Goal: Information Seeking & Learning: Learn about a topic

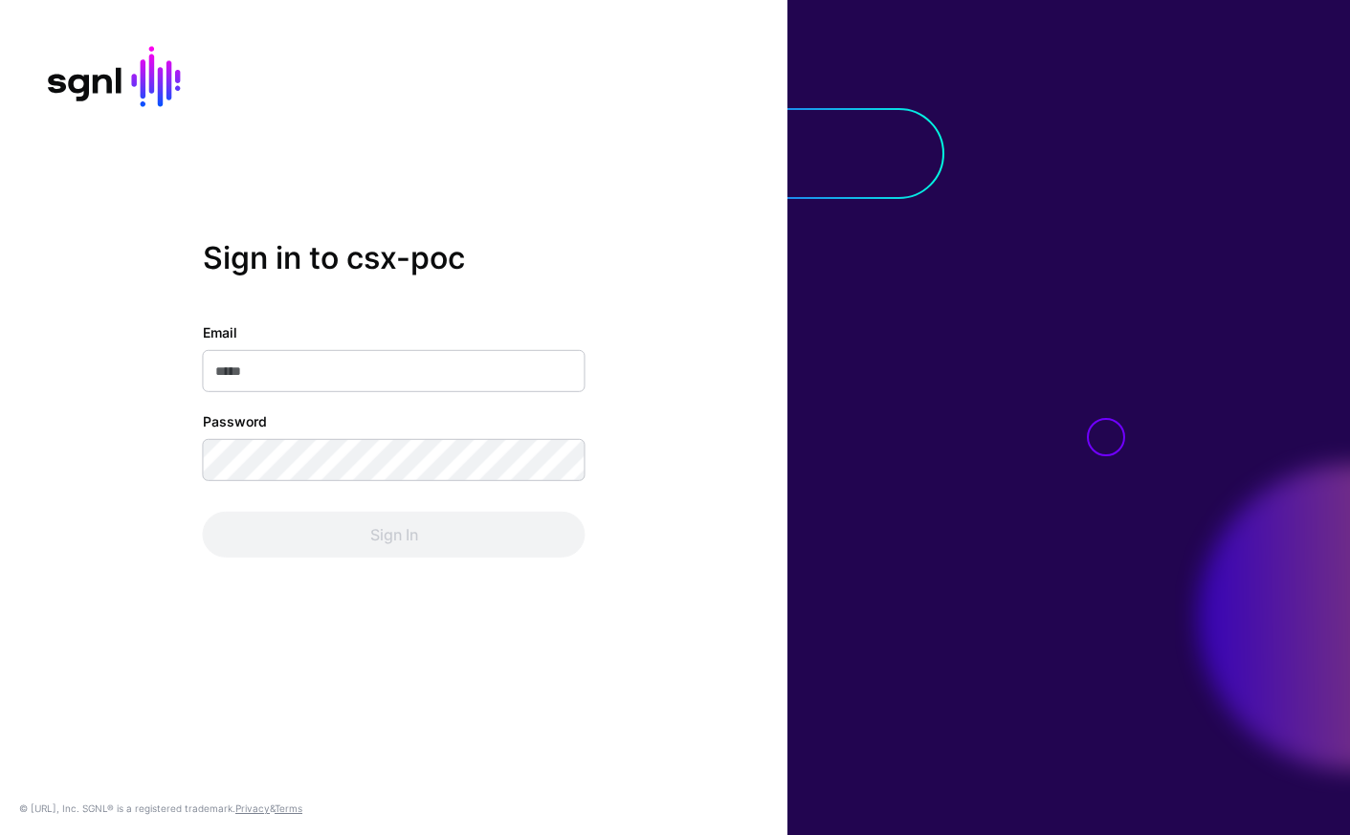
click at [485, 385] on input "Email" at bounding box center [394, 371] width 383 height 42
click at [0, 834] on com-1password-button at bounding box center [0, 835] width 0 height 0
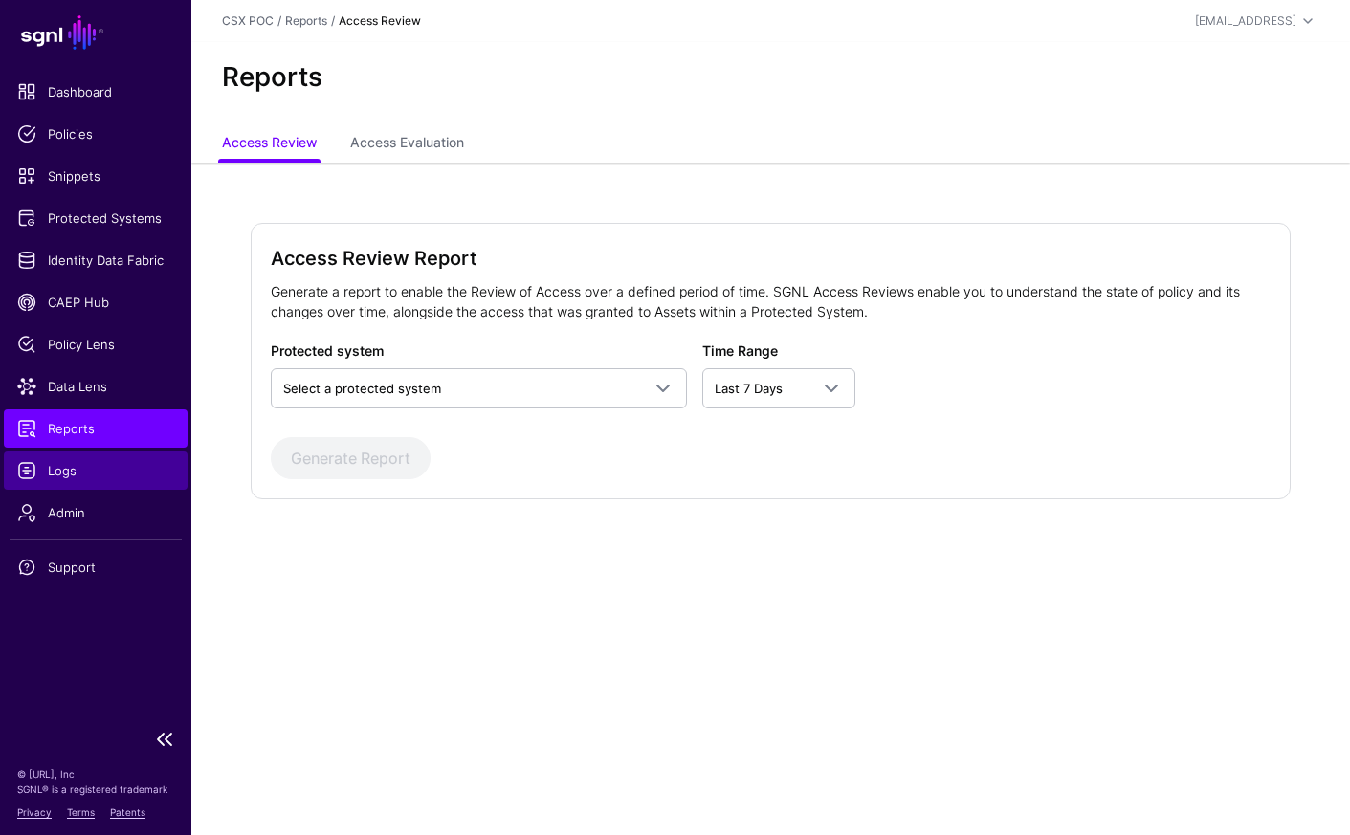
click at [111, 473] on span "Logs" at bounding box center [95, 470] width 157 height 19
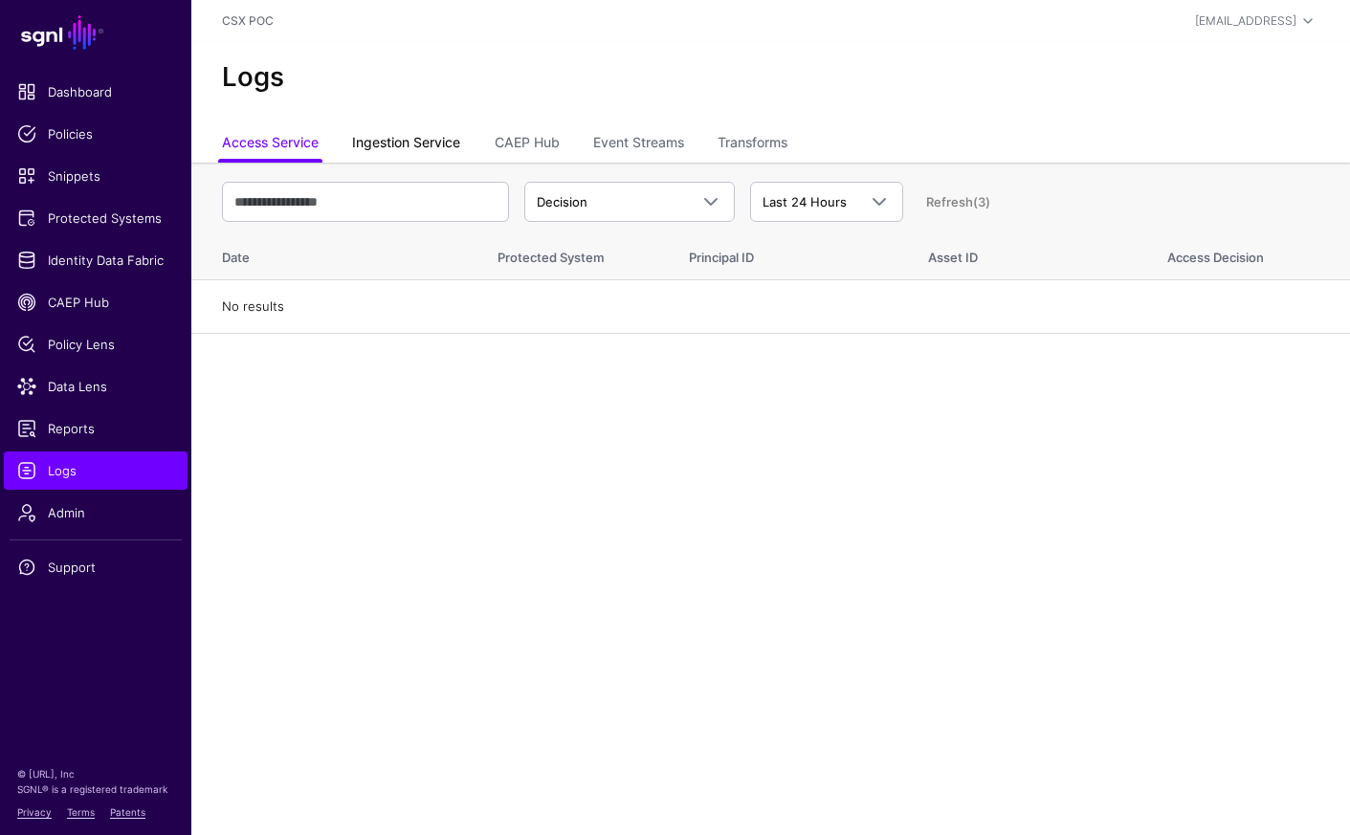
click at [417, 143] on link "Ingestion Service" at bounding box center [406, 144] width 108 height 36
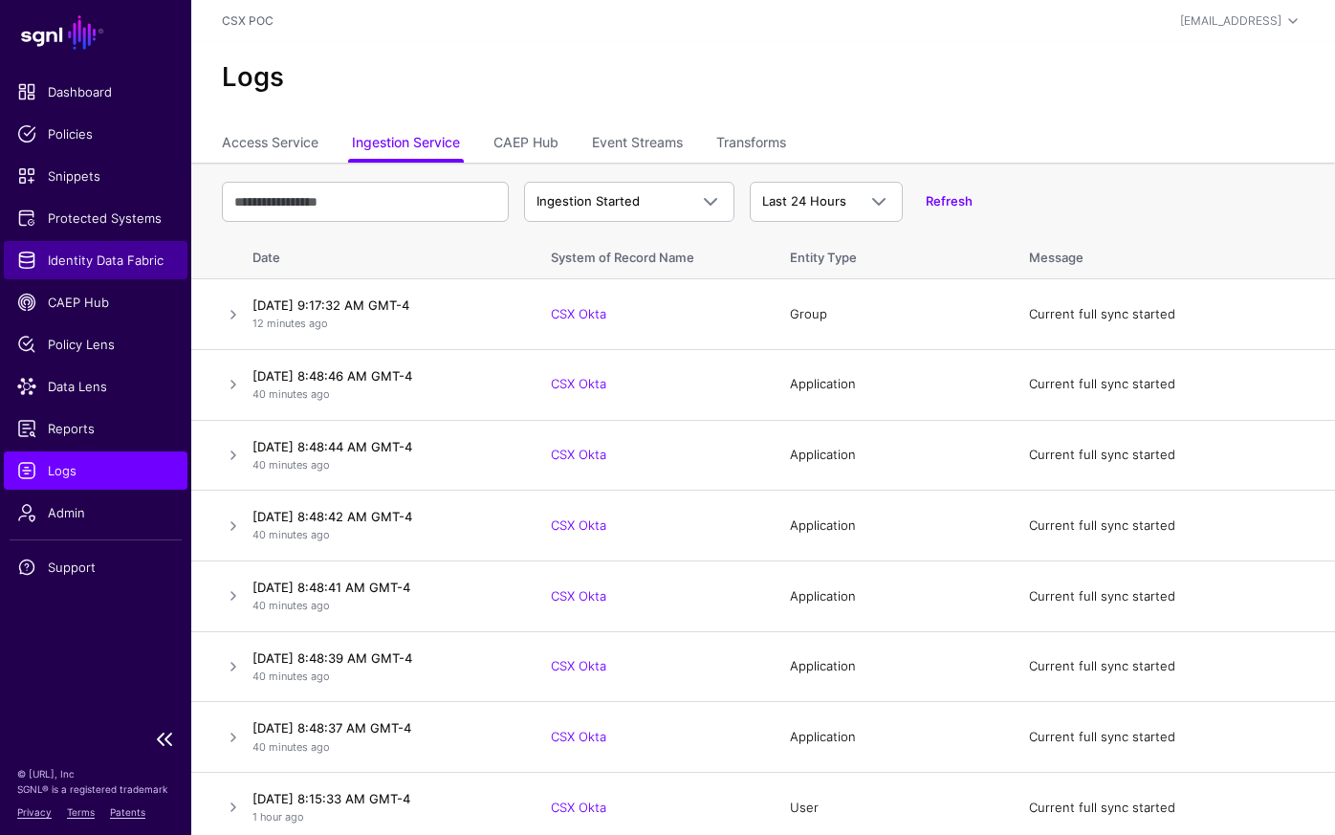
click at [114, 260] on span "Identity Data Fabric" at bounding box center [95, 260] width 157 height 19
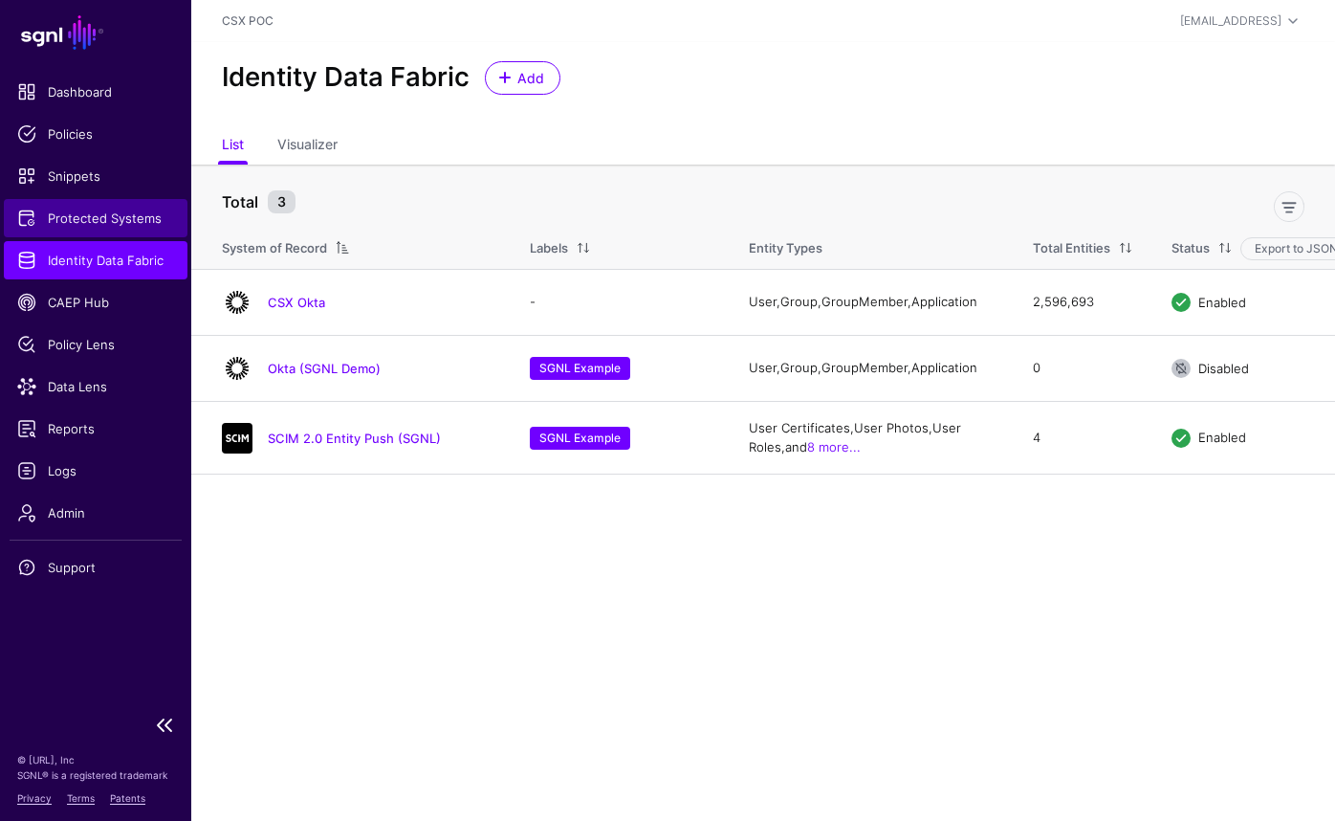
click at [108, 226] on span "Protected Systems" at bounding box center [95, 218] width 157 height 19
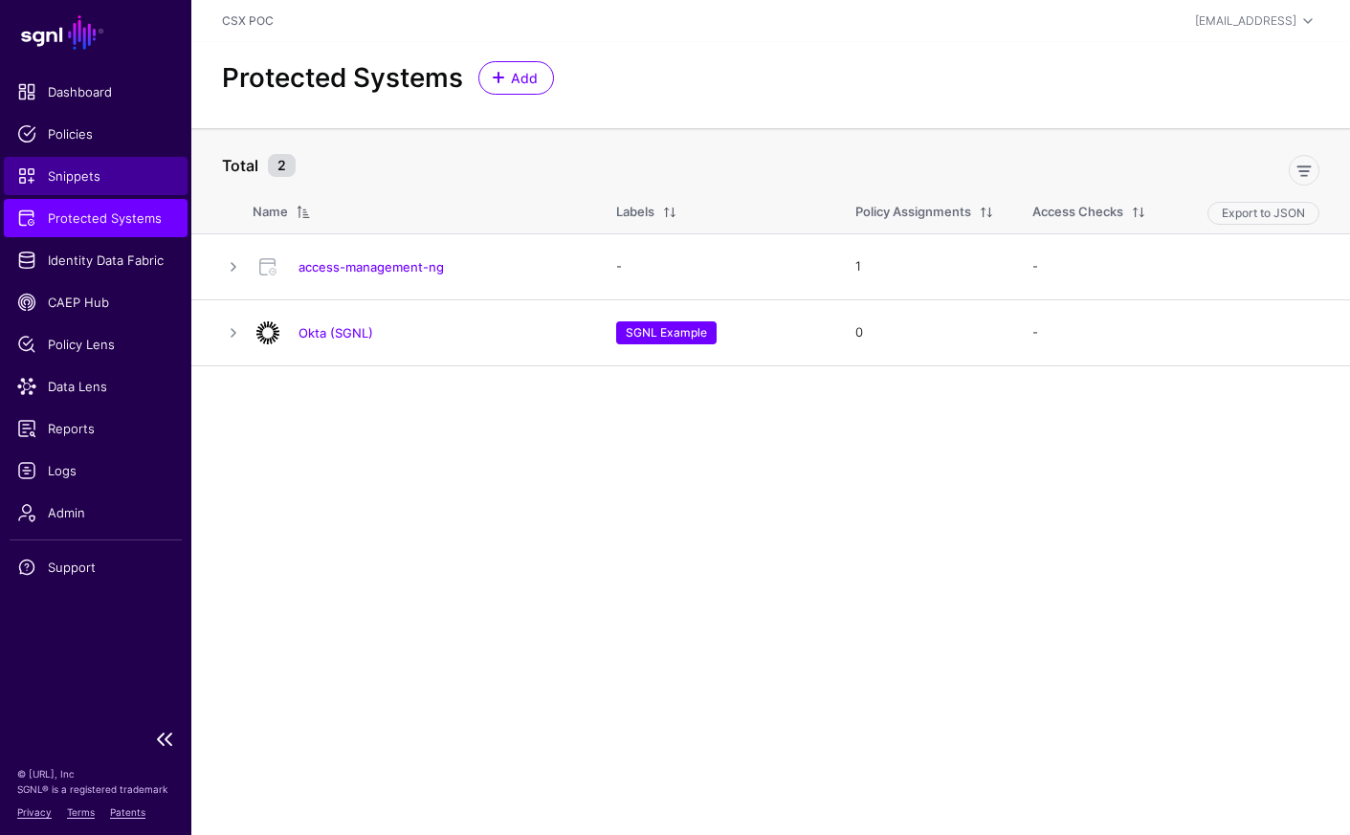
click at [94, 184] on span "Snippets" at bounding box center [95, 175] width 157 height 19
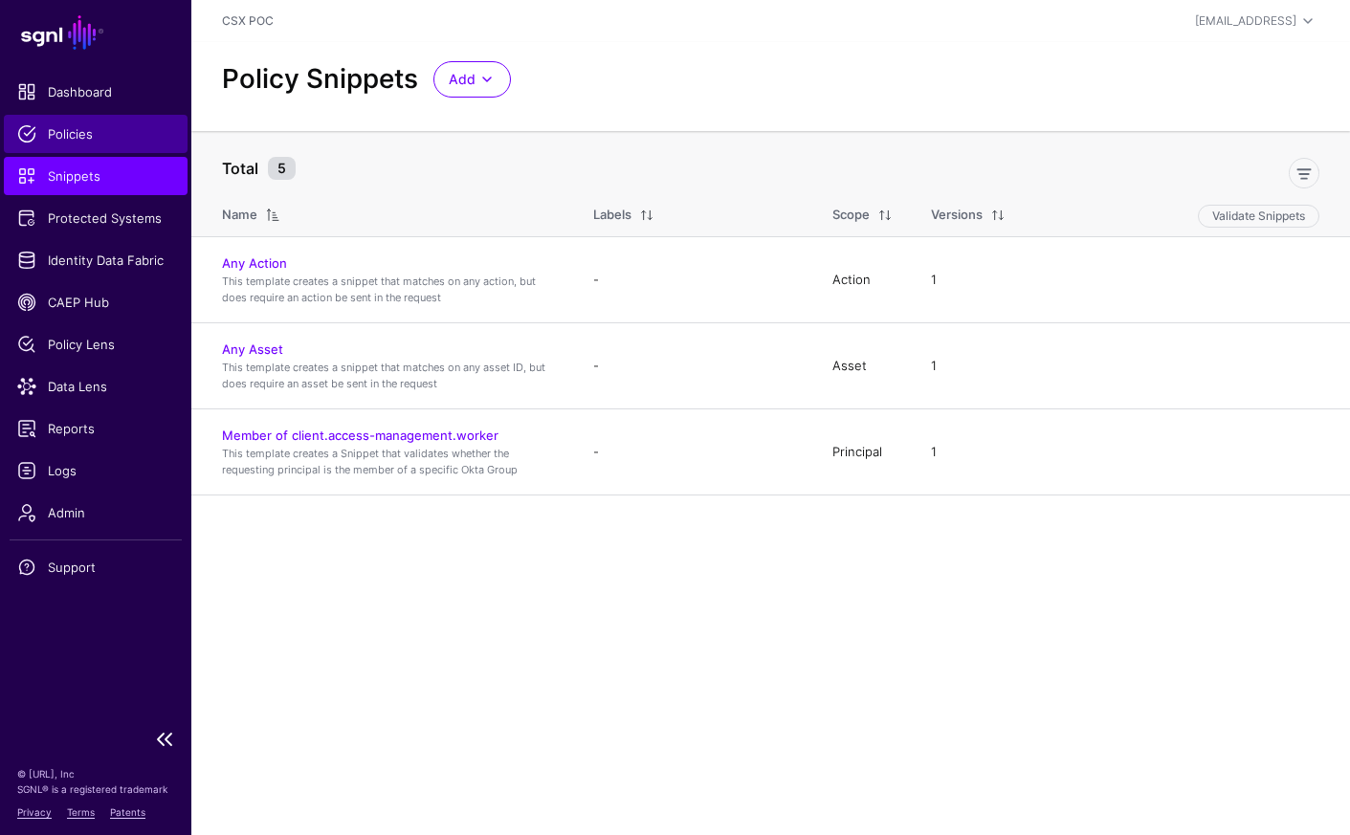
click at [117, 133] on span "Policies" at bounding box center [95, 133] width 157 height 19
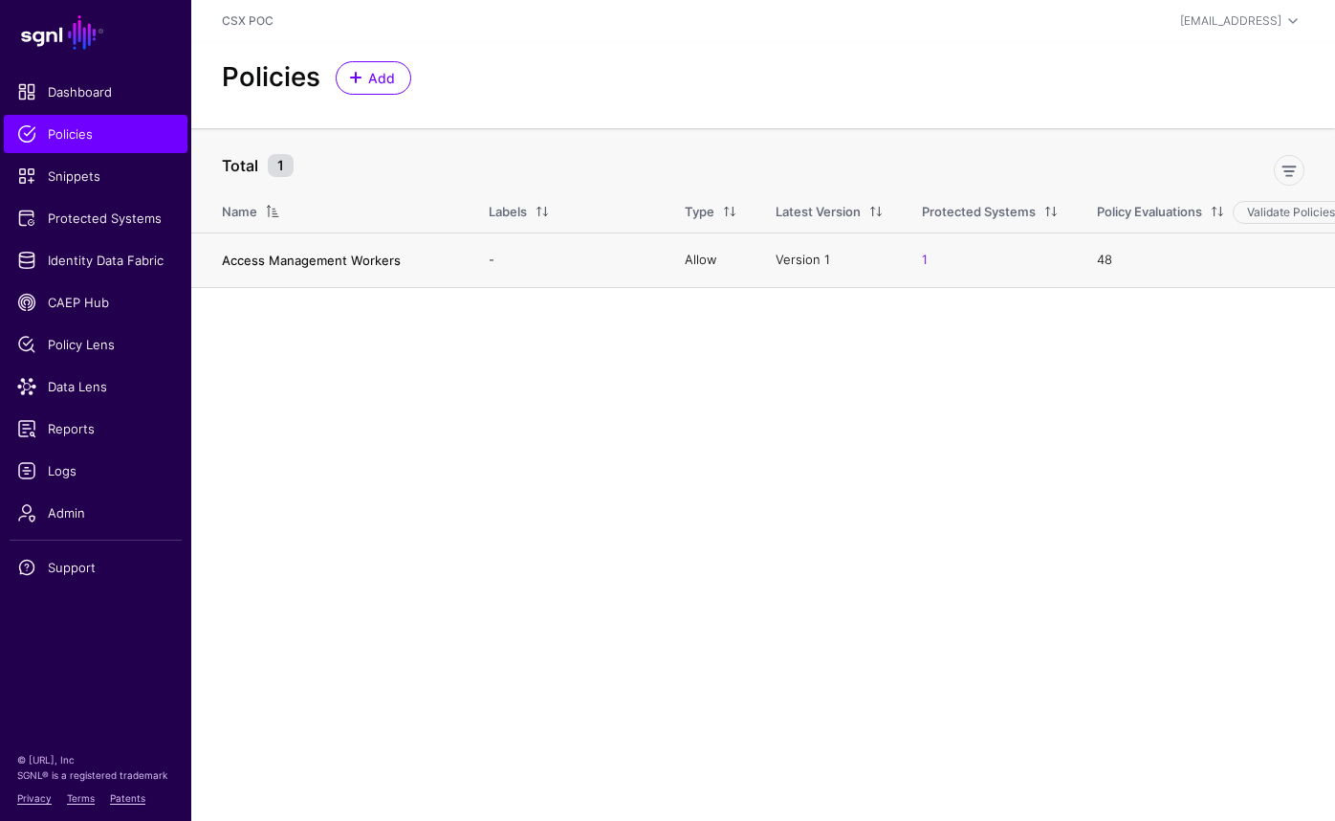
click at [362, 253] on link "Access Management Workers" at bounding box center [311, 260] width 179 height 15
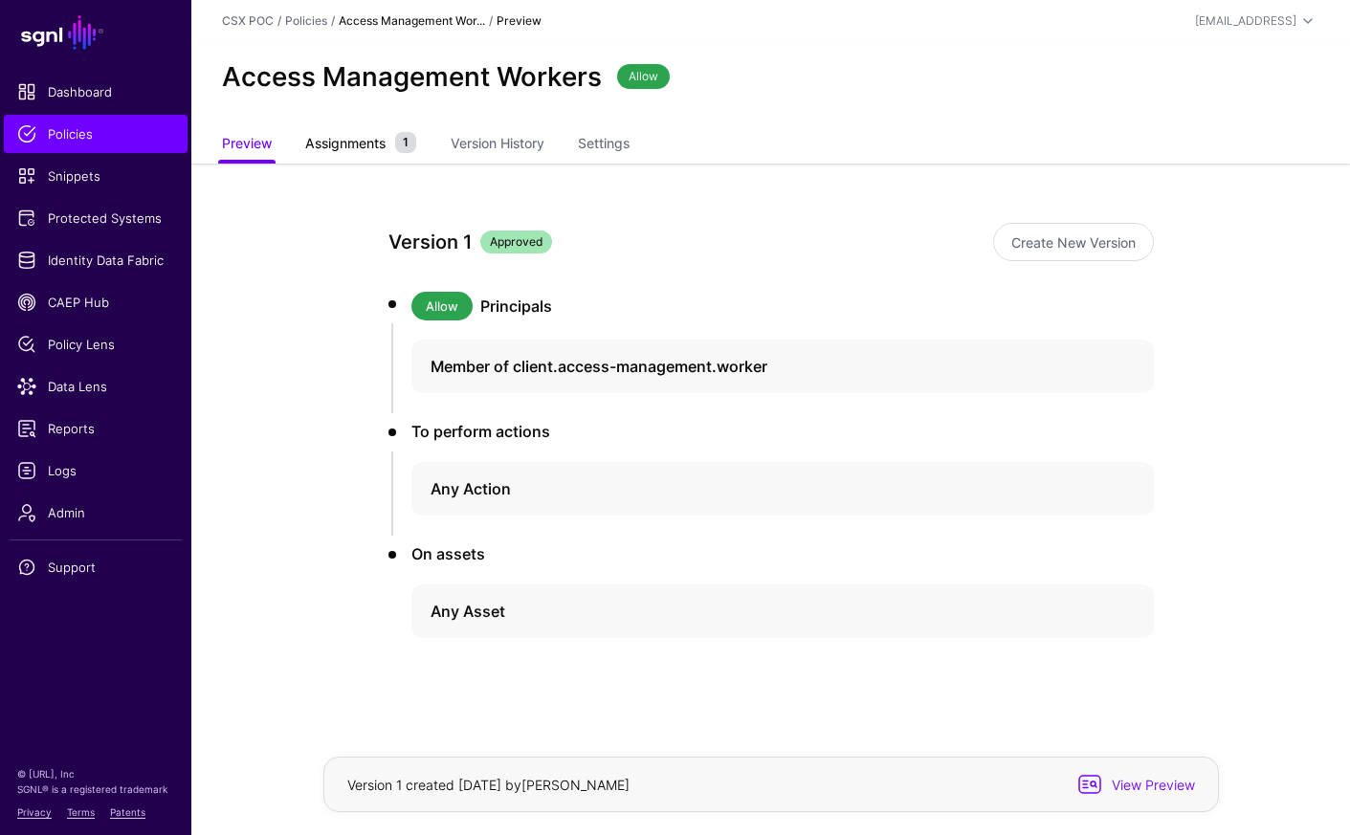
click at [341, 138] on span "Assignments" at bounding box center [345, 143] width 90 height 20
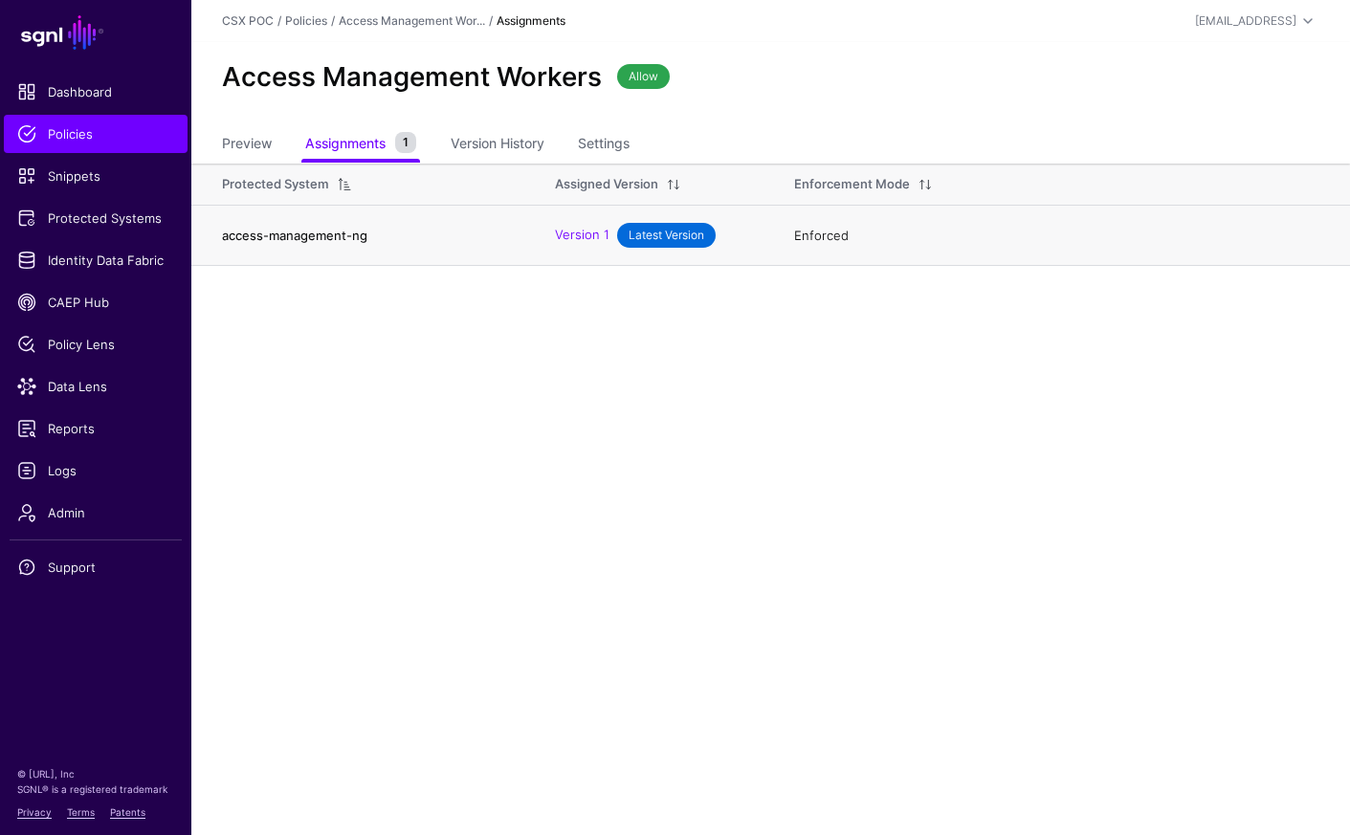
click at [330, 228] on link "access-management-ng" at bounding box center [294, 235] width 145 height 15
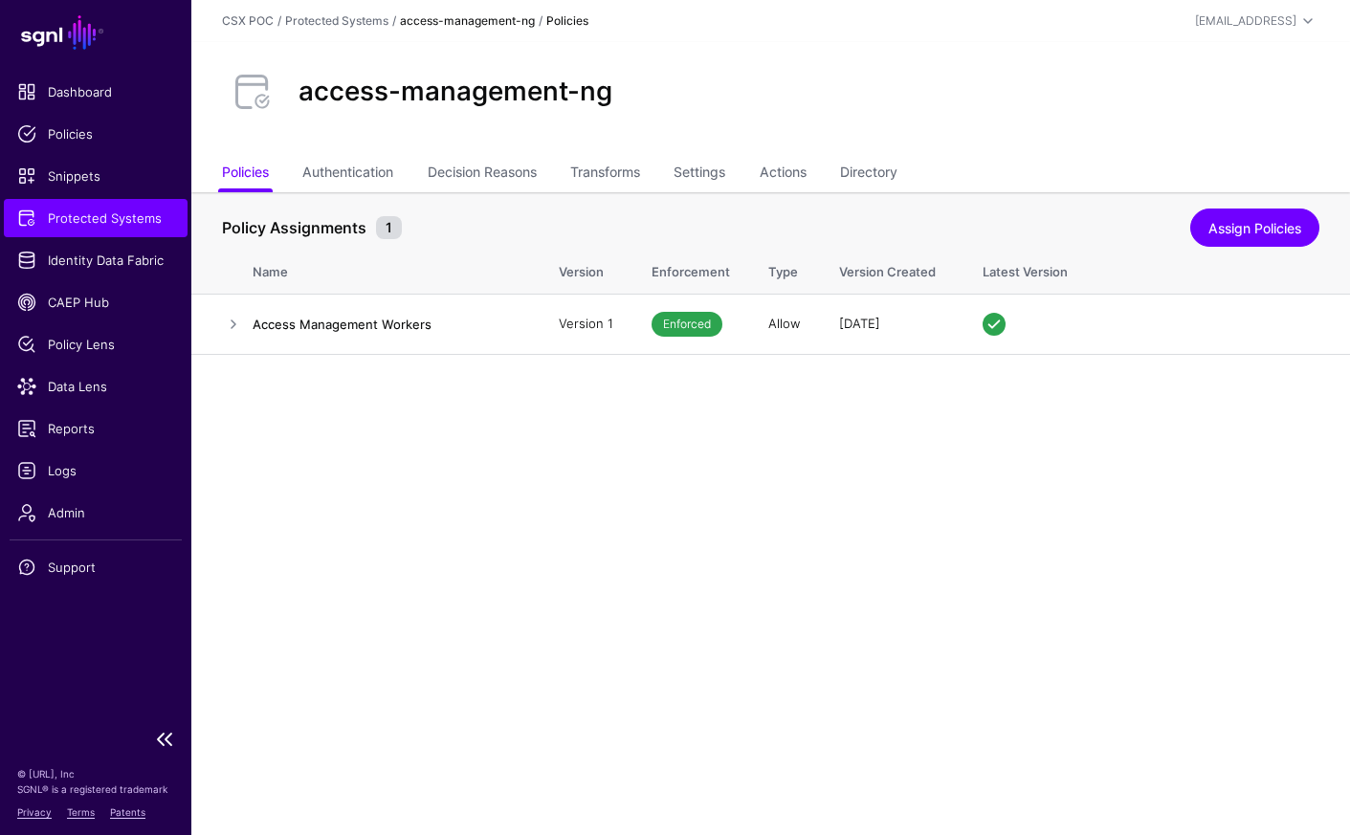
click at [121, 216] on span "Protected Systems" at bounding box center [95, 218] width 157 height 19
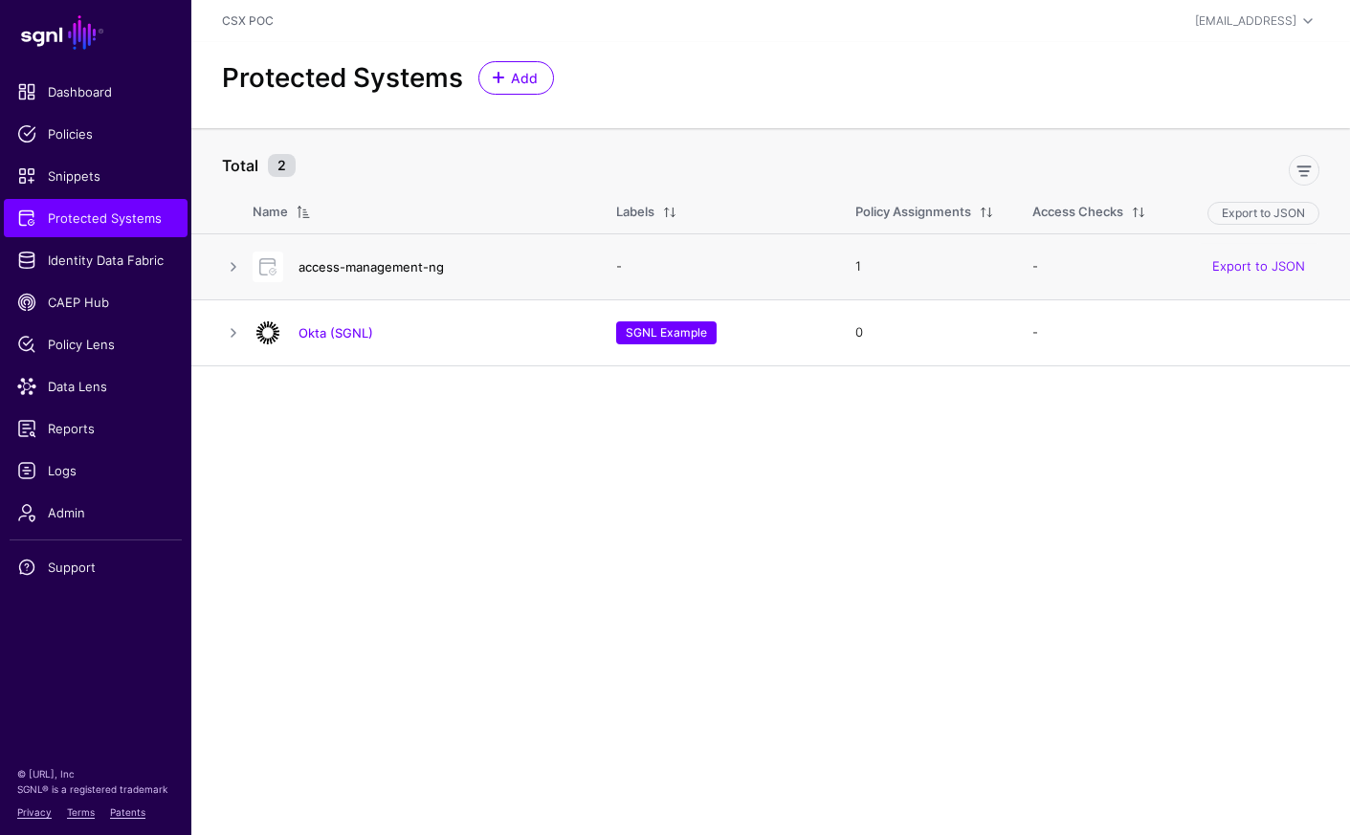
click at [390, 271] on link "access-management-ng" at bounding box center [370, 266] width 145 height 15
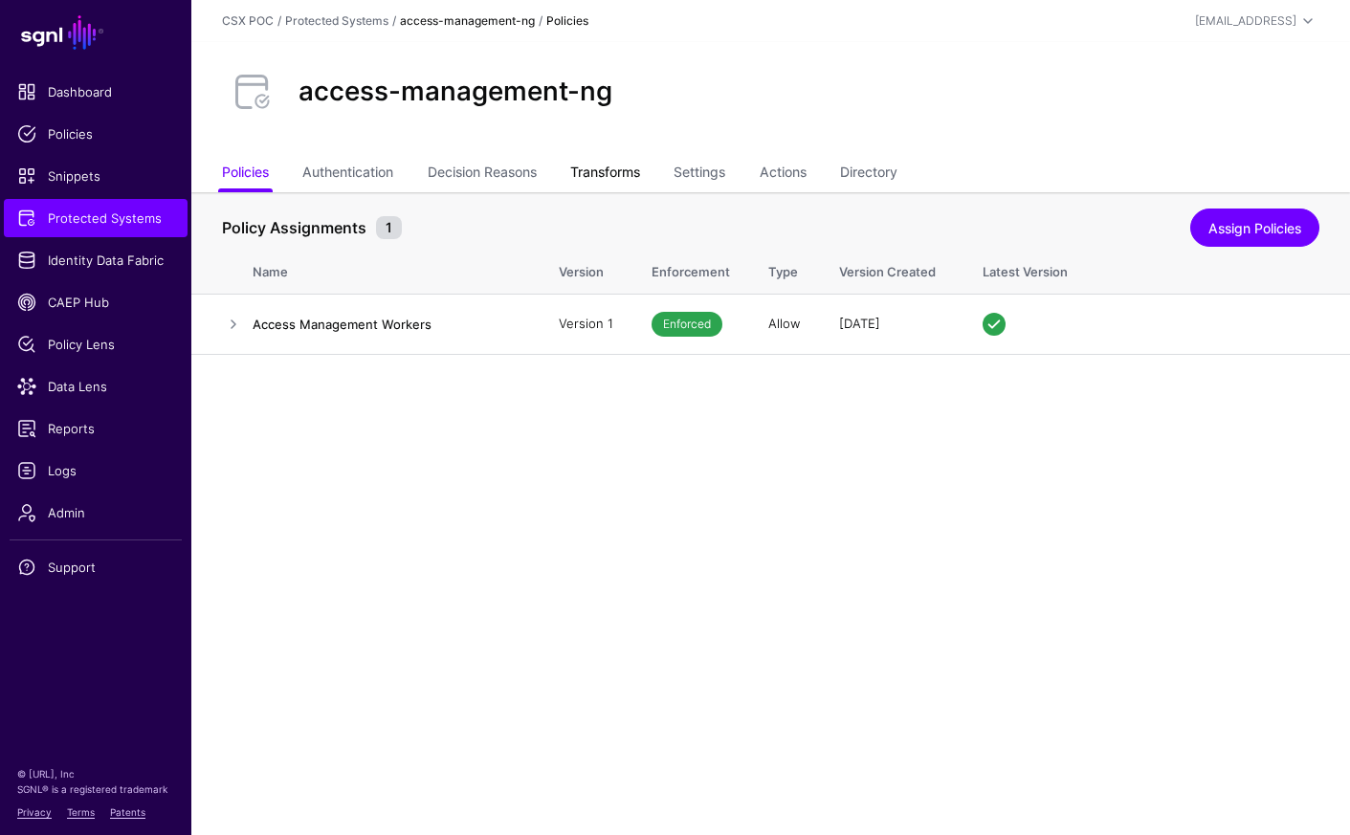
click at [613, 171] on link "Transforms" at bounding box center [605, 174] width 70 height 36
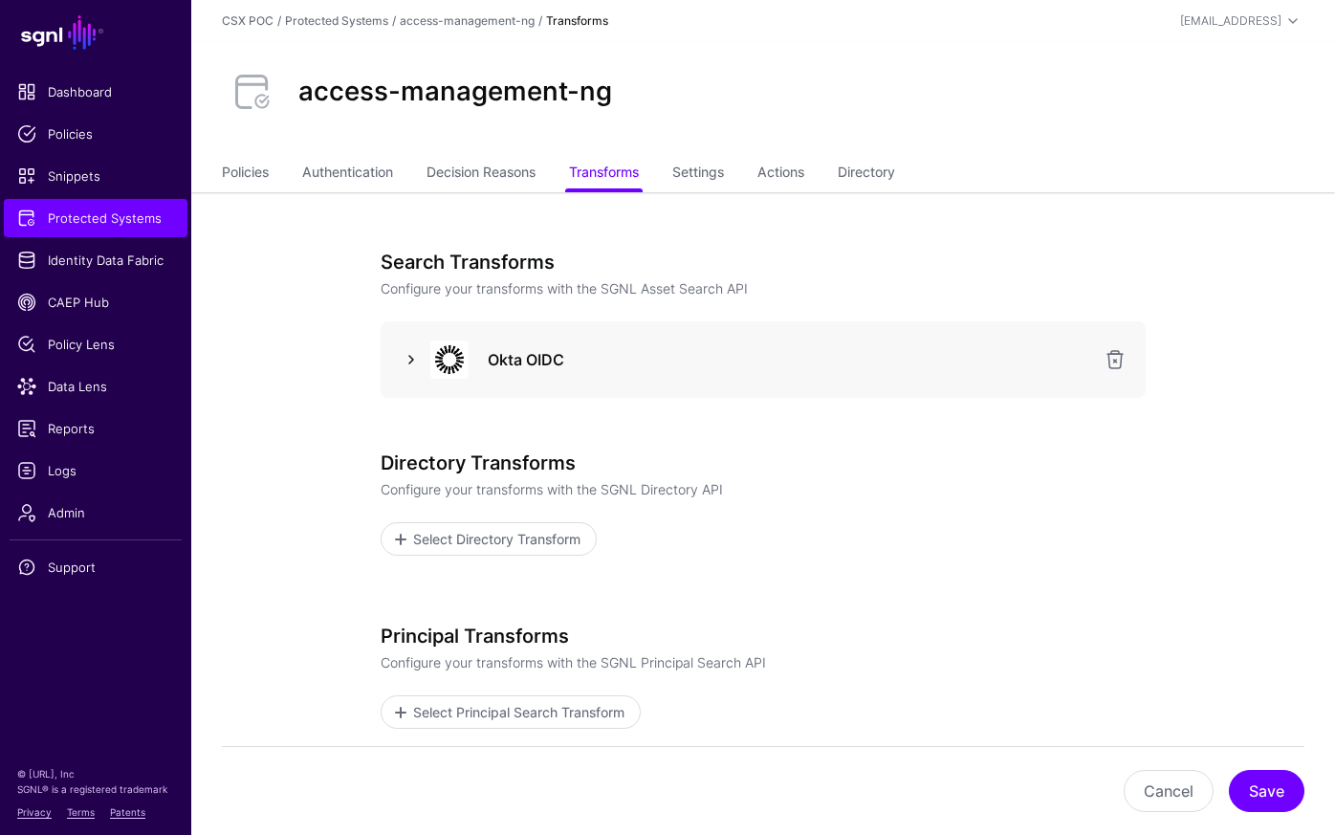
click at [412, 357] on link at bounding box center [411, 359] width 23 height 23
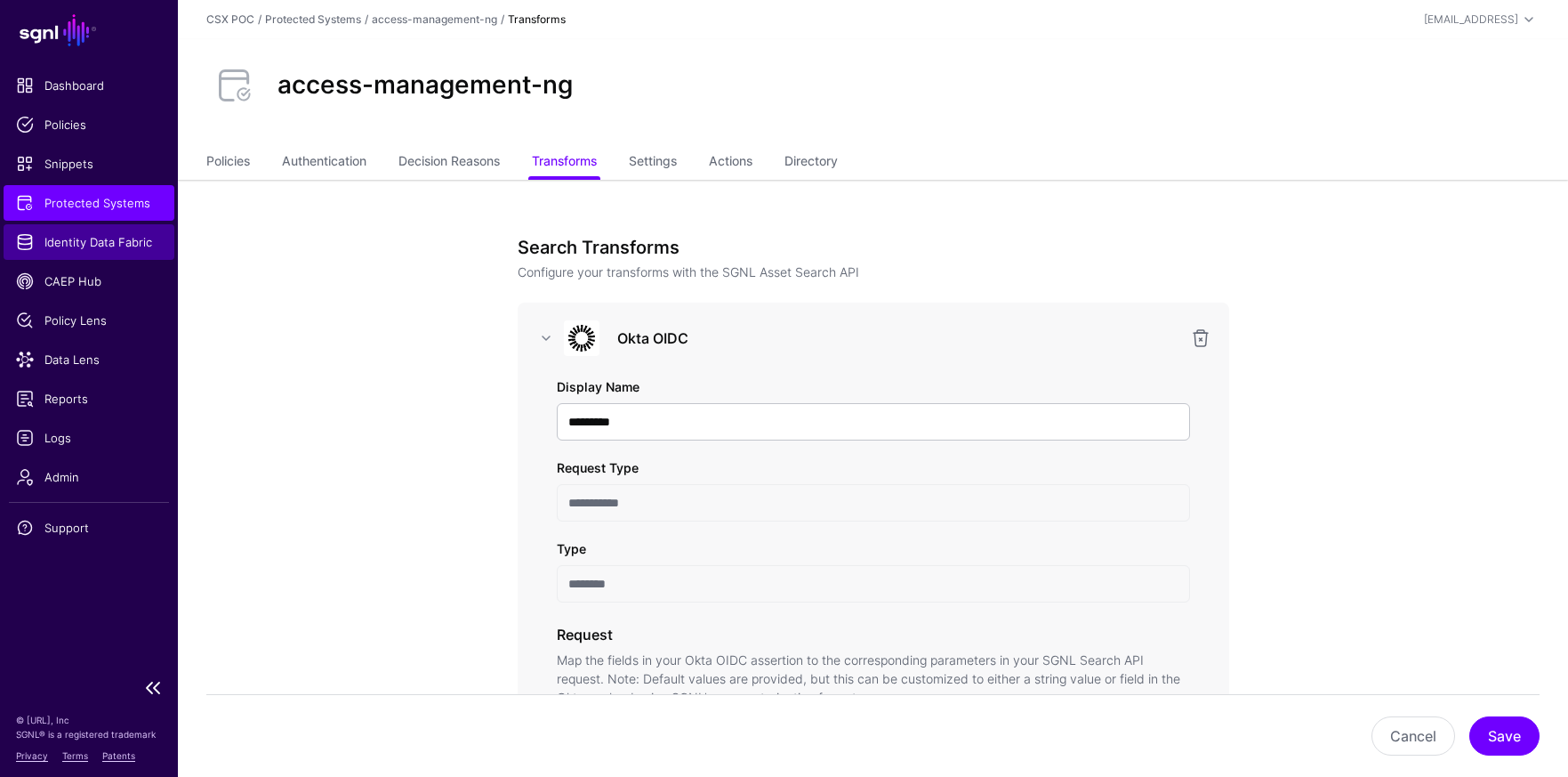
click at [98, 250] on span "Identity Data Fabric" at bounding box center [88, 242] width 146 height 18
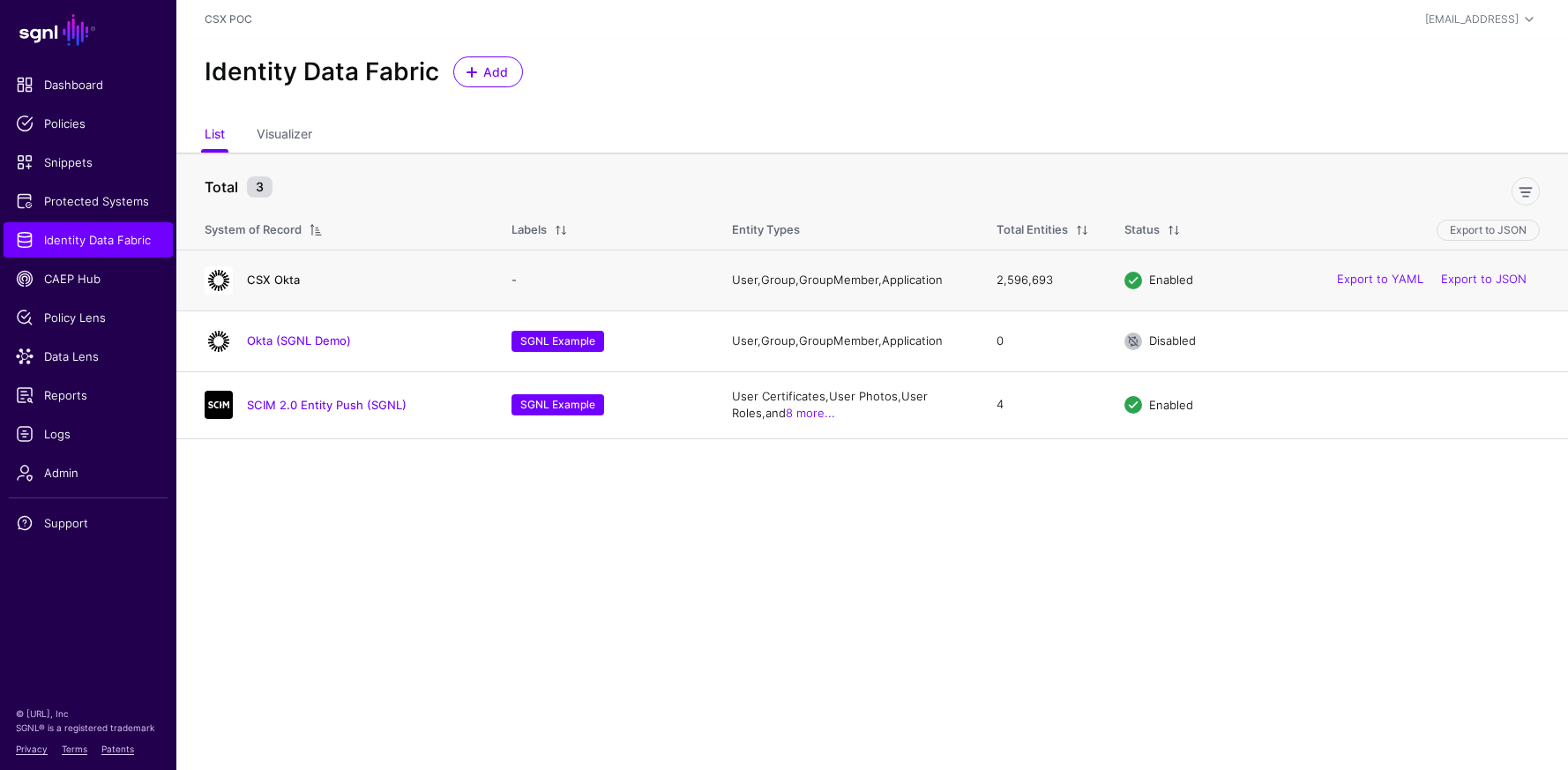
click at [292, 278] on link "CSX Okta" at bounding box center [273, 279] width 53 height 14
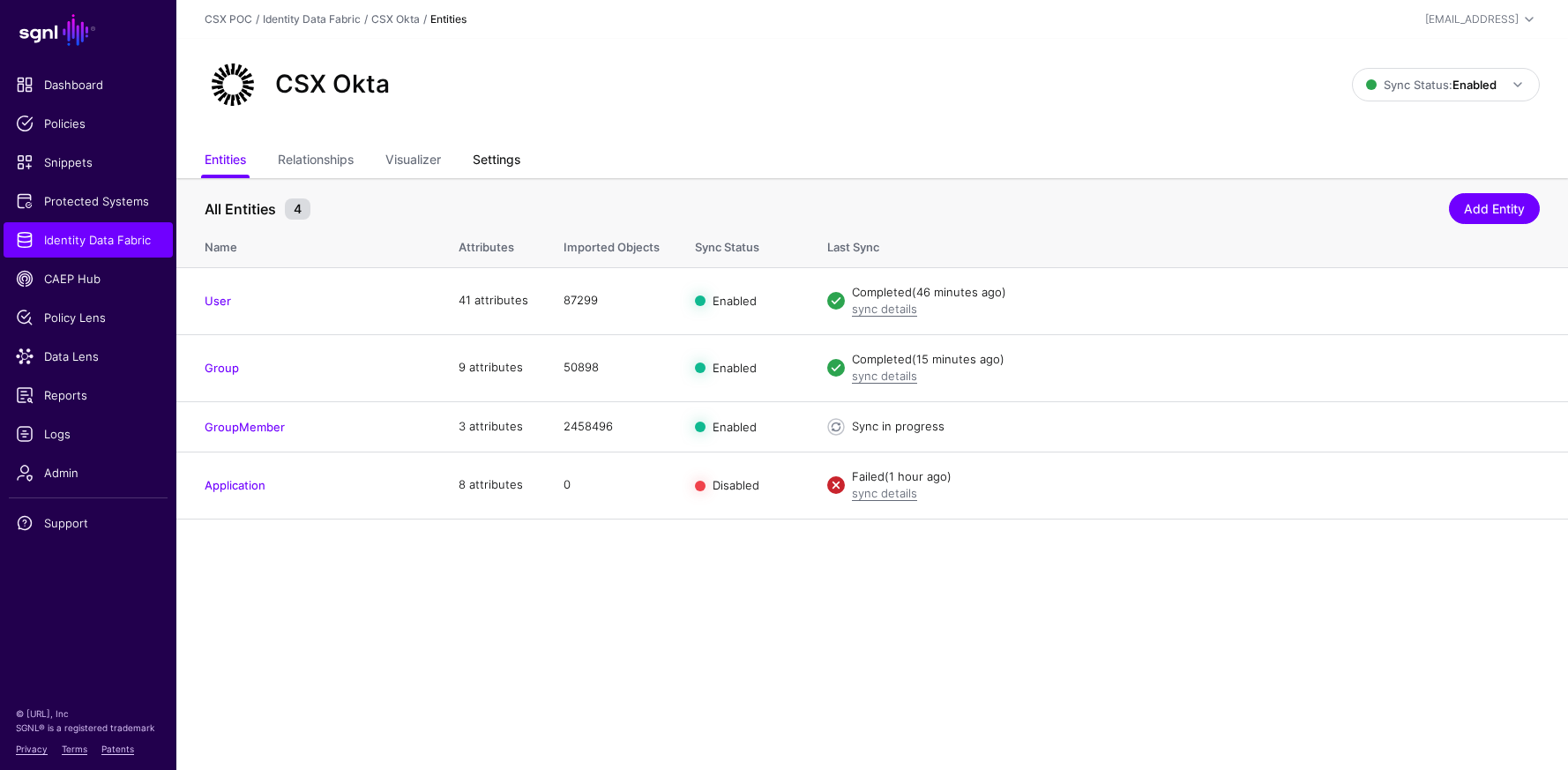
click at [498, 156] on link "Settings" at bounding box center [497, 161] width 48 height 33
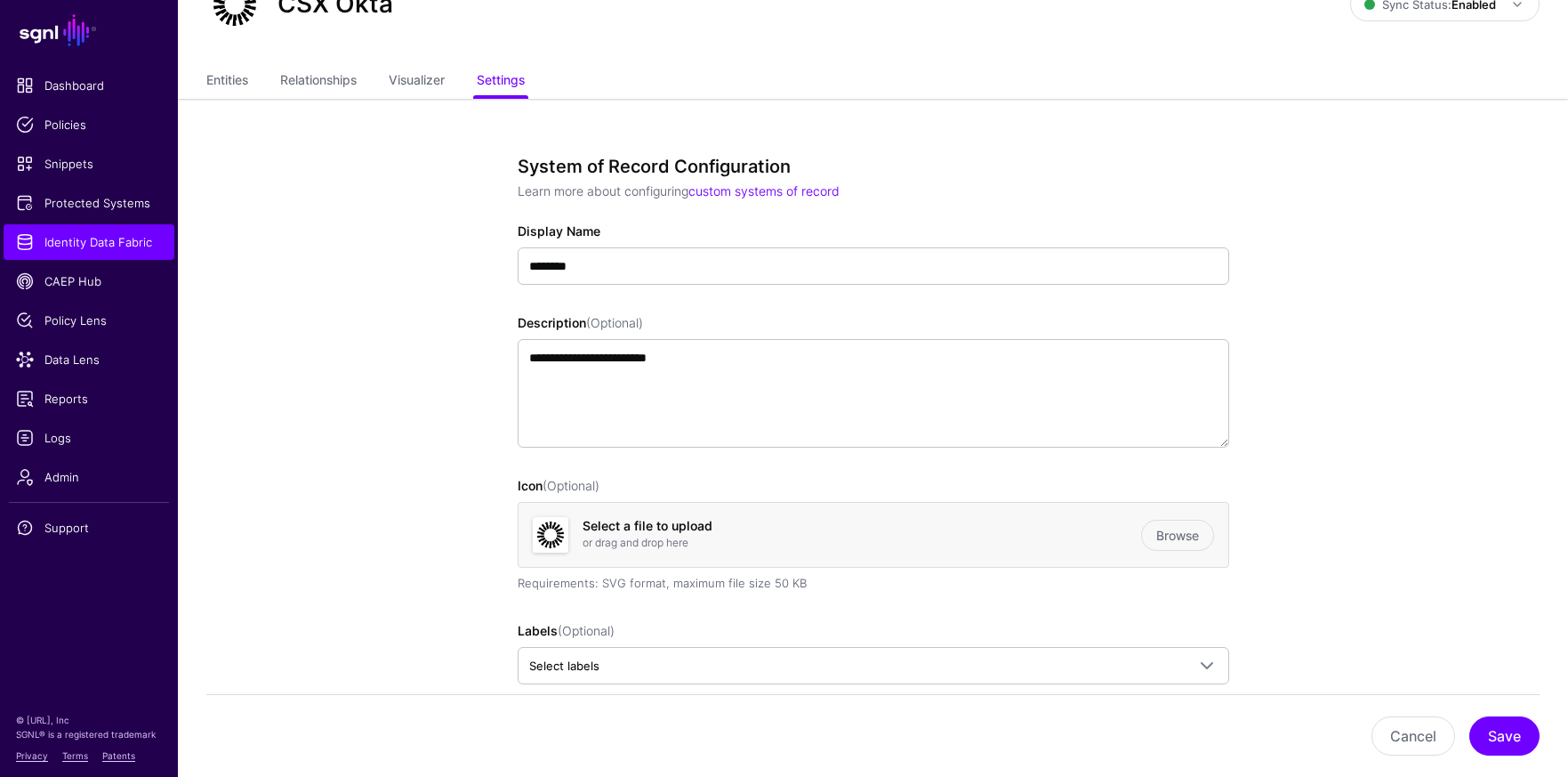
scroll to position [520, 0]
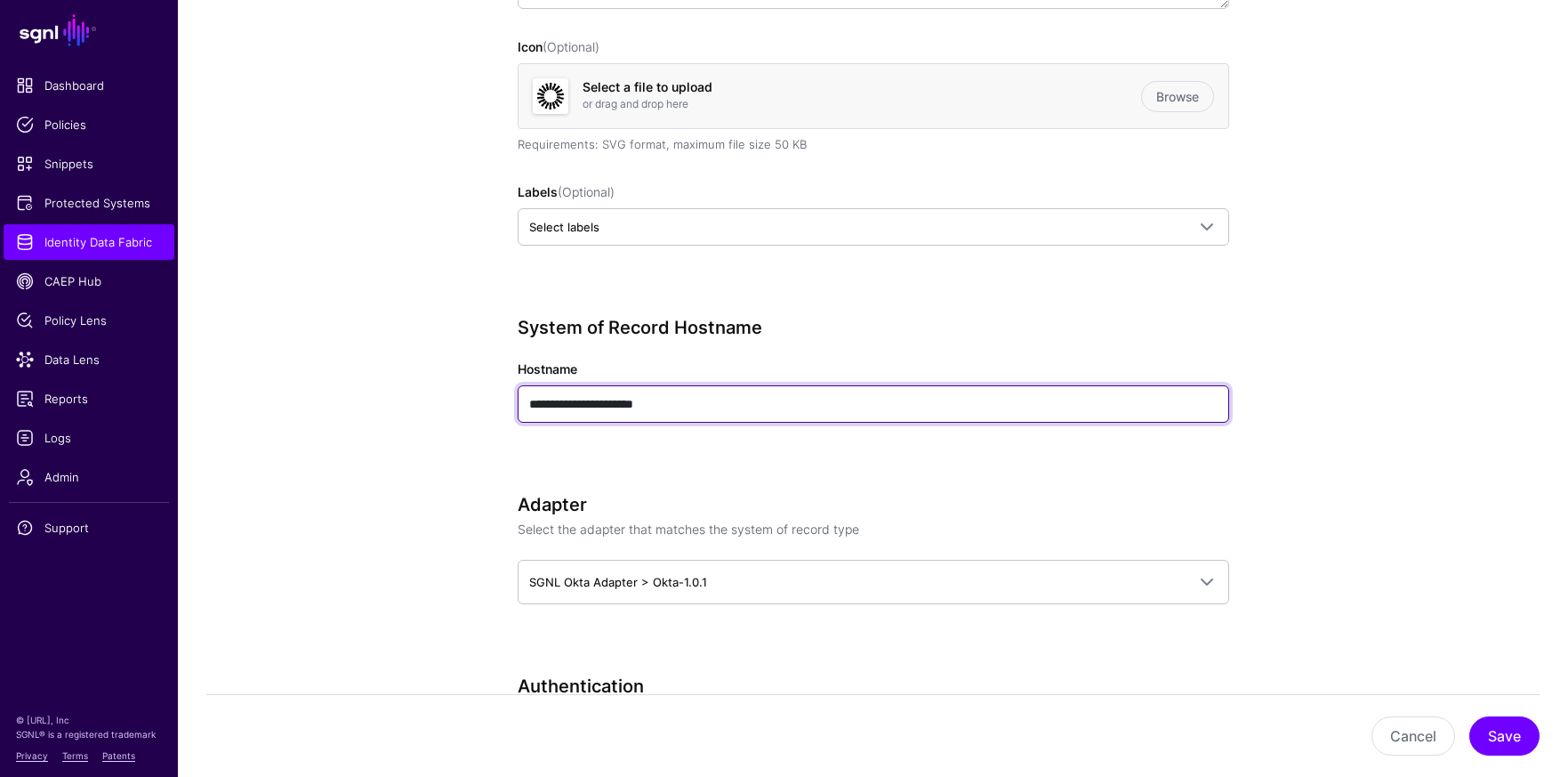
drag, startPoint x: 627, startPoint y: 400, endPoint x: 502, endPoint y: 399, distance: 125.0
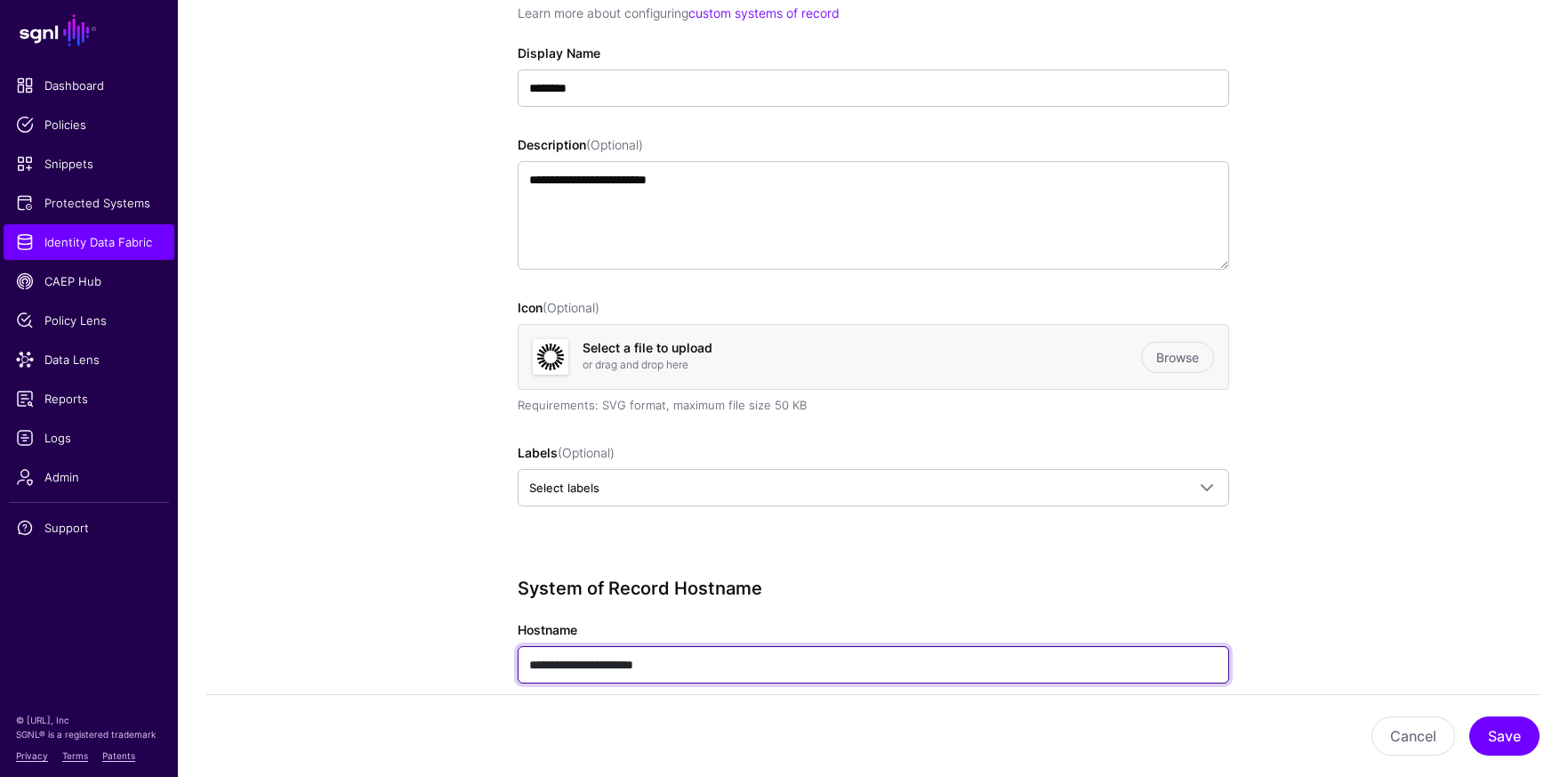
scroll to position [571, 0]
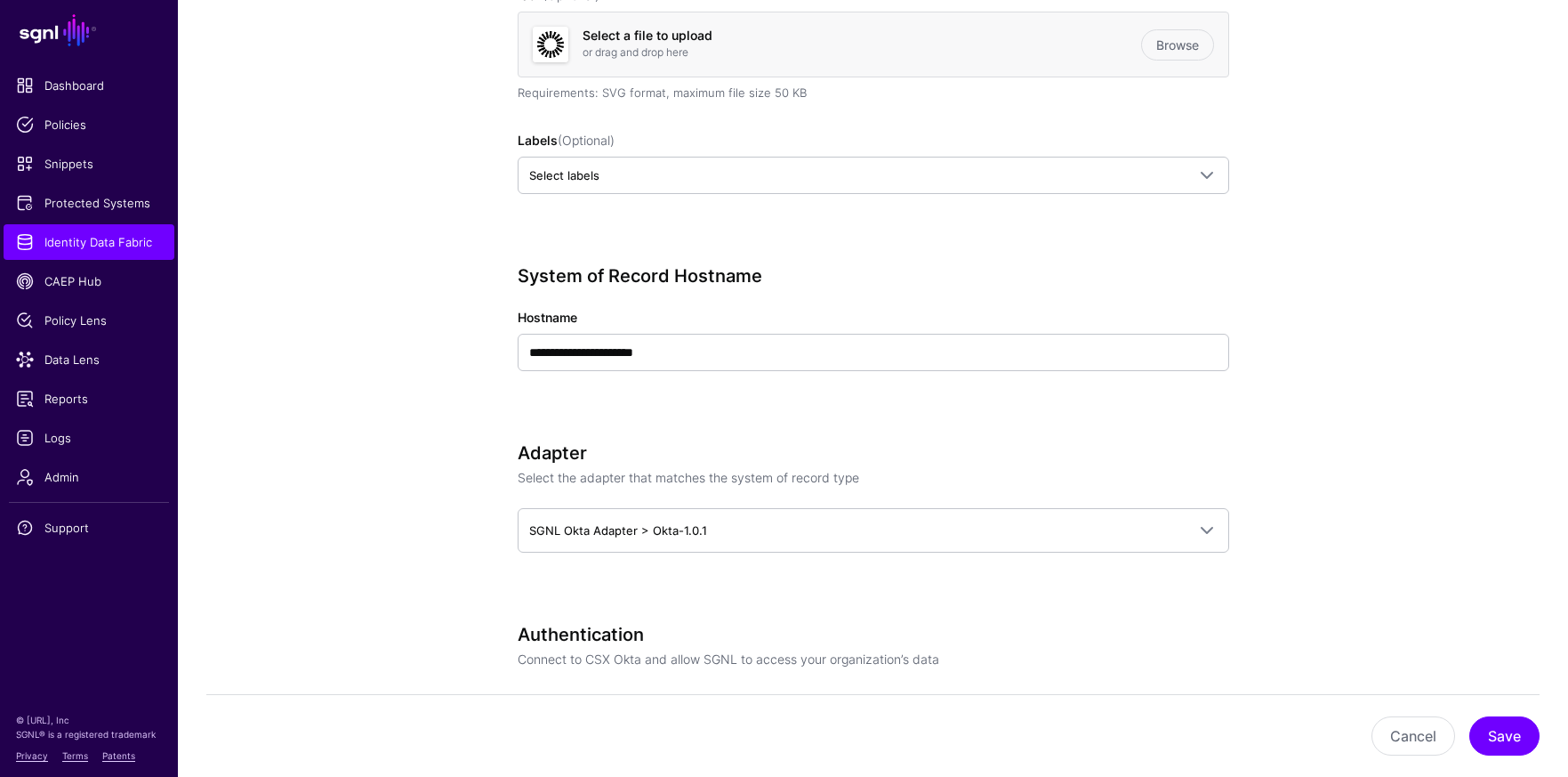
click at [133, 217] on link "Protected Systems" at bounding box center [89, 203] width 171 height 35
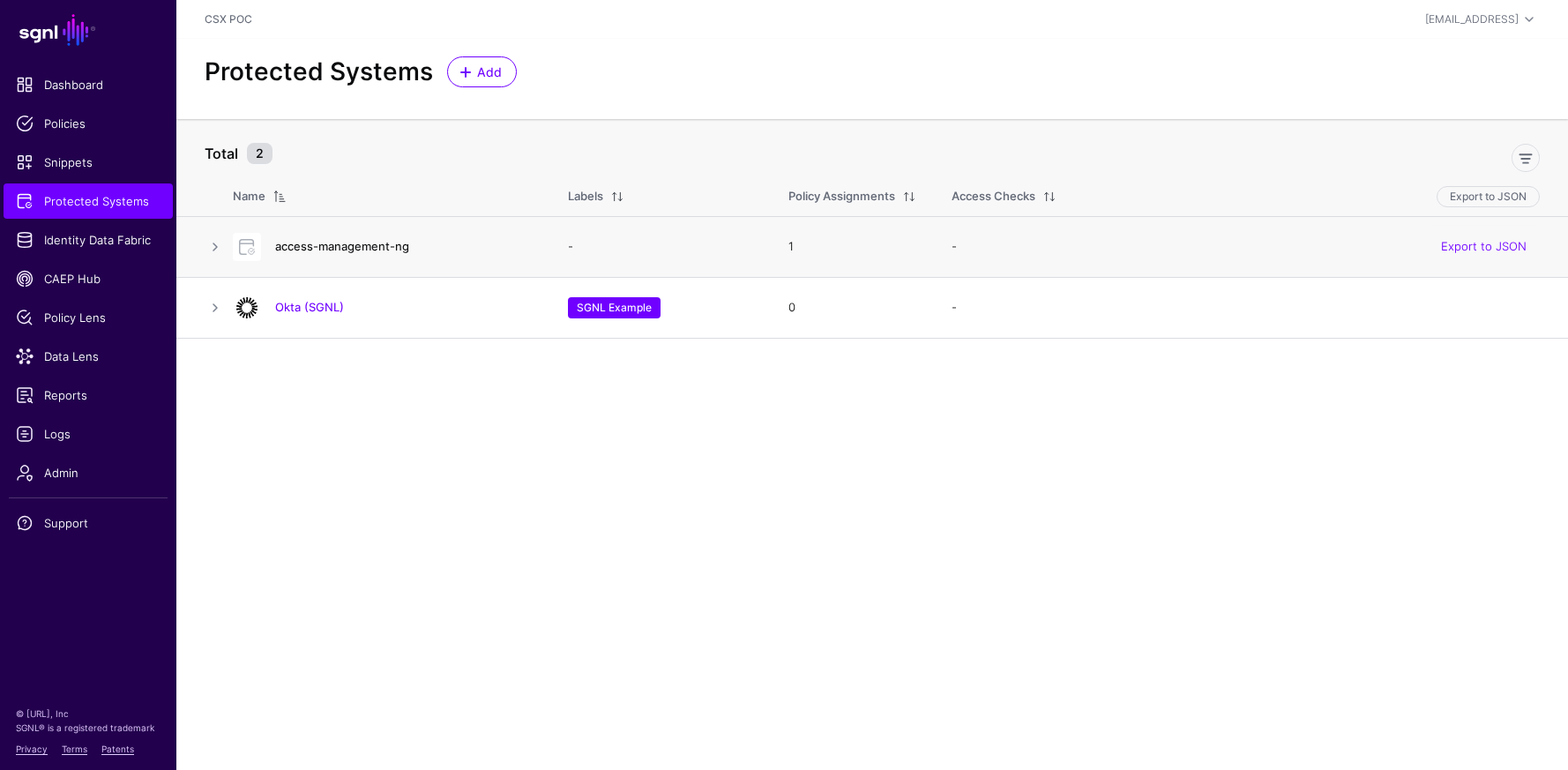
click at [301, 250] on link "access-management-ng" at bounding box center [341, 245] width 134 height 14
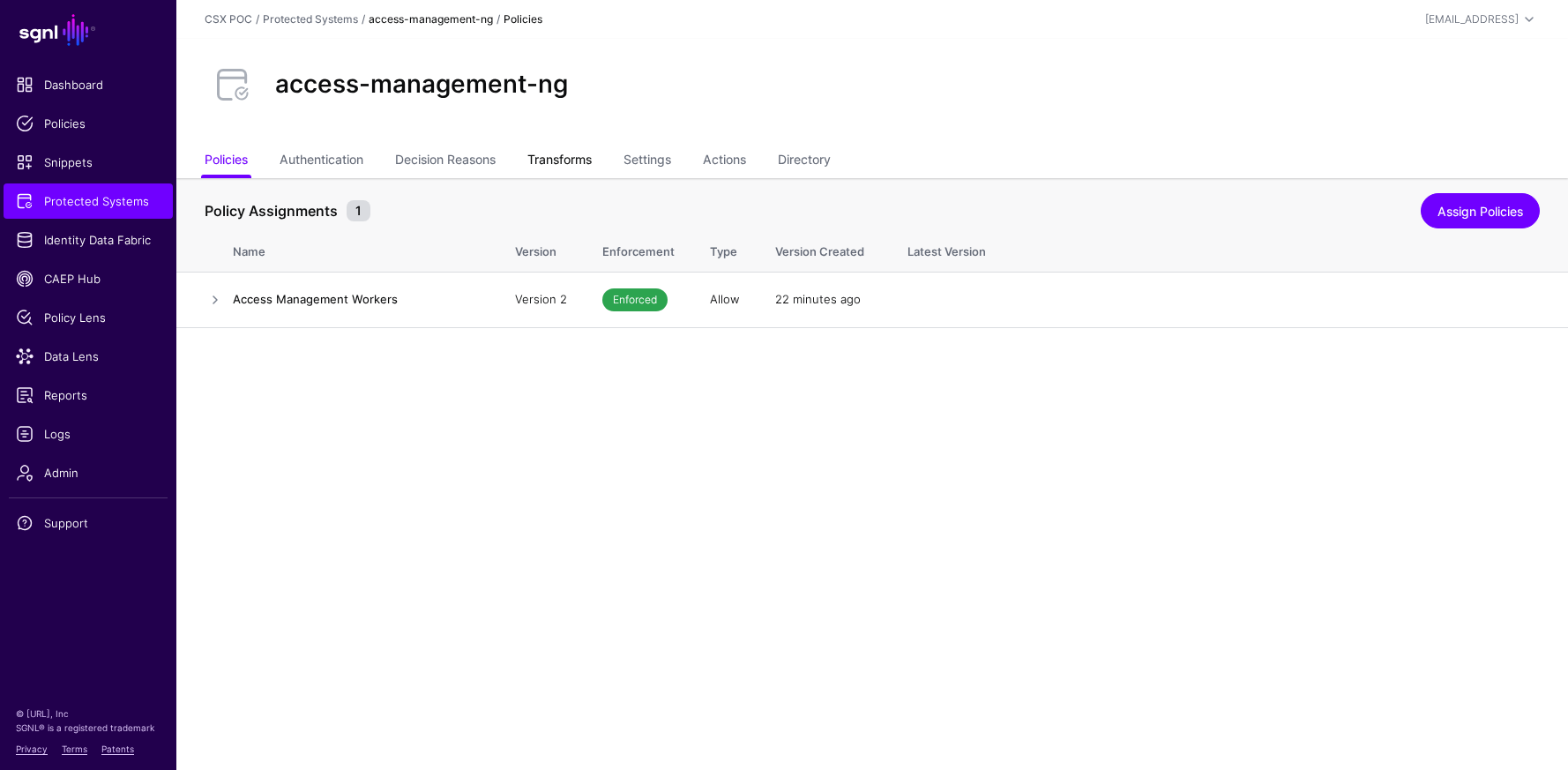
click at [583, 161] on link "Transforms" at bounding box center [560, 161] width 65 height 33
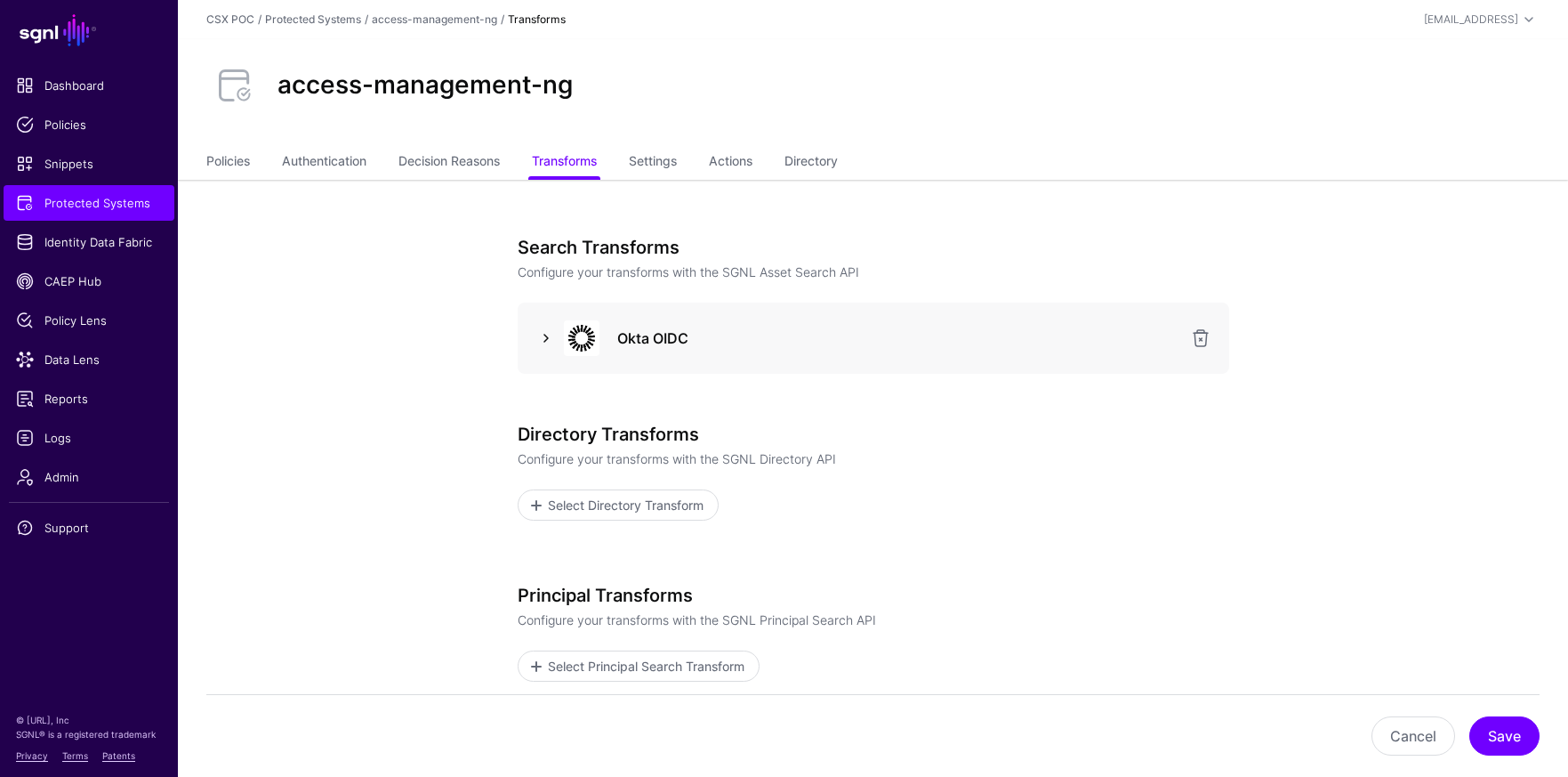
click at [542, 341] on link at bounding box center [546, 338] width 21 height 21
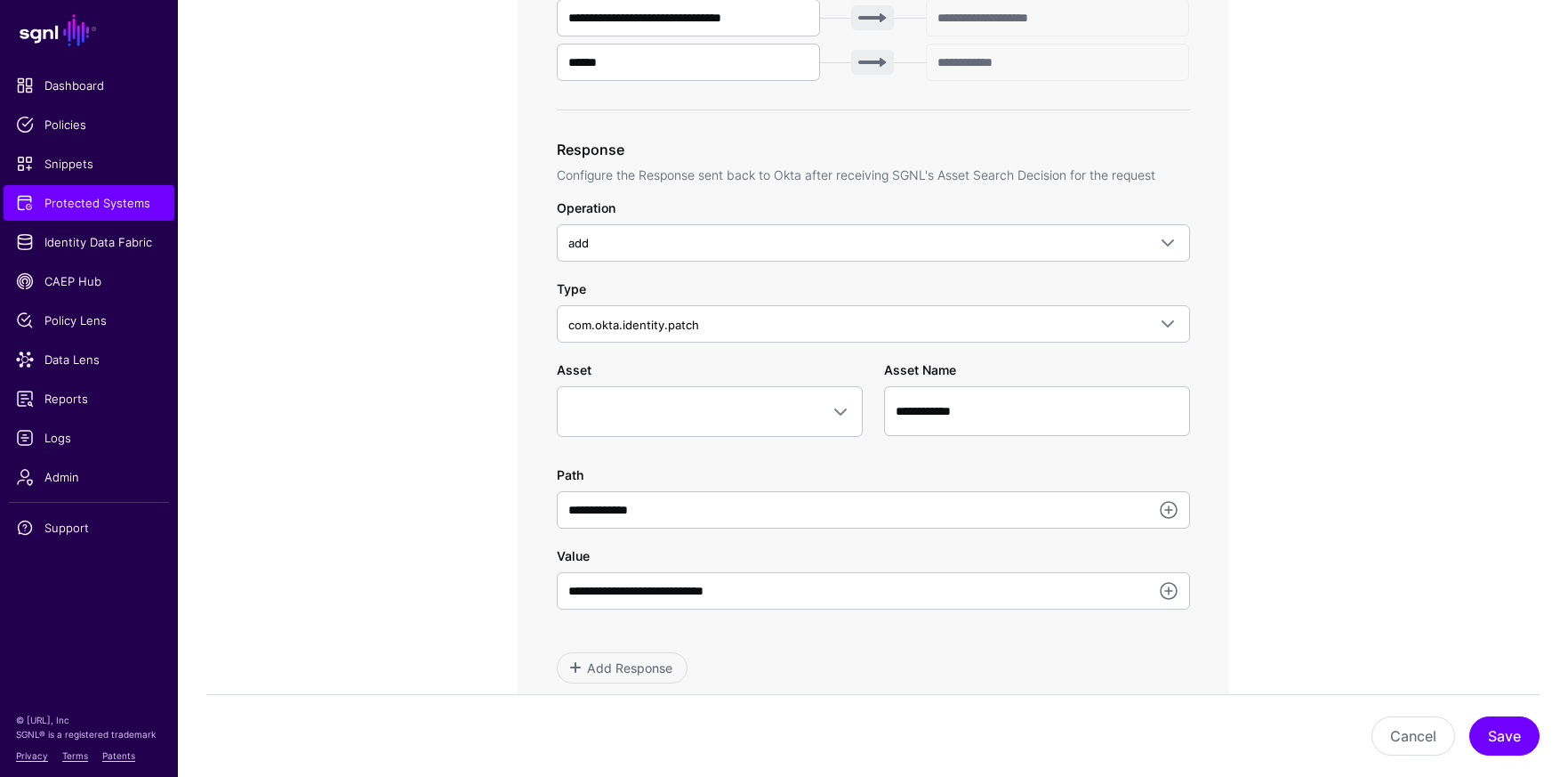
scroll to position [784, 0]
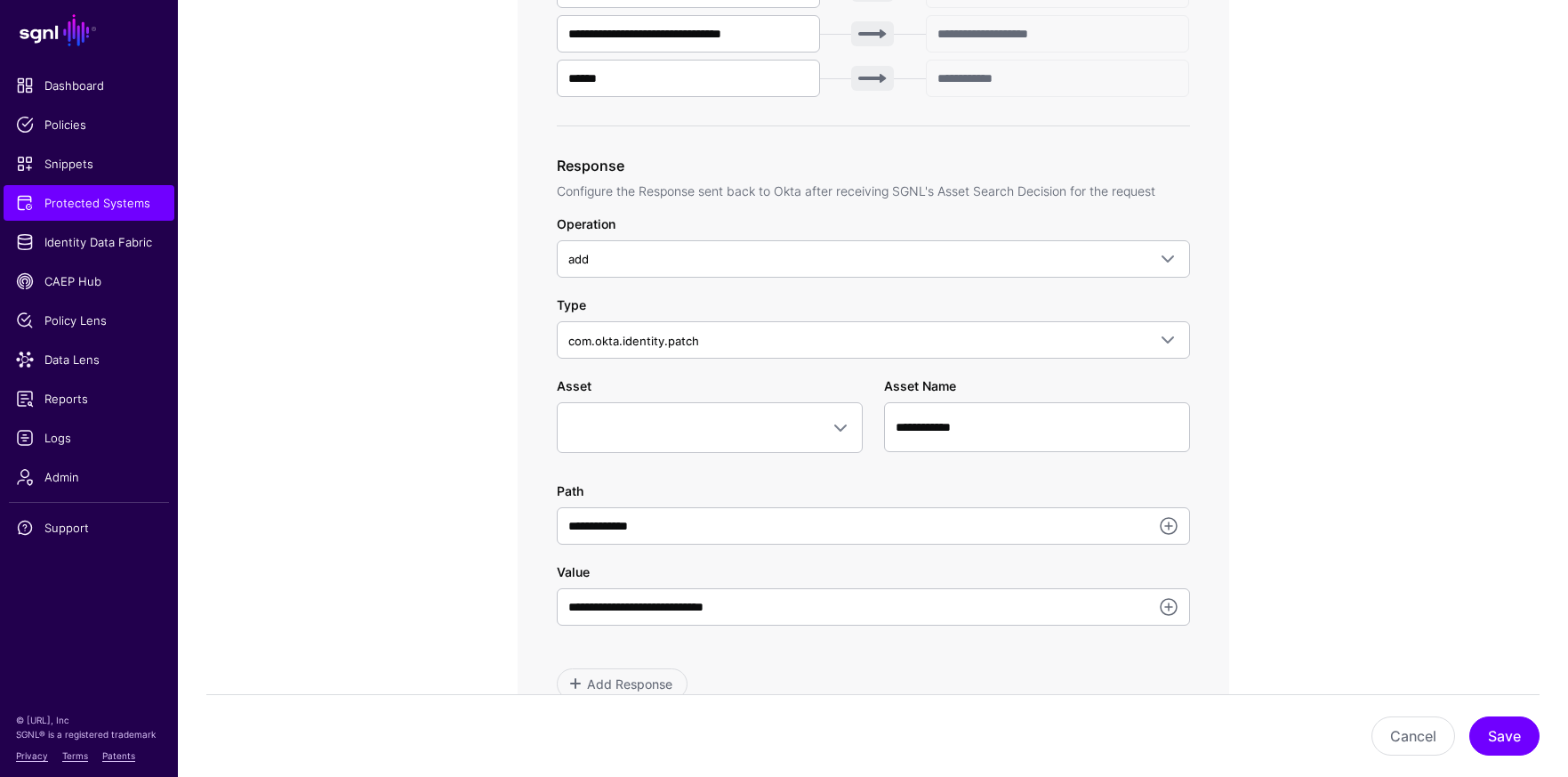
click at [484, 352] on div "**********" at bounding box center [873, 353] width 826 height 1914
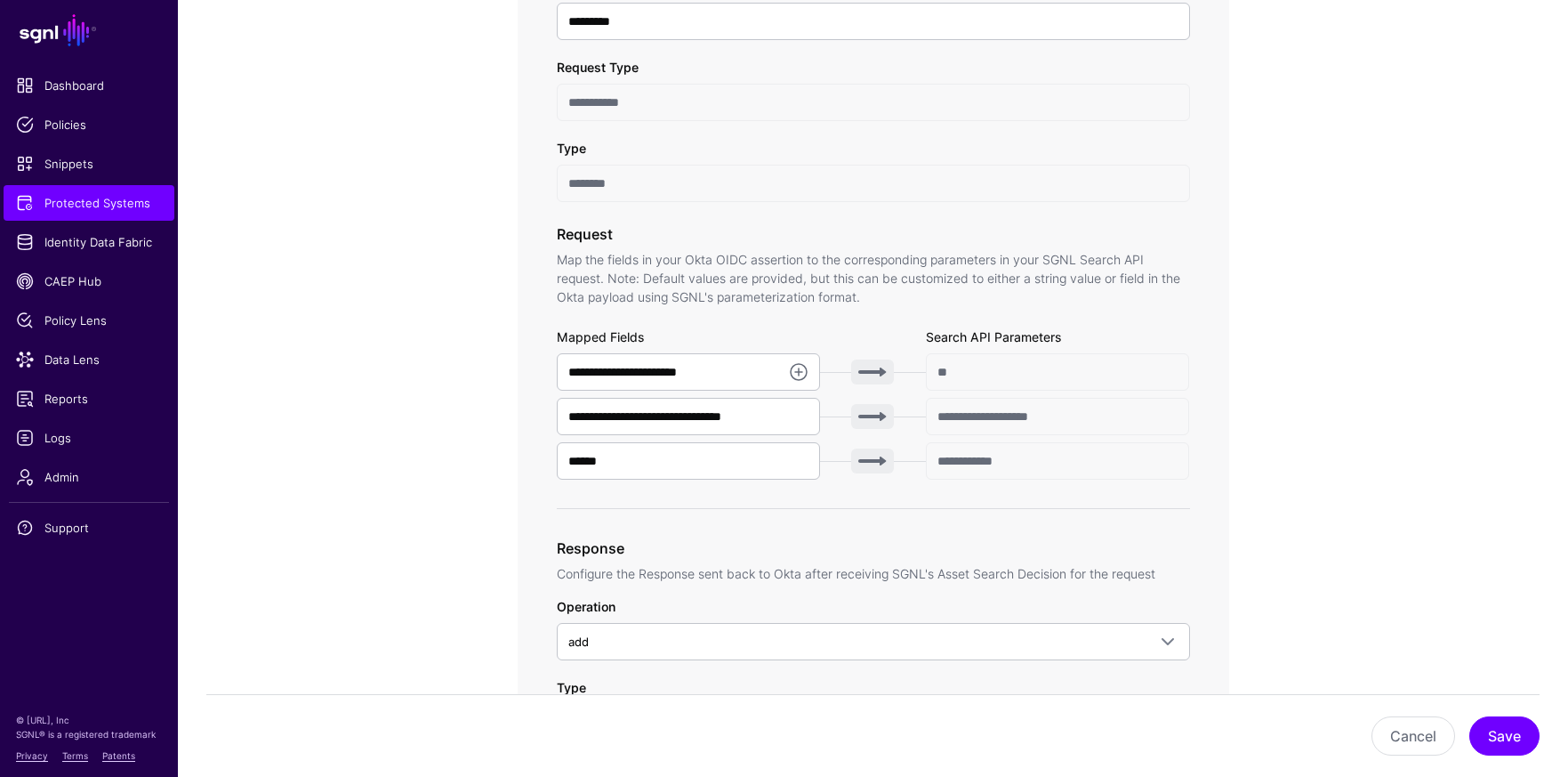
scroll to position [0, 0]
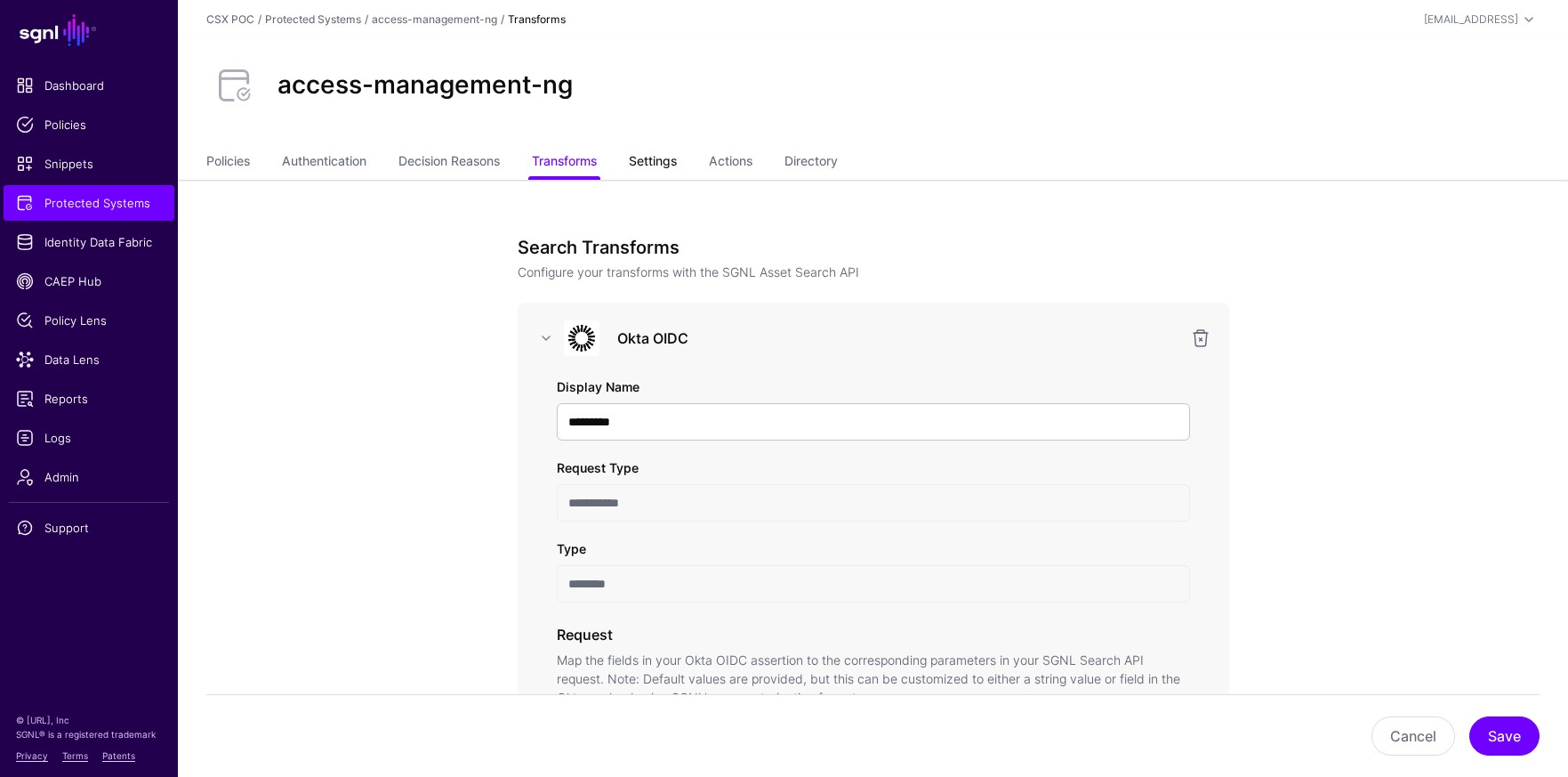
click at [677, 167] on link "Settings" at bounding box center [653, 163] width 48 height 33
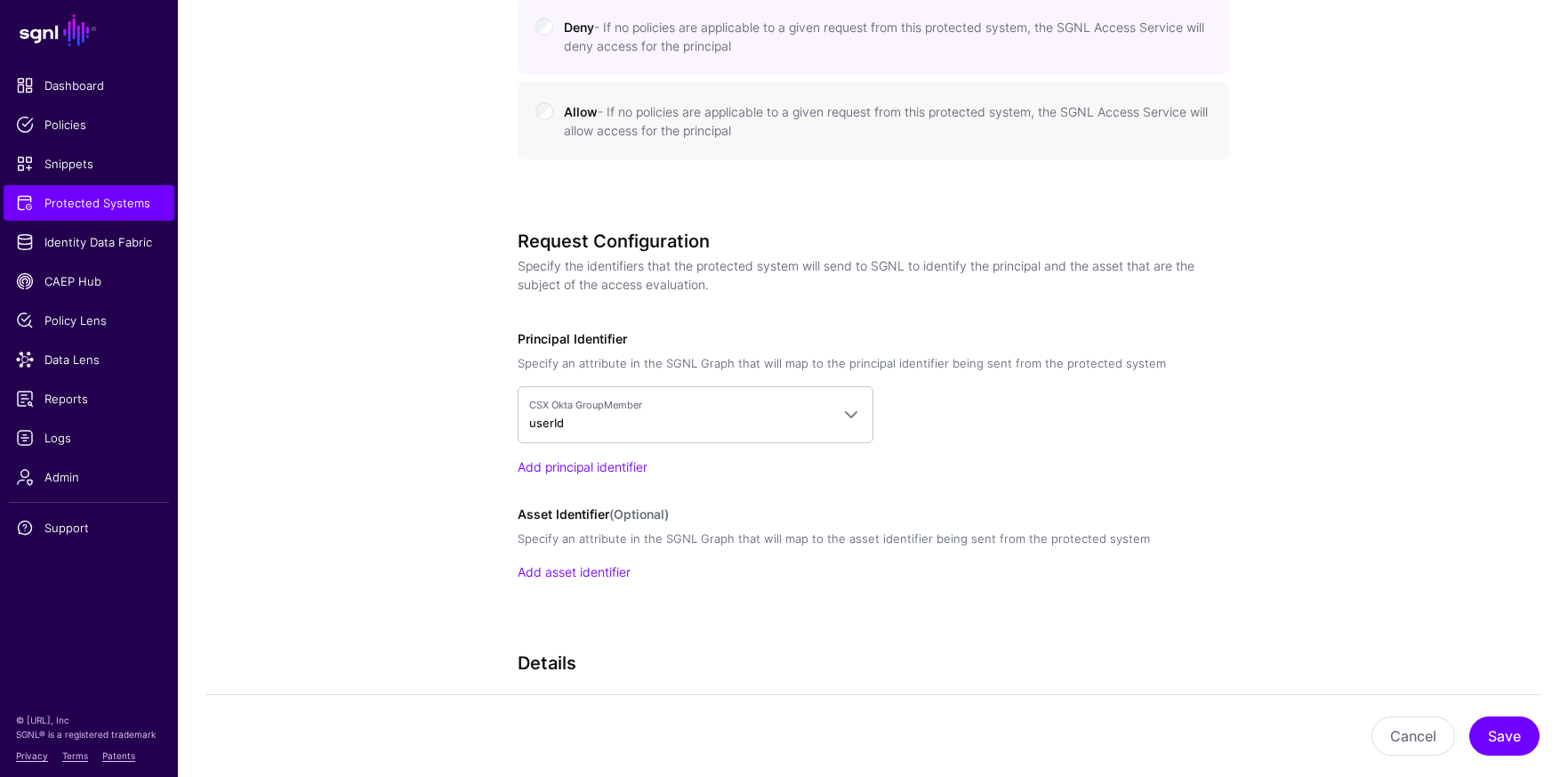
scroll to position [1271, 0]
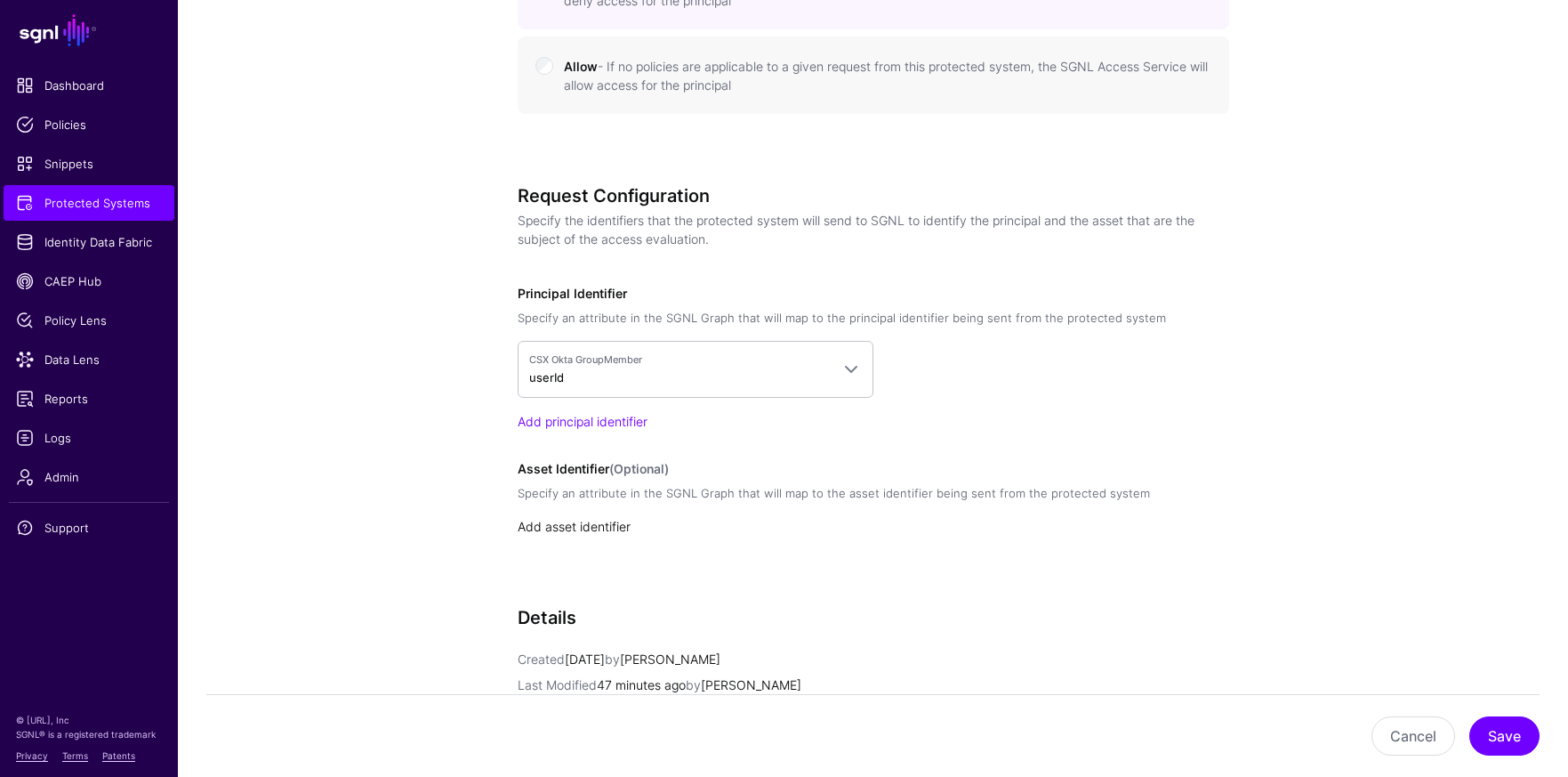
click at [591, 526] on link "Add asset identifier" at bounding box center [574, 527] width 113 height 15
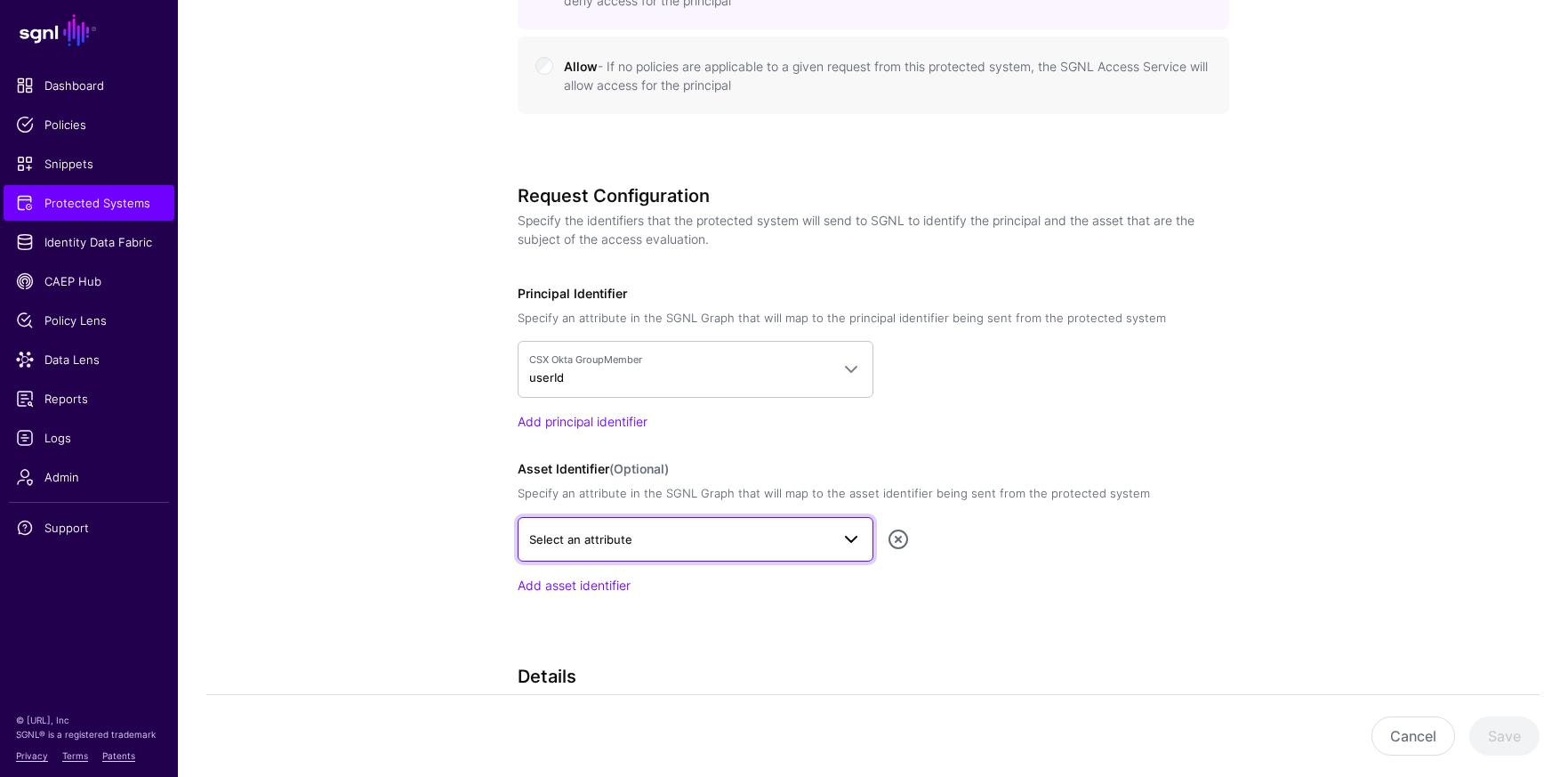
click at [859, 539] on span at bounding box center [851, 539] width 21 height 21
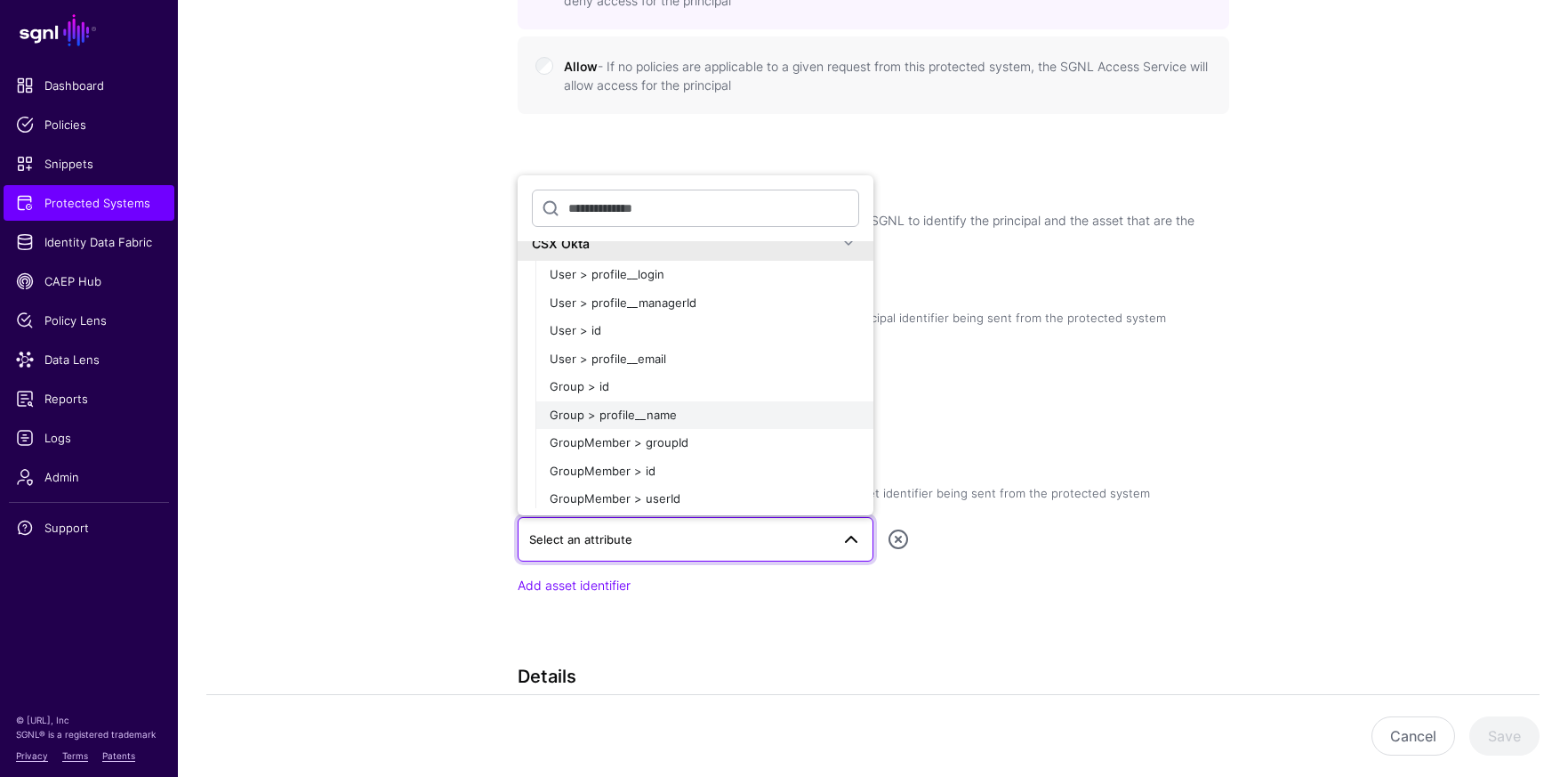
scroll to position [35, 0]
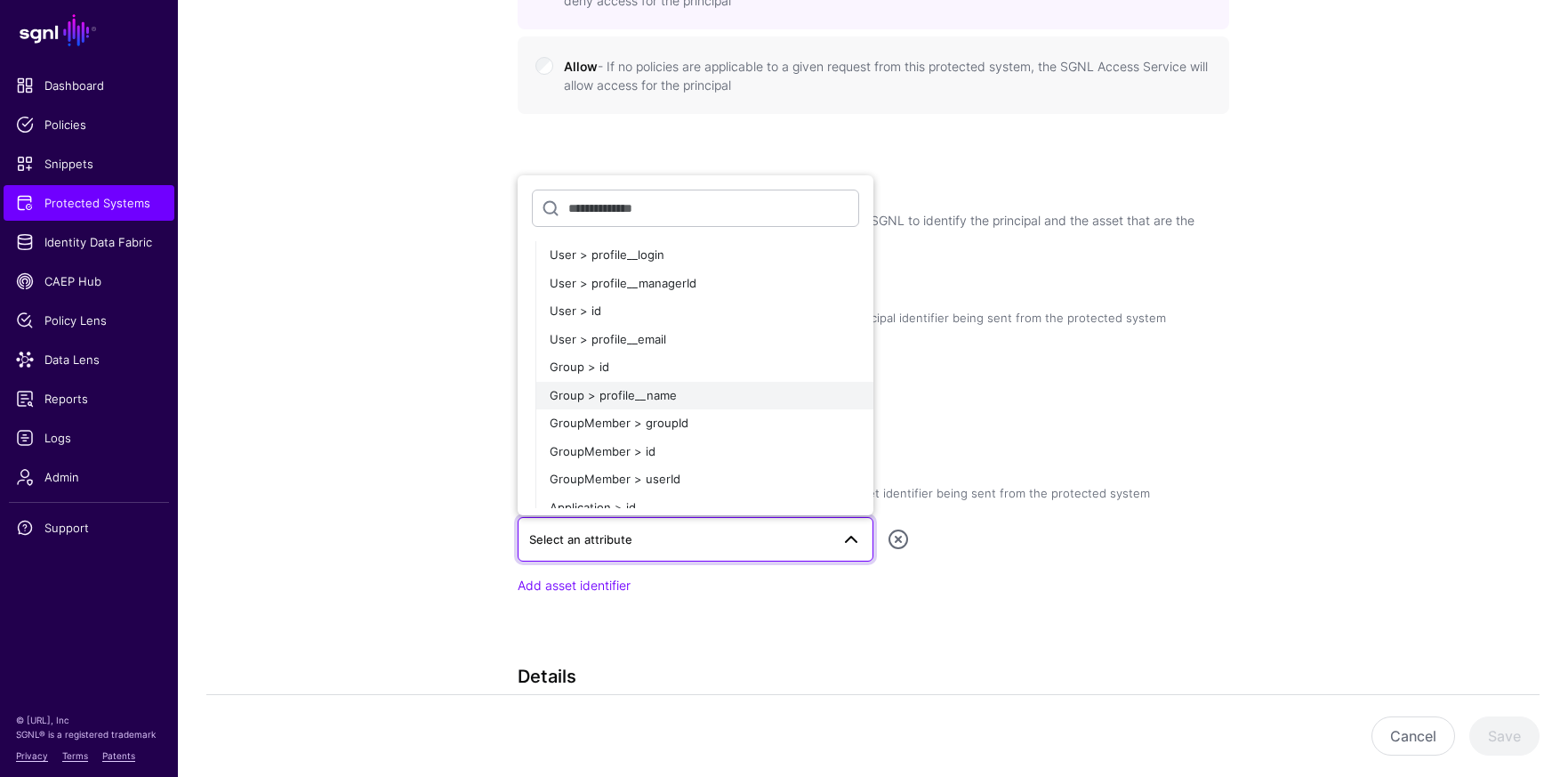
click at [595, 395] on span "Group > profile__name" at bounding box center [613, 395] width 127 height 14
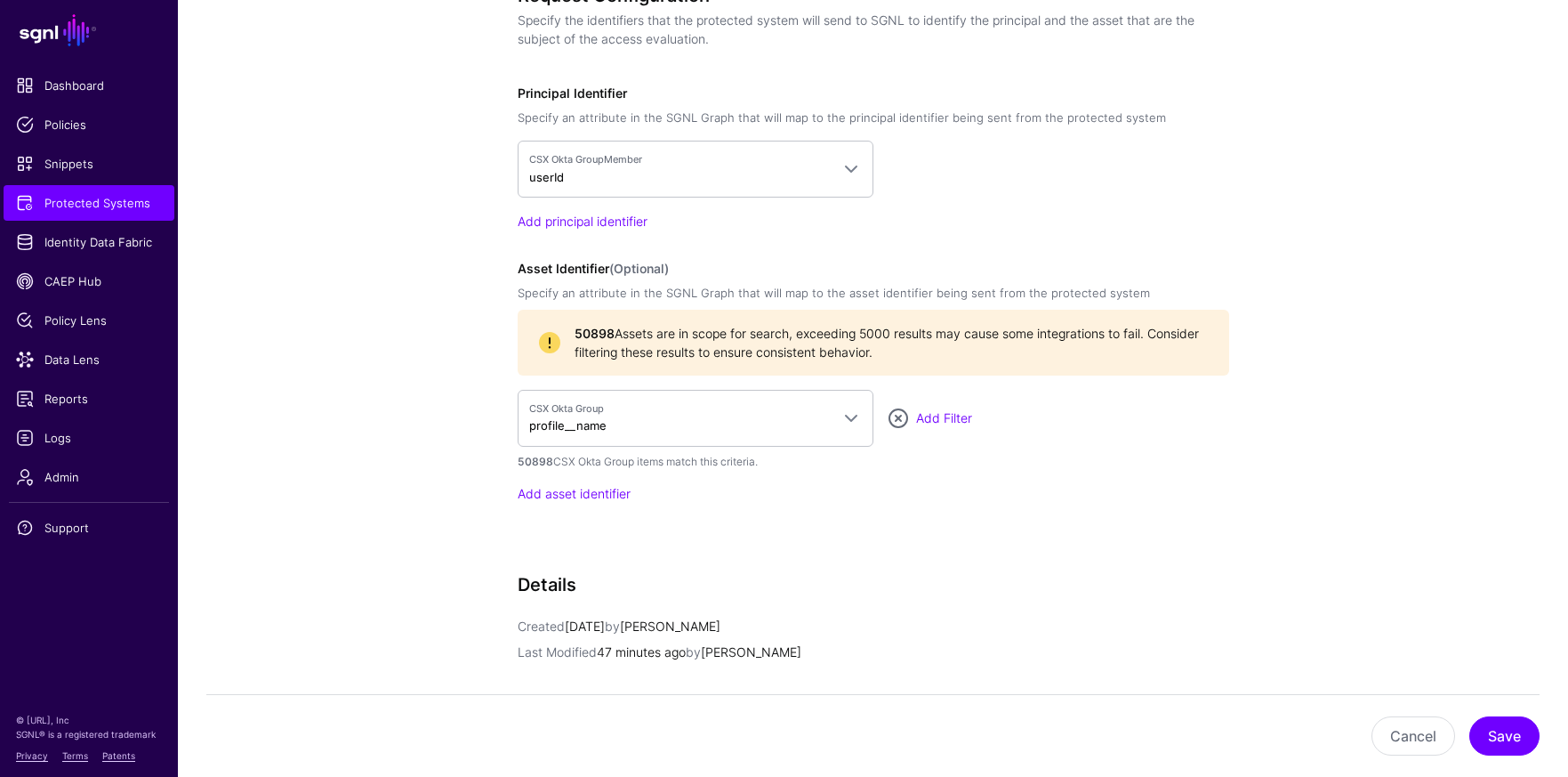
scroll to position [1492, 0]
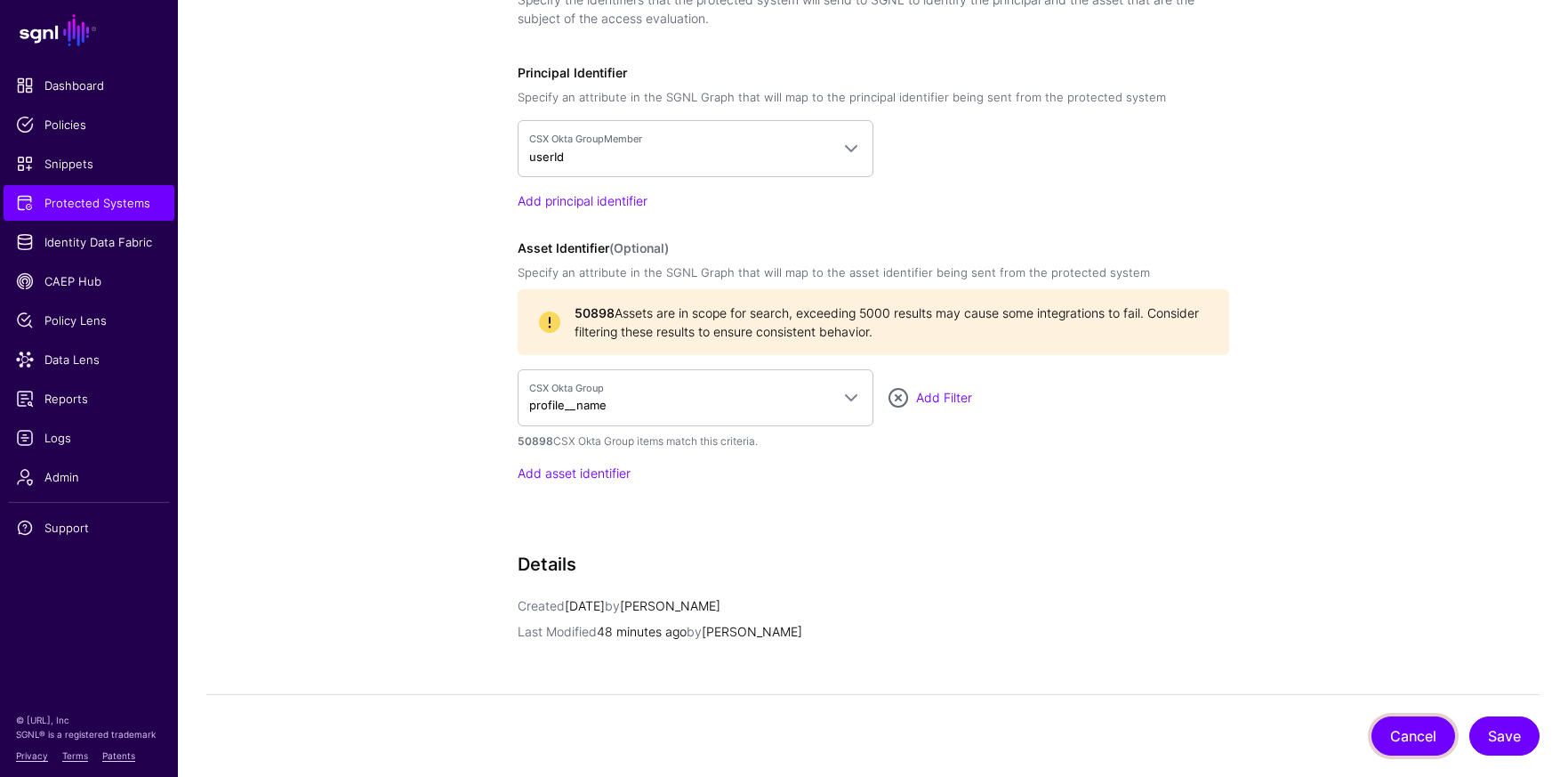
click at [1255, 725] on button "Cancel" at bounding box center [1414, 736] width 84 height 39
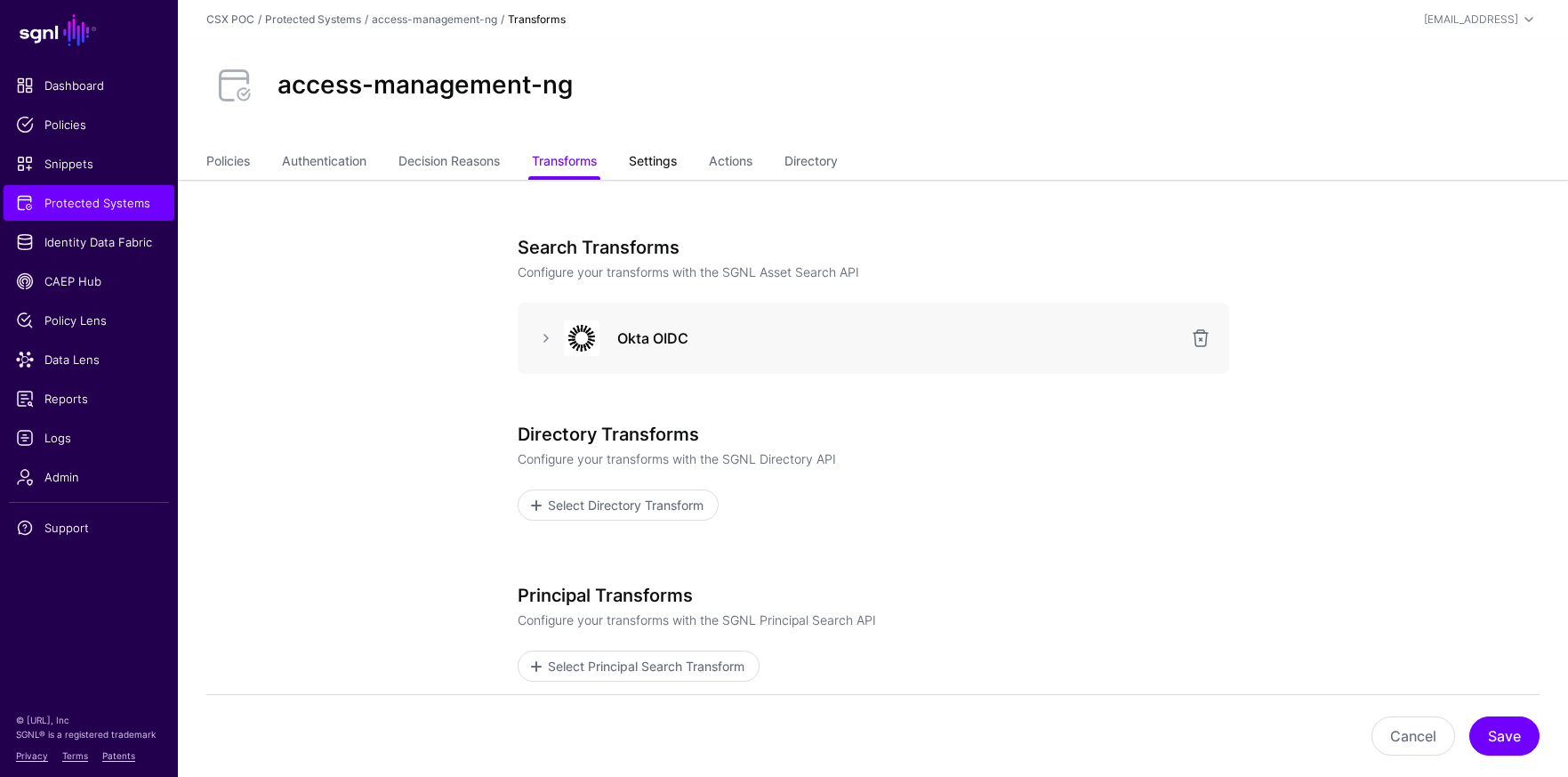
click at [665, 168] on link "Settings" at bounding box center [653, 163] width 48 height 33
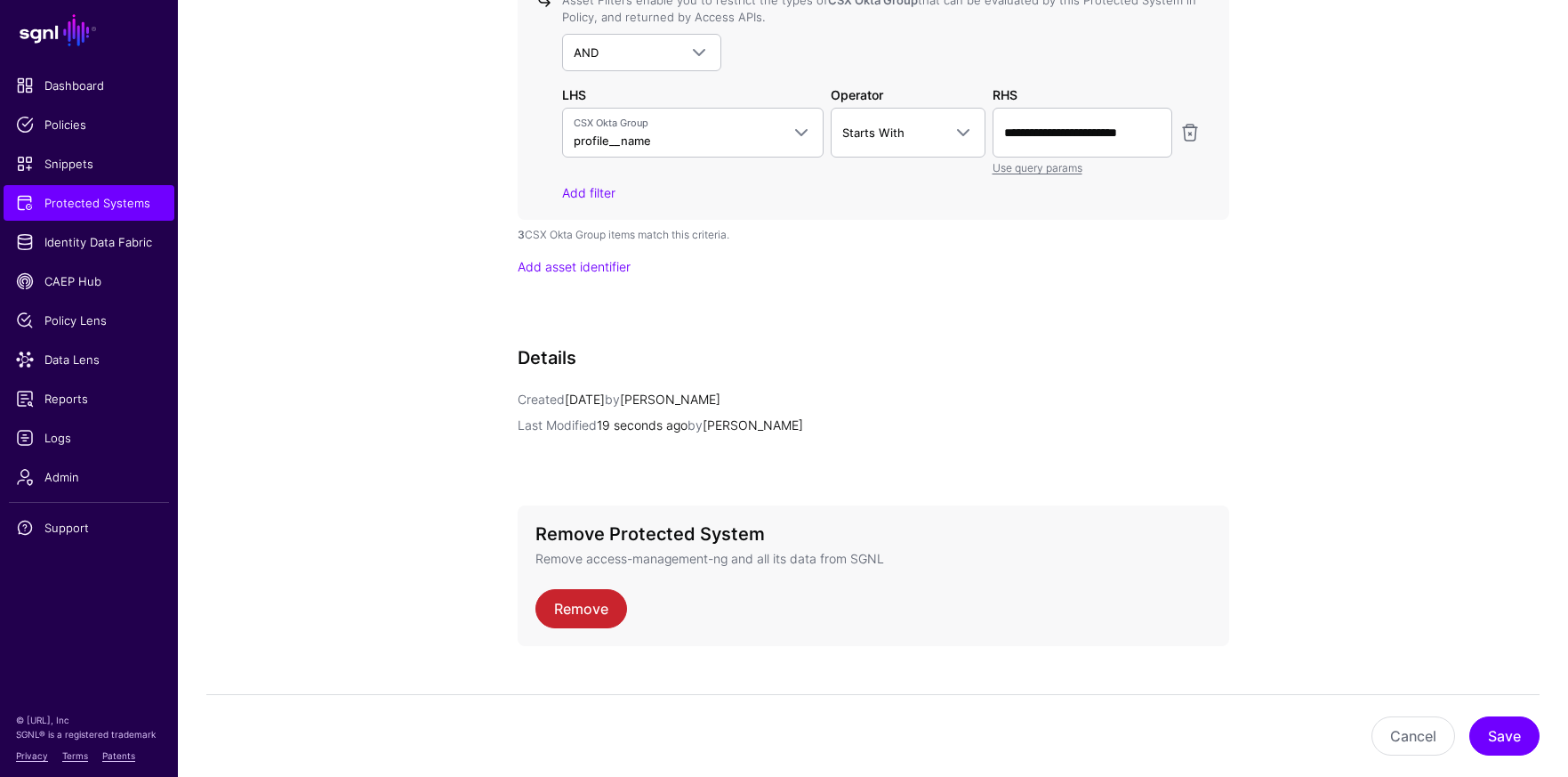
scroll to position [1911, 0]
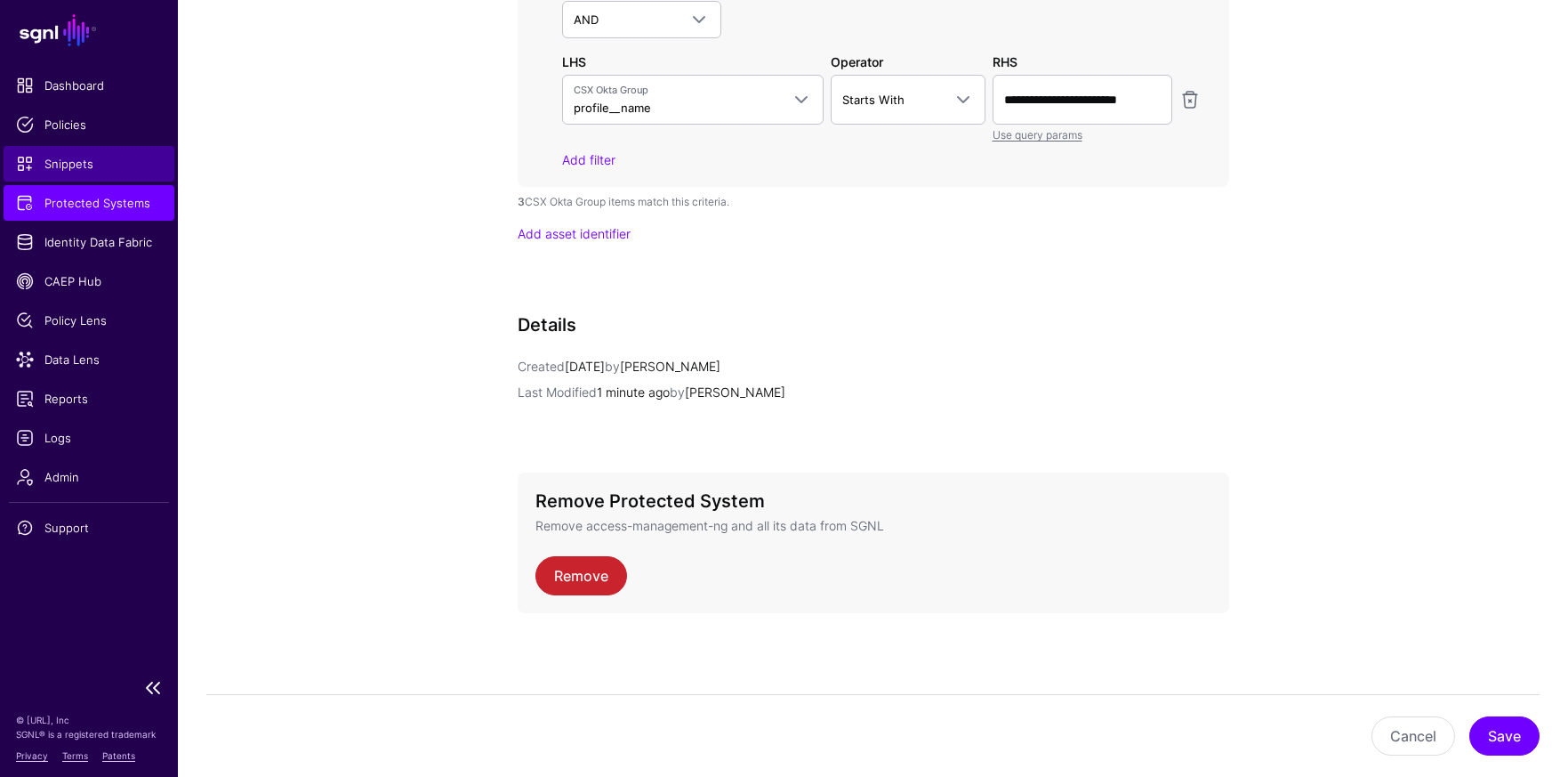
click at [106, 148] on link "Snippets" at bounding box center [89, 164] width 171 height 35
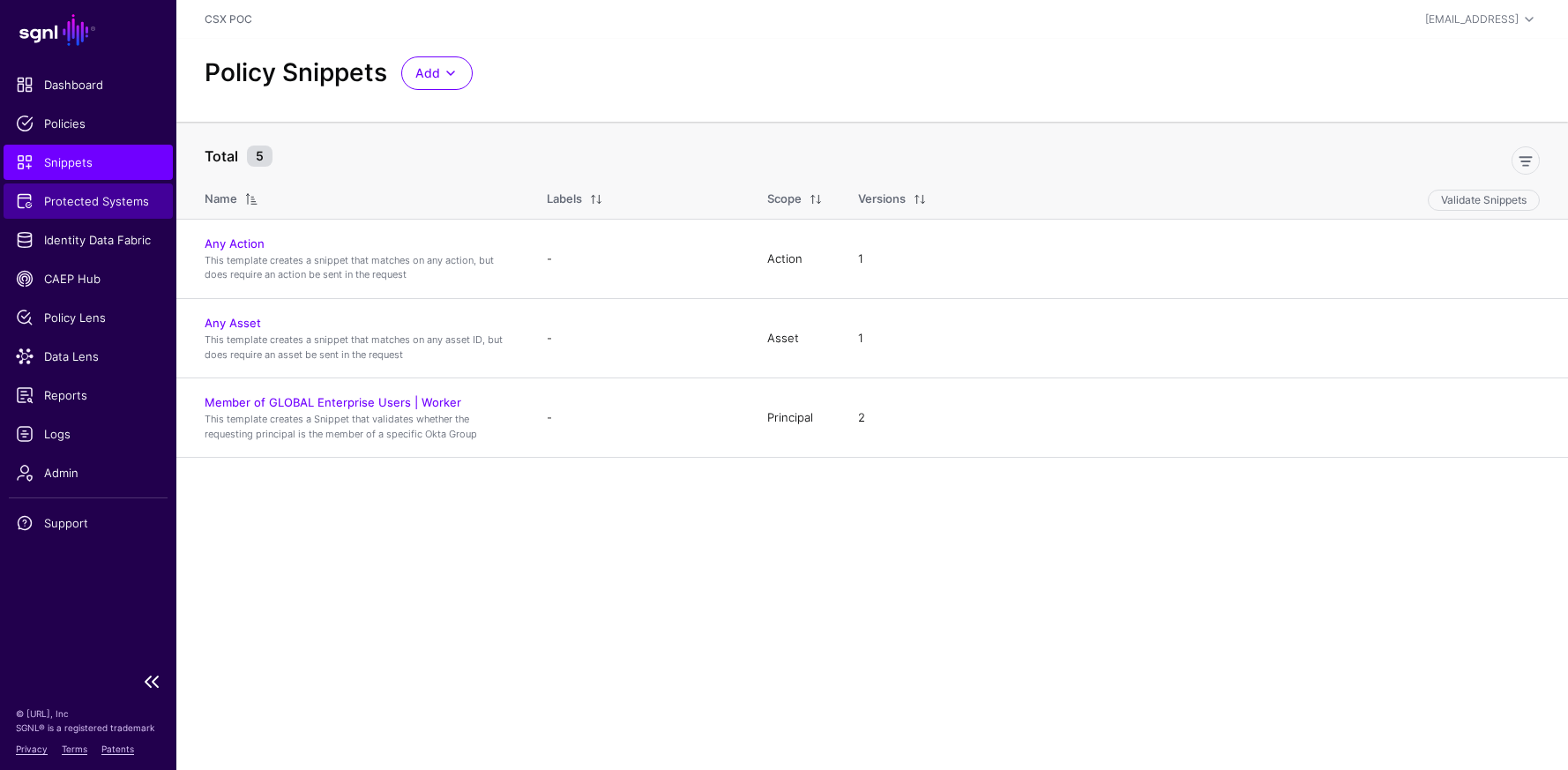
click at [113, 215] on link "Protected Systems" at bounding box center [88, 201] width 170 height 35
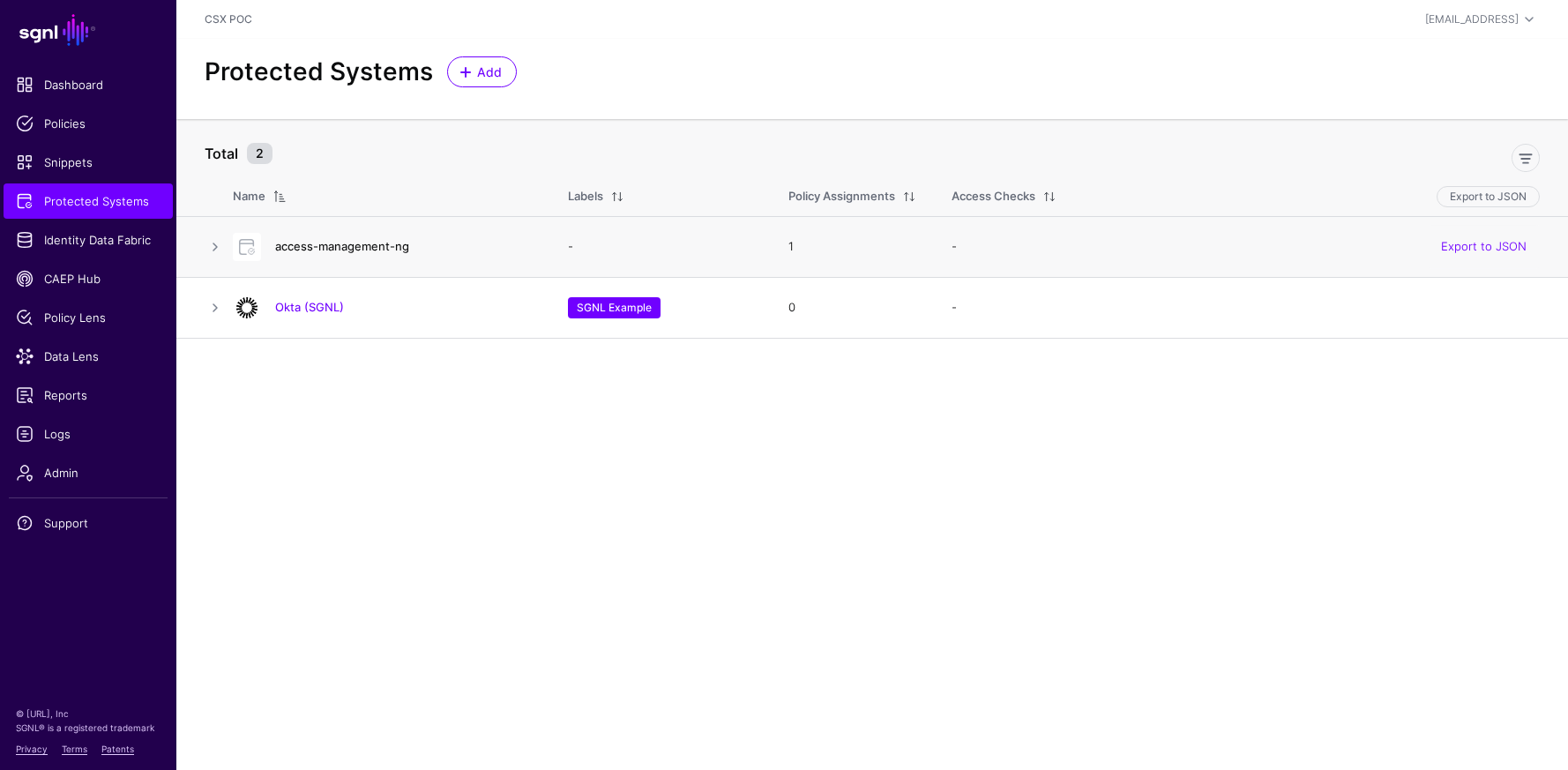
click at [324, 249] on link "access-management-ng" at bounding box center [341, 245] width 134 height 14
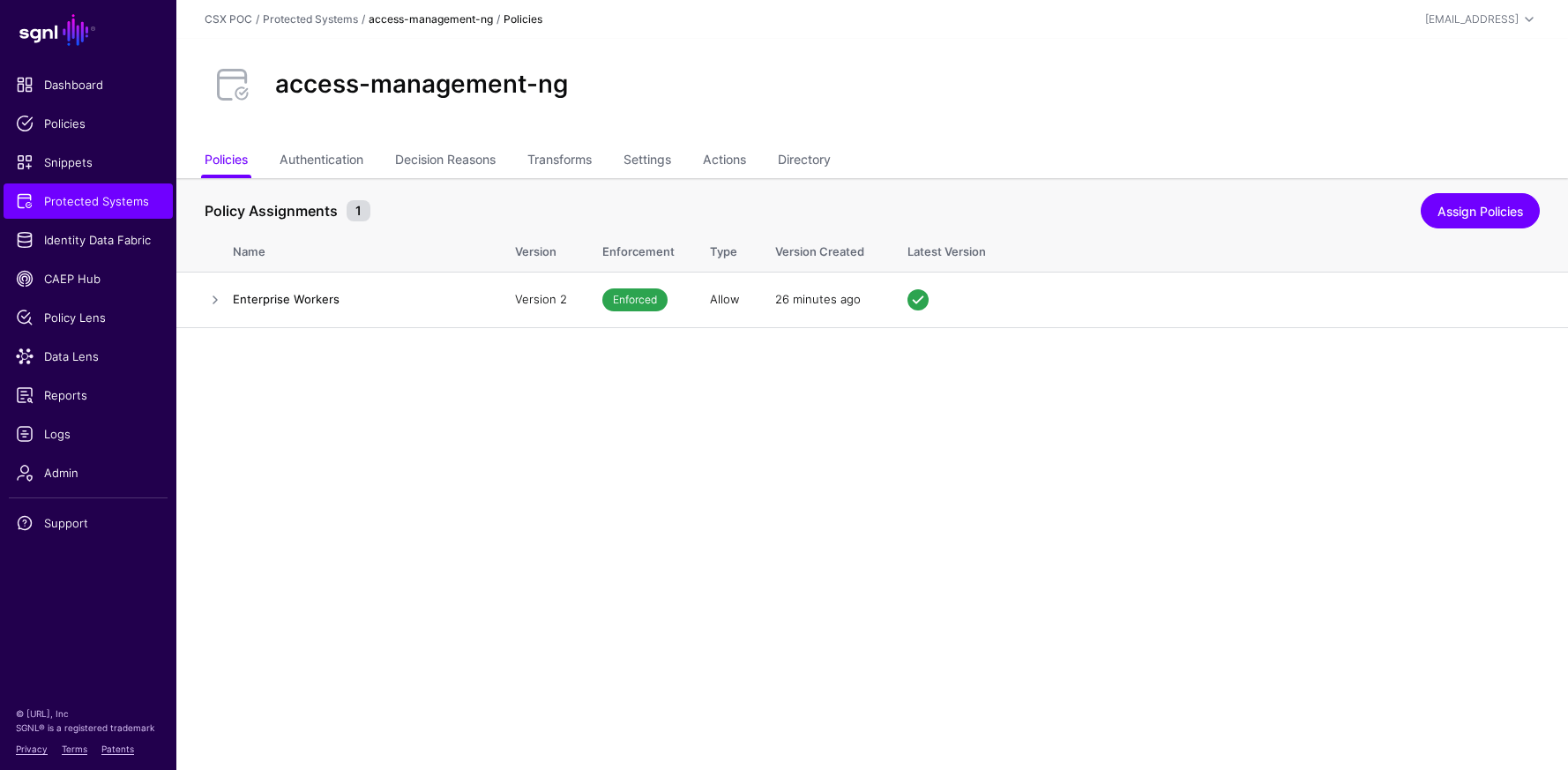
click at [791, 99] on div "access-management-ng" at bounding box center [872, 84] width 1350 height 56
drag, startPoint x: 522, startPoint y: 387, endPoint x: 525, endPoint y: 377, distance: 10.4
click at [522, 387] on main "SGNL Dashboard Policies Snippets Protected Systems Identity Data Fabric CAEP Hu…" at bounding box center [784, 385] width 1568 height 770
click at [117, 206] on span "Protected Systems" at bounding box center [88, 201] width 145 height 18
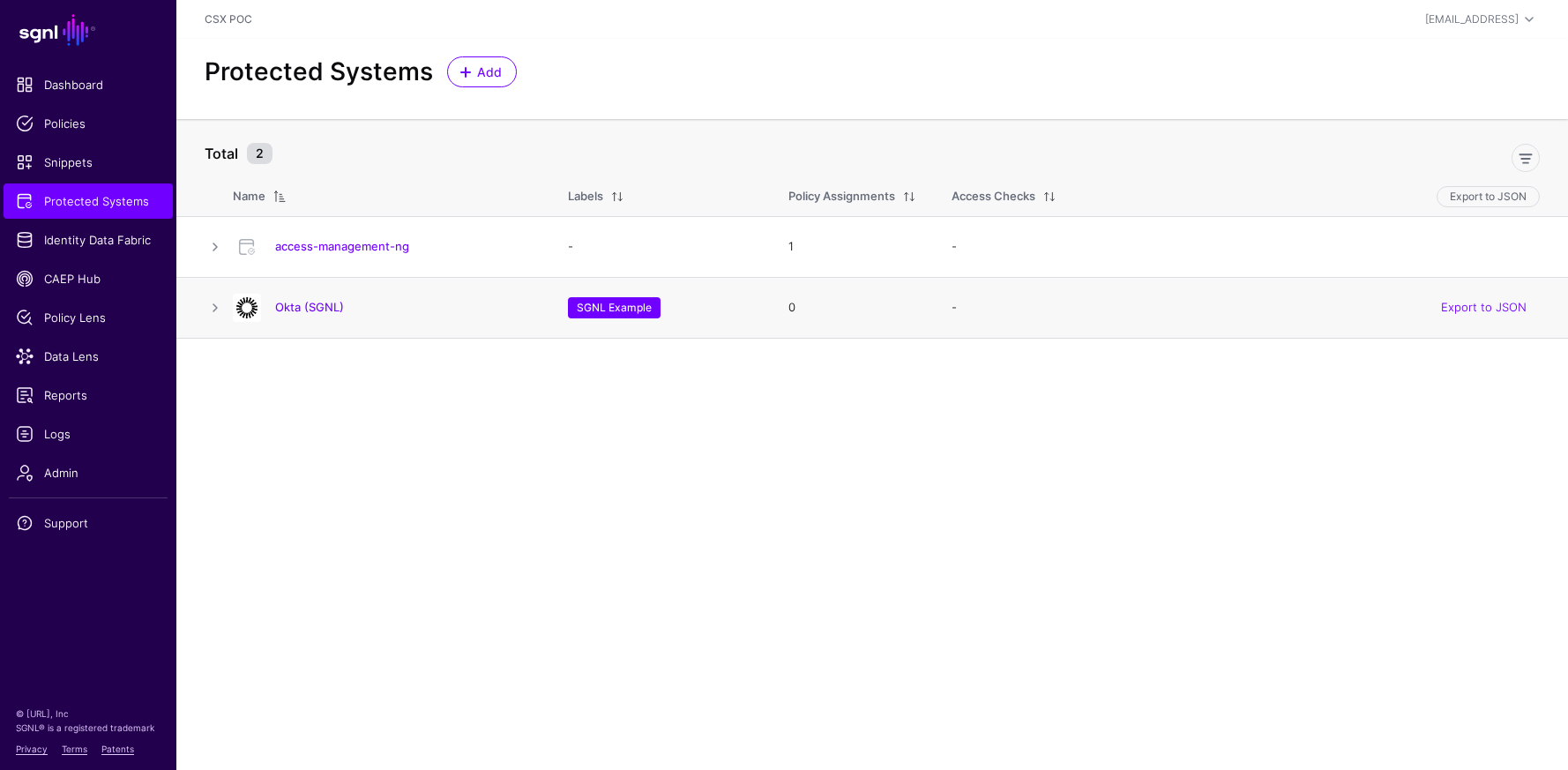
click at [305, 326] on td "Okta (SGNL)" at bounding box center [392, 307] width 317 height 61
click at [336, 249] on link "access-management-ng" at bounding box center [341, 245] width 134 height 14
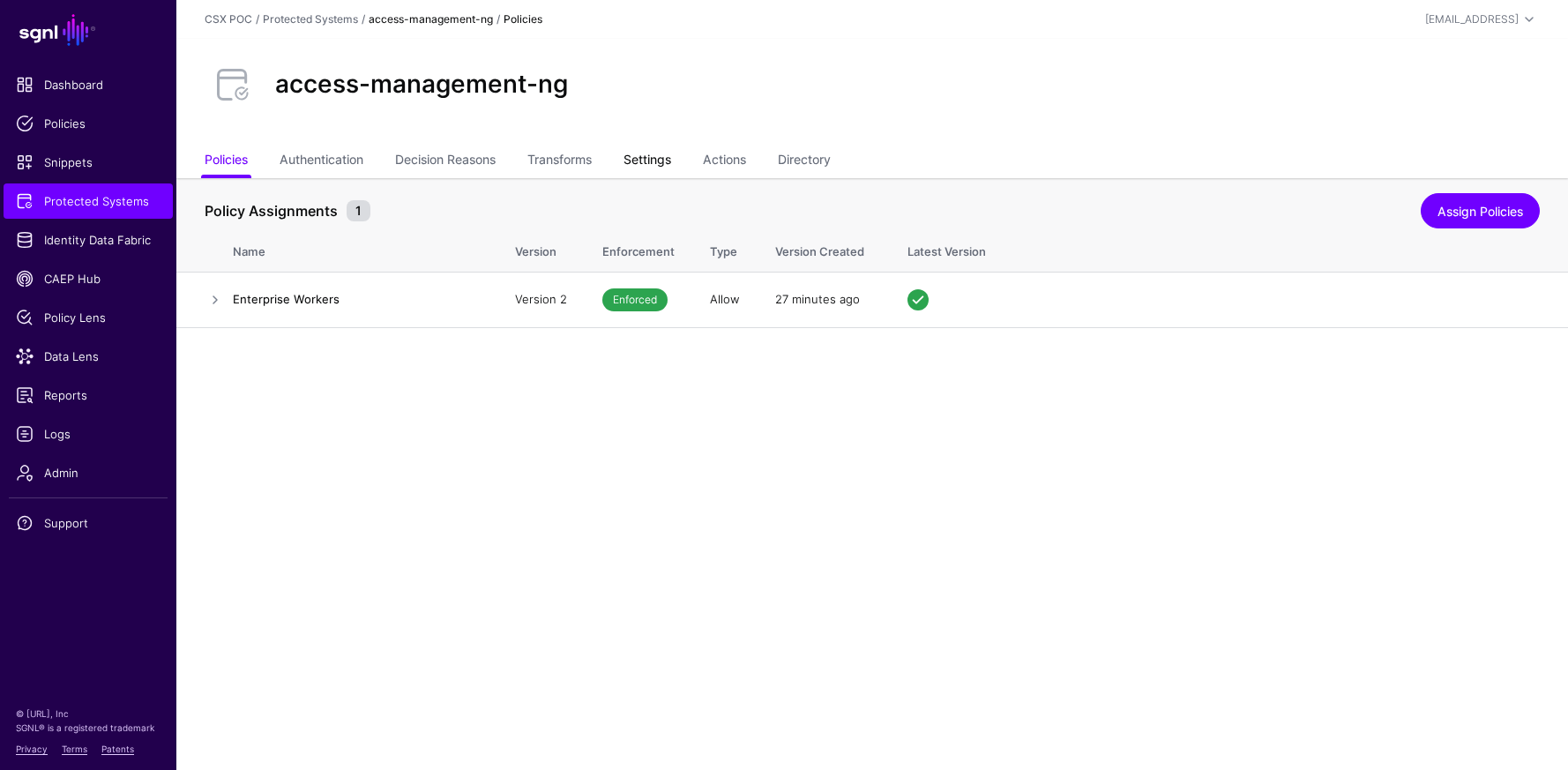
click at [657, 160] on link "Settings" at bounding box center [647, 161] width 48 height 33
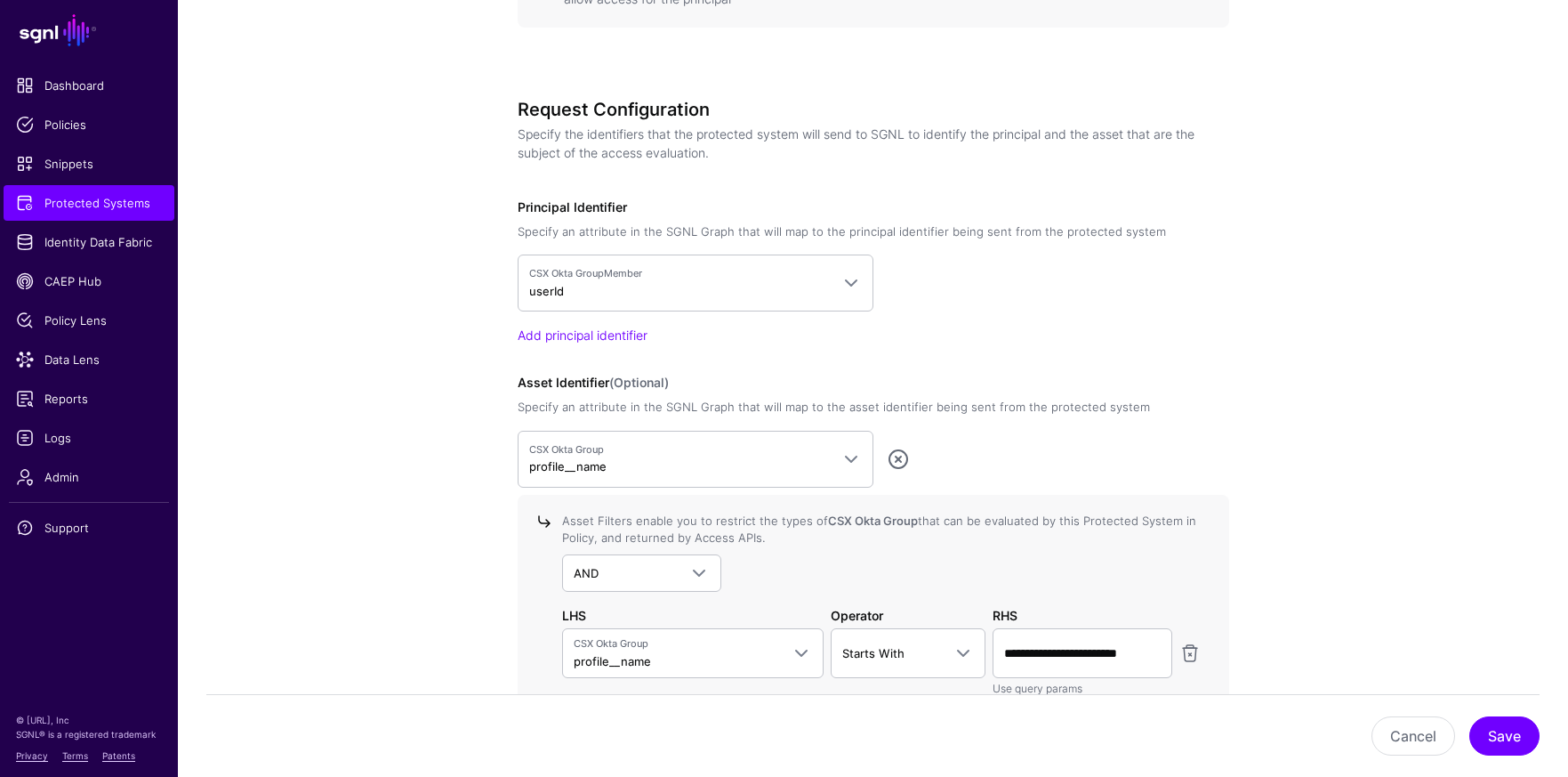
scroll to position [1518, 0]
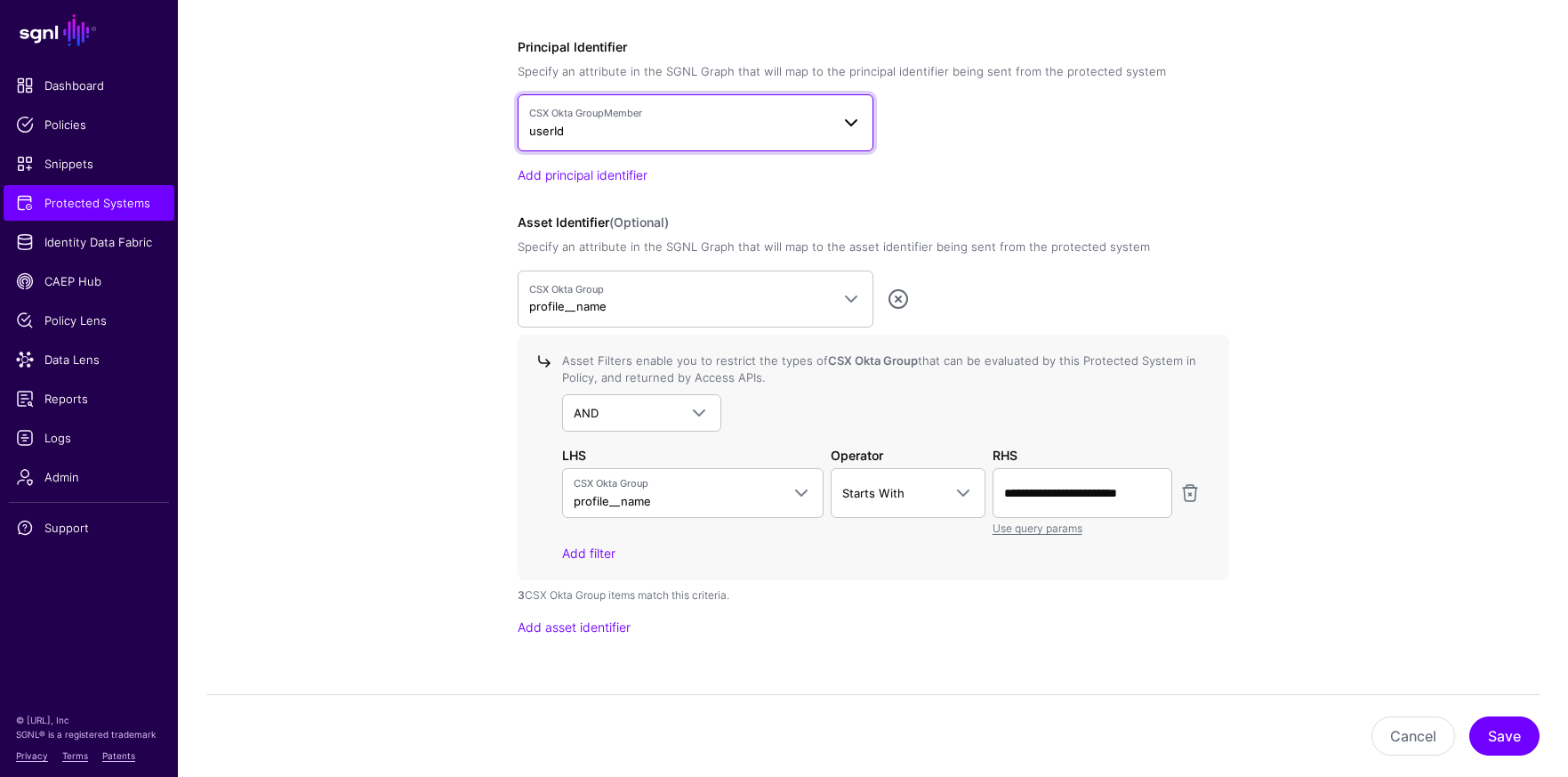
click at [857, 116] on span at bounding box center [851, 123] width 21 height 21
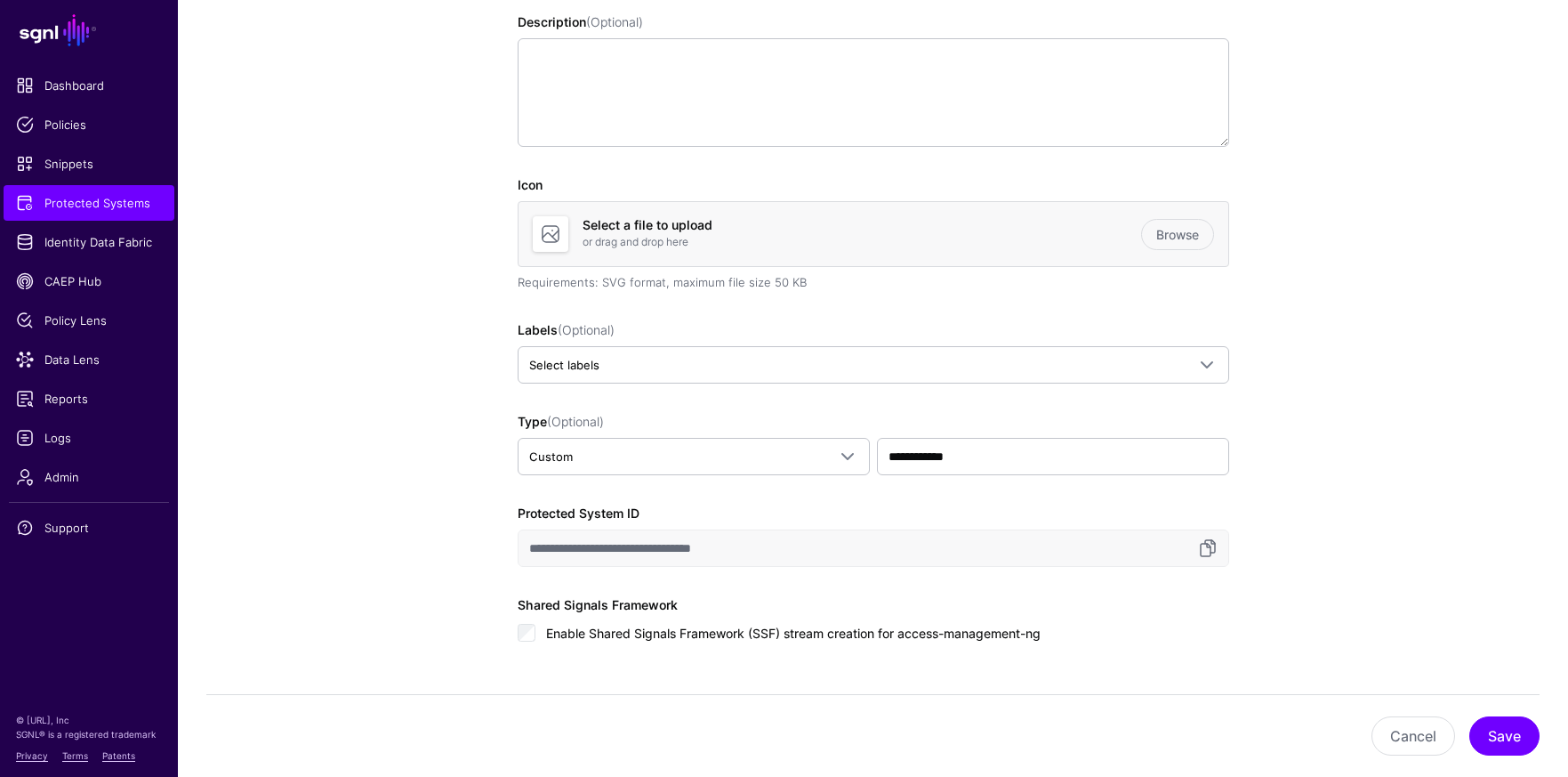
scroll to position [0, 0]
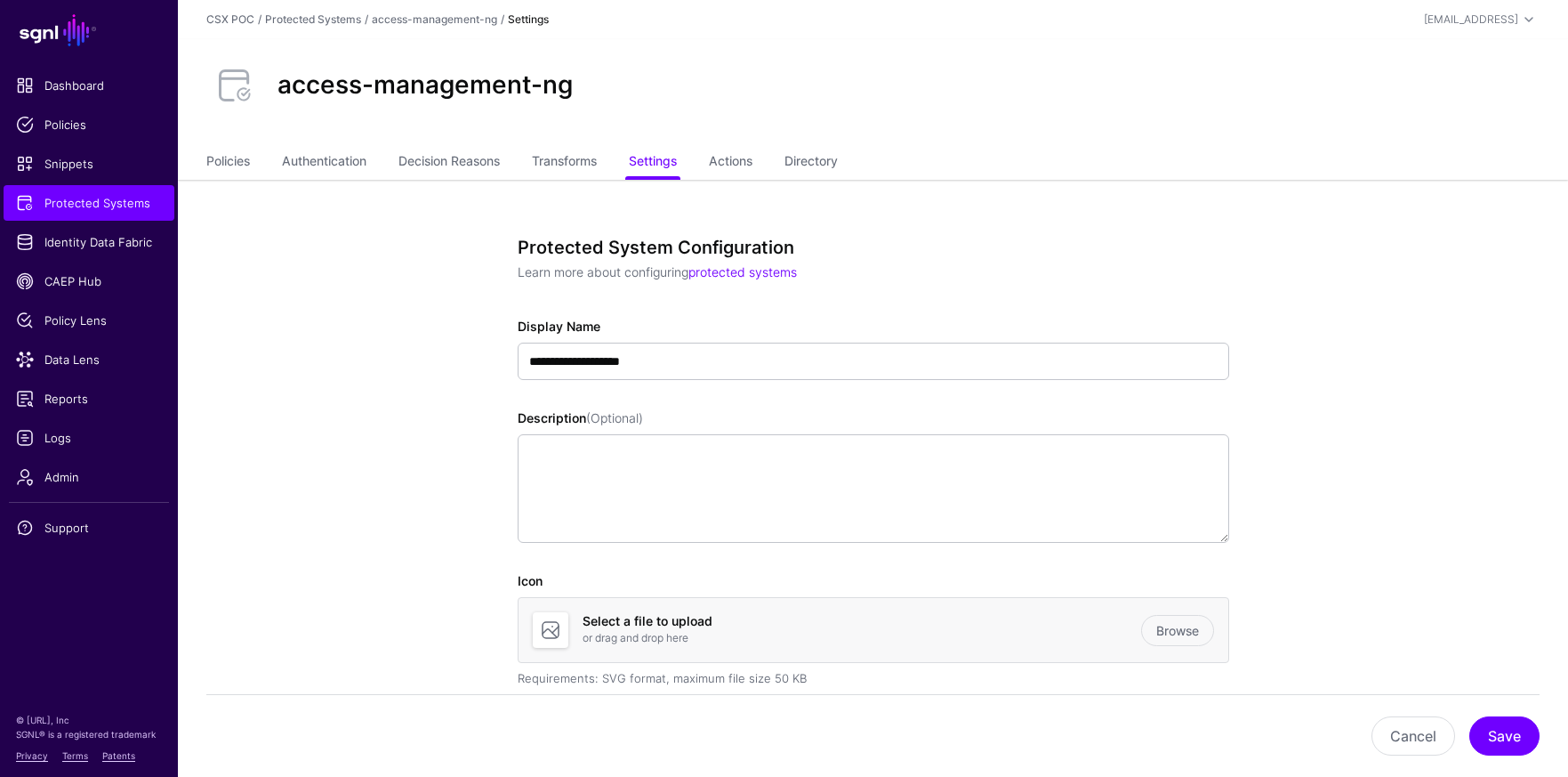
click at [563, 143] on div "access-management-ng" at bounding box center [872, 92] width 1390 height 107
click at [563, 163] on link "Transforms" at bounding box center [565, 163] width 65 height 33
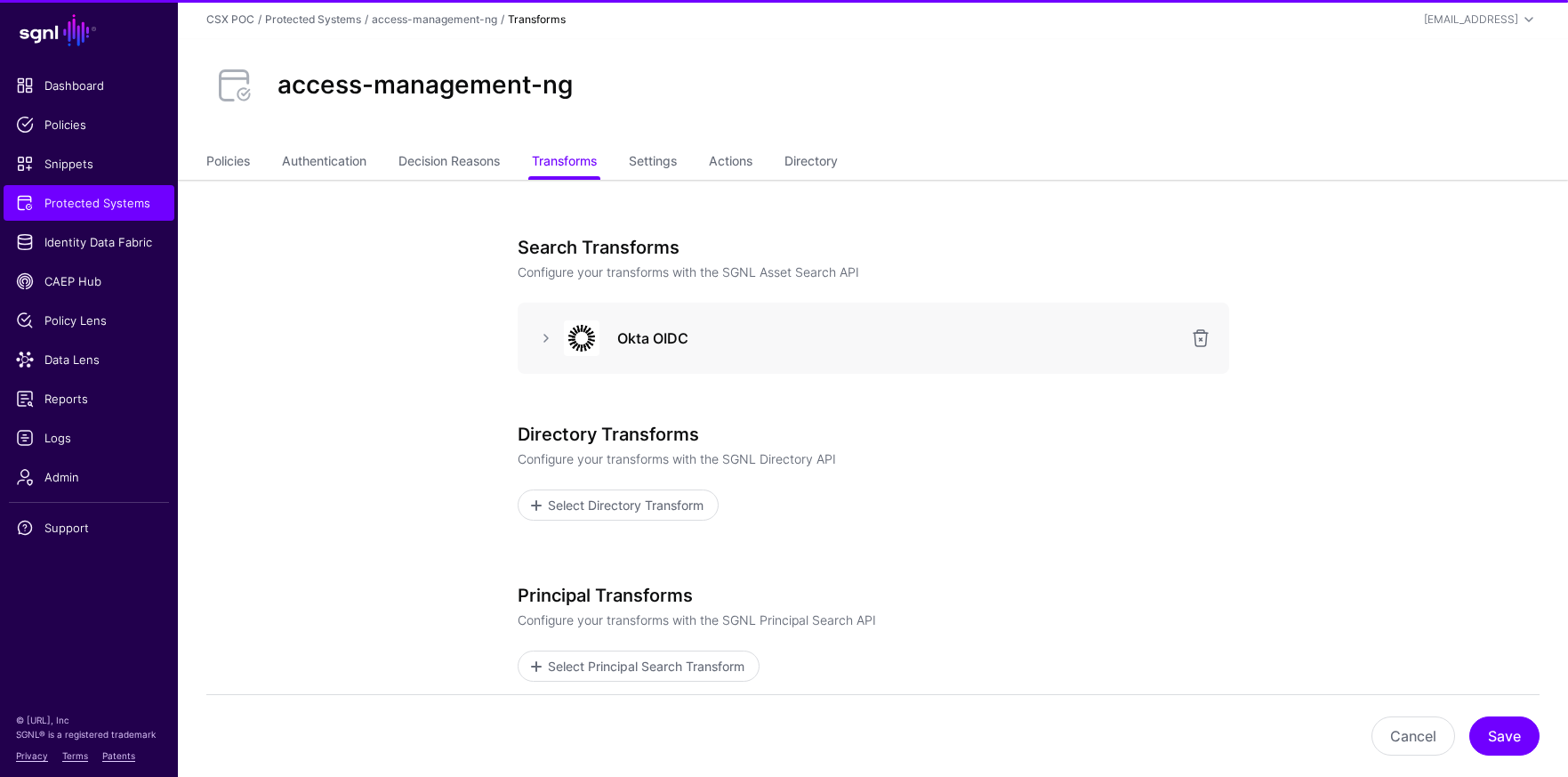
click at [532, 346] on div at bounding box center [546, 338] width 29 height 21
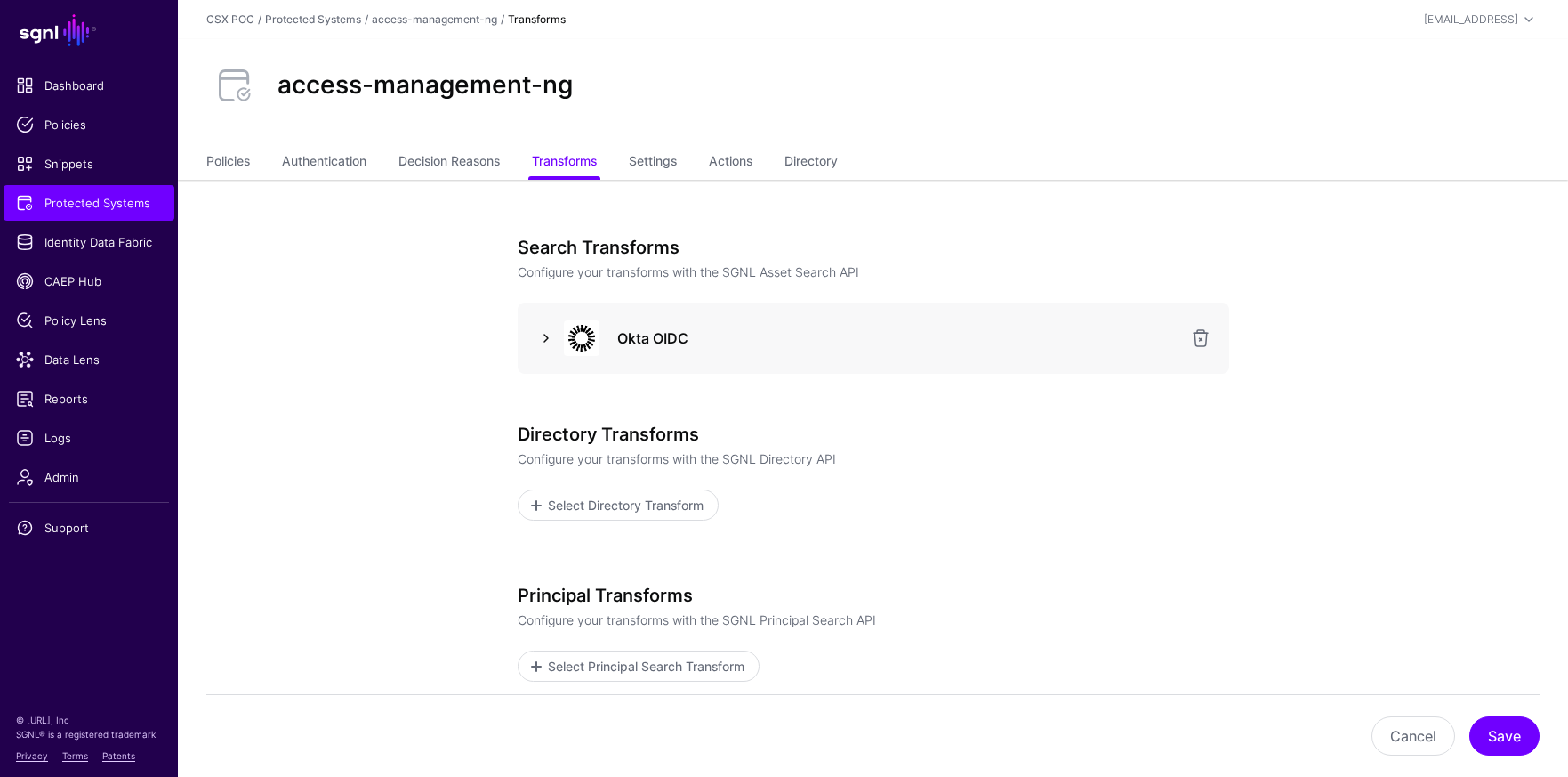
click at [545, 339] on link at bounding box center [546, 338] width 21 height 21
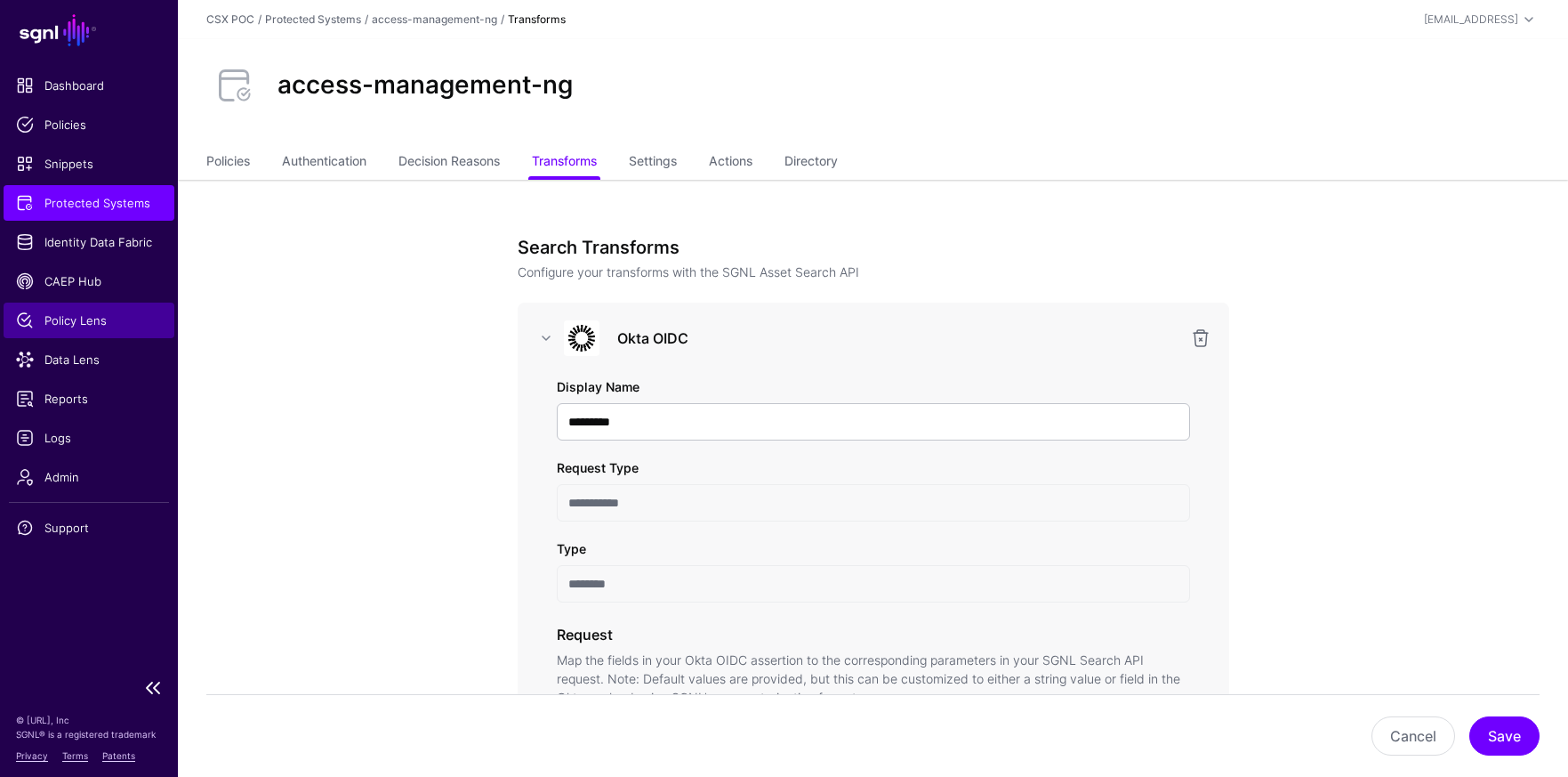
click at [88, 328] on span "Policy Lens" at bounding box center [88, 320] width 146 height 18
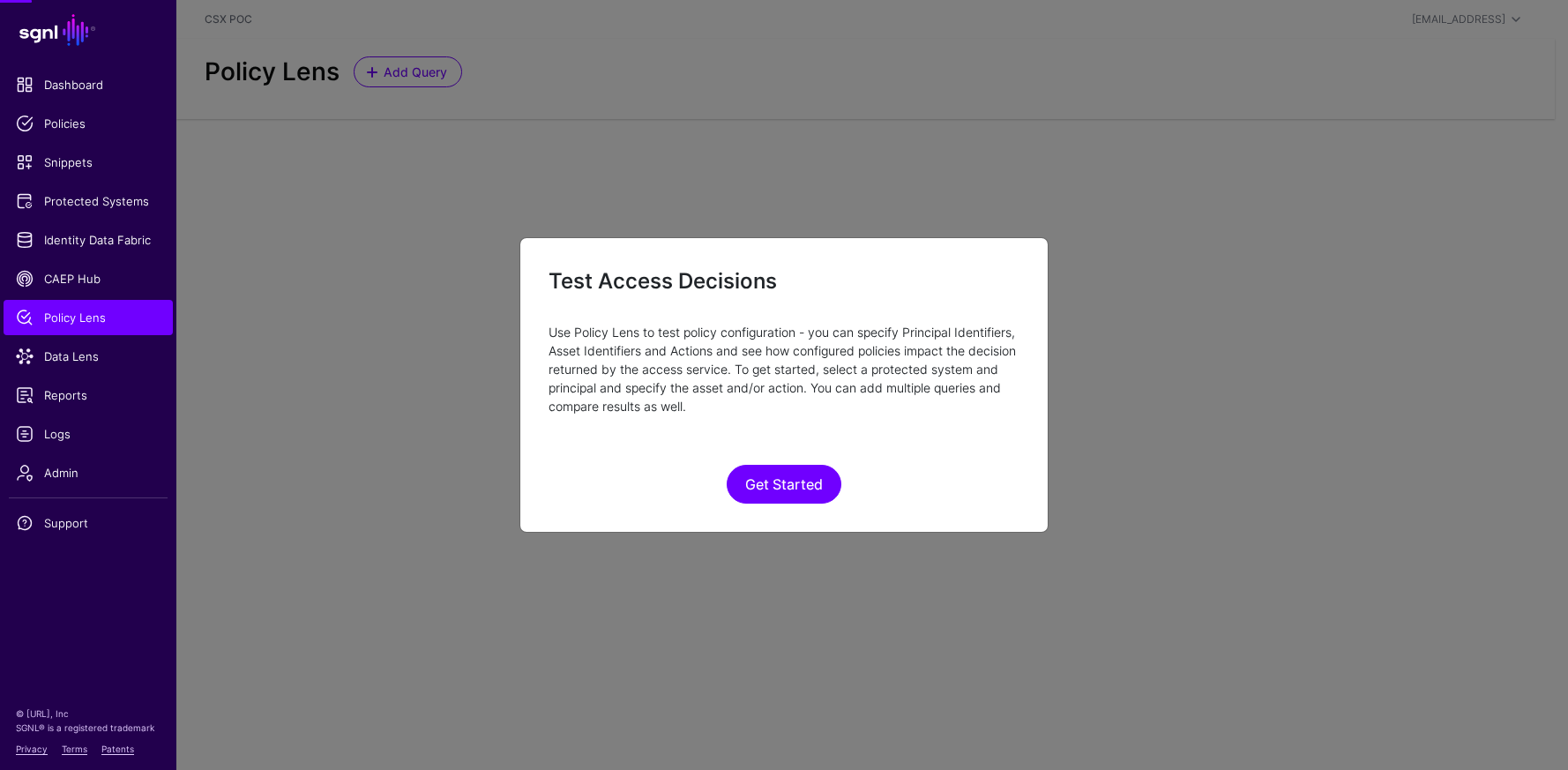
click at [80, 360] on ngb-modal-window "Test Access Decisions Use Policy Lens to test policy configuration - you can sp…" at bounding box center [784, 385] width 1568 height 770
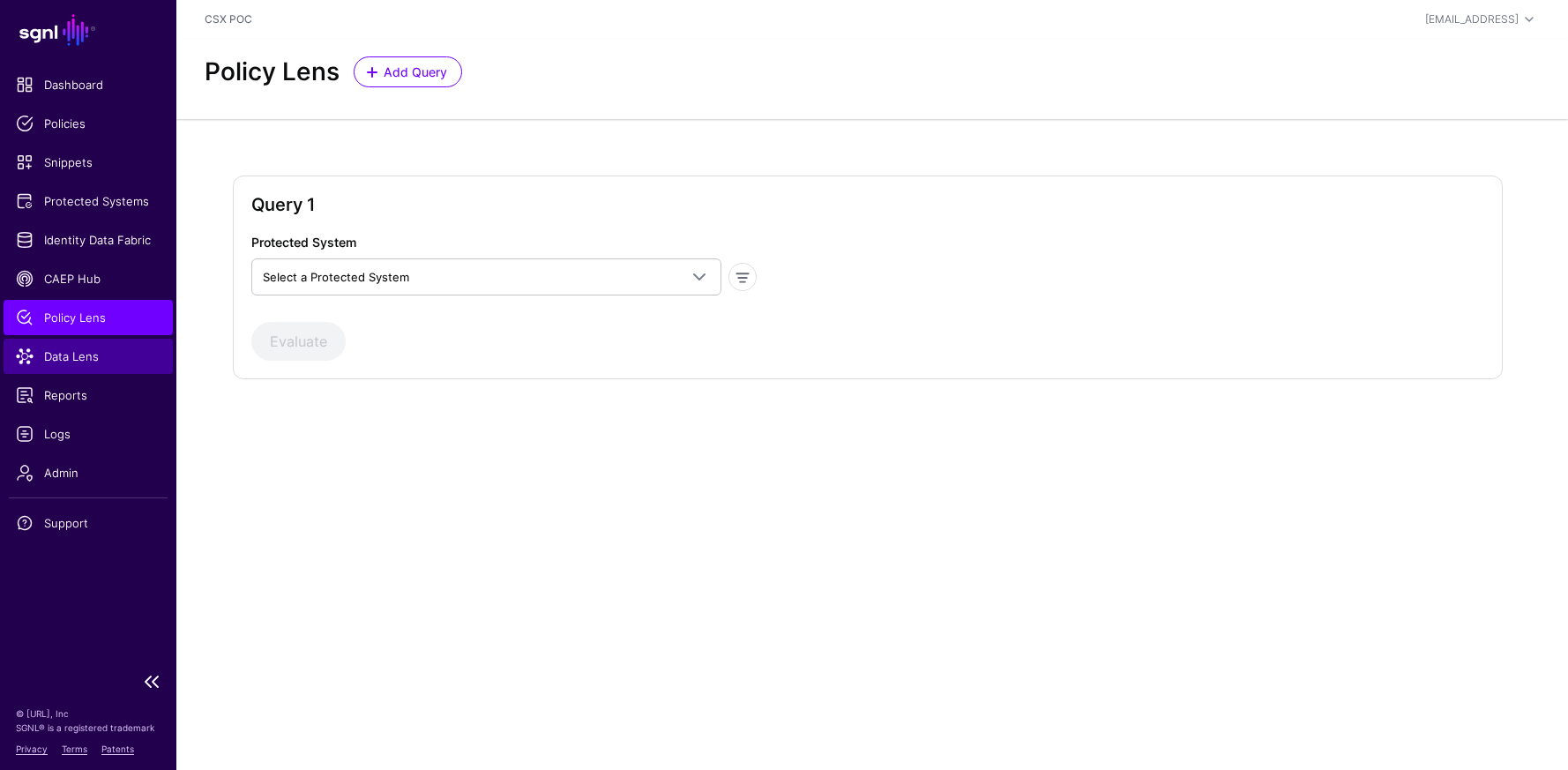
click at [95, 350] on span "Data Lens" at bounding box center [88, 356] width 145 height 18
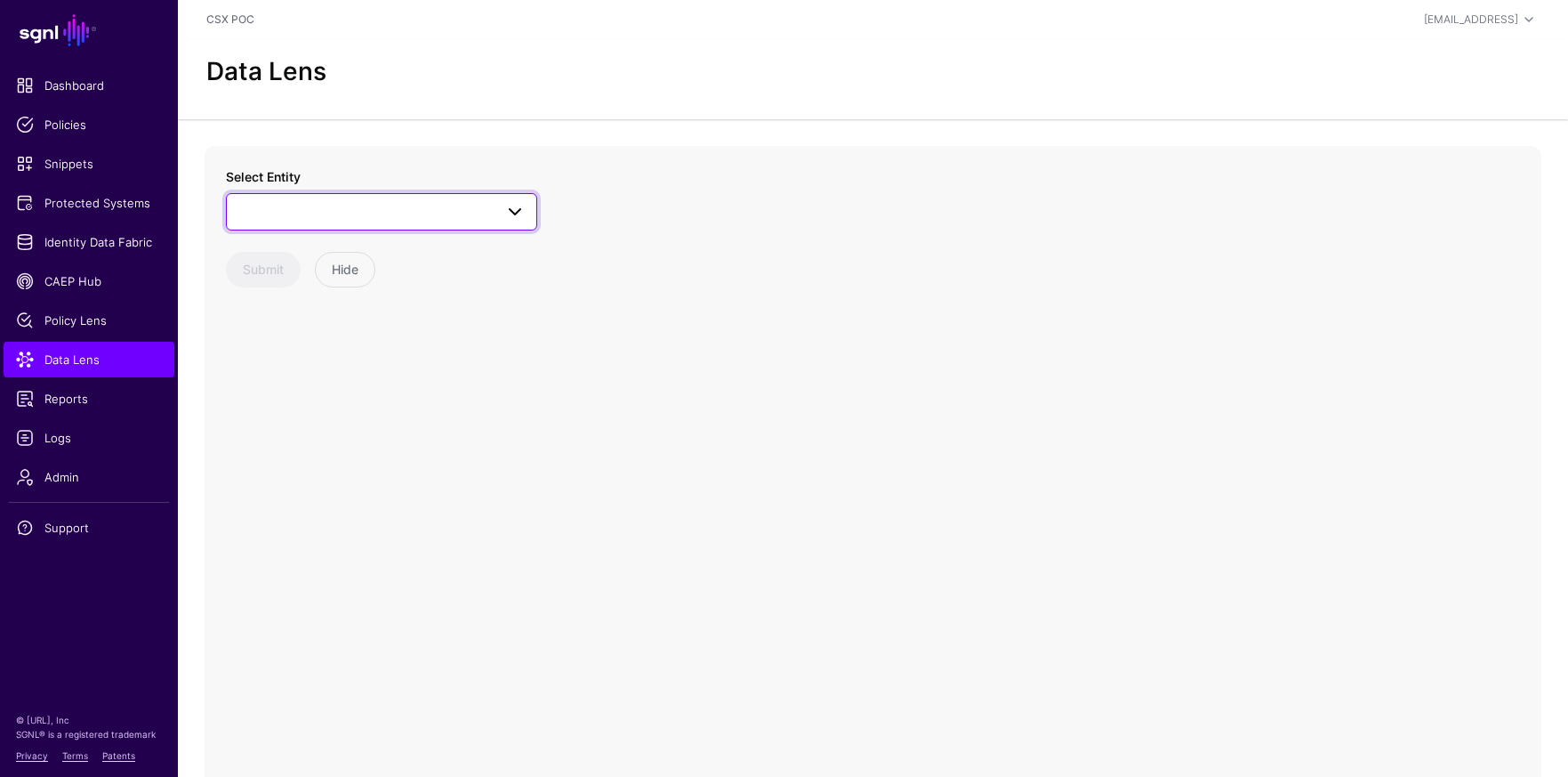
click at [534, 205] on link at bounding box center [381, 212] width 312 height 37
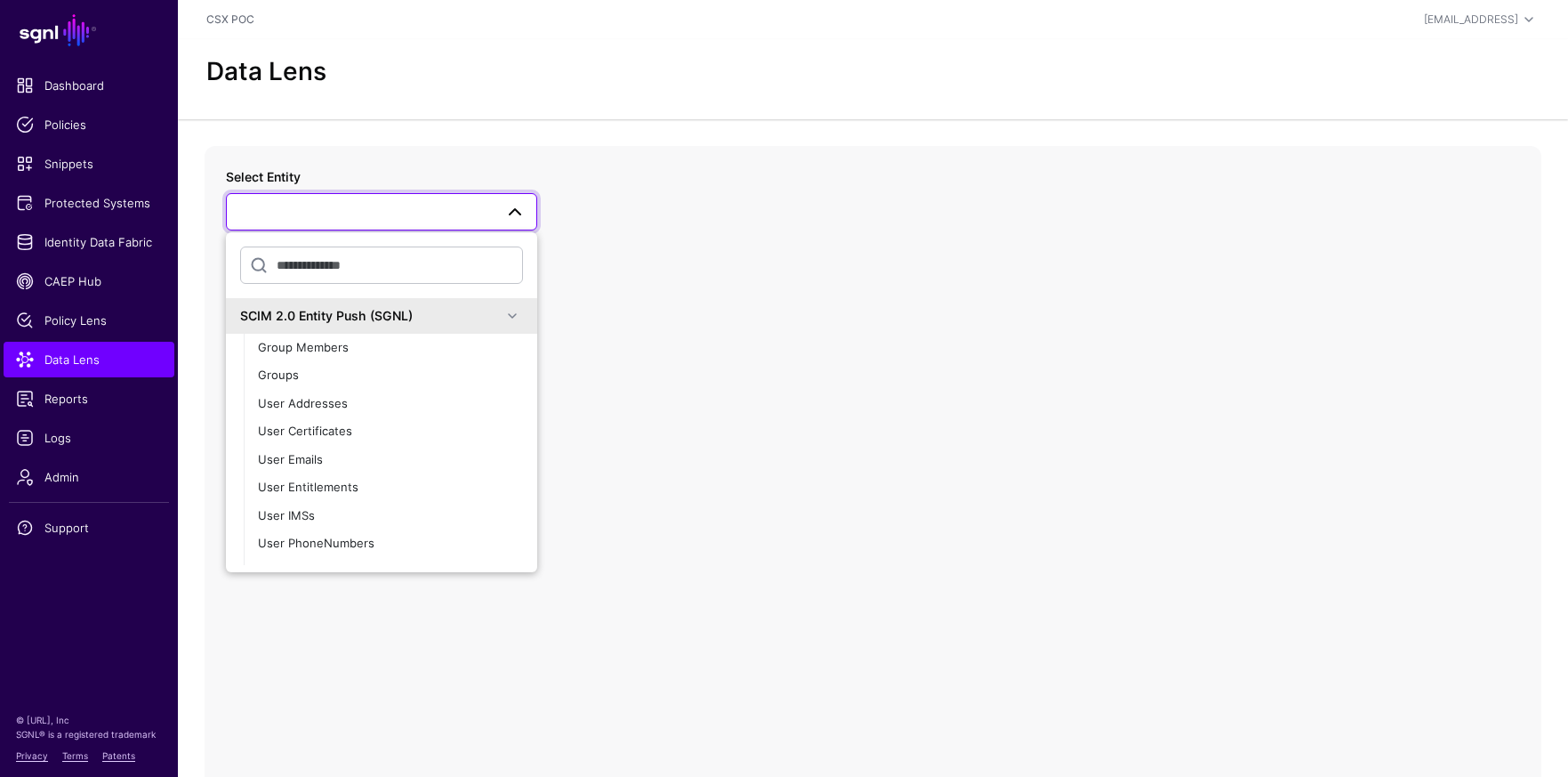
click at [508, 317] on span at bounding box center [512, 315] width 21 height 21
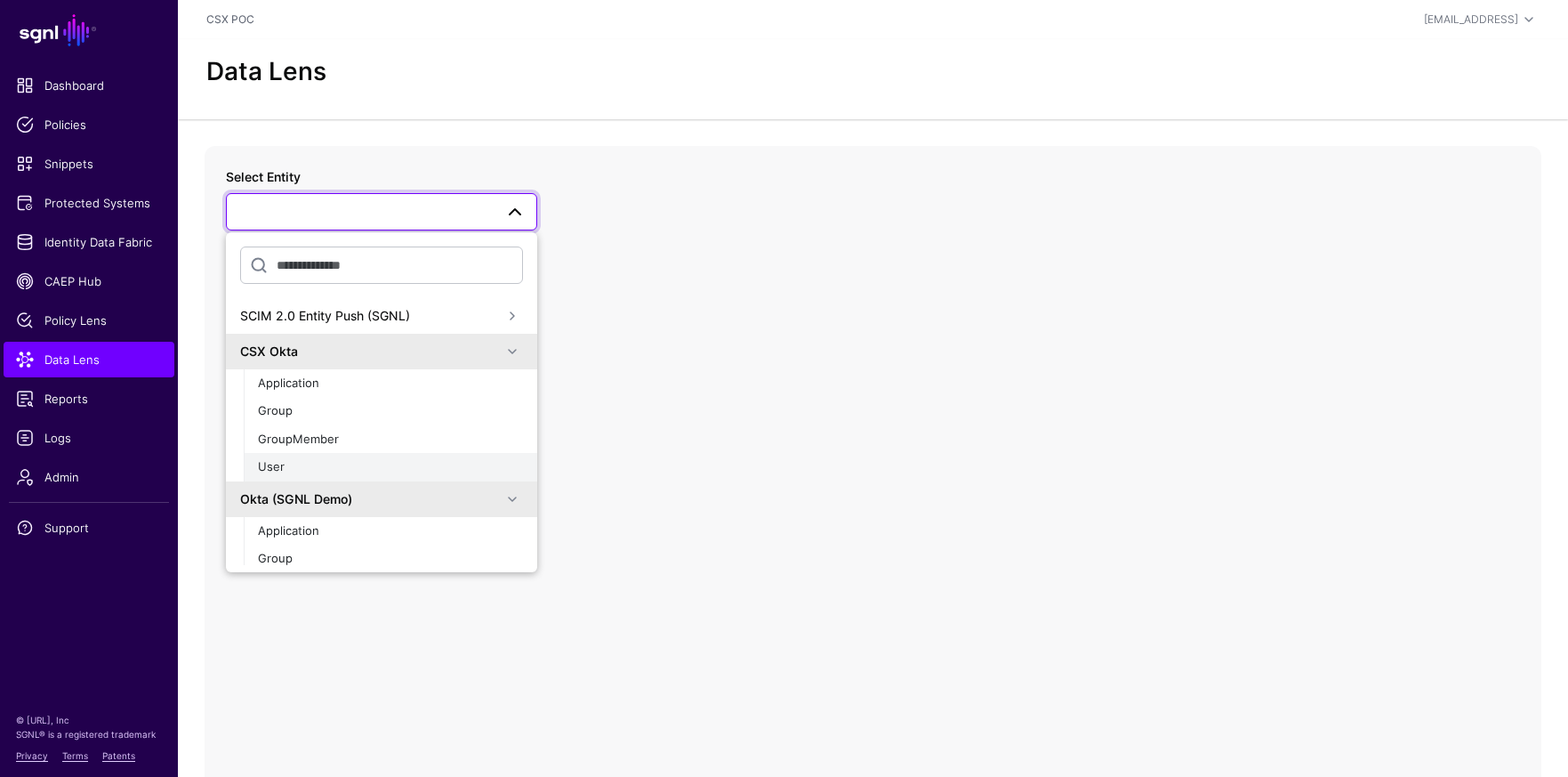
click at [347, 462] on div "User" at bounding box center [390, 467] width 265 height 18
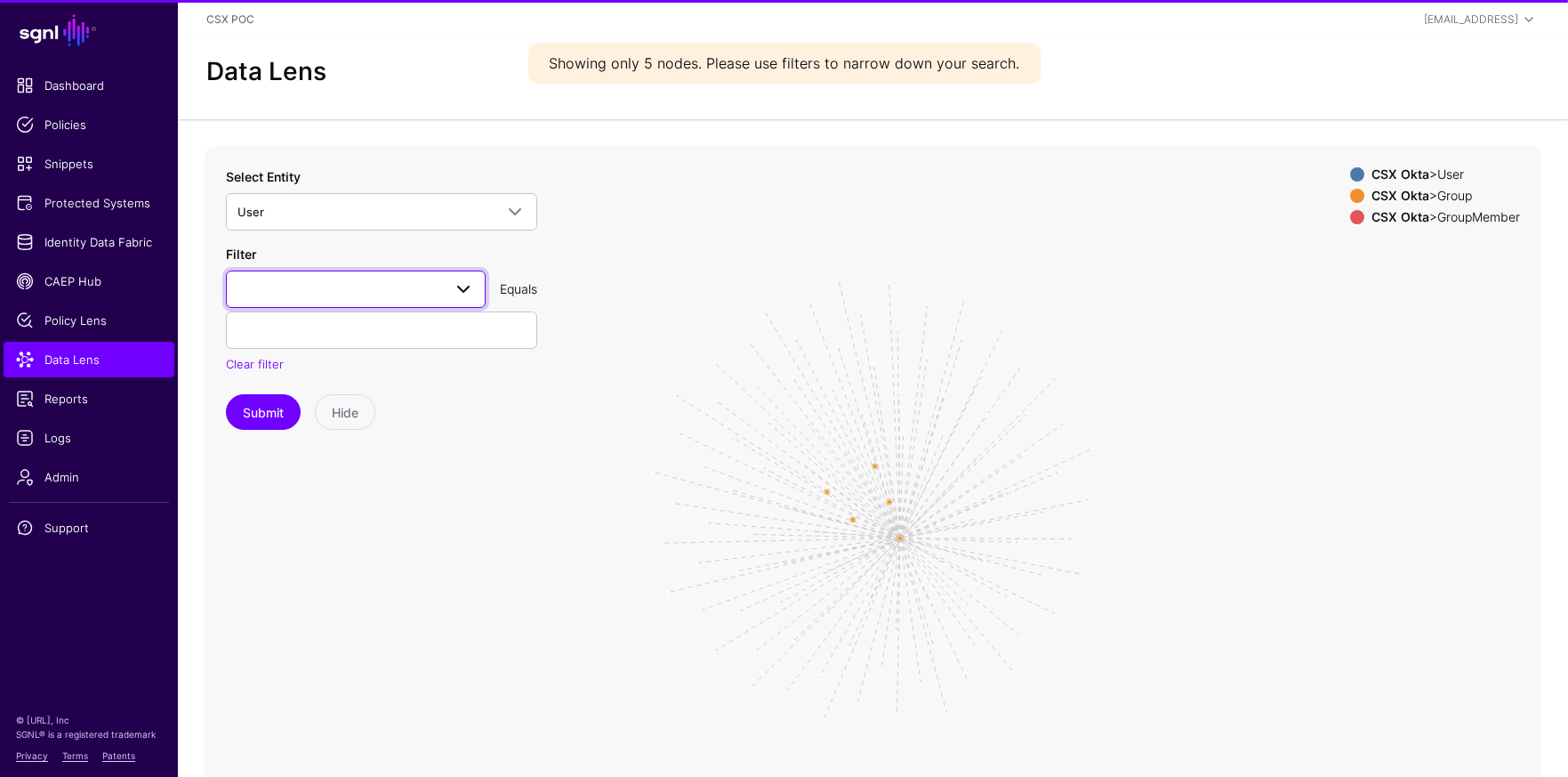
click at [419, 284] on span at bounding box center [355, 288] width 236 height 21
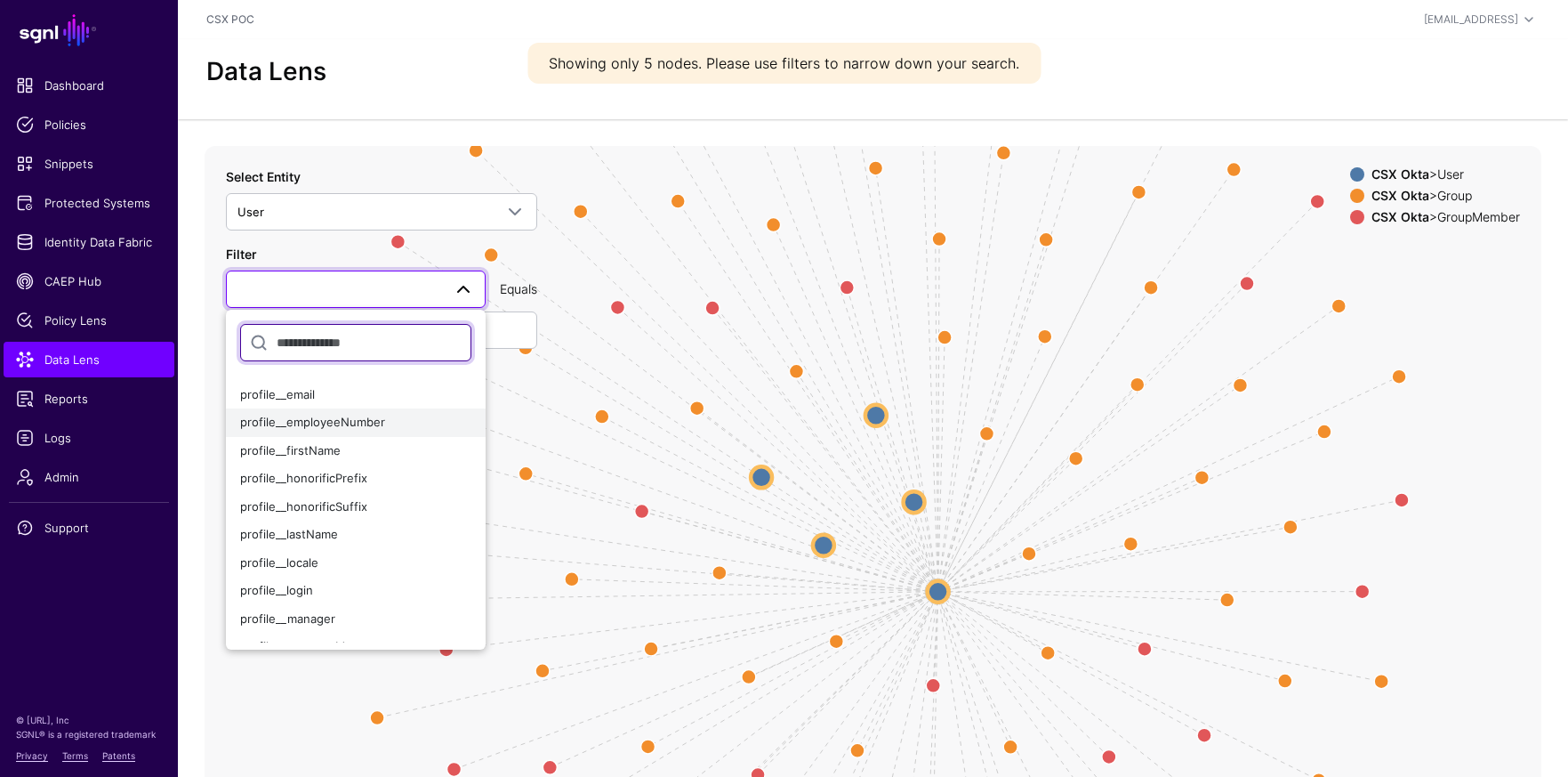
scroll to position [328, 0]
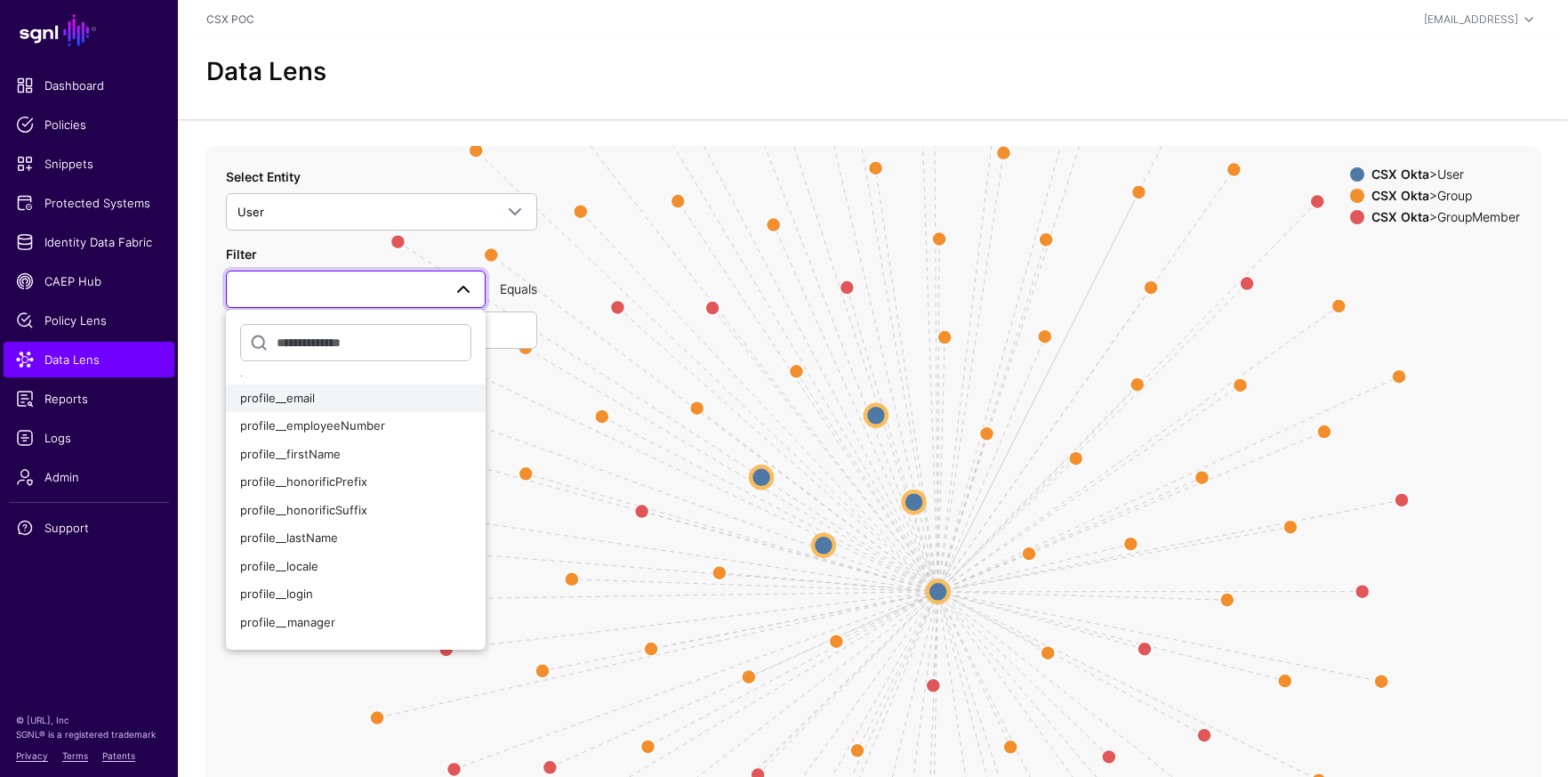
click at [352, 399] on div "profile__email" at bounding box center [355, 398] width 232 height 18
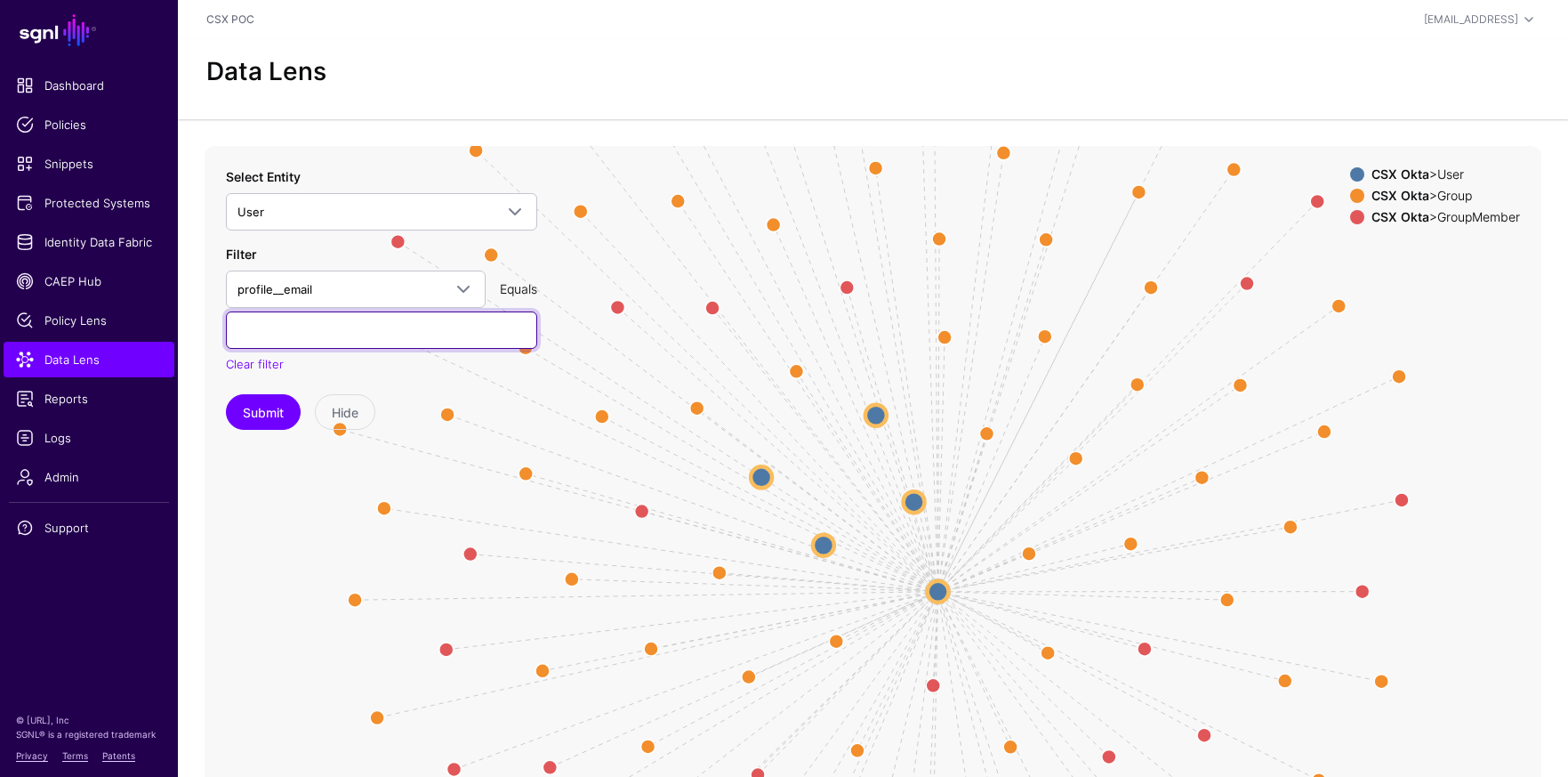
click at [388, 323] on input "text" at bounding box center [381, 330] width 312 height 37
click at [339, 325] on input "text" at bounding box center [381, 330] width 312 height 37
paste input "**********"
type input "**********"
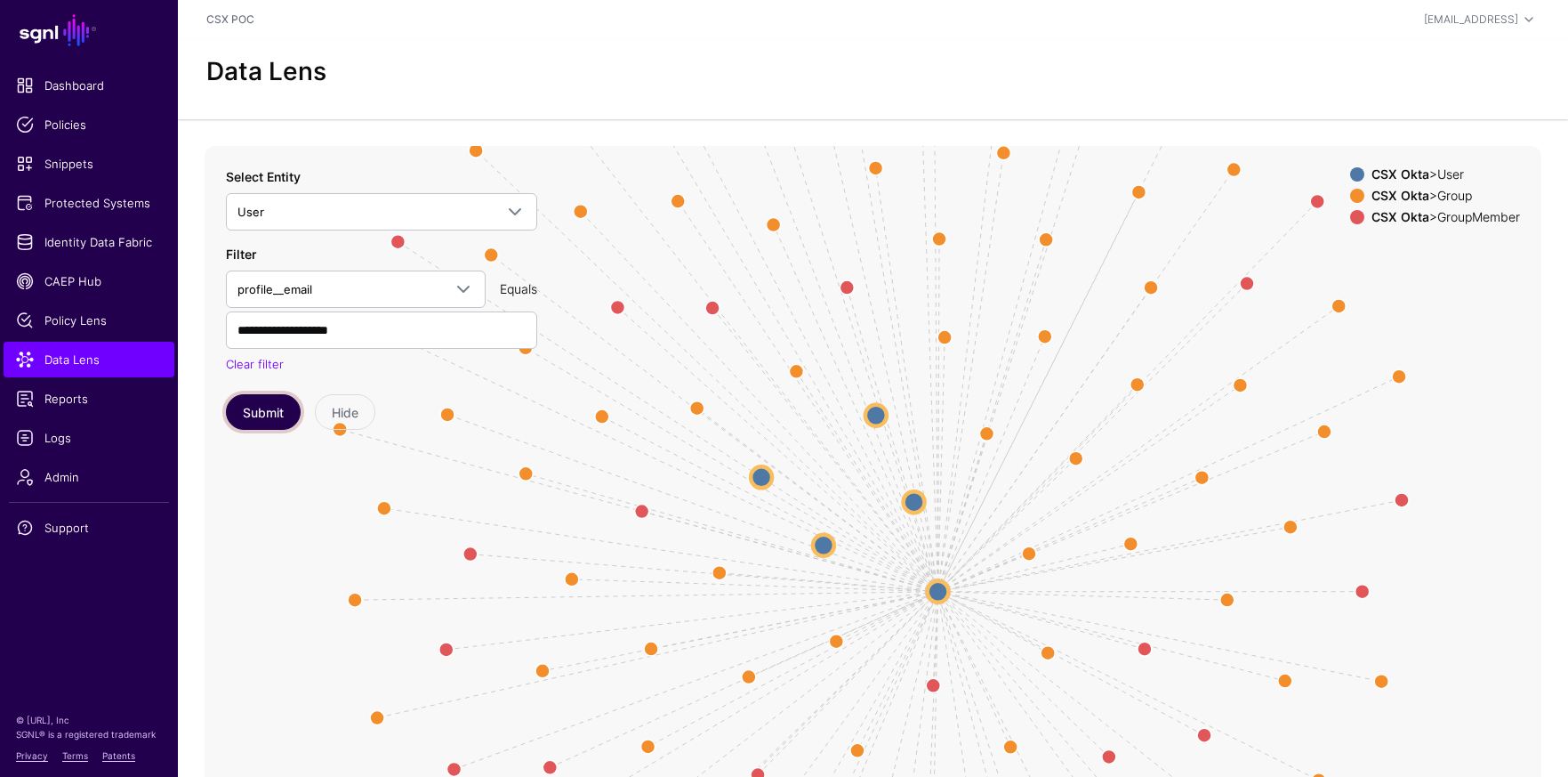
click at [279, 420] on button "Submit" at bounding box center [263, 412] width 74 height 35
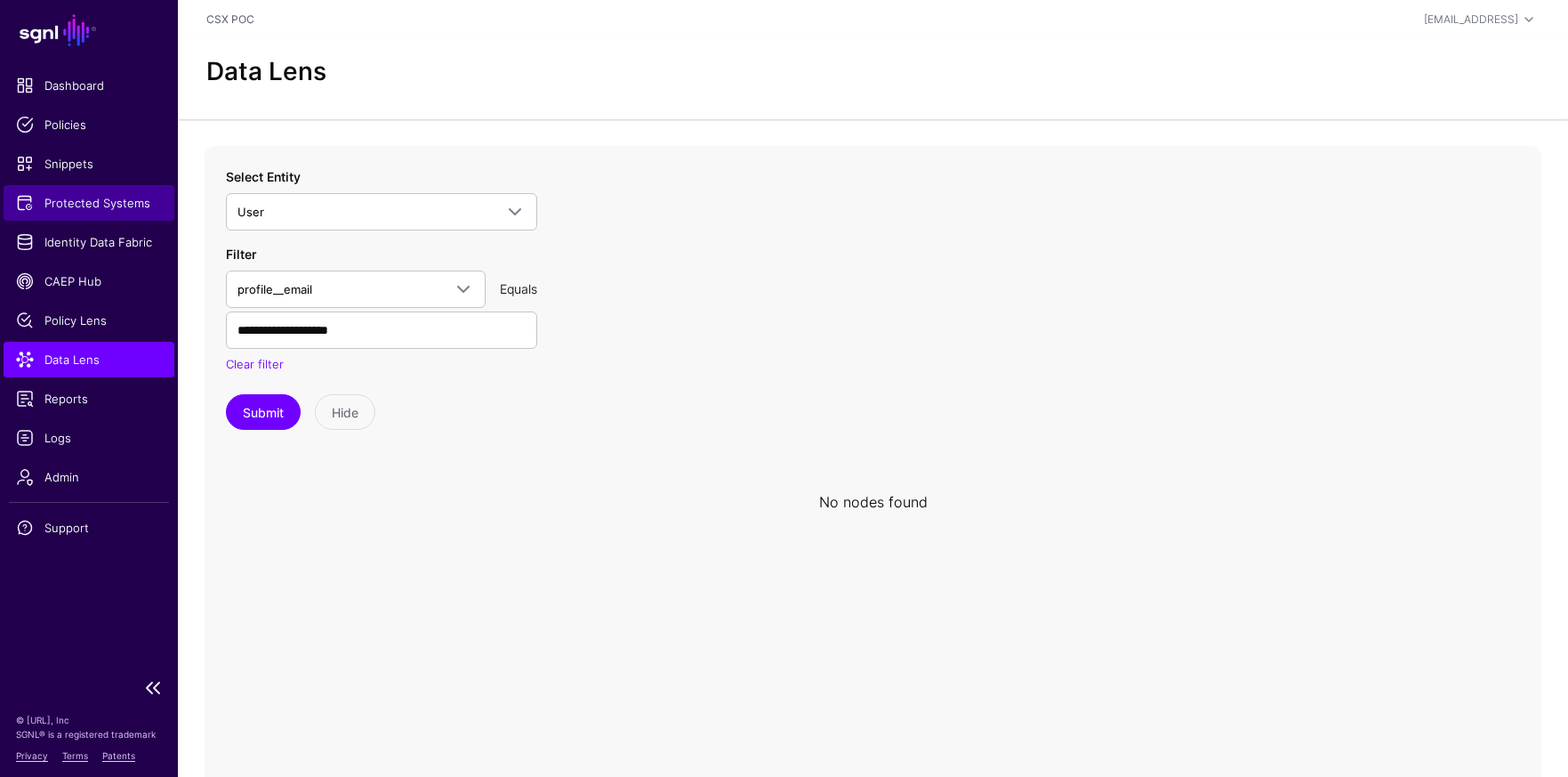
click at [118, 203] on span "Protected Systems" at bounding box center [88, 203] width 146 height 18
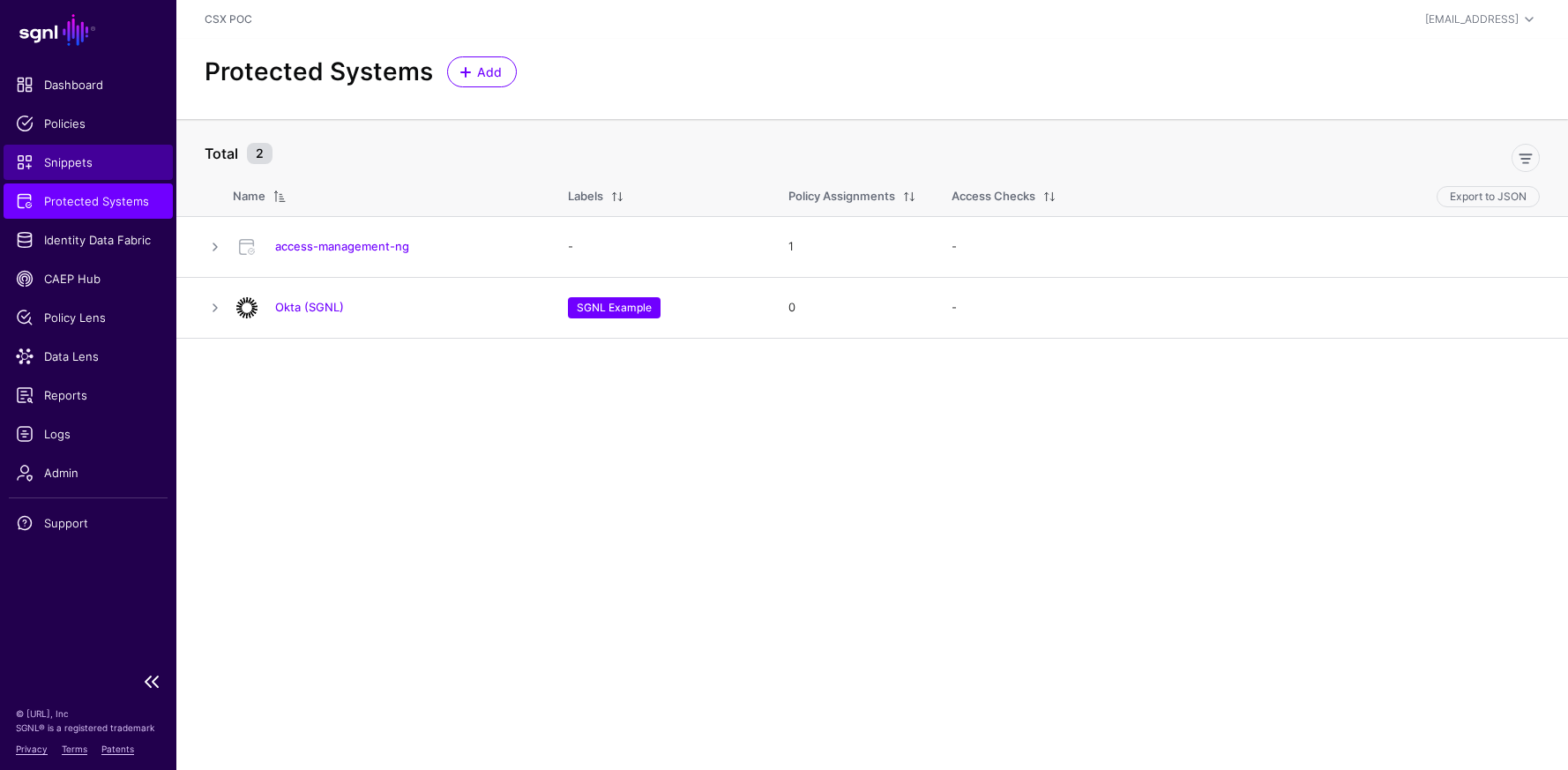
click at [65, 157] on span "Snippets" at bounding box center [88, 161] width 145 height 18
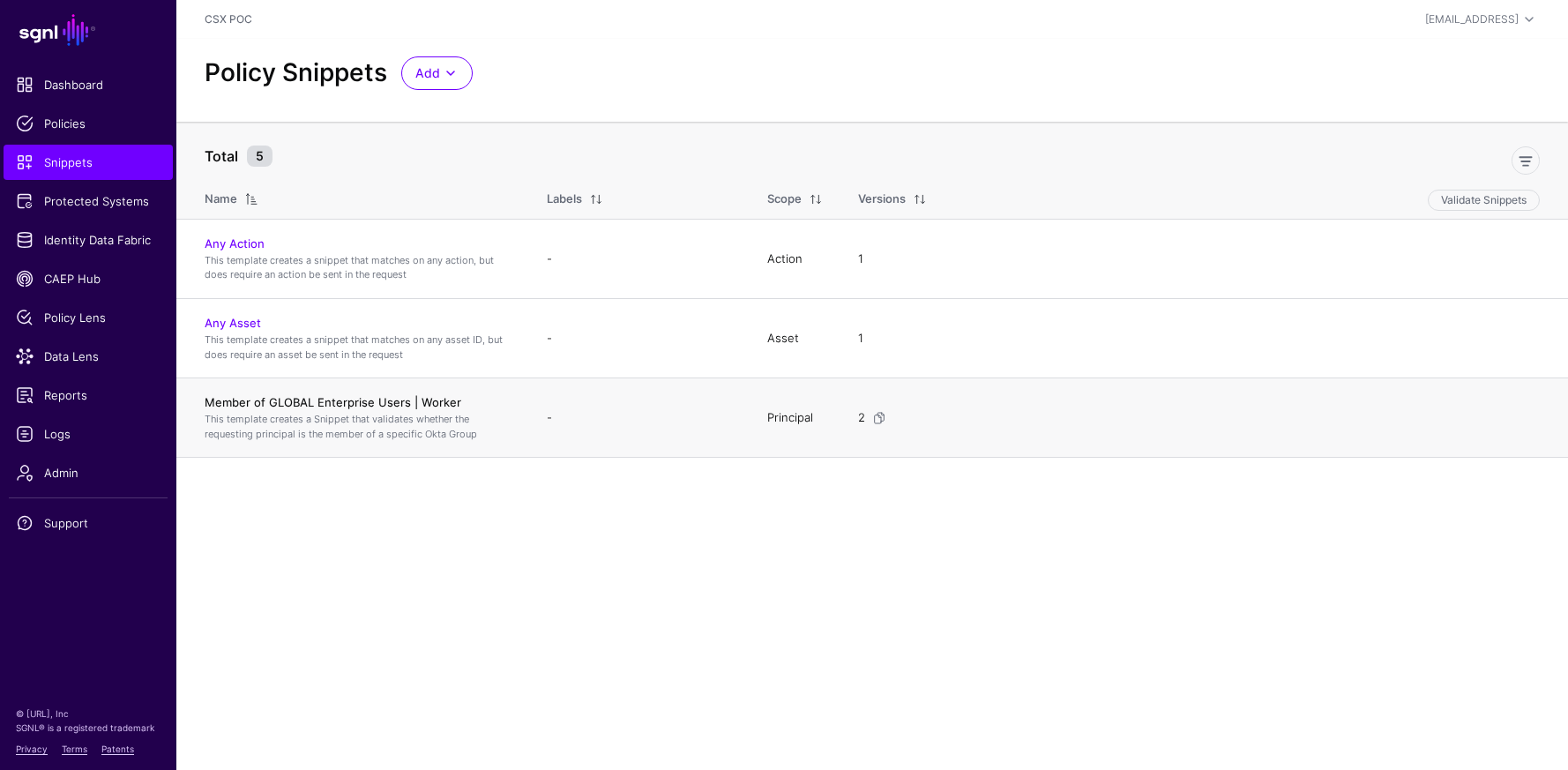
click at [277, 402] on link "Member of GLOBAL Enterprise Users | Worker" at bounding box center [333, 402] width 256 height 14
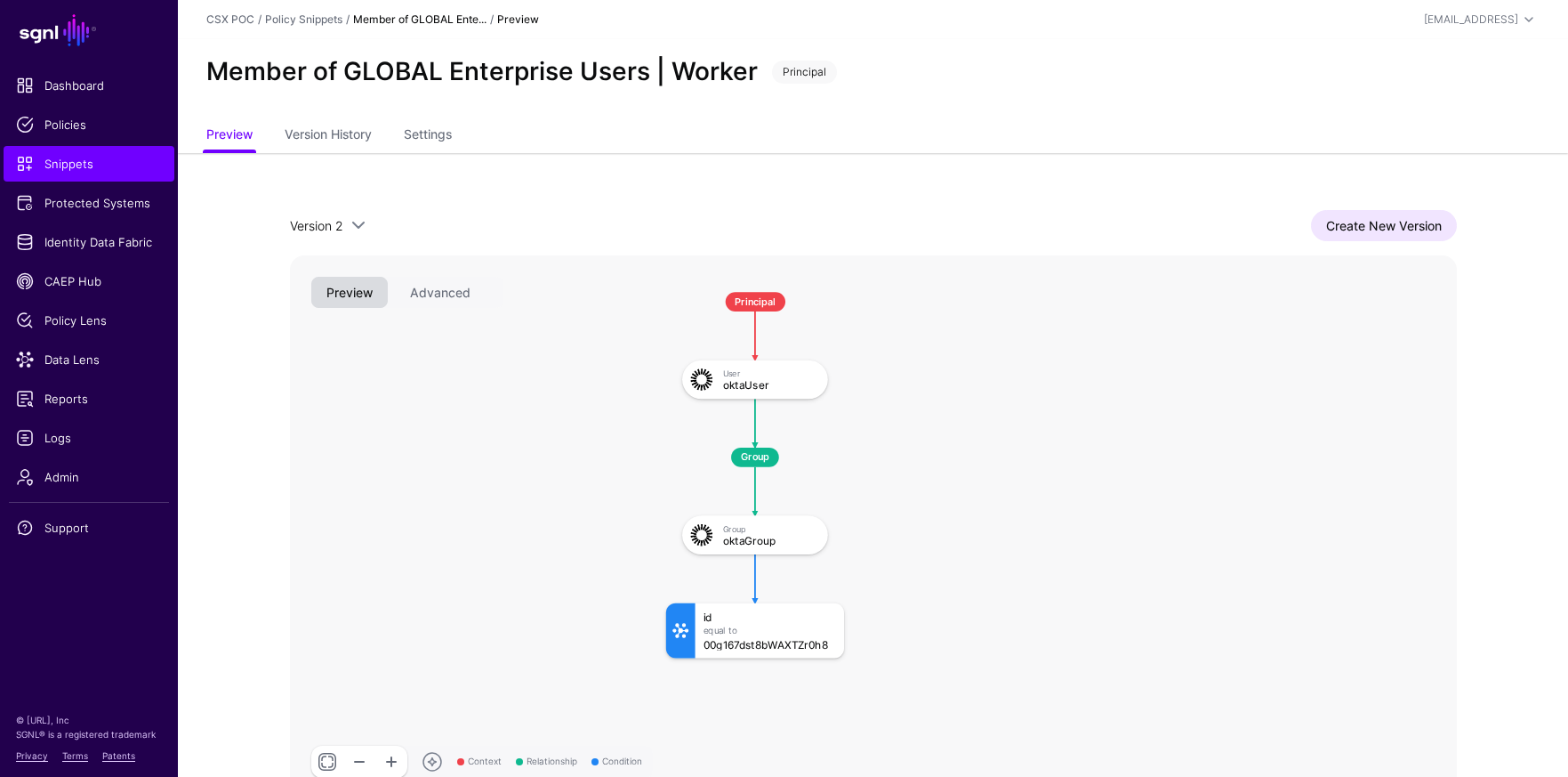
drag, startPoint x: 931, startPoint y: 499, endPoint x: 876, endPoint y: 519, distance: 58.5
click at [876, 519] on rect at bounding box center [649, 275] width 106212 height 49491
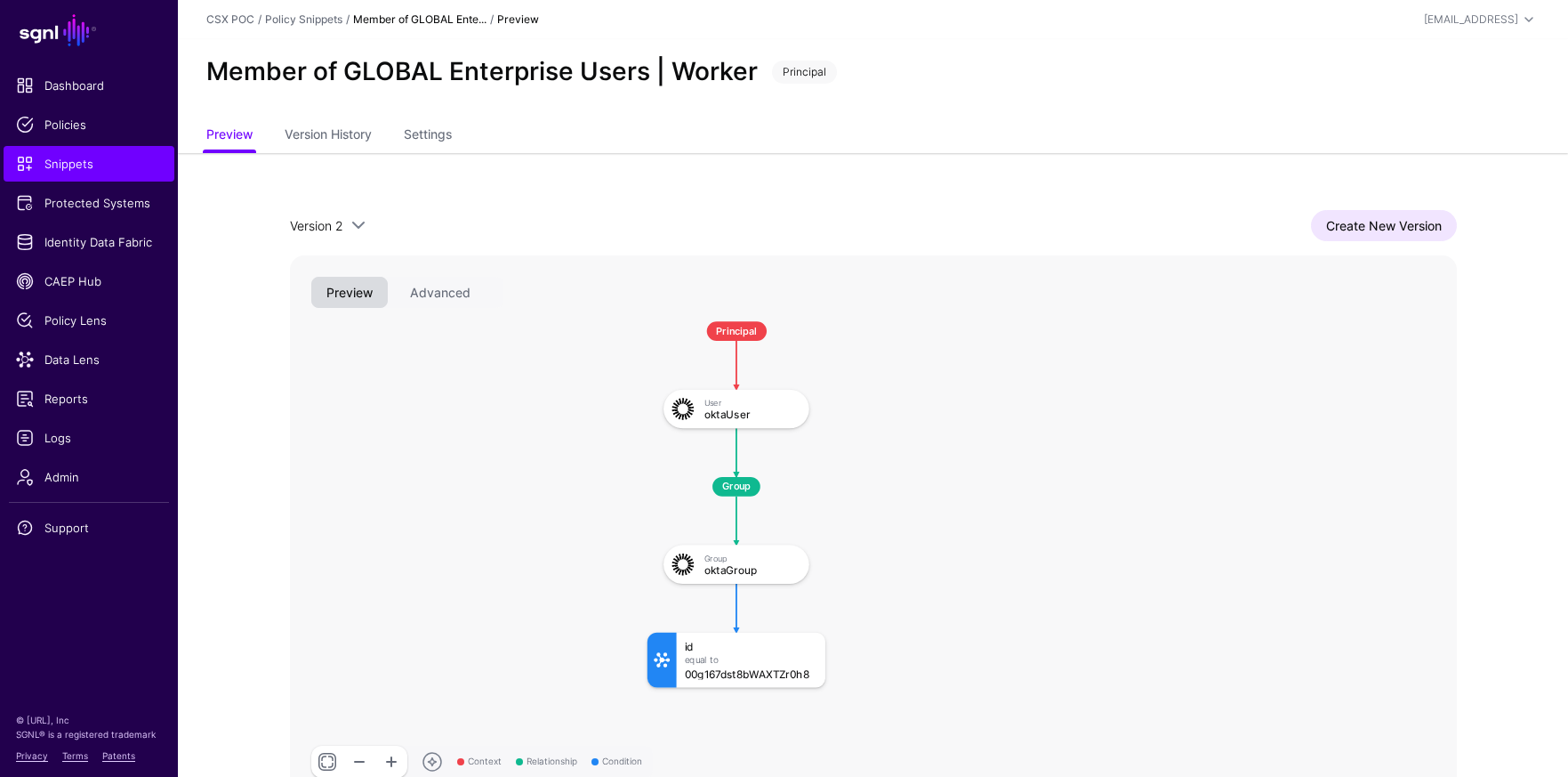
drag, startPoint x: 813, startPoint y: 335, endPoint x: 792, endPoint y: 364, distance: 35.8
click at [792, 364] on rect at bounding box center [631, 304] width 106212 height 49491
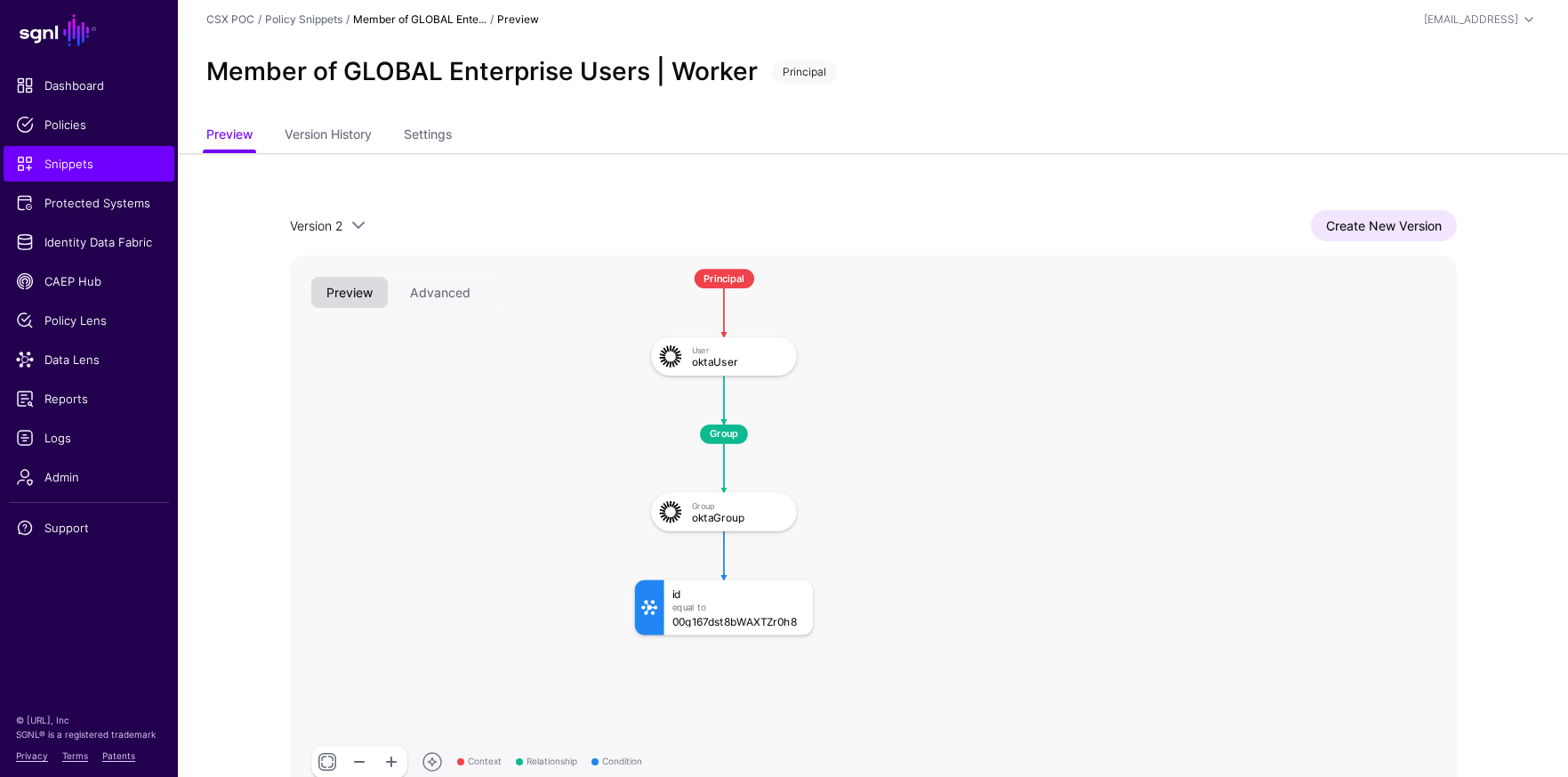
drag, startPoint x: 944, startPoint y: 374, endPoint x: 933, endPoint y: 320, distance: 55.1
click at [933, 320] on rect at bounding box center [618, 251] width 106212 height 49491
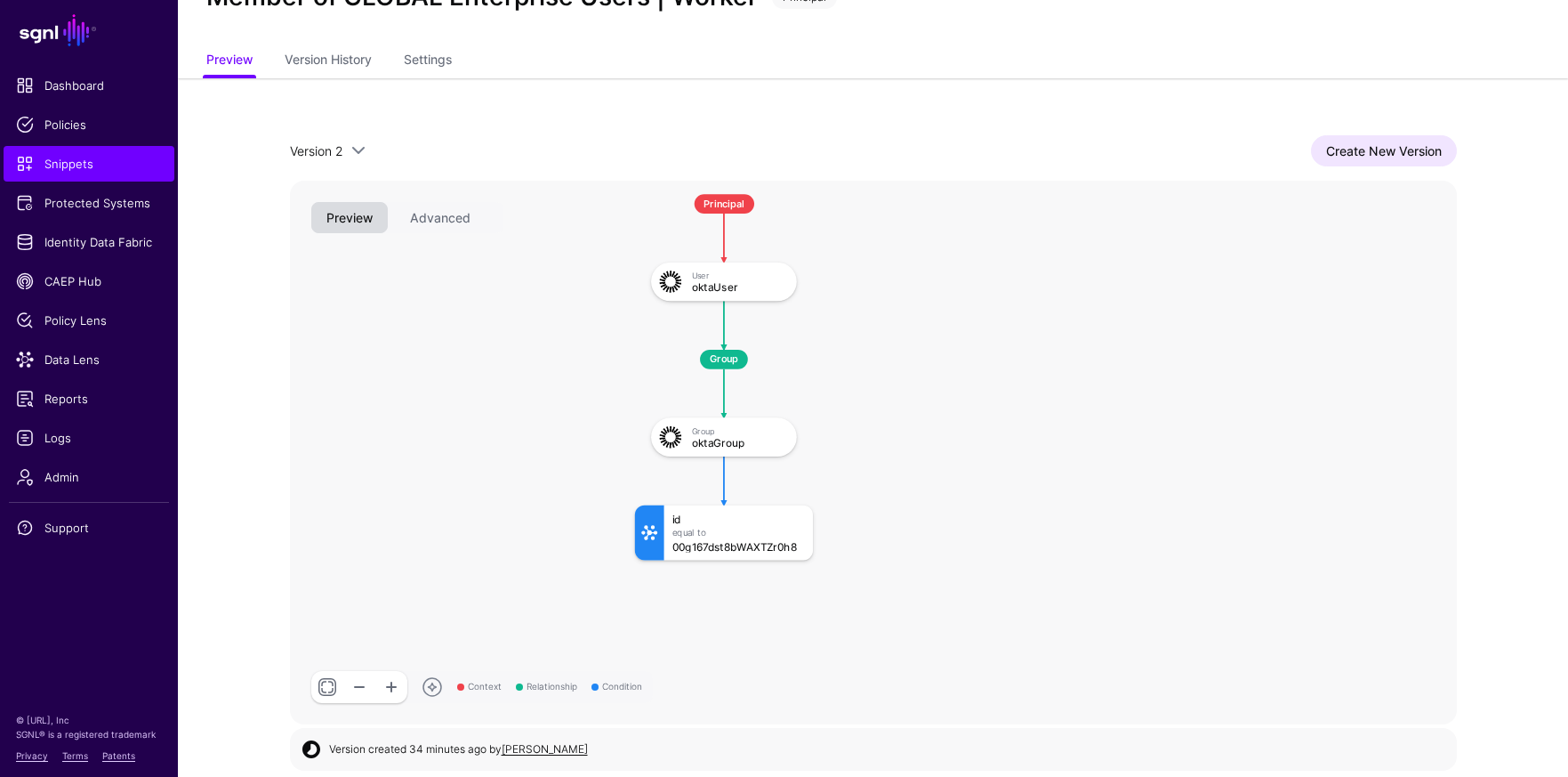
scroll to position [79, 0]
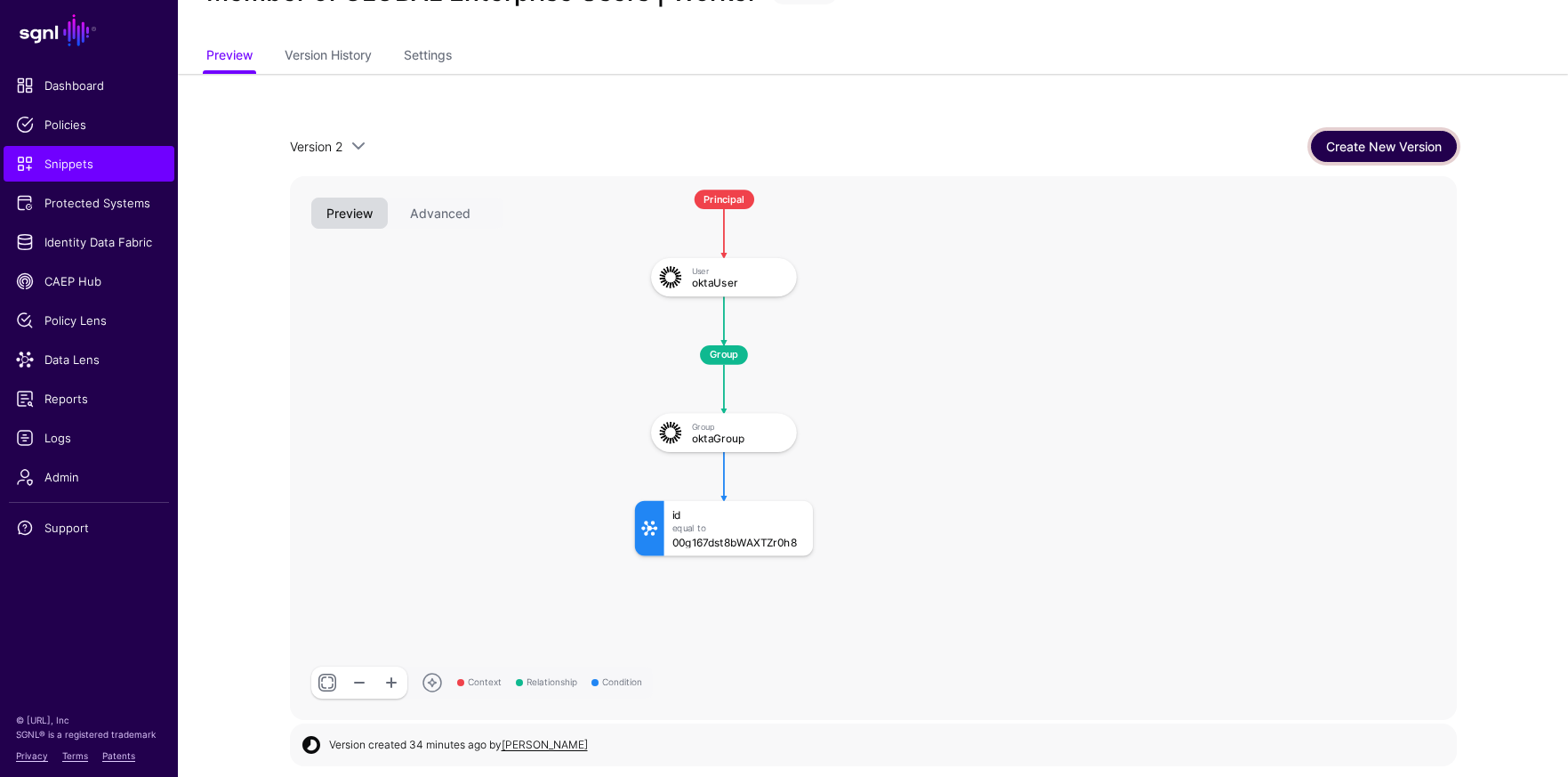
click at [1378, 149] on link "Create New Version" at bounding box center [1384, 146] width 146 height 31
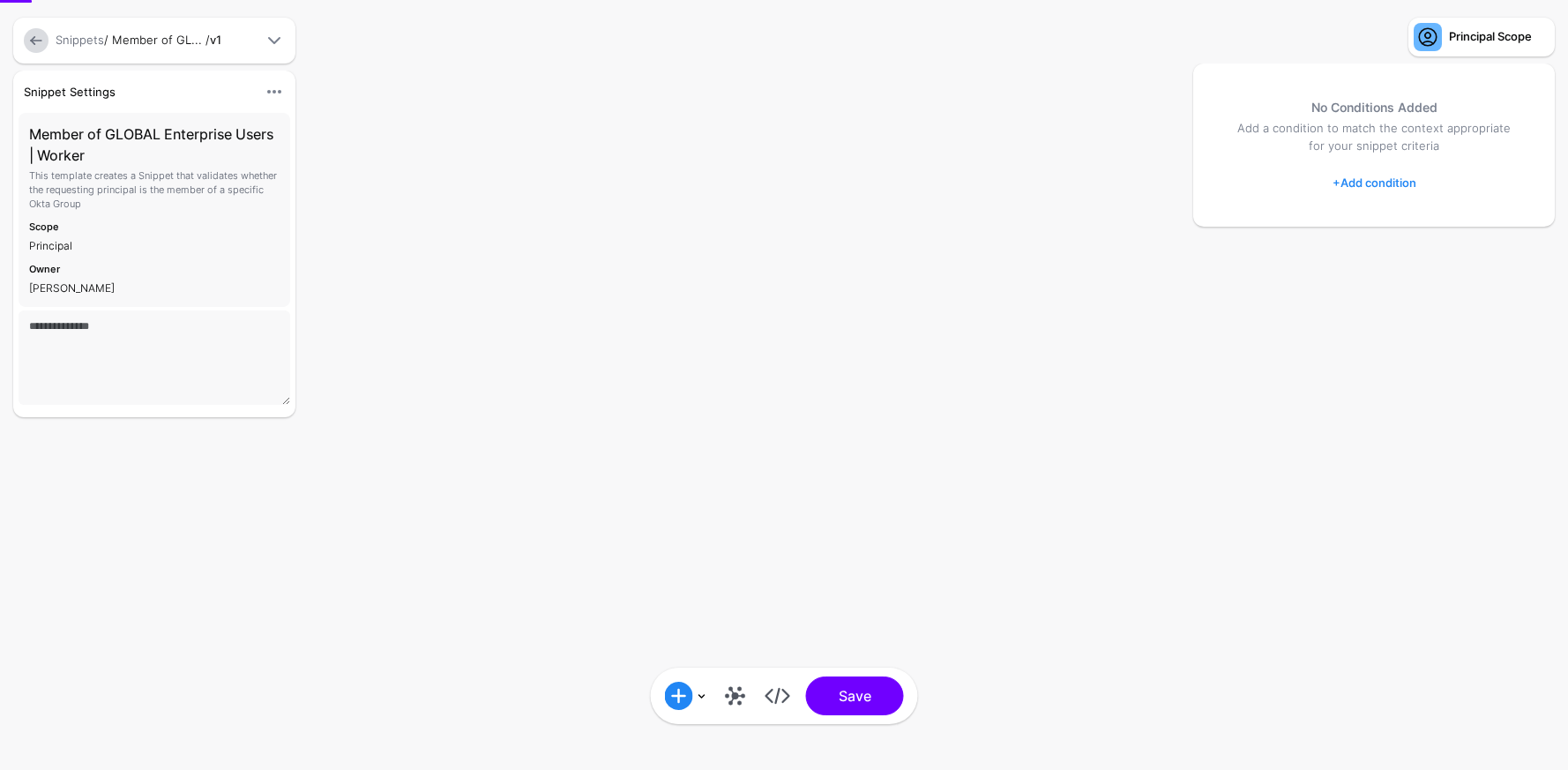
type textarea "**********"
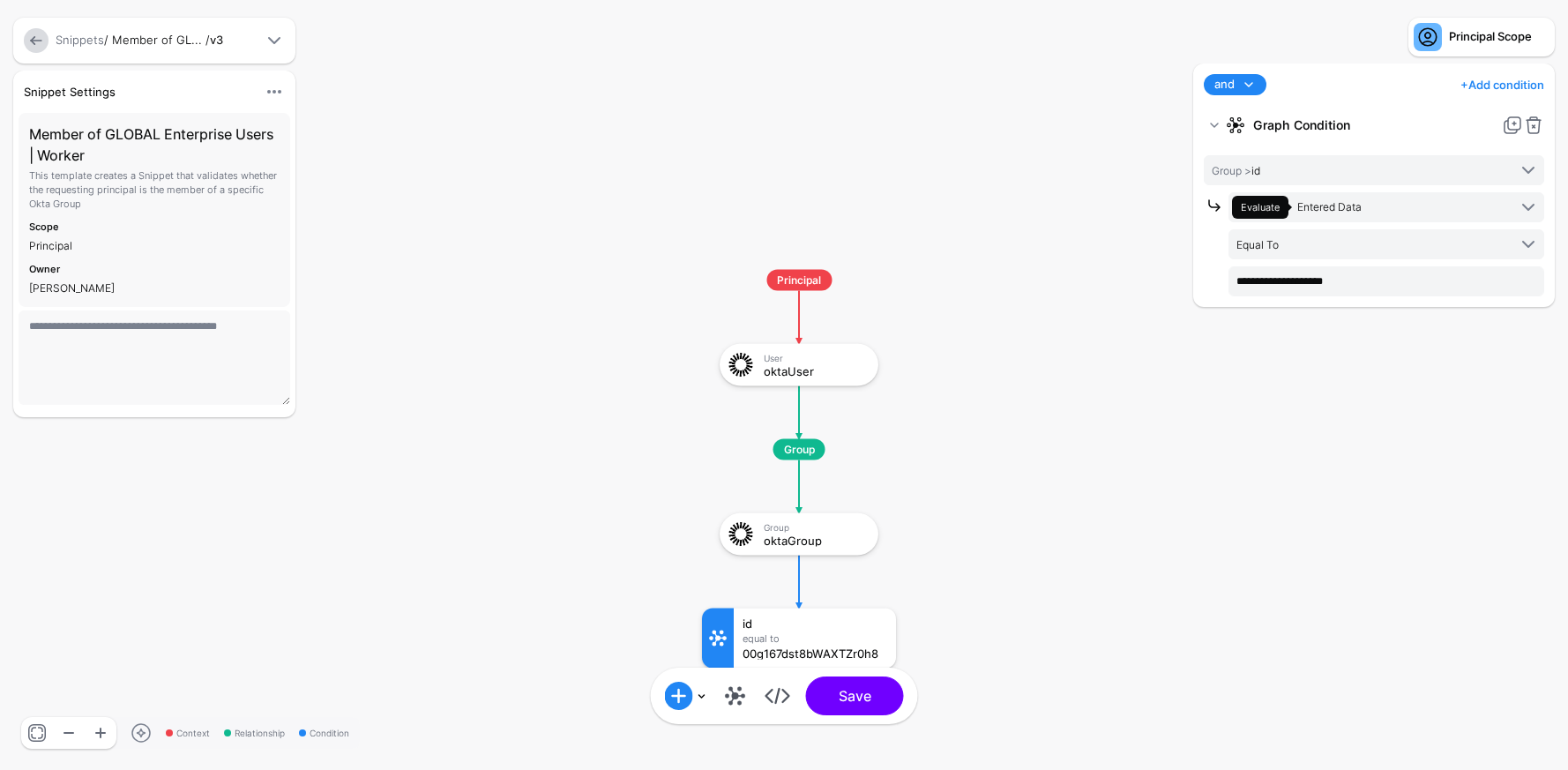
drag, startPoint x: 992, startPoint y: 442, endPoint x: 906, endPoint y: 327, distance: 143.6
click at [906, 327] on rect at bounding box center [684, 252] width 156778 height 77006
click at [733, 700] on link at bounding box center [735, 695] width 29 height 29
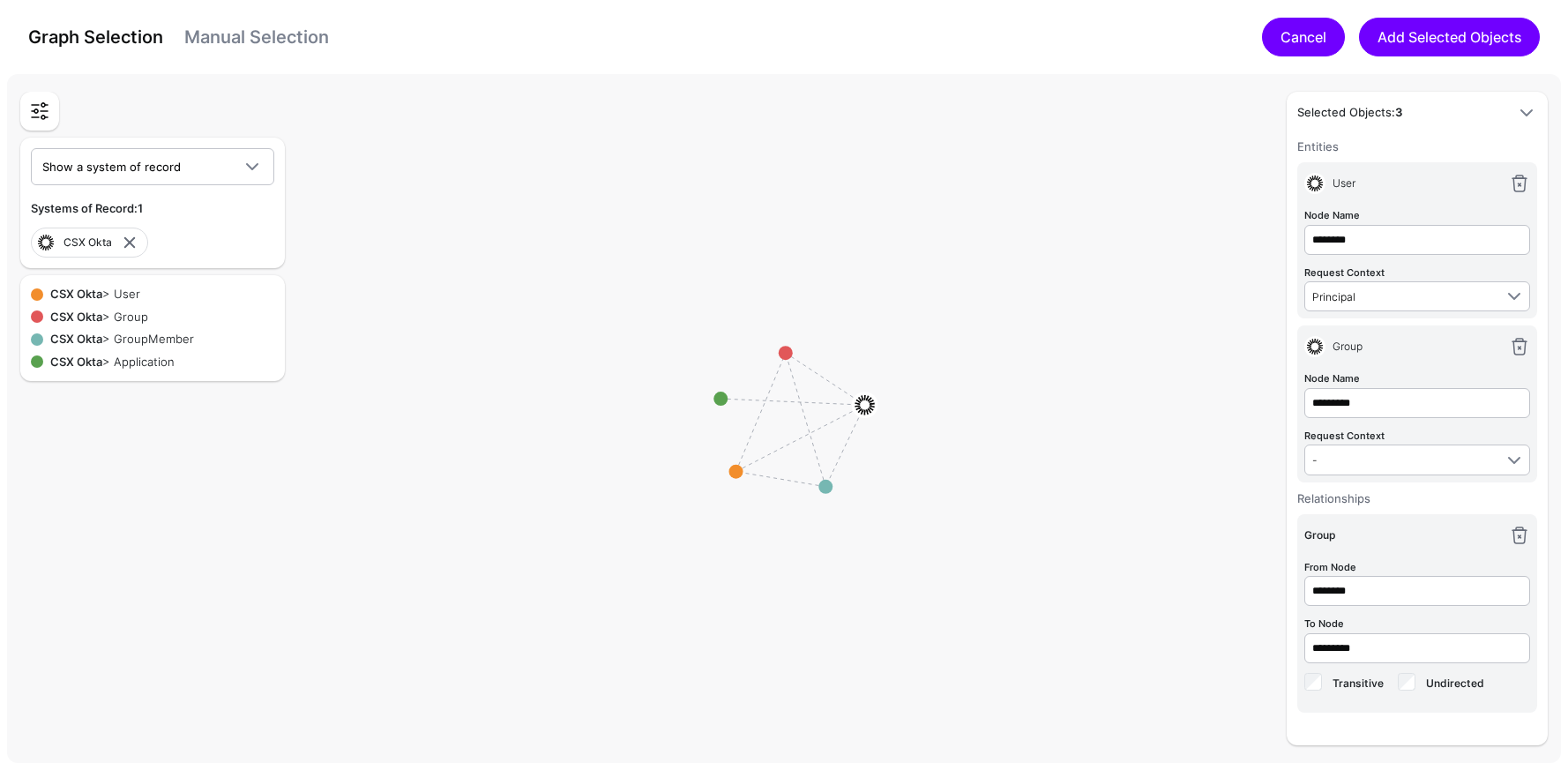
click at [1315, 37] on link "Cancel" at bounding box center [1303, 37] width 83 height 39
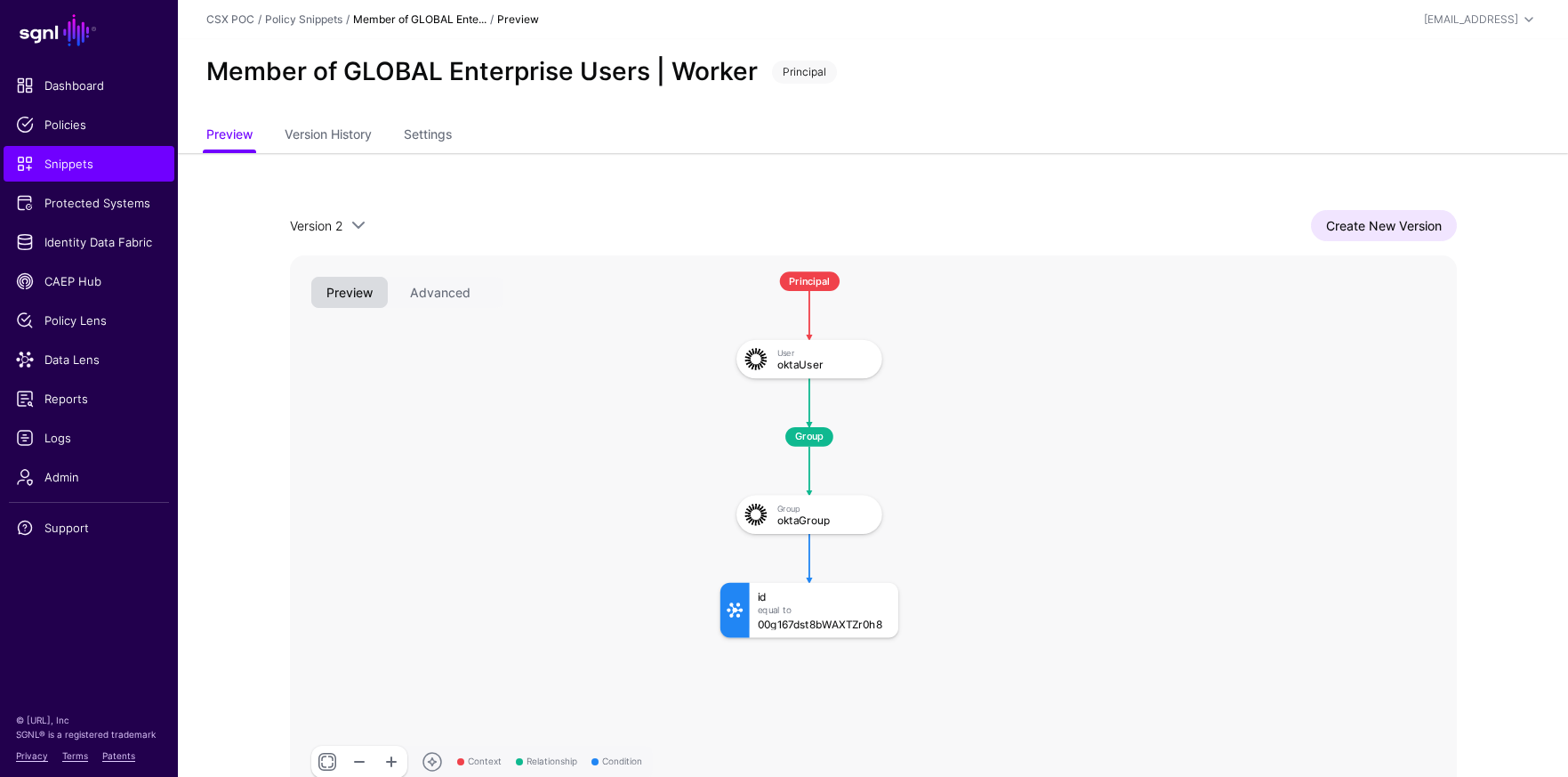
click at [698, 215] on div "Create New Version" at bounding box center [913, 225] width 1088 height 31
click at [96, 366] on span "Data Lens" at bounding box center [88, 359] width 146 height 18
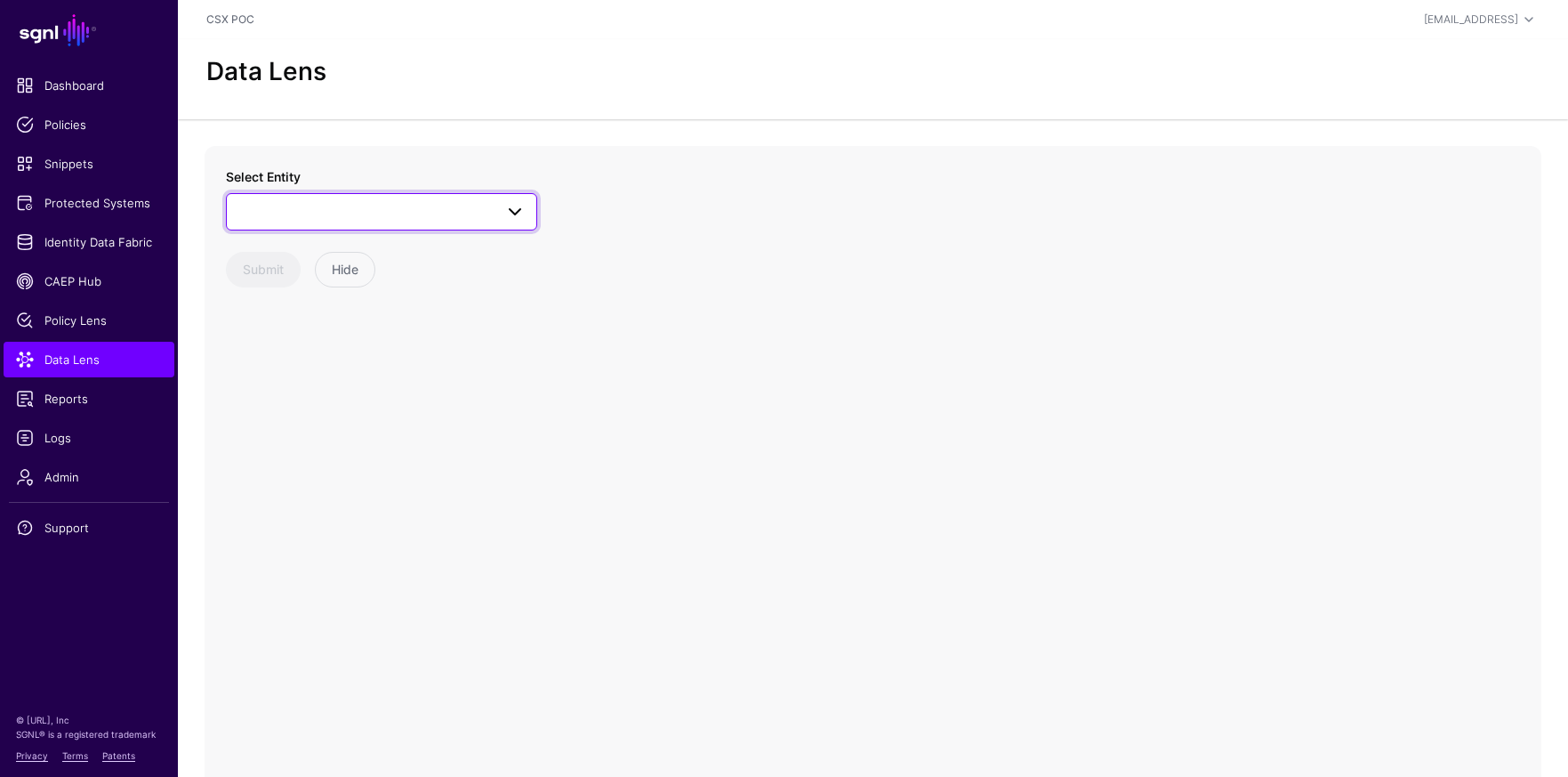
click at [511, 220] on span at bounding box center [514, 211] width 21 height 21
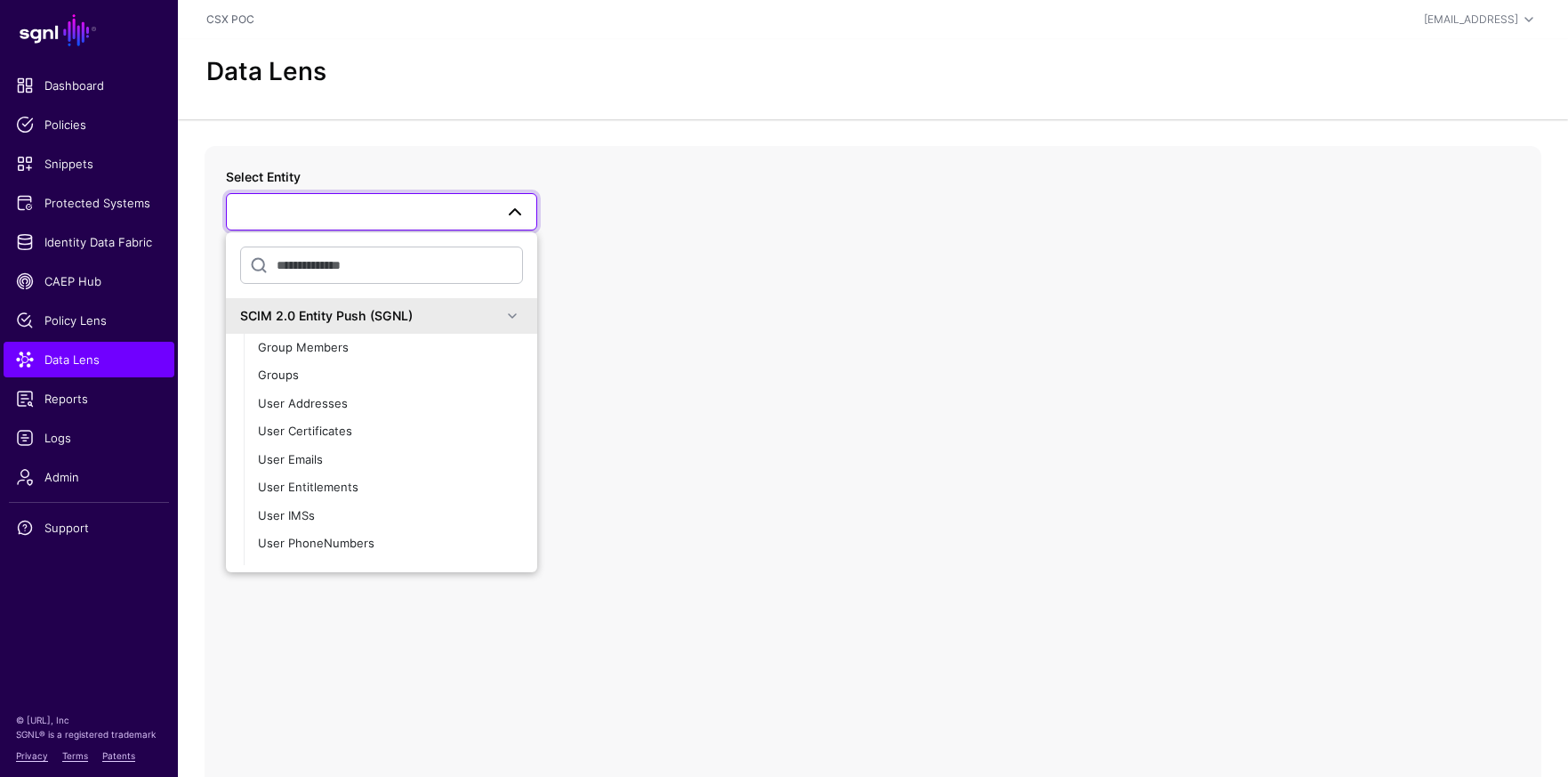
click at [501, 319] on span at bounding box center [512, 315] width 21 height 21
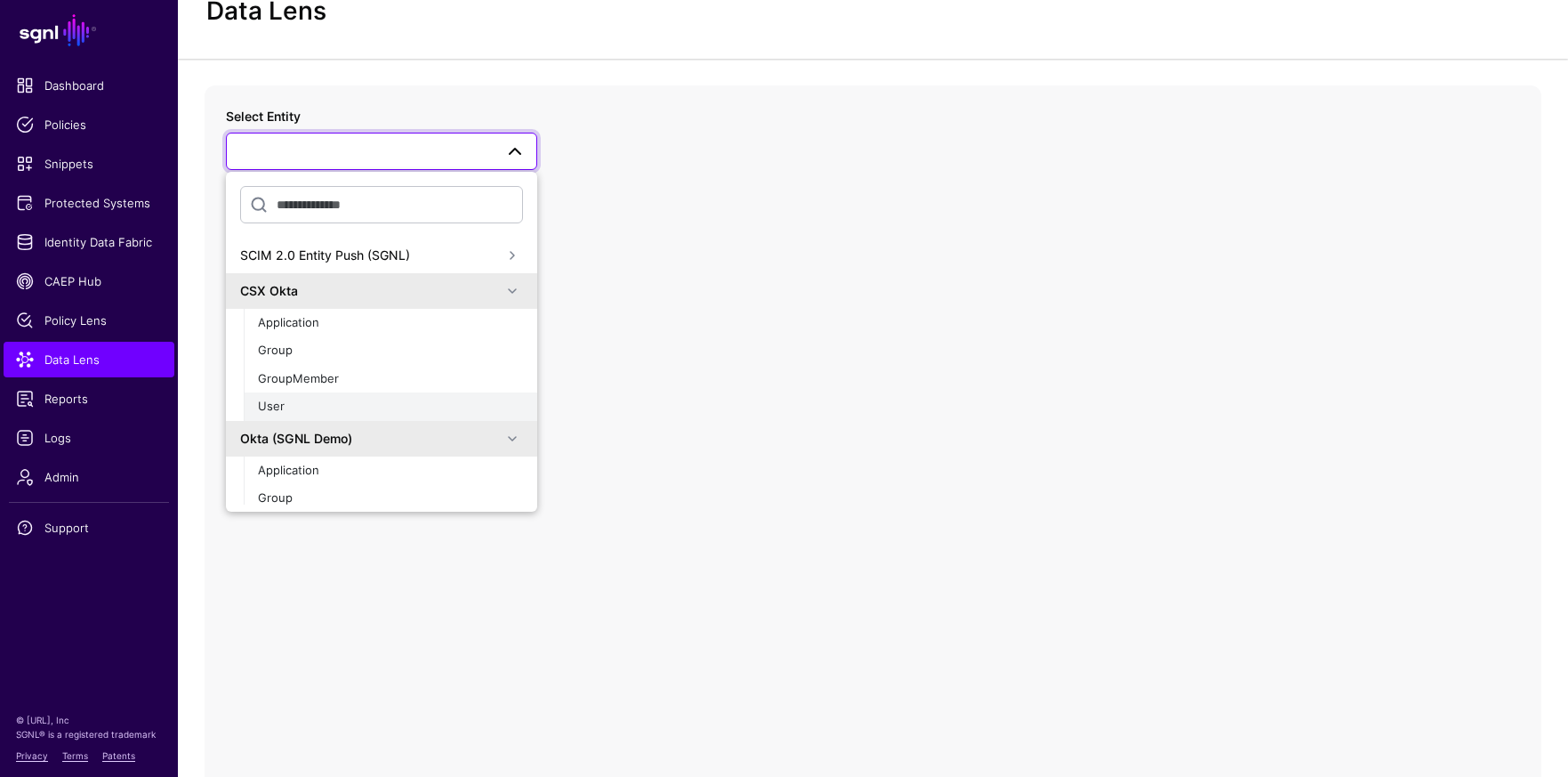
click at [394, 398] on div "User" at bounding box center [390, 407] width 265 height 18
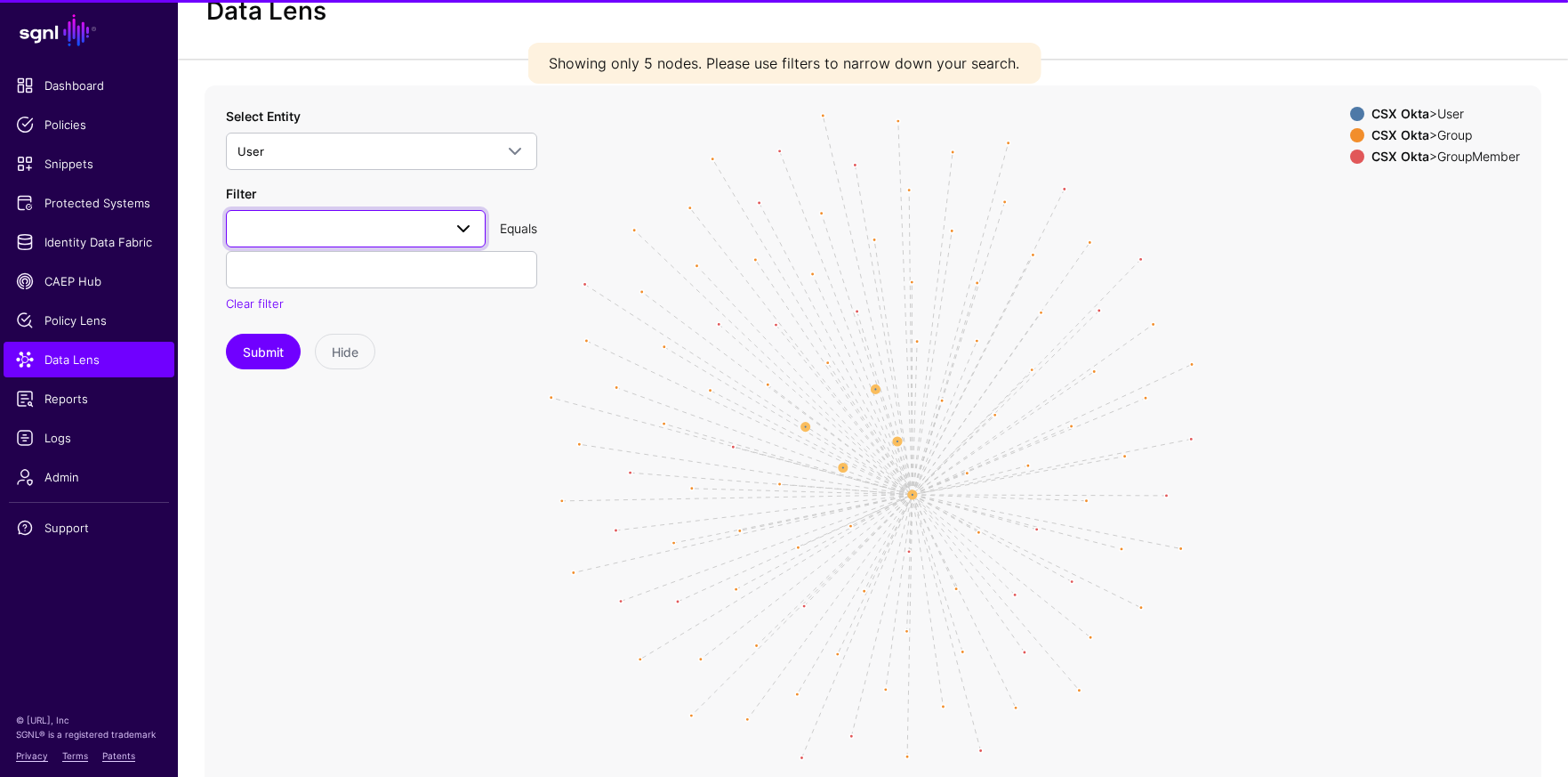
click at [465, 222] on span at bounding box center [463, 228] width 21 height 21
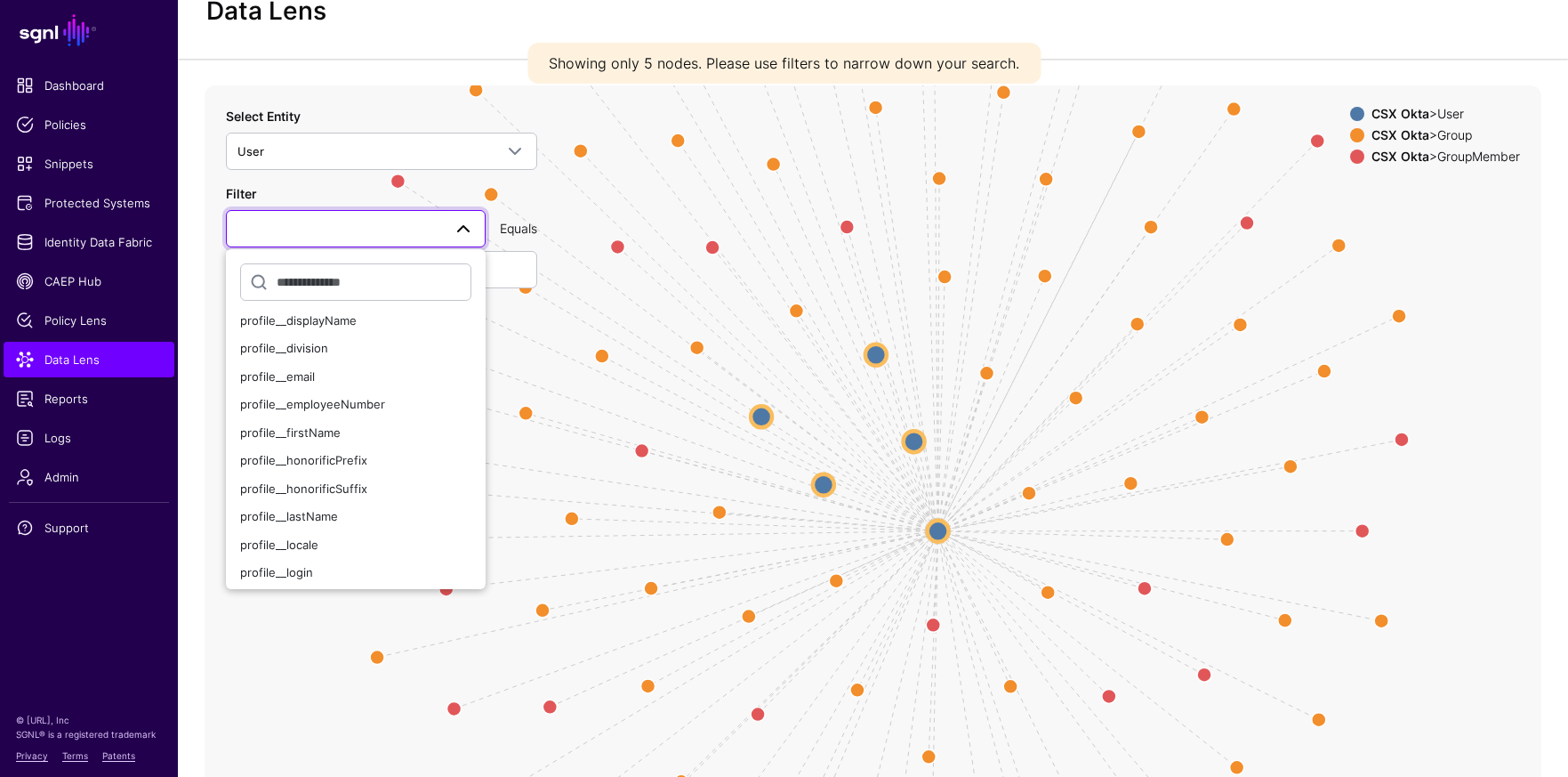
scroll to position [287, 0]
click at [329, 371] on div "profile__email" at bounding box center [355, 379] width 232 height 18
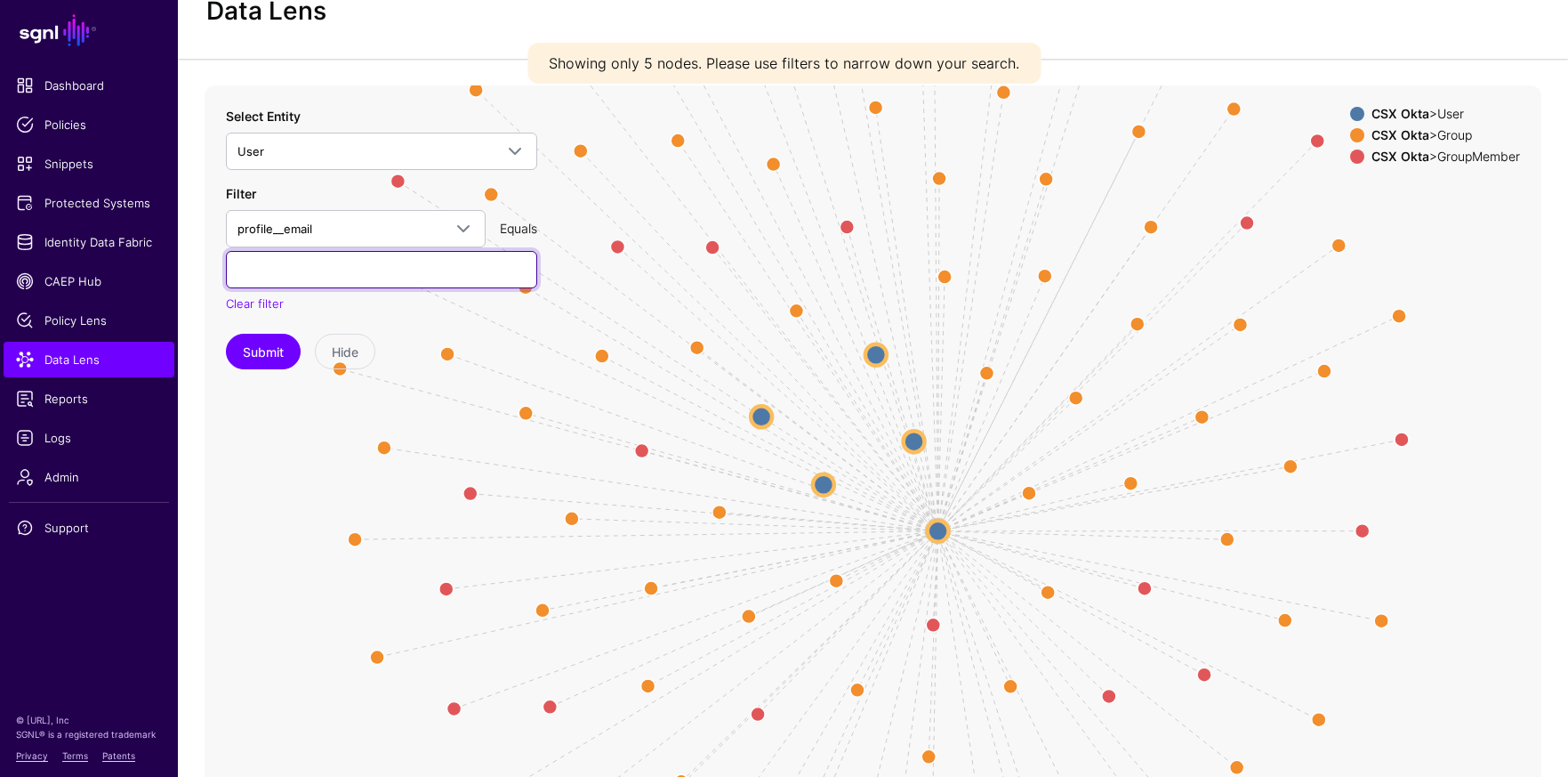
click at [322, 271] on input "text" at bounding box center [381, 270] width 312 height 37
paste input "**********"
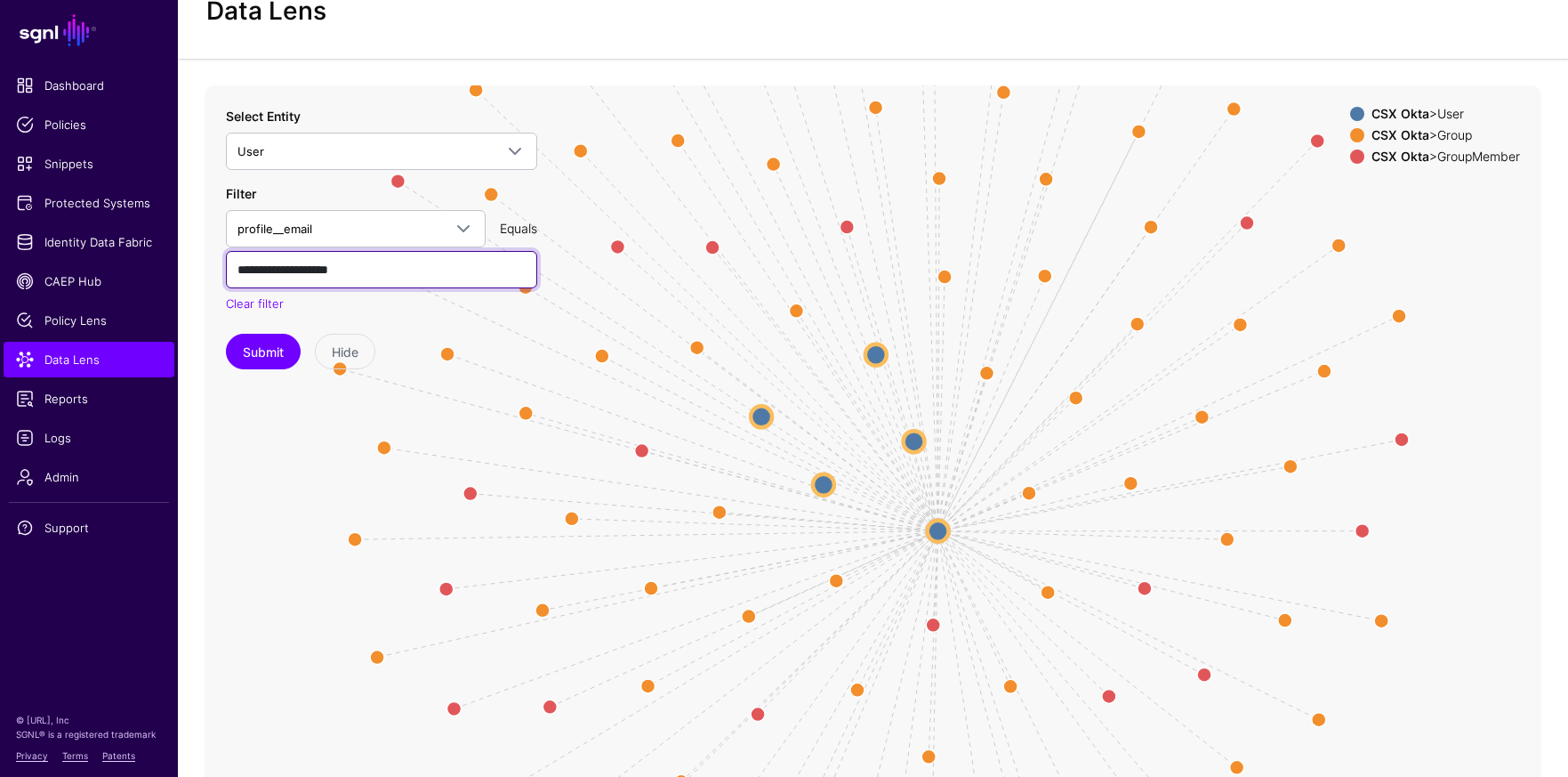
click at [245, 271] on input "**********" at bounding box center [381, 270] width 312 height 37
type input "**********"
click at [226, 334] on button "Submit" at bounding box center [263, 352] width 74 height 35
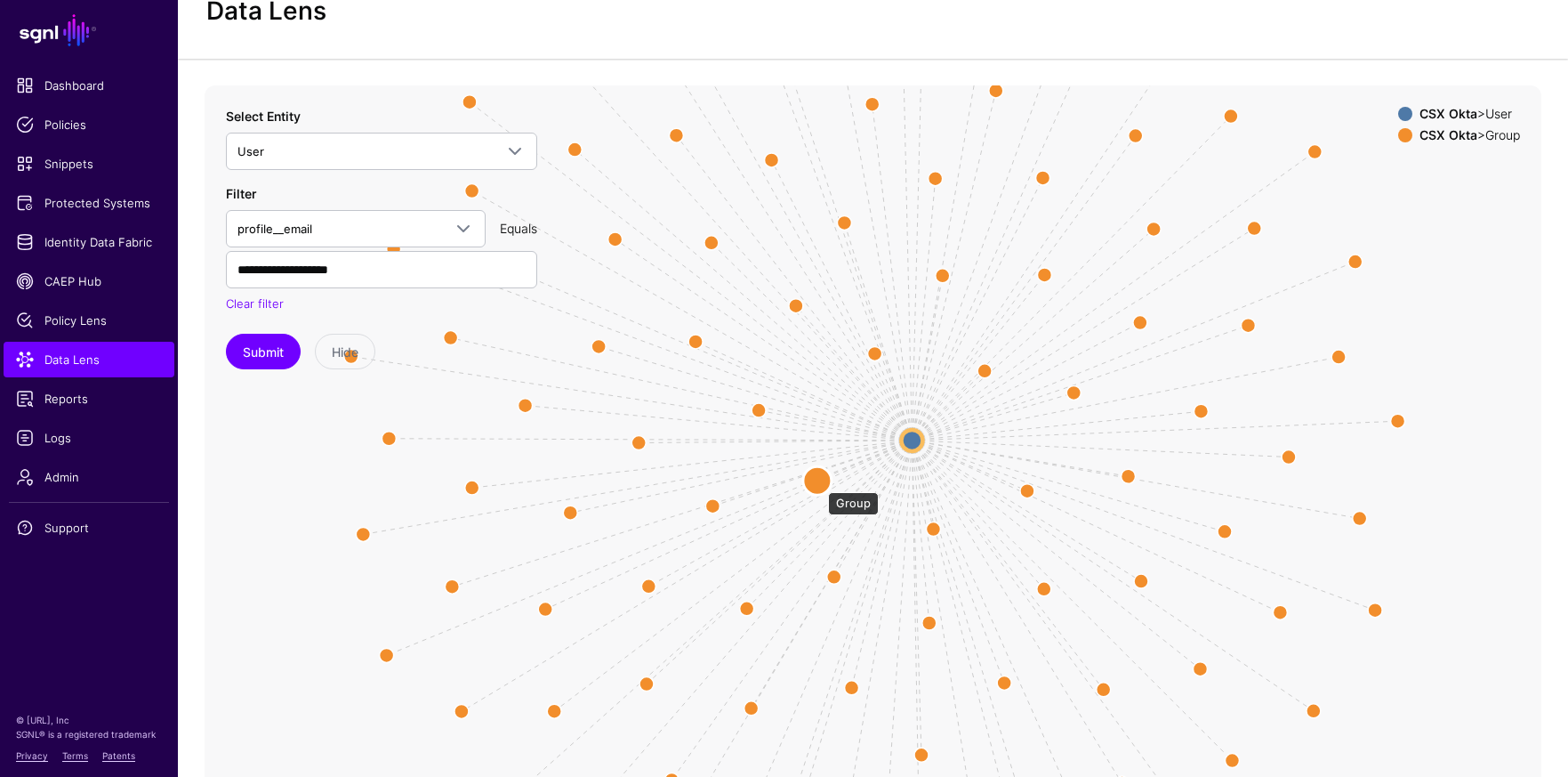
click at [819, 483] on circle at bounding box center [817, 480] width 29 height 29
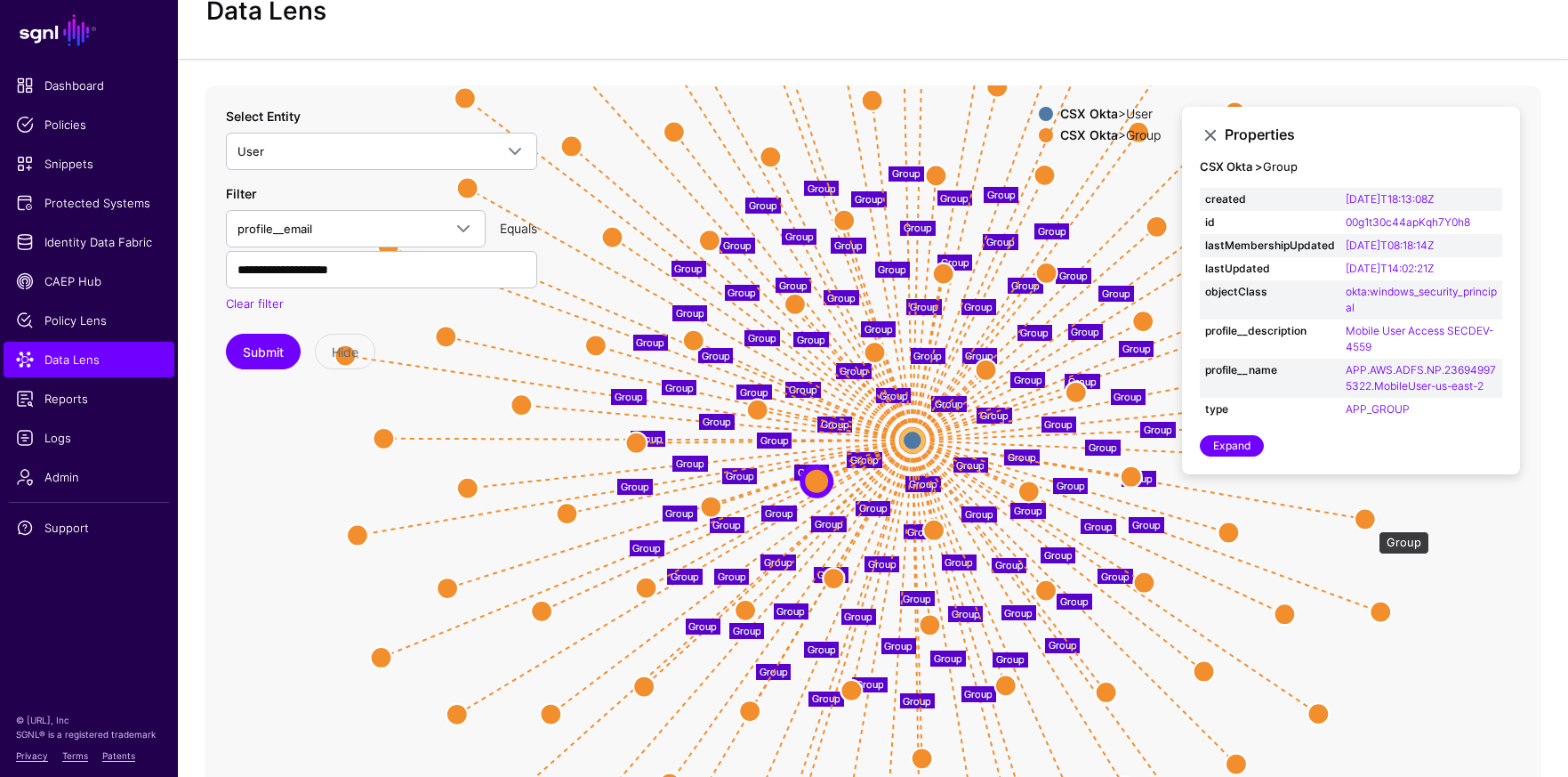
click at [1370, 522] on circle at bounding box center [1365, 518] width 21 height 21
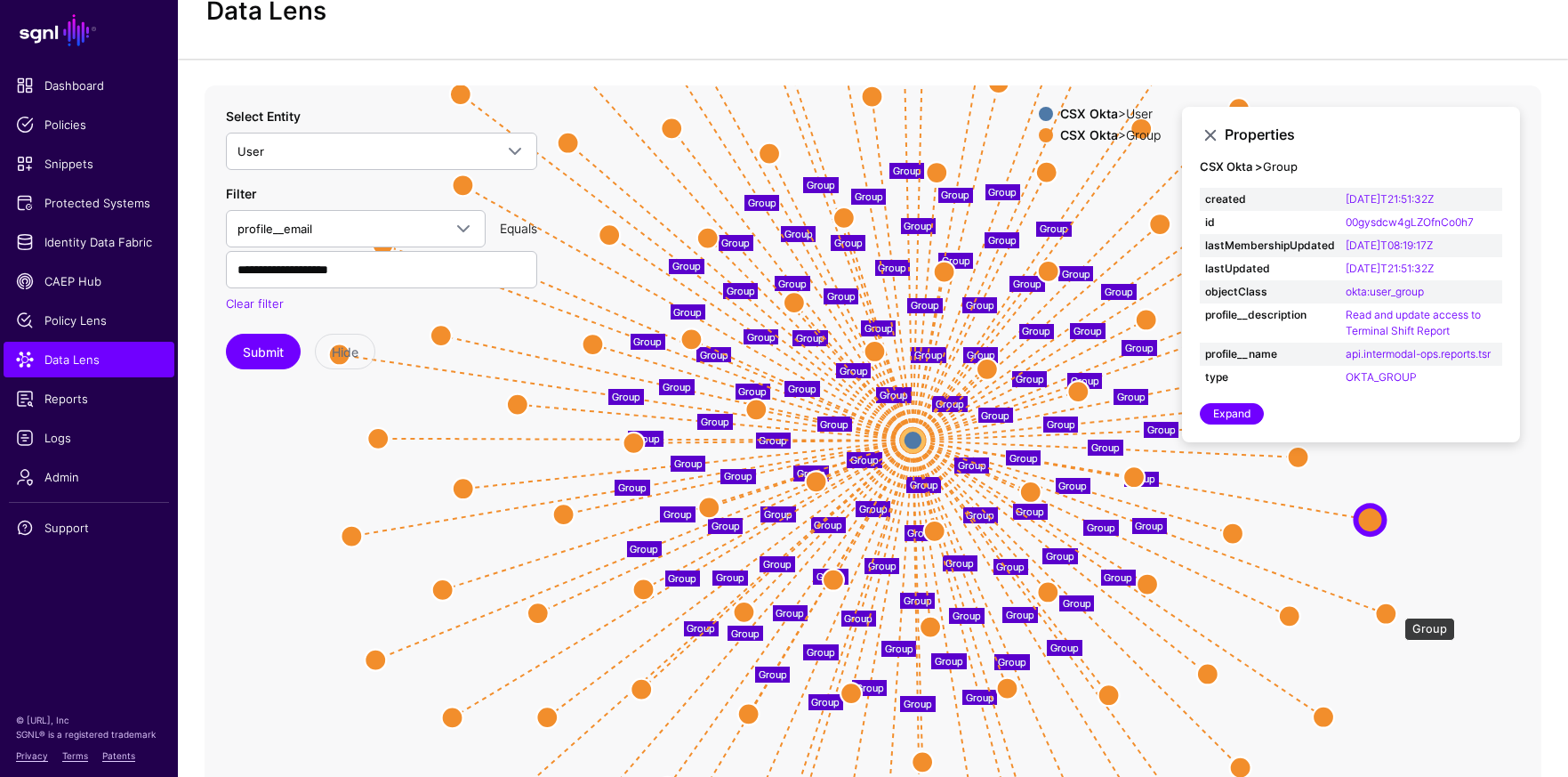
click at [1396, 609] on circle at bounding box center [1386, 613] width 21 height 21
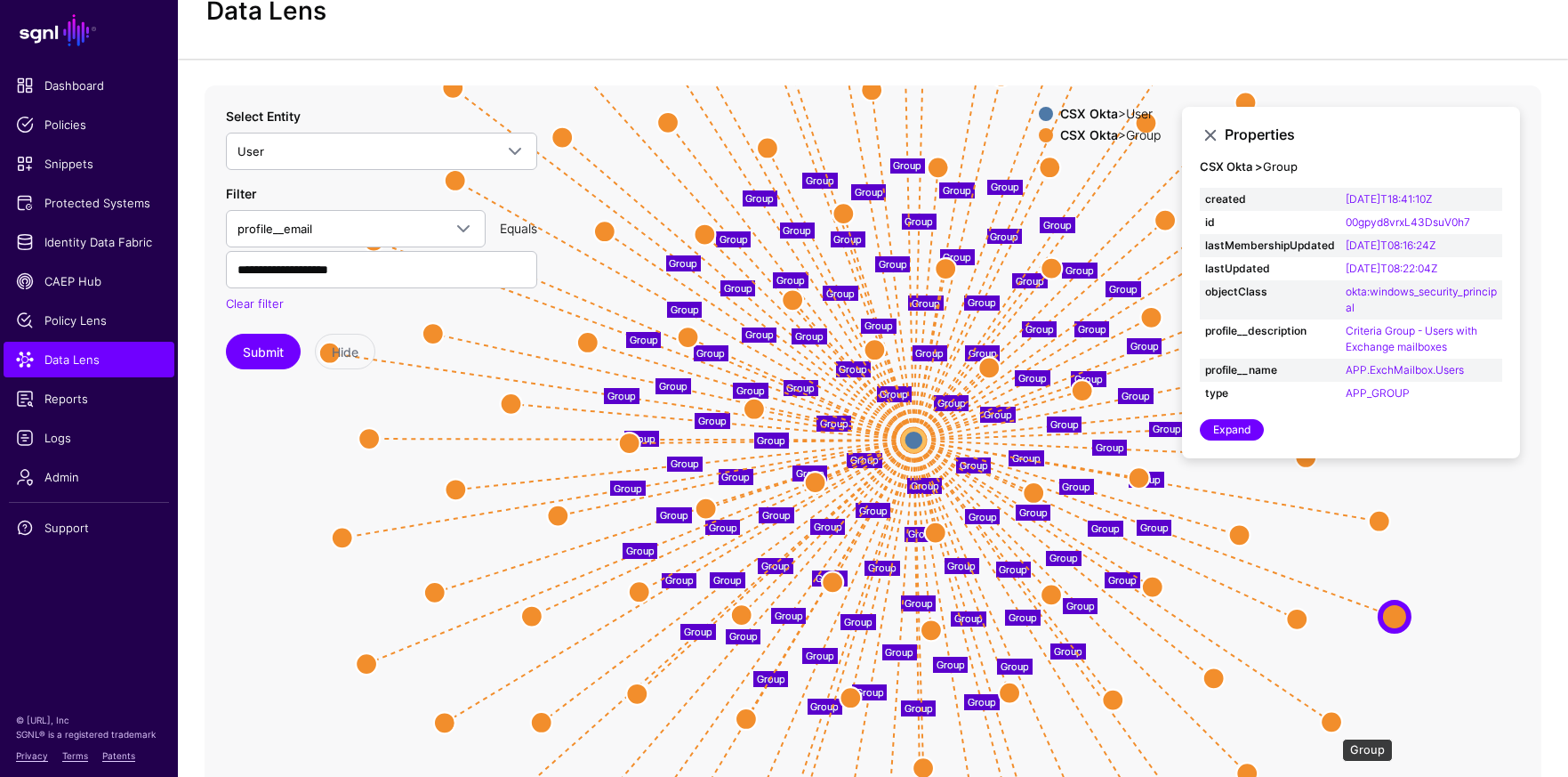
click at [1334, 730] on circle at bounding box center [1331, 721] width 21 height 21
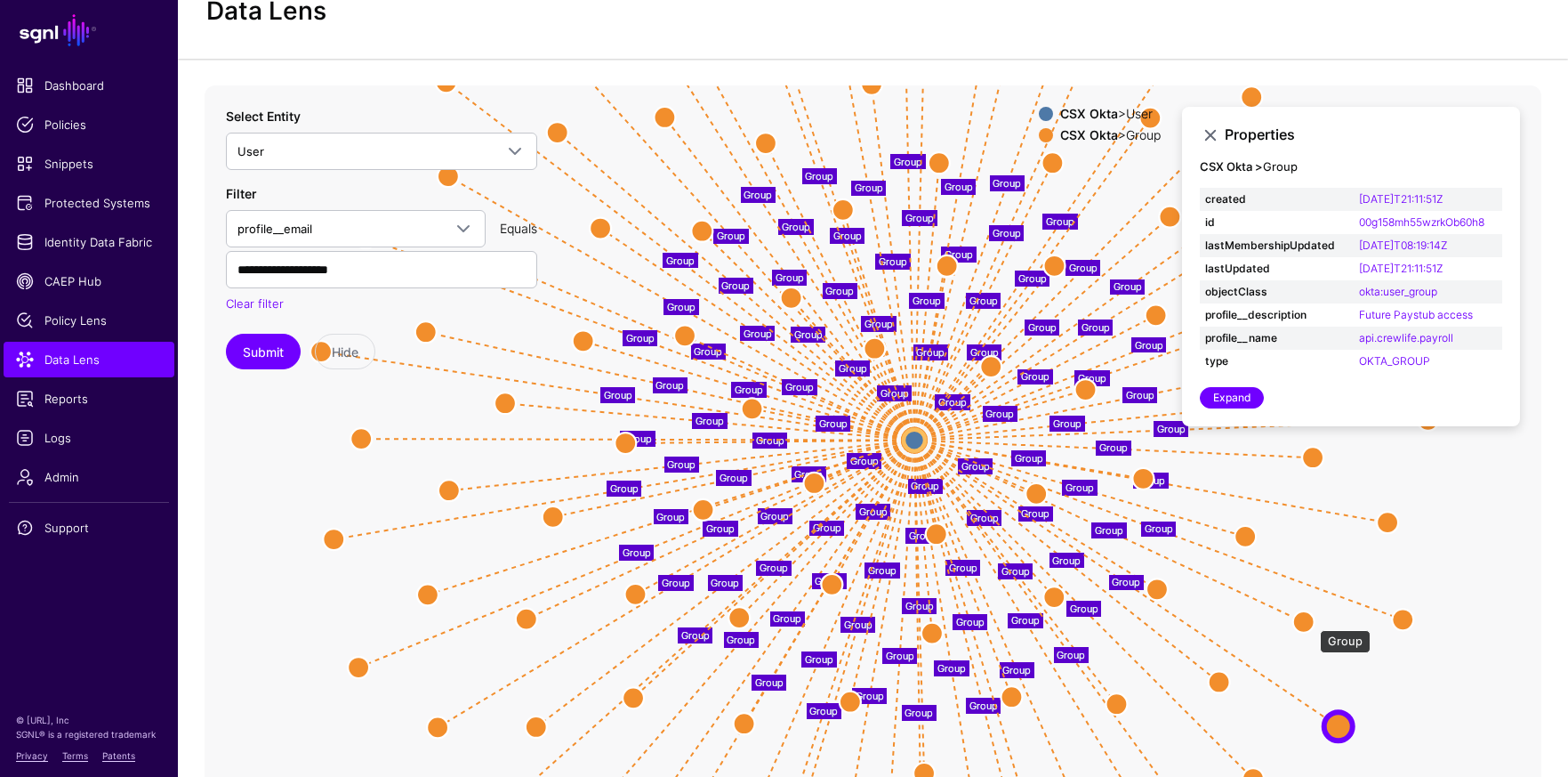
click at [1311, 622] on circle at bounding box center [1304, 621] width 21 height 21
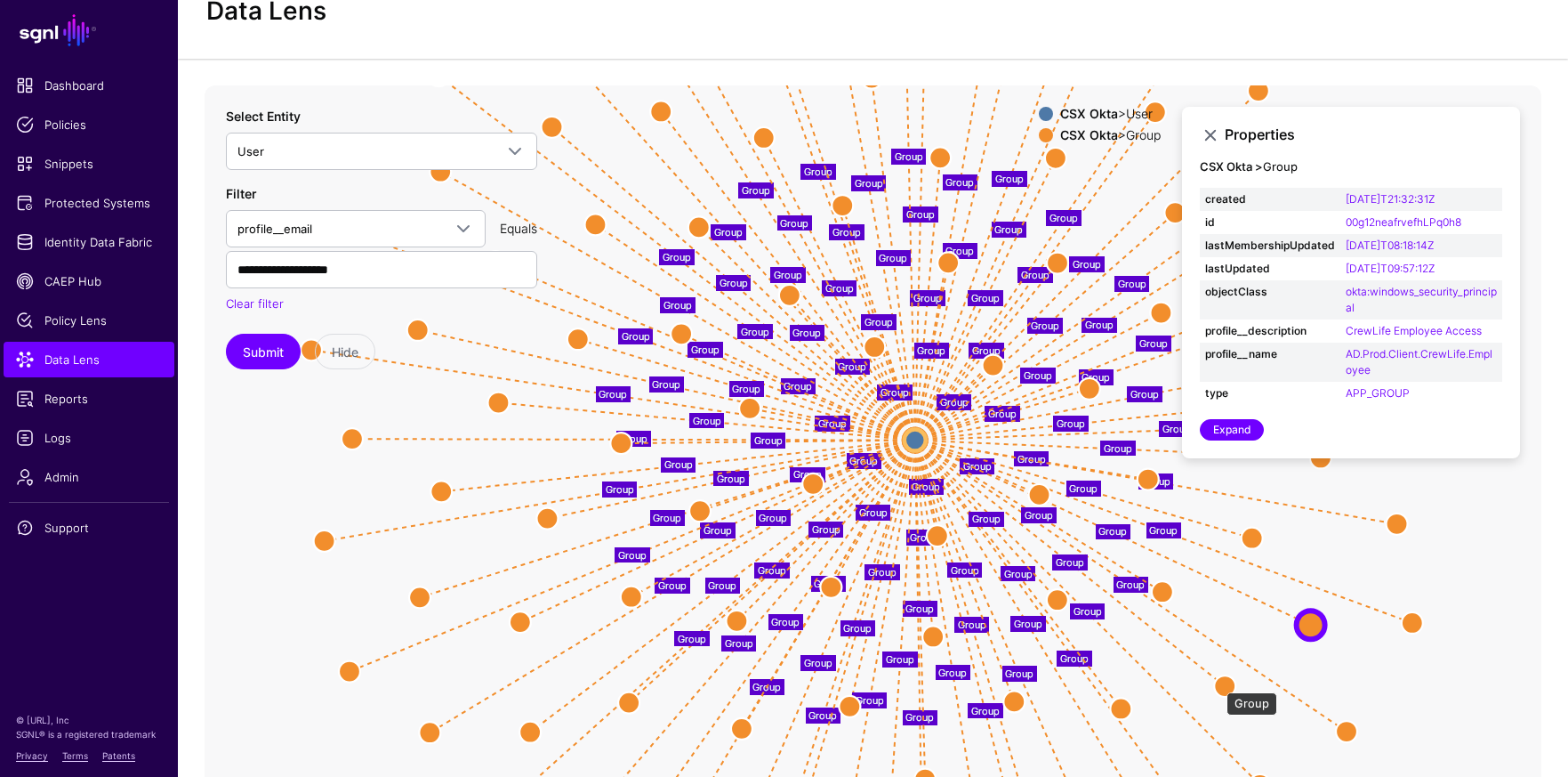
click at [1218, 684] on circle at bounding box center [1225, 686] width 21 height 21
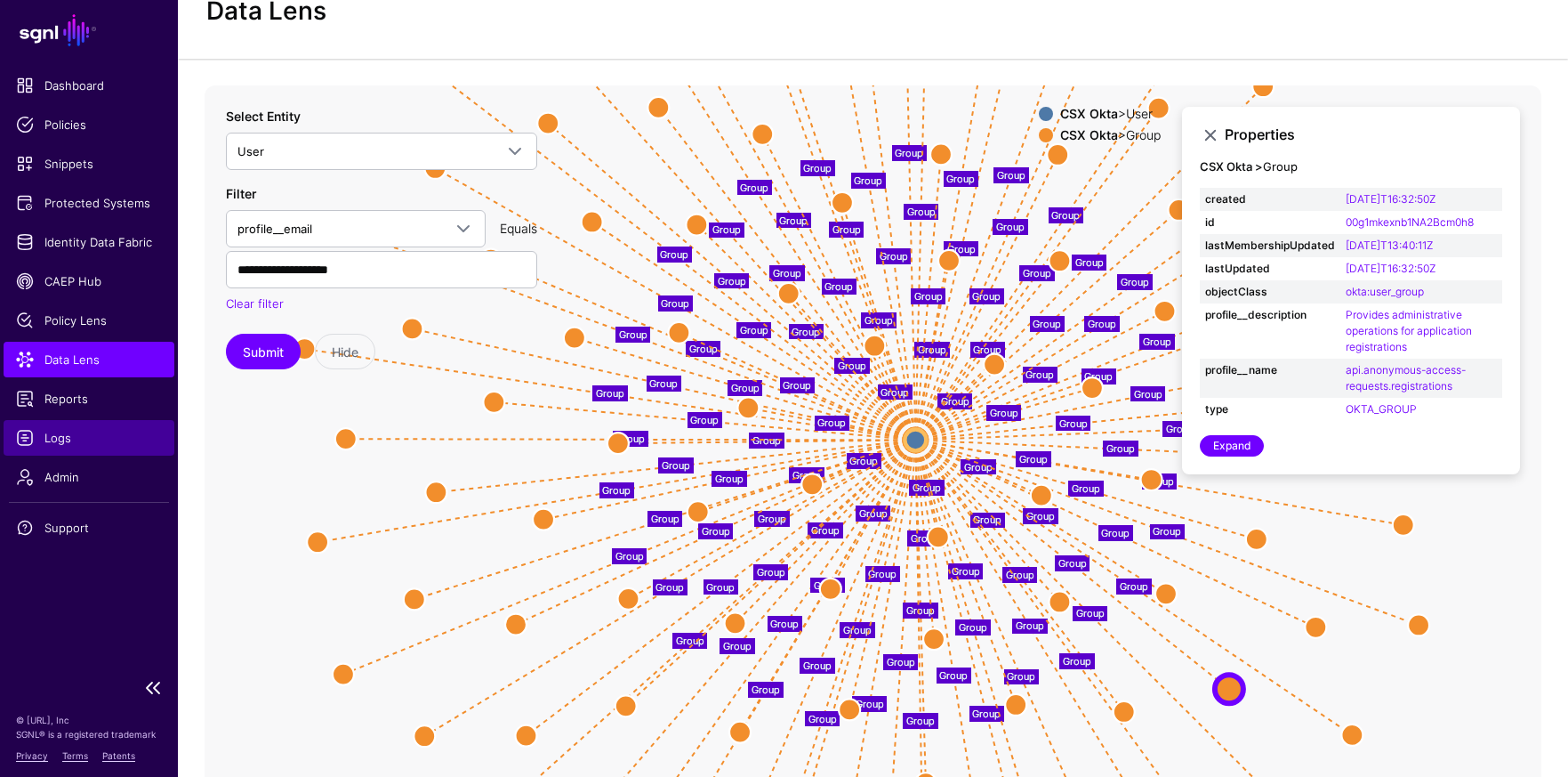
click at [65, 446] on span "Logs" at bounding box center [88, 437] width 146 height 18
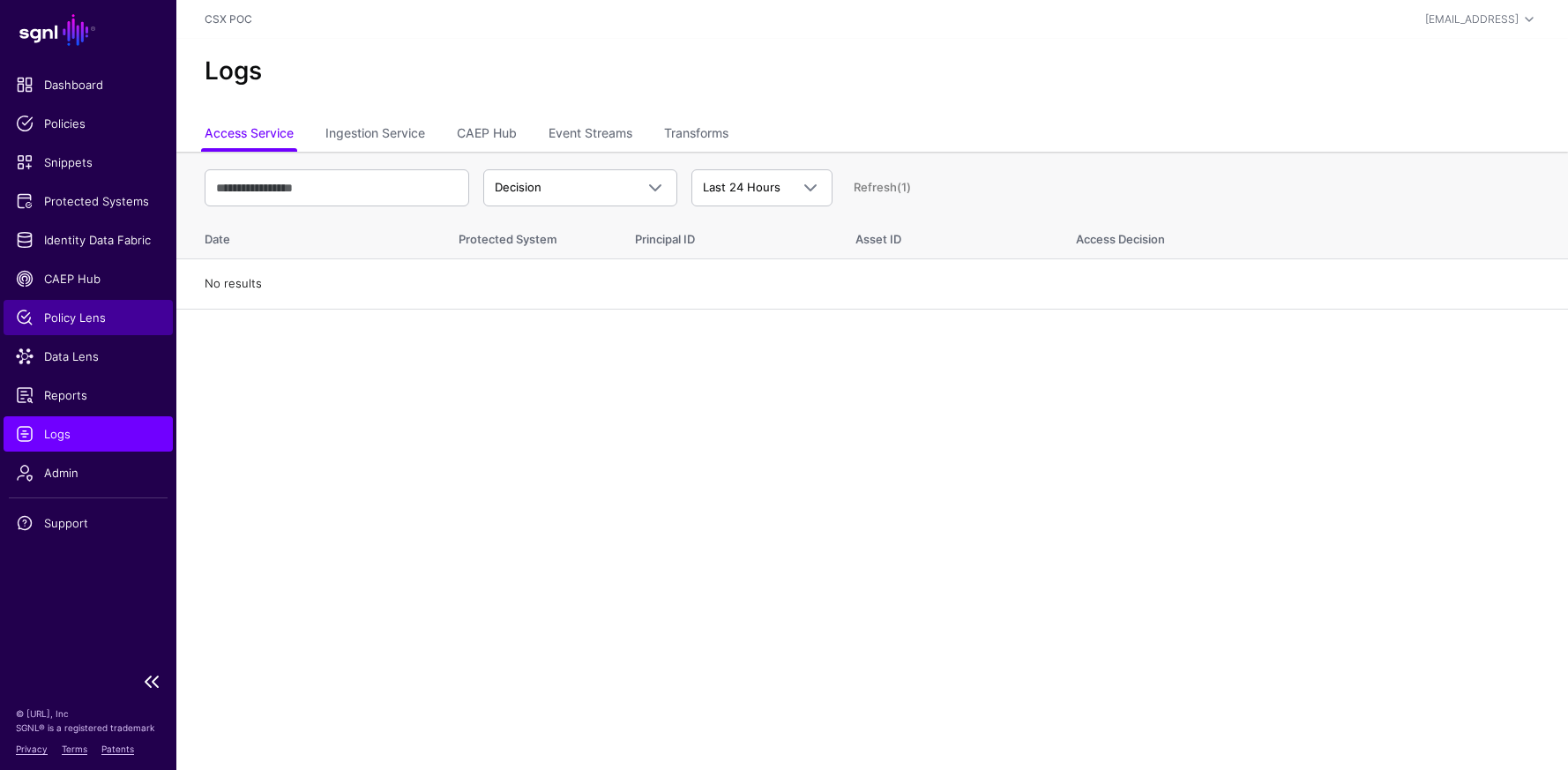
click at [102, 325] on span "Policy Lens" at bounding box center [88, 317] width 145 height 18
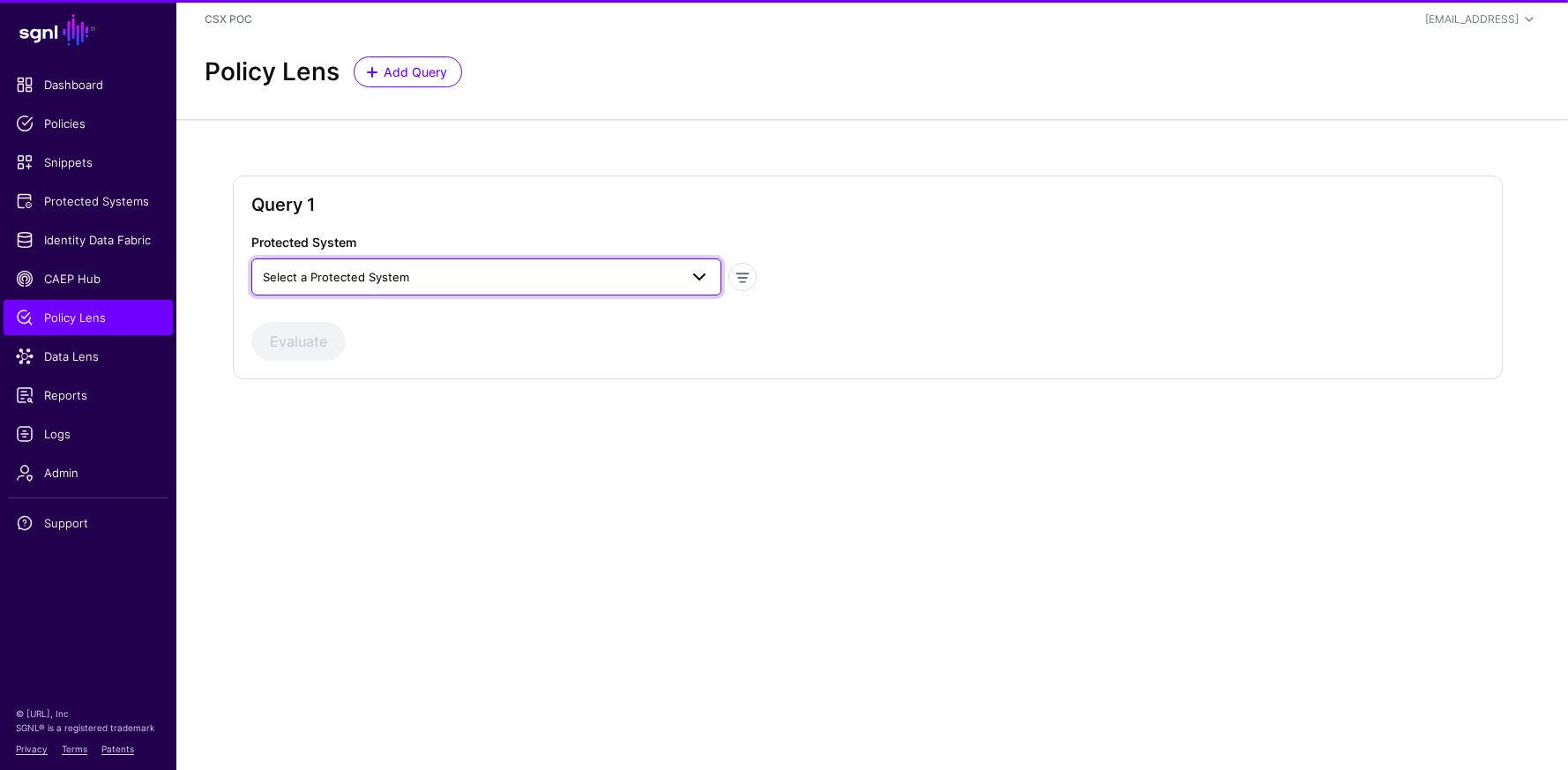
click at [592, 276] on span "Select a Protected System" at bounding box center [470, 277] width 416 height 19
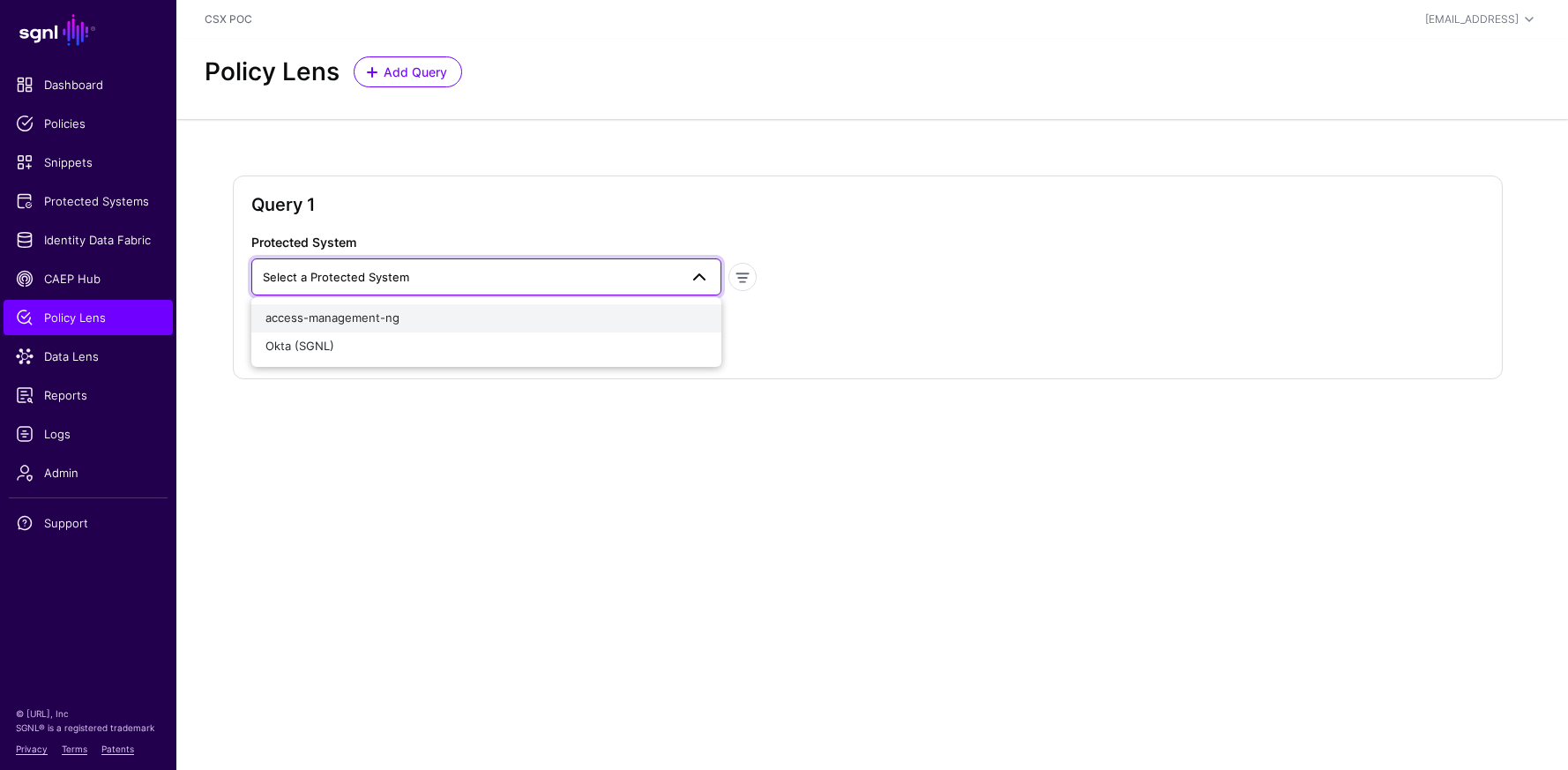
click at [461, 317] on div "access-management-ng" at bounding box center [486, 318] width 442 height 18
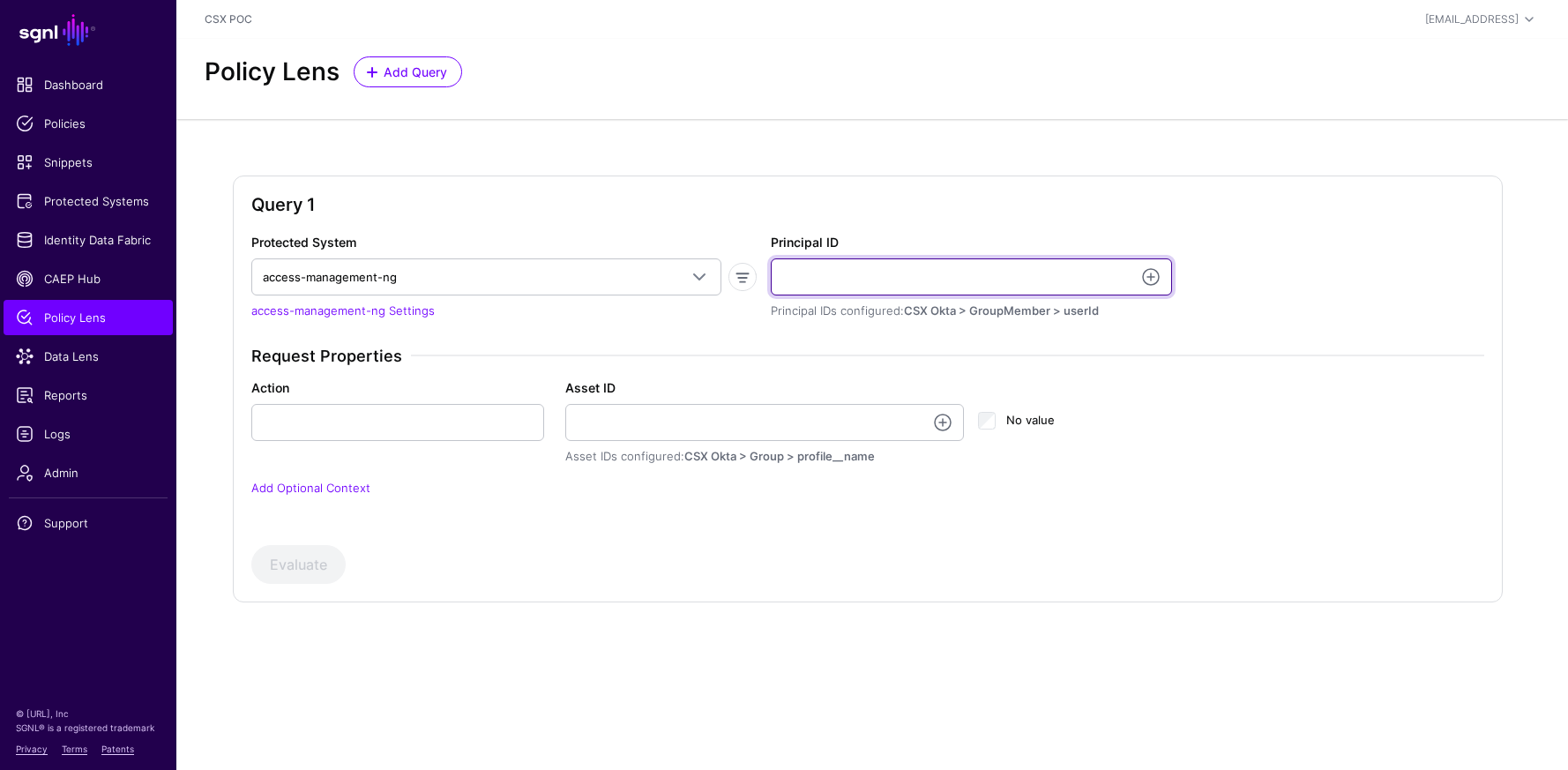
click at [982, 279] on input "Principal ID" at bounding box center [971, 277] width 401 height 37
click at [904, 268] on input "Principal ID" at bounding box center [971, 277] width 401 height 37
paste input "**********"
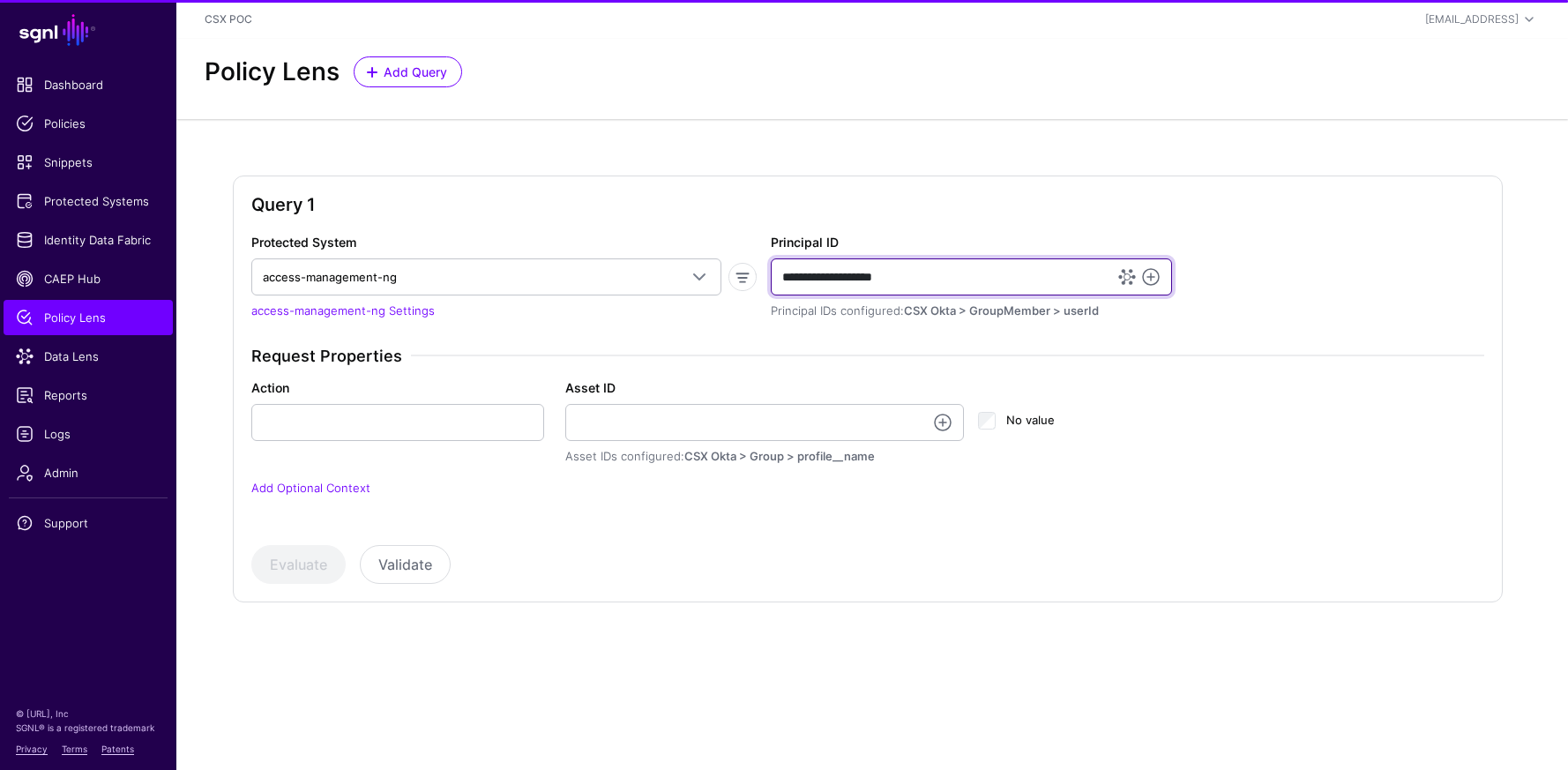
type input "**********"
click at [476, 369] on div "Request Properties Action Asset ID Asset IDs configured: CSX Okta > Group > pro…" at bounding box center [867, 432] width 1247 height 172
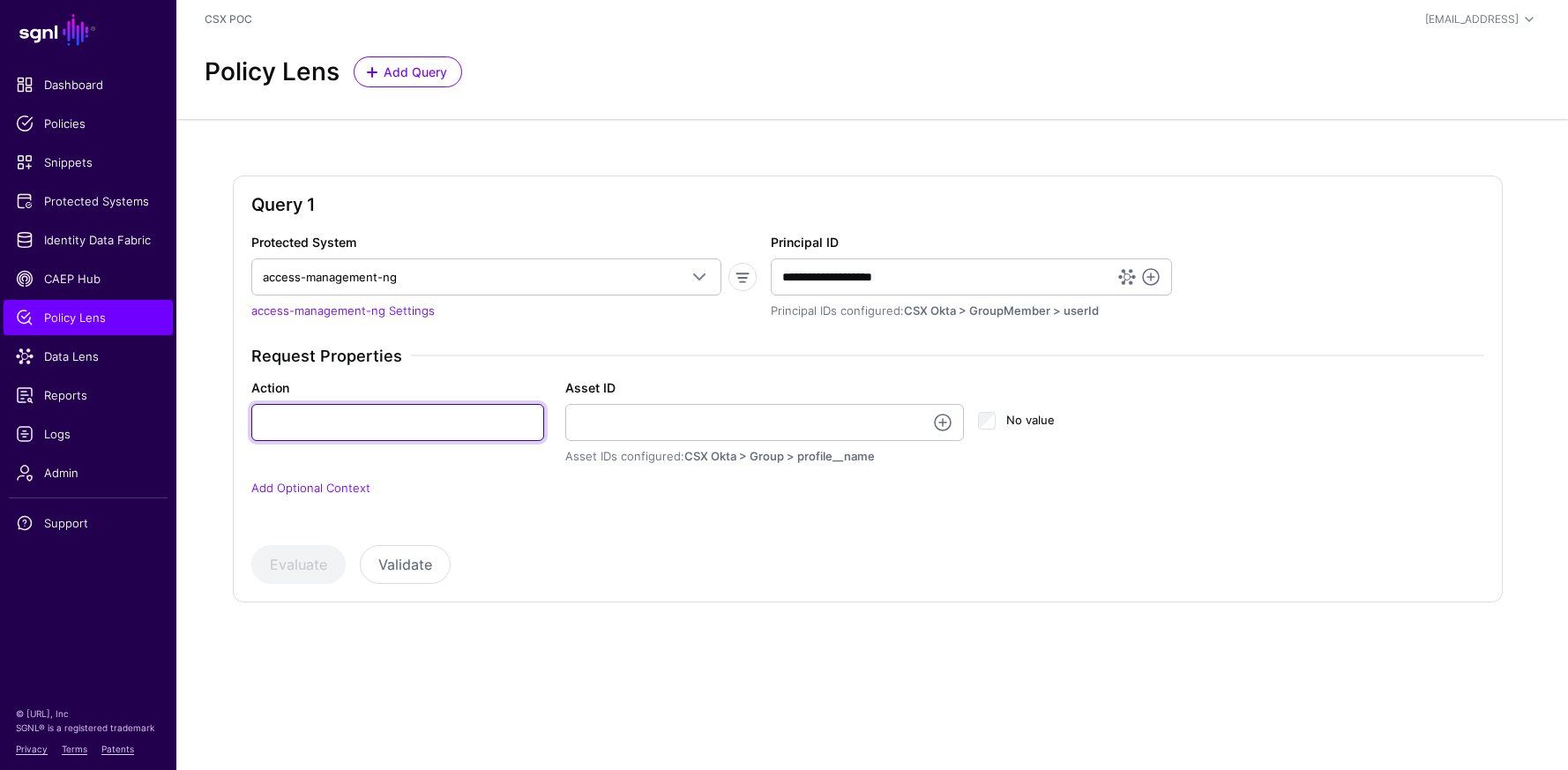
click at [435, 432] on input "Action" at bounding box center [398, 422] width 293 height 37
type input "***"
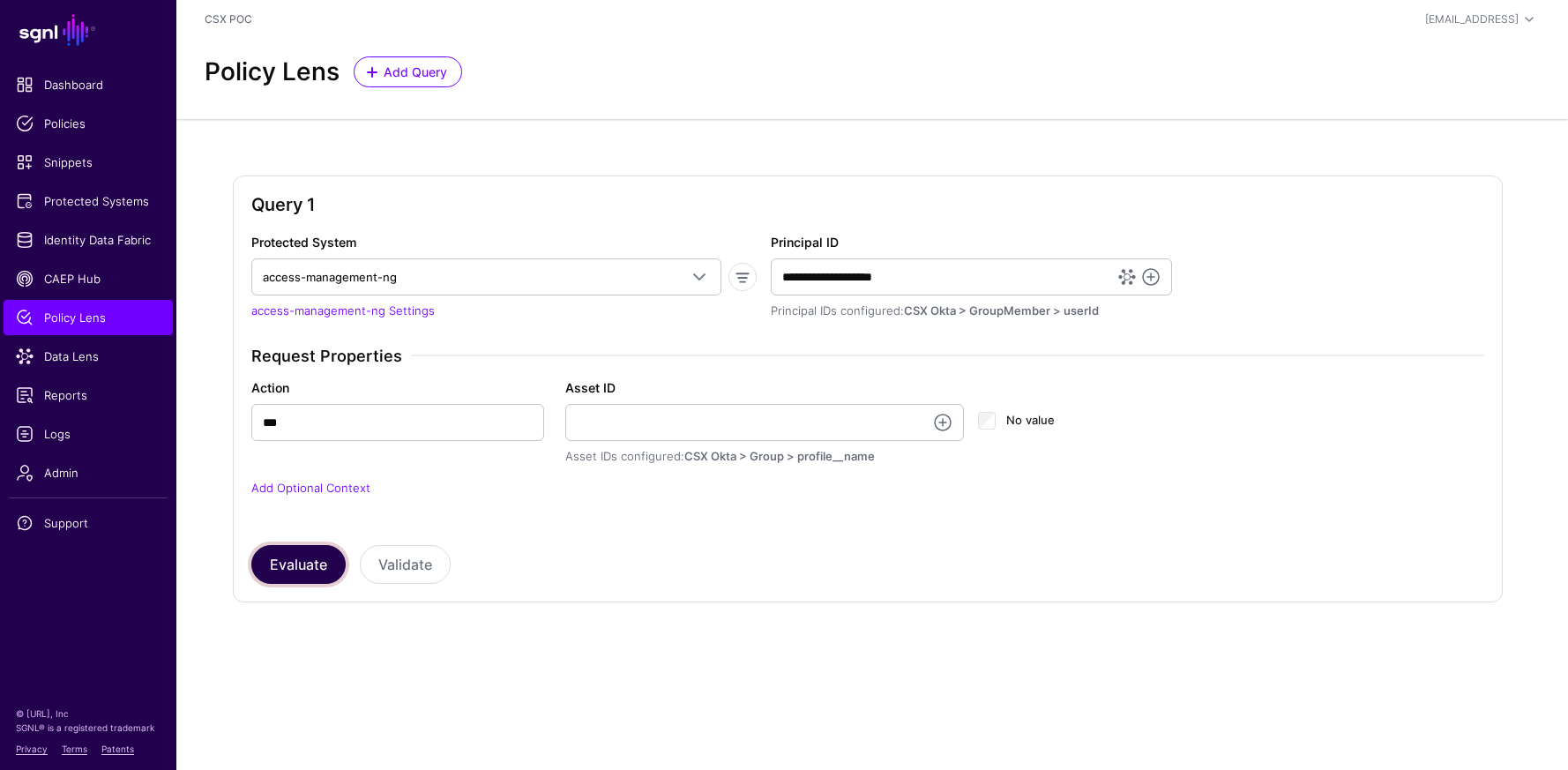
click at [324, 562] on button "Evaluate" at bounding box center [299, 564] width 94 height 39
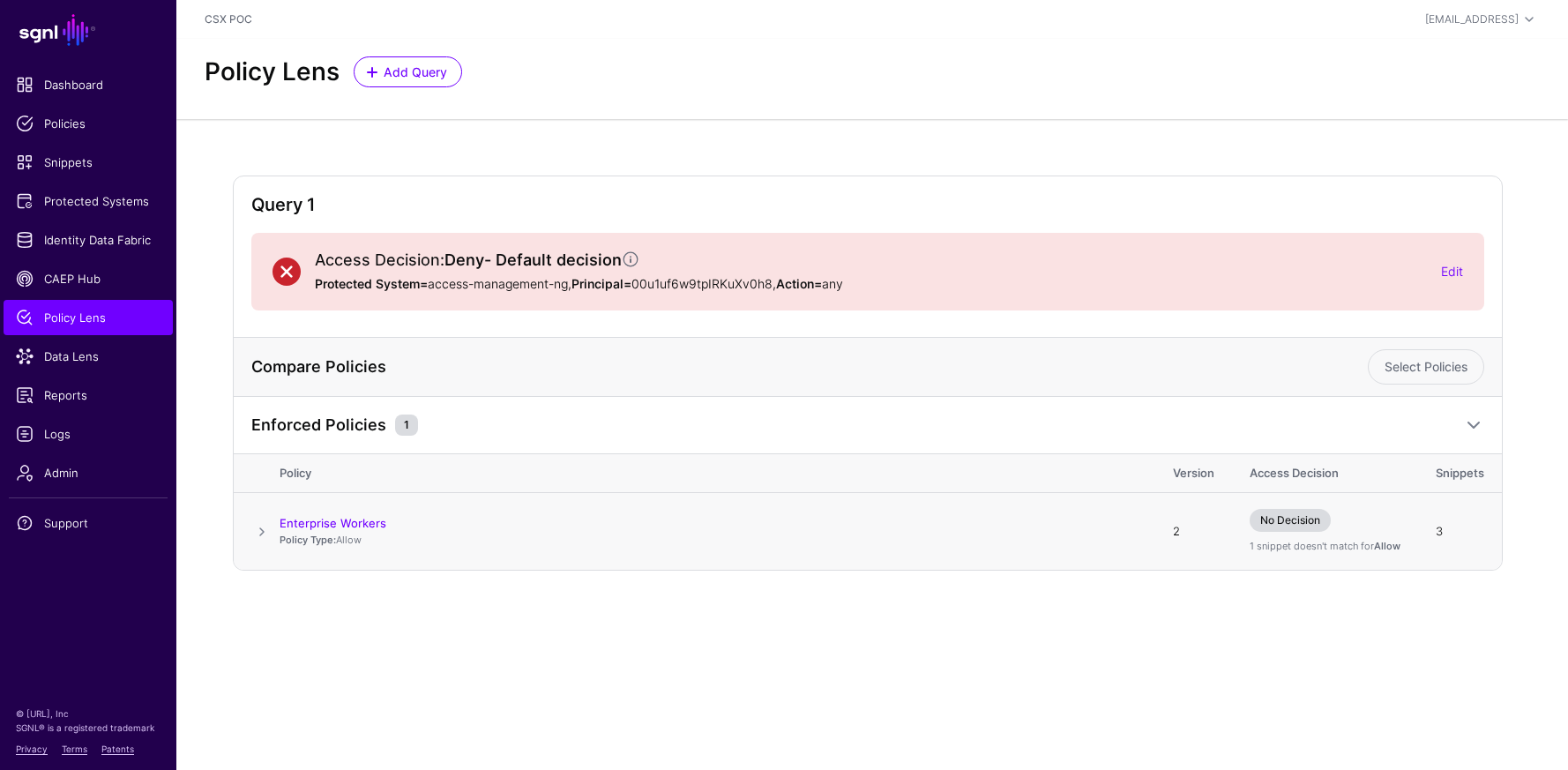
click at [259, 533] on span at bounding box center [262, 531] width 21 height 21
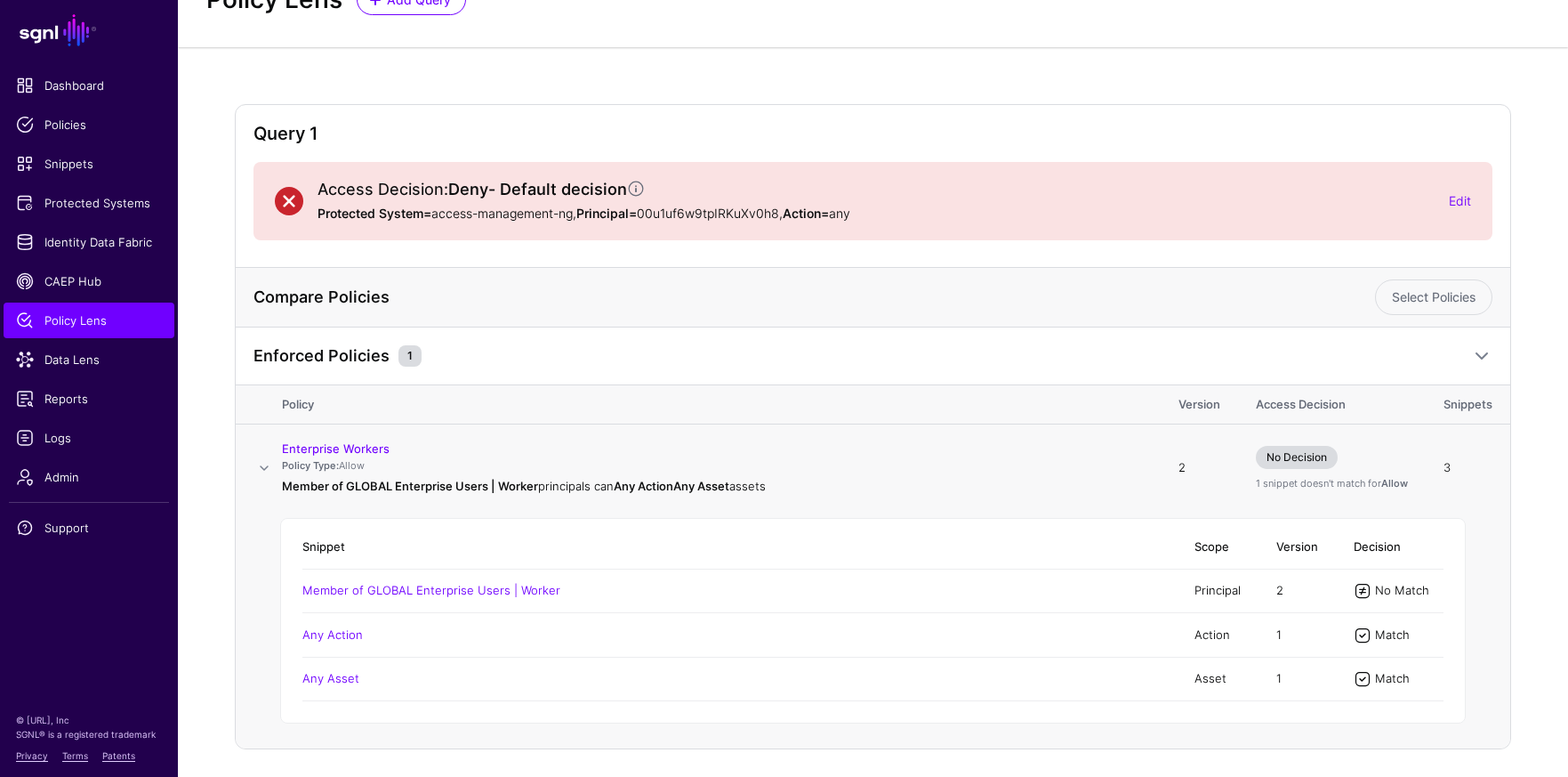
scroll to position [131, 0]
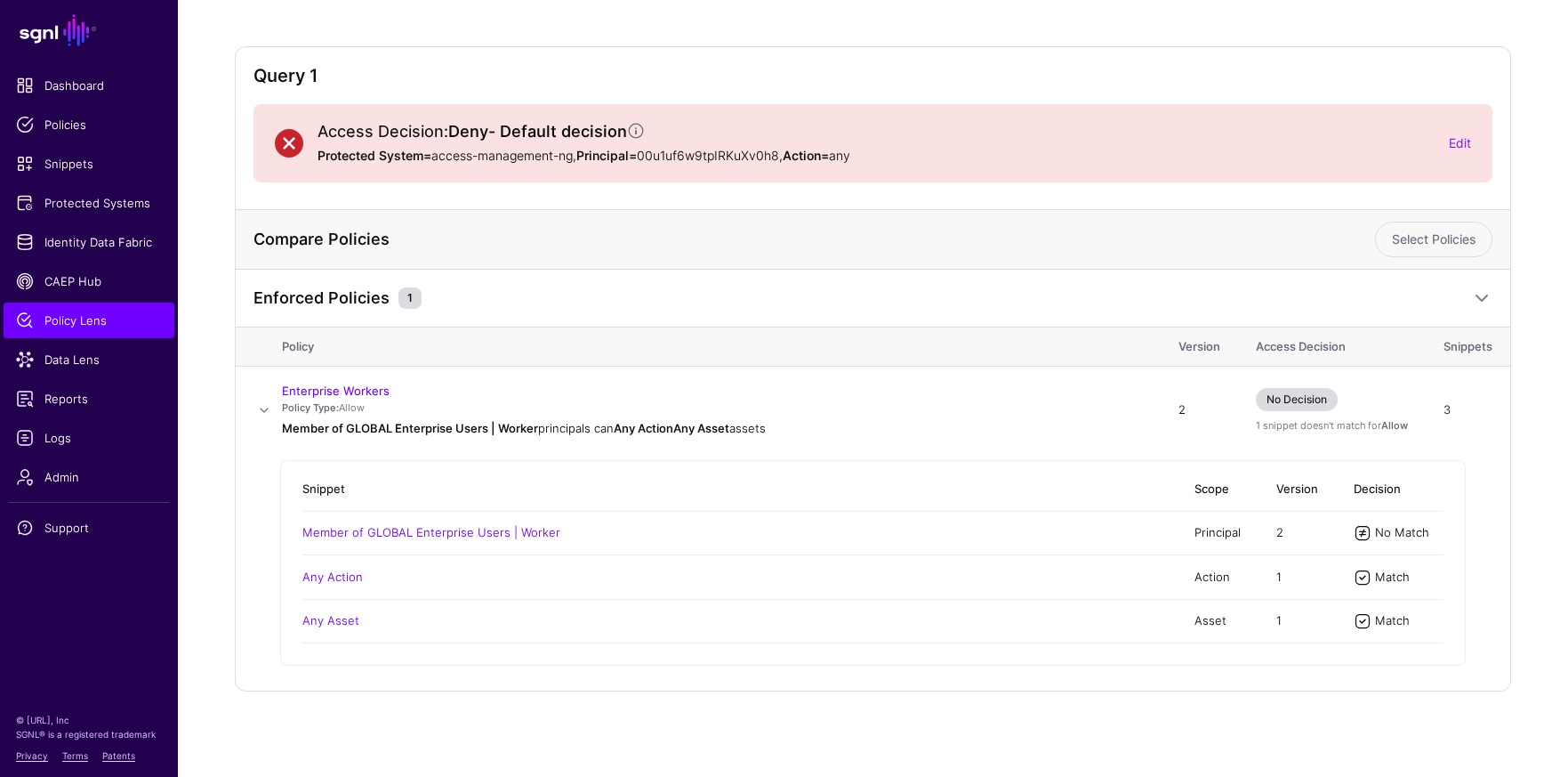
click at [235, 343] on th at bounding box center [259, 347] width 47 height 39
click at [118, 236] on span "Identity Data Fabric" at bounding box center [88, 242] width 146 height 18
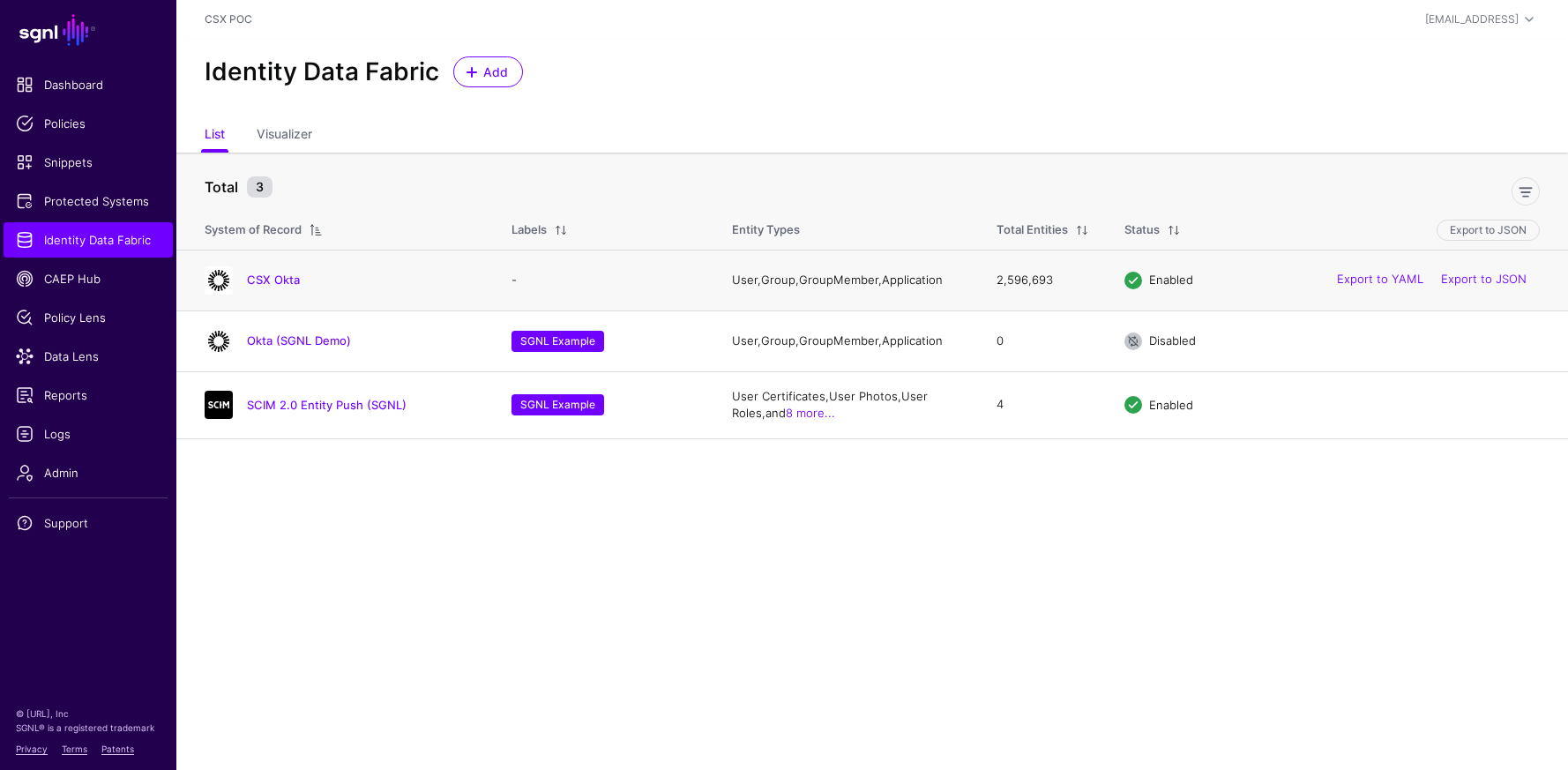
click at [284, 270] on div "CSX Okta" at bounding box center [340, 280] width 286 height 29
click at [291, 279] on link "CSX Okta" at bounding box center [273, 279] width 53 height 14
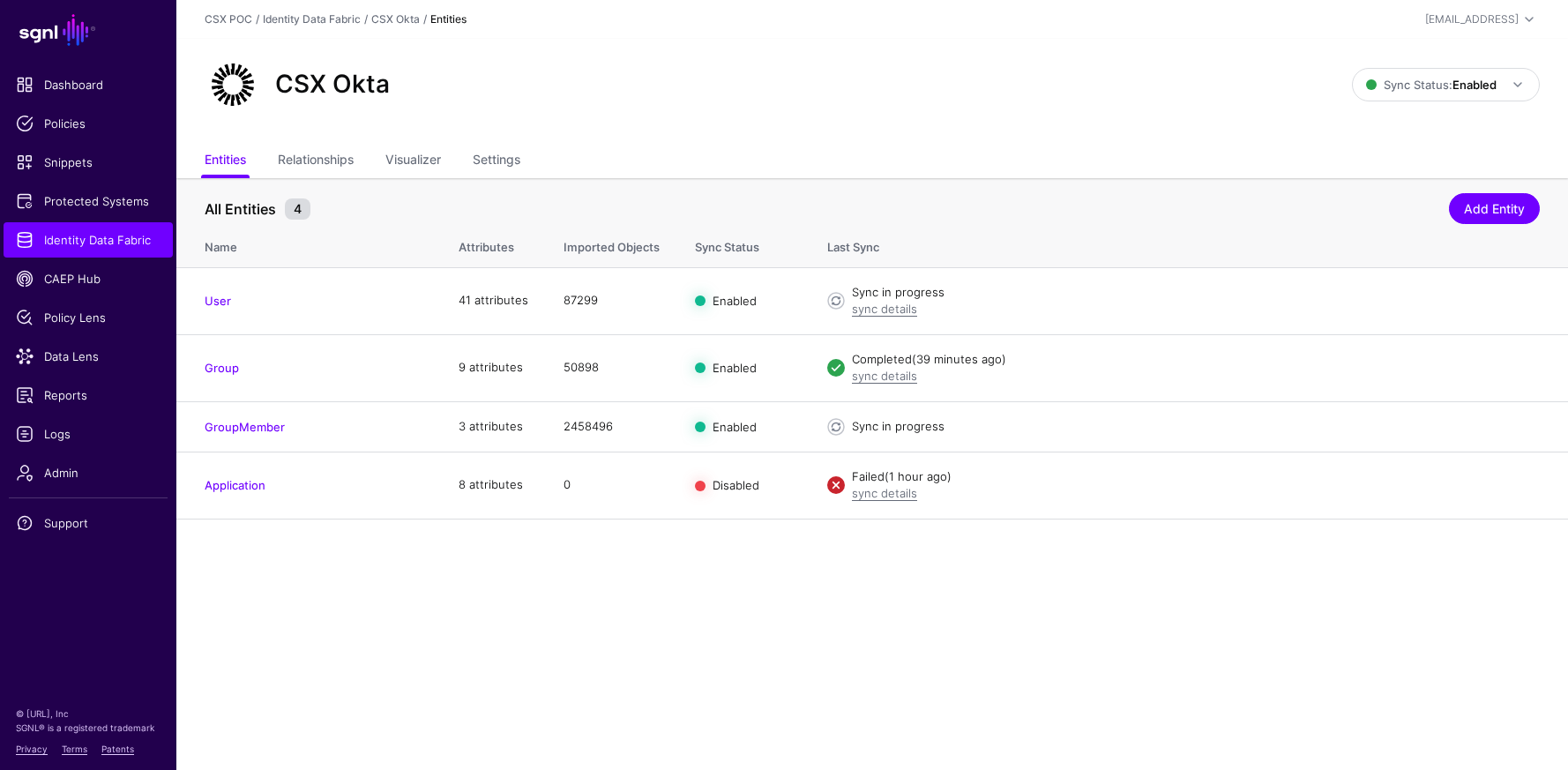
click at [957, 599] on main "SGNL Dashboard Policies Snippets Protected Systems Identity Data Fabric CAEP Hu…" at bounding box center [784, 385] width 1568 height 770
click at [896, 493] on link "sync details" at bounding box center [884, 492] width 65 height 14
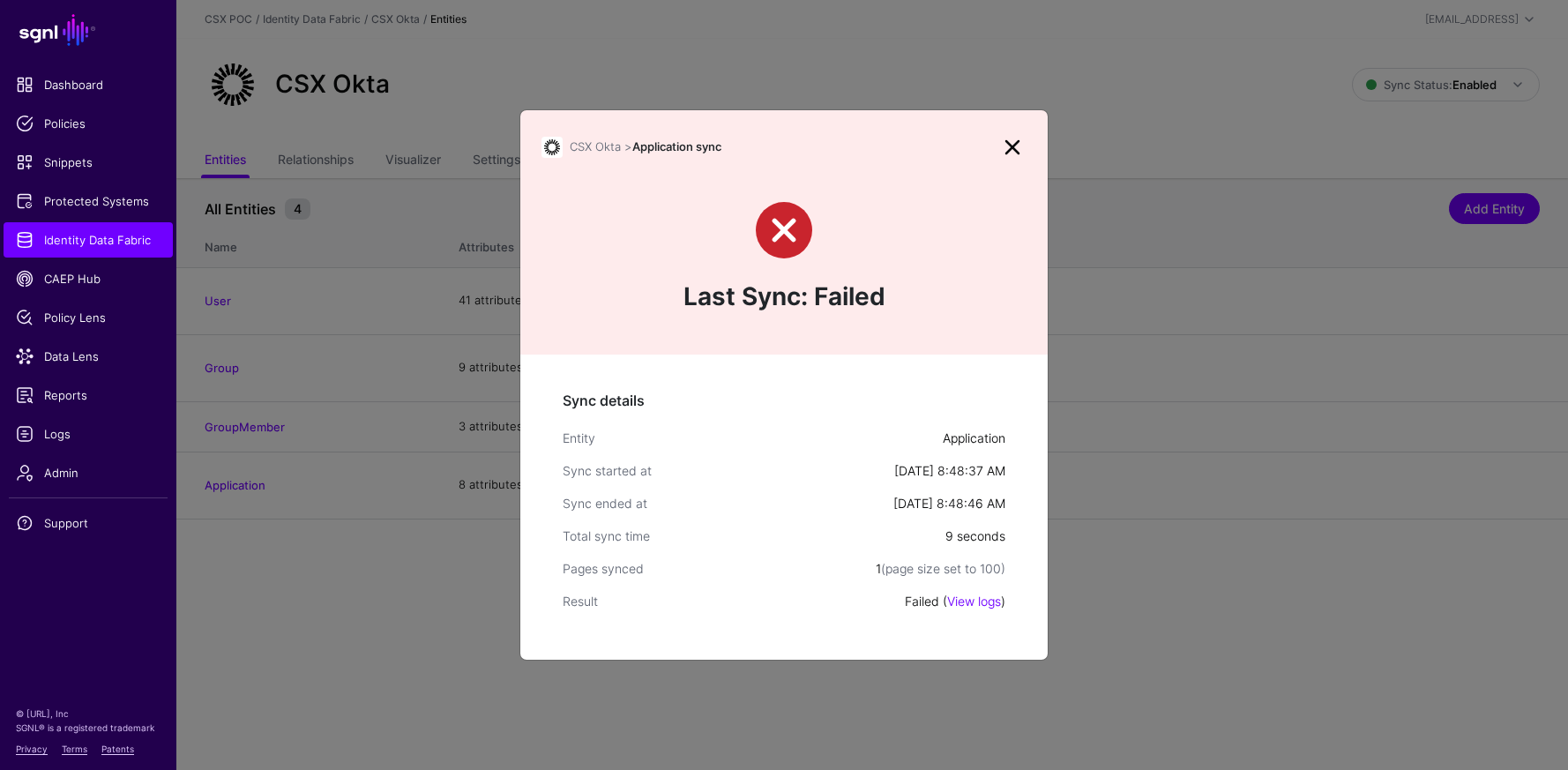
click at [1005, 152] on link at bounding box center [1012, 147] width 29 height 29
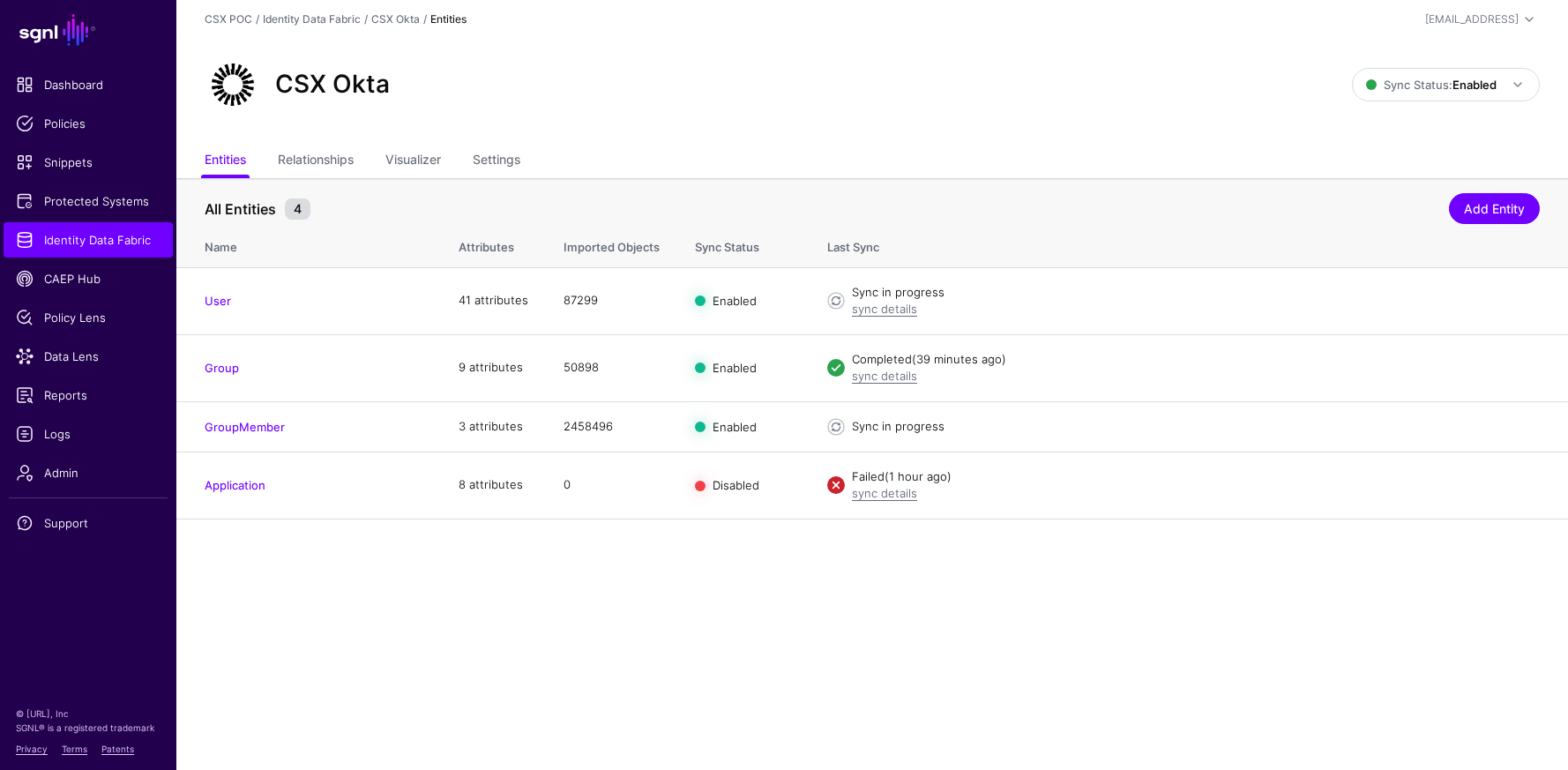
drag, startPoint x: 992, startPoint y: 651, endPoint x: 954, endPoint y: 634, distance: 41.6
click at [992, 651] on main "SGNL Dashboard Policies Snippets Protected Systems Identity Data Fabric CAEP Hu…" at bounding box center [784, 385] width 1568 height 770
click at [202, 373] on td "Group" at bounding box center [308, 368] width 265 height 67
click at [223, 368] on link "Group" at bounding box center [221, 367] width 34 height 14
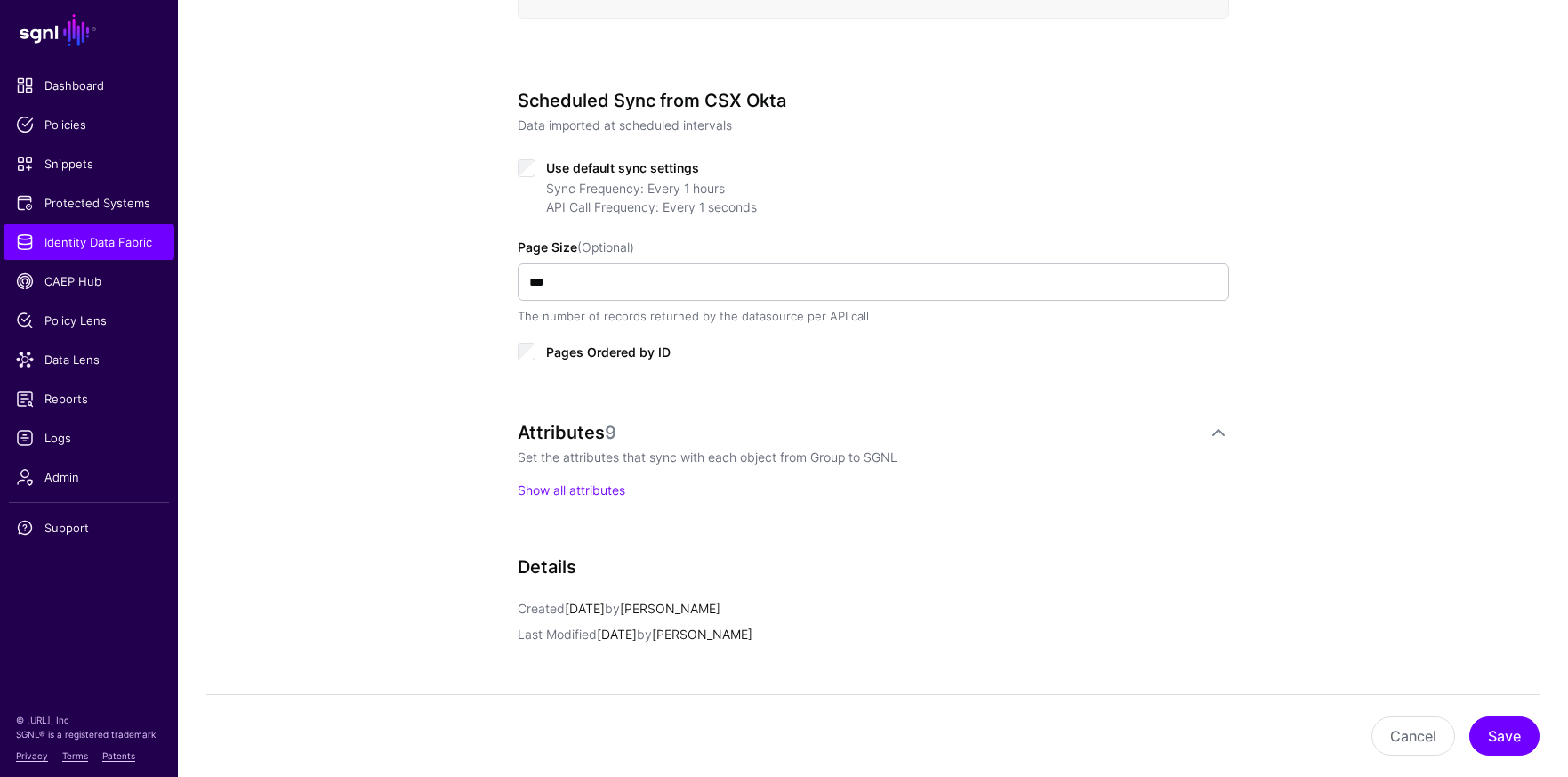
scroll to position [823, 0]
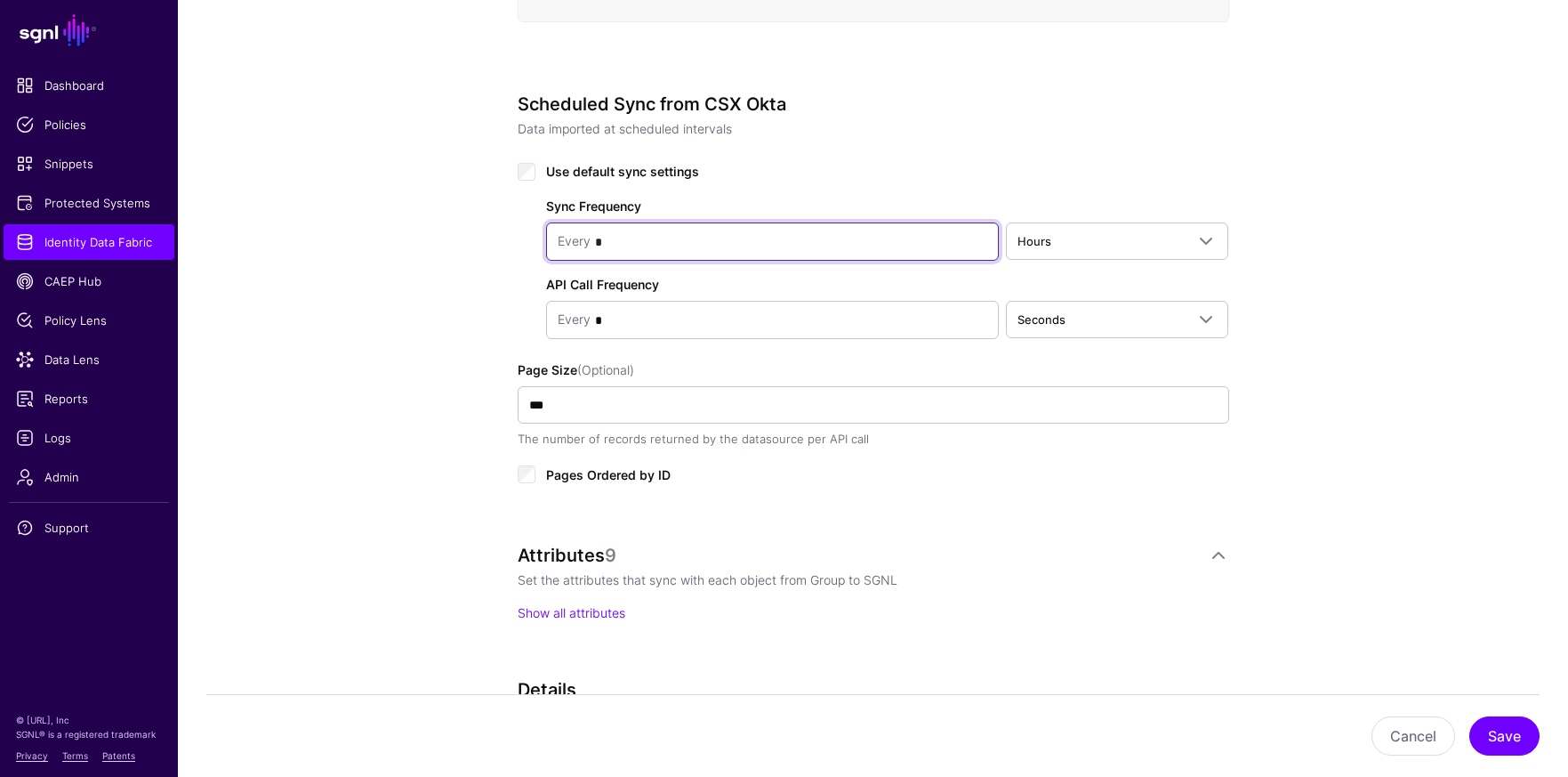
click at [691, 244] on input "*" at bounding box center [789, 242] width 397 height 35
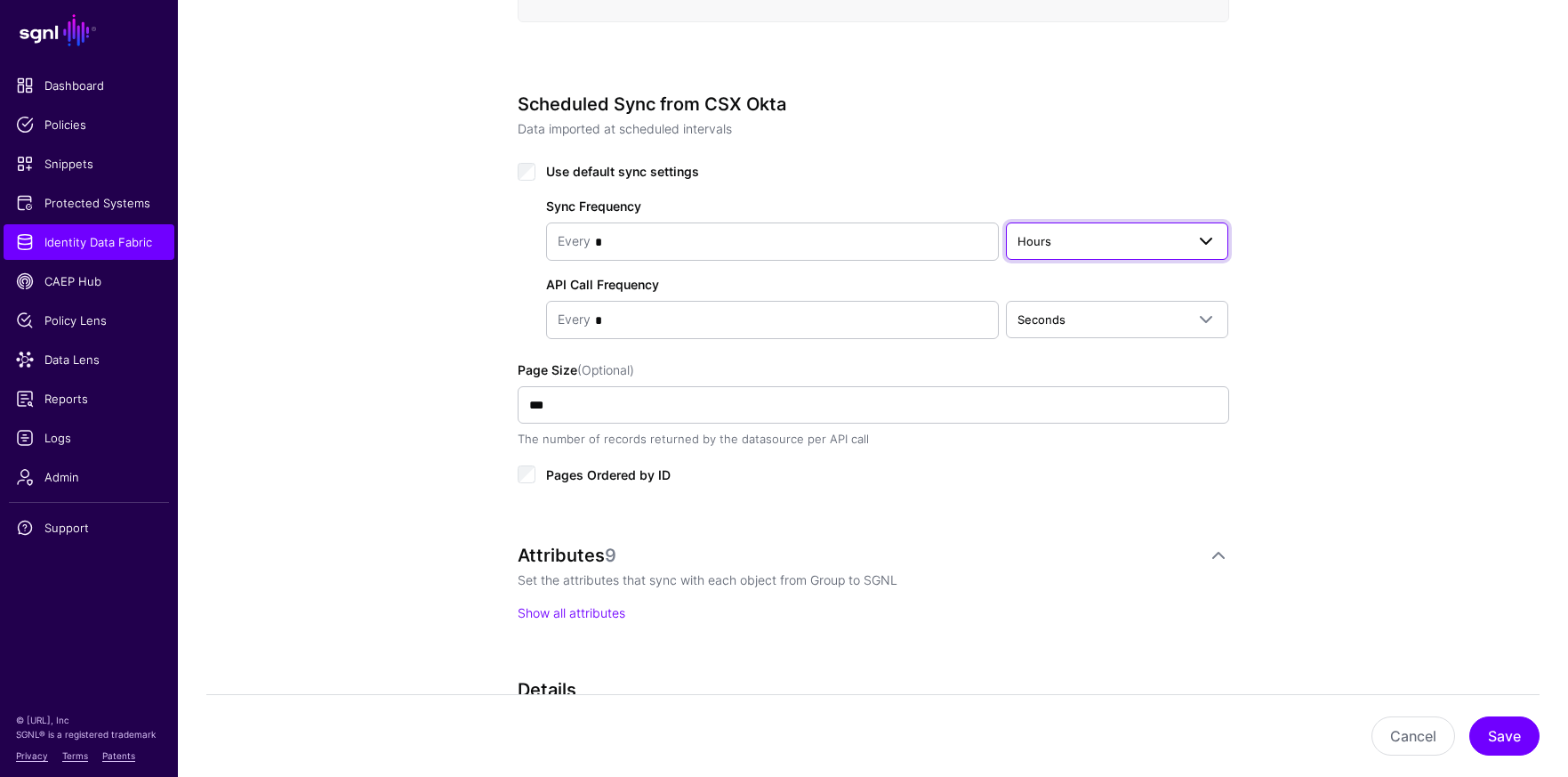
click at [1192, 234] on span at bounding box center [1201, 241] width 32 height 21
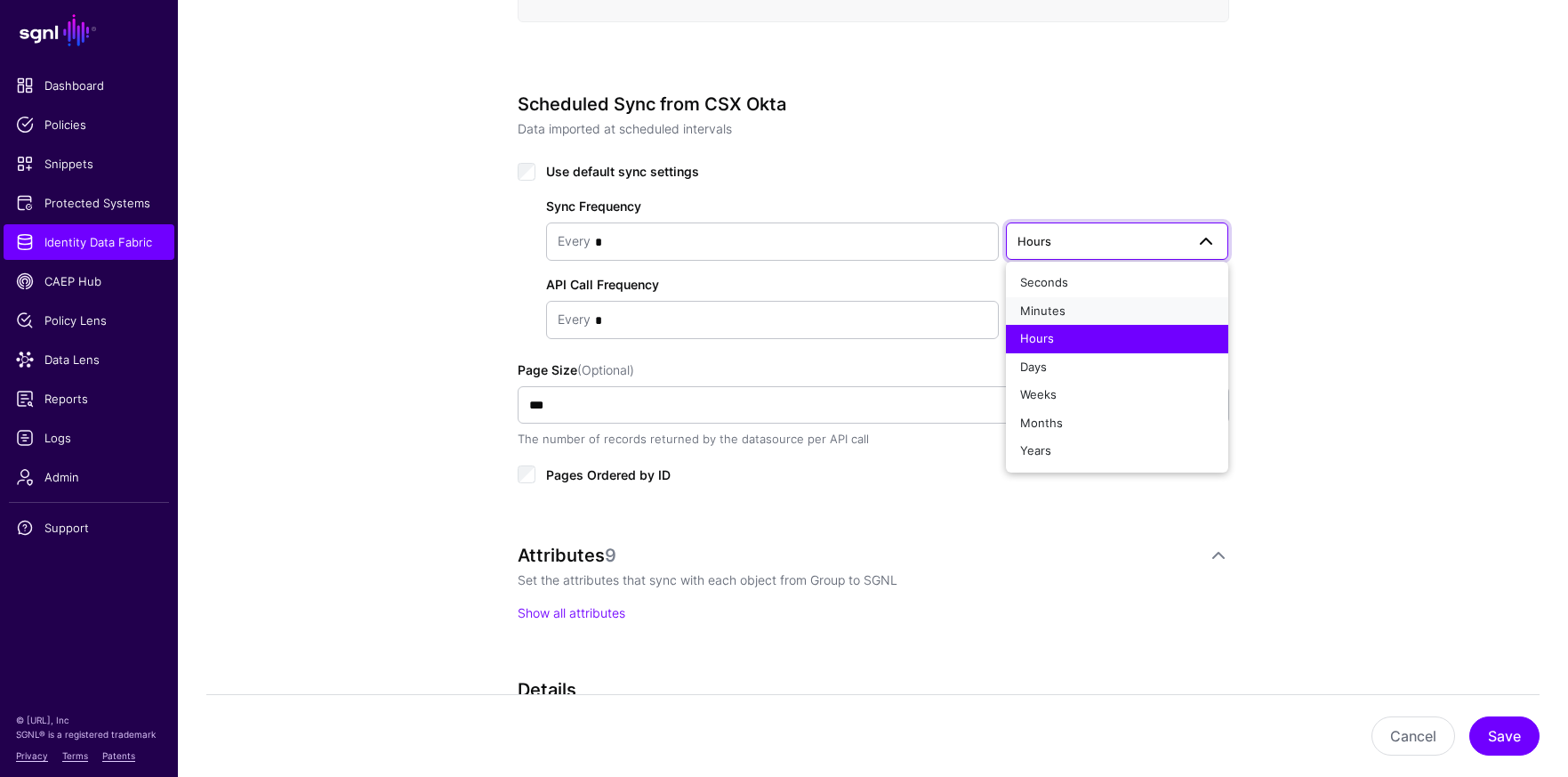
click at [1104, 313] on div "Minutes" at bounding box center [1117, 311] width 194 height 18
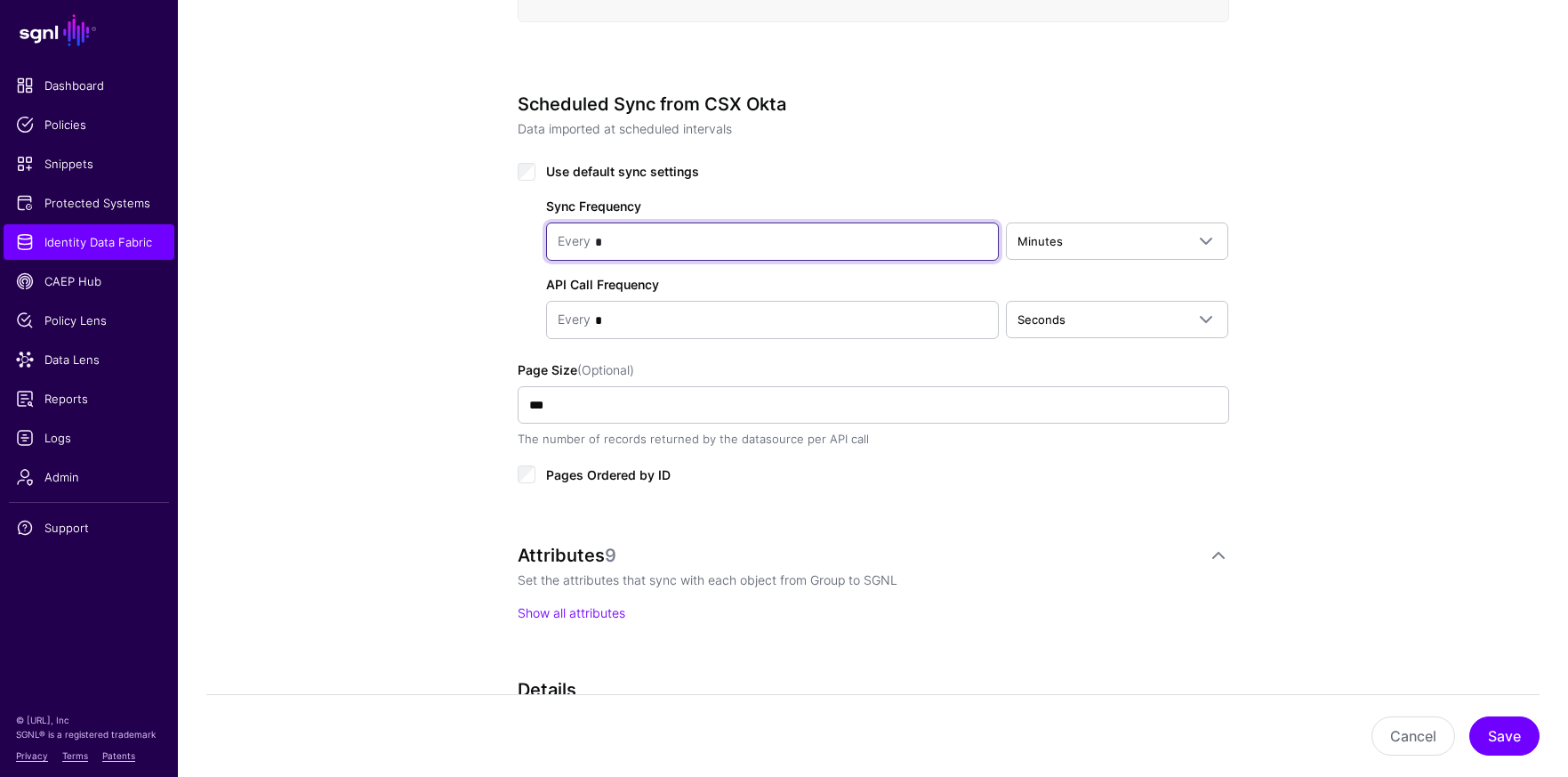
click at [640, 241] on input "*" at bounding box center [789, 242] width 397 height 35
type input "*"
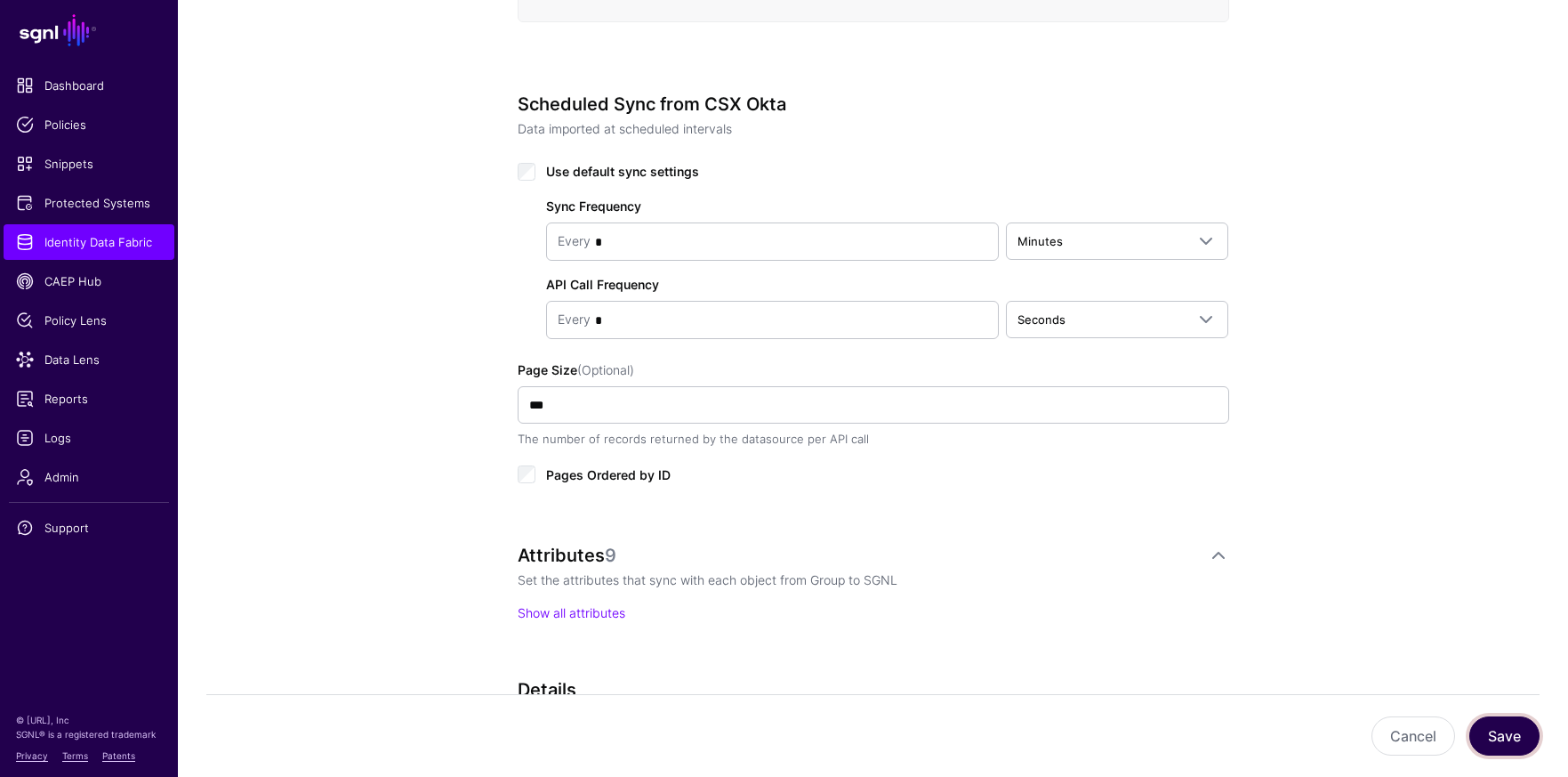
click at [1507, 733] on button "Save" at bounding box center [1505, 736] width 71 height 39
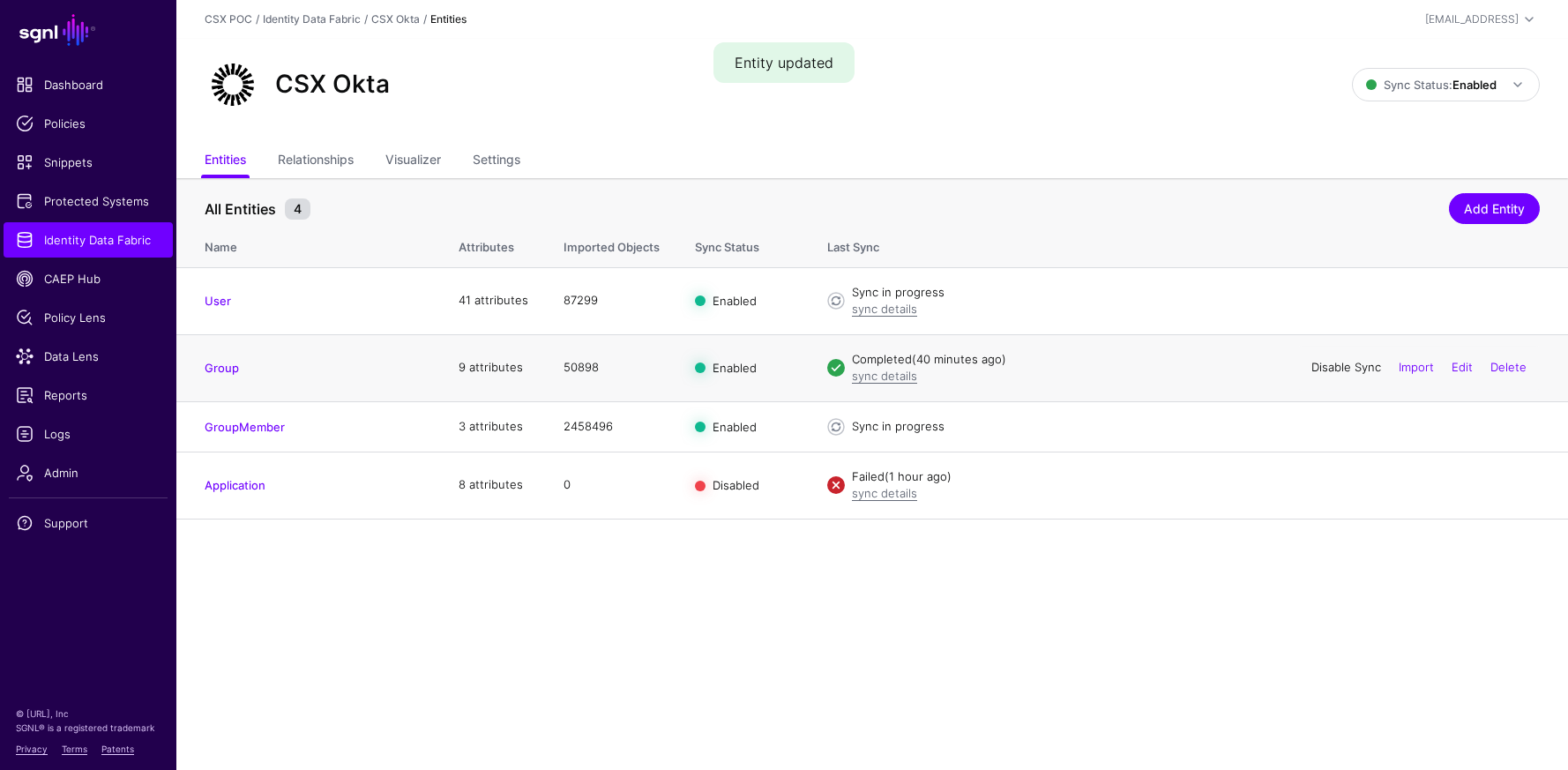
click at [1364, 371] on link "Disable Sync" at bounding box center [1346, 366] width 70 height 14
click at [1337, 366] on link "Enable Sync" at bounding box center [1347, 366] width 67 height 14
click at [1078, 607] on main "SGNL Dashboard Policies Snippets Protected Systems Identity Data Fabric CAEP Hu…" at bounding box center [784, 385] width 1568 height 770
click at [890, 375] on link "sync details" at bounding box center [884, 375] width 65 height 14
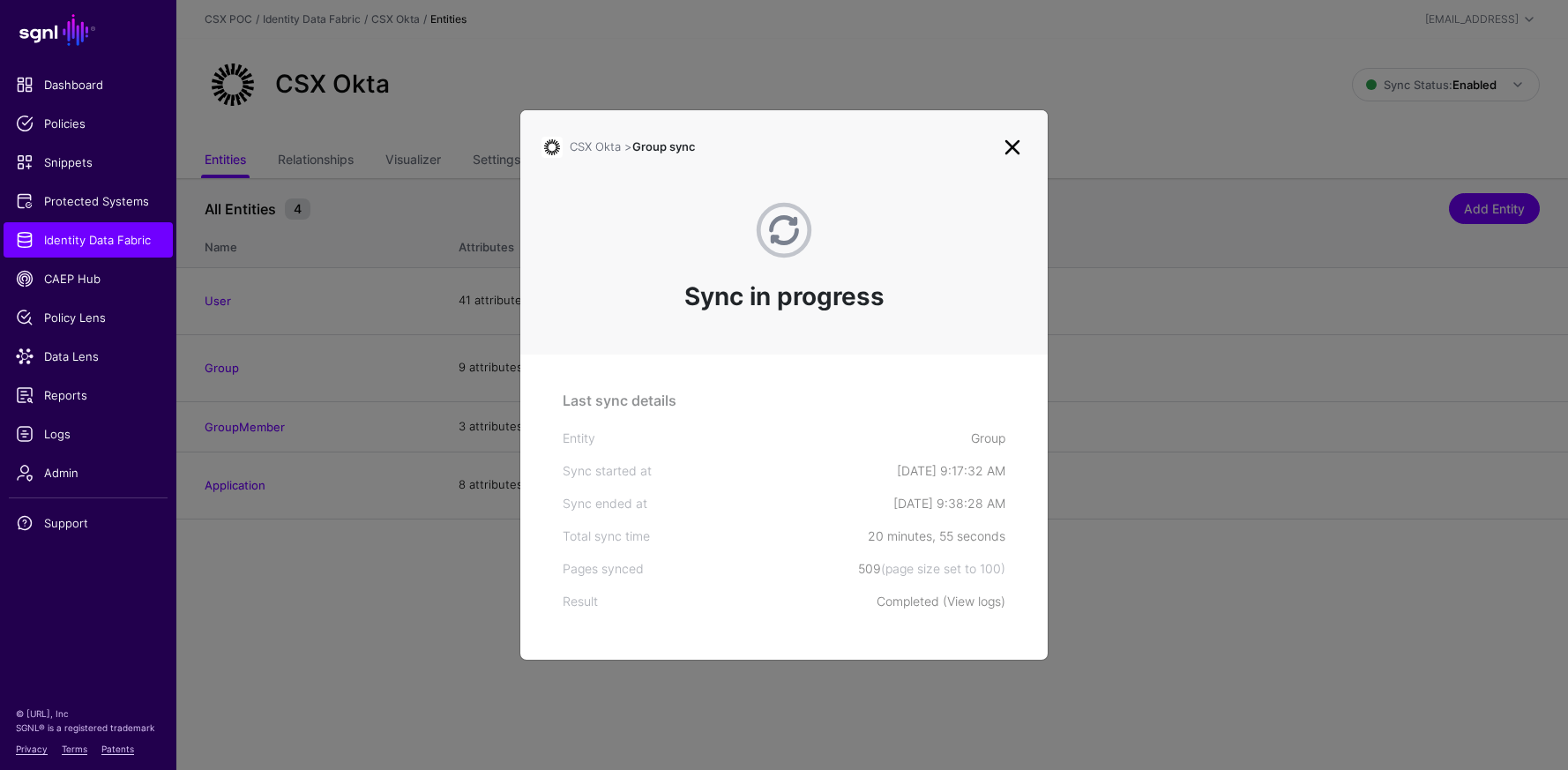
click at [983, 604] on link "View logs" at bounding box center [973, 601] width 53 height 15
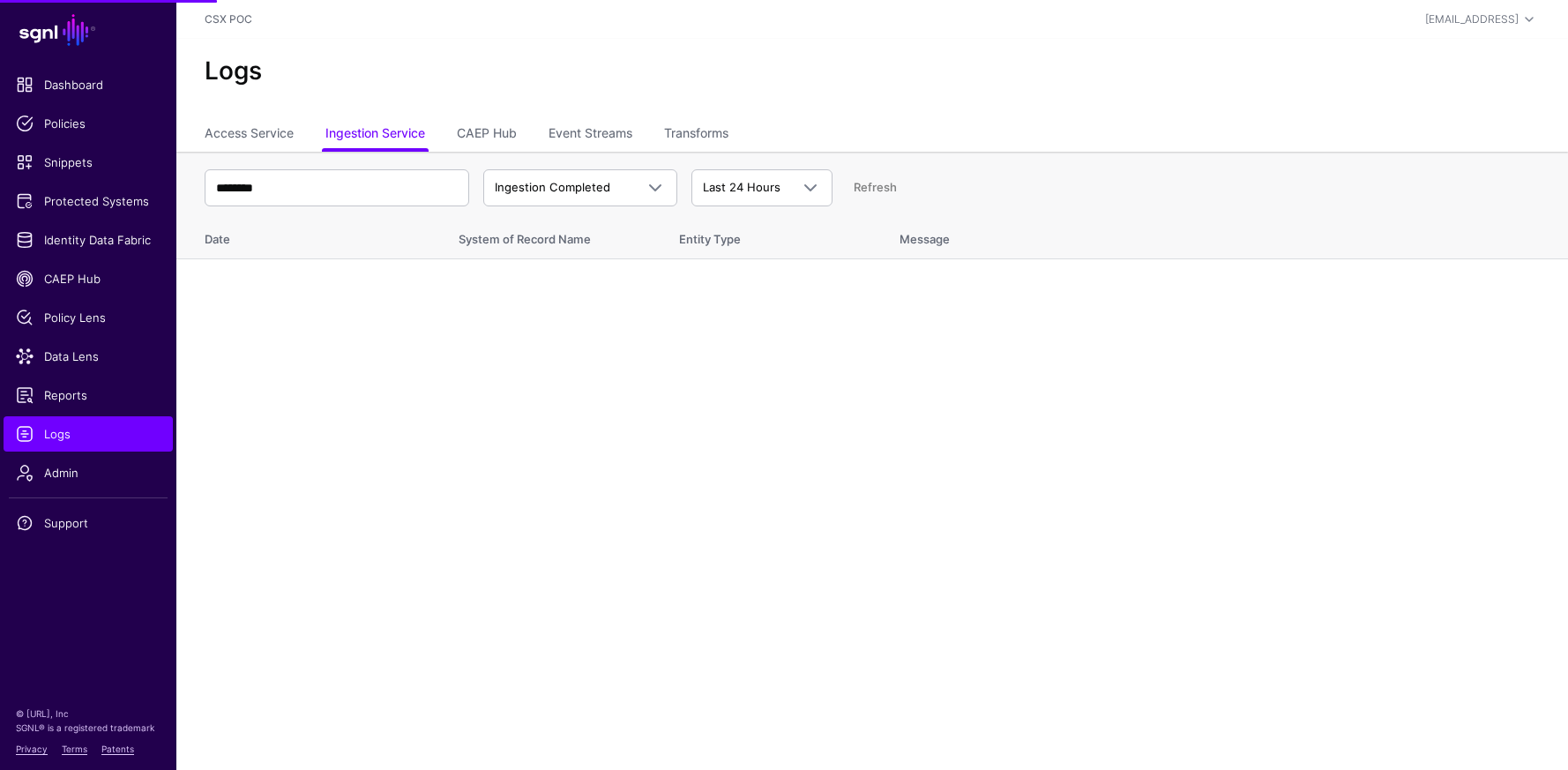
click at [816, 394] on main "SGNL Dashboard Policies Snippets Protected Systems Identity Data Fabric CAEP Hu…" at bounding box center [784, 385] width 1568 height 770
click at [624, 199] on link "Ingestion Completed" at bounding box center [580, 188] width 194 height 37
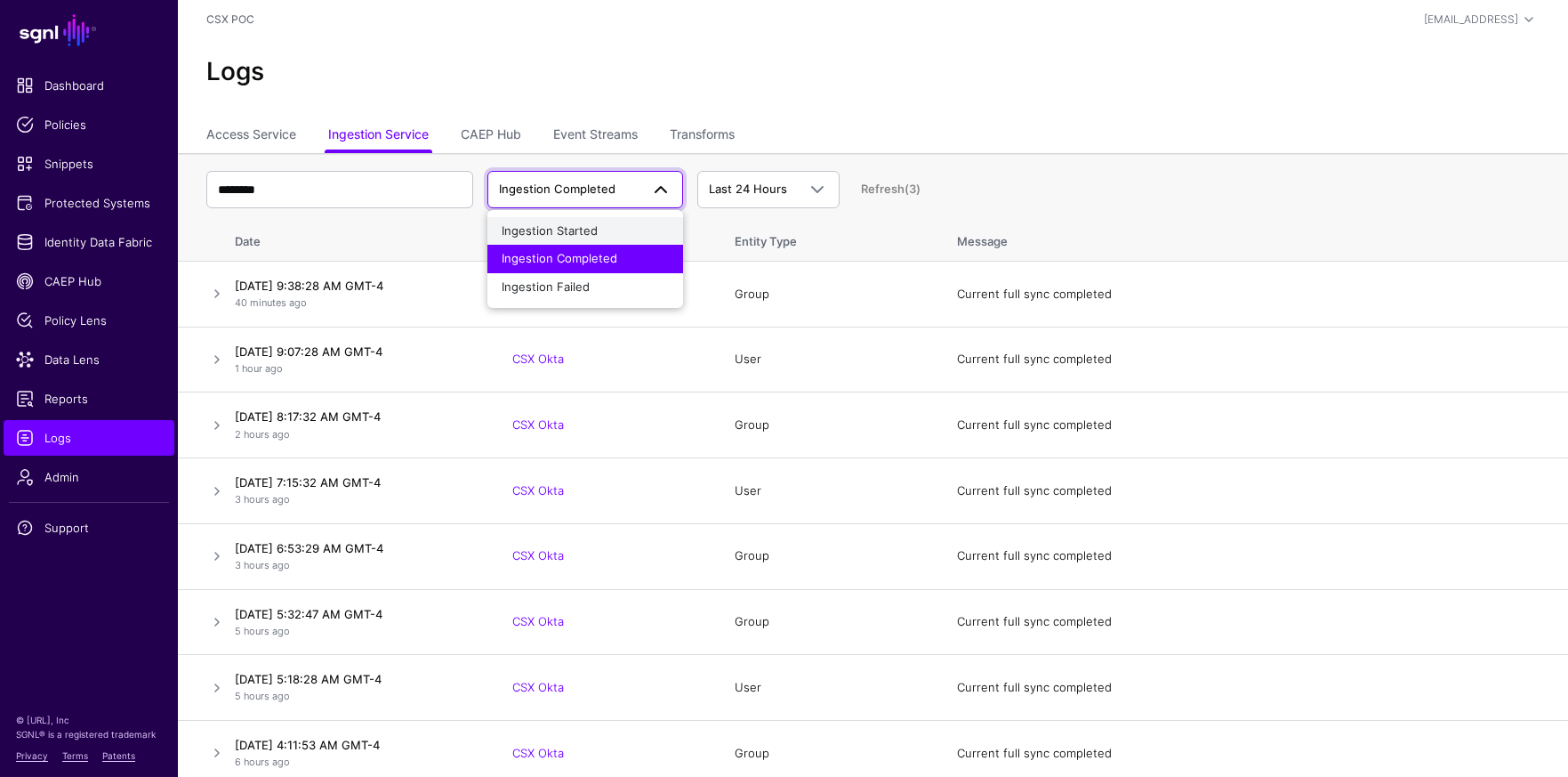
click at [618, 240] on button "Ingestion Started" at bounding box center [585, 231] width 195 height 29
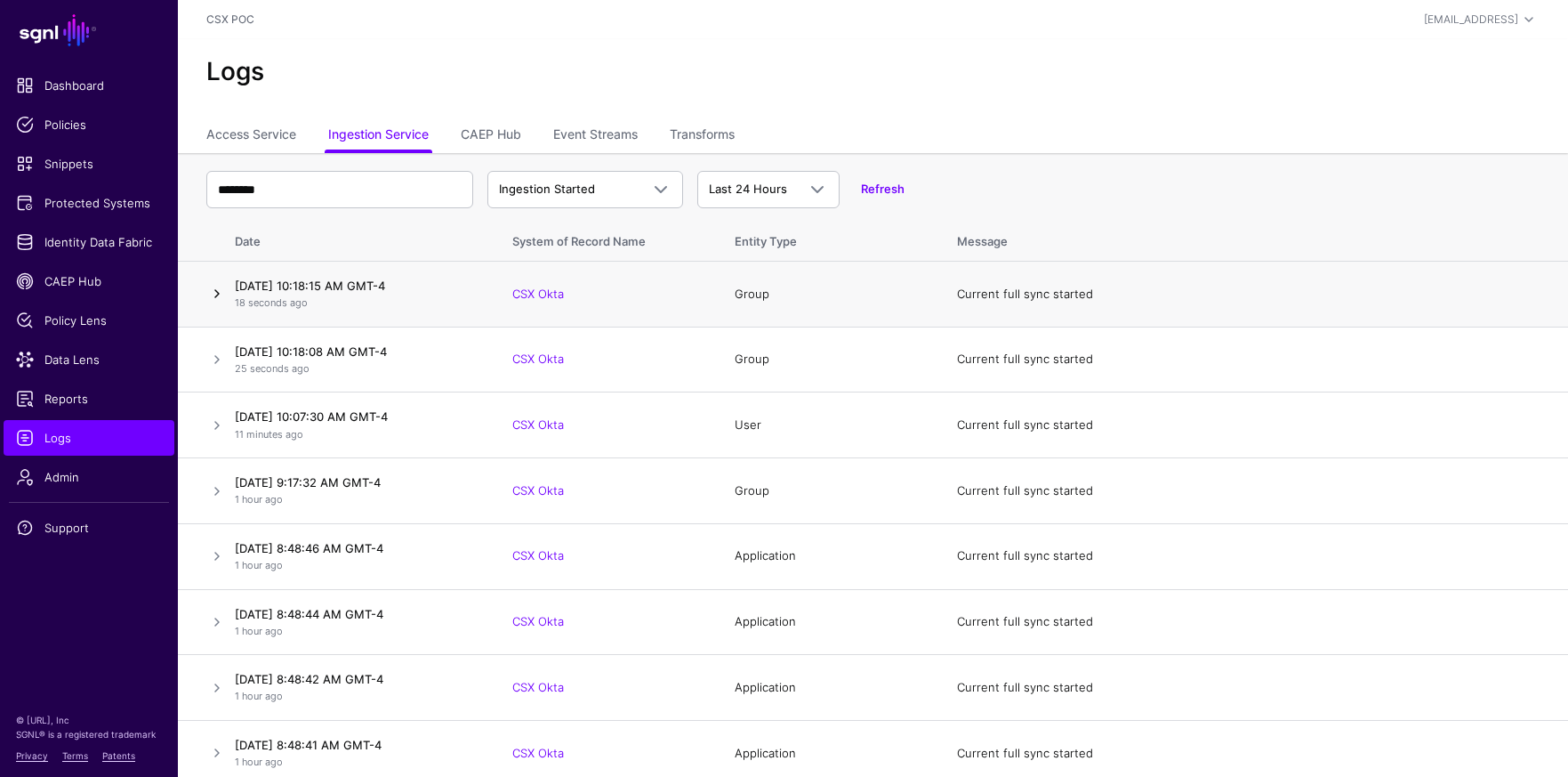
click at [215, 295] on link at bounding box center [217, 293] width 21 height 21
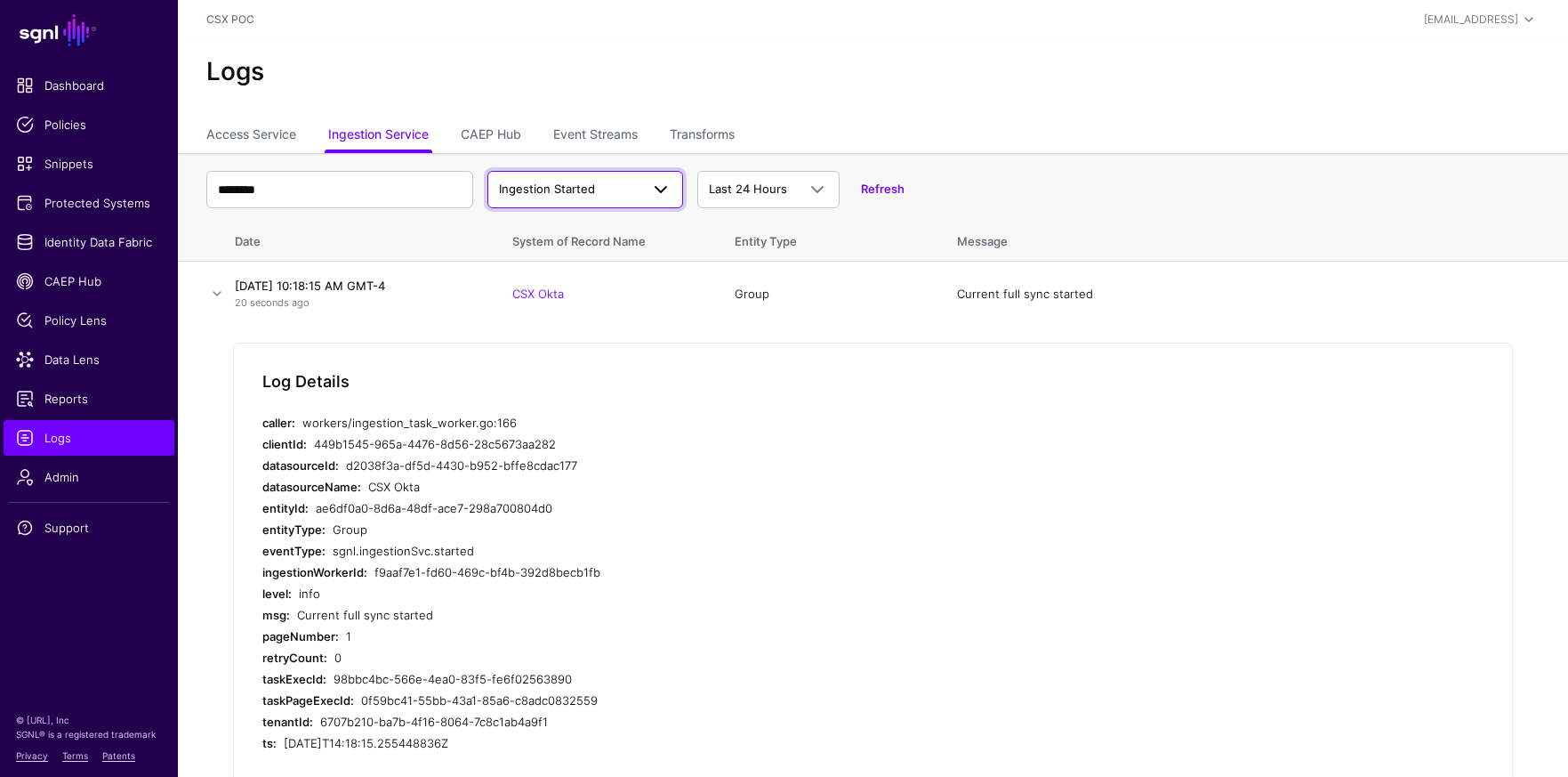
click at [640, 179] on span at bounding box center [656, 189] width 32 height 21
click at [627, 261] on div "Ingestion Completed" at bounding box center [585, 259] width 167 height 18
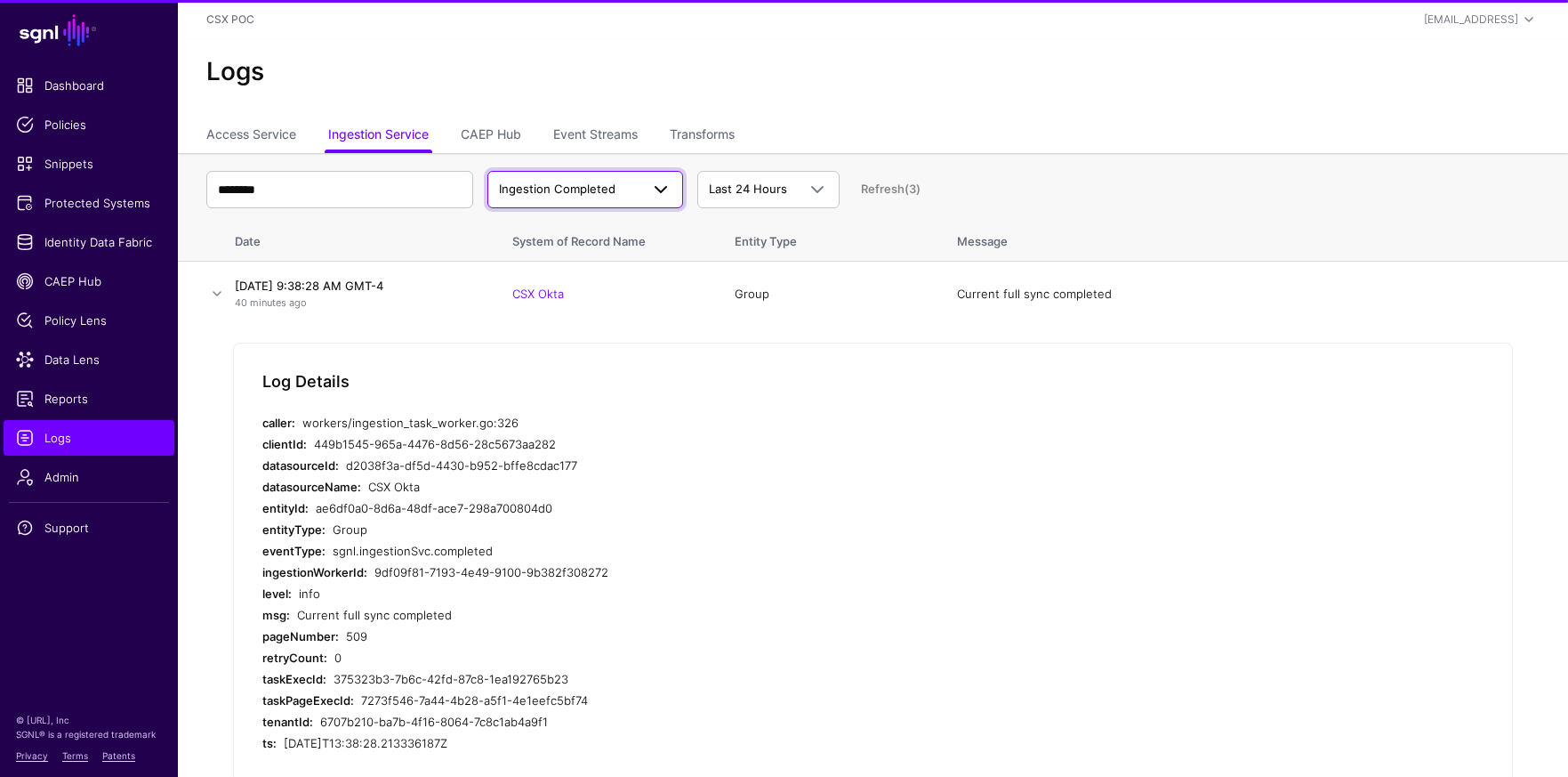
click at [643, 188] on span at bounding box center [656, 189] width 32 height 21
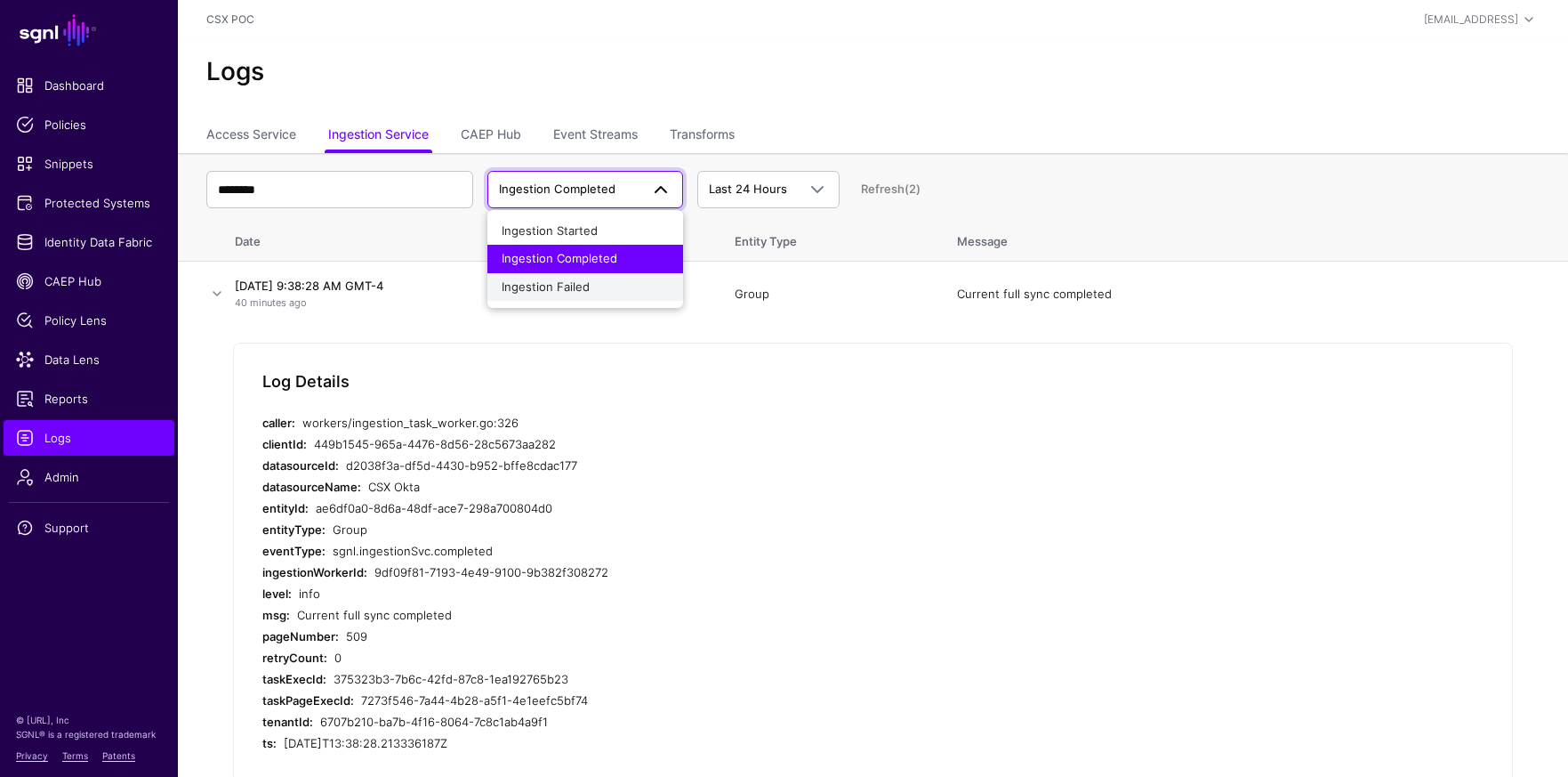
click at [635, 276] on button "Ingestion Failed" at bounding box center [585, 288] width 195 height 29
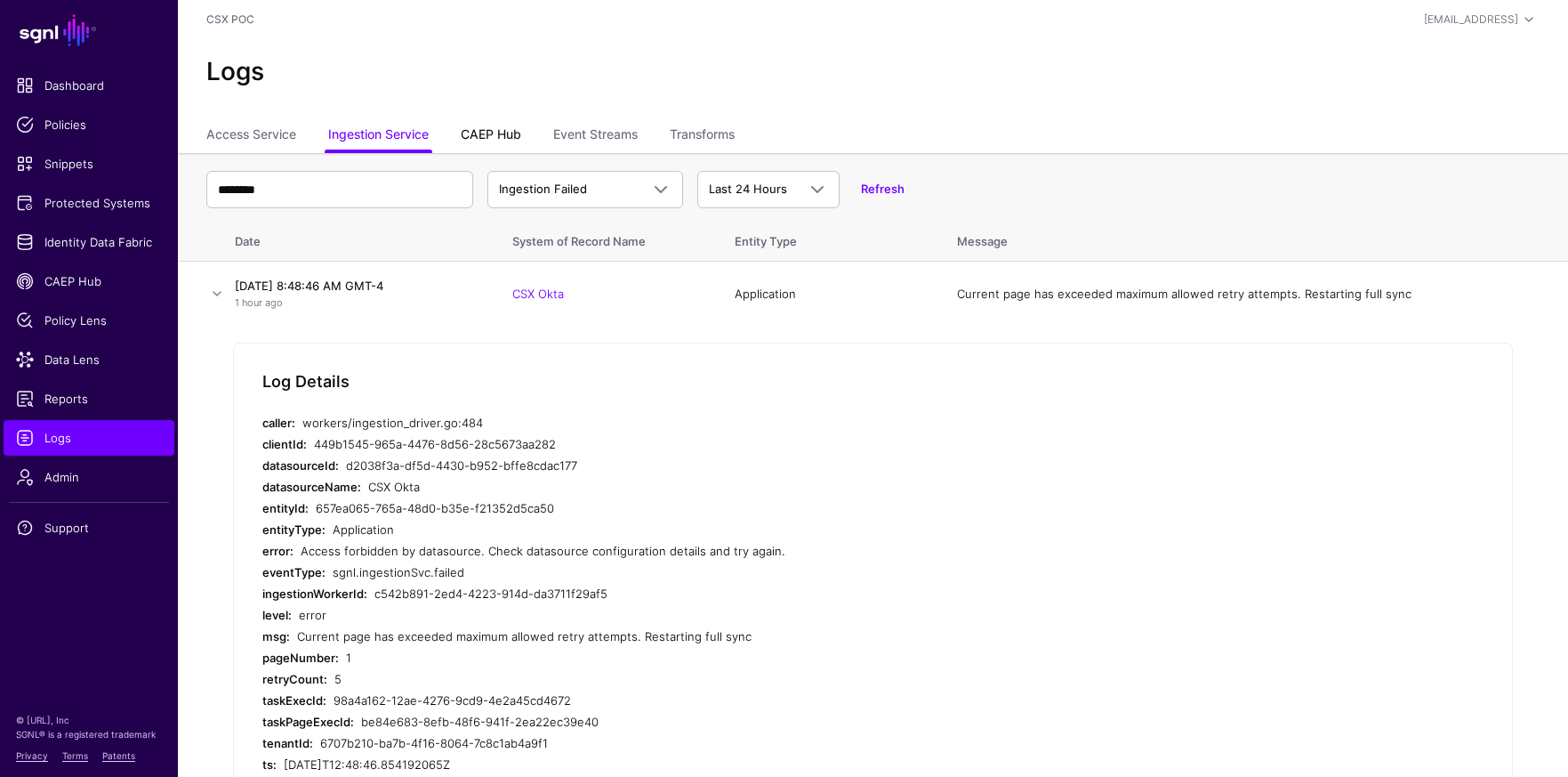
click at [494, 134] on link "CAEP Hub" at bounding box center [490, 136] width 60 height 33
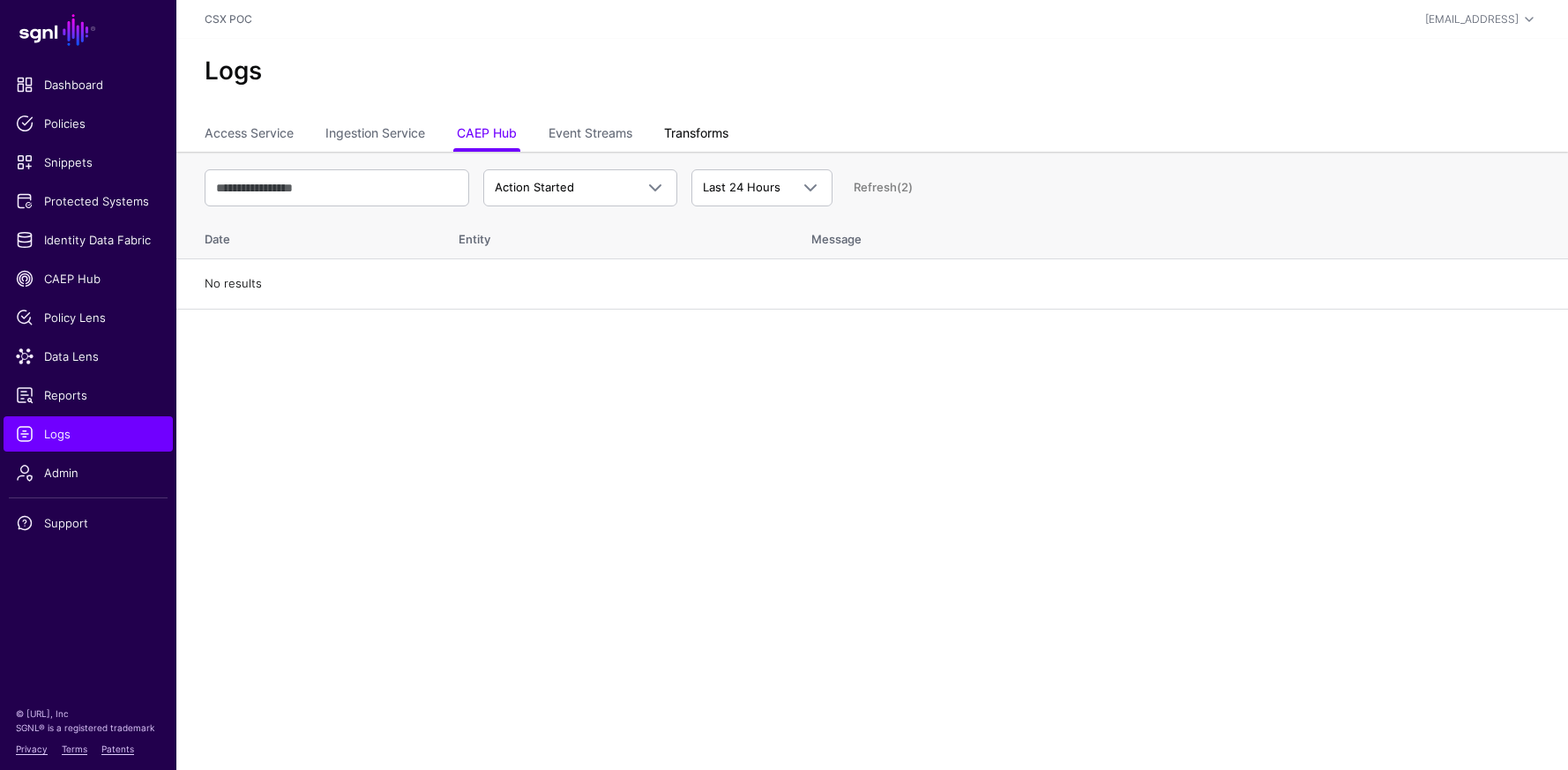
click at [701, 137] on link "Transforms" at bounding box center [696, 135] width 65 height 33
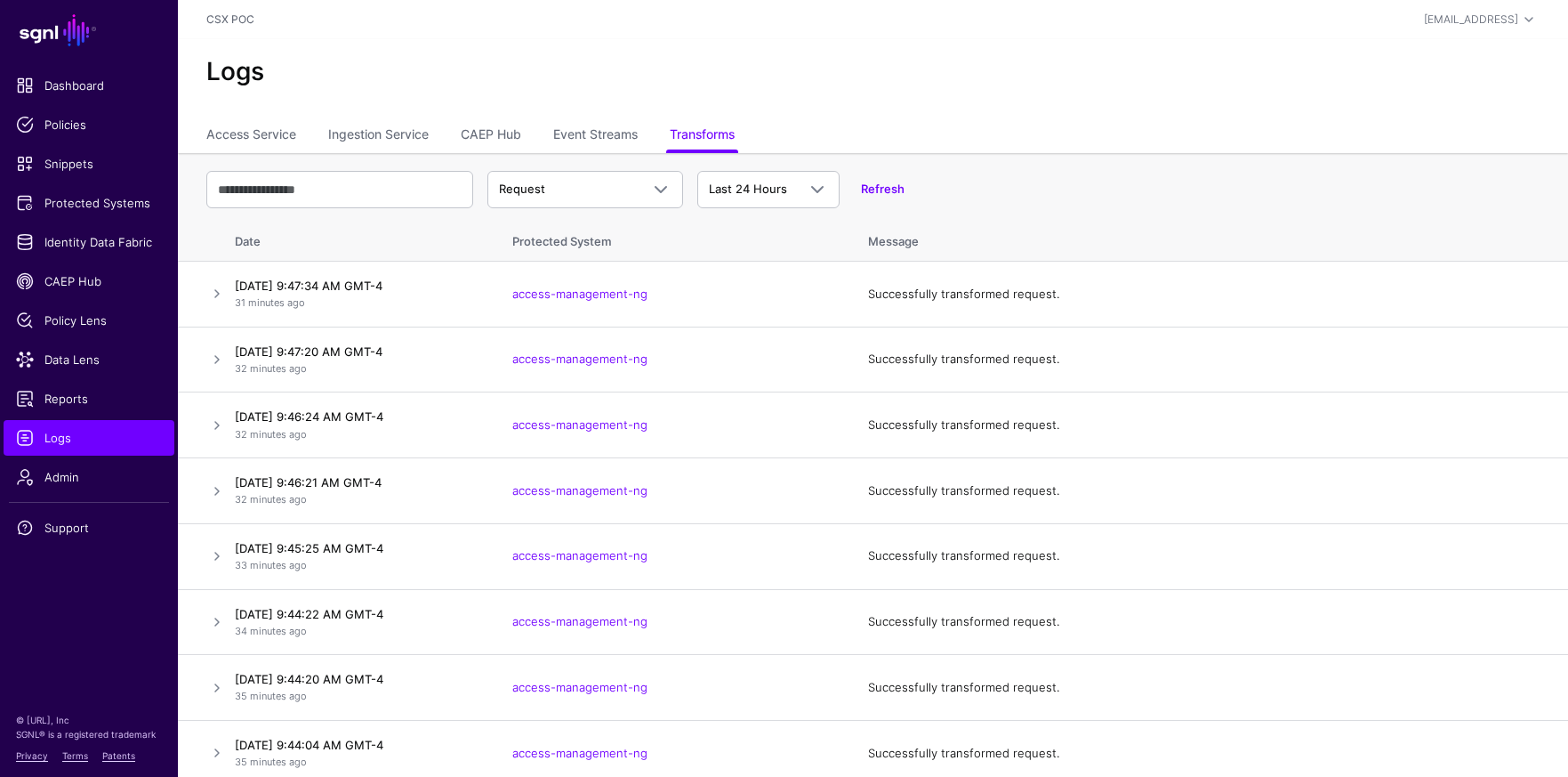
click at [814, 115] on div "Logs" at bounding box center [872, 79] width 1390 height 80
click at [96, 329] on link "Policy Lens" at bounding box center [89, 320] width 171 height 35
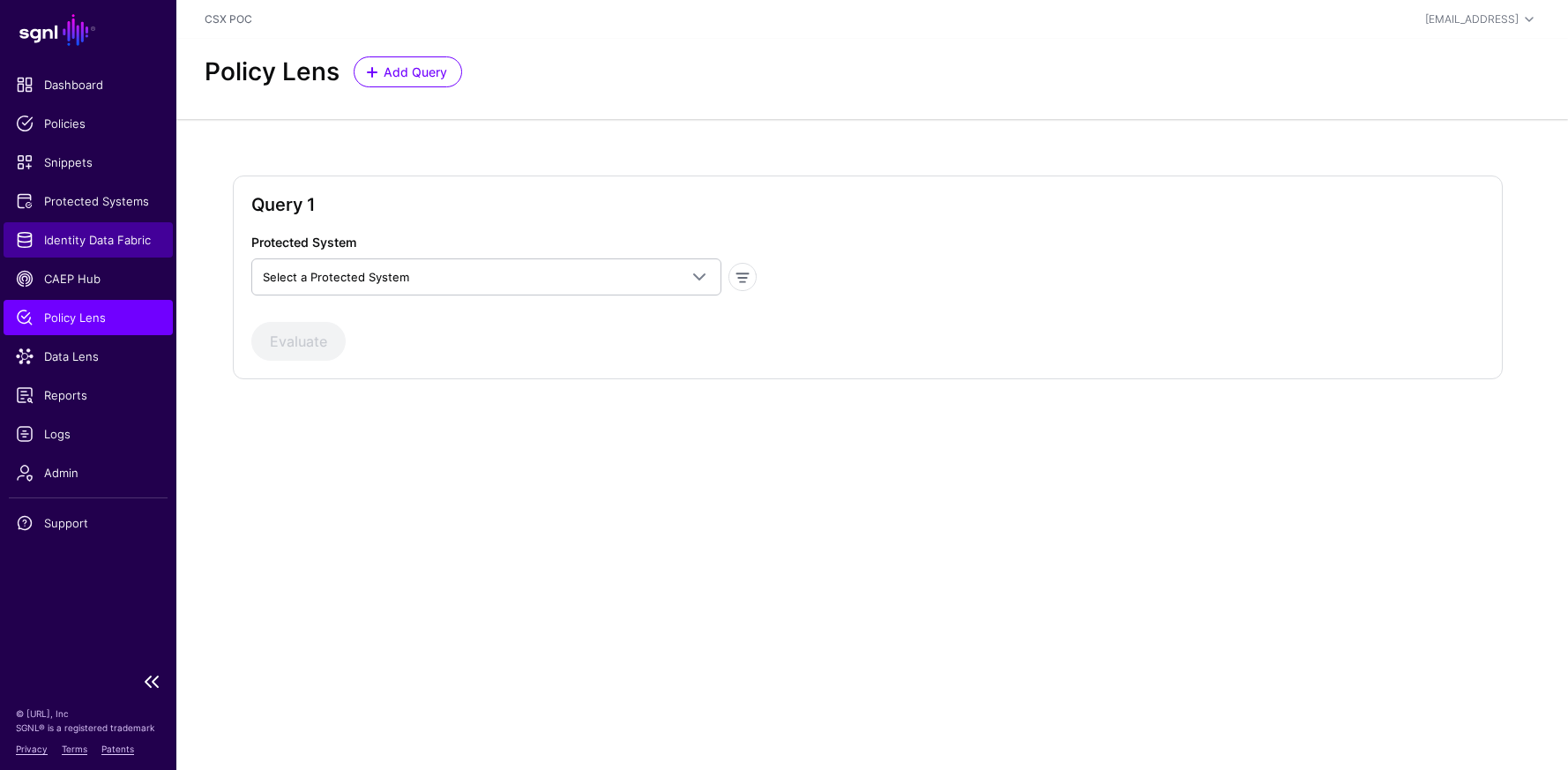
click at [109, 234] on span "Identity Data Fabric" at bounding box center [88, 240] width 145 height 18
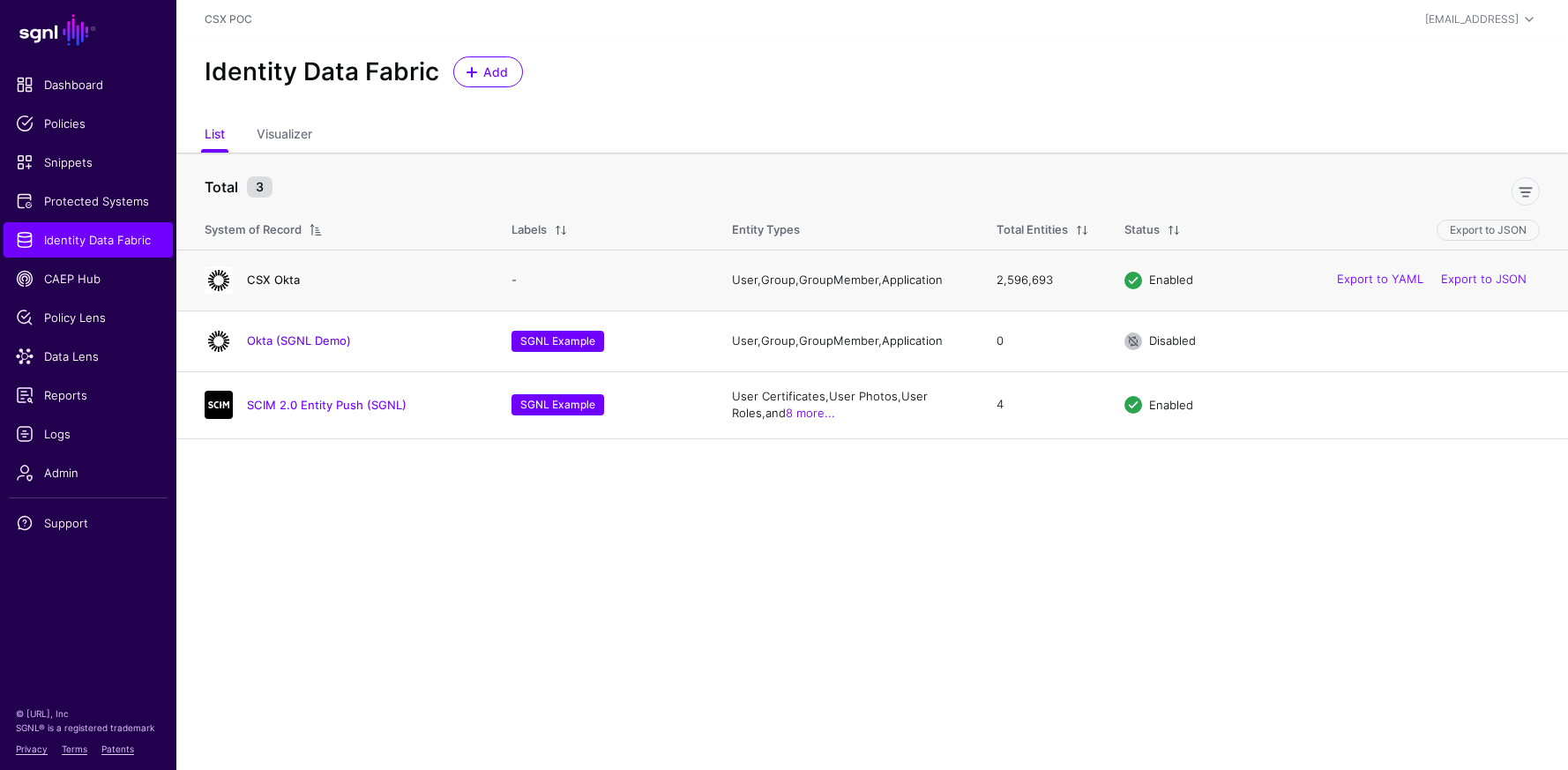
click at [293, 282] on link "CSX Okta" at bounding box center [273, 279] width 53 height 14
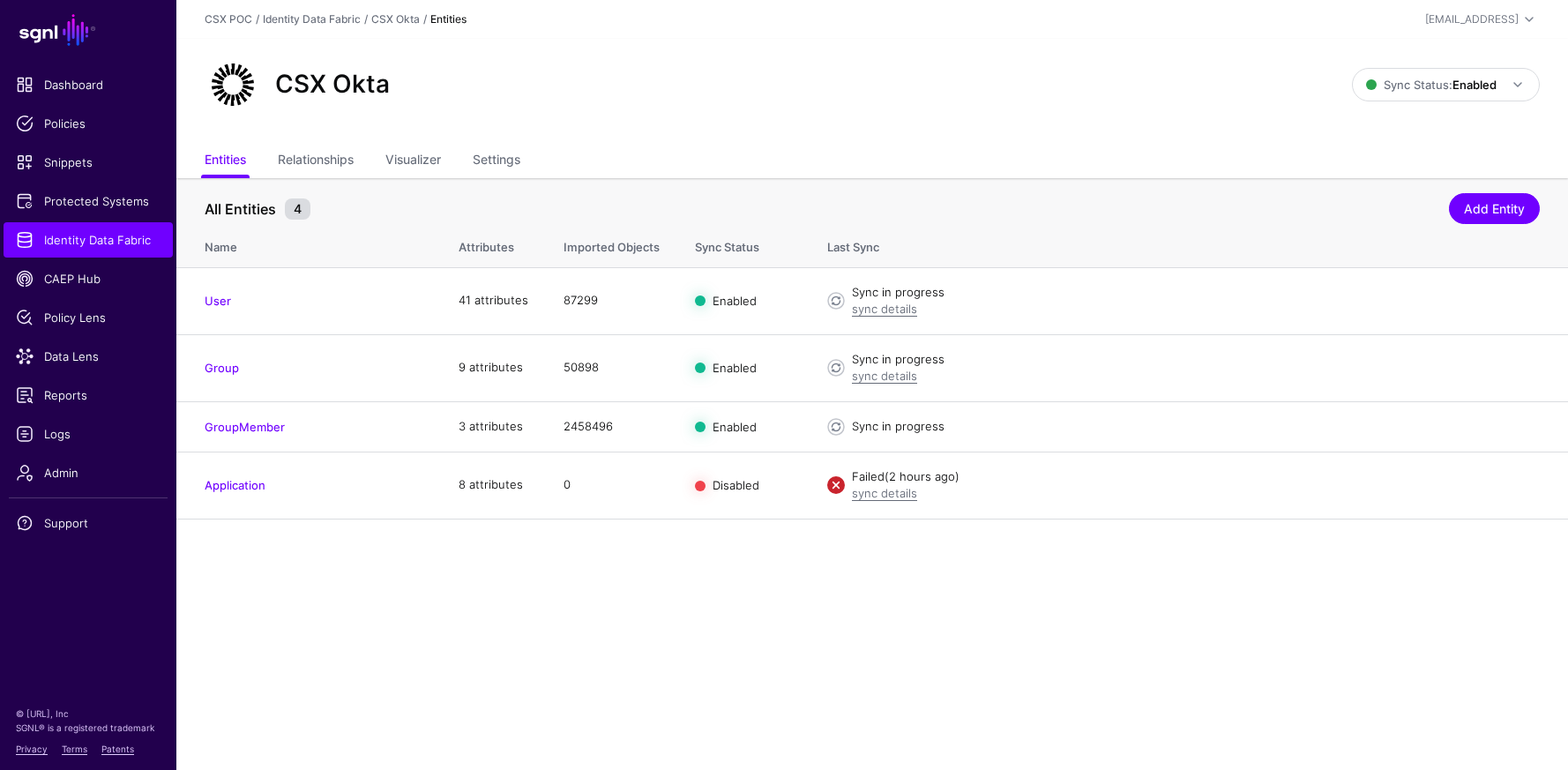
click at [527, 158] on ul "Entities Relationships Visualizer Settings" at bounding box center [872, 161] width 1335 height 33
click at [520, 164] on link "Settings" at bounding box center [497, 161] width 48 height 33
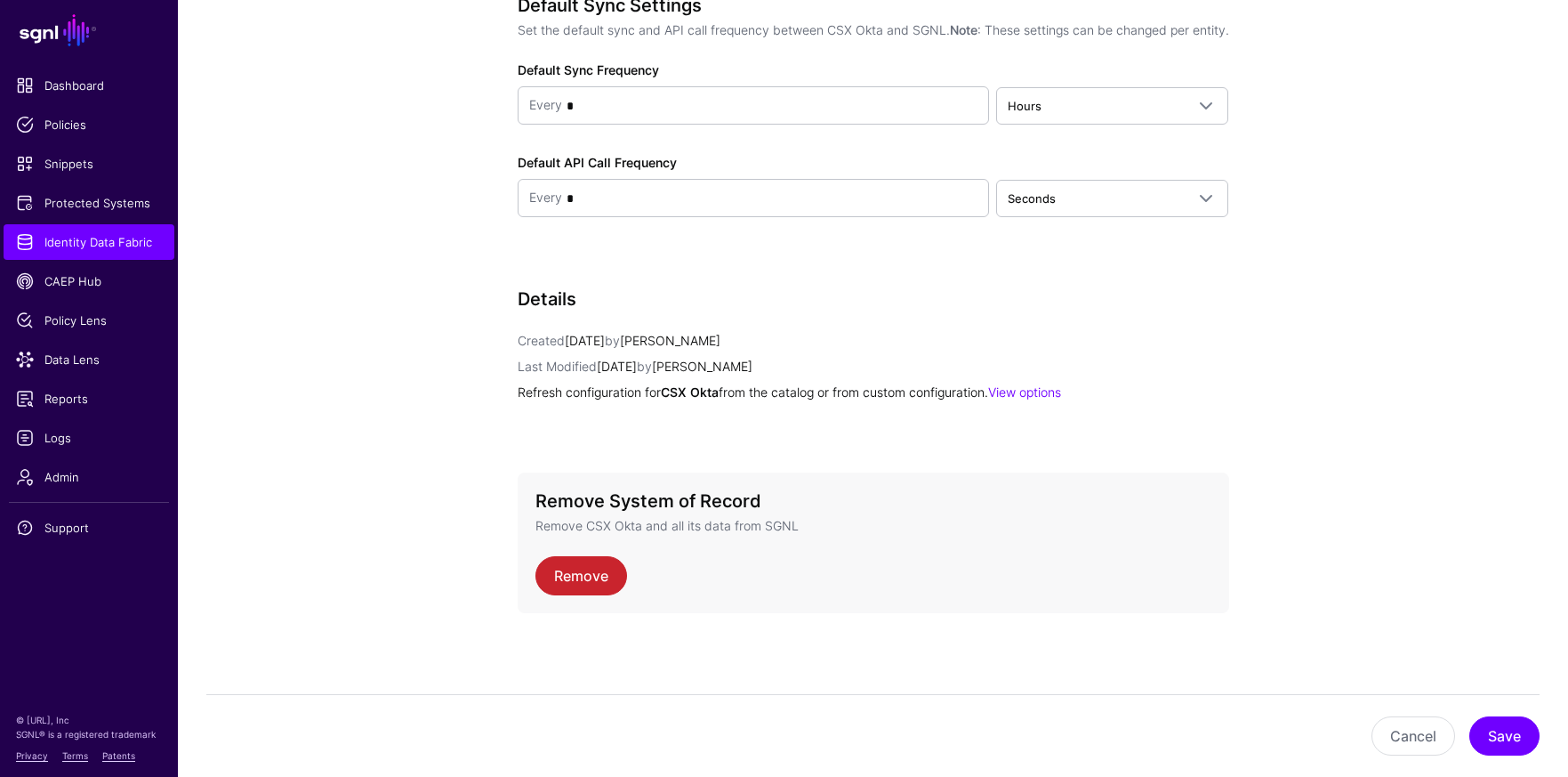
scroll to position [2321, 0]
click at [1061, 395] on link "View options" at bounding box center [1025, 392] width 73 height 15
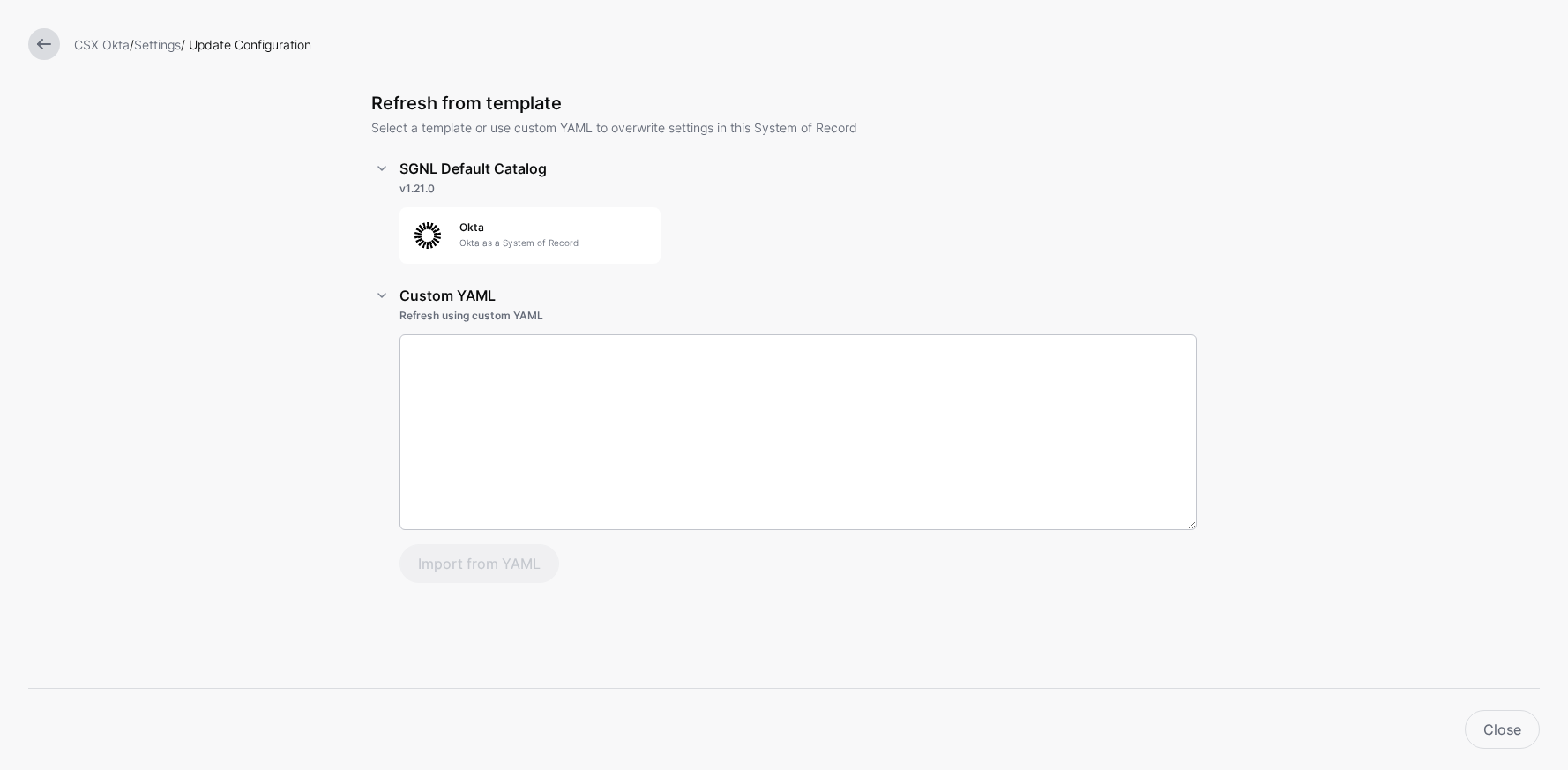
click at [35, 53] on link at bounding box center [44, 44] width 31 height 31
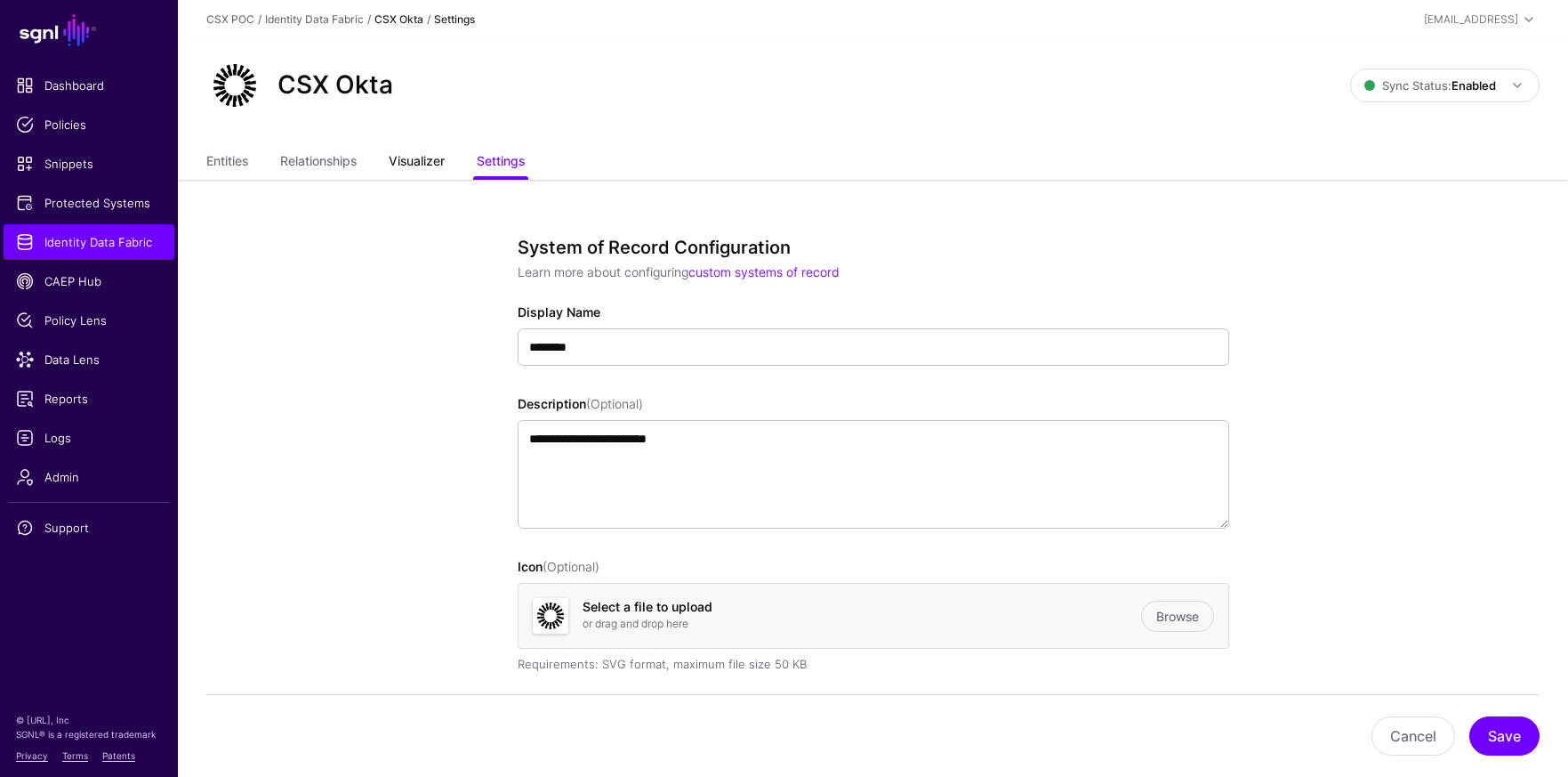
click at [415, 167] on link "Visualizer" at bounding box center [417, 163] width 56 height 33
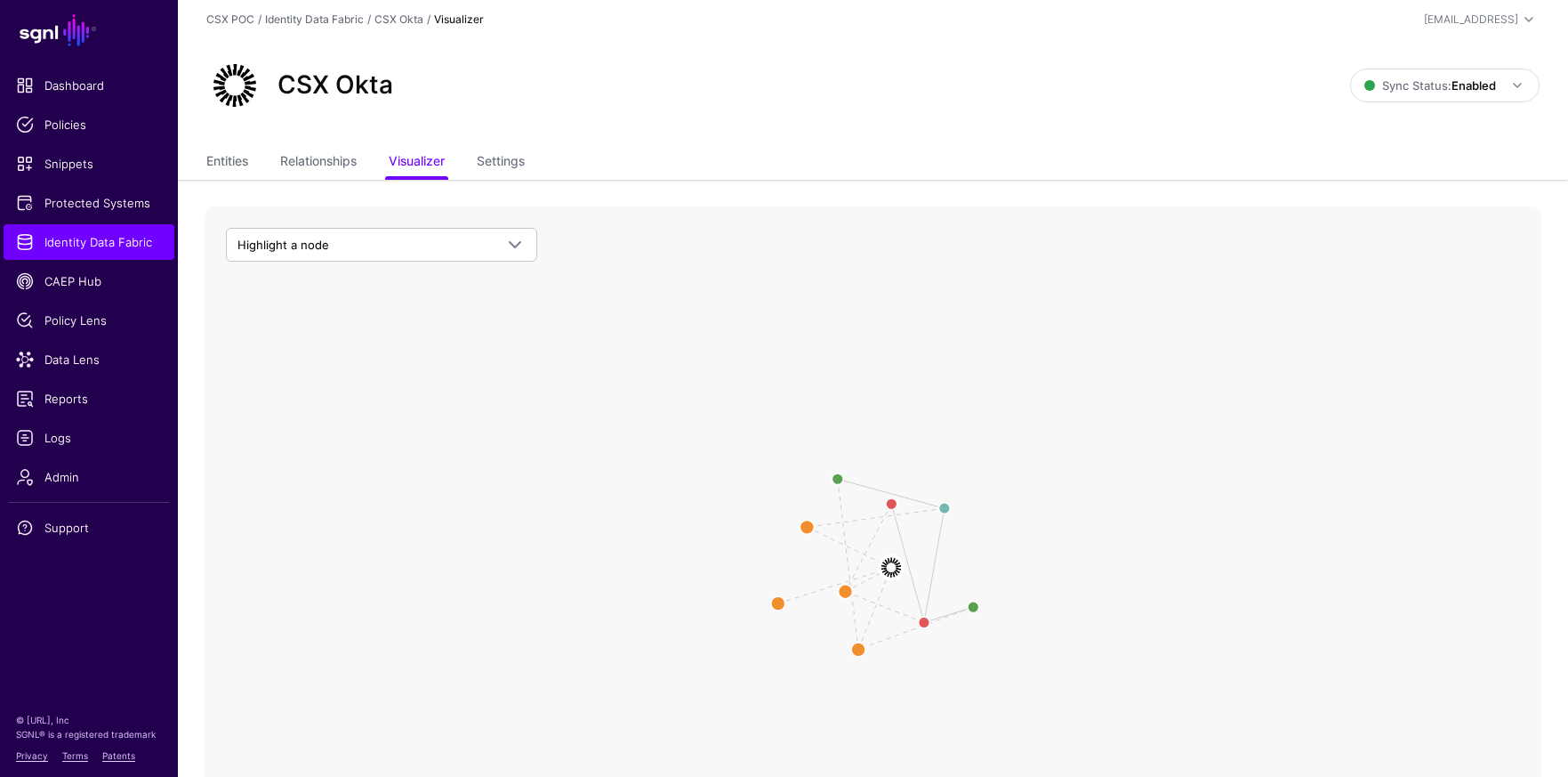
click at [538, 245] on icon "User Member Group User Manager Group Membership Member CSX Okta CSX Okta User U…" at bounding box center [873, 562] width 1337 height 712
click at [501, 244] on span at bounding box center [510, 245] width 32 height 21
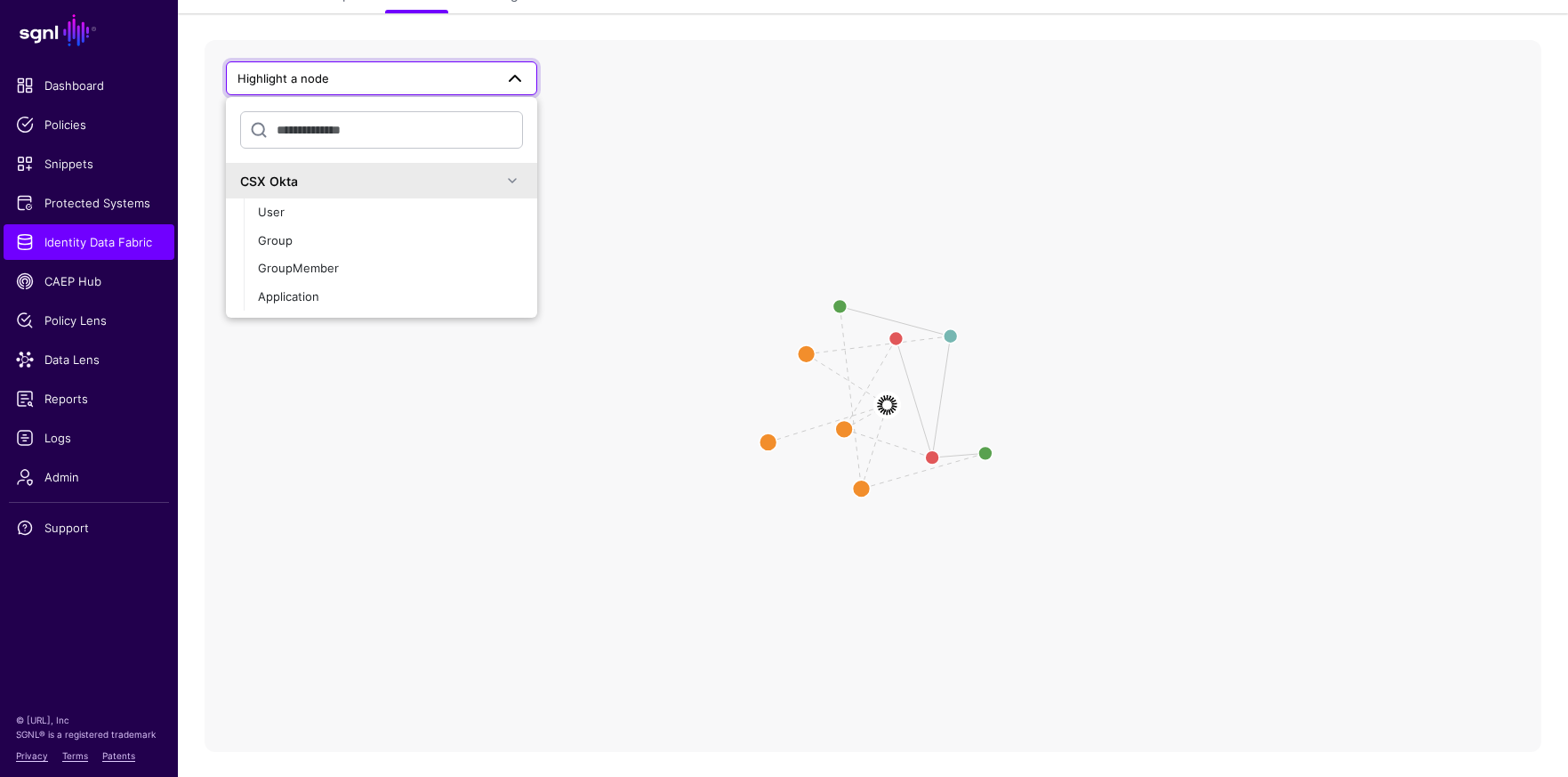
scroll to position [168, 0]
click at [371, 248] on button "Group" at bounding box center [391, 239] width 294 height 29
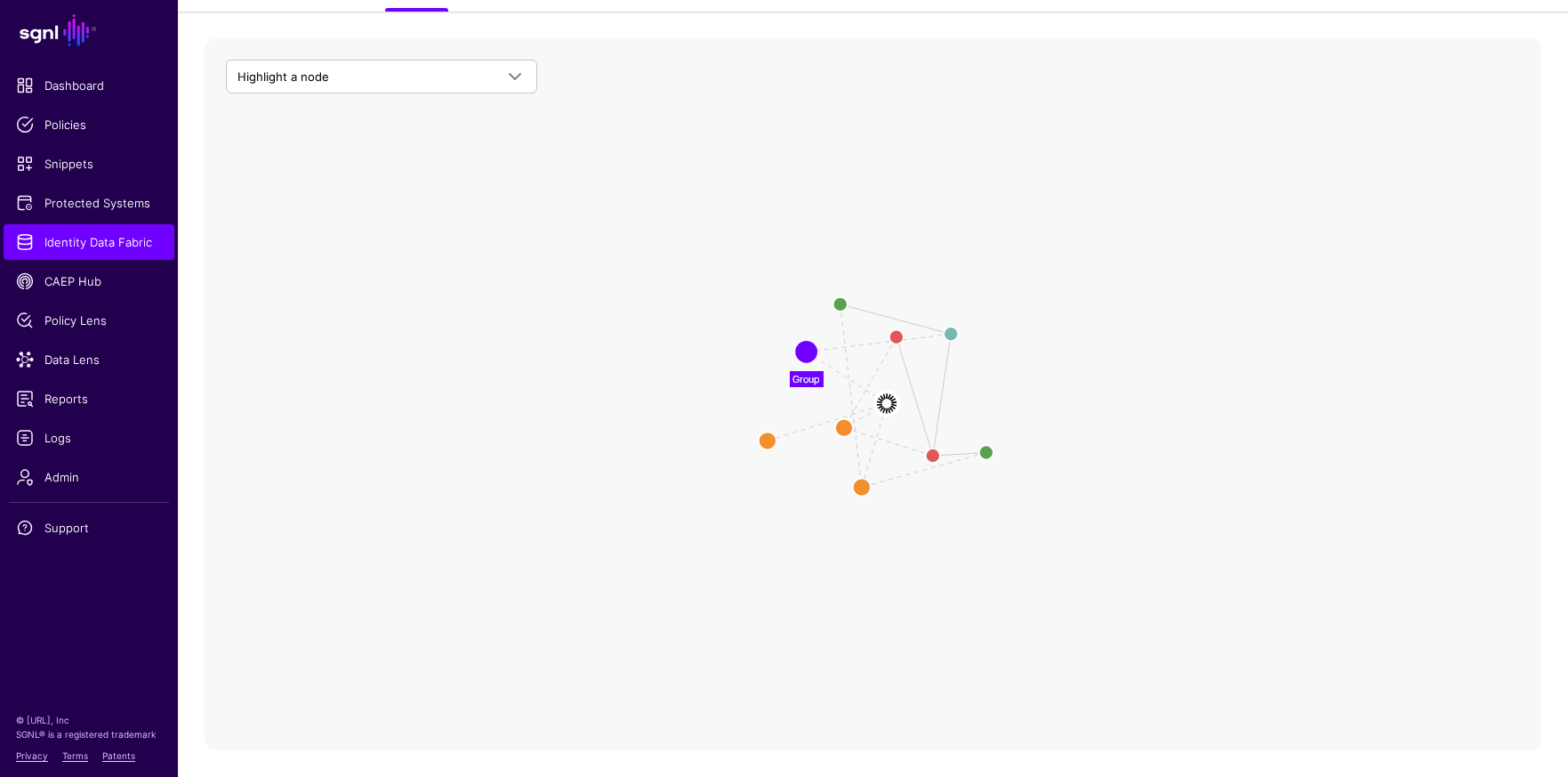
click at [831, 362] on icon "User Member Group User Manager Group Membership Member CSX Okta CSX Okta User U…" at bounding box center [873, 394] width 1337 height 712
drag, startPoint x: 811, startPoint y: 358, endPoint x: 1189, endPoint y: 351, distance: 378.1
click at [1220, 355] on circle at bounding box center [1211, 346] width 18 height 18
click at [982, 328] on circle at bounding box center [980, 328] width 29 height 29
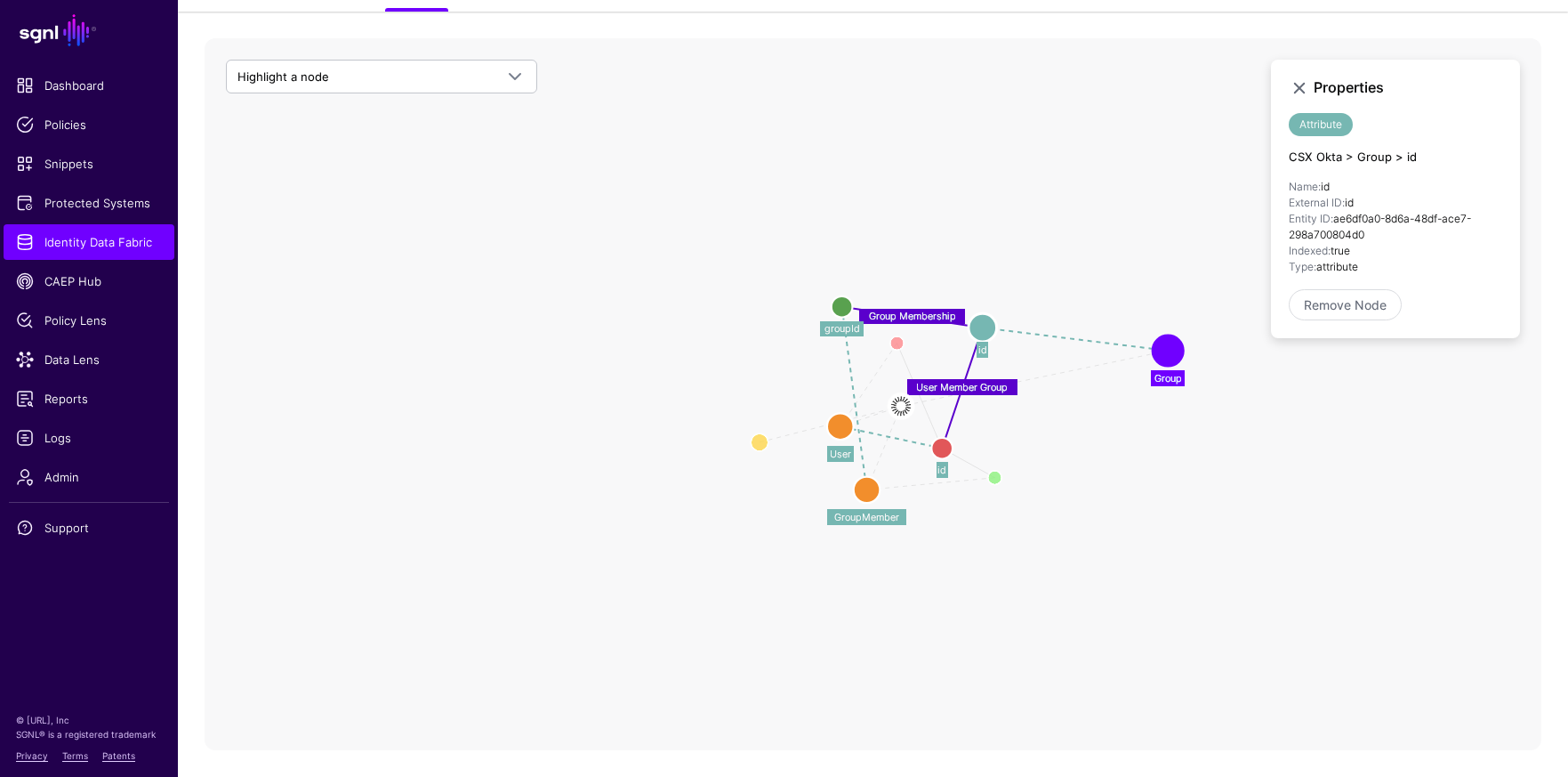
click at [602, 275] on icon "Member User Manager Group Membership User Member Group Application Application …" at bounding box center [873, 394] width 1337 height 712
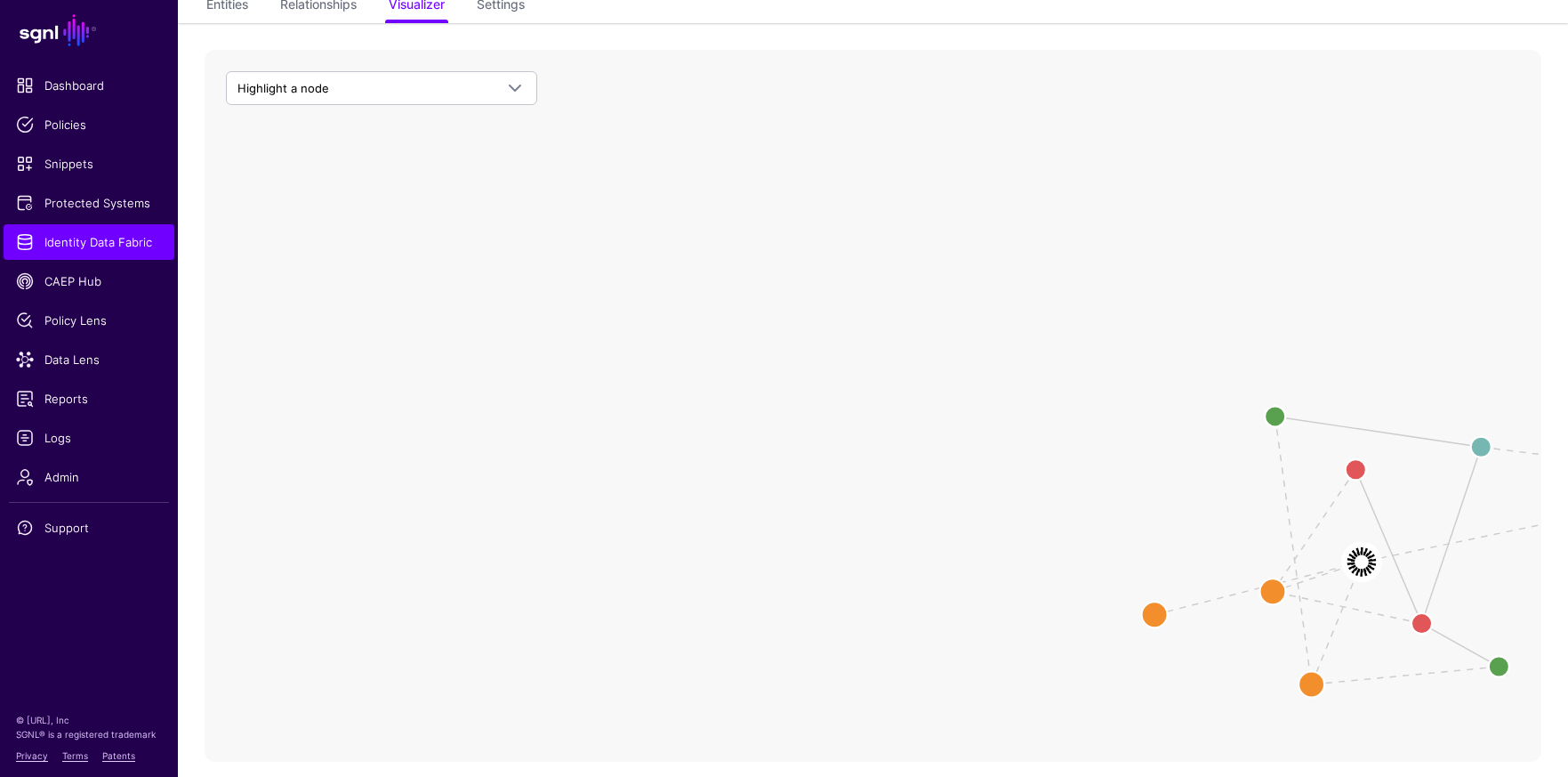
scroll to position [0, 0]
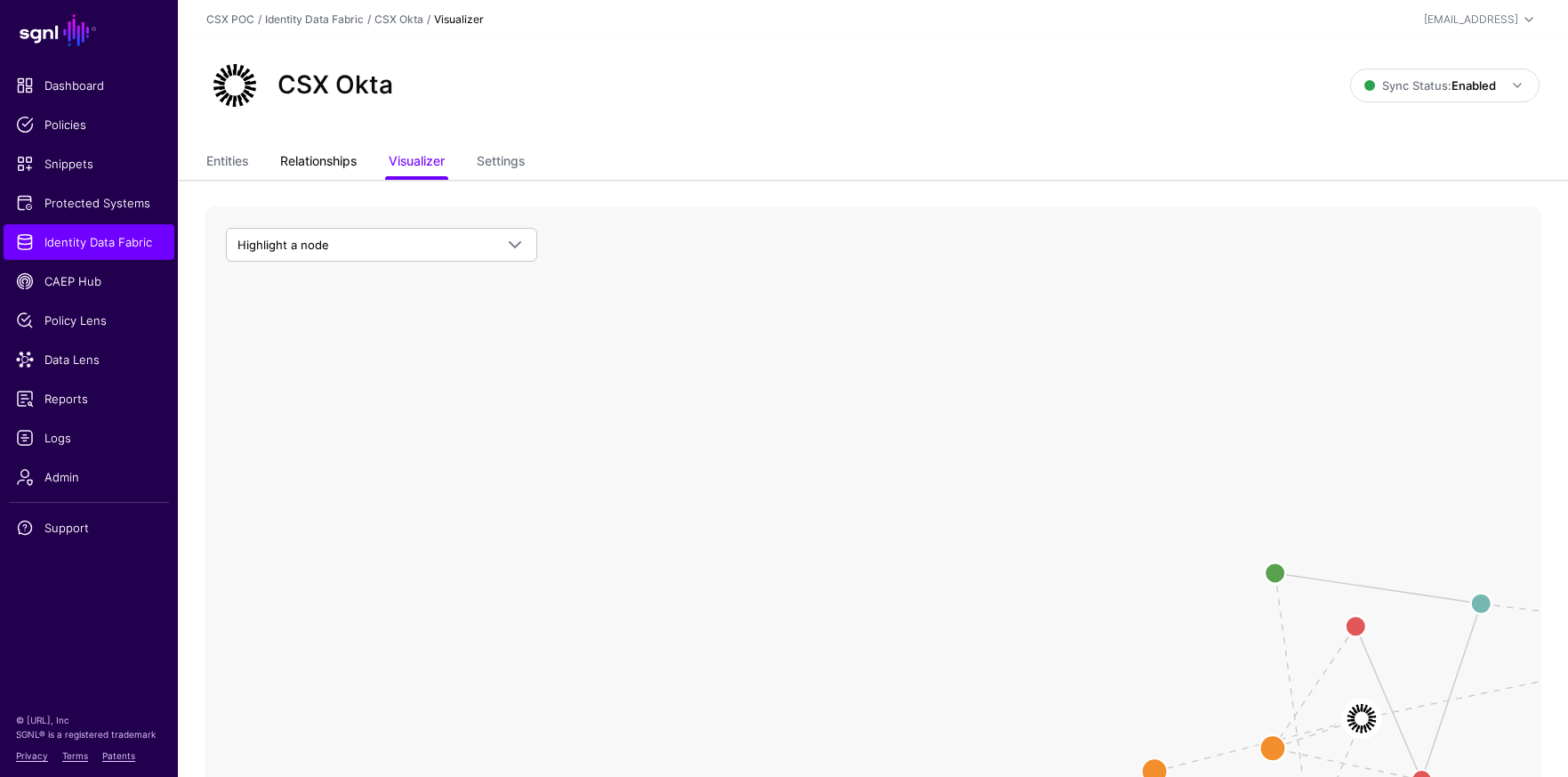
click at [327, 149] on link "Relationships" at bounding box center [318, 163] width 76 height 33
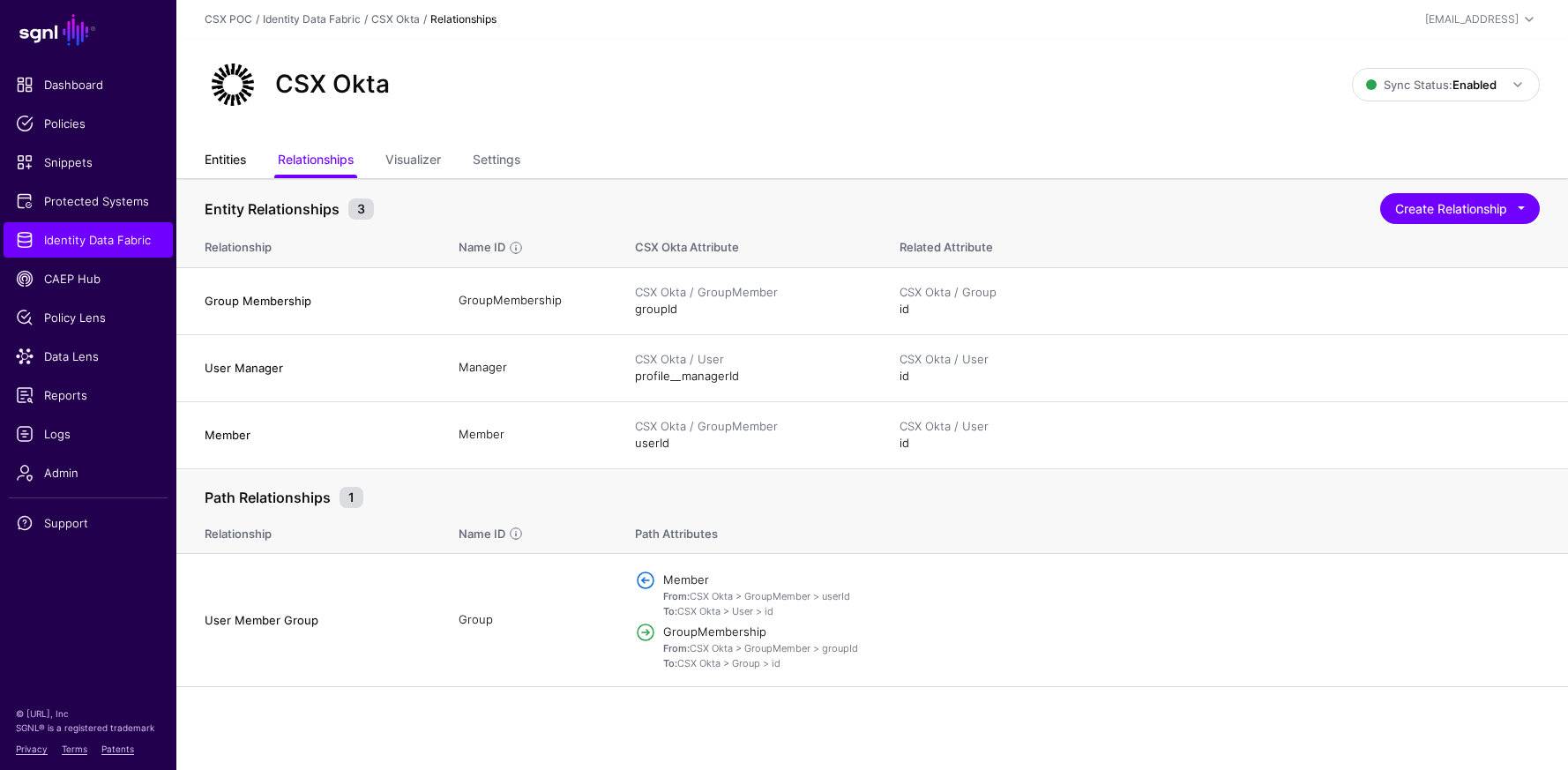
click at [223, 161] on link "Entities" at bounding box center [225, 161] width 41 height 33
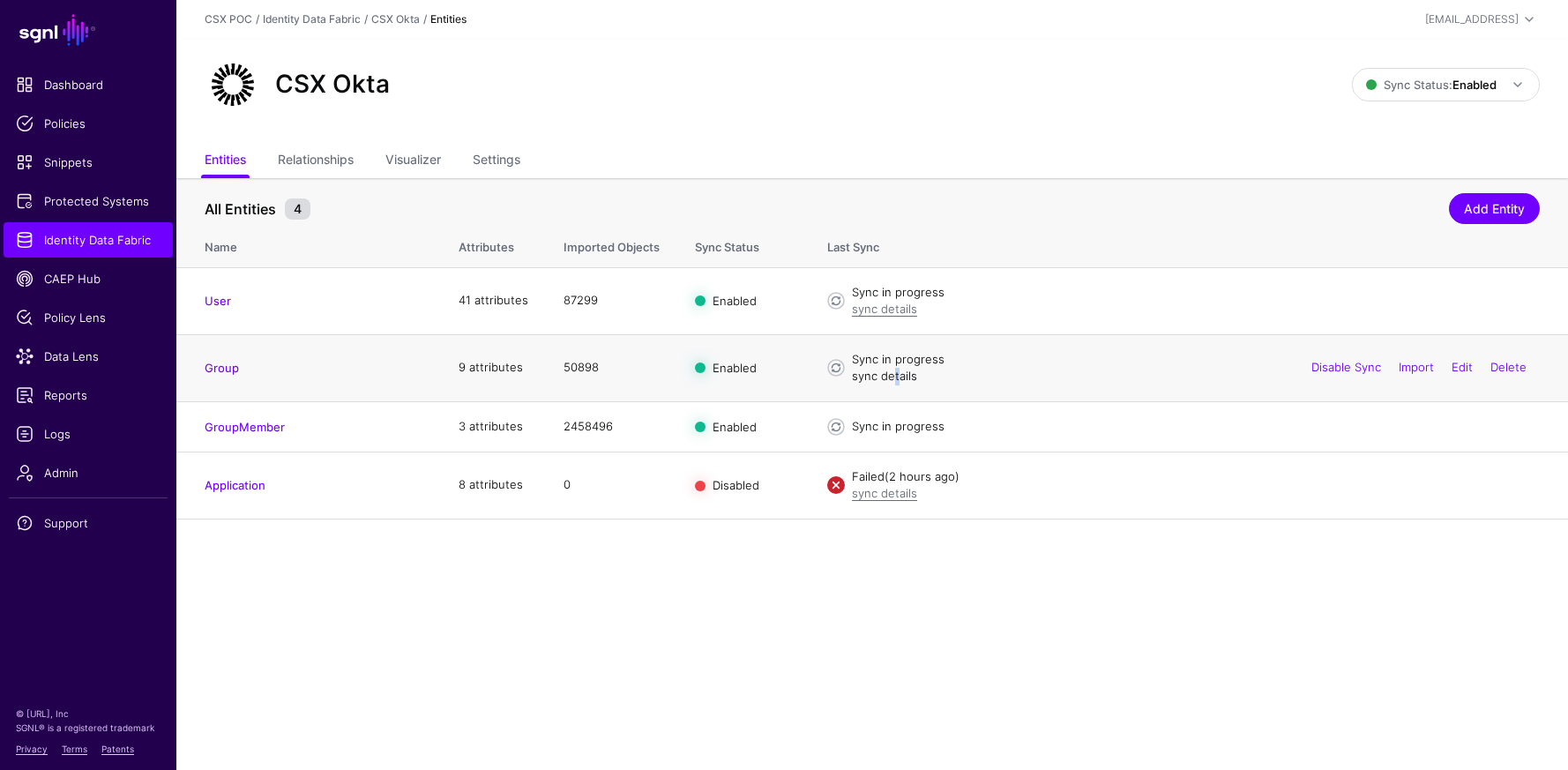
click at [894, 379] on link "sync details" at bounding box center [884, 375] width 65 height 14
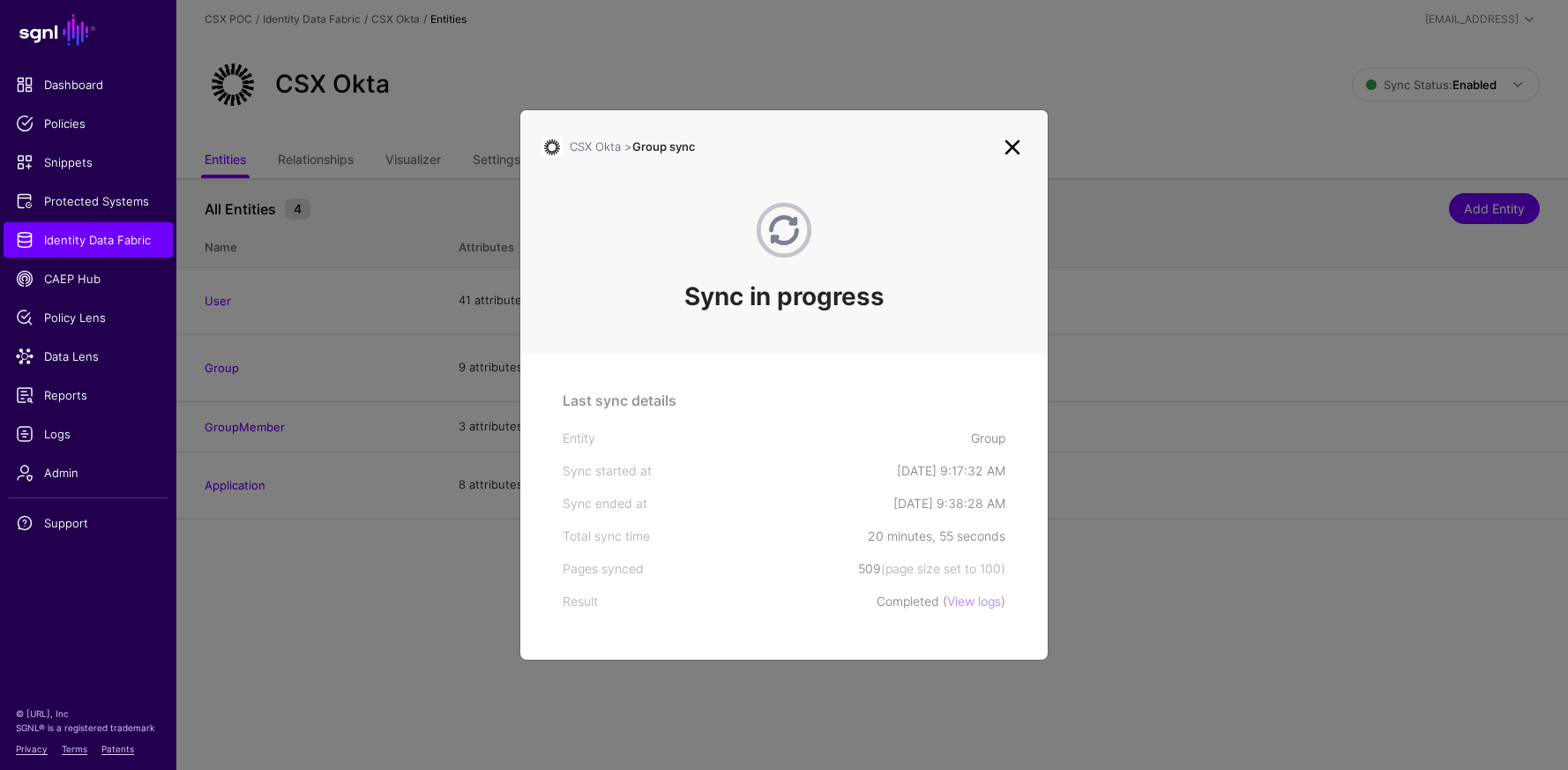
click at [1021, 143] on link at bounding box center [1012, 147] width 29 height 29
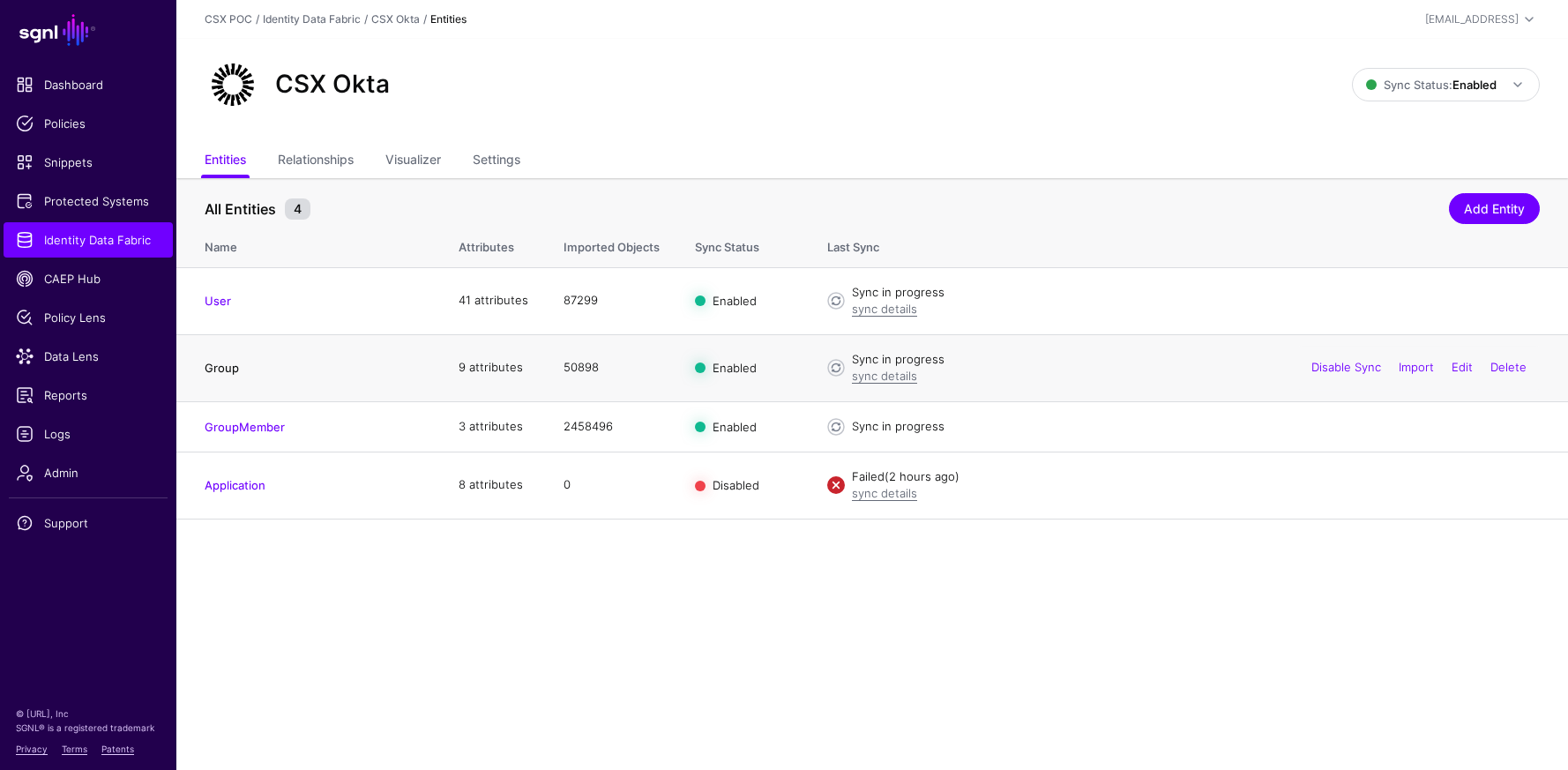
click at [230, 368] on link "Group" at bounding box center [221, 367] width 34 height 14
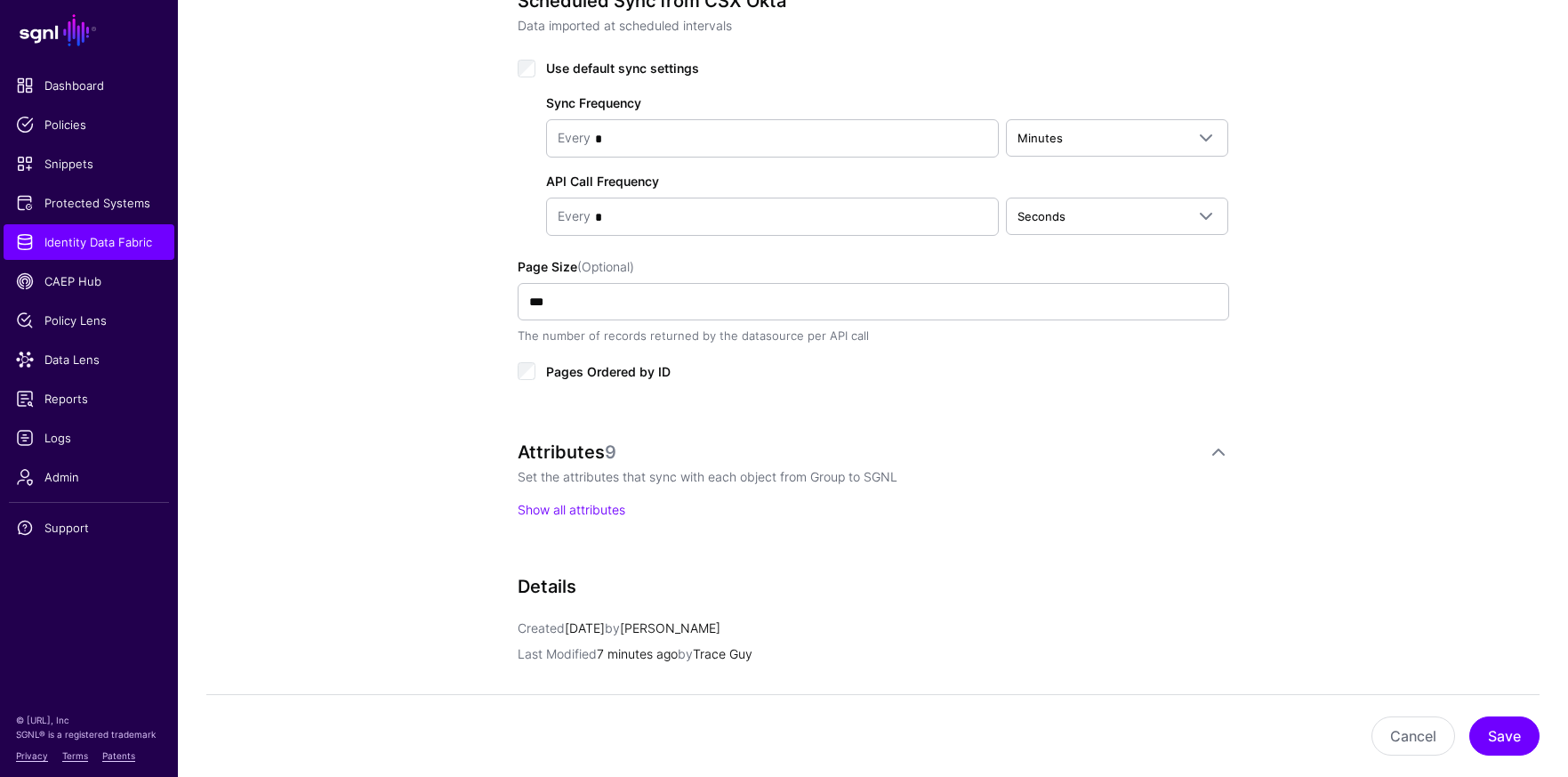
scroll to position [935, 0]
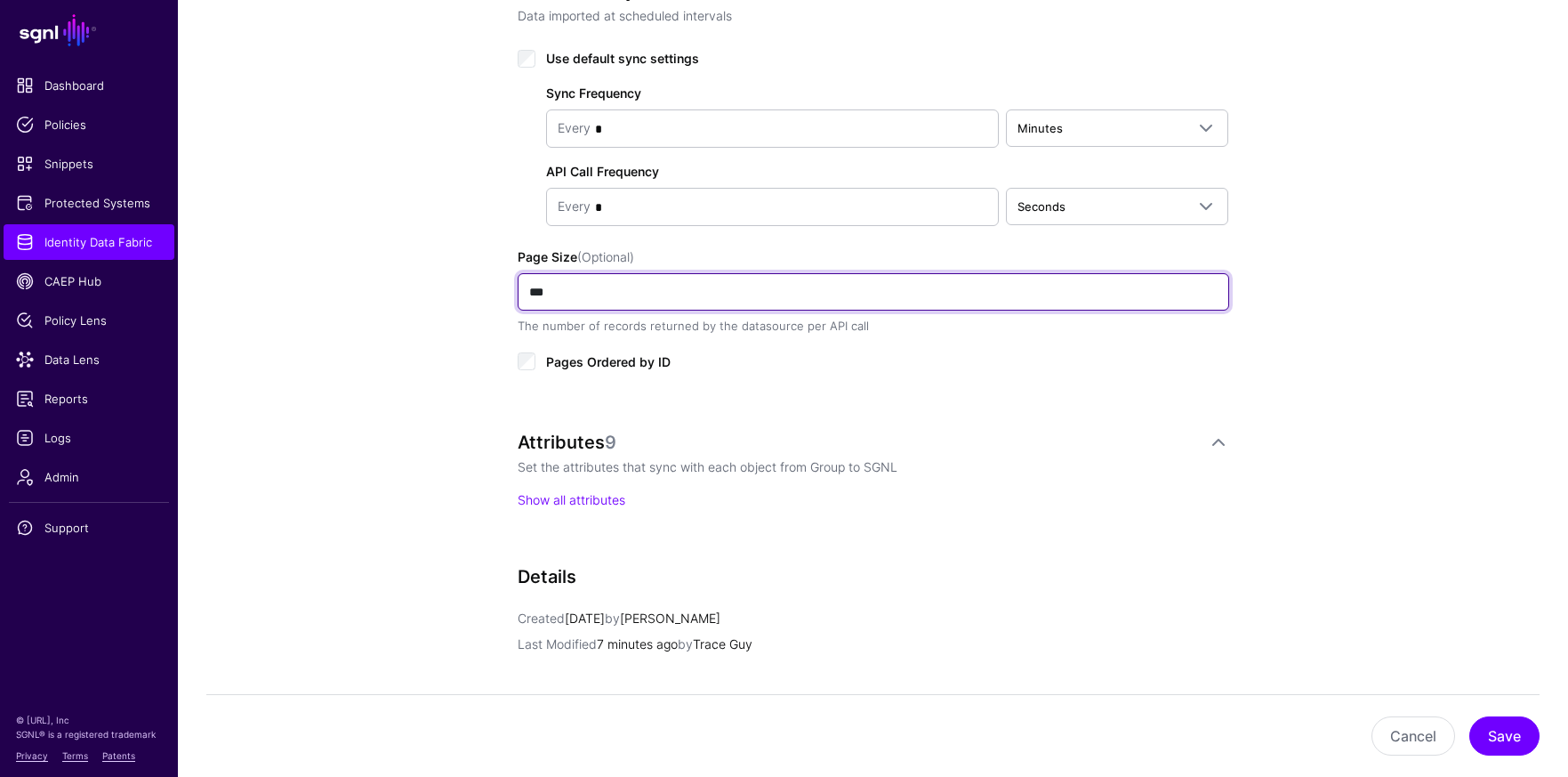
click at [573, 293] on input "***" at bounding box center [873, 292] width 711 height 37
click at [536, 289] on input "***" at bounding box center [873, 292] width 711 height 37
type input "***"
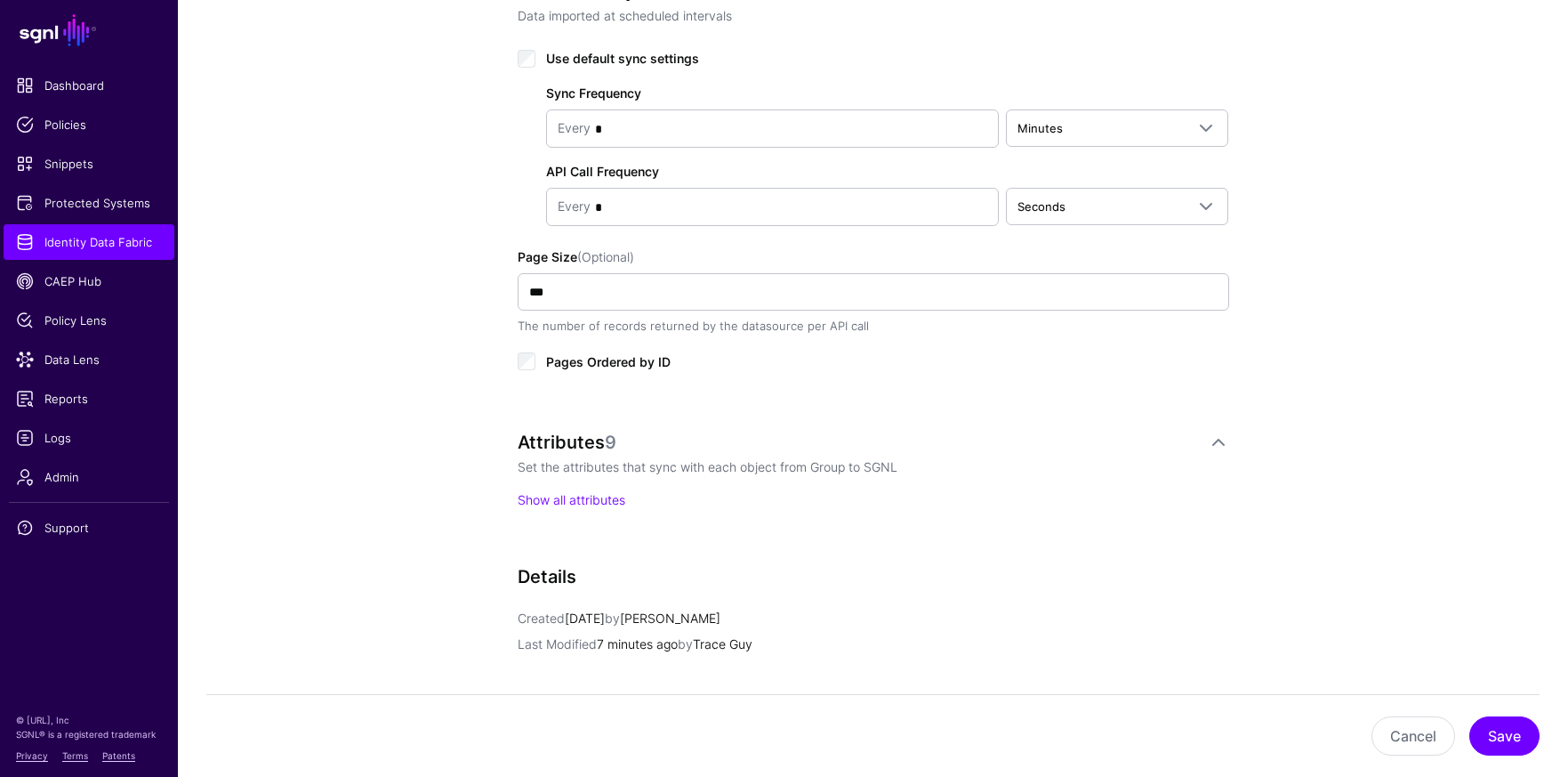
click at [475, 311] on div "**********" at bounding box center [873, 120] width 826 height 1818
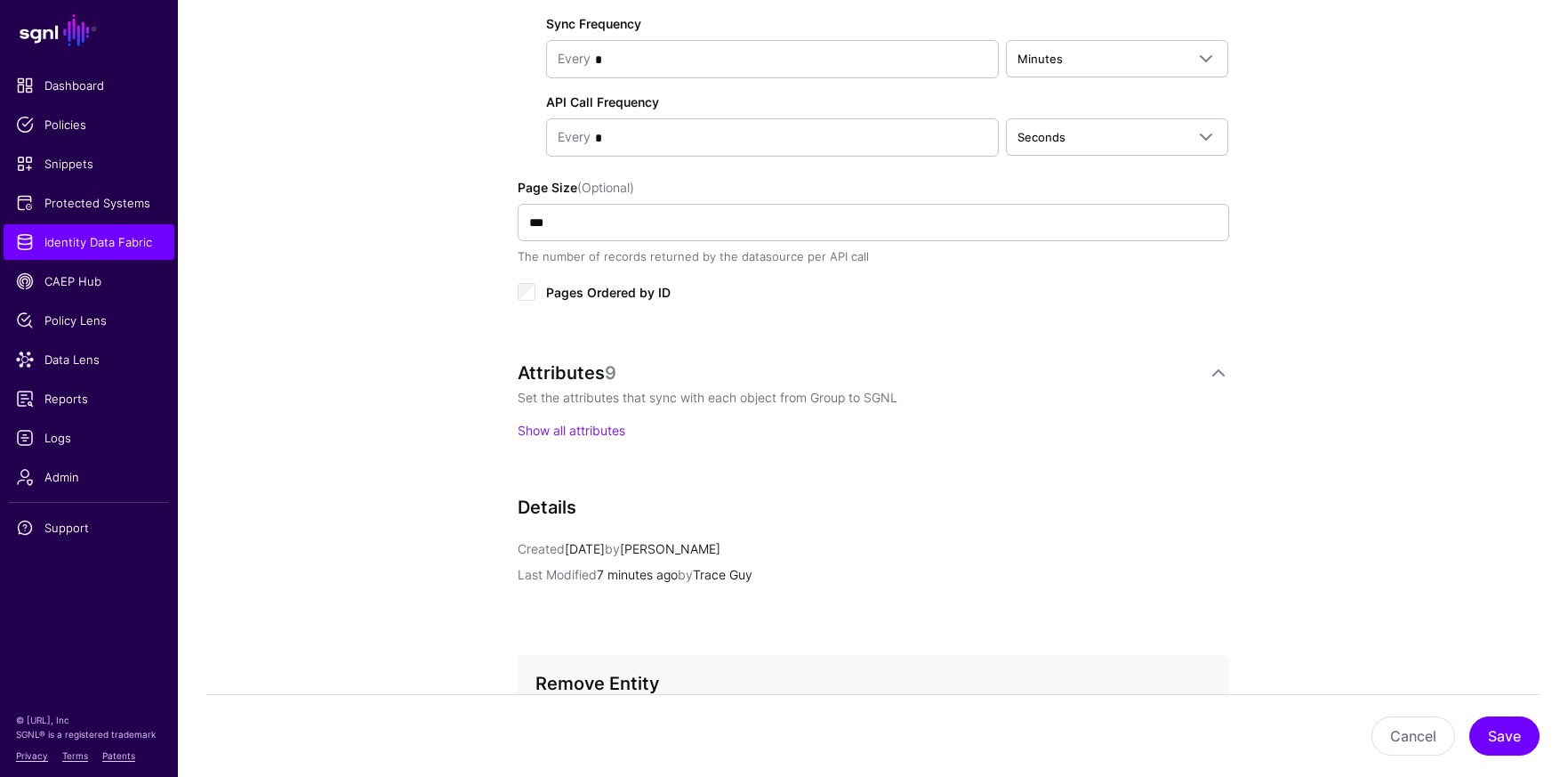
scroll to position [1093, 0]
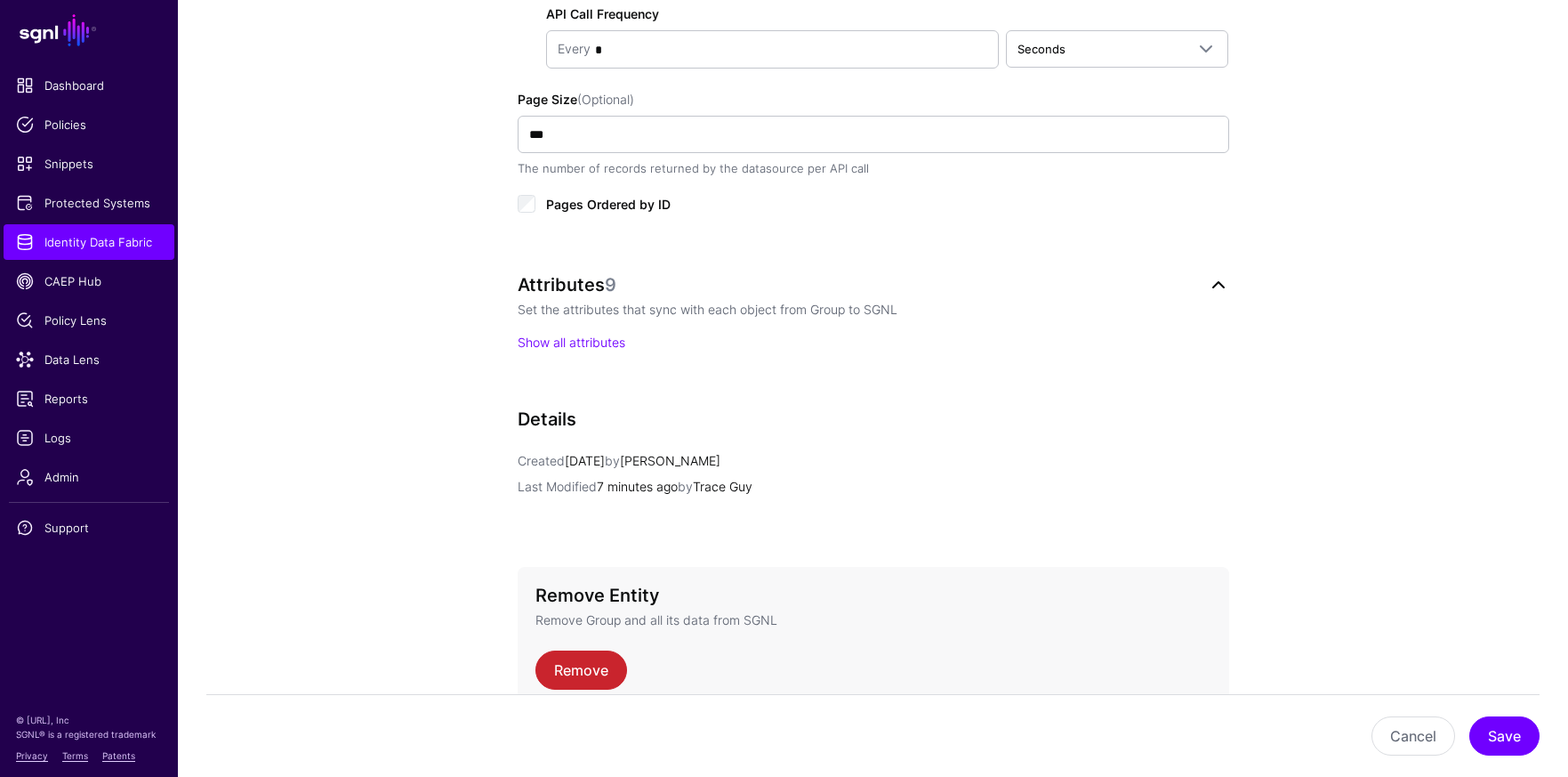
click at [1228, 282] on link at bounding box center [1218, 285] width 21 height 21
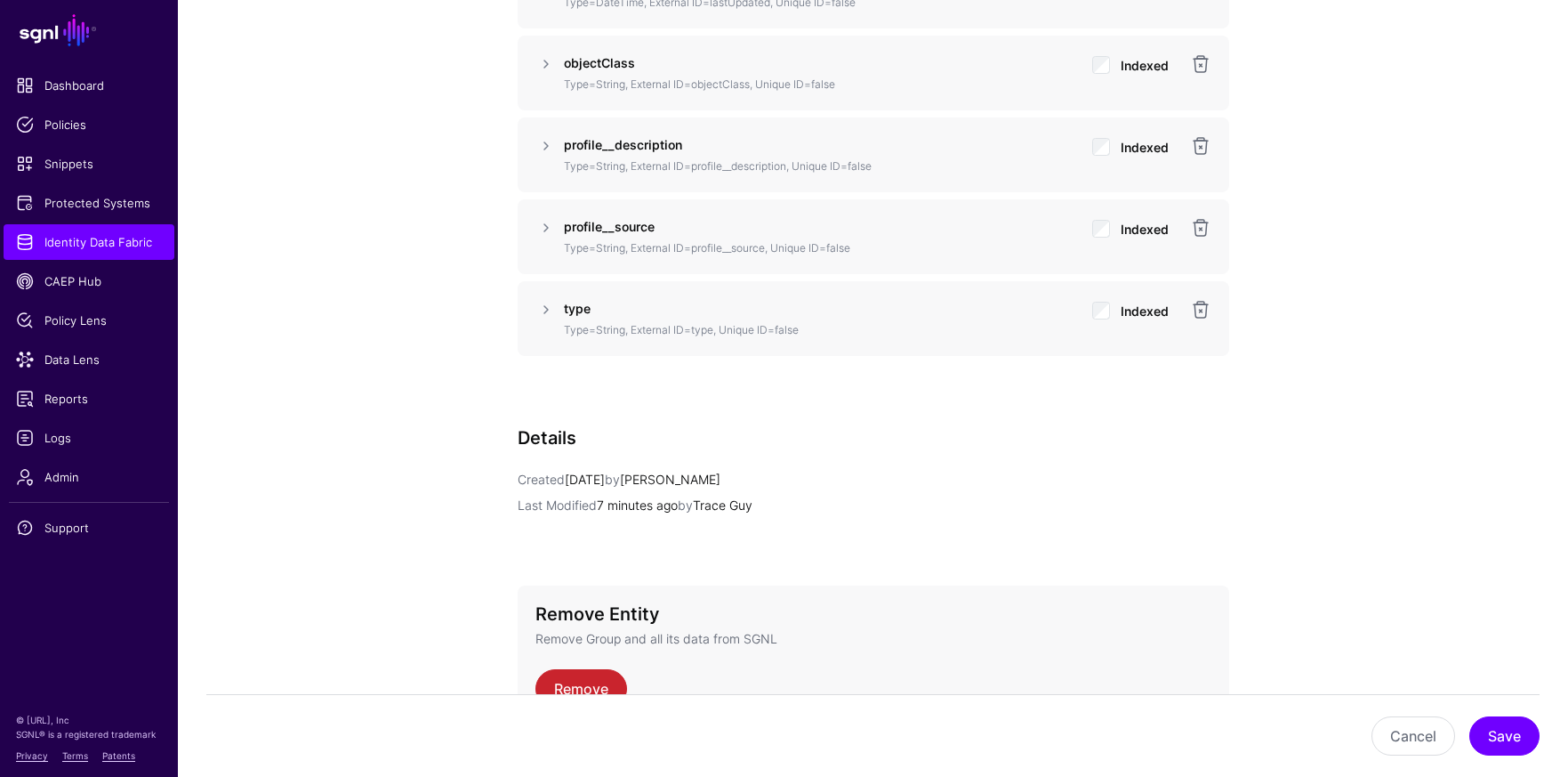
scroll to position [1963, 0]
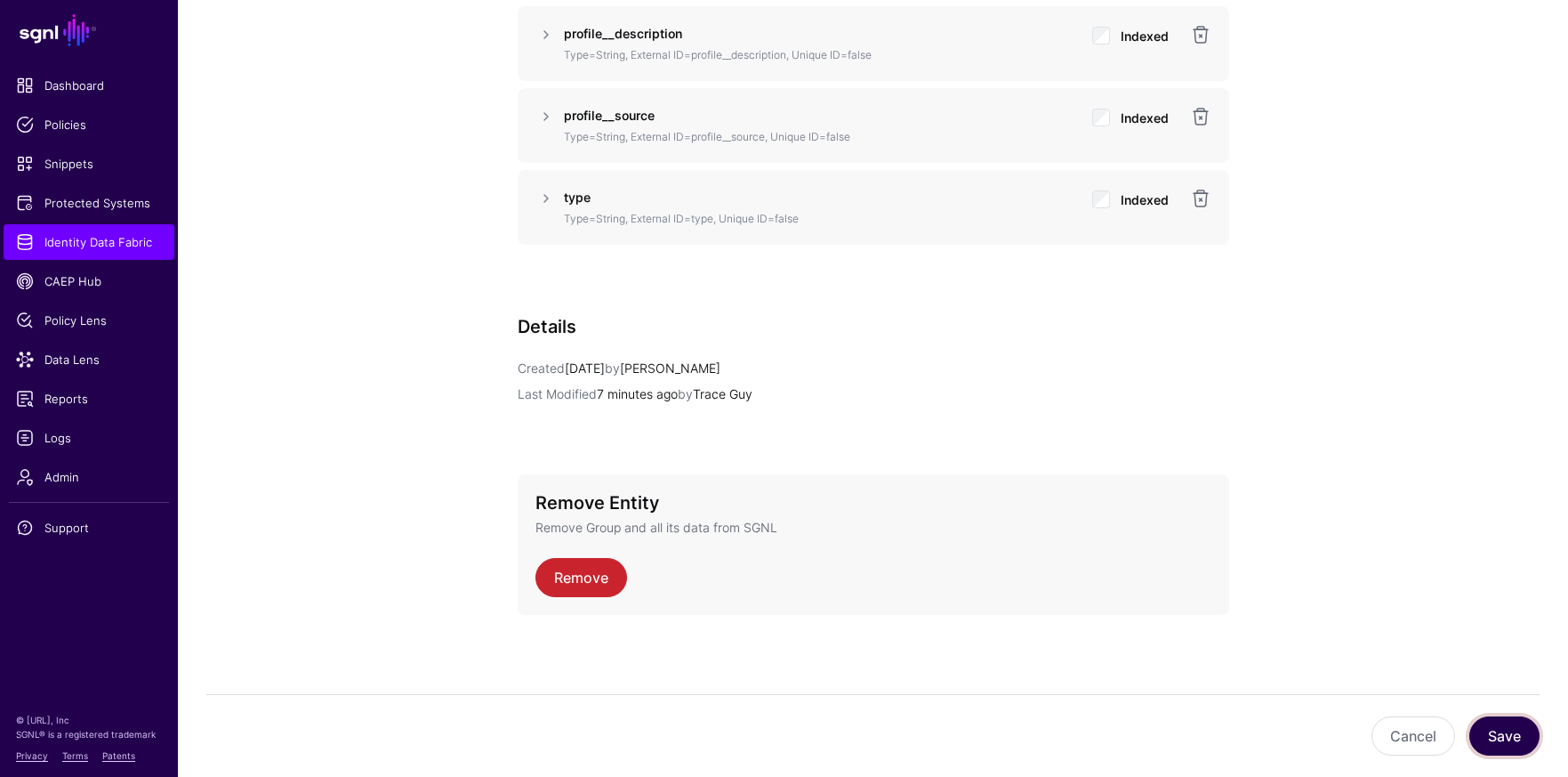
click at [1520, 740] on button "Save" at bounding box center [1505, 736] width 71 height 39
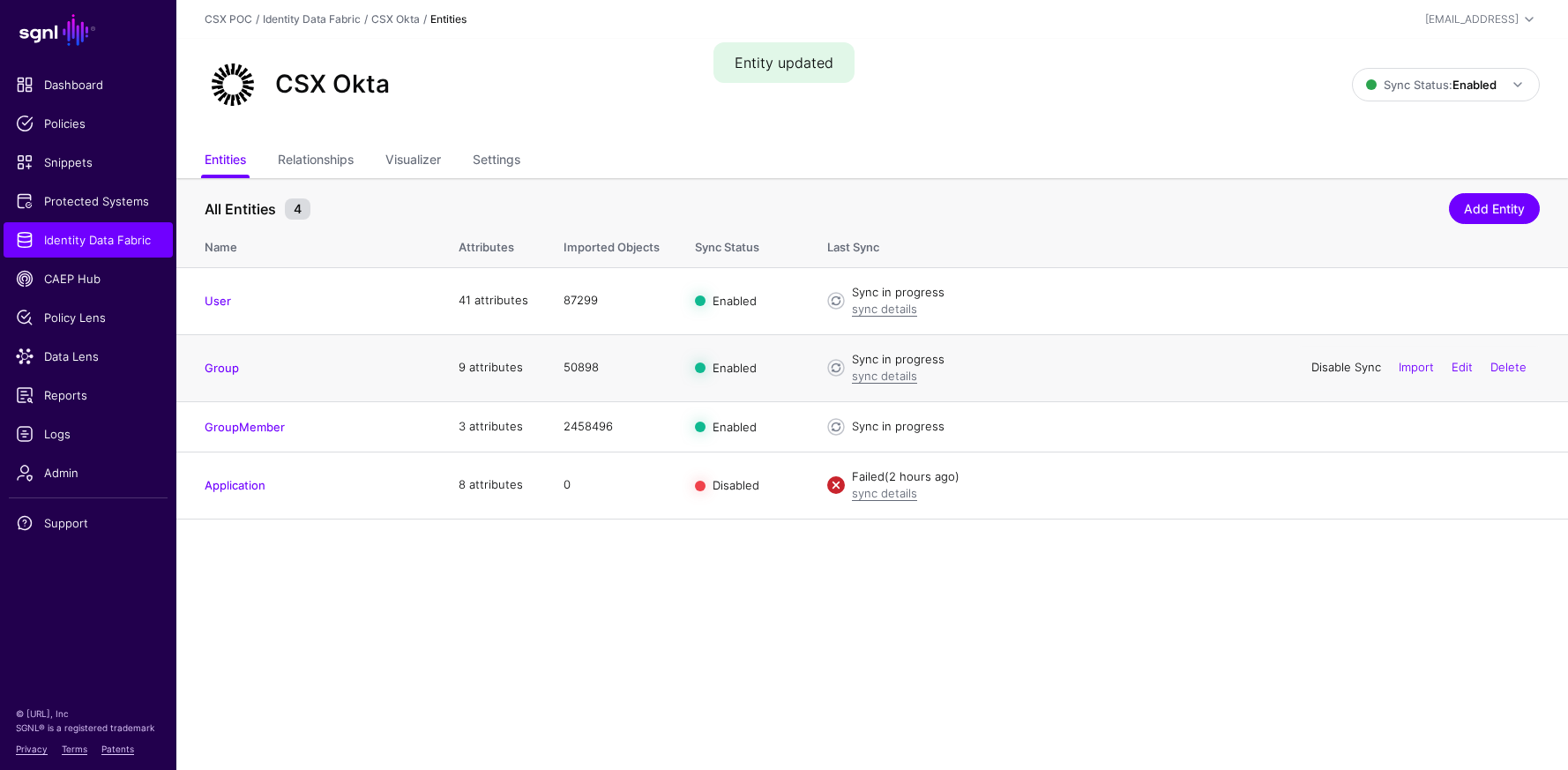
click at [1350, 372] on link "Disable Sync" at bounding box center [1346, 366] width 70 height 14
click at [1064, 368] on div "sync details" at bounding box center [1196, 376] width 688 height 18
click at [1346, 370] on link "Enable Sync" at bounding box center [1347, 366] width 67 height 14
click at [214, 364] on link "Group" at bounding box center [221, 367] width 34 height 14
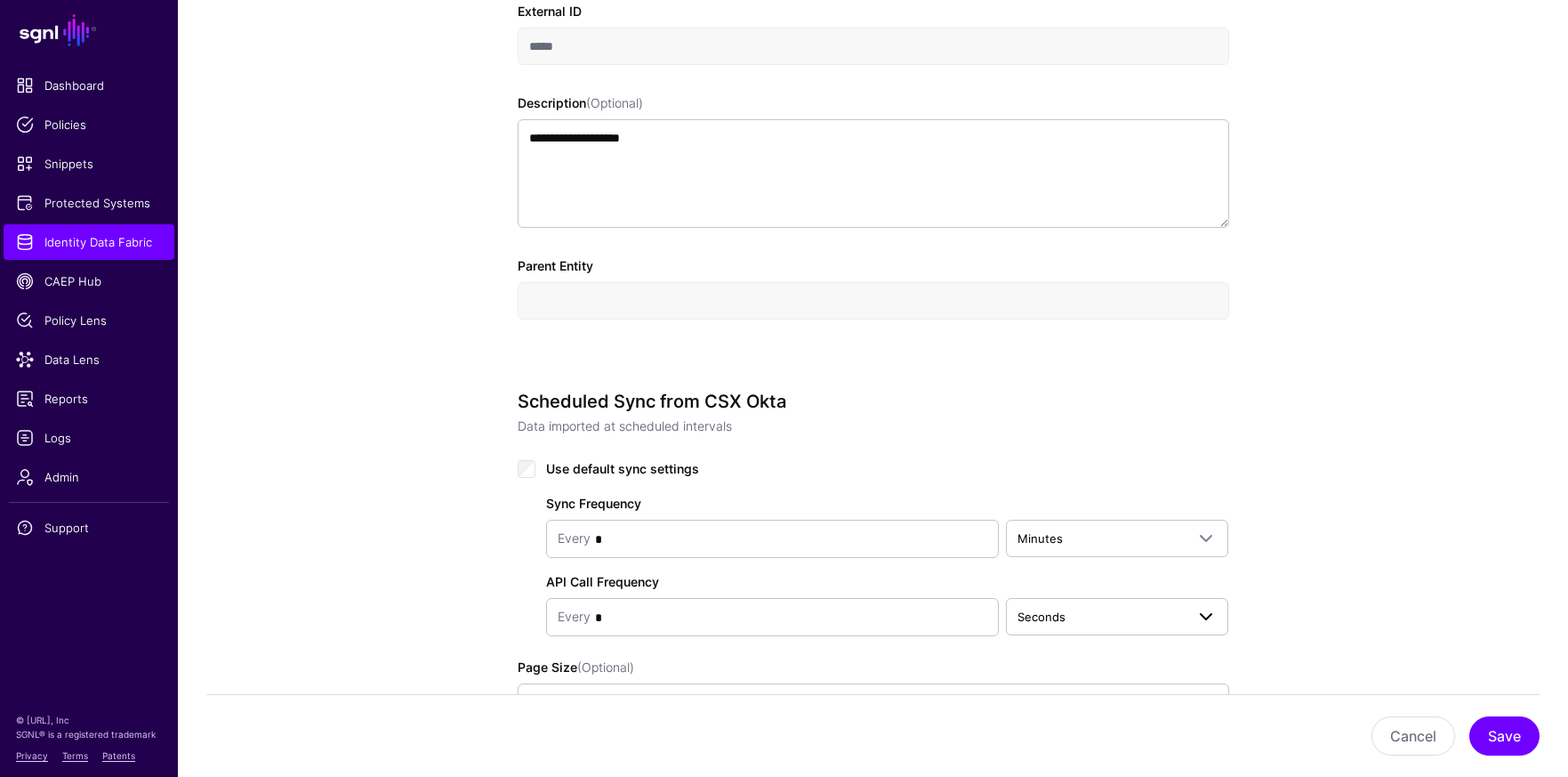
scroll to position [717, 0]
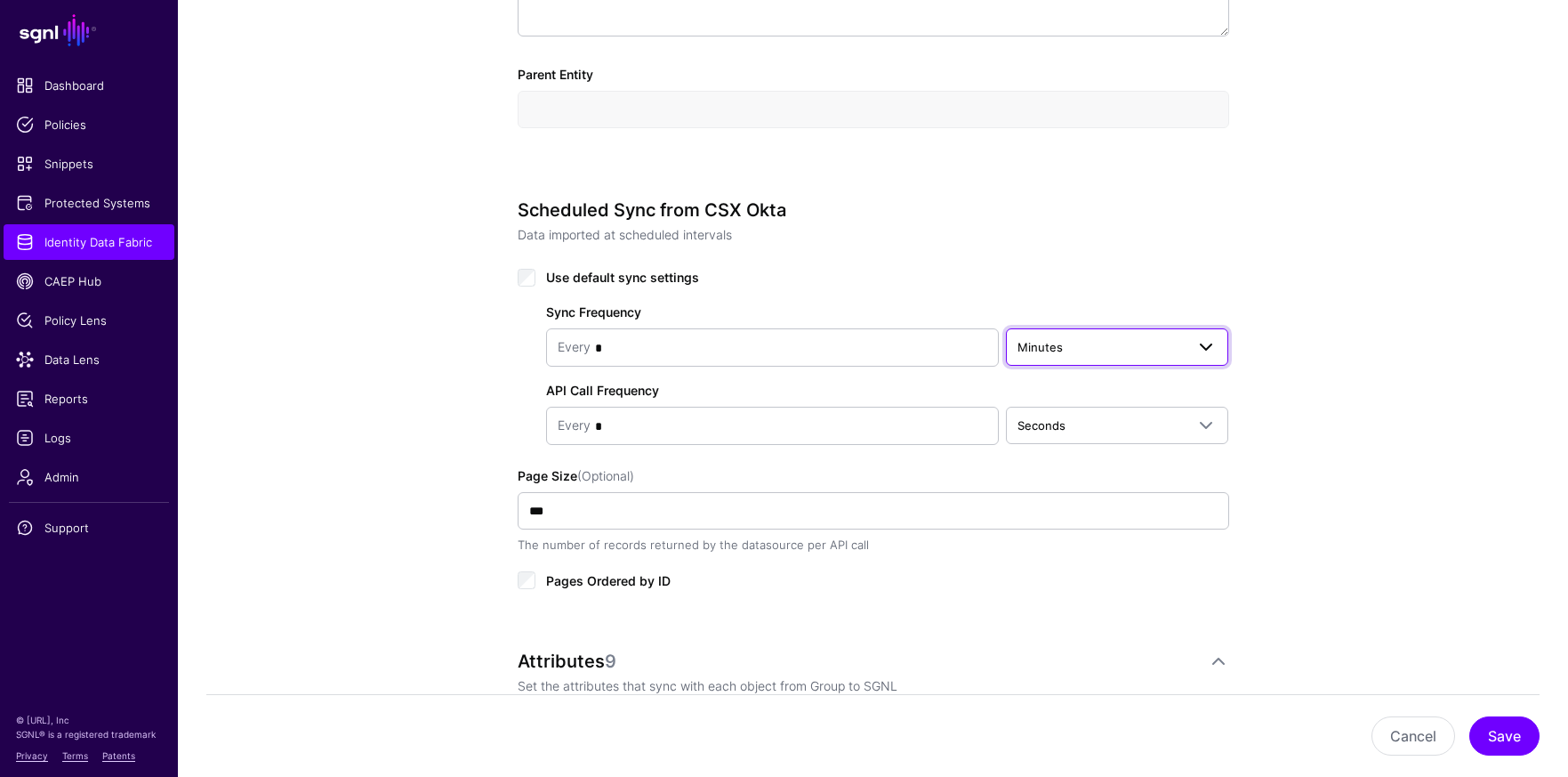
click at [1112, 343] on span "Minutes" at bounding box center [1101, 347] width 168 height 20
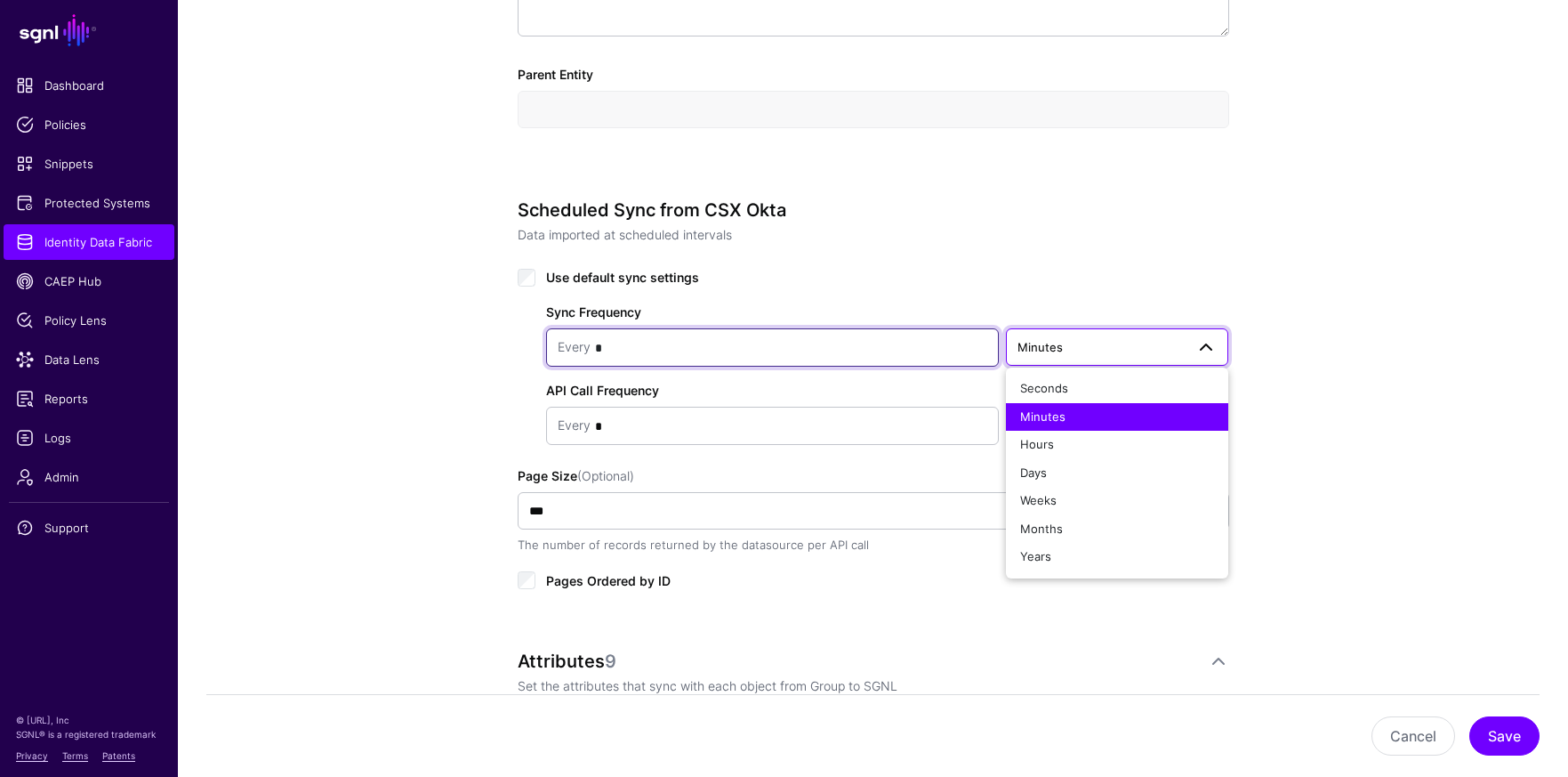
click at [782, 342] on input "*" at bounding box center [789, 348] width 397 height 35
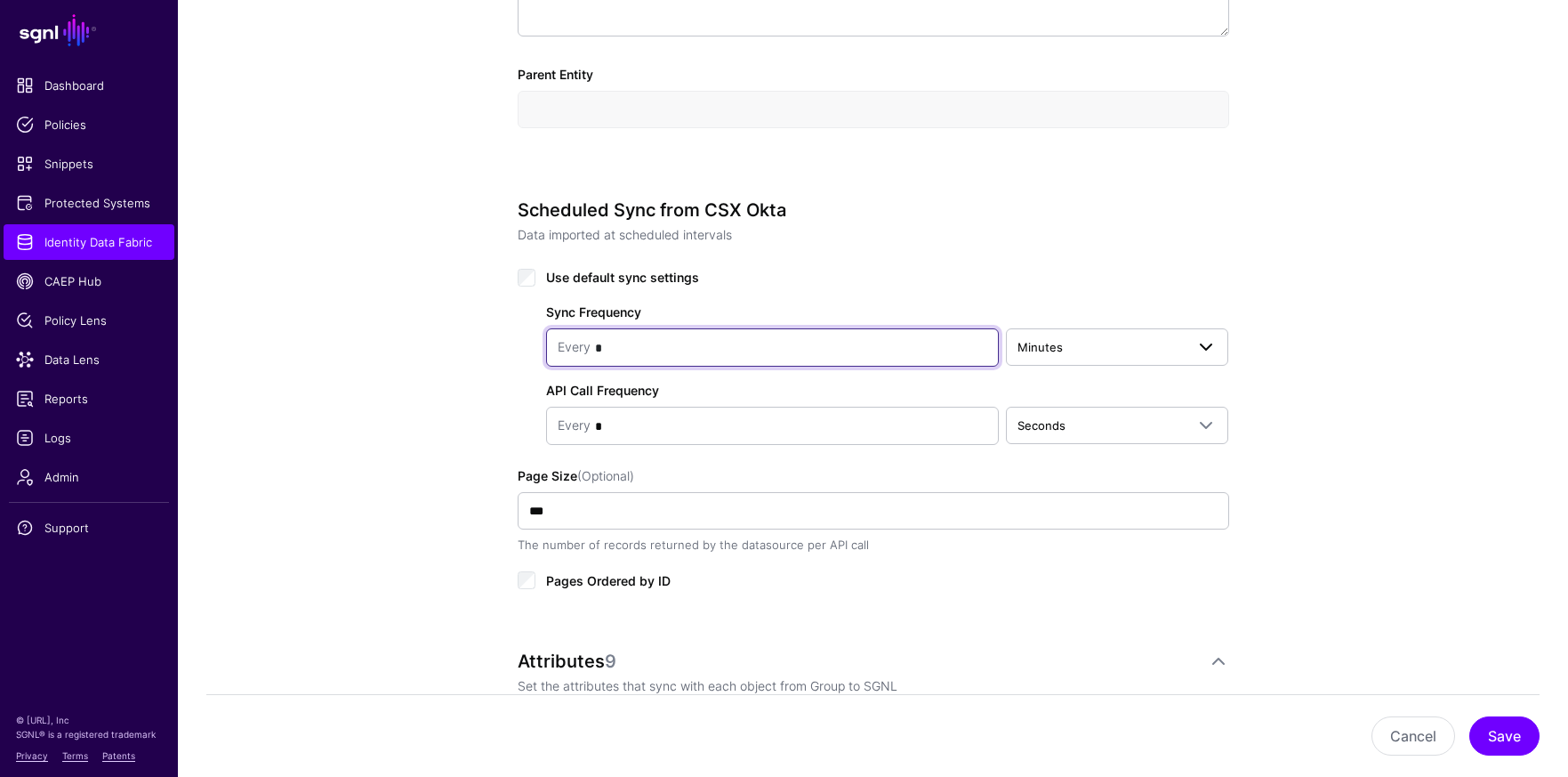
type input "*"
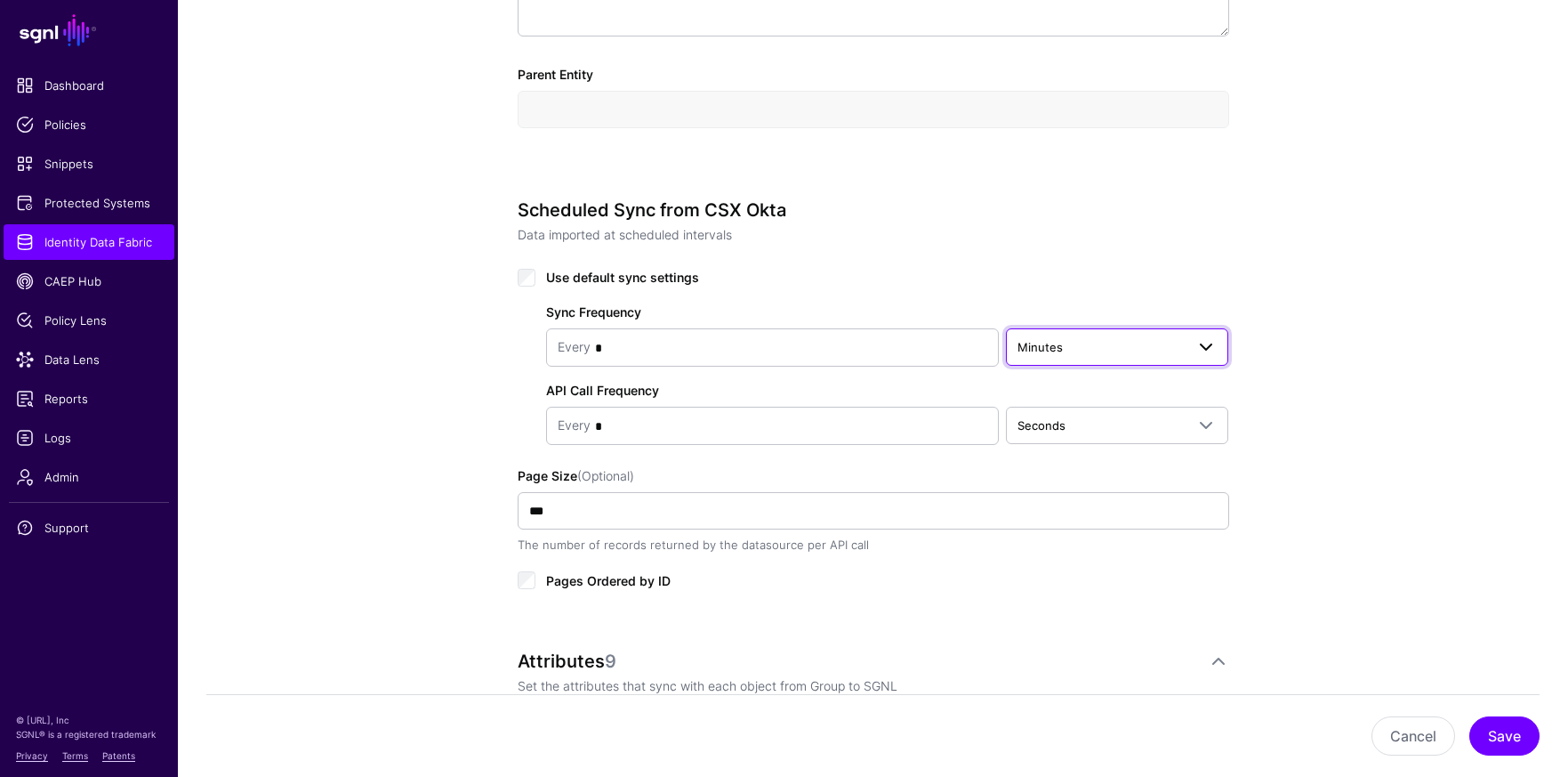
click at [1081, 353] on span "Minutes" at bounding box center [1101, 347] width 168 height 20
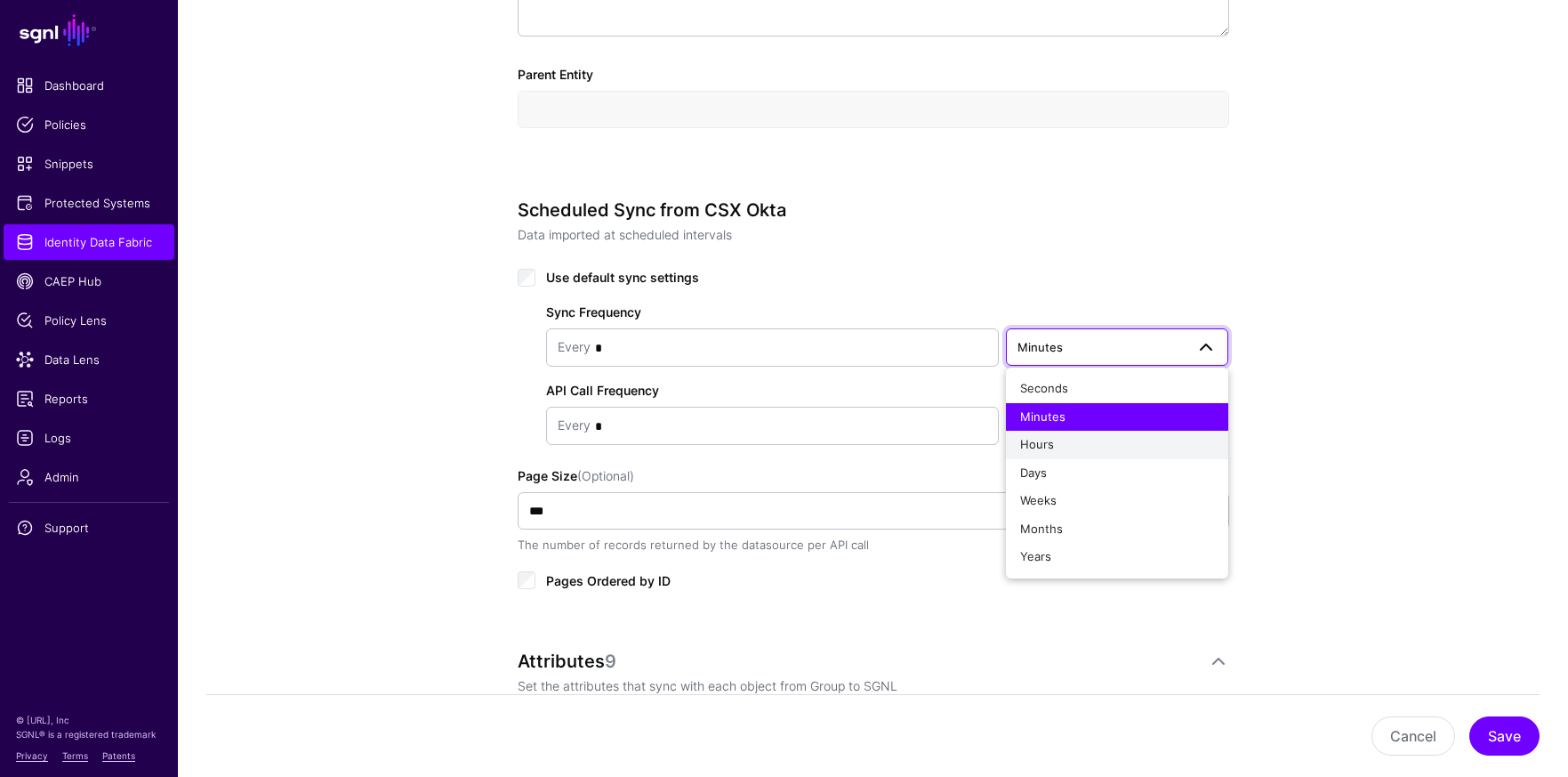
click at [1071, 442] on div "Hours" at bounding box center [1117, 445] width 194 height 18
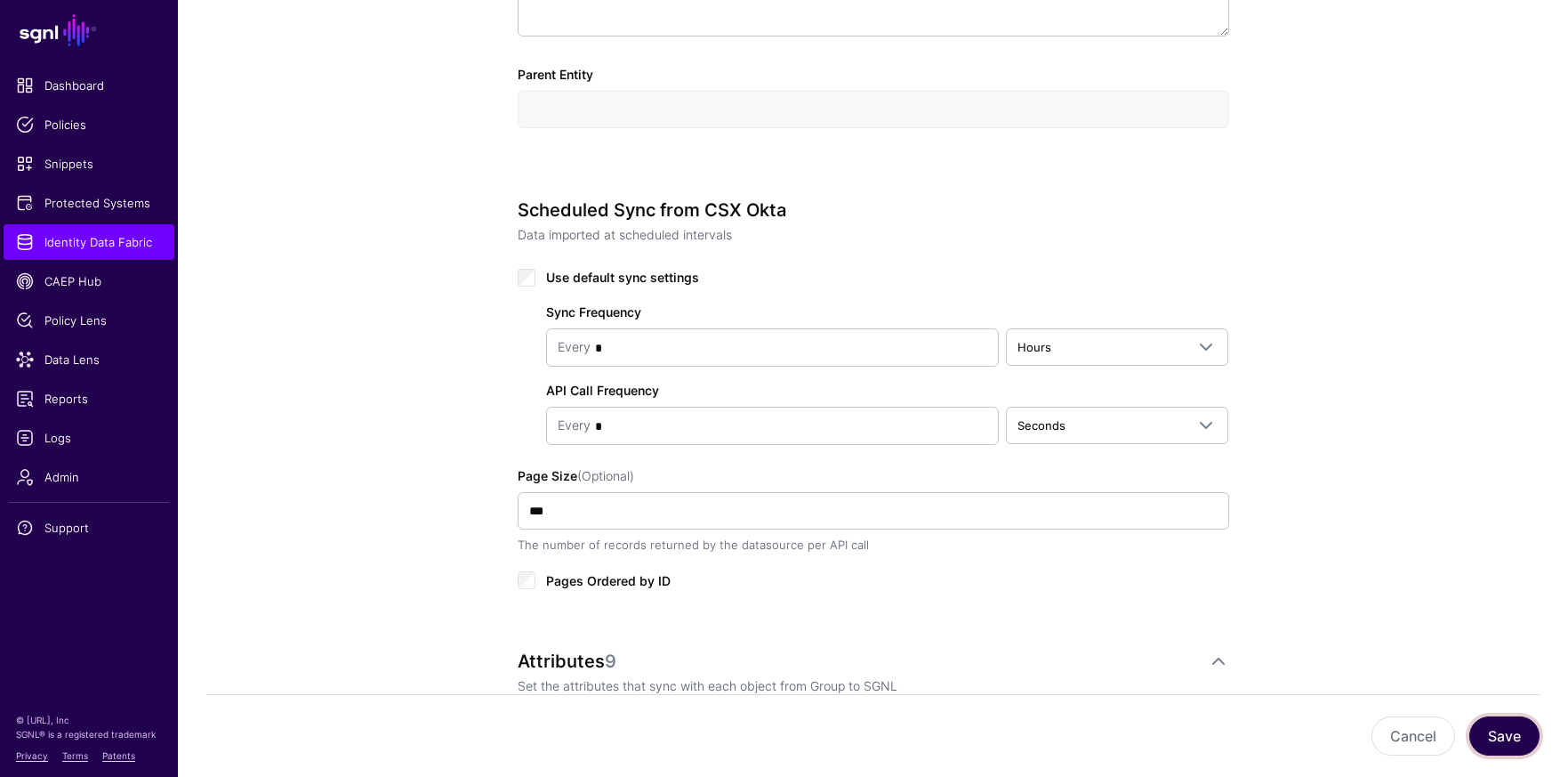
click at [1497, 728] on button "Save" at bounding box center [1505, 736] width 71 height 39
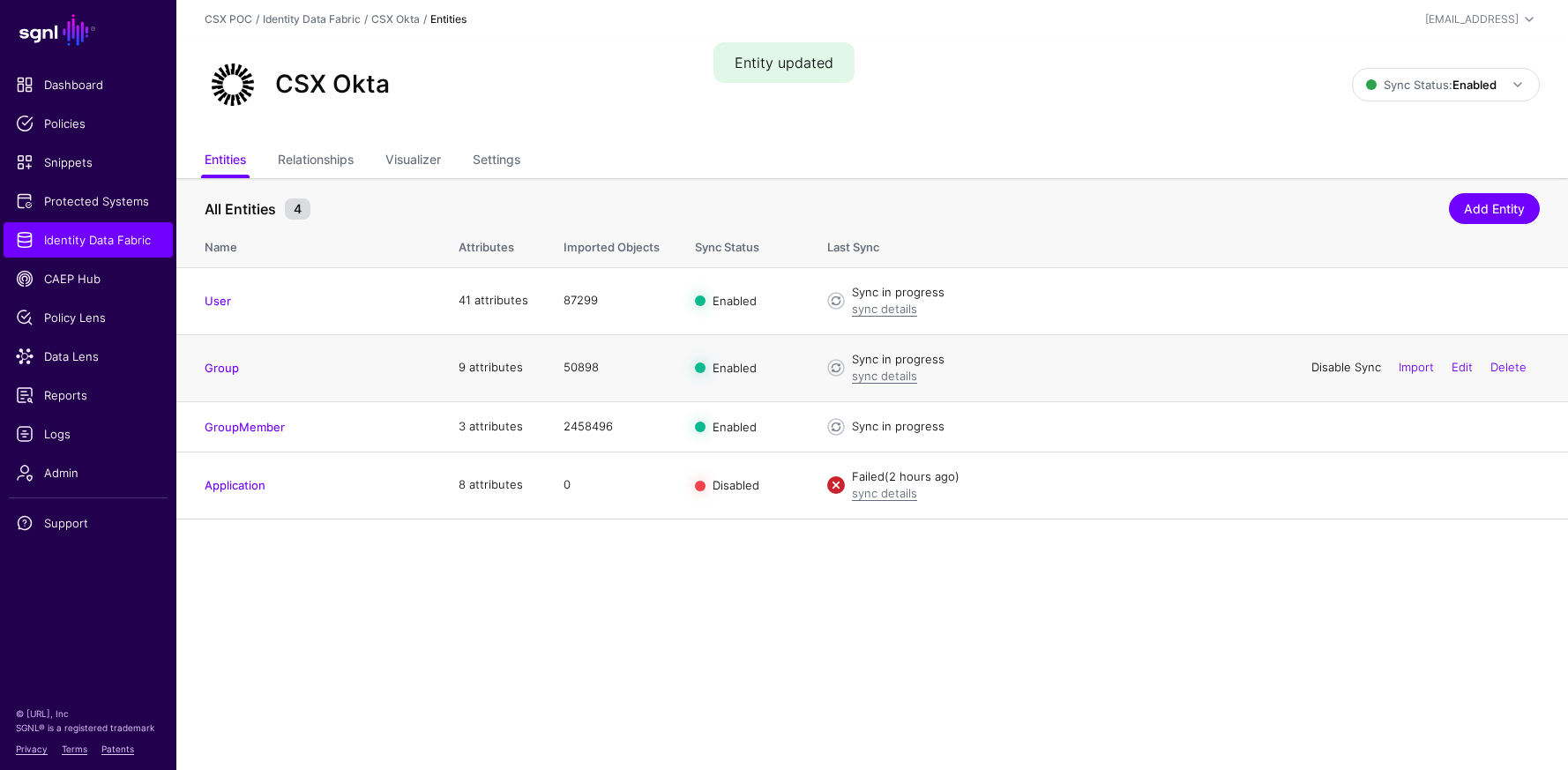
click at [1353, 365] on link "Disable Sync" at bounding box center [1346, 366] width 70 height 14
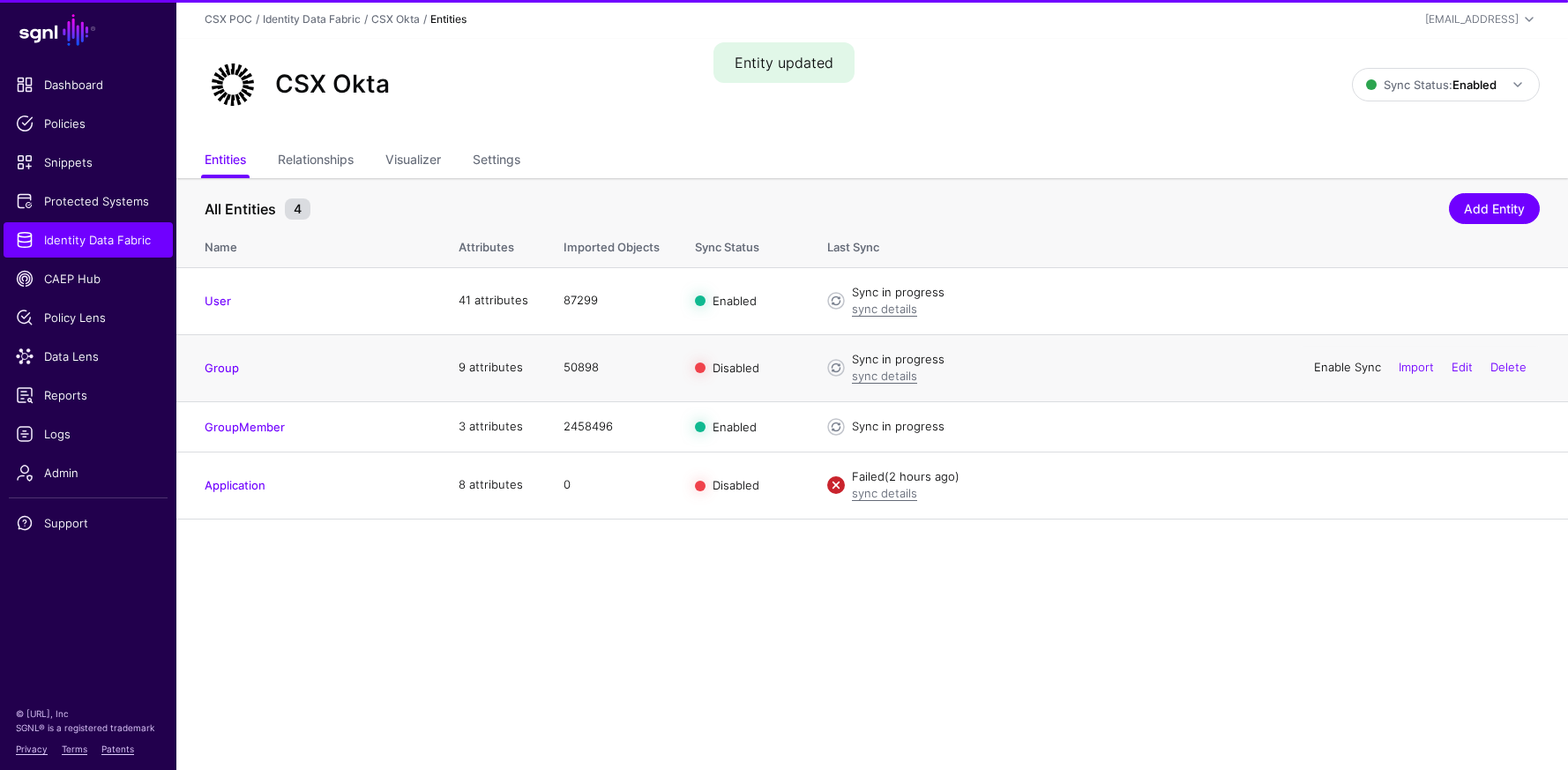
click at [1353, 365] on link "Enable Sync" at bounding box center [1347, 366] width 67 height 14
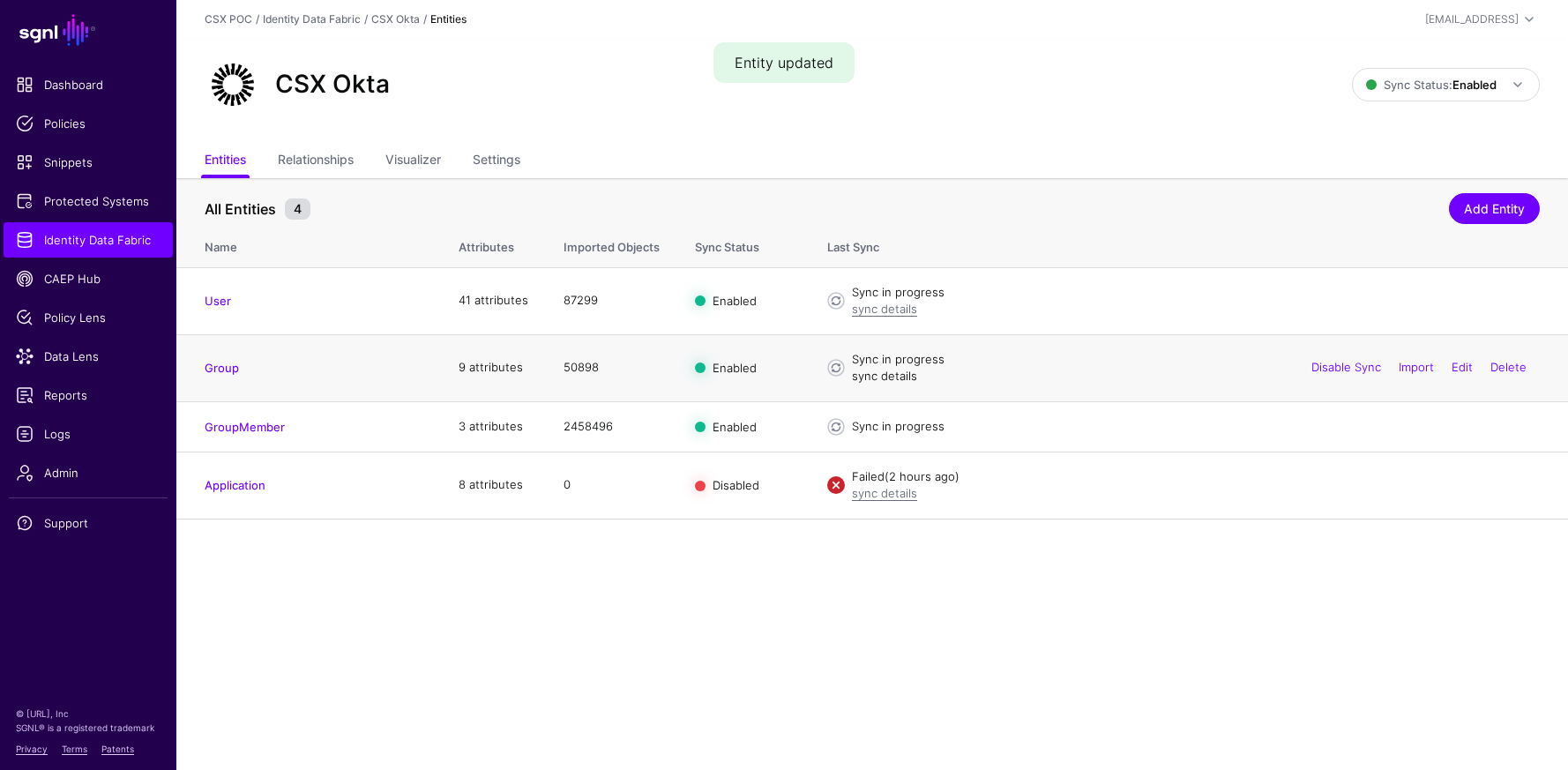
click at [891, 380] on link "sync details" at bounding box center [884, 375] width 65 height 14
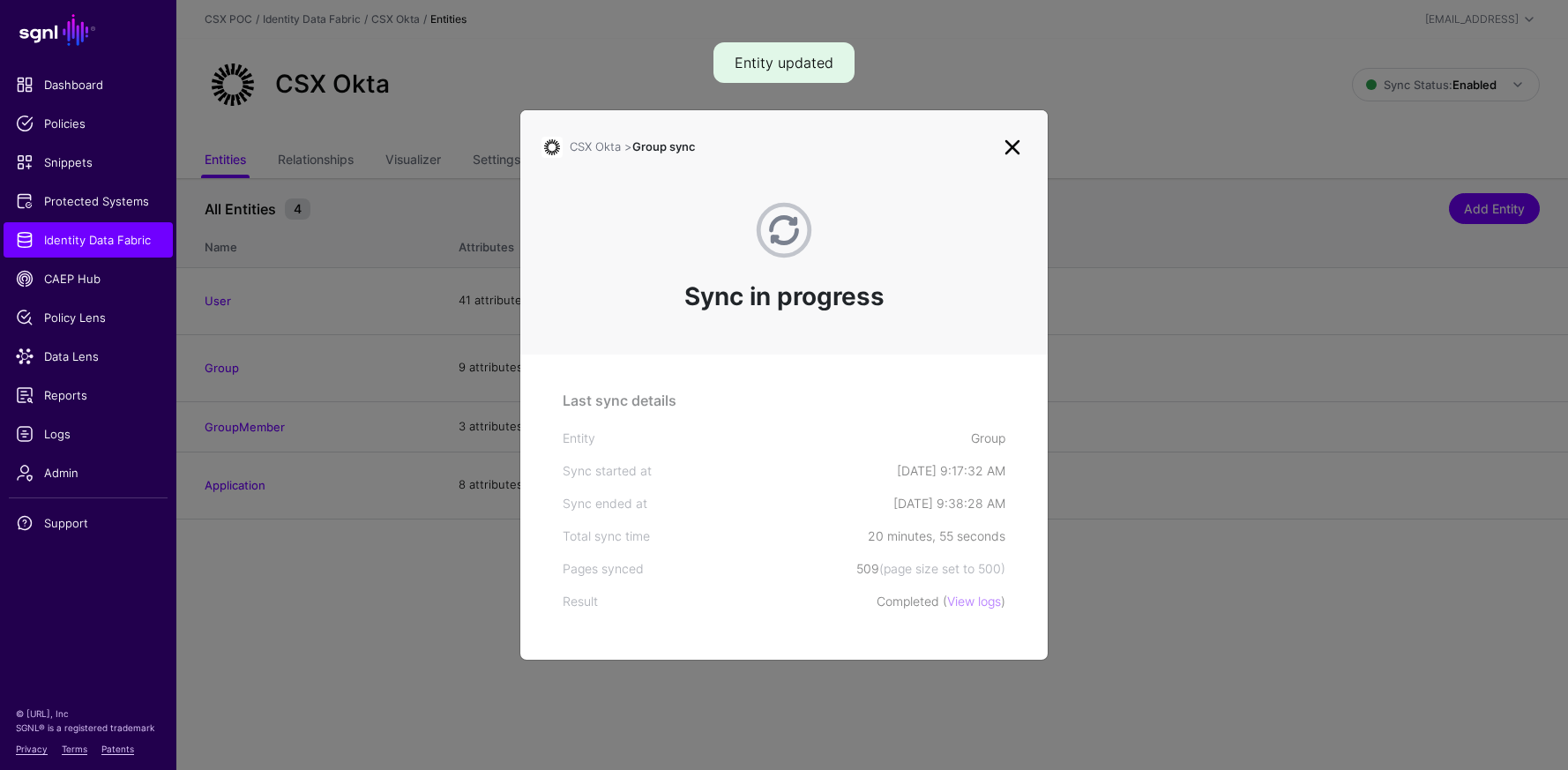
click at [982, 604] on link "View logs" at bounding box center [973, 601] width 53 height 15
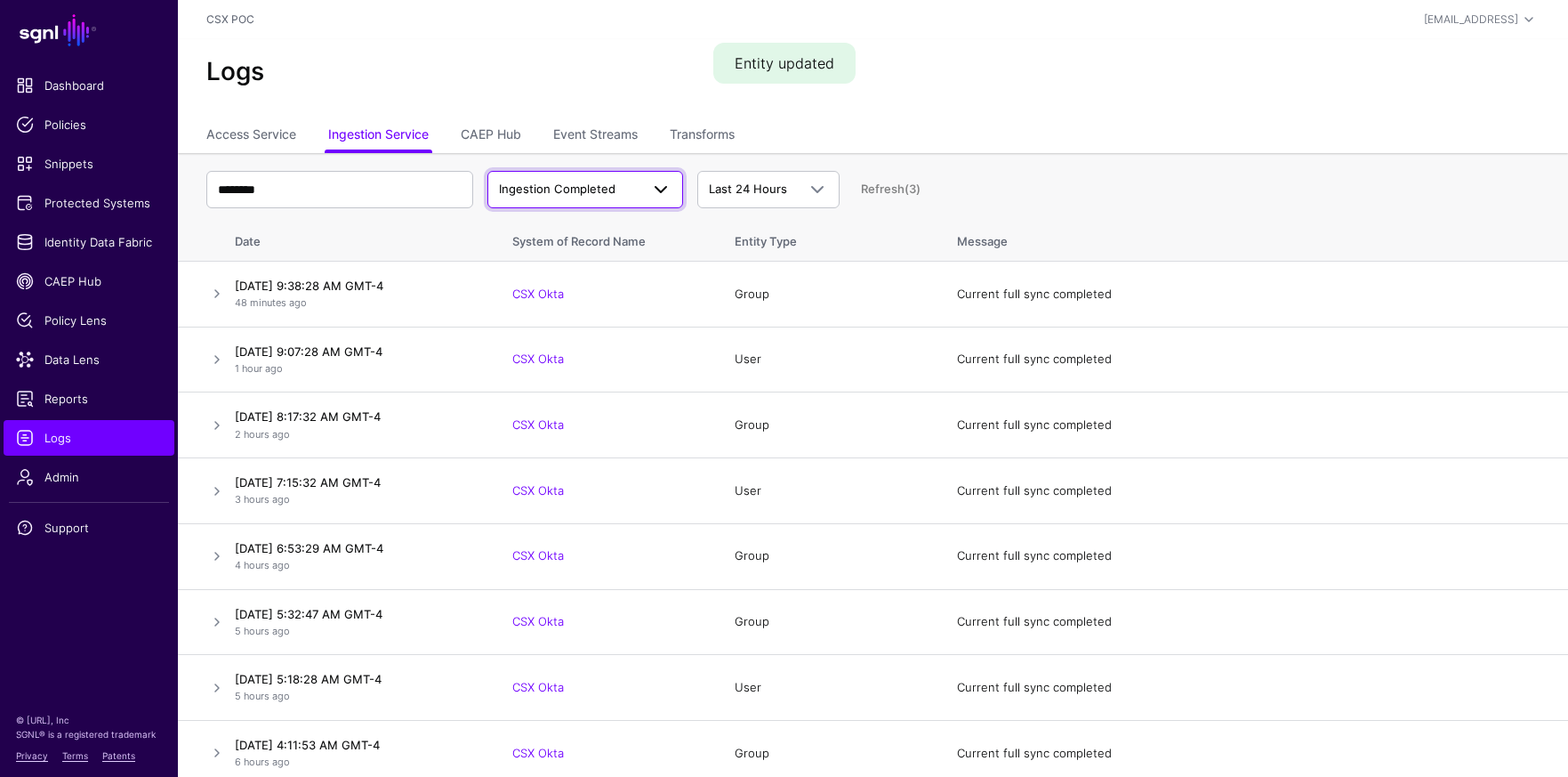
click at [662, 191] on span at bounding box center [660, 189] width 21 height 21
click at [637, 225] on div "Ingestion Started" at bounding box center [585, 231] width 167 height 18
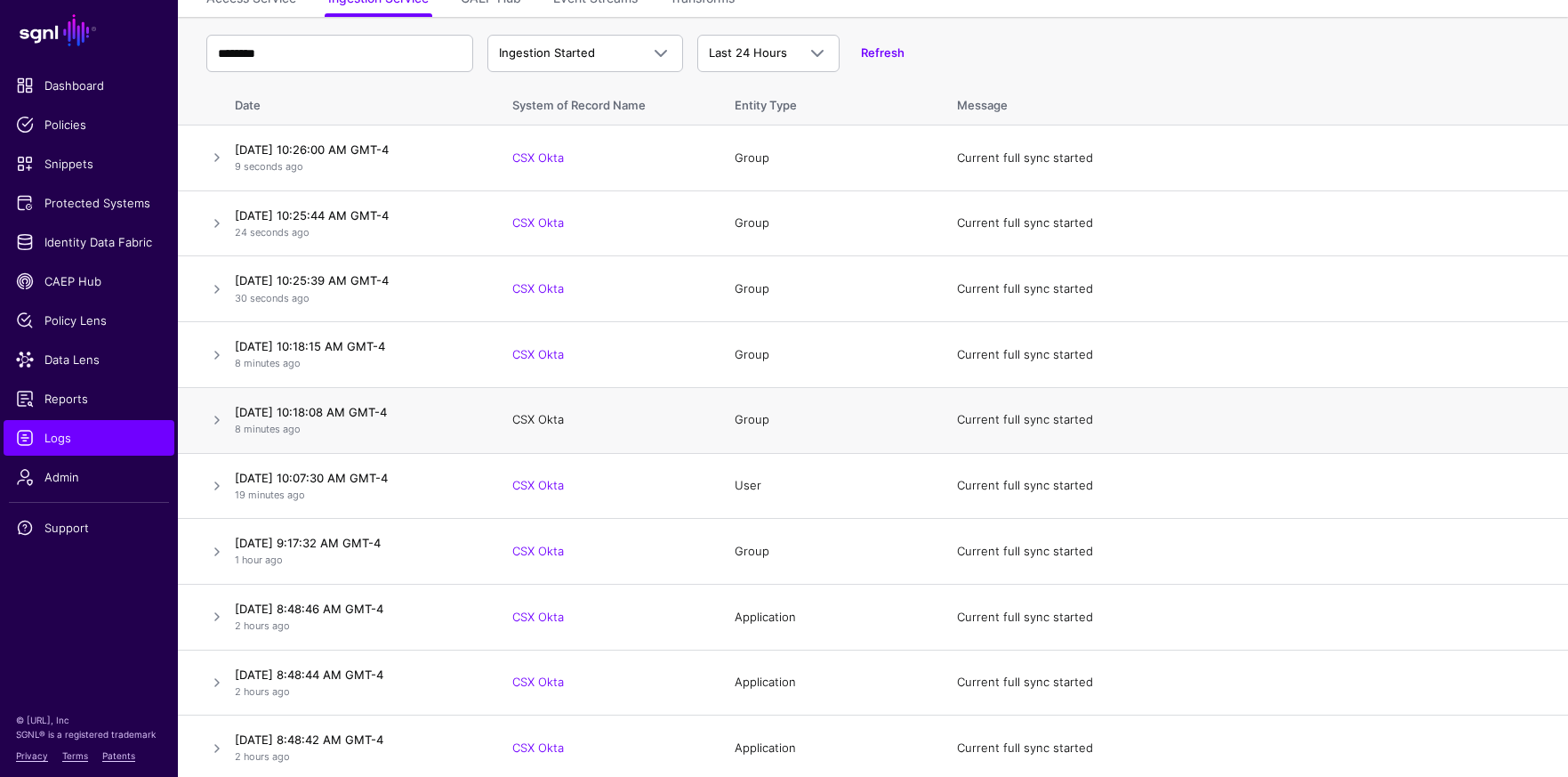
scroll to position [138, 0]
click at [215, 358] on link at bounding box center [217, 353] width 21 height 21
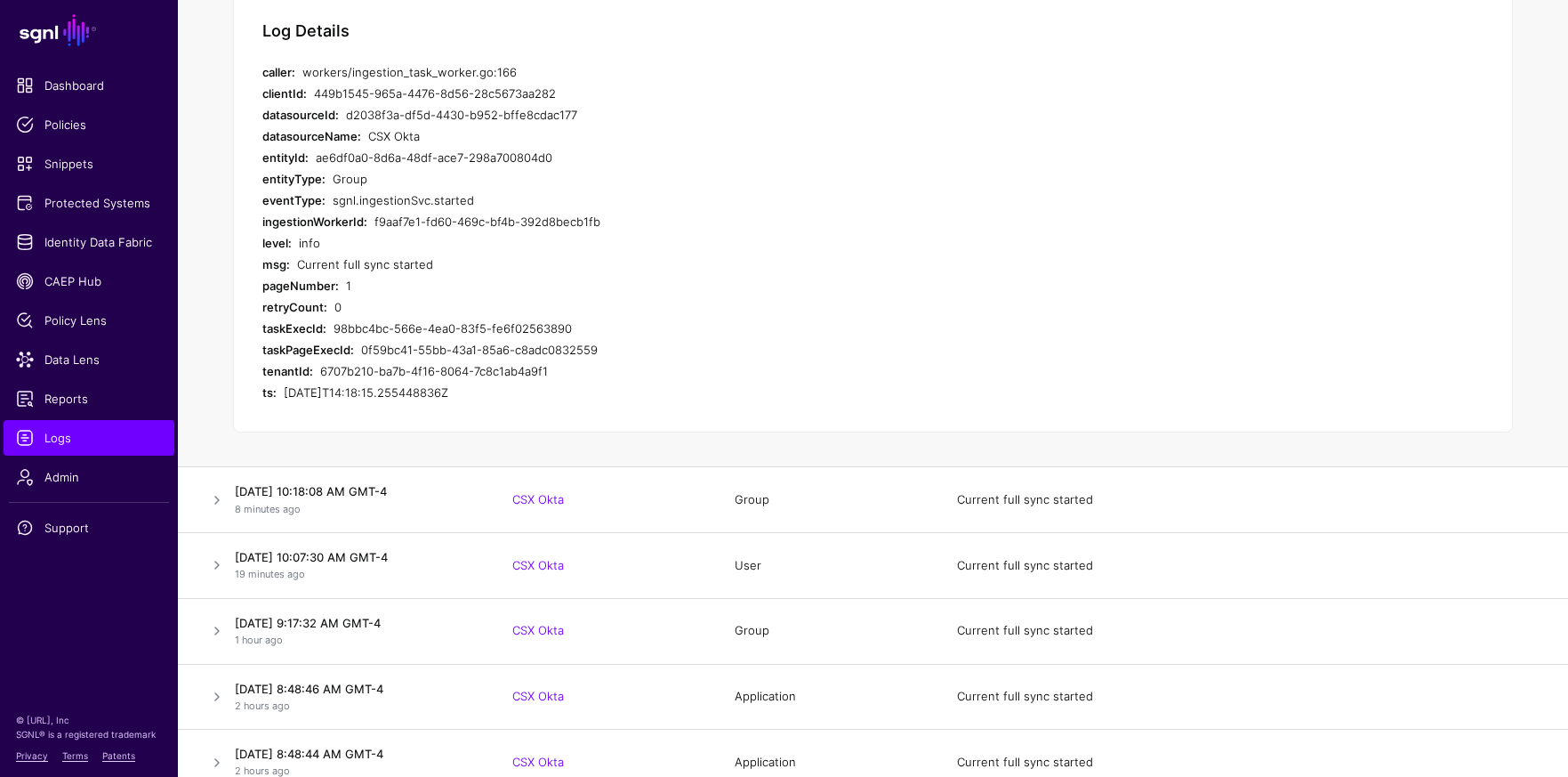
scroll to position [529, 0]
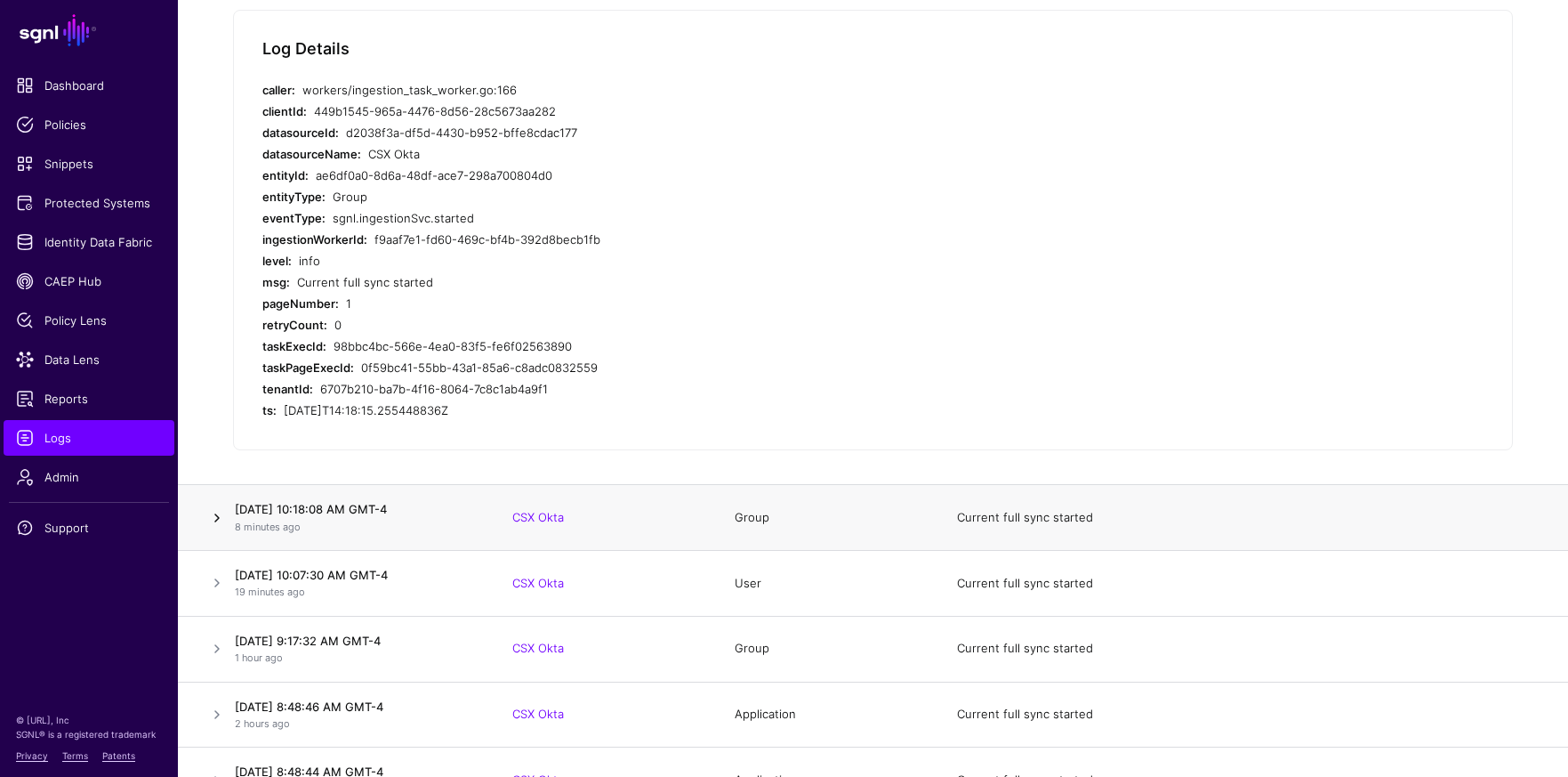
click at [221, 516] on link at bounding box center [217, 517] width 21 height 21
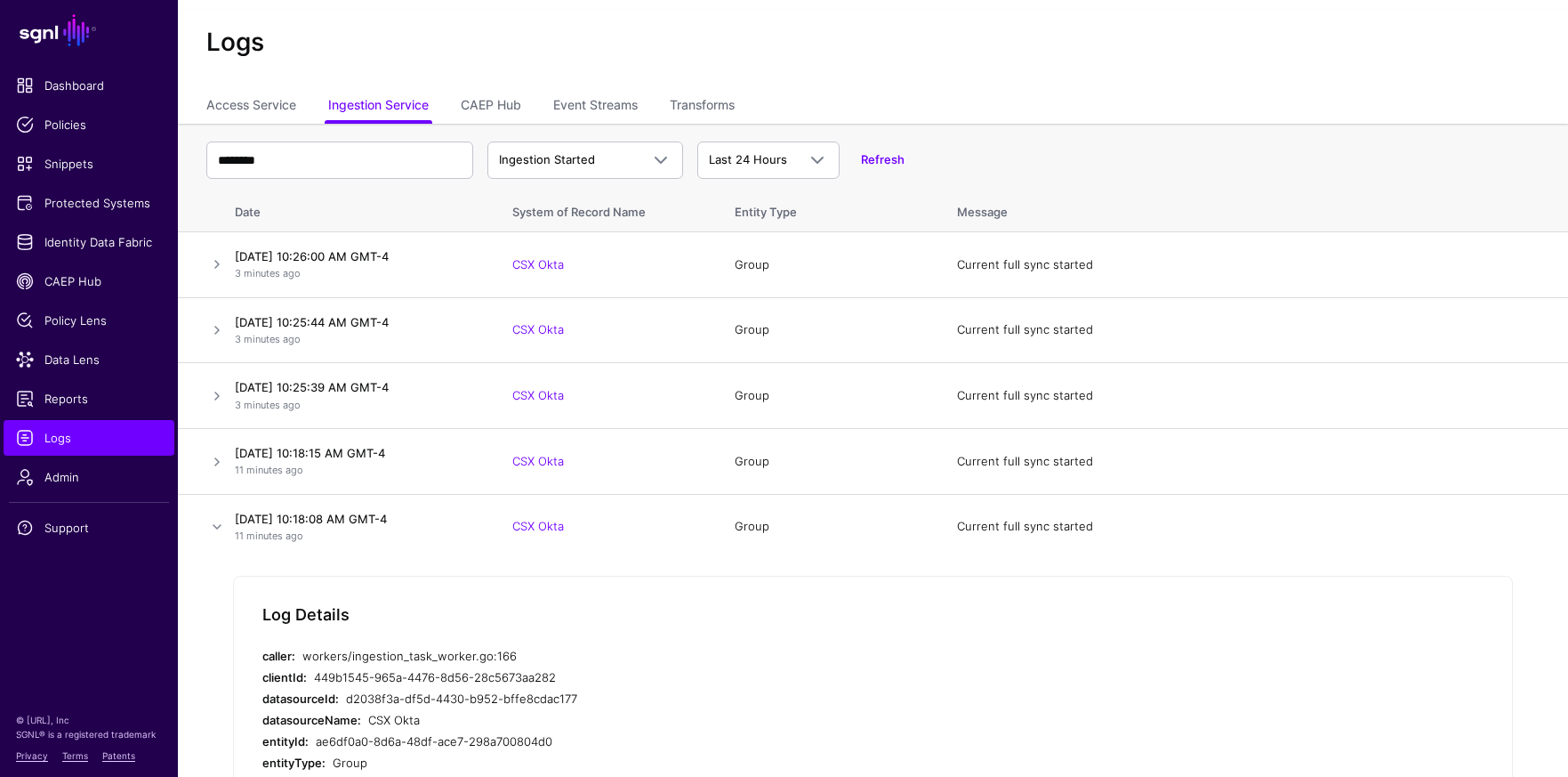
scroll to position [0, 0]
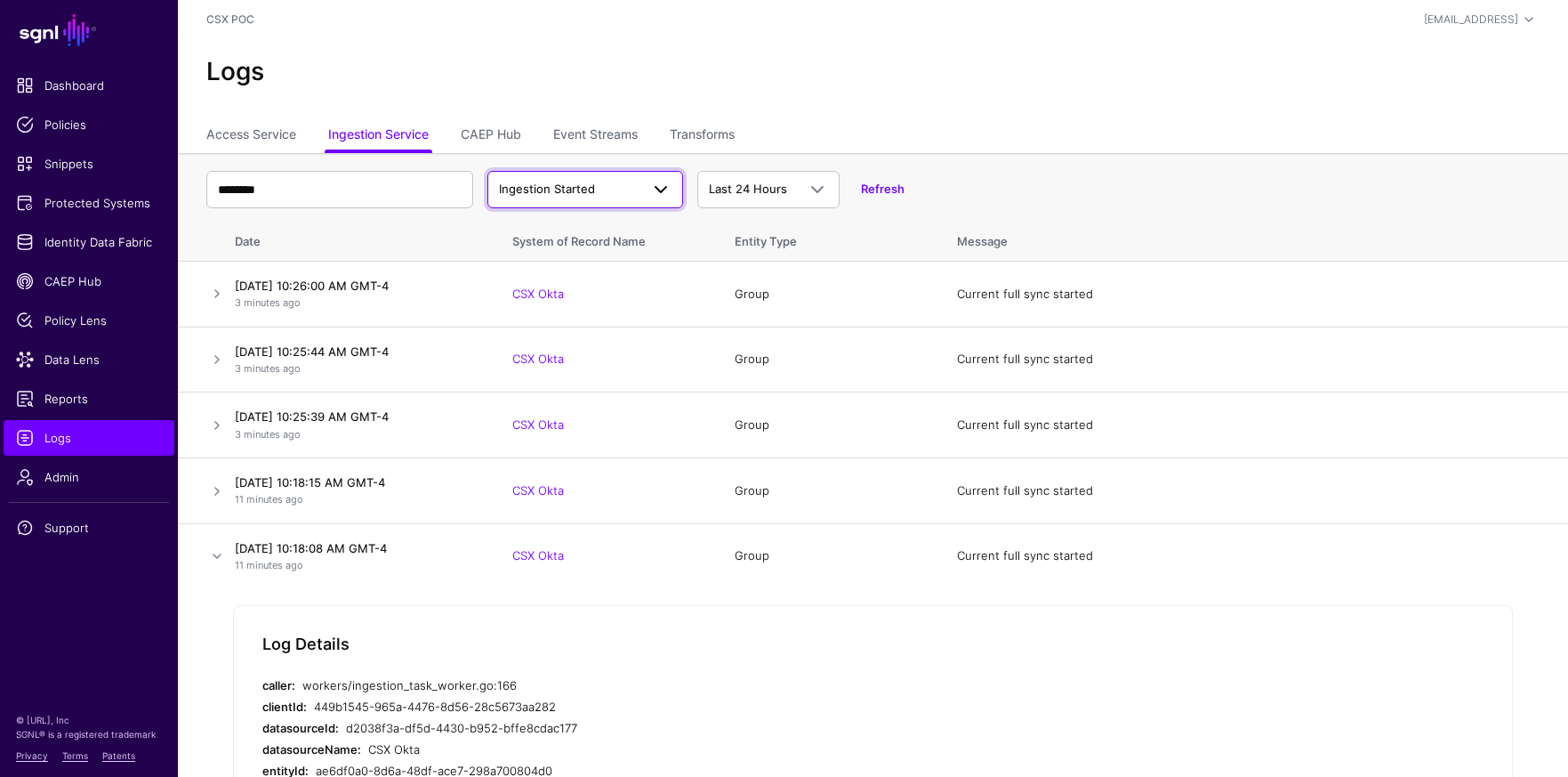
click at [645, 189] on span at bounding box center [656, 189] width 32 height 21
click at [618, 256] on div "Ingestion Completed" at bounding box center [585, 259] width 167 height 18
click at [215, 297] on link at bounding box center [217, 293] width 21 height 21
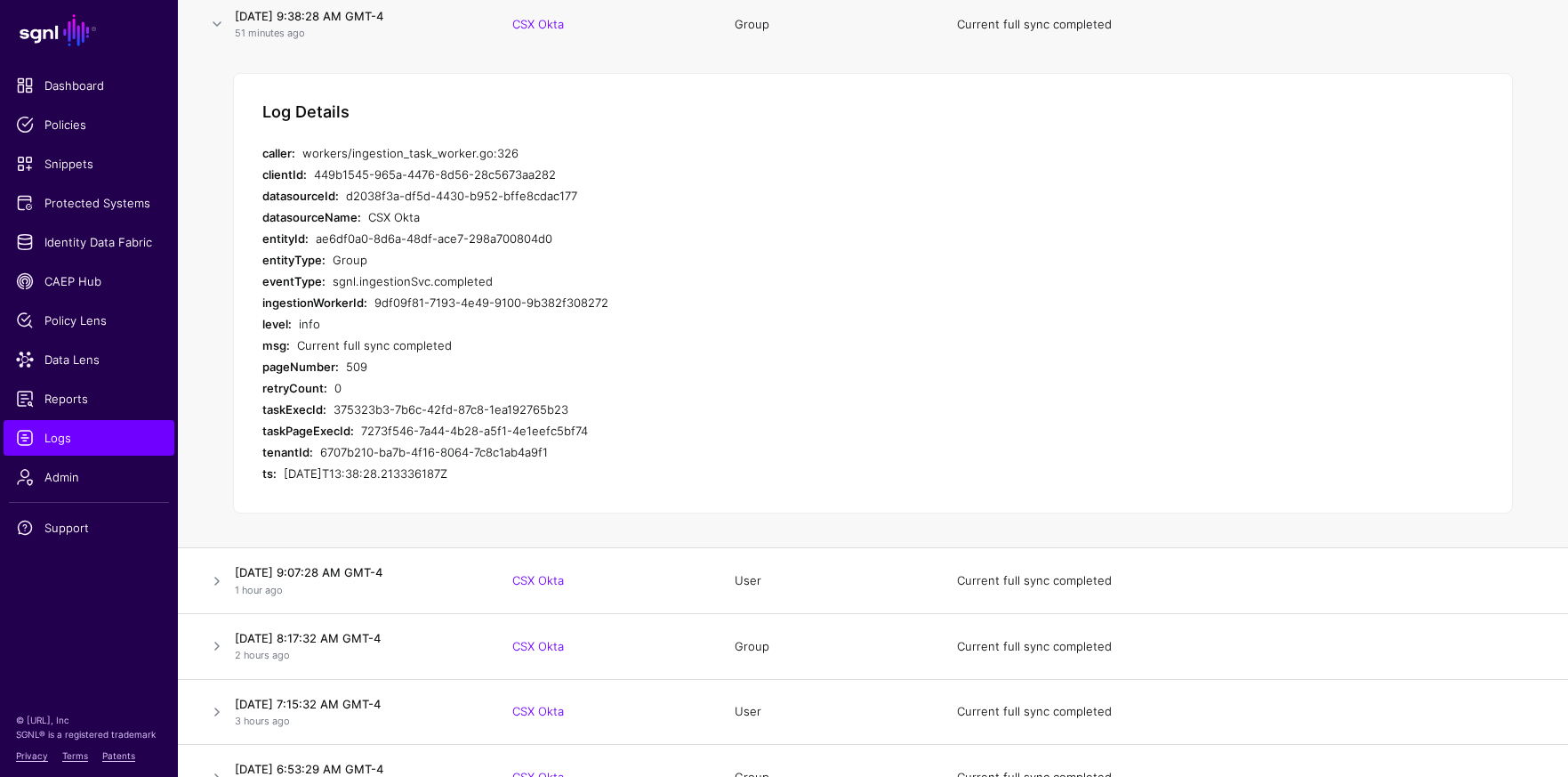
scroll to position [325, 0]
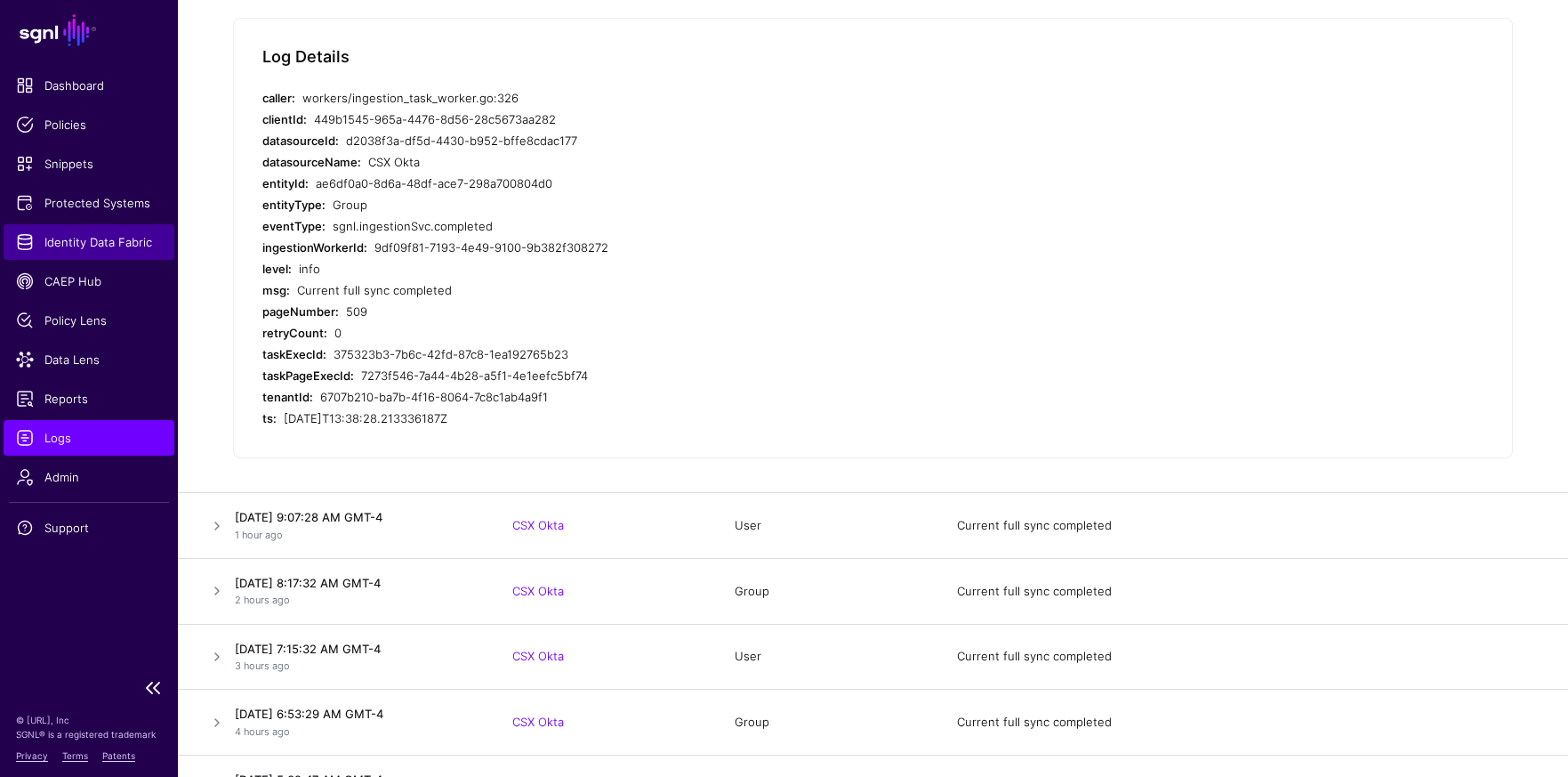
click at [100, 251] on link "Identity Data Fabric" at bounding box center [89, 242] width 171 height 35
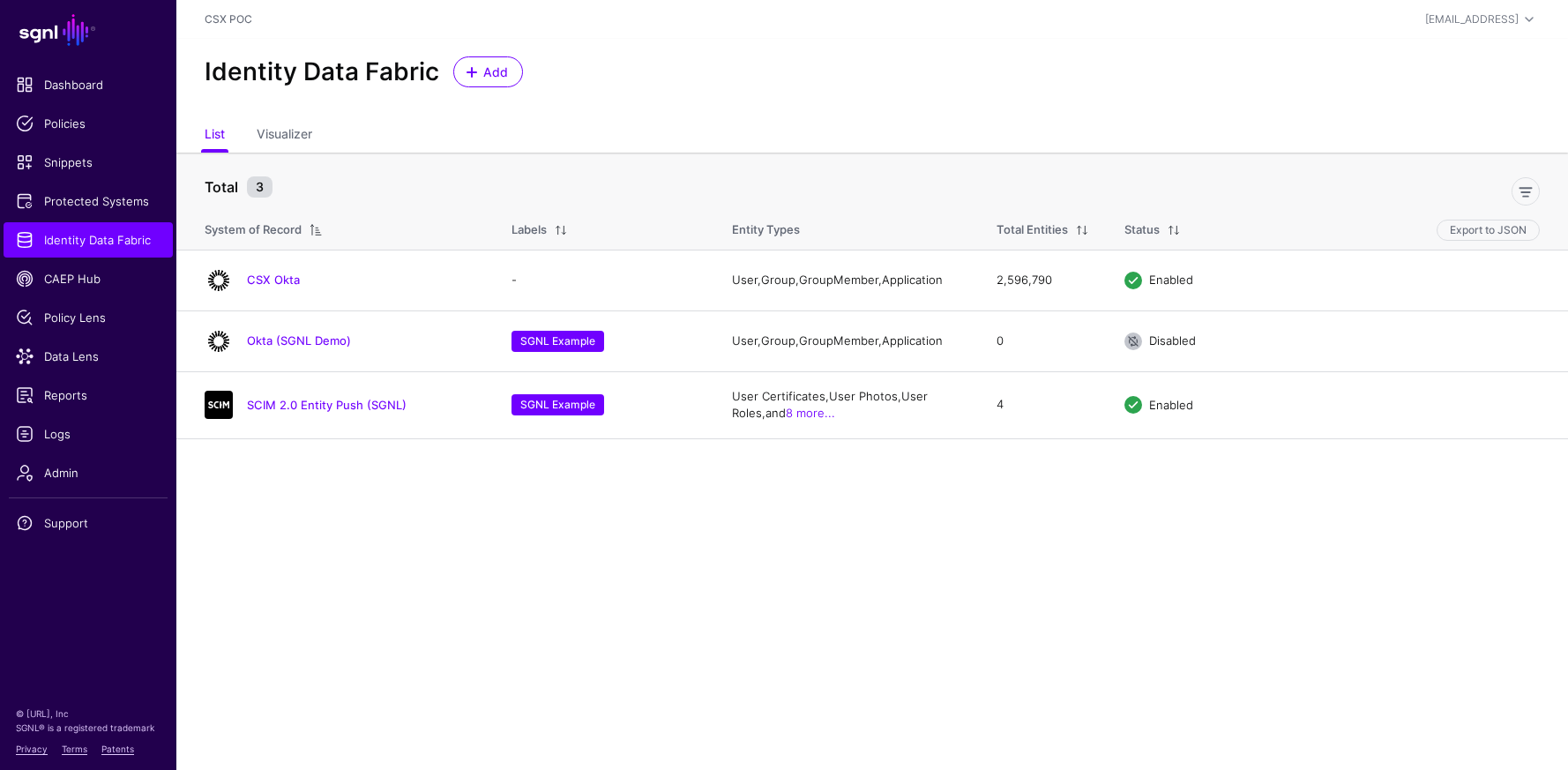
click at [378, 539] on main "SGNL Dashboard Policies Snippets Protected Systems Identity Data Fabric CAEP Hu…" at bounding box center [784, 385] width 1568 height 770
click at [338, 406] on link "SCIM 2.0 Entity Push (SGNL)" at bounding box center [326, 404] width 159 height 14
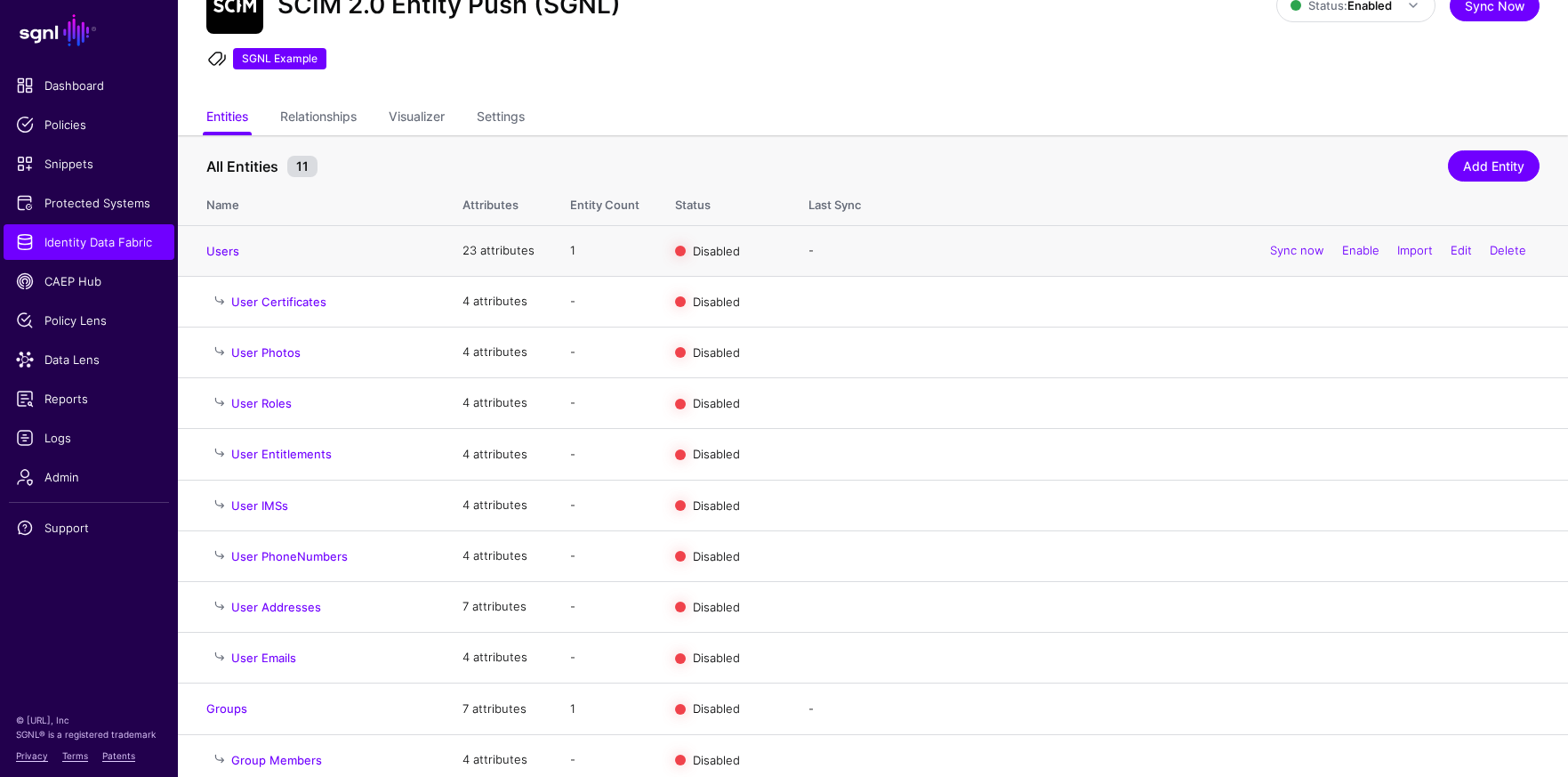
scroll to position [89, 0]
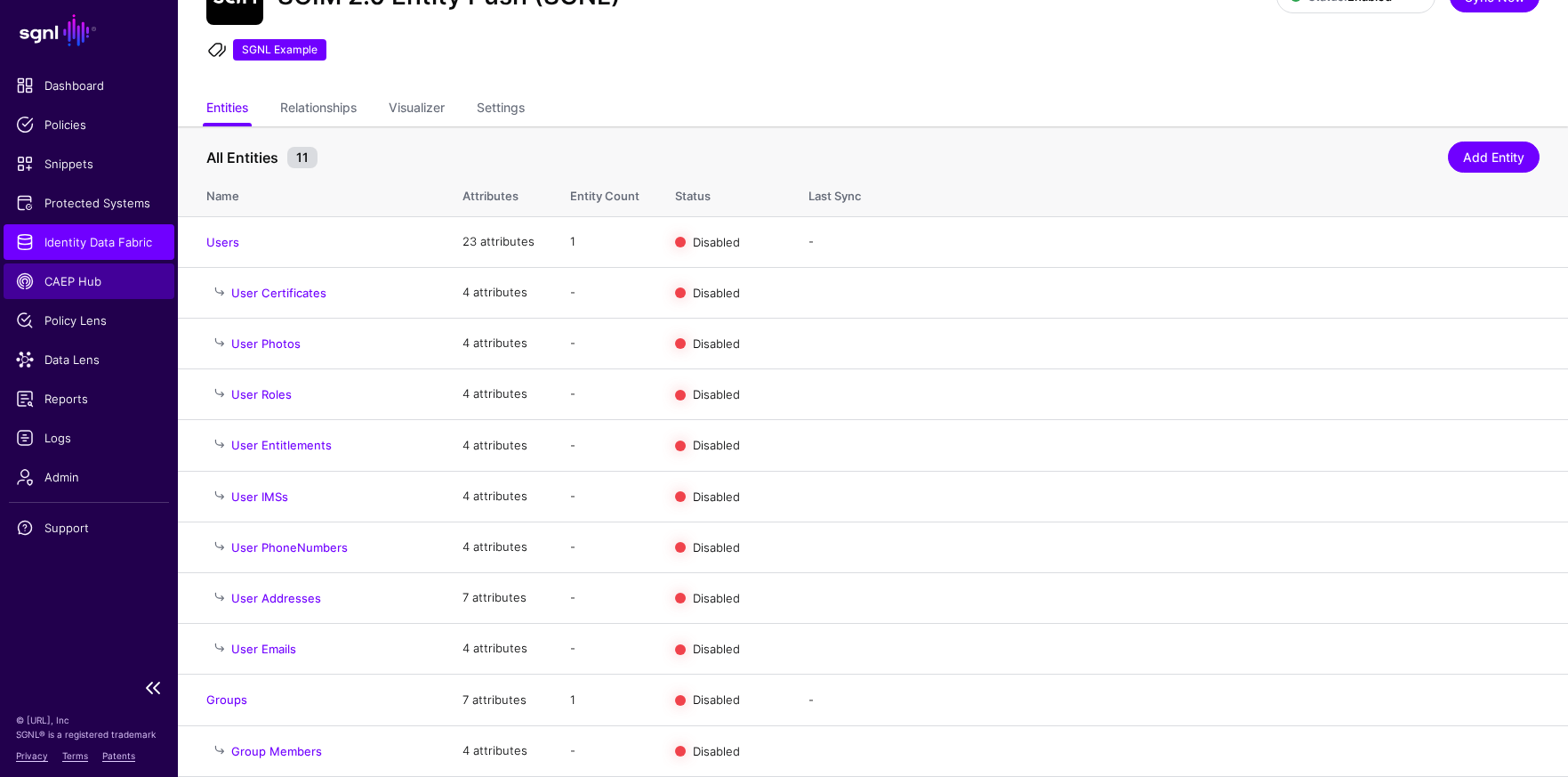
click at [113, 288] on span "CAEP Hub" at bounding box center [88, 281] width 146 height 18
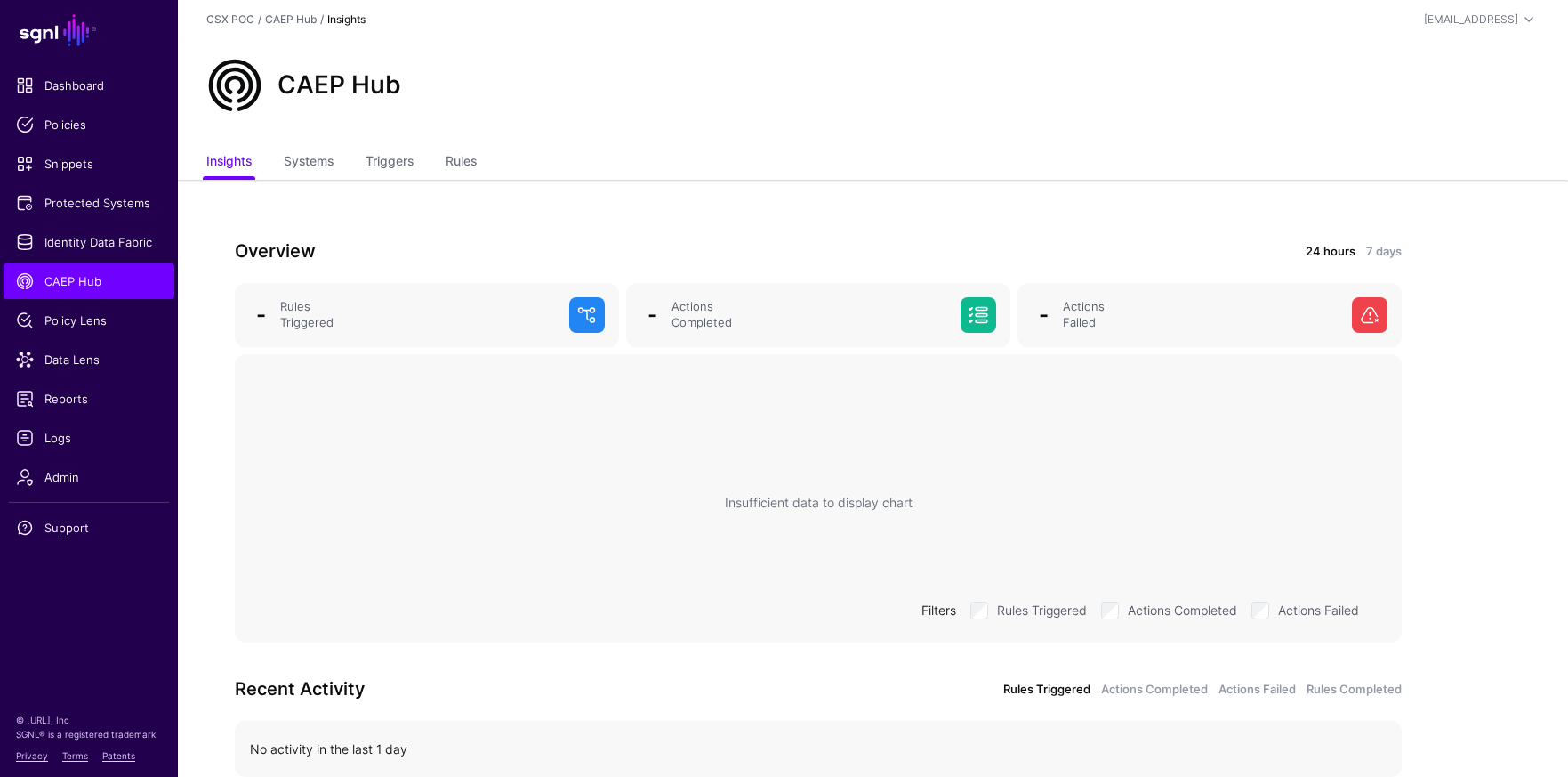
click at [1432, 220] on div "Overview 24 hours 7 days - Rules Triggered - Actions Completed - Actions Failed…" at bounding box center [817, 523] width 1281 height 687
click at [110, 243] on span "Identity Data Fabric" at bounding box center [88, 242] width 146 height 18
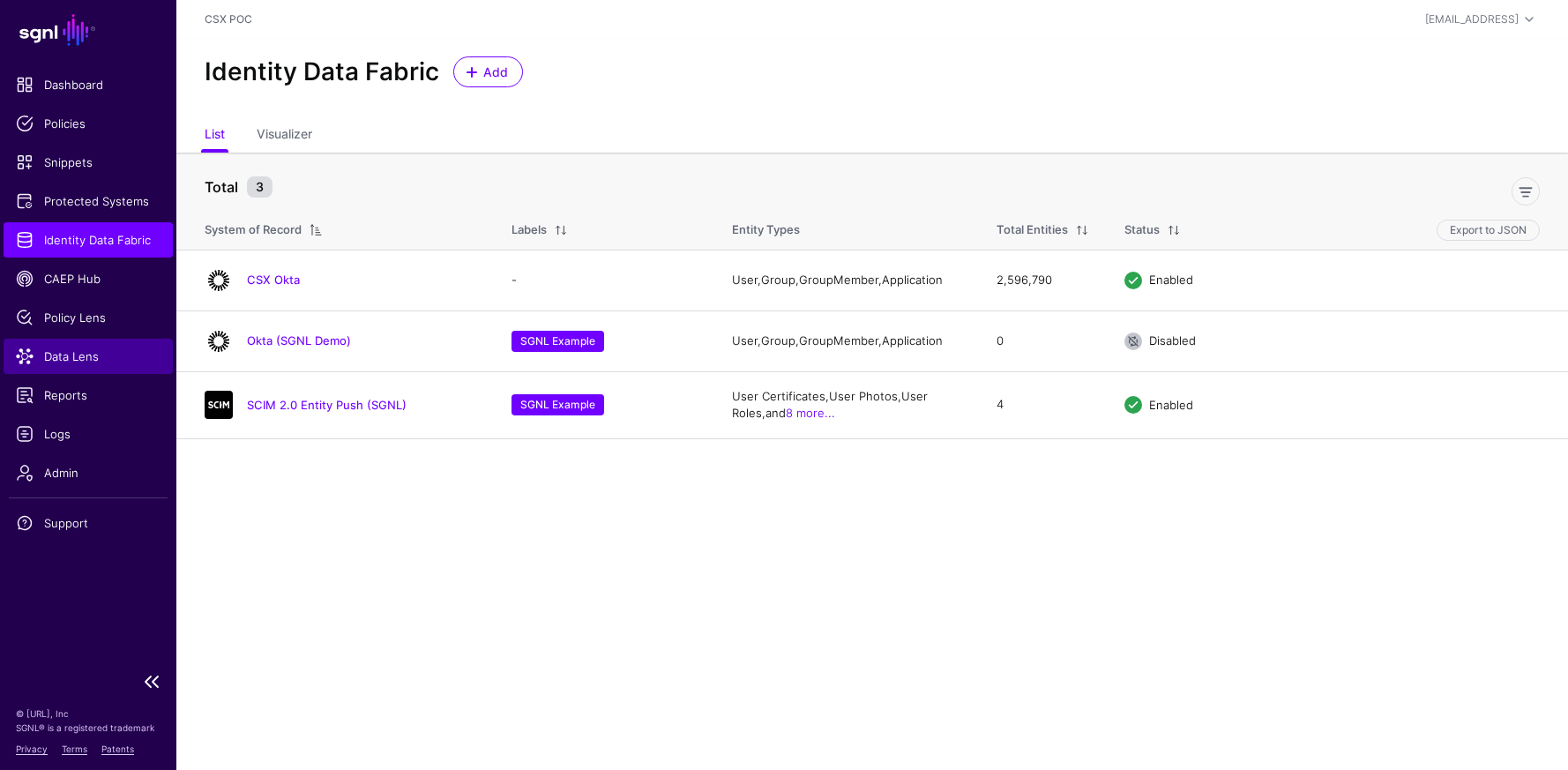
click at [106, 359] on span "Data Lens" at bounding box center [88, 356] width 145 height 18
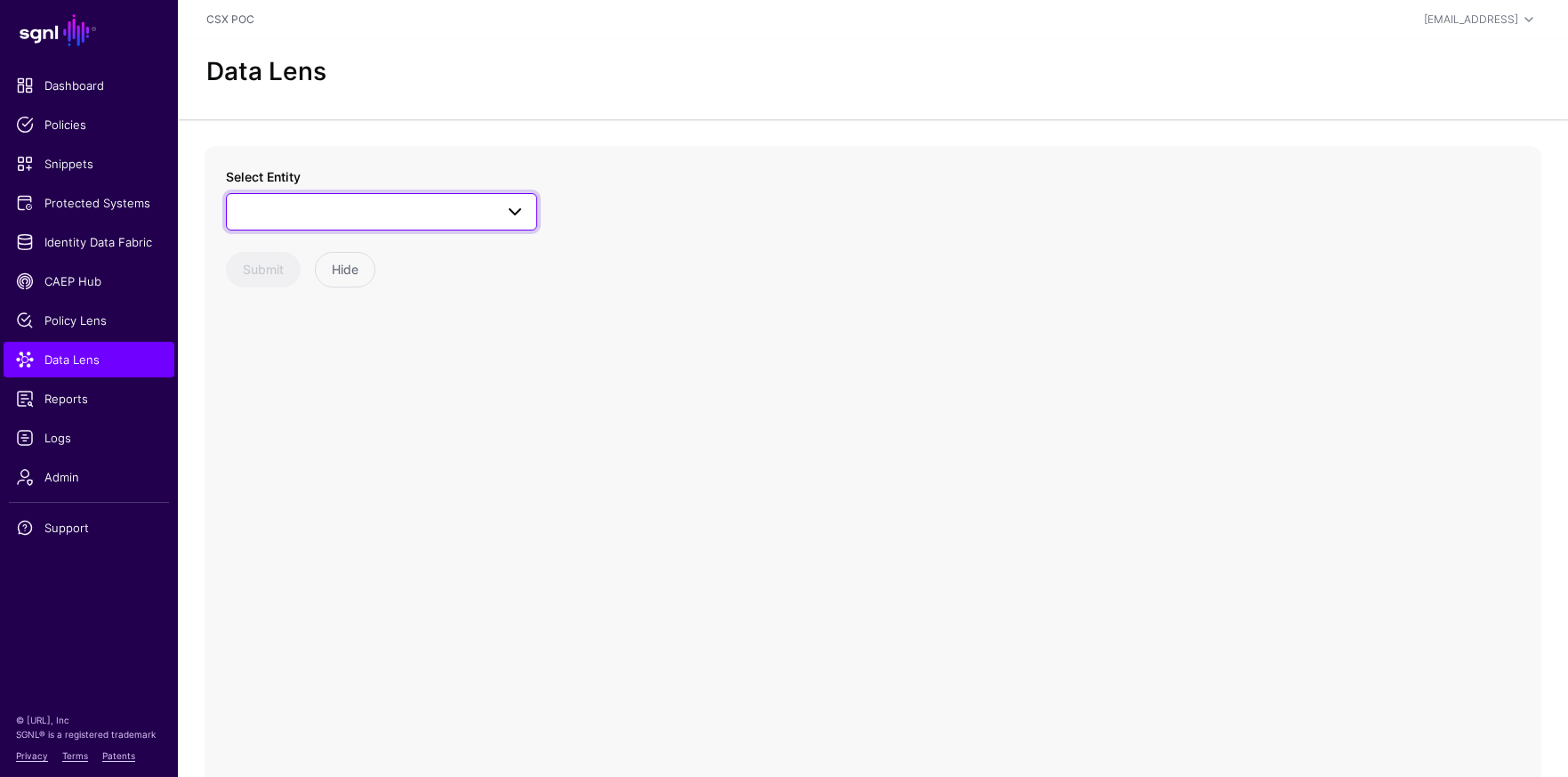
click at [411, 211] on span at bounding box center [381, 211] width 288 height 21
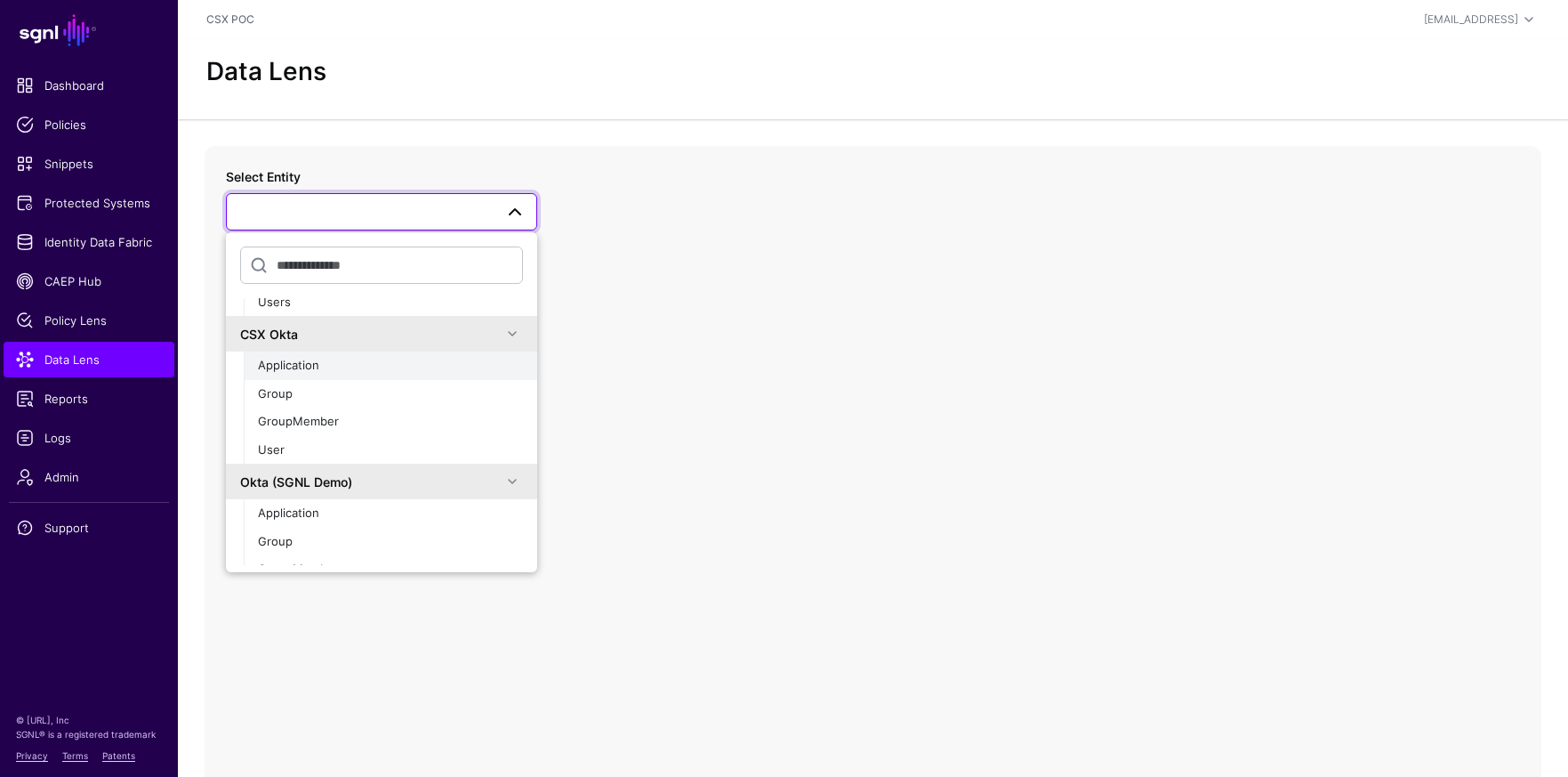
scroll to position [193, 0]
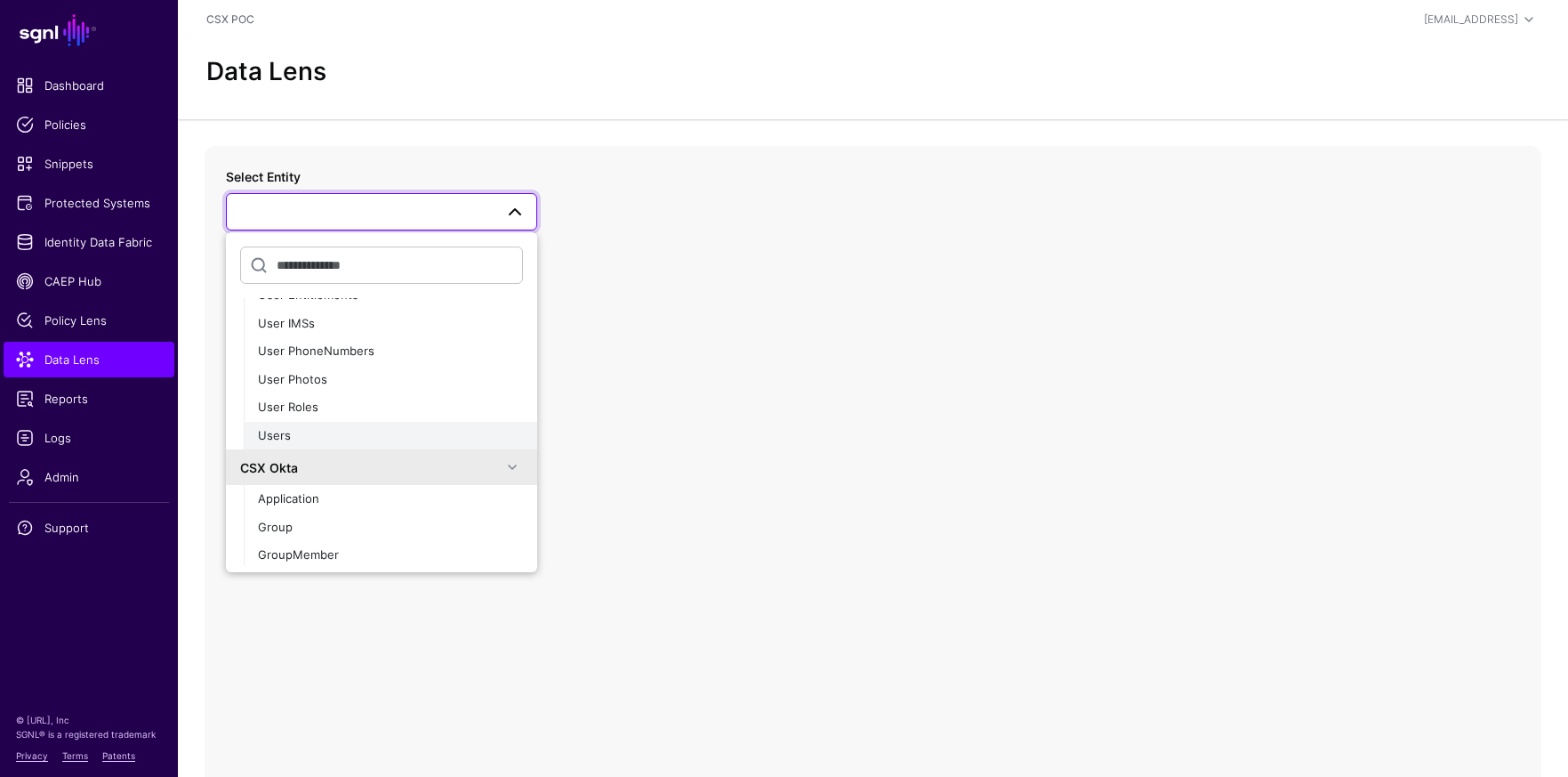
click at [339, 429] on div "Users" at bounding box center [390, 435] width 265 height 18
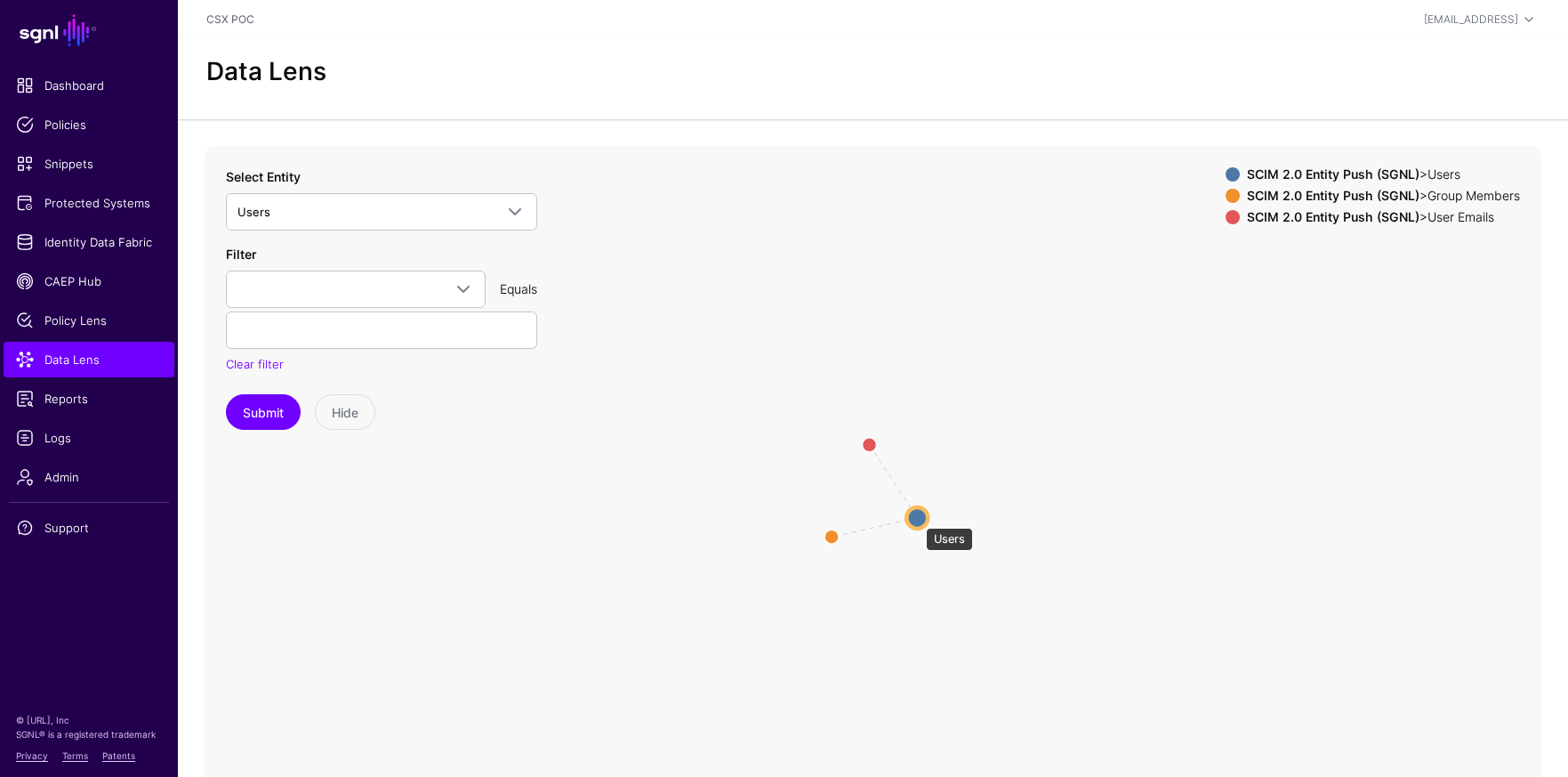
click at [917, 519] on circle at bounding box center [917, 516] width 21 height 21
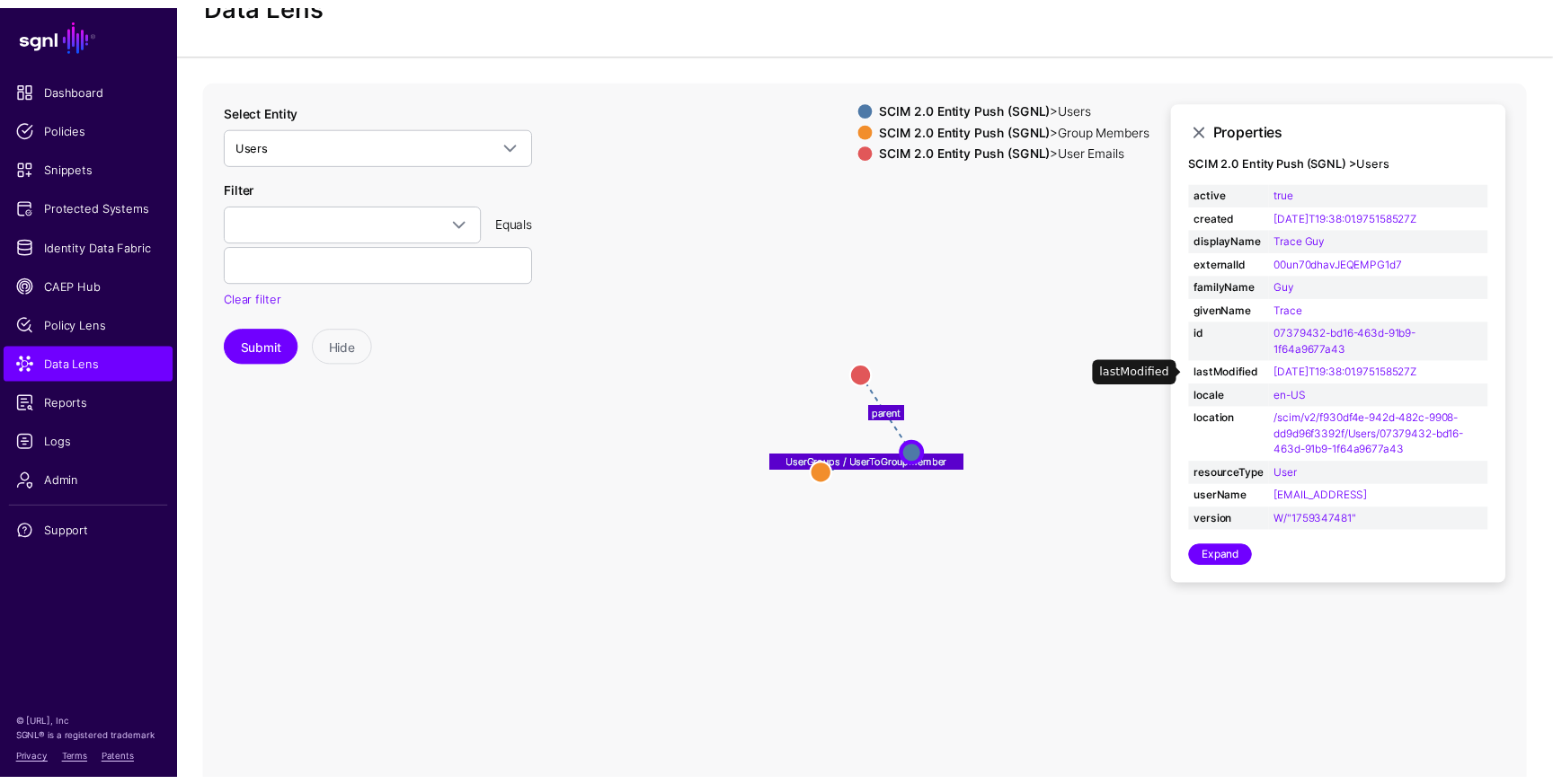
scroll to position [38, 0]
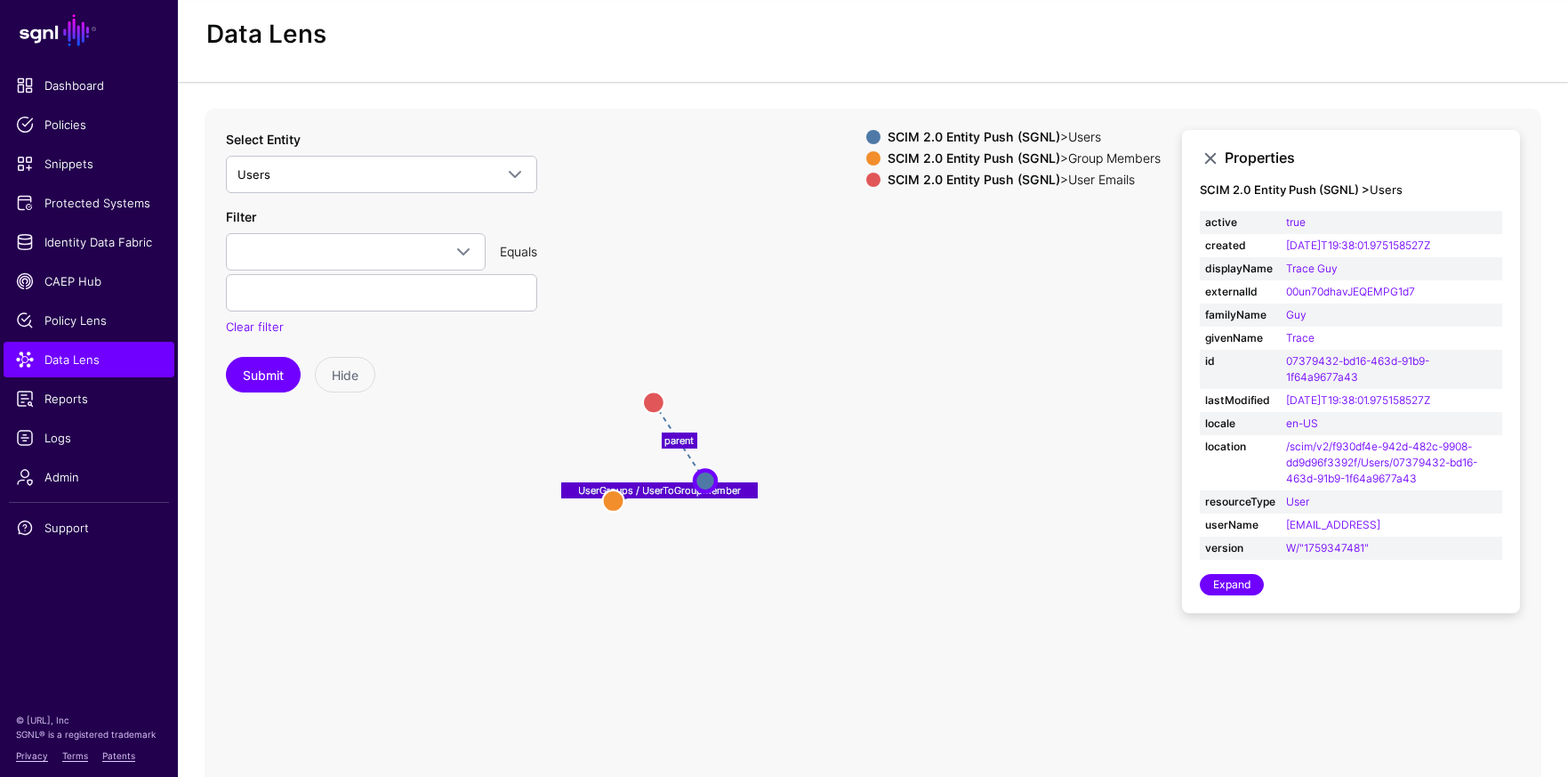
drag, startPoint x: 950, startPoint y: 406, endPoint x: 741, endPoint y: 406, distance: 209.0
click at [733, 406] on icon "UserGroups / UserToGroupMember parent User Emails User Emails Group Members Gro…" at bounding box center [873, 464] width 1337 height 712
drag, startPoint x: 651, startPoint y: 399, endPoint x: 771, endPoint y: 380, distance: 121.5
click at [765, 379] on circle at bounding box center [765, 382] width 21 height 21
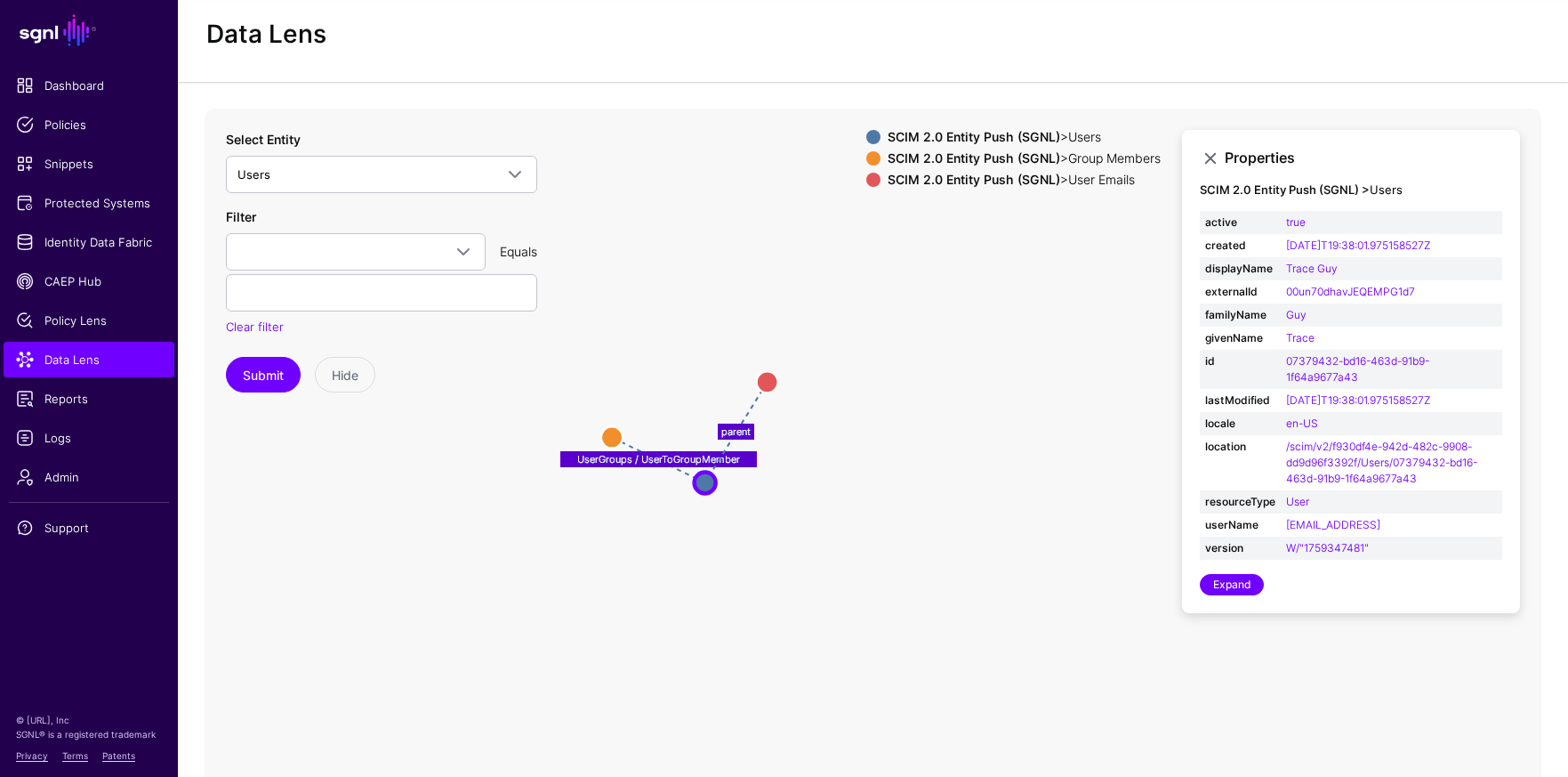
drag, startPoint x: 607, startPoint y: 489, endPoint x: 609, endPoint y: 435, distance: 54.0
click at [609, 435] on circle at bounding box center [612, 436] width 21 height 21
drag, startPoint x: 106, startPoint y: 658, endPoint x: 167, endPoint y: 607, distance: 79.5
click at [106, 658] on ul "Dashboard Policies Snippets Protected Systems Identity Data Fabric CAEP Hub Pol…" at bounding box center [88, 368] width 178 height 601
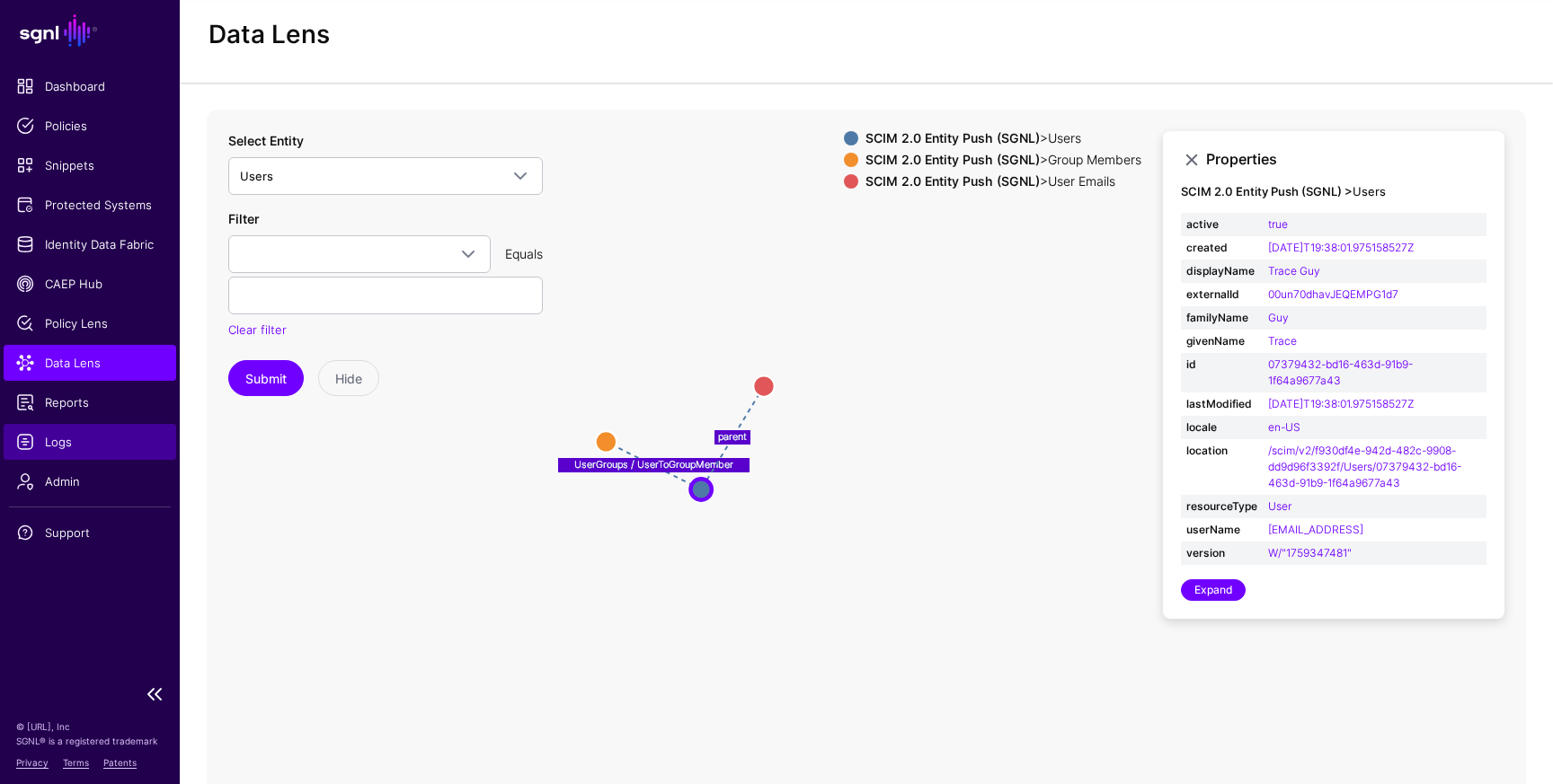
click at [77, 445] on span "Logs" at bounding box center [89, 441] width 148 height 18
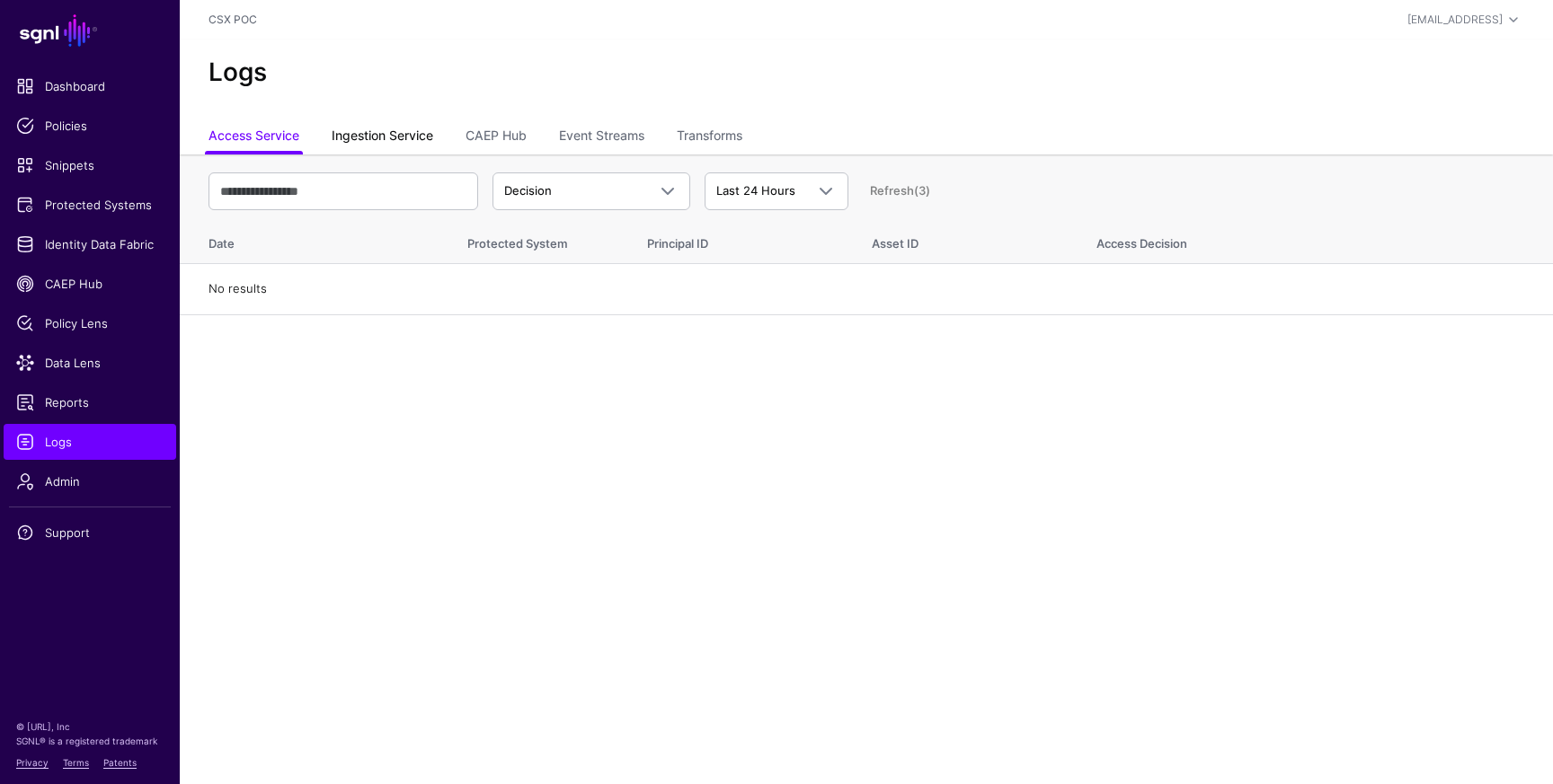
click at [407, 126] on link "Ingestion Service" at bounding box center [382, 137] width 101 height 34
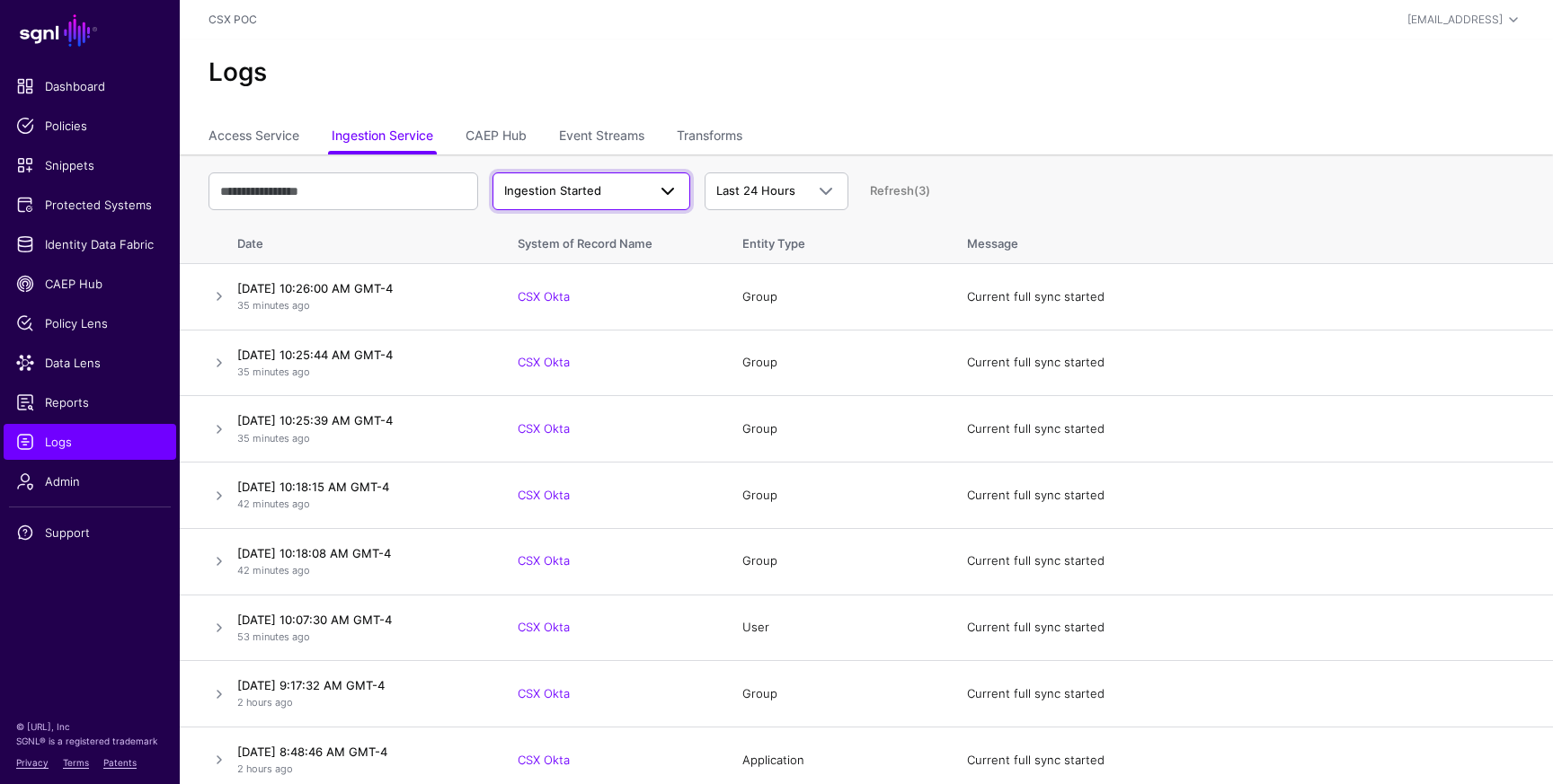
click at [652, 190] on span at bounding box center [662, 191] width 32 height 22
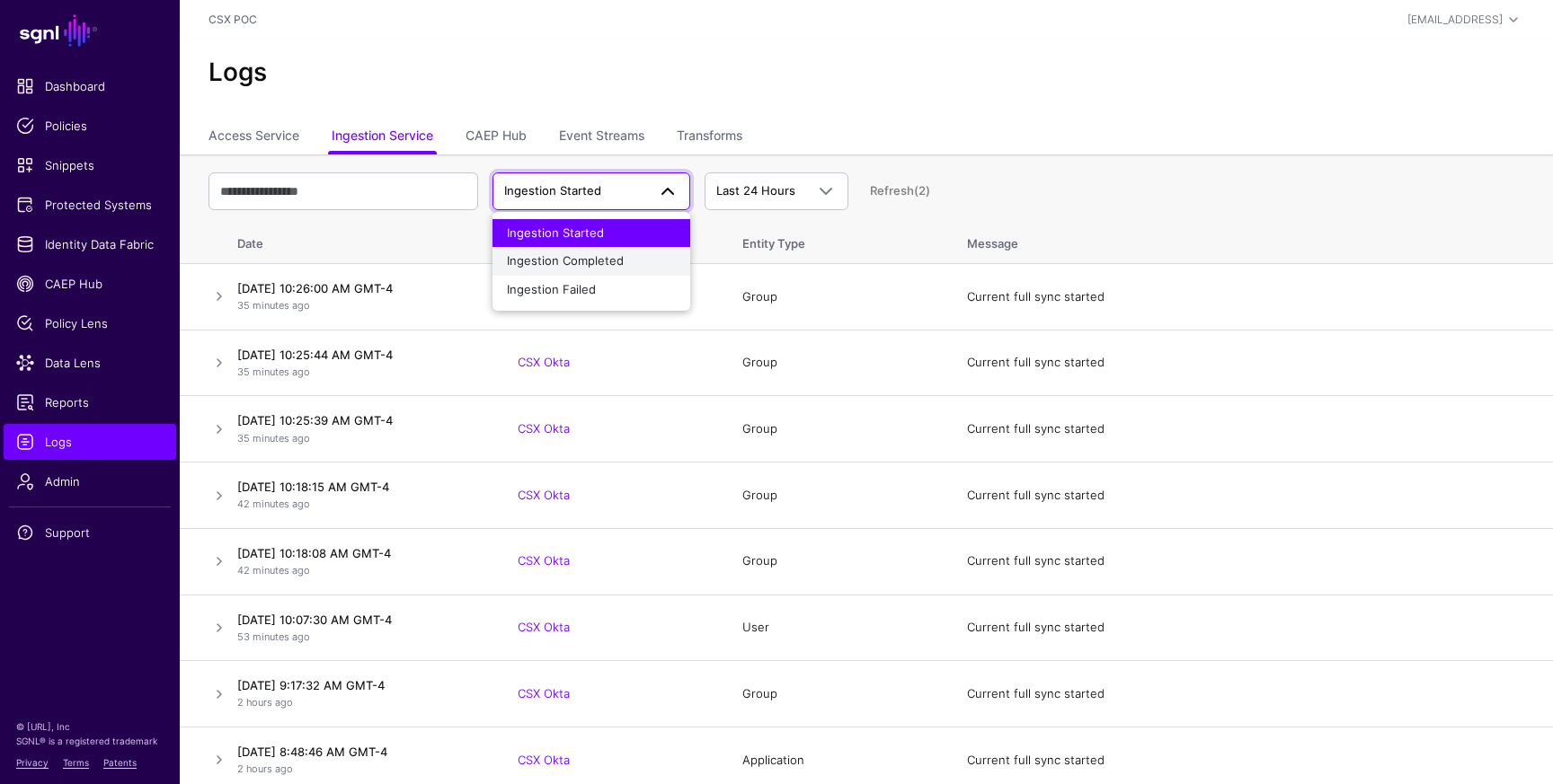
click at [639, 263] on div "Ingestion Completed" at bounding box center [591, 261] width 169 height 18
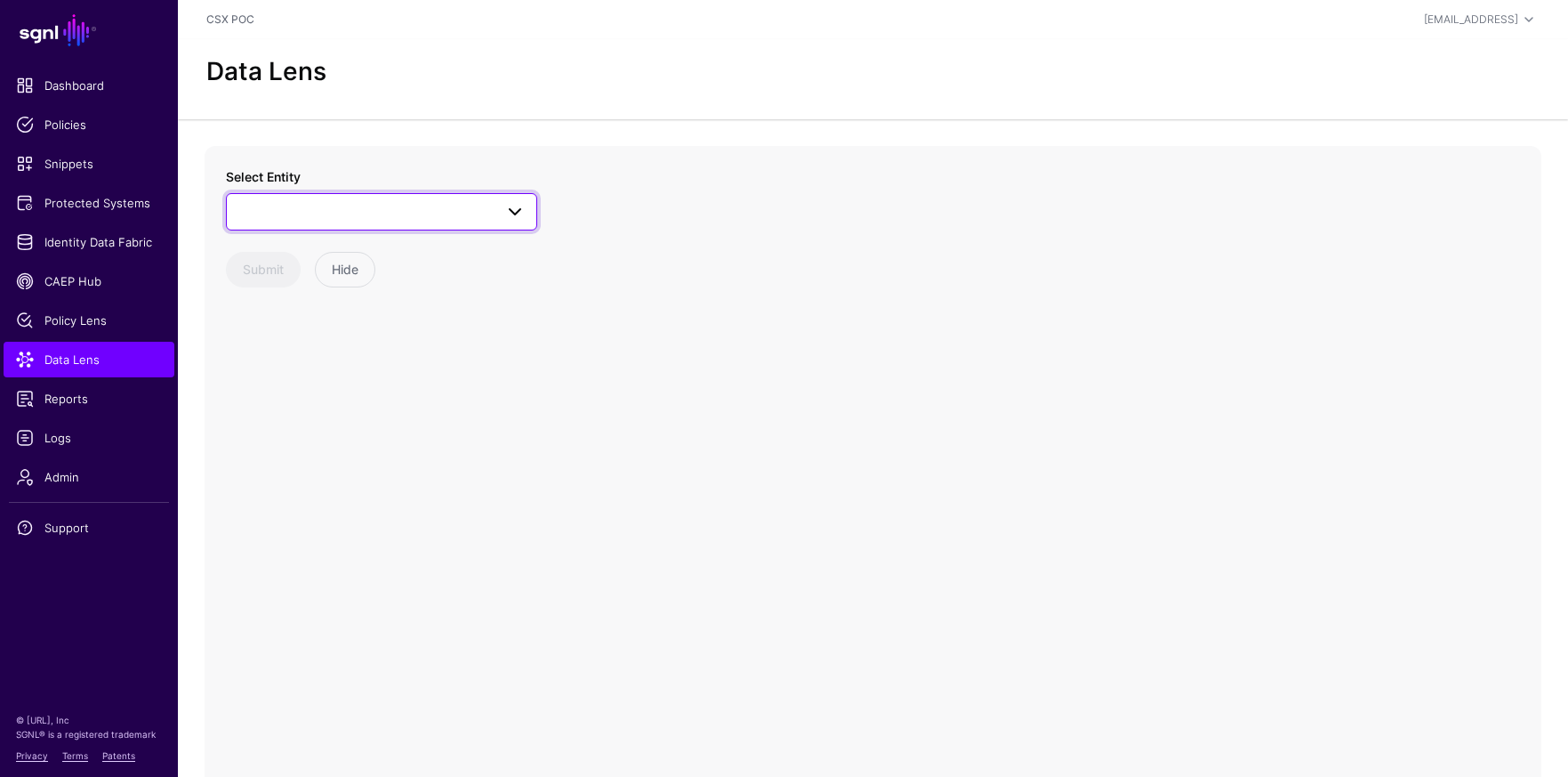
click at [485, 222] on link at bounding box center [381, 212] width 312 height 37
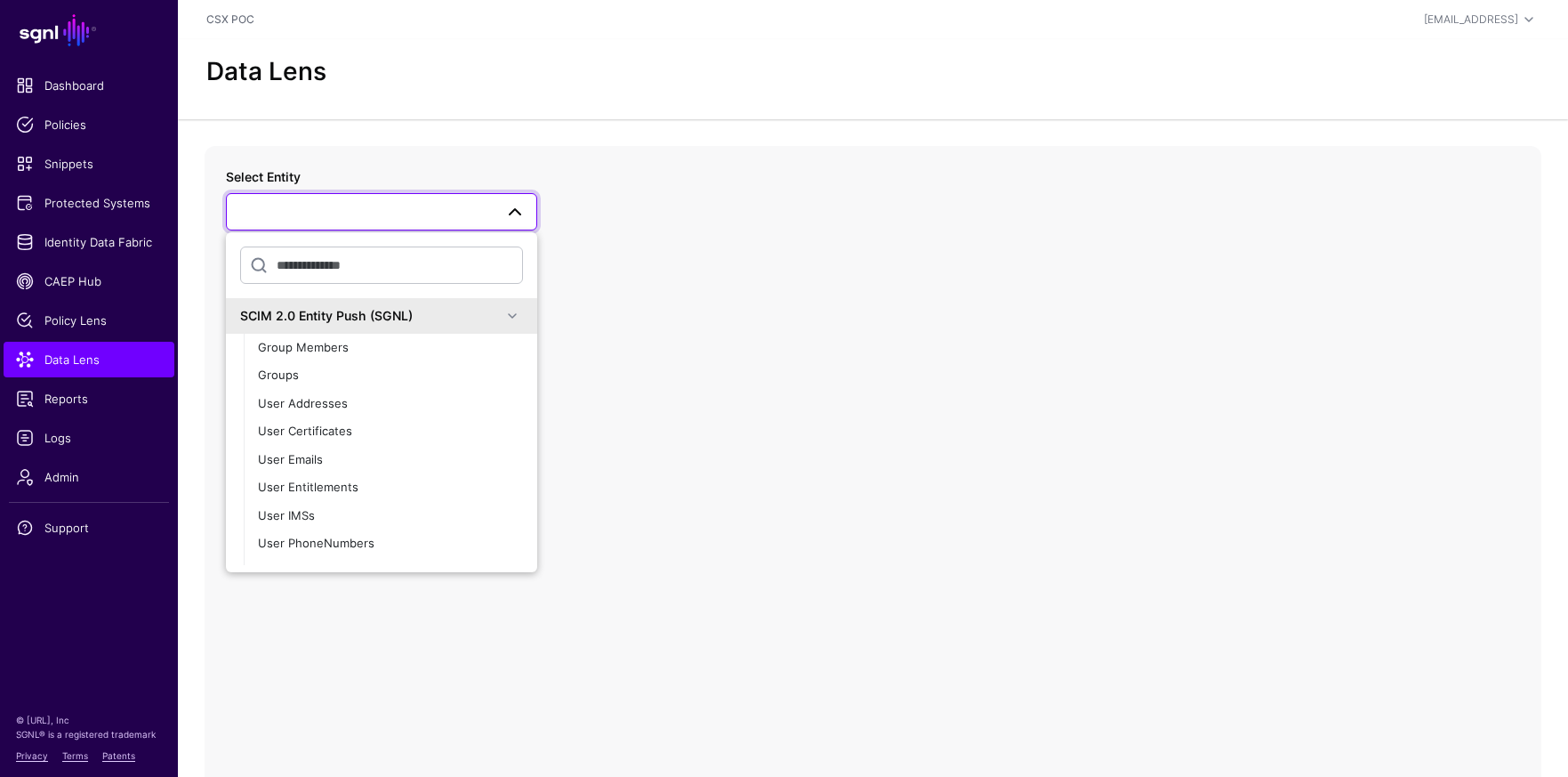
click at [504, 314] on span at bounding box center [512, 315] width 21 height 21
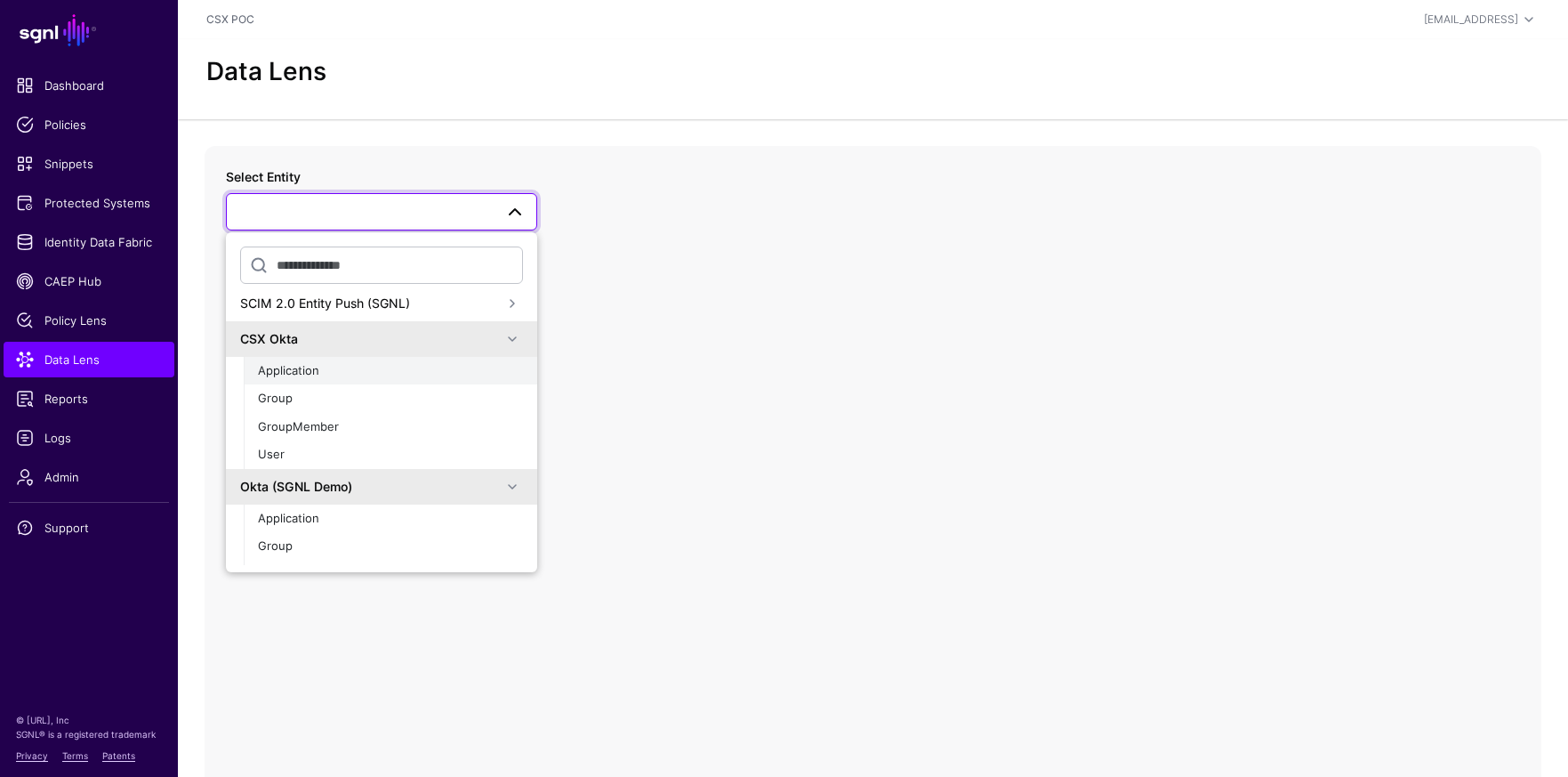
scroll to position [14, 0]
click at [361, 446] on div "User" at bounding box center [390, 452] width 265 height 18
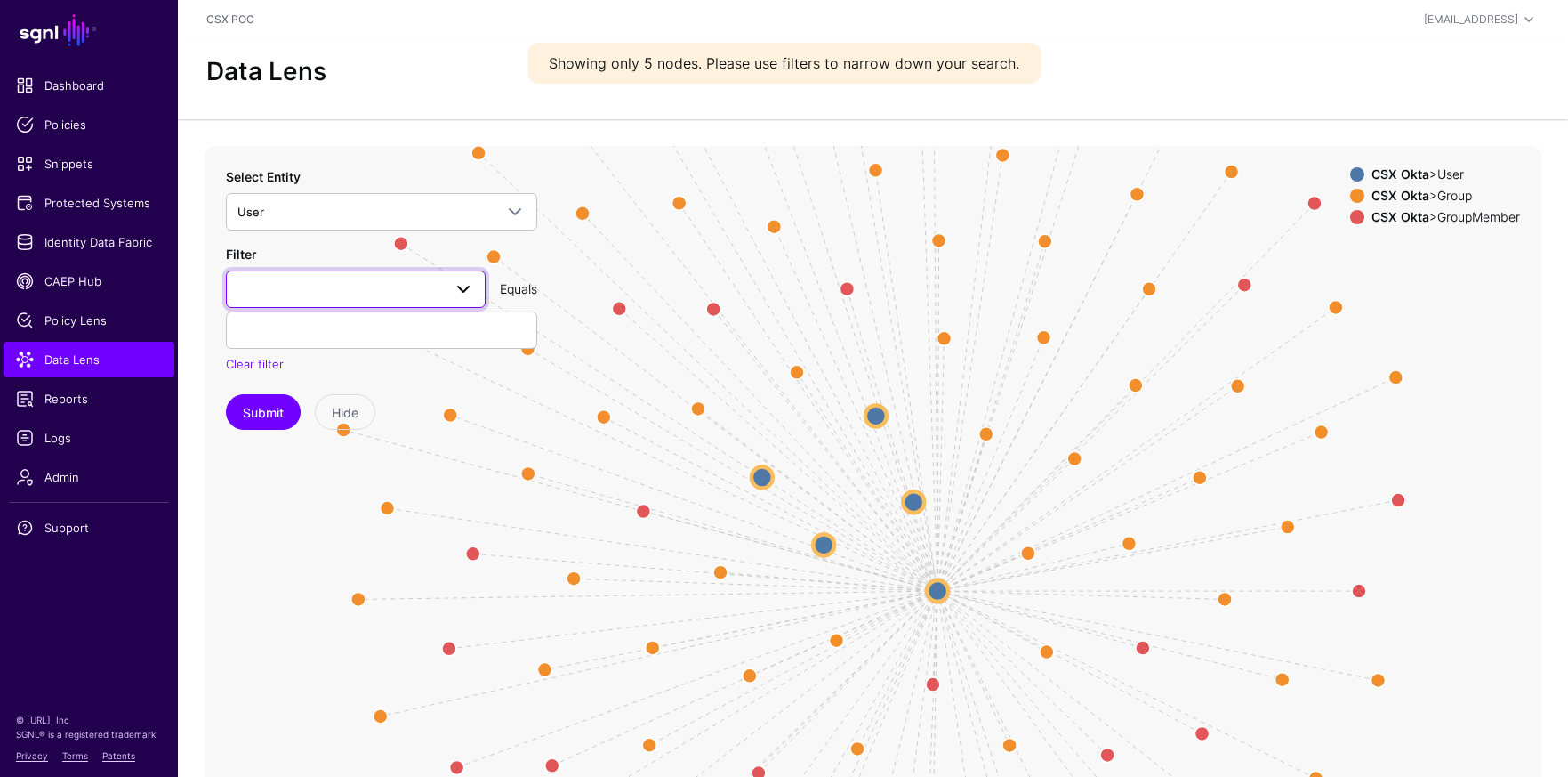
click at [462, 296] on span at bounding box center [463, 288] width 21 height 21
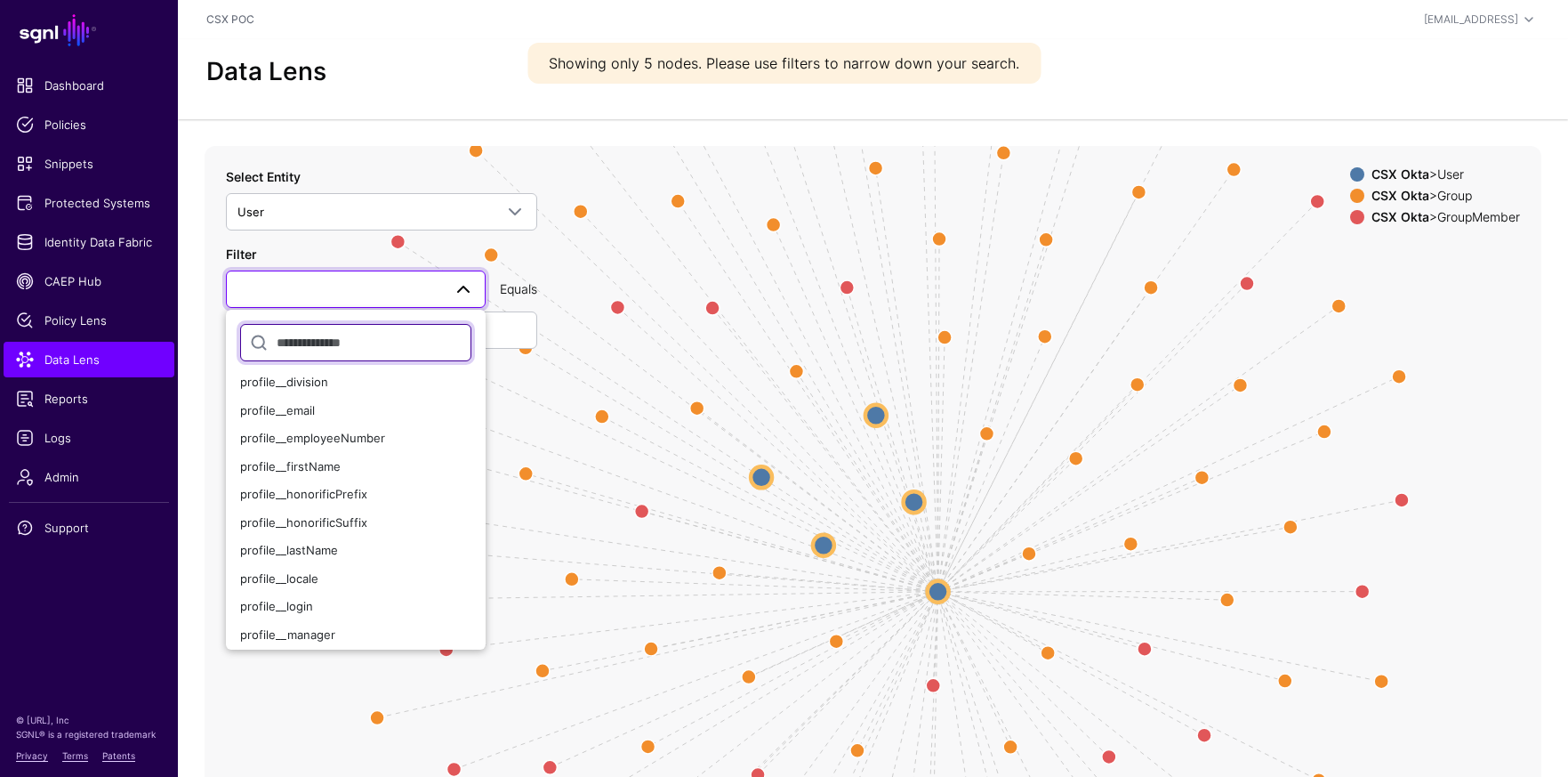
scroll to position [318, 0]
click at [306, 405] on span "profile__email" at bounding box center [277, 406] width 74 height 14
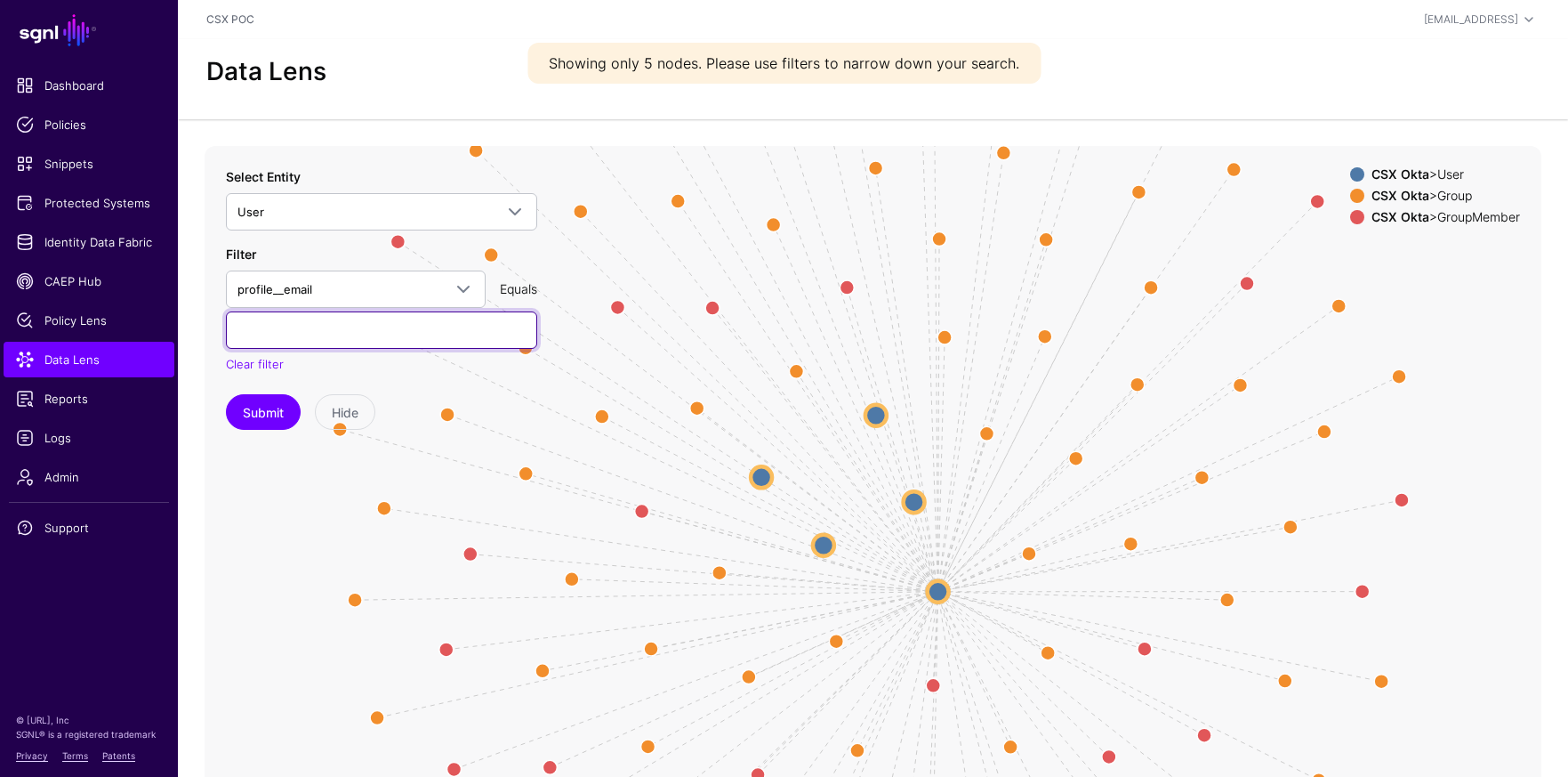
click at [309, 342] on input "text" at bounding box center [381, 330] width 312 height 37
paste input "**********"
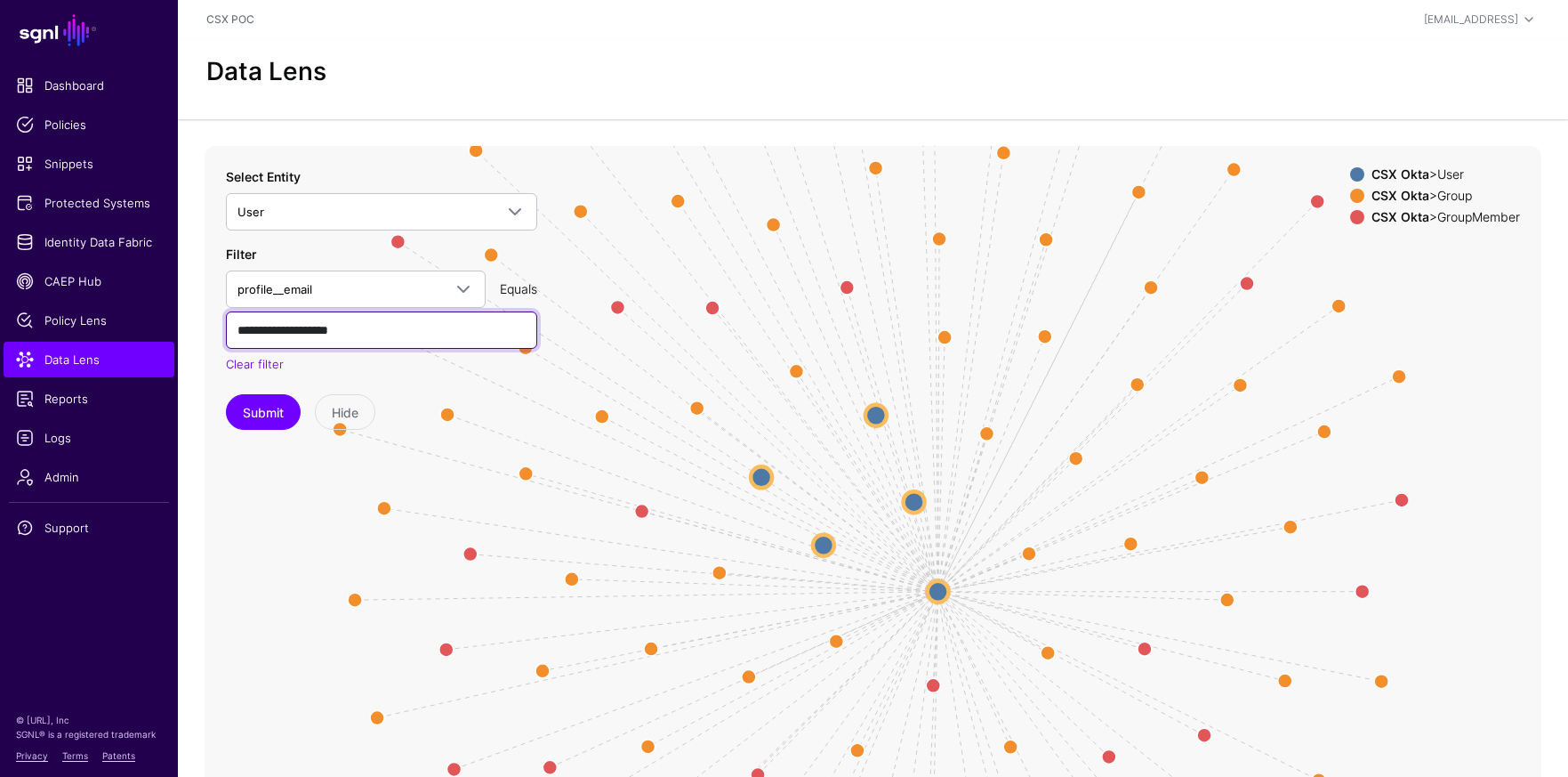
click at [241, 330] on input "**********" at bounding box center [381, 330] width 312 height 37
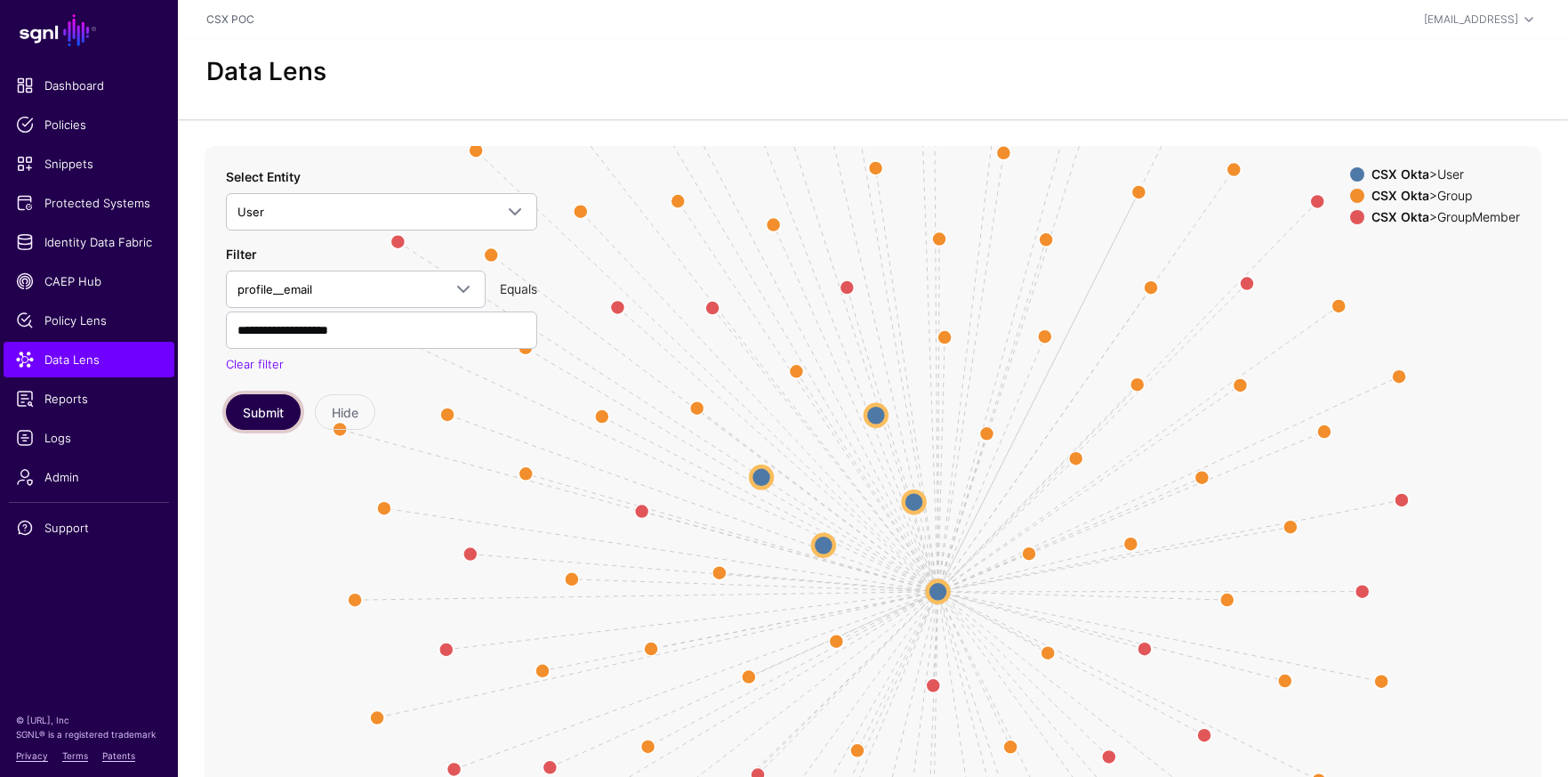
click at [268, 415] on button "Submit" at bounding box center [263, 412] width 74 height 35
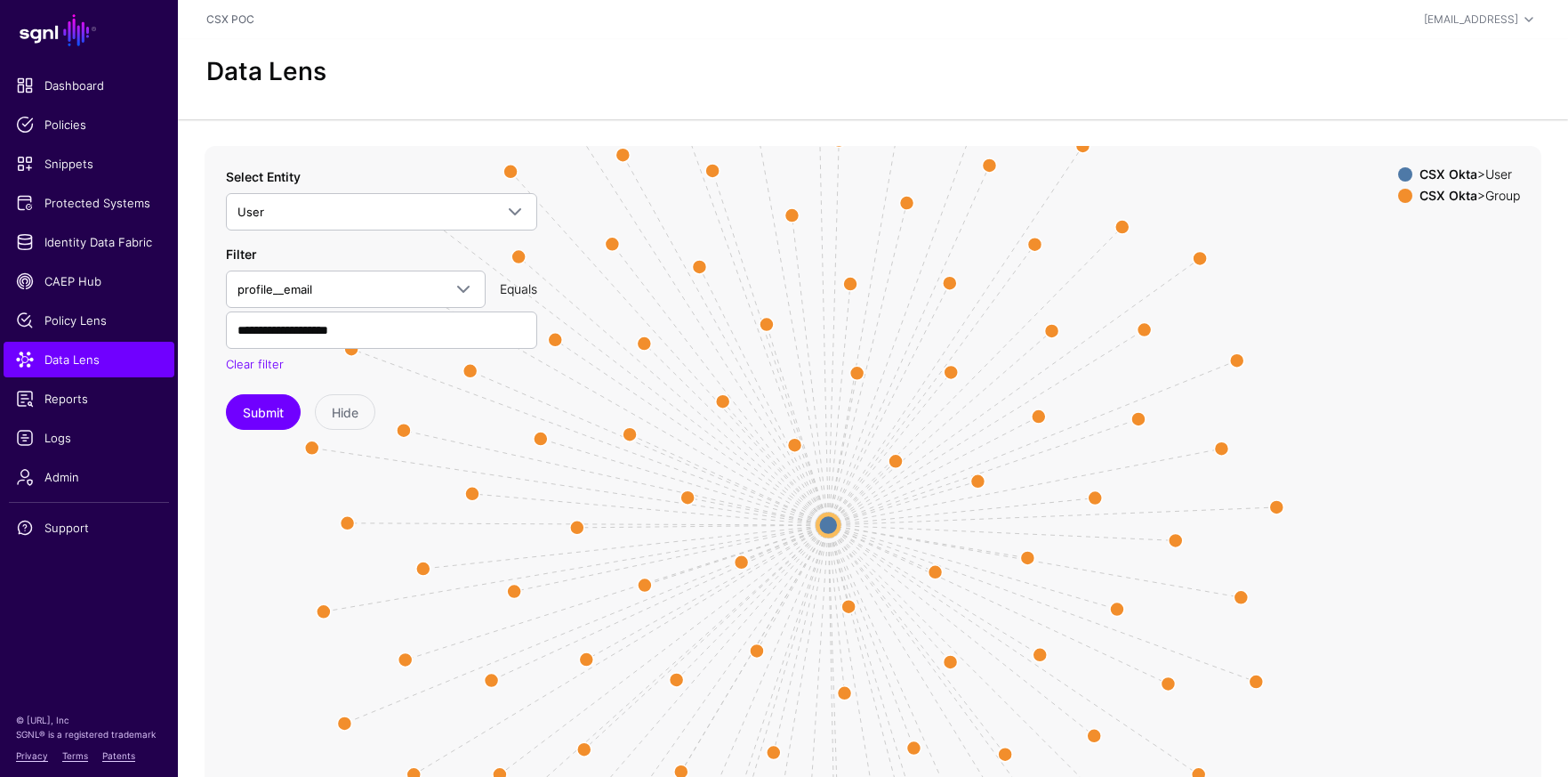
drag, startPoint x: 992, startPoint y: 501, endPoint x: 891, endPoint y: 528, distance: 104.5
click at [892, 528] on icon "Group Group Group Group Group Group Group Group Group Group Group Group Group G…" at bounding box center [873, 502] width 1337 height 712
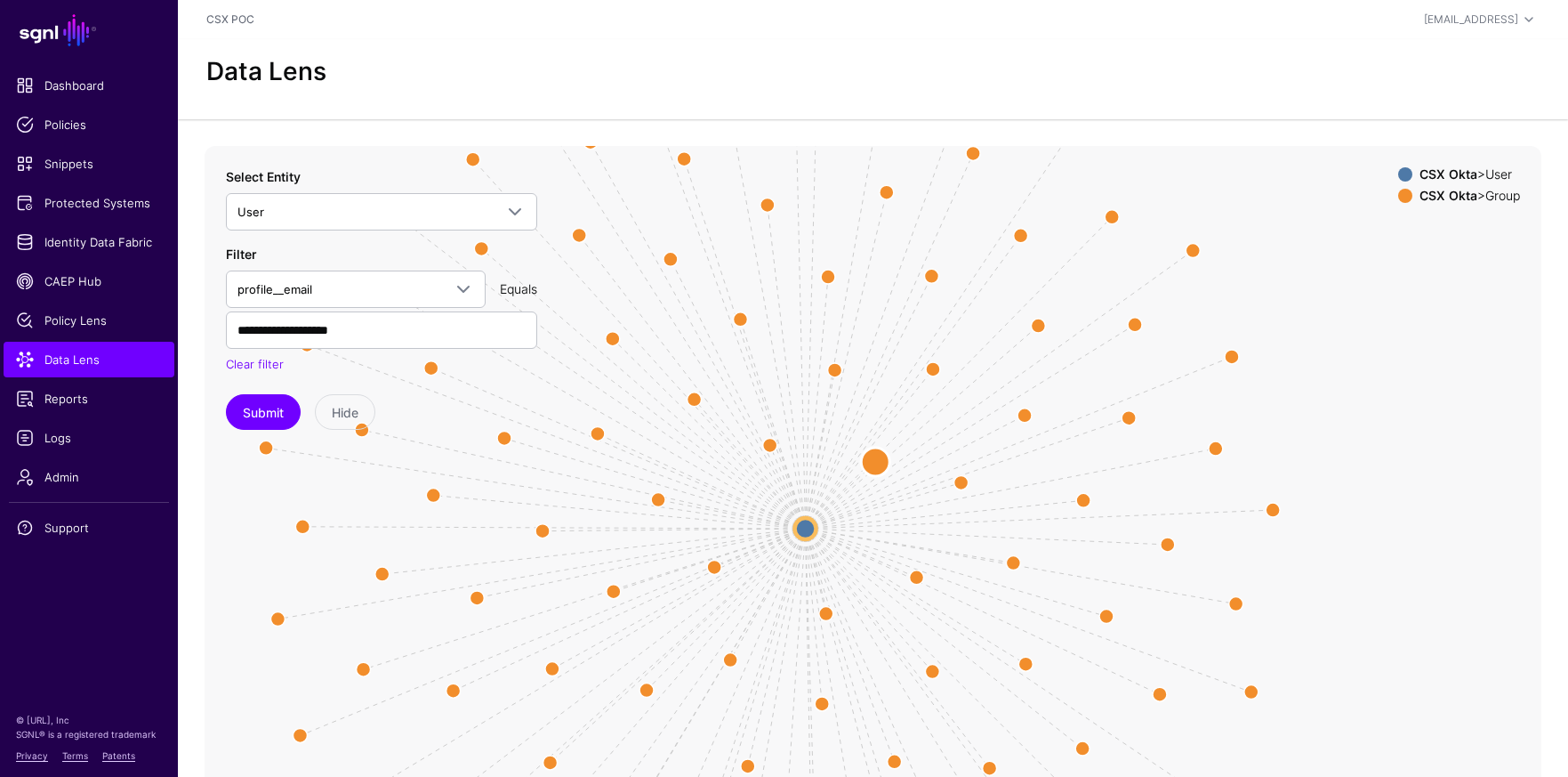
click at [874, 468] on circle at bounding box center [875, 462] width 29 height 29
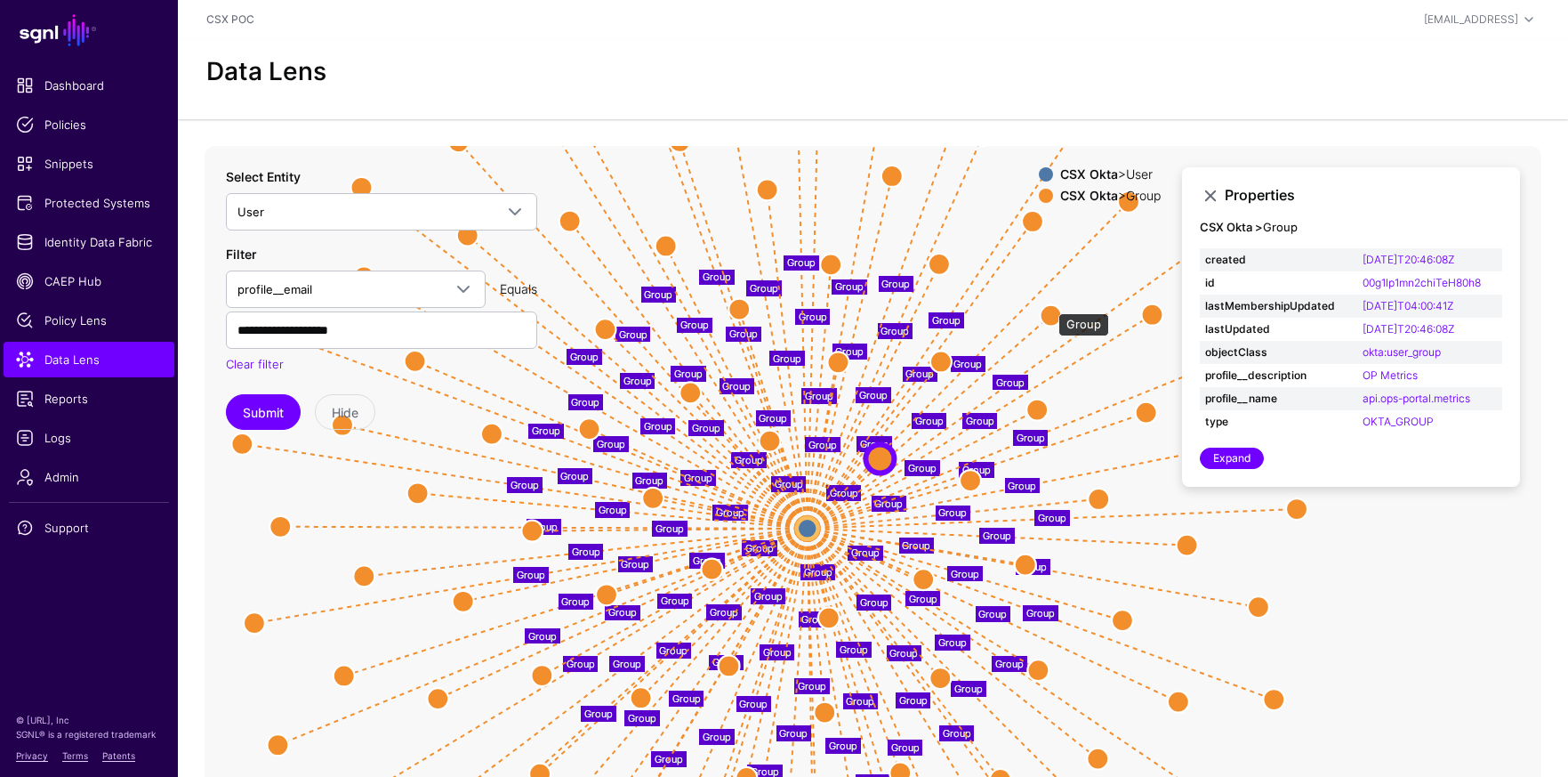
click at [1052, 313] on circle at bounding box center [1051, 315] width 21 height 21
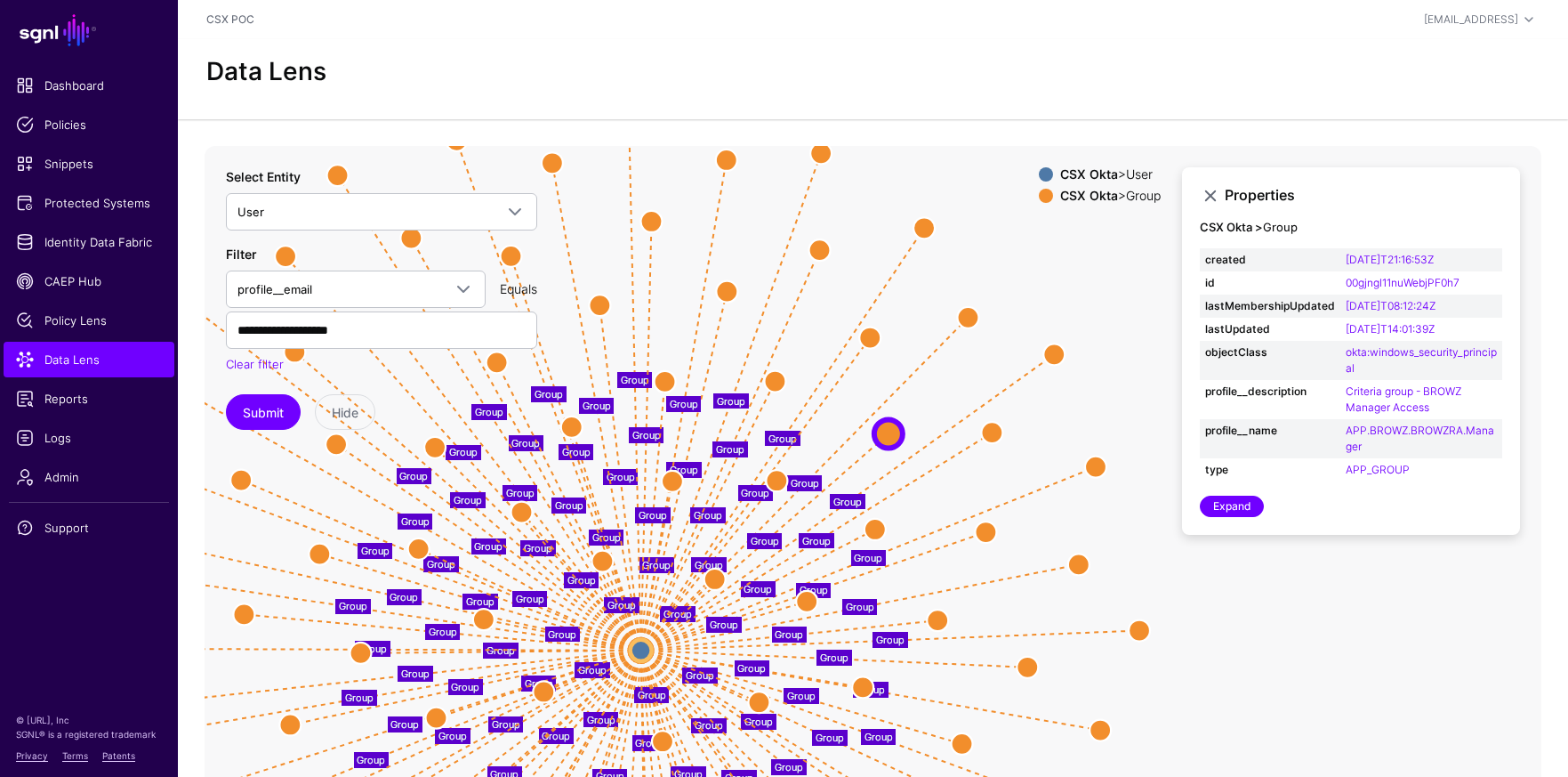
drag, startPoint x: 1107, startPoint y: 323, endPoint x: 956, endPoint y: 455, distance: 200.6
click at [955, 456] on icon "Group Group Group Group Group Group Group Group Group Group Group Group Group G…" at bounding box center [873, 502] width 1337 height 712
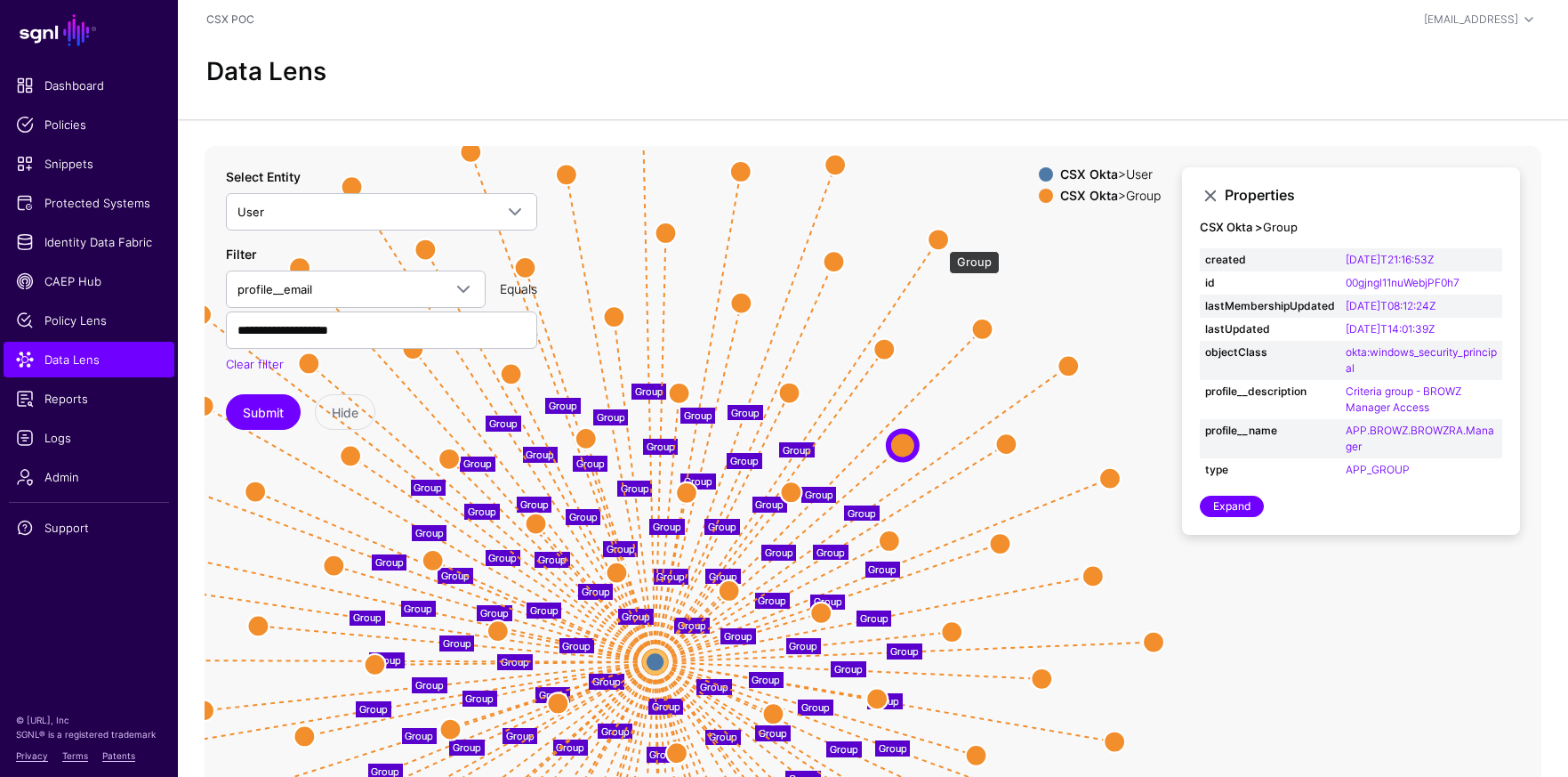
click at [940, 239] on circle at bounding box center [938, 239] width 21 height 21
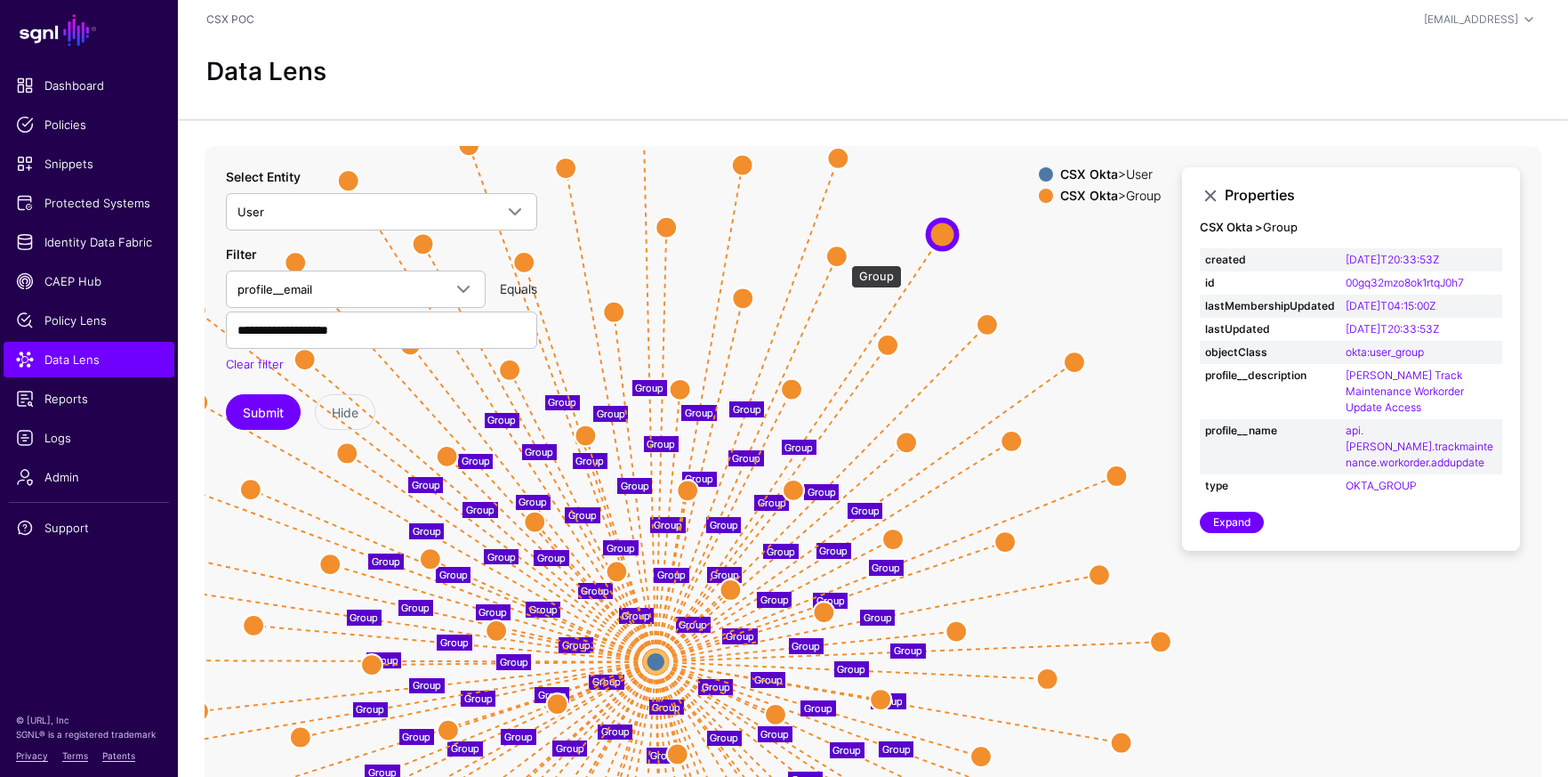
click at [843, 256] on circle at bounding box center [837, 256] width 21 height 21
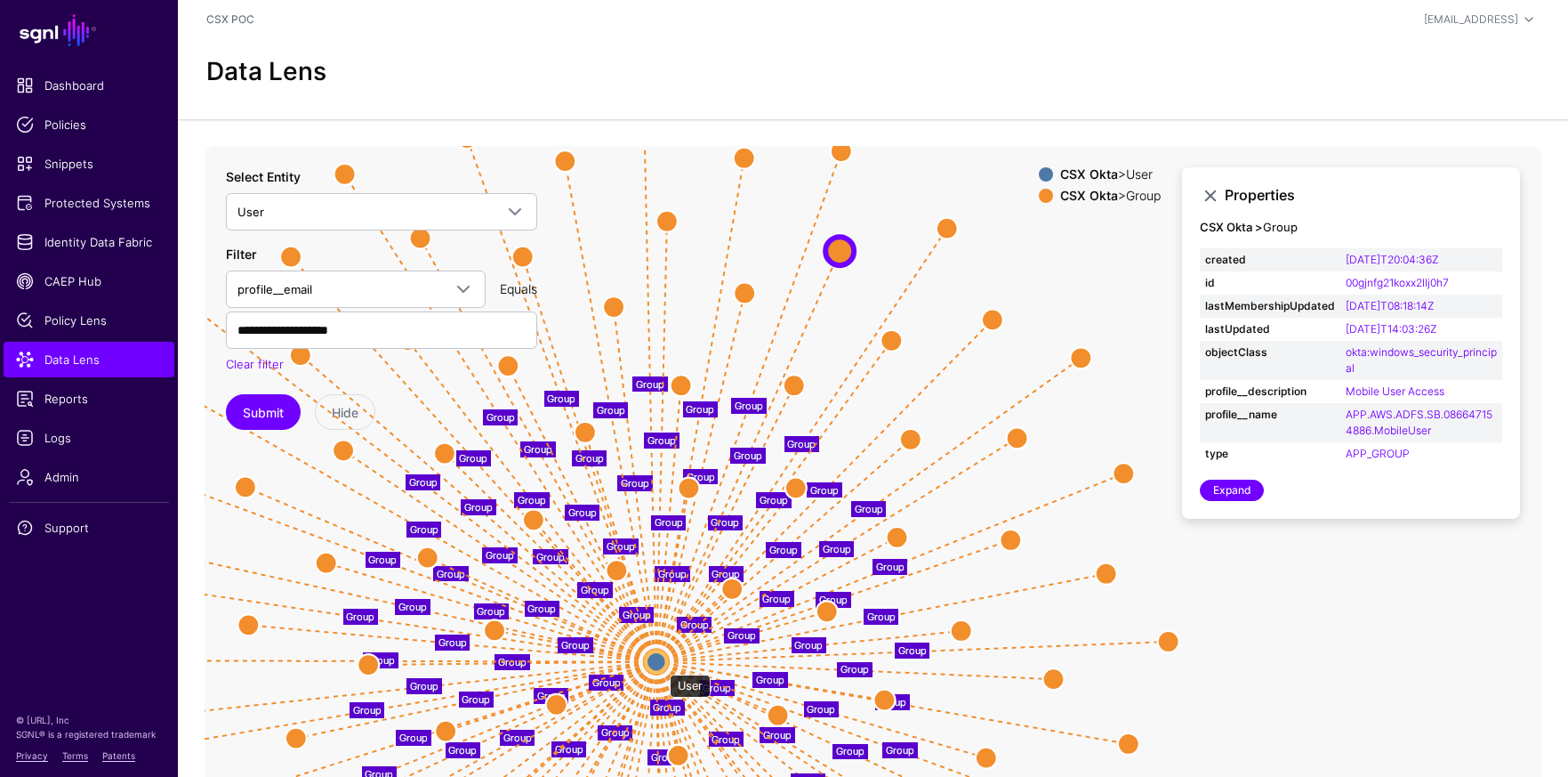
click at [661, 665] on circle at bounding box center [656, 661] width 21 height 21
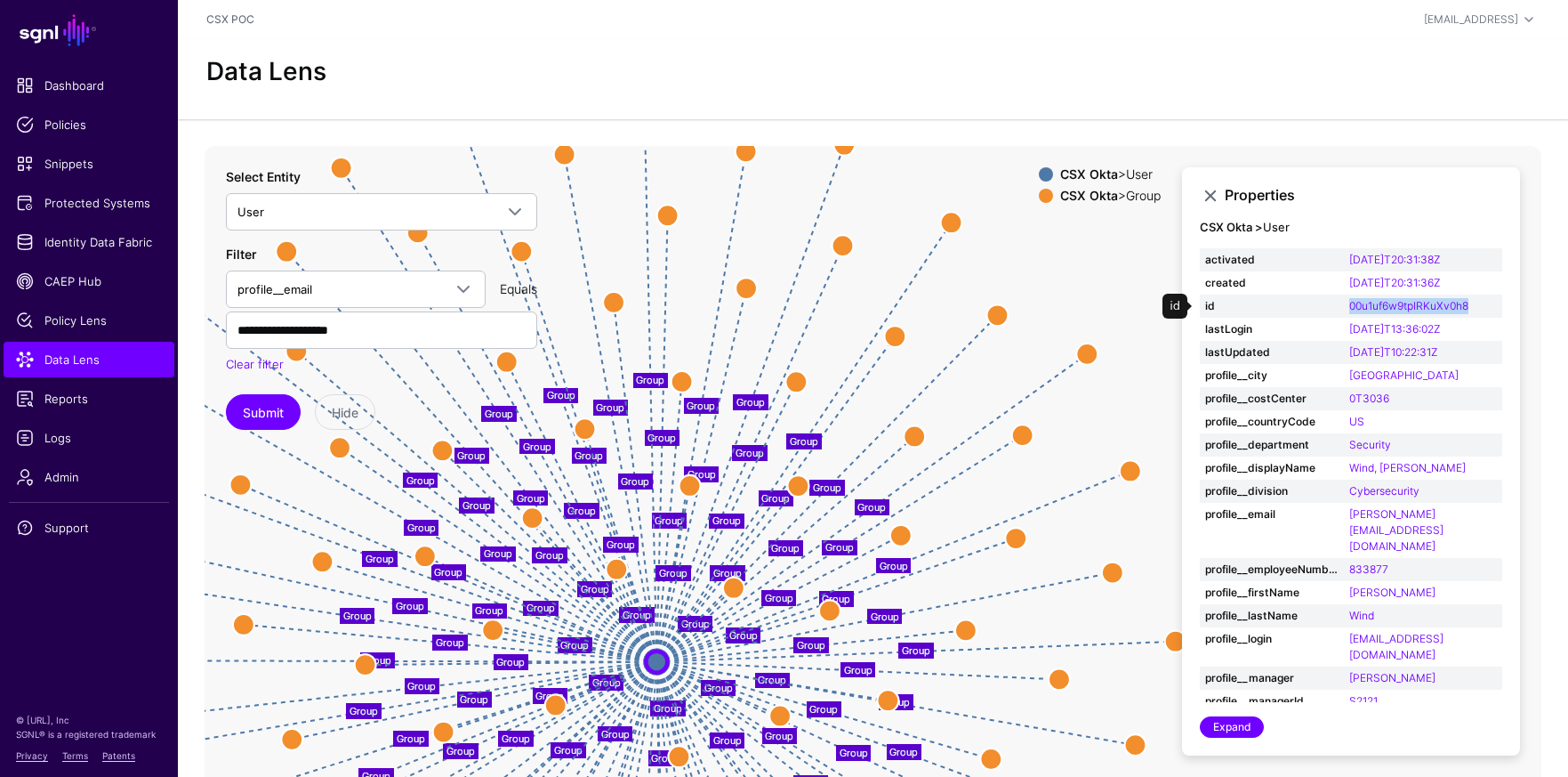
drag, startPoint x: 1476, startPoint y: 304, endPoint x: 1348, endPoint y: 309, distance: 128.1
click at [1348, 309] on td "00u1uf6w9tpIRKuXv0h8" at bounding box center [1423, 306] width 158 height 23
copy link "00u1uf6w9tpIRKuXv0h8"
click at [1379, 309] on link "00u1uf6w9tpIRKuXv0h8" at bounding box center [1409, 305] width 119 height 13
type input "**********"
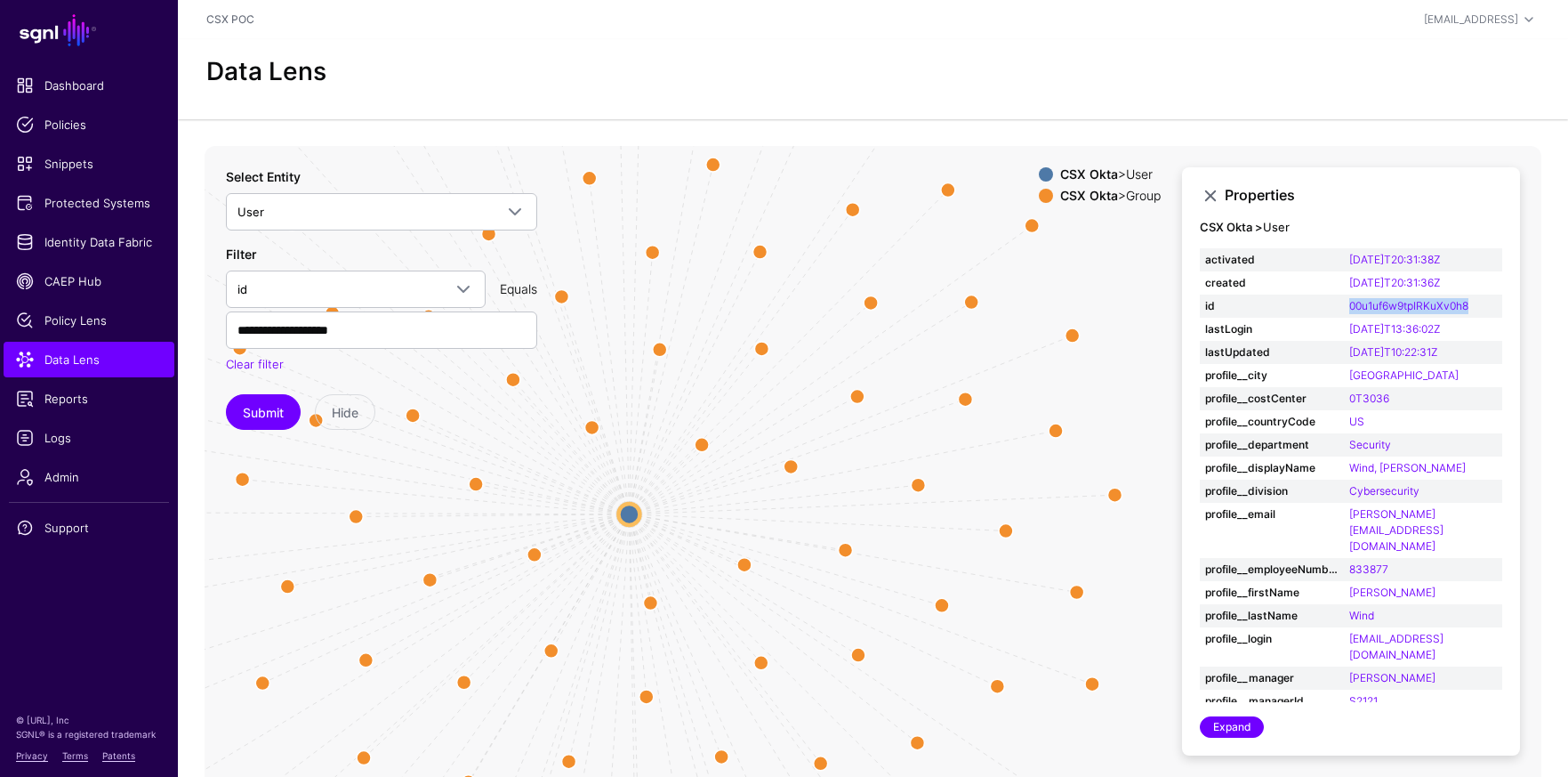
drag, startPoint x: 850, startPoint y: 512, endPoint x: 705, endPoint y: 548, distance: 149.4
click at [705, 548] on icon "Group Group Group Group Group Group Group Group Group Group Group Group Group G…" at bounding box center [873, 502] width 1337 height 712
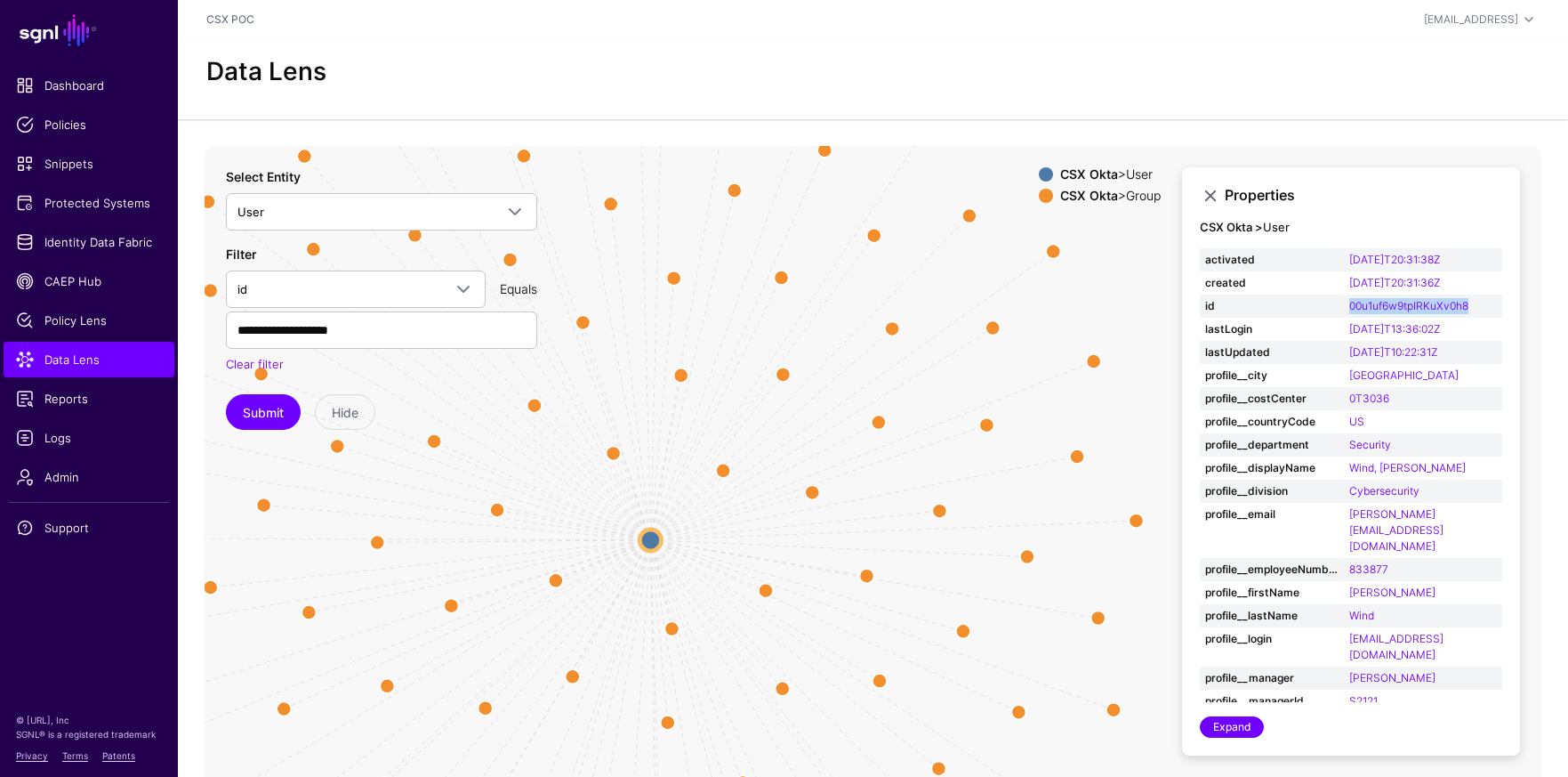
click at [736, 473] on icon "Group Group Group Group Group Group Group Group Group Group Group Group Group G…" at bounding box center [873, 502] width 1337 height 712
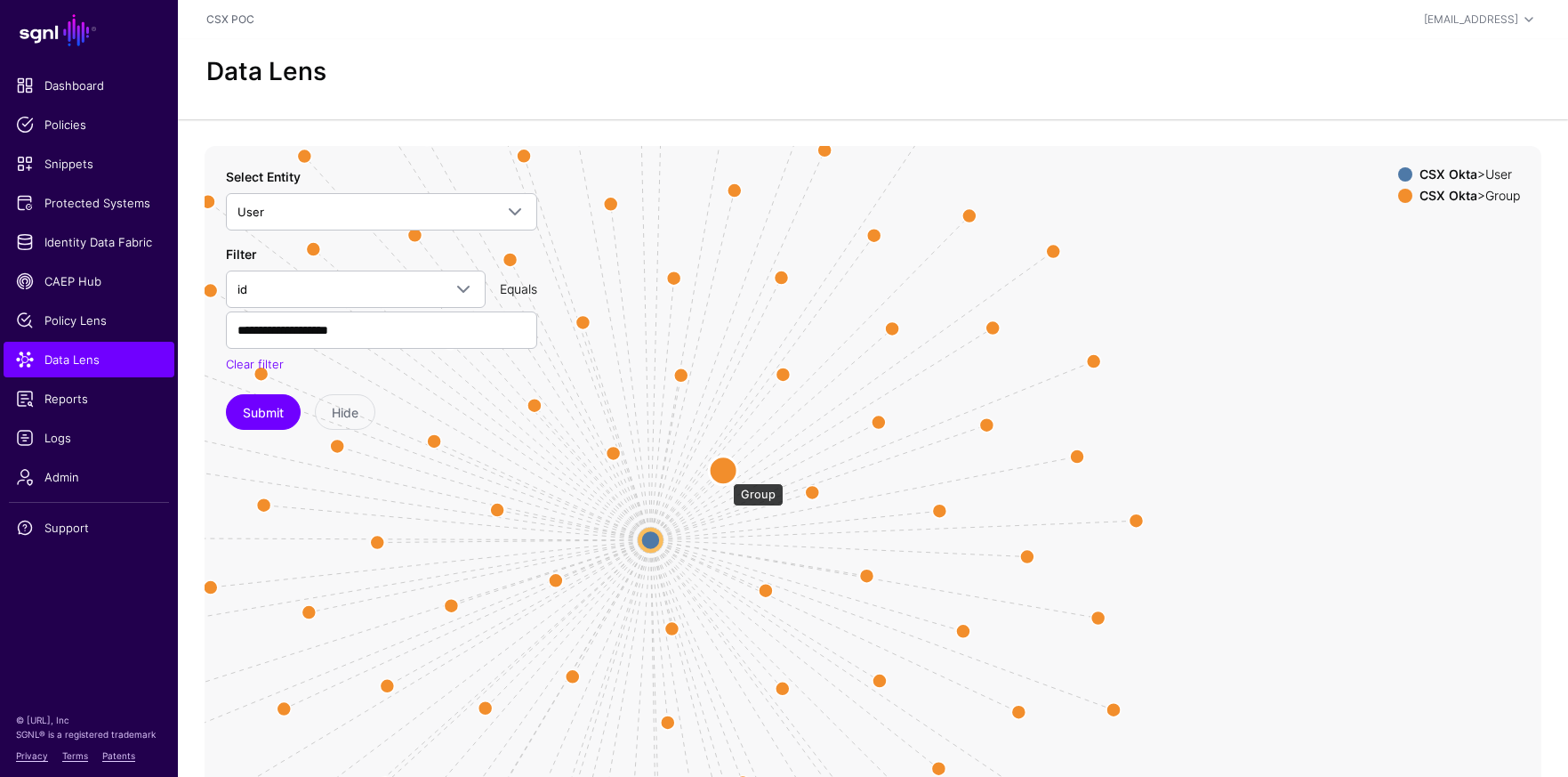
click at [724, 473] on circle at bounding box center [723, 470] width 29 height 29
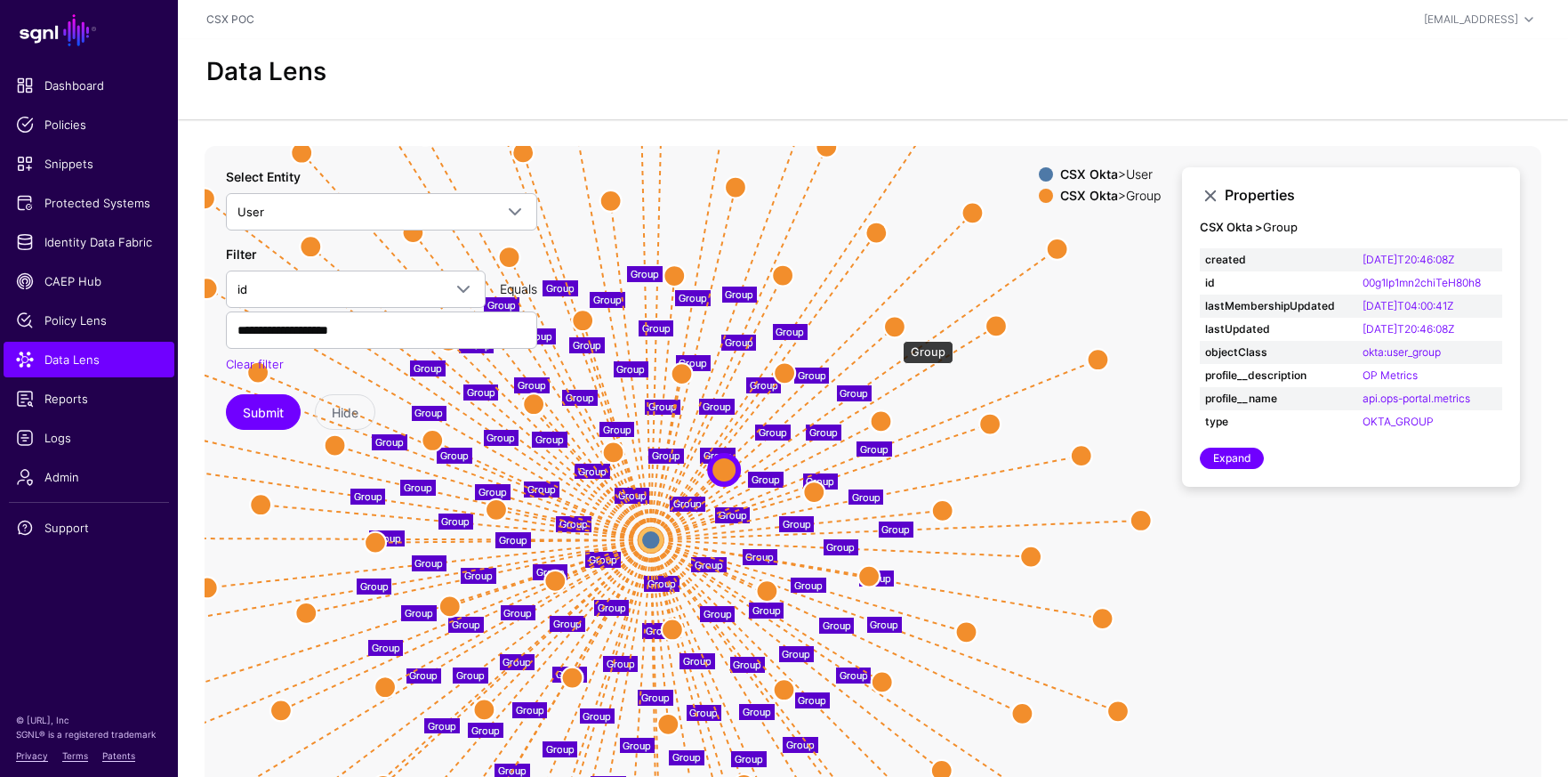
click at [894, 332] on circle at bounding box center [895, 327] width 21 height 21
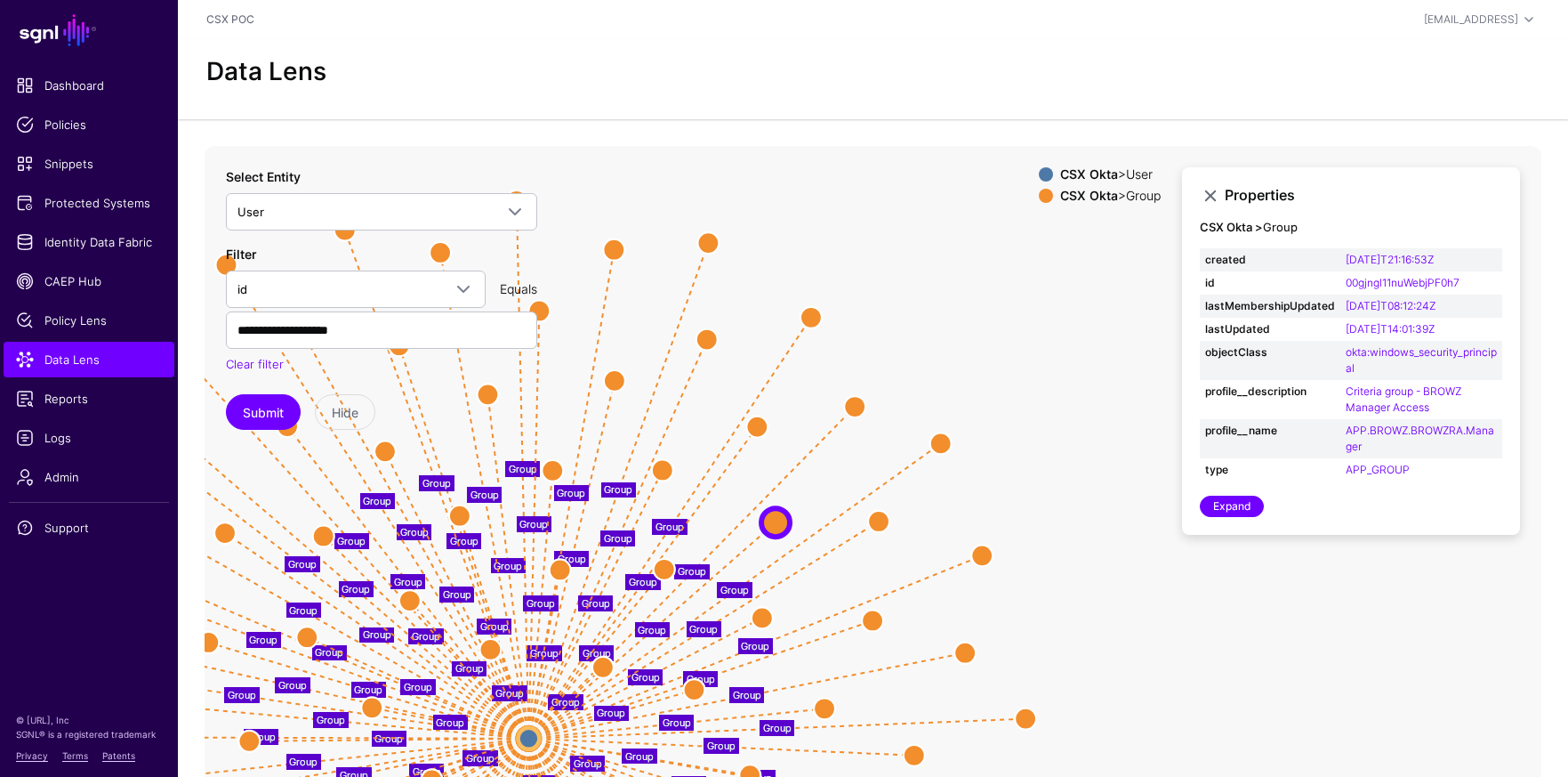
drag, startPoint x: 959, startPoint y: 299, endPoint x: 836, endPoint y: 498, distance: 233.9
click at [836, 498] on icon "Group Group Group Group Group Group Group Group Group Group Group Group Group G…" at bounding box center [873, 502] width 1337 height 712
click at [761, 426] on circle at bounding box center [757, 426] width 21 height 21
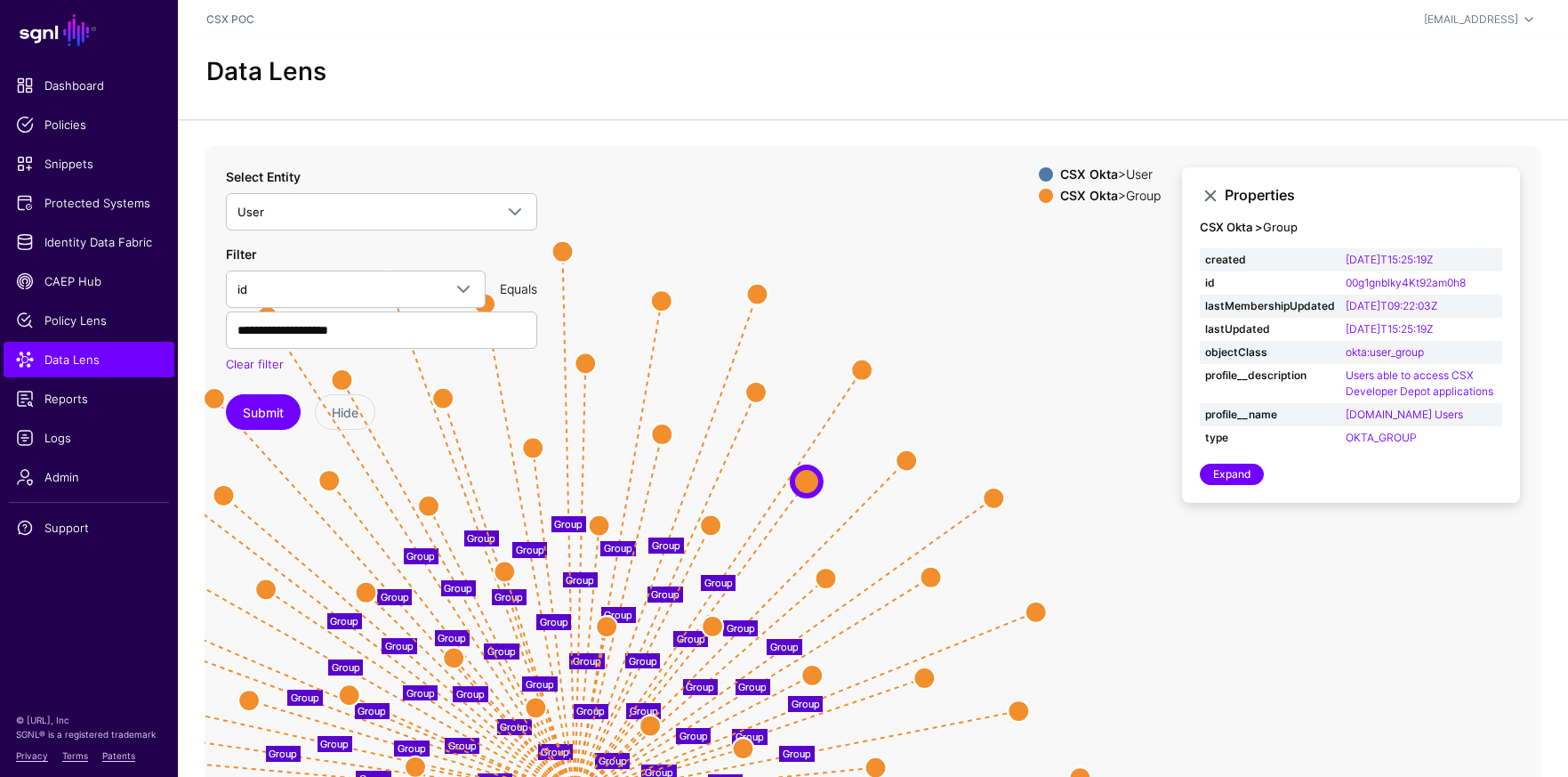
drag, startPoint x: 938, startPoint y: 318, endPoint x: 969, endPoint y: 381, distance: 70.2
click at [984, 379] on icon "Group Group Group Group Group Group Group Group Group Group Group Group Group G…" at bounding box center [873, 502] width 1337 height 712
click at [865, 366] on circle at bounding box center [861, 368] width 21 height 21
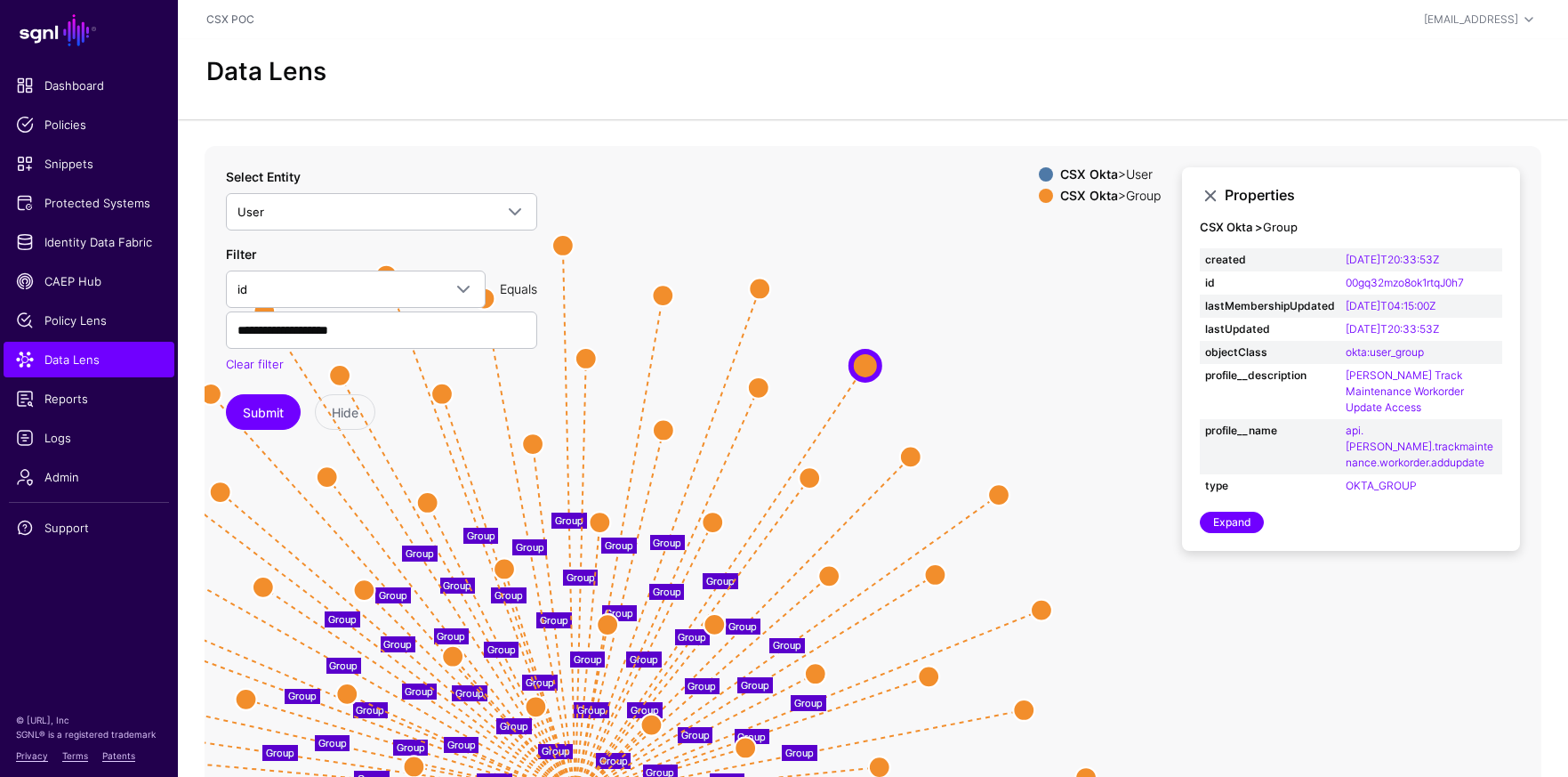
click at [761, 389] on circle at bounding box center [758, 387] width 21 height 21
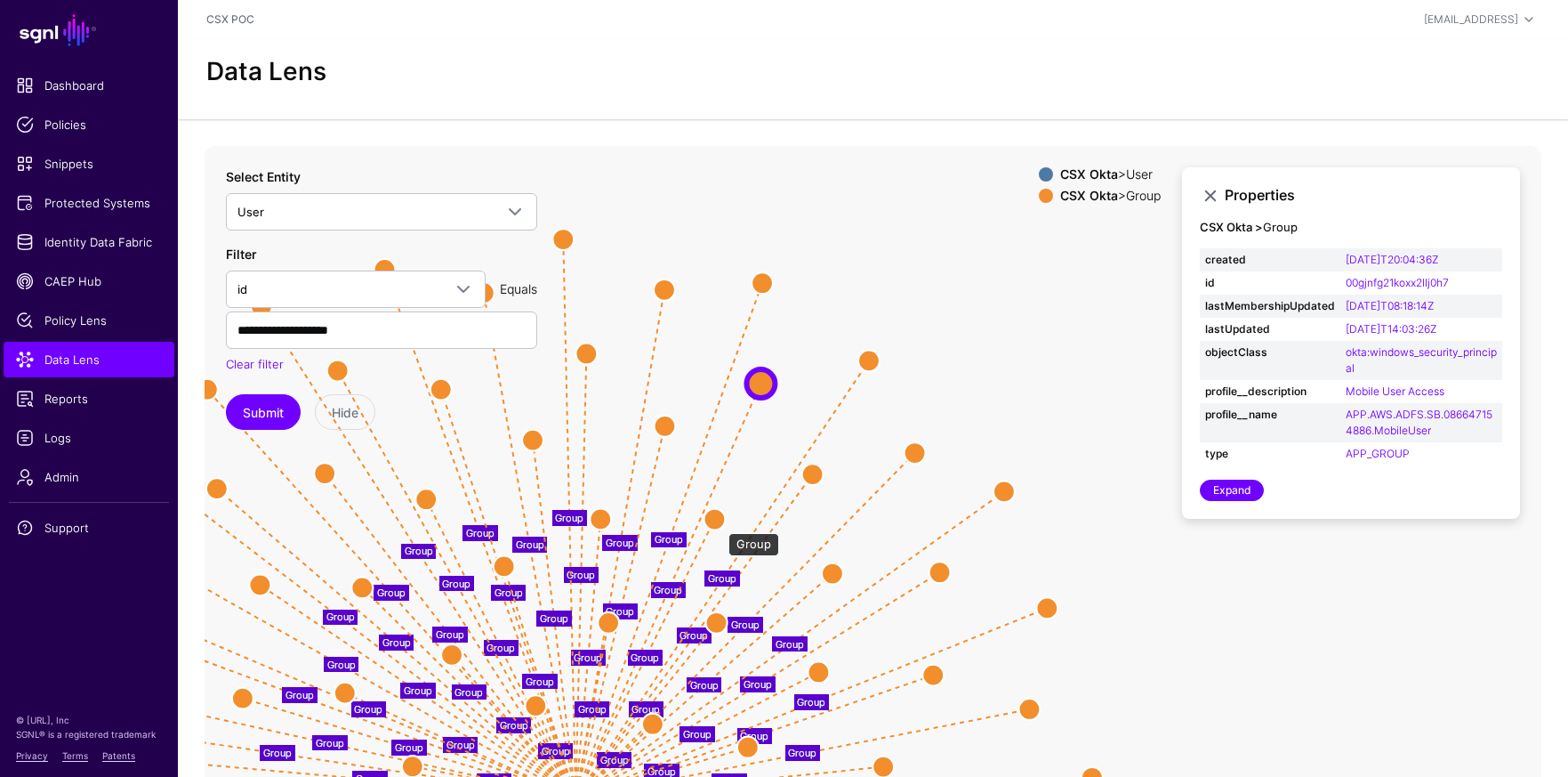
click at [720, 524] on circle at bounding box center [714, 518] width 21 height 21
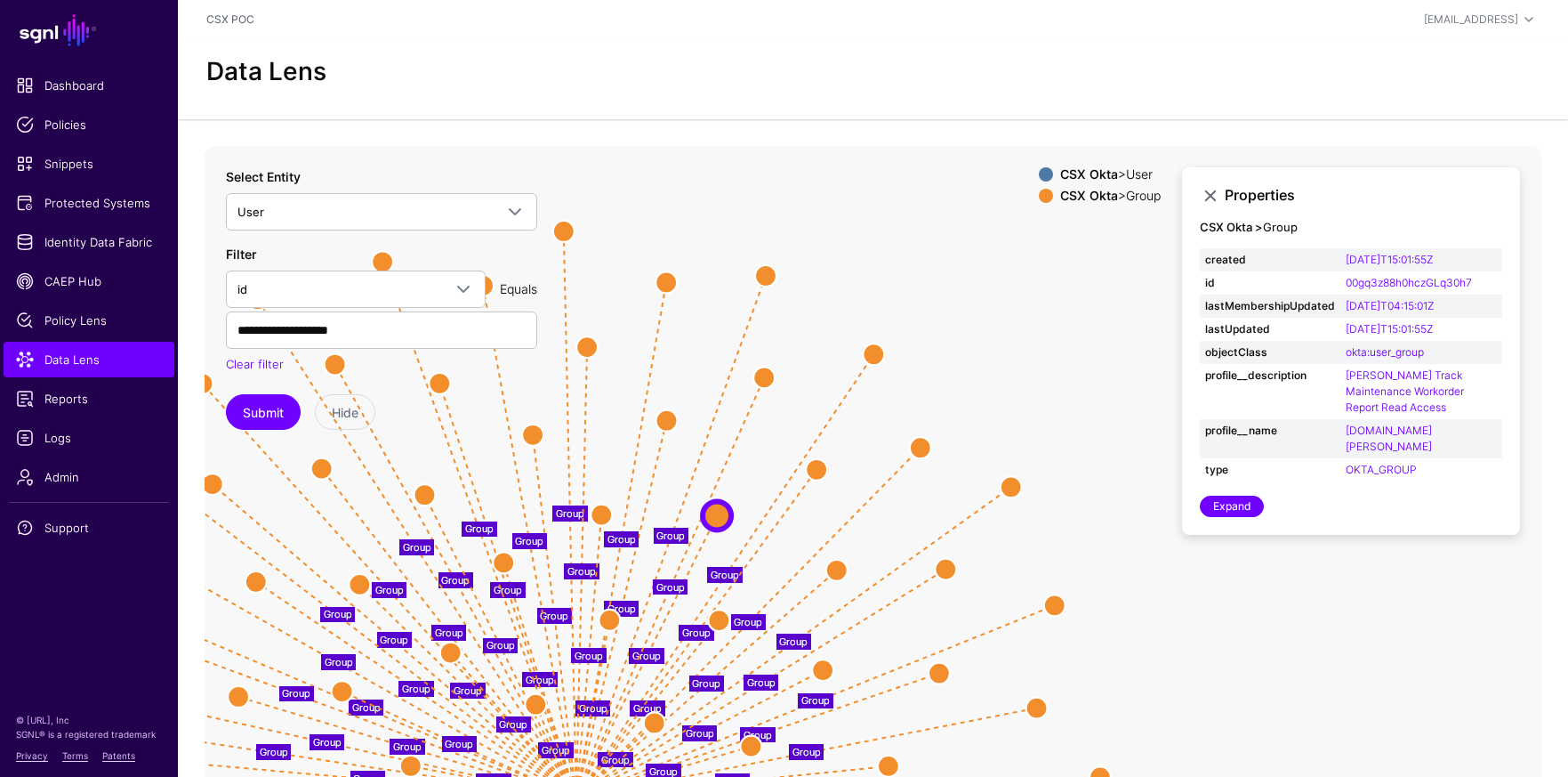
click at [829, 242] on icon "Group Group Group Group Group Group Group Group Group Group Group Group Group G…" at bounding box center [873, 502] width 1337 height 712
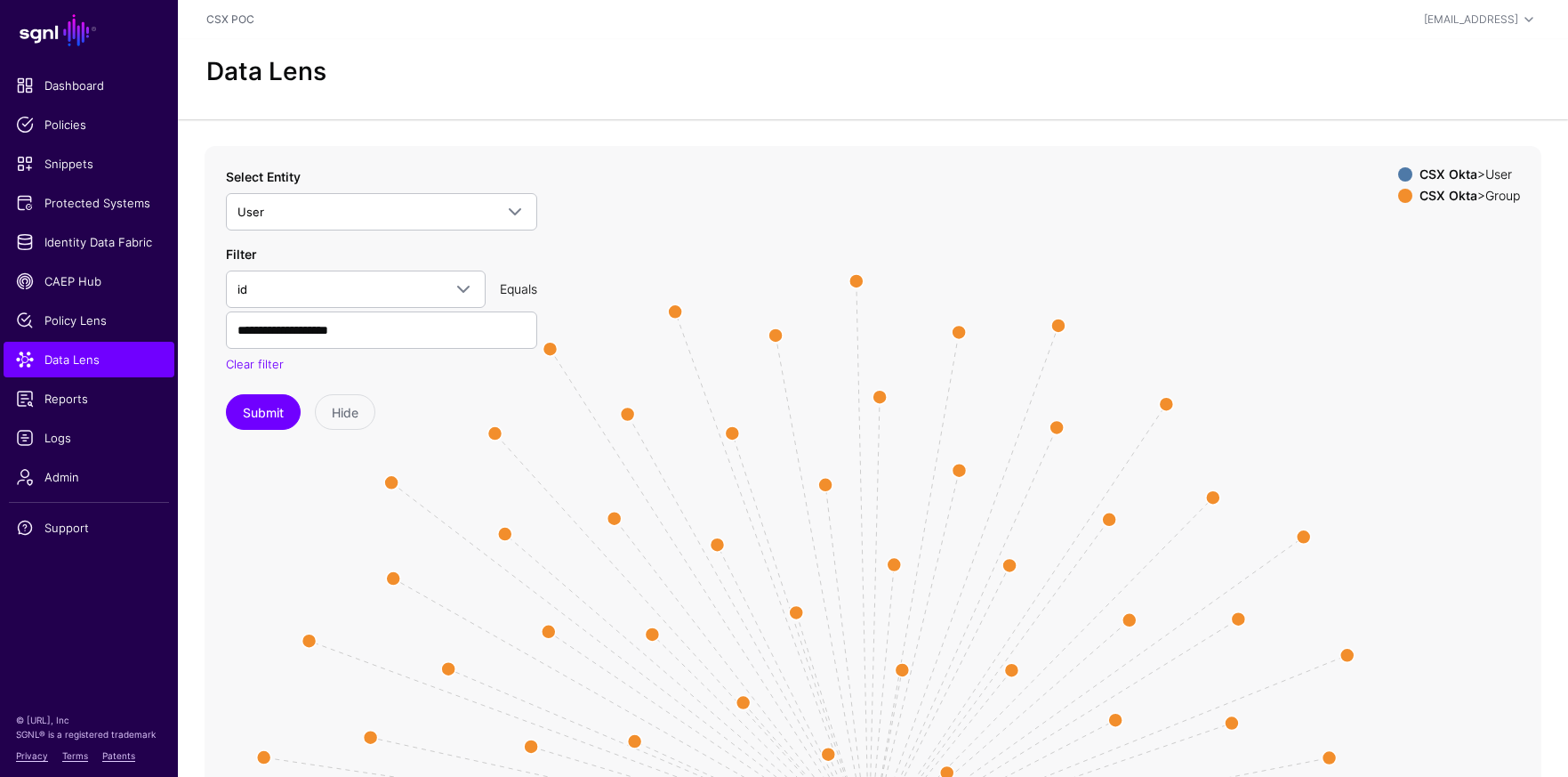
drag, startPoint x: 800, startPoint y: 234, endPoint x: 1093, endPoint y: 283, distance: 297.1
click at [1093, 283] on icon "Group Group Group Group Group Group Group Group Group Group Group Group Group G…" at bounding box center [873, 502] width 1337 height 712
click at [359, 216] on span "User" at bounding box center [365, 211] width 256 height 20
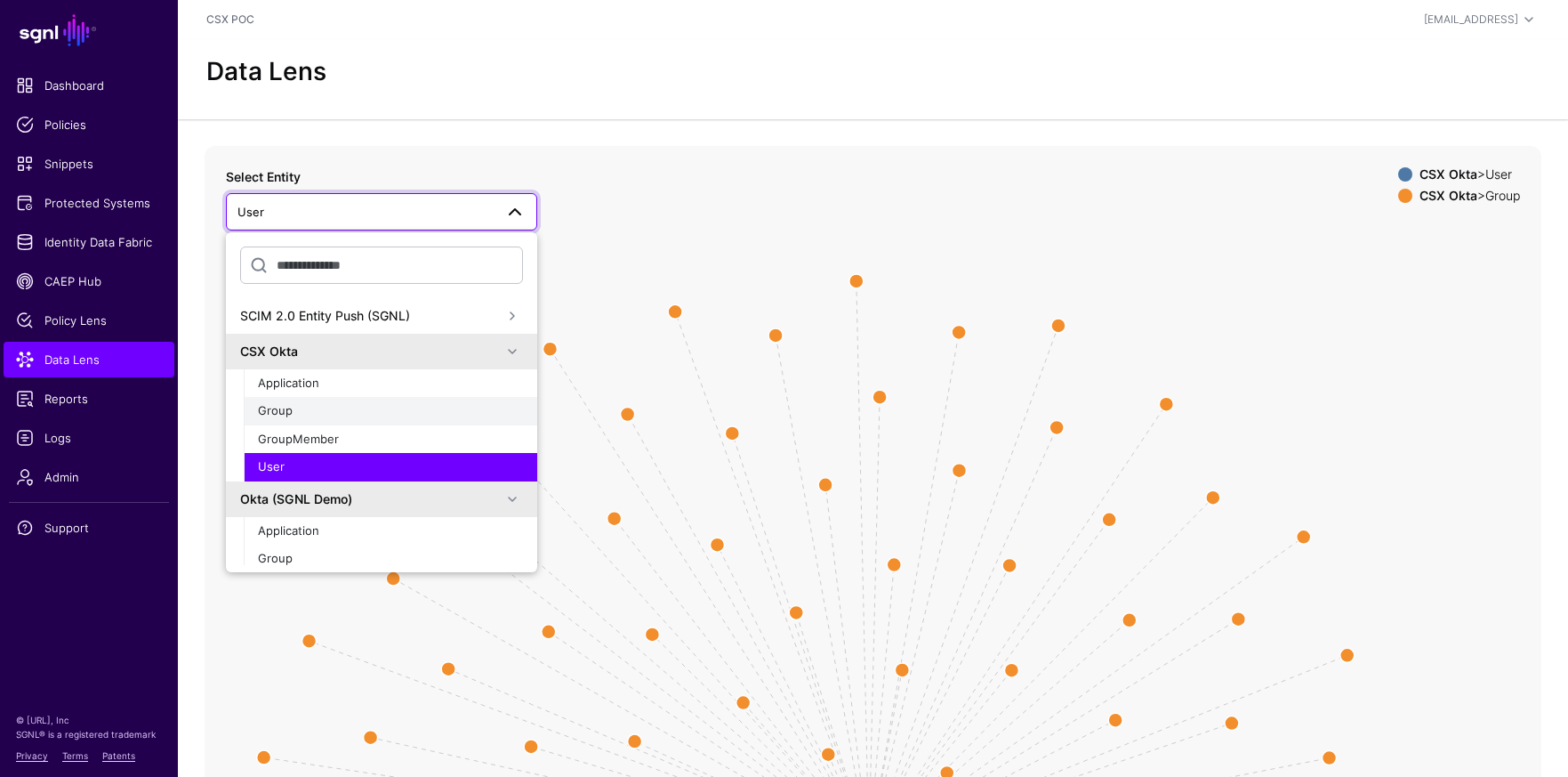
click at [339, 413] on div "Group" at bounding box center [390, 410] width 265 height 18
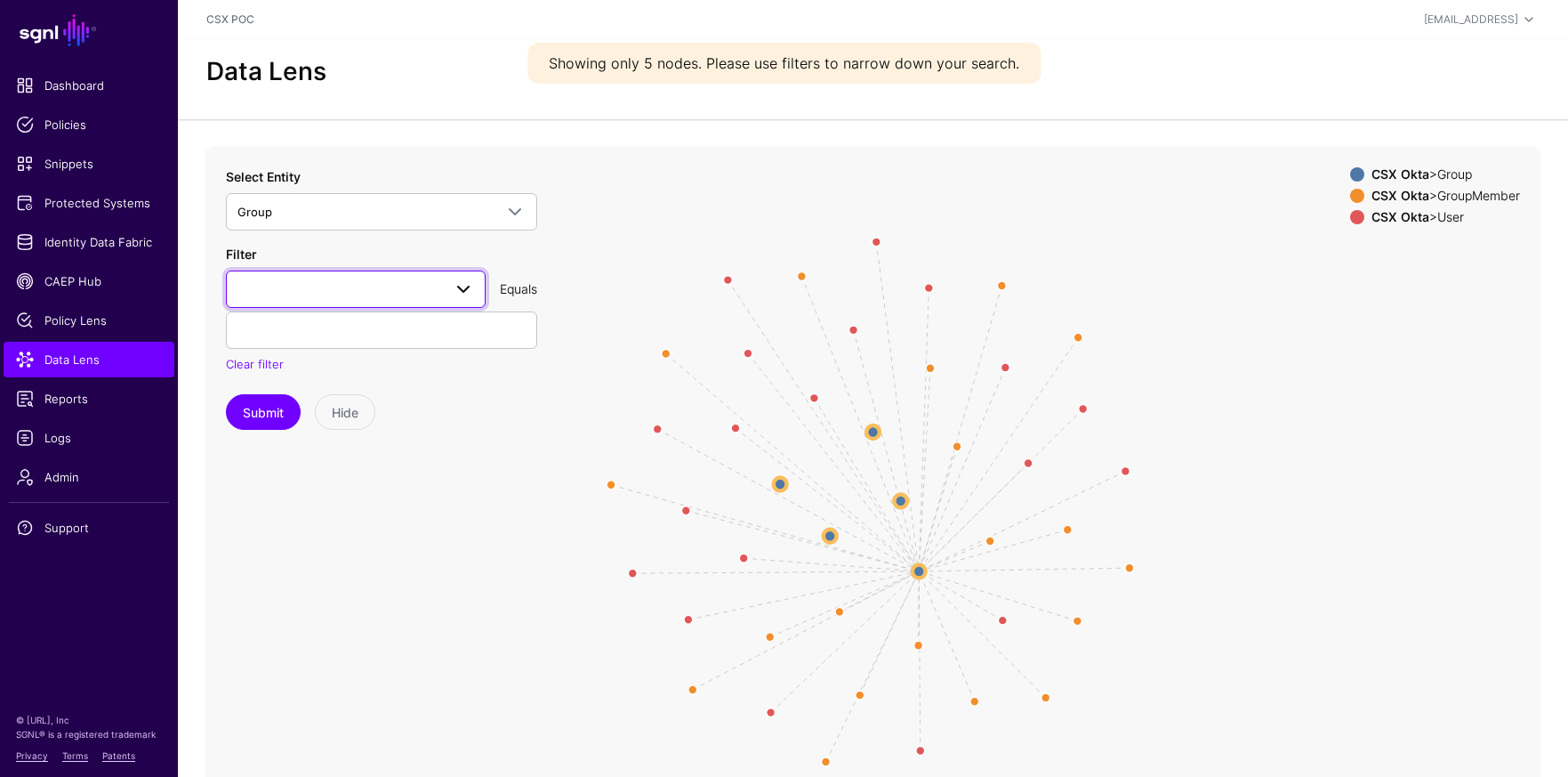
click at [399, 296] on span at bounding box center [355, 288] width 236 height 21
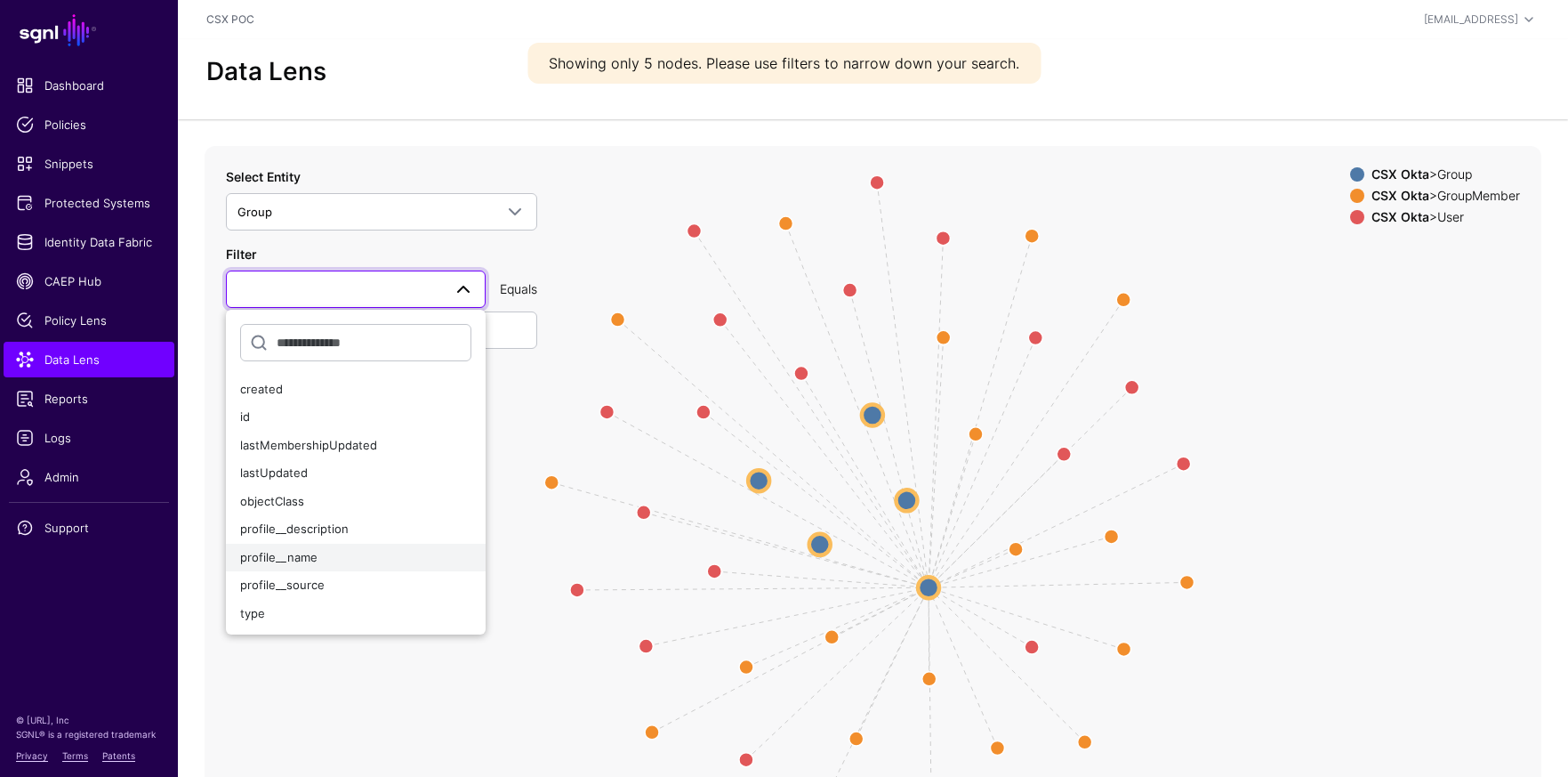
click at [357, 556] on div "profile__name" at bounding box center [355, 557] width 232 height 18
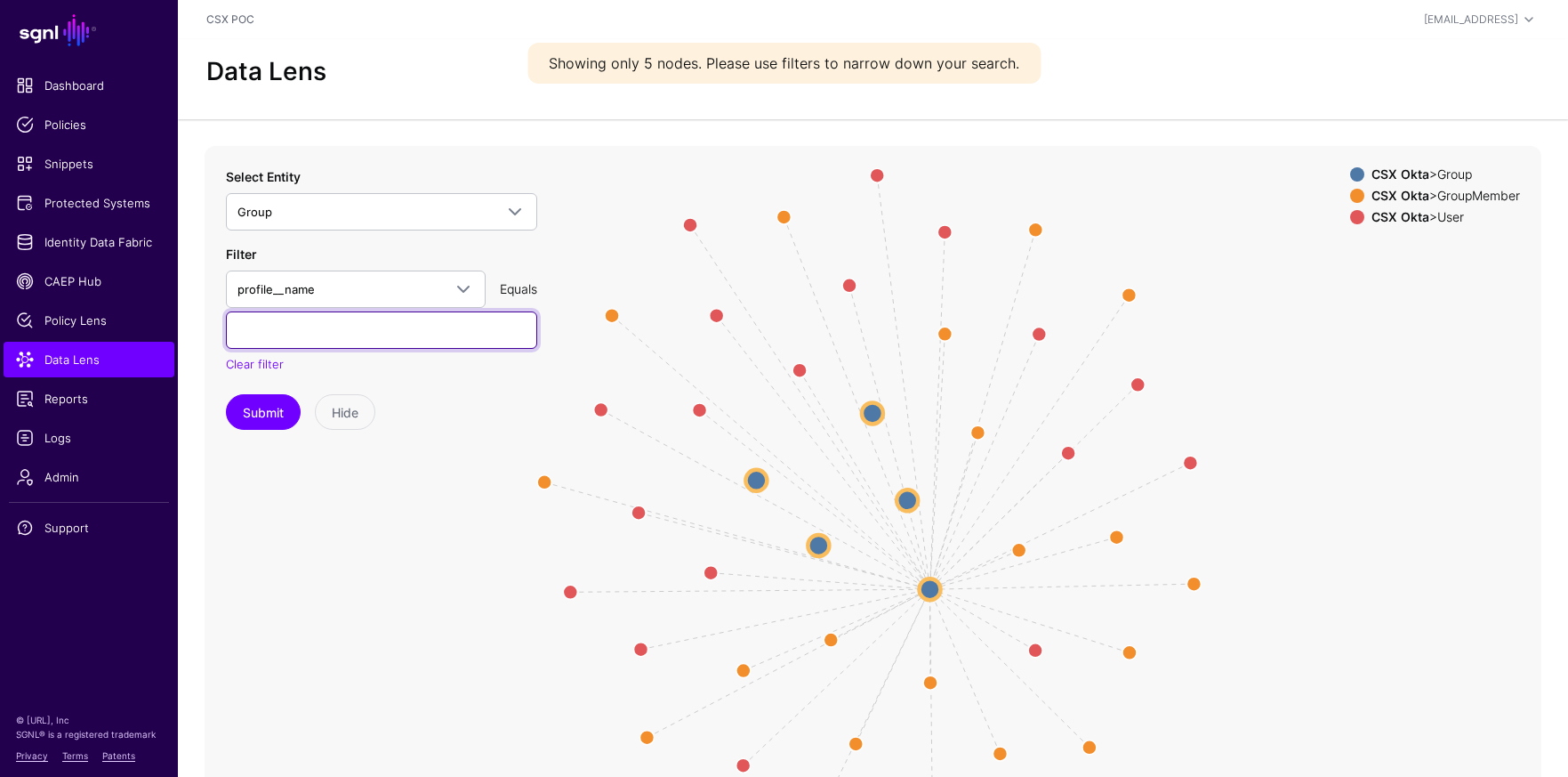
click at [377, 336] on input "text" at bounding box center [381, 330] width 312 height 37
paste input "**********"
type input "**********"
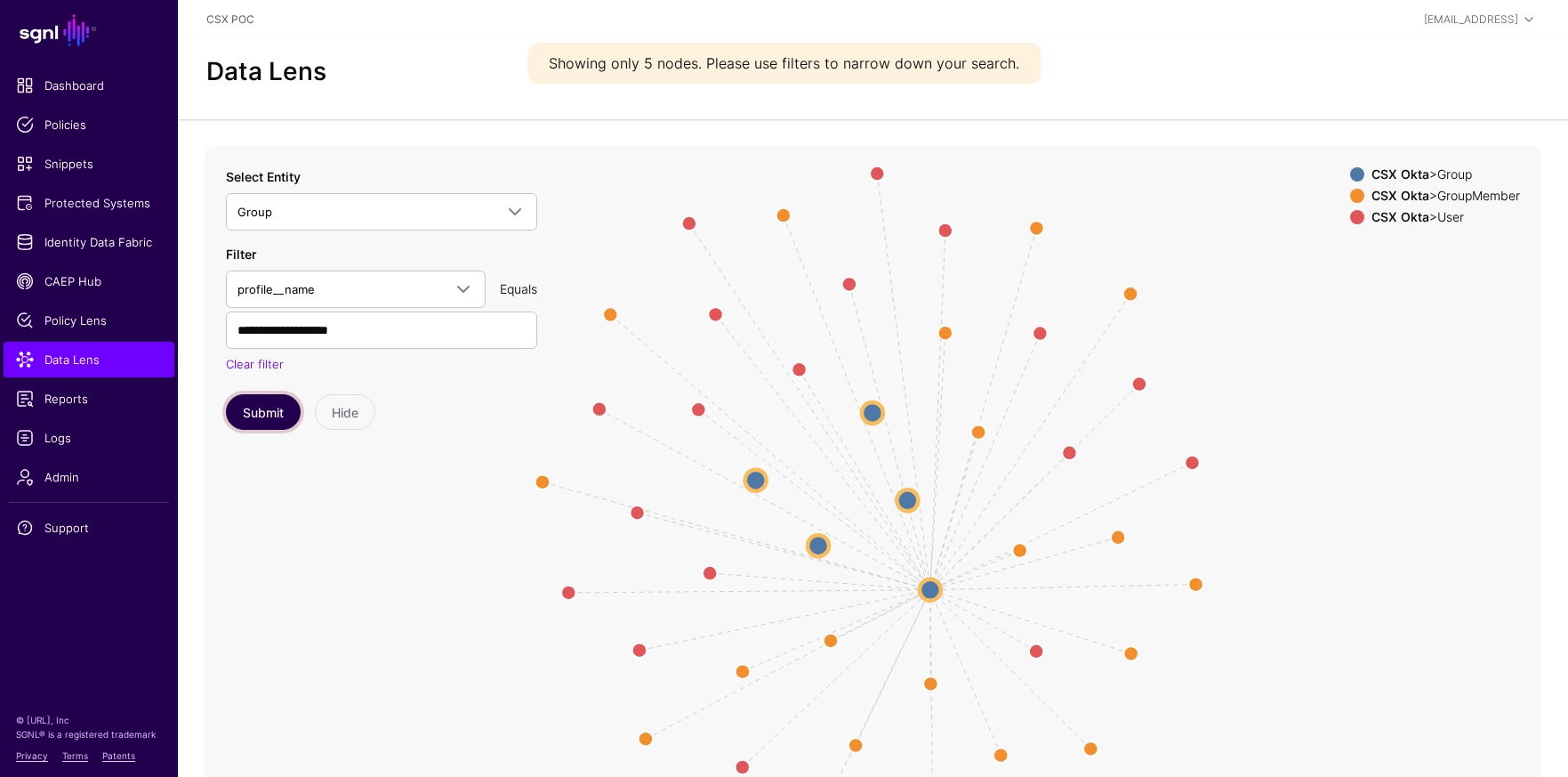
click at [275, 415] on button "Submit" at bounding box center [263, 412] width 74 height 35
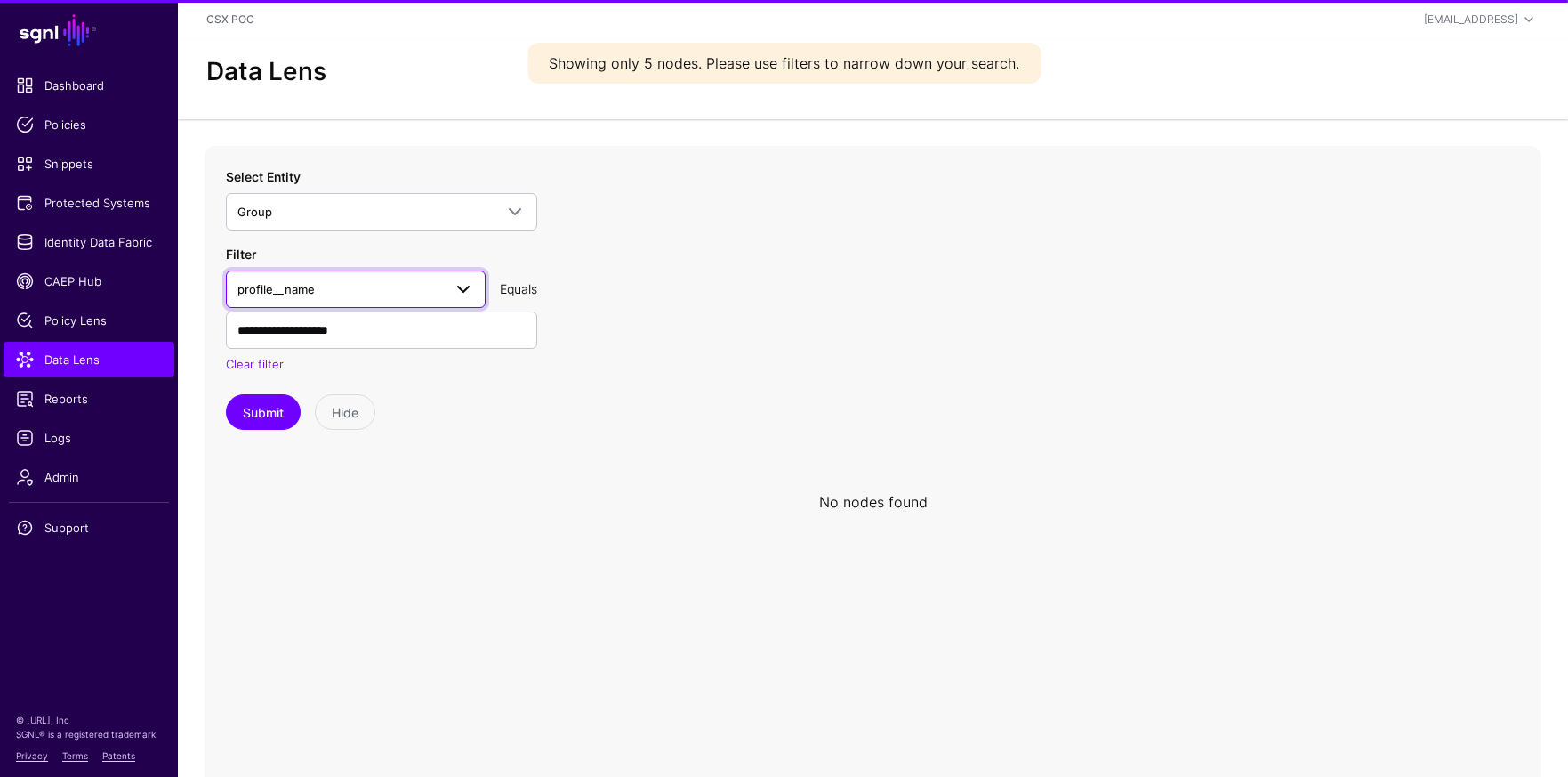
click at [414, 296] on span "profile__name" at bounding box center [339, 288] width 205 height 20
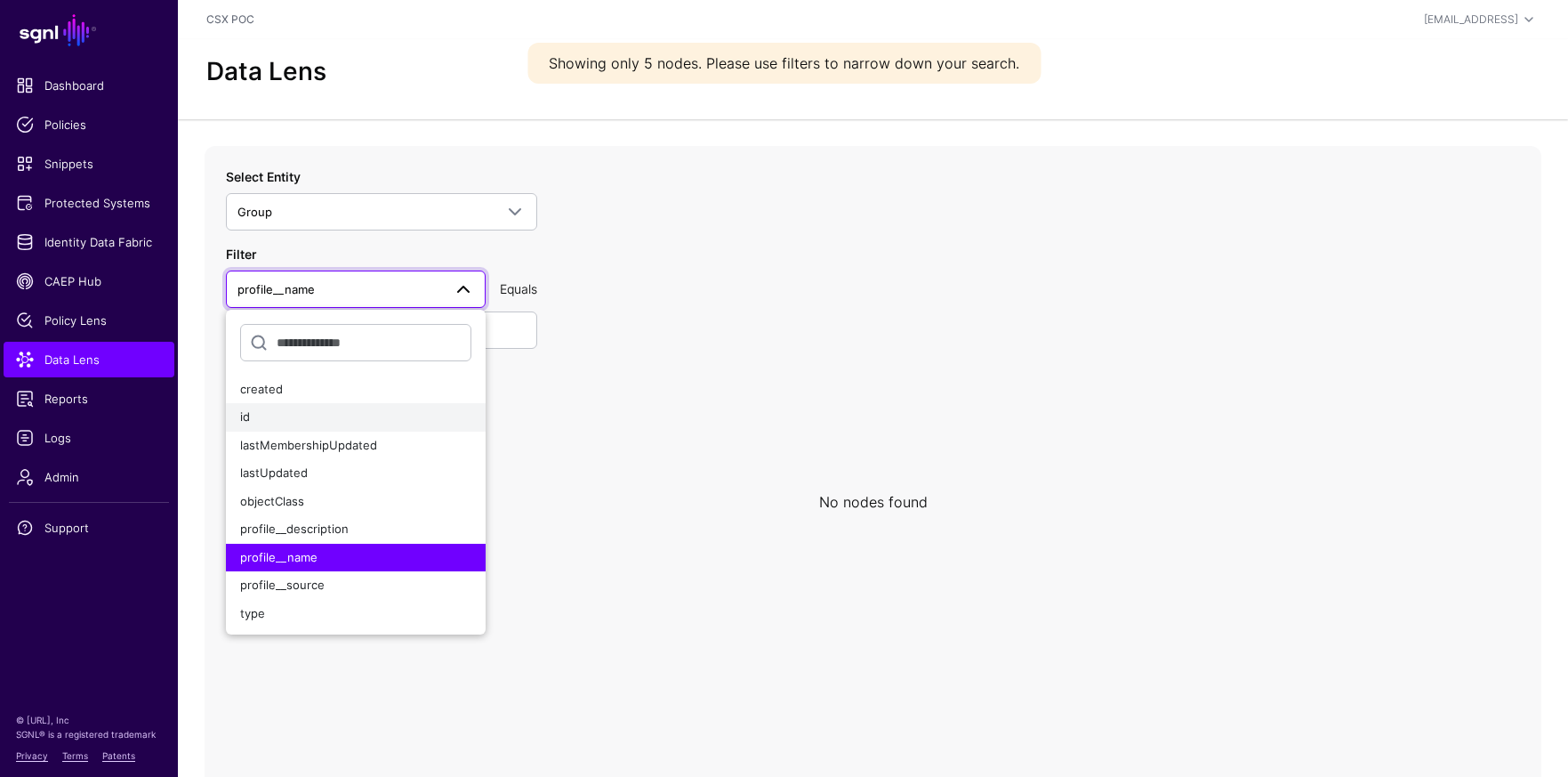
click at [352, 413] on div "id" at bounding box center [355, 417] width 232 height 18
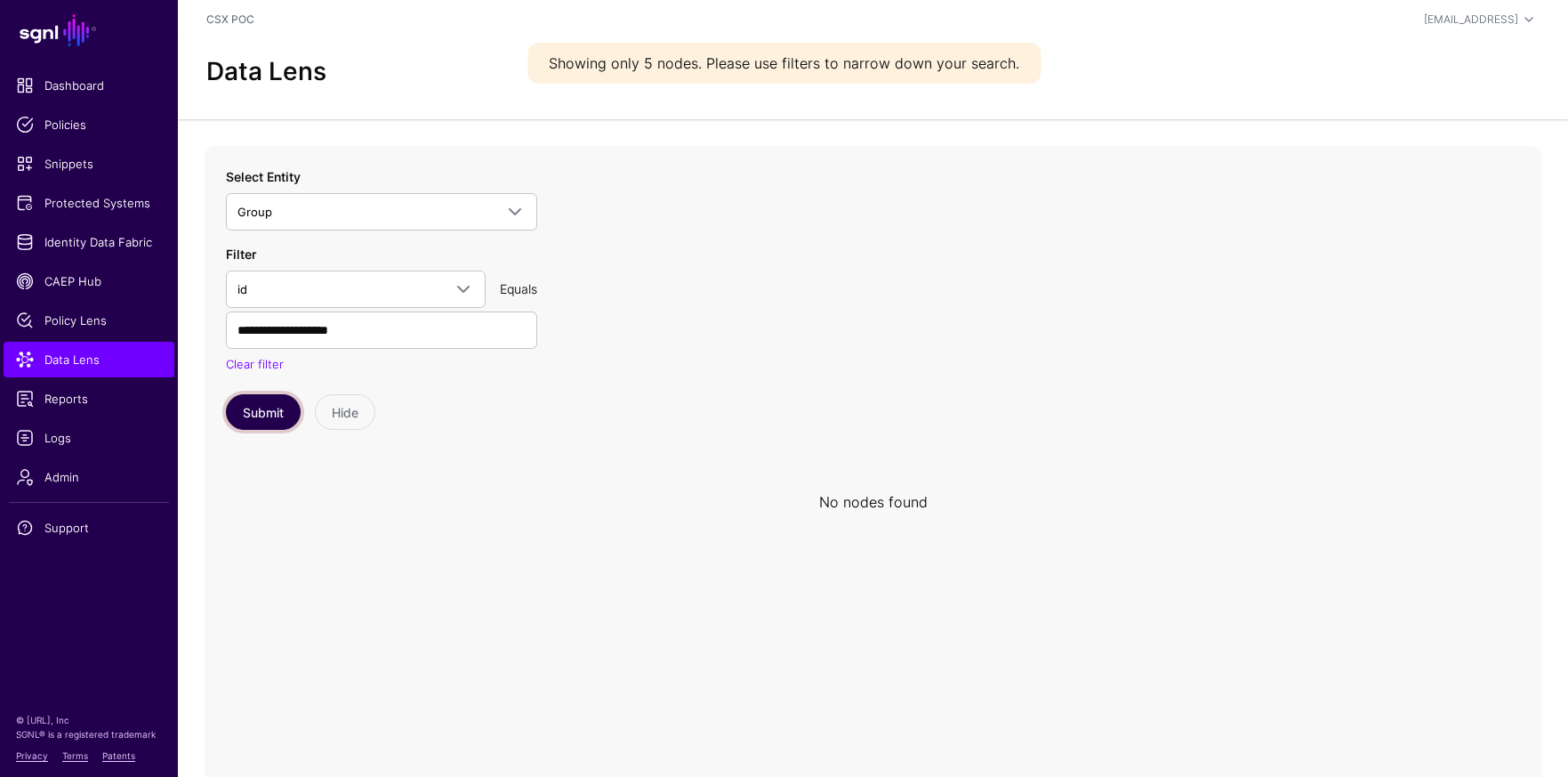
click at [275, 412] on button "Submit" at bounding box center [263, 412] width 74 height 35
click at [877, 506] on circle at bounding box center [879, 501] width 21 height 21
click at [875, 499] on circle at bounding box center [879, 501] width 21 height 21
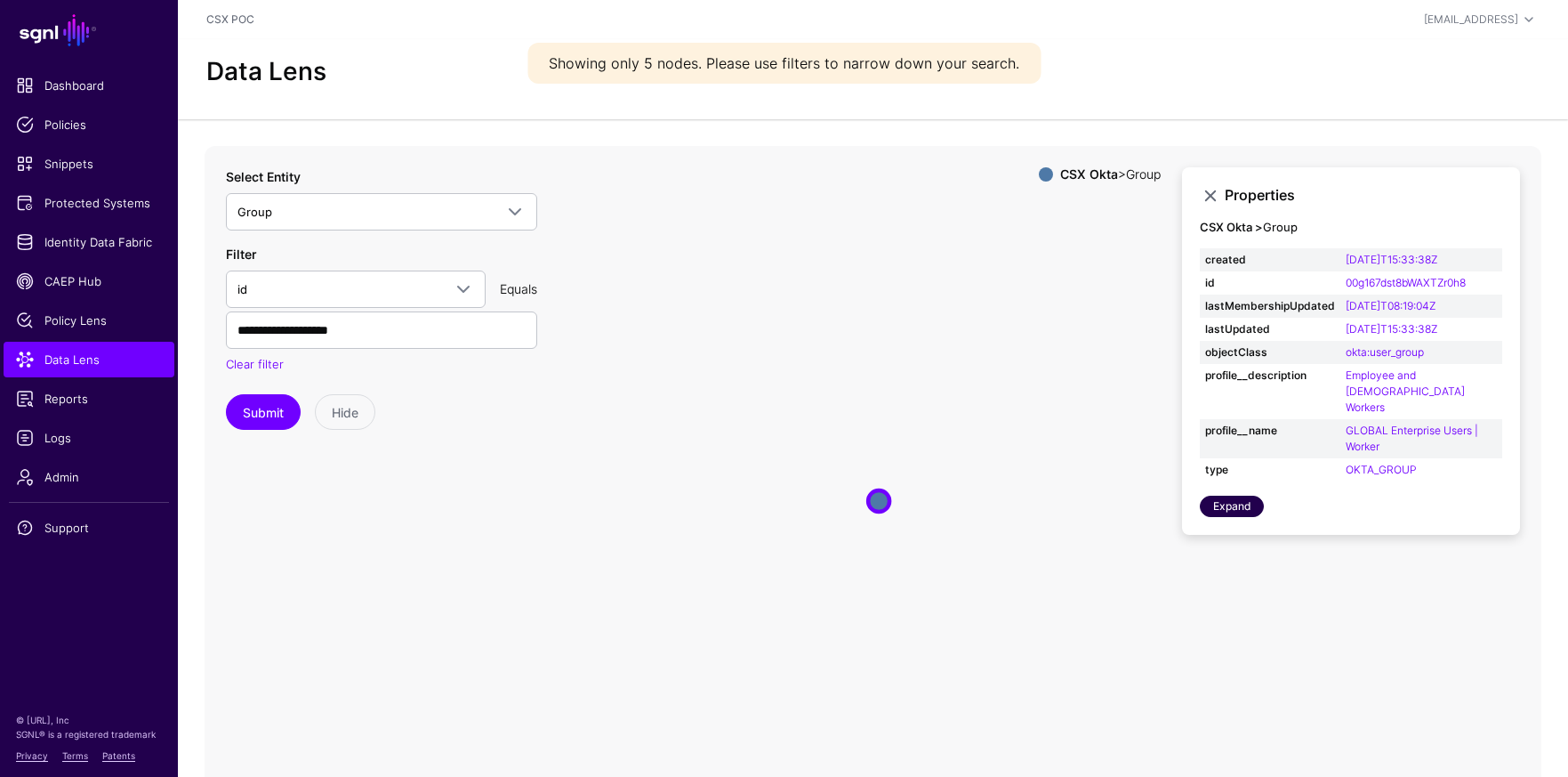
click at [1241, 496] on link "Expand" at bounding box center [1231, 506] width 64 height 21
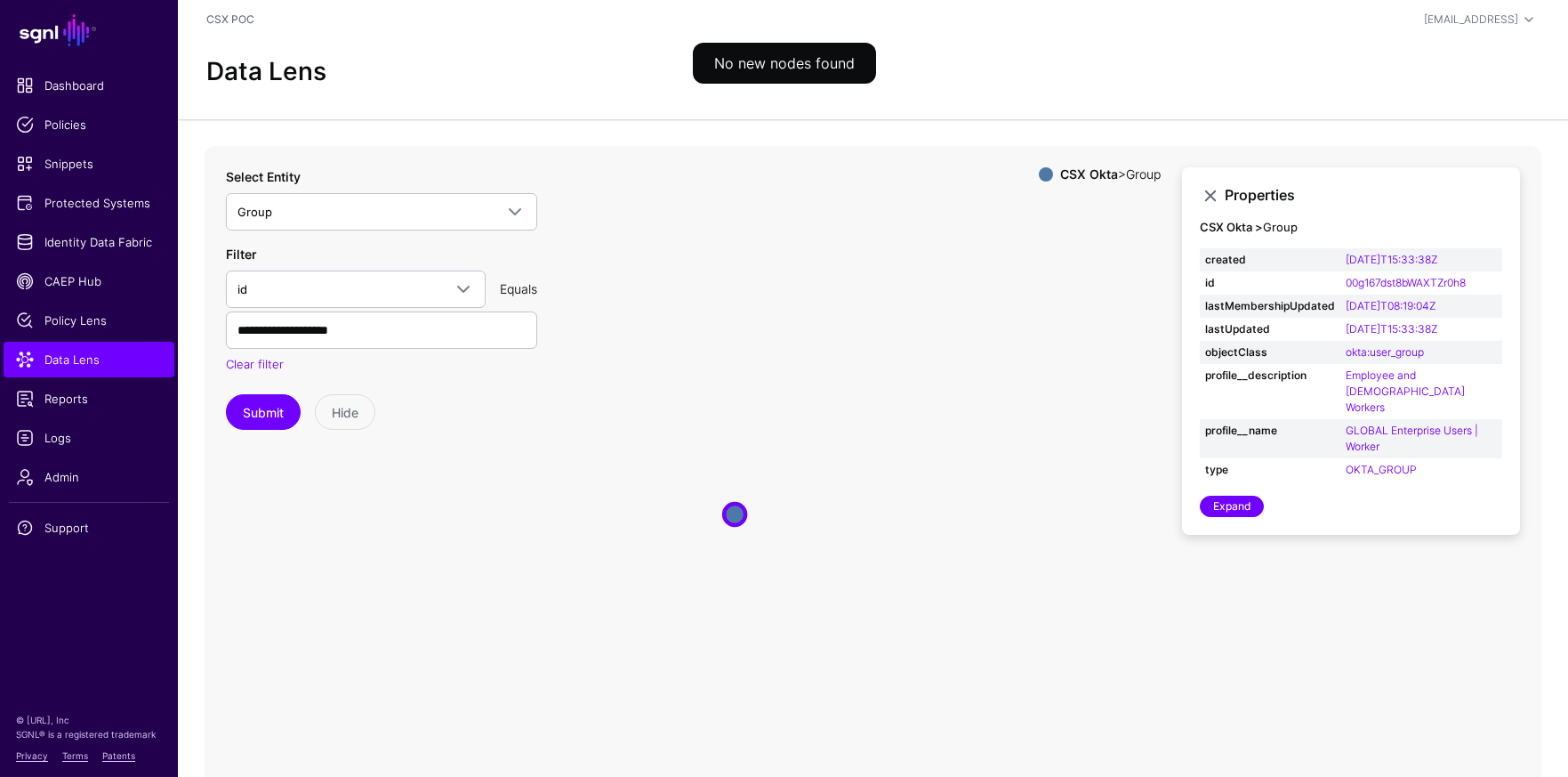
drag, startPoint x: 987, startPoint y: 417, endPoint x: 847, endPoint y: 431, distance: 140.7
click at [847, 431] on icon "Group Group" at bounding box center [873, 502] width 1337 height 712
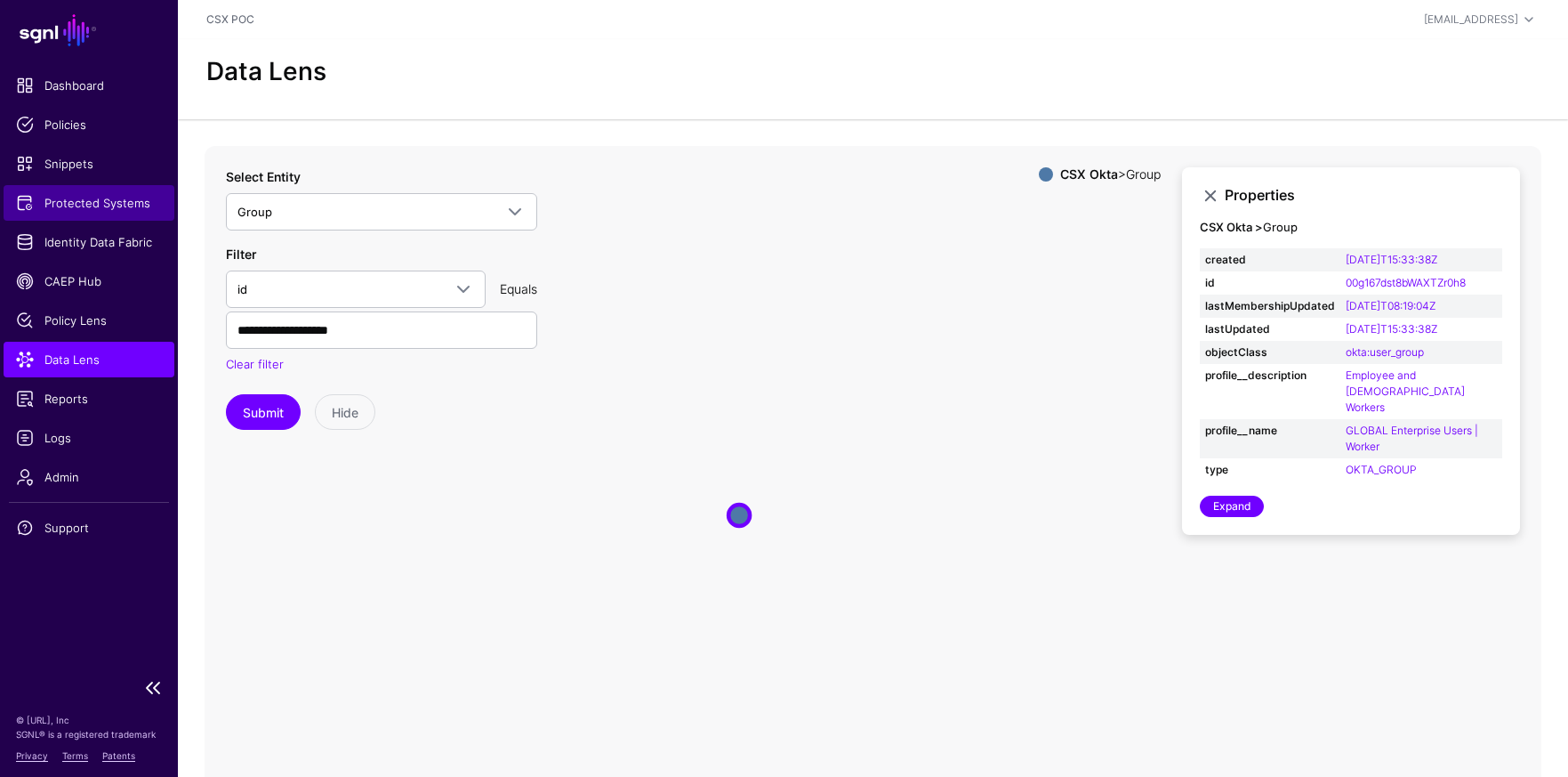
click at [119, 206] on span "Protected Systems" at bounding box center [88, 203] width 146 height 18
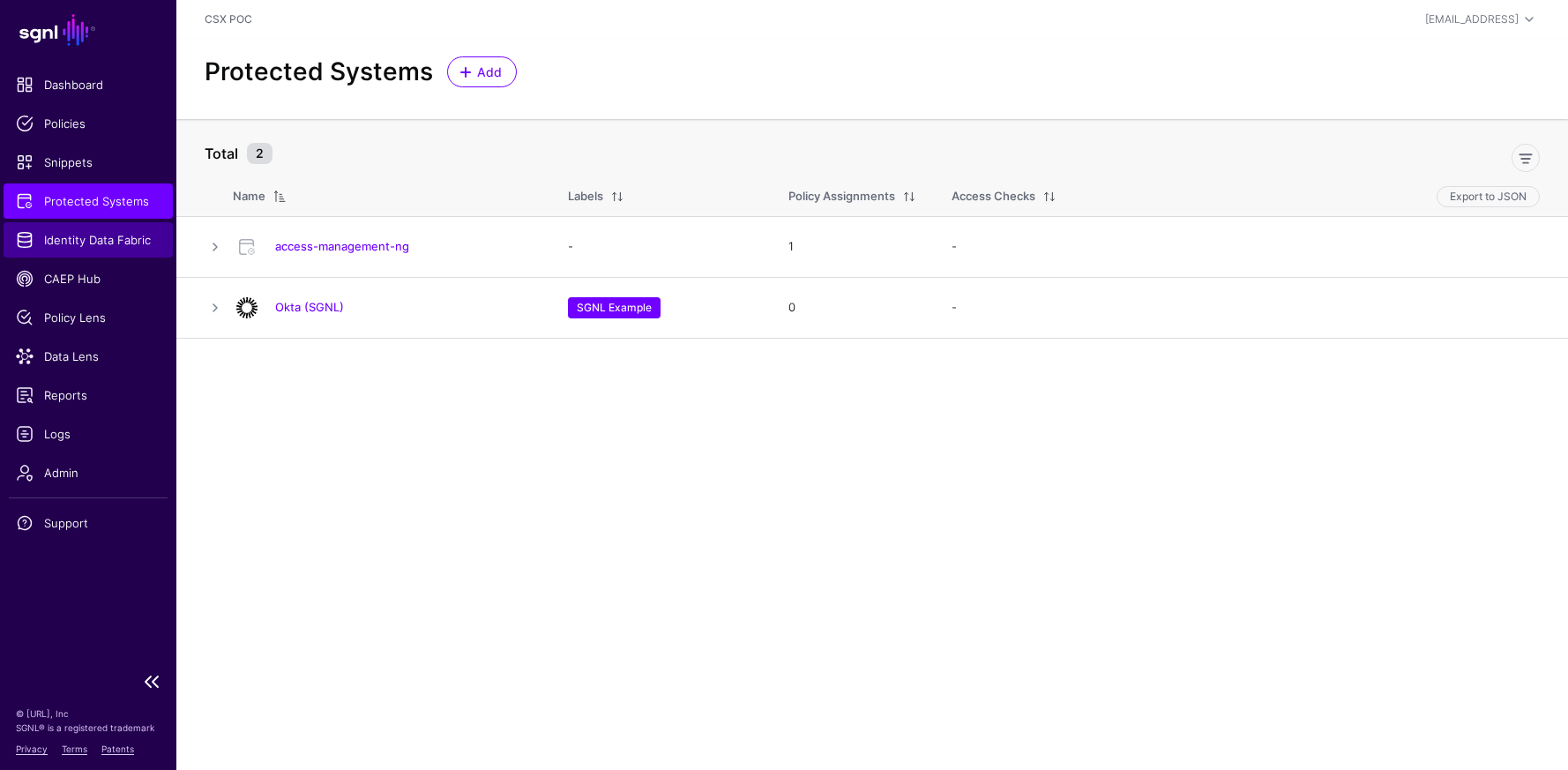
click at [81, 233] on span "Identity Data Fabric" at bounding box center [88, 240] width 145 height 18
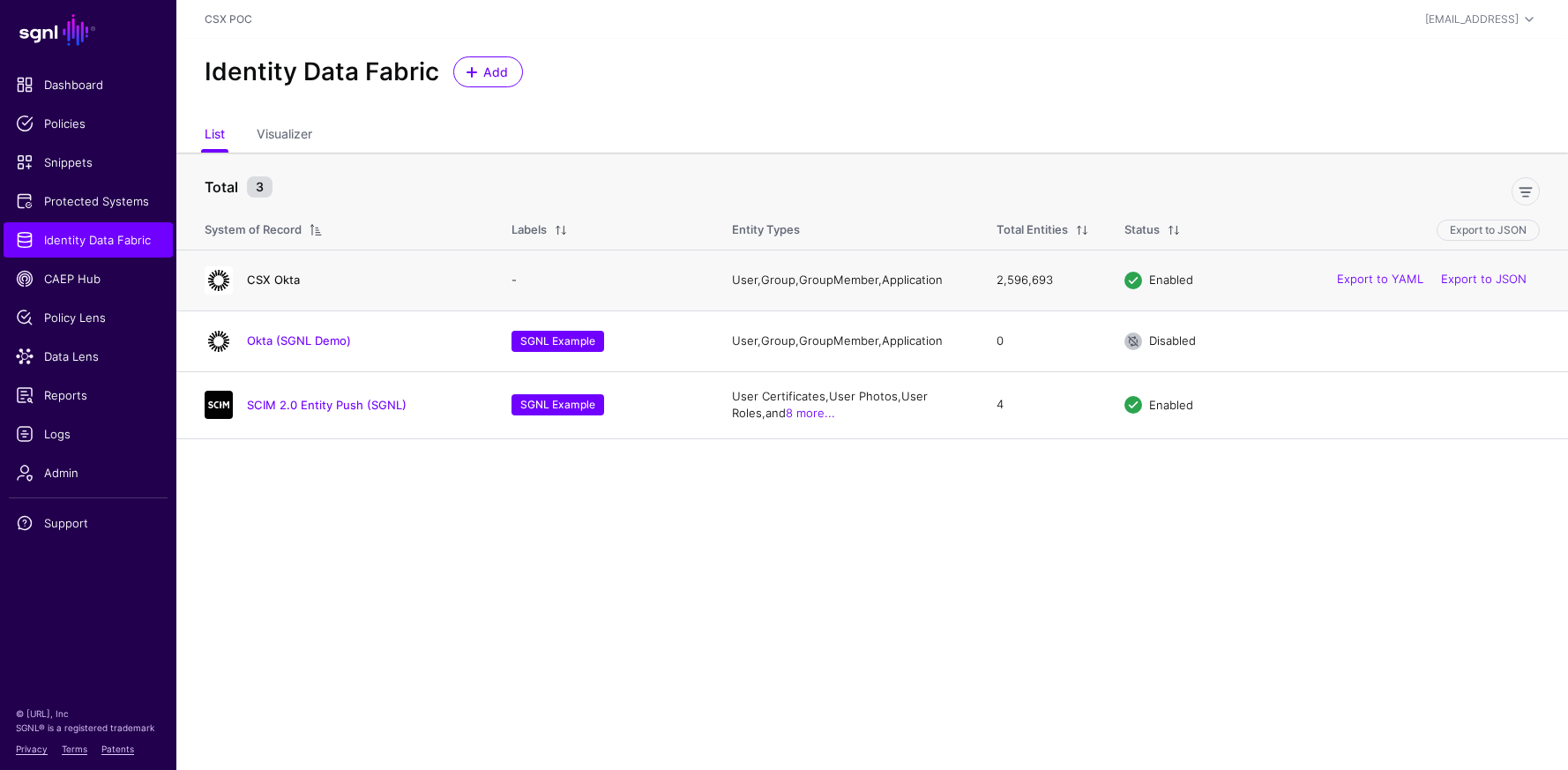
click at [281, 279] on link "CSX Okta" at bounding box center [273, 279] width 53 height 14
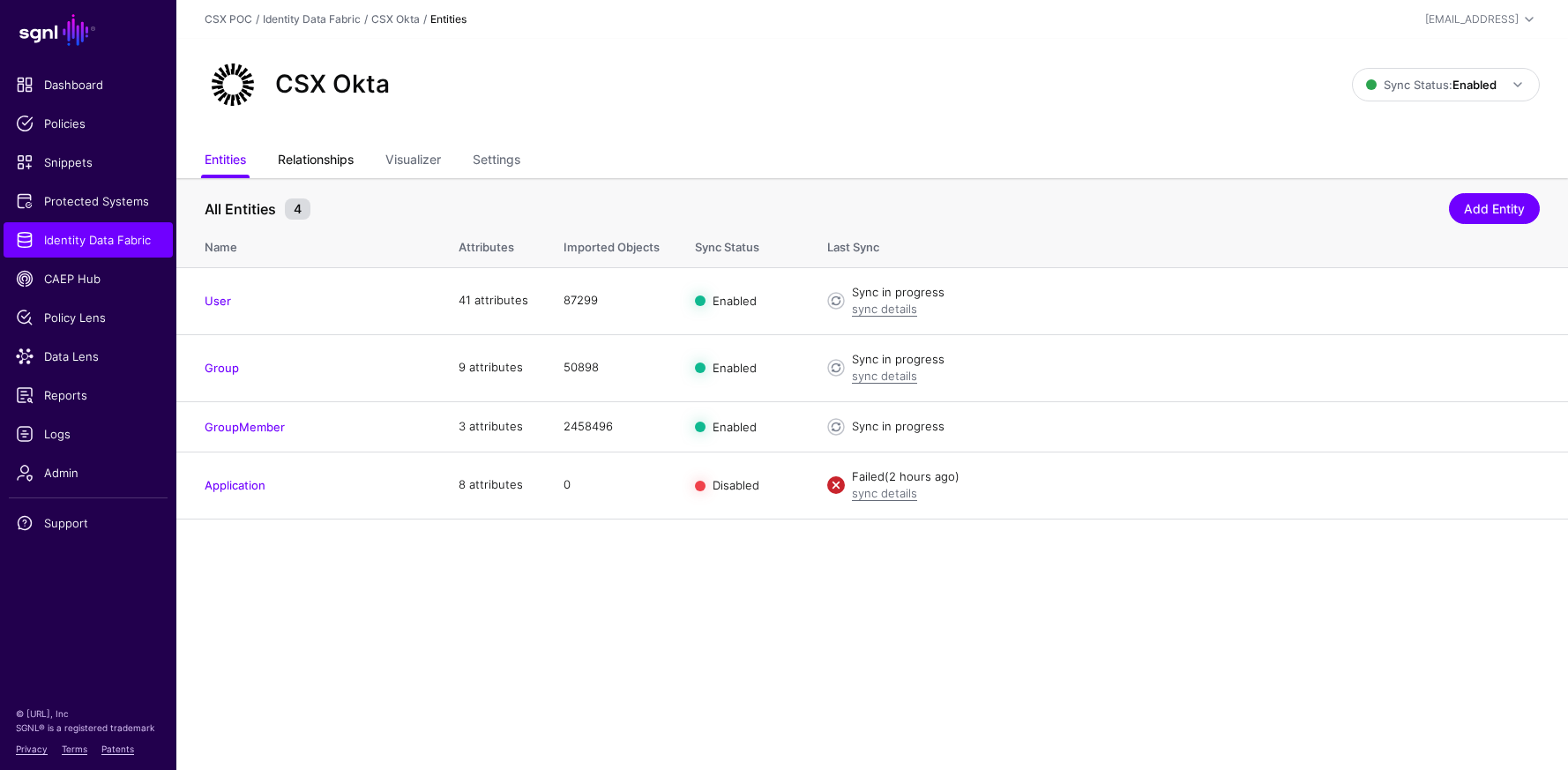
click at [328, 157] on link "Relationships" at bounding box center [315, 161] width 76 height 33
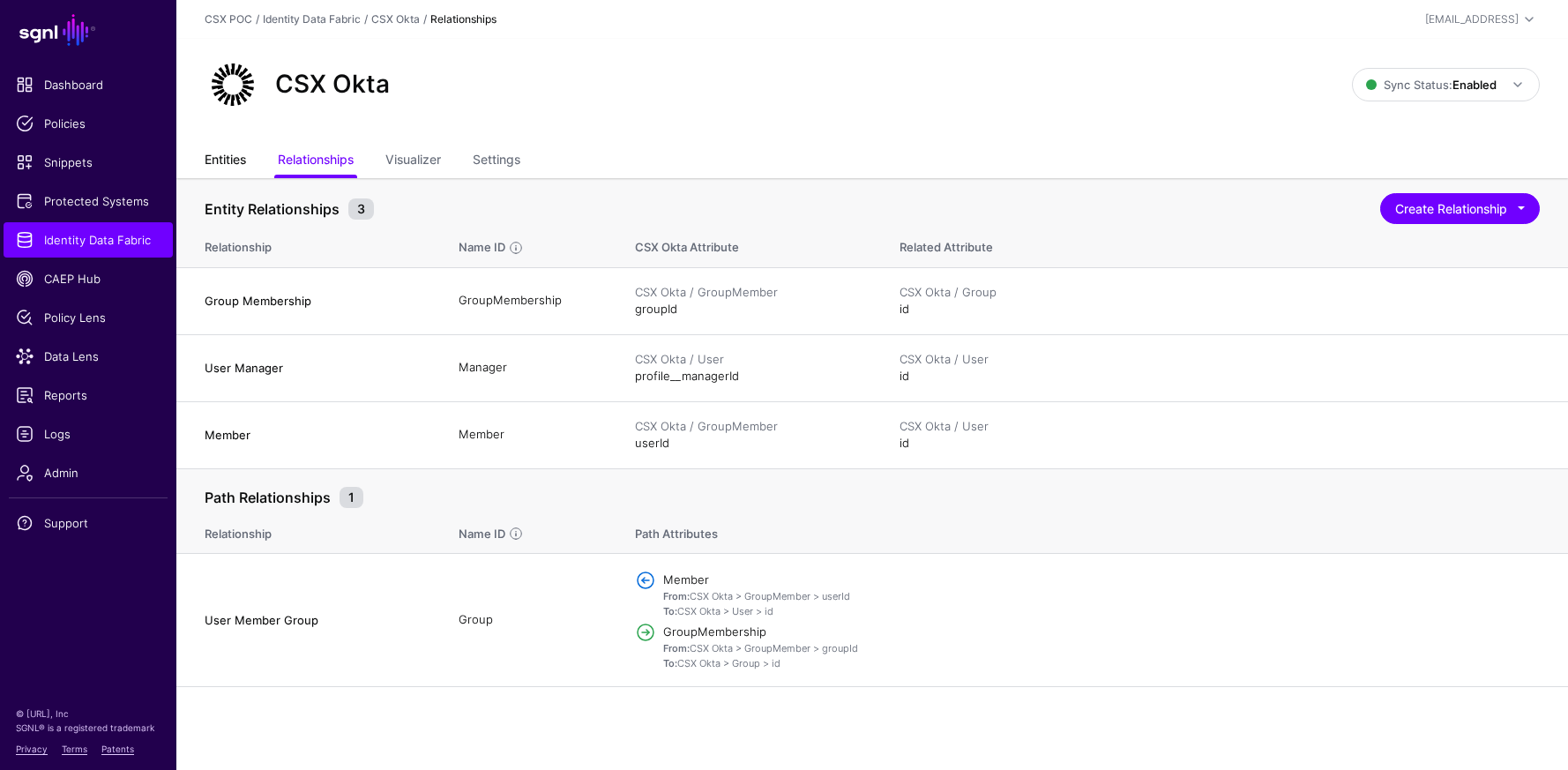
click at [239, 169] on link "Entities" at bounding box center [225, 161] width 41 height 33
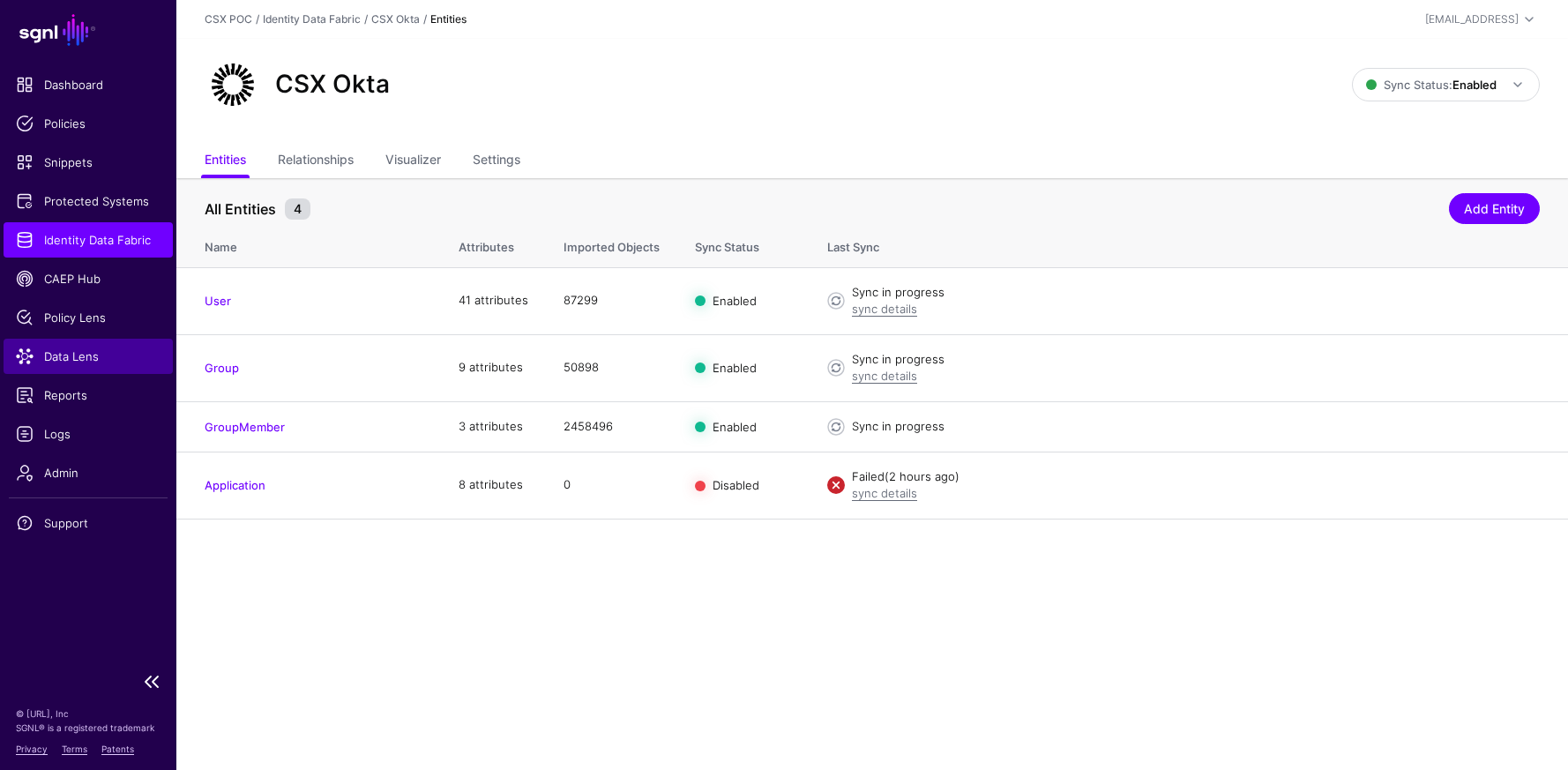
click at [88, 354] on span "Data Lens" at bounding box center [88, 356] width 145 height 18
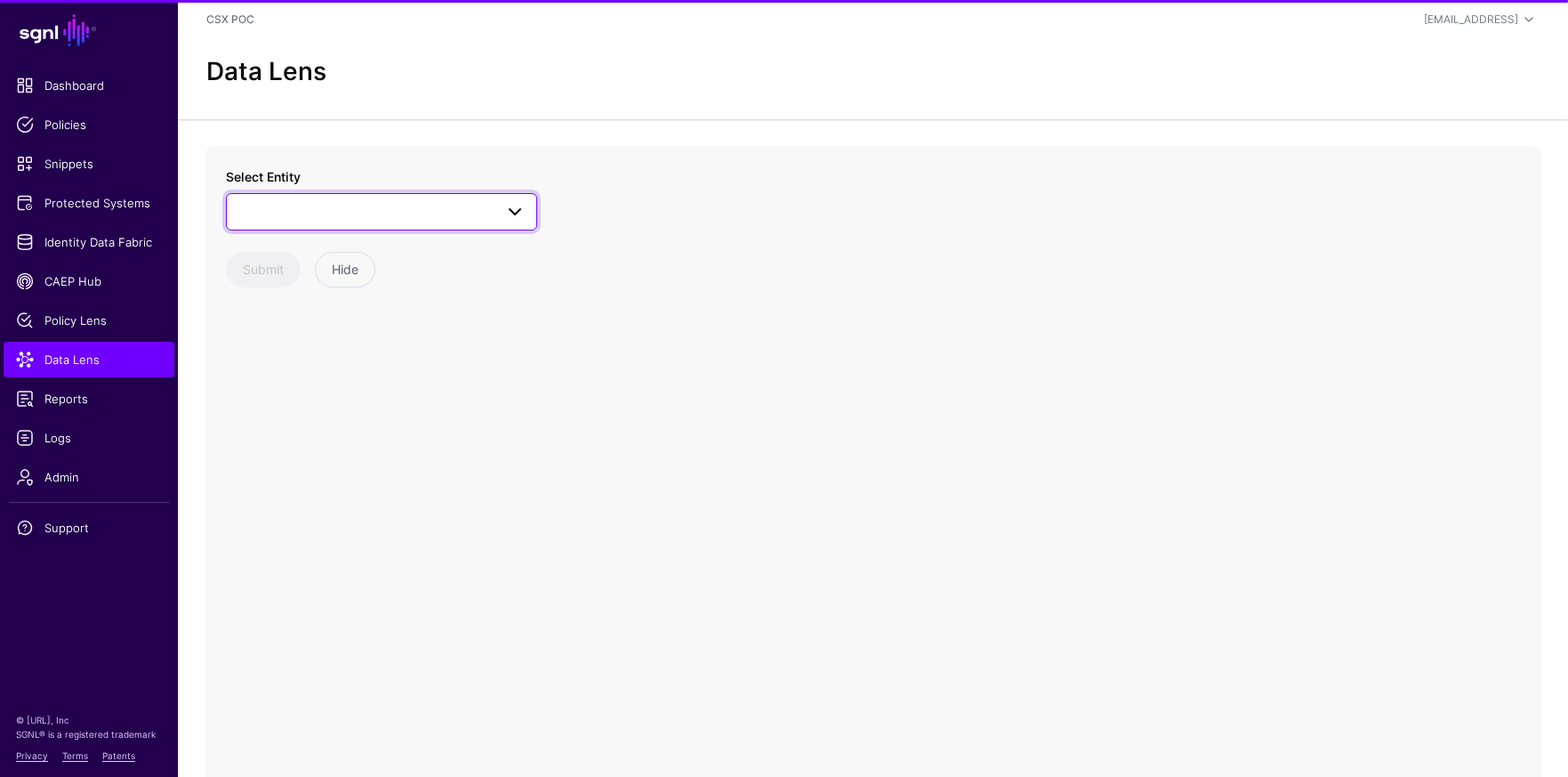
click at [458, 217] on span at bounding box center [381, 211] width 288 height 21
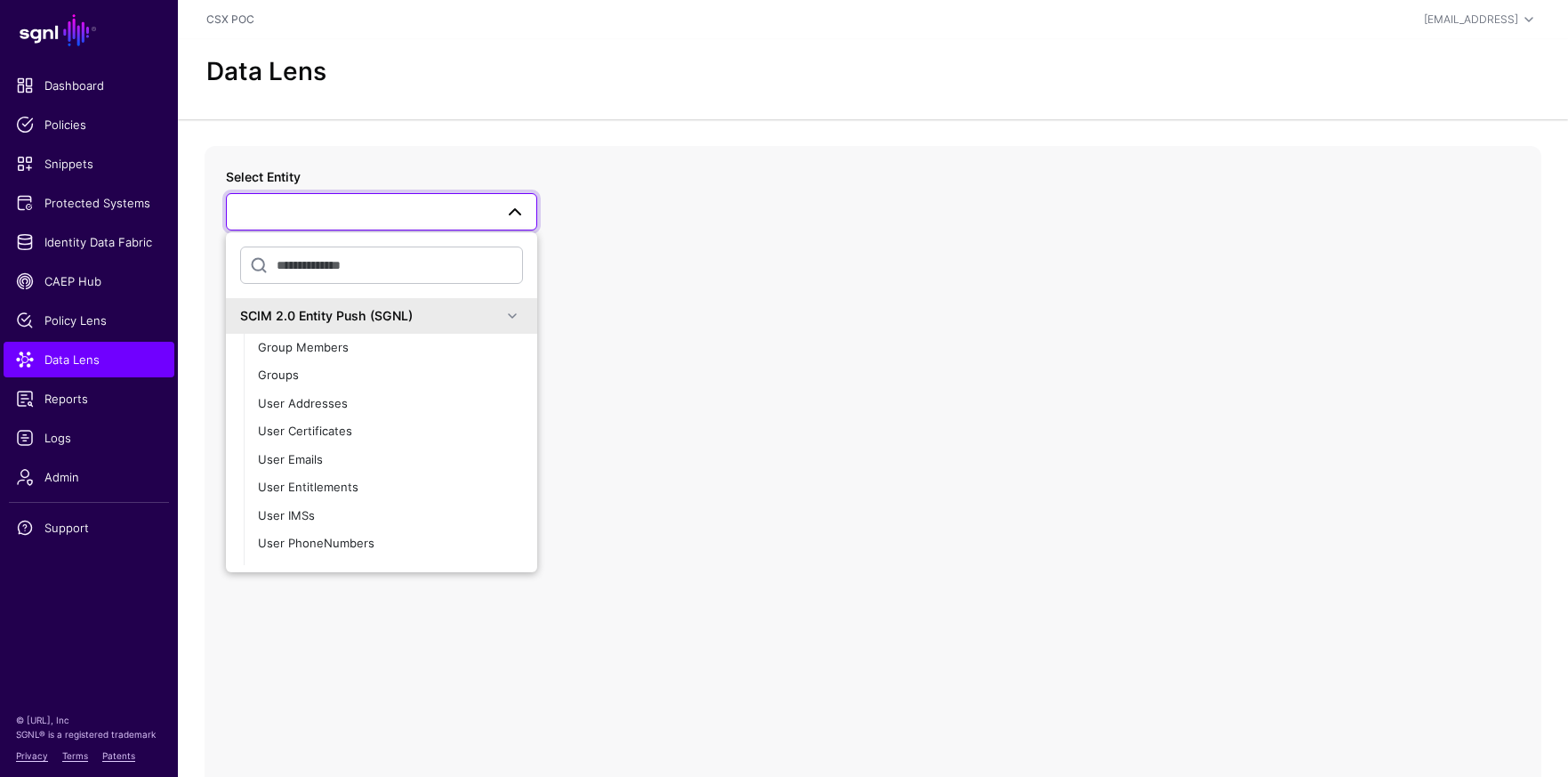
click at [475, 315] on div "SCIM 2.0 Entity Push (SGNL)" at bounding box center [370, 315] width 261 height 19
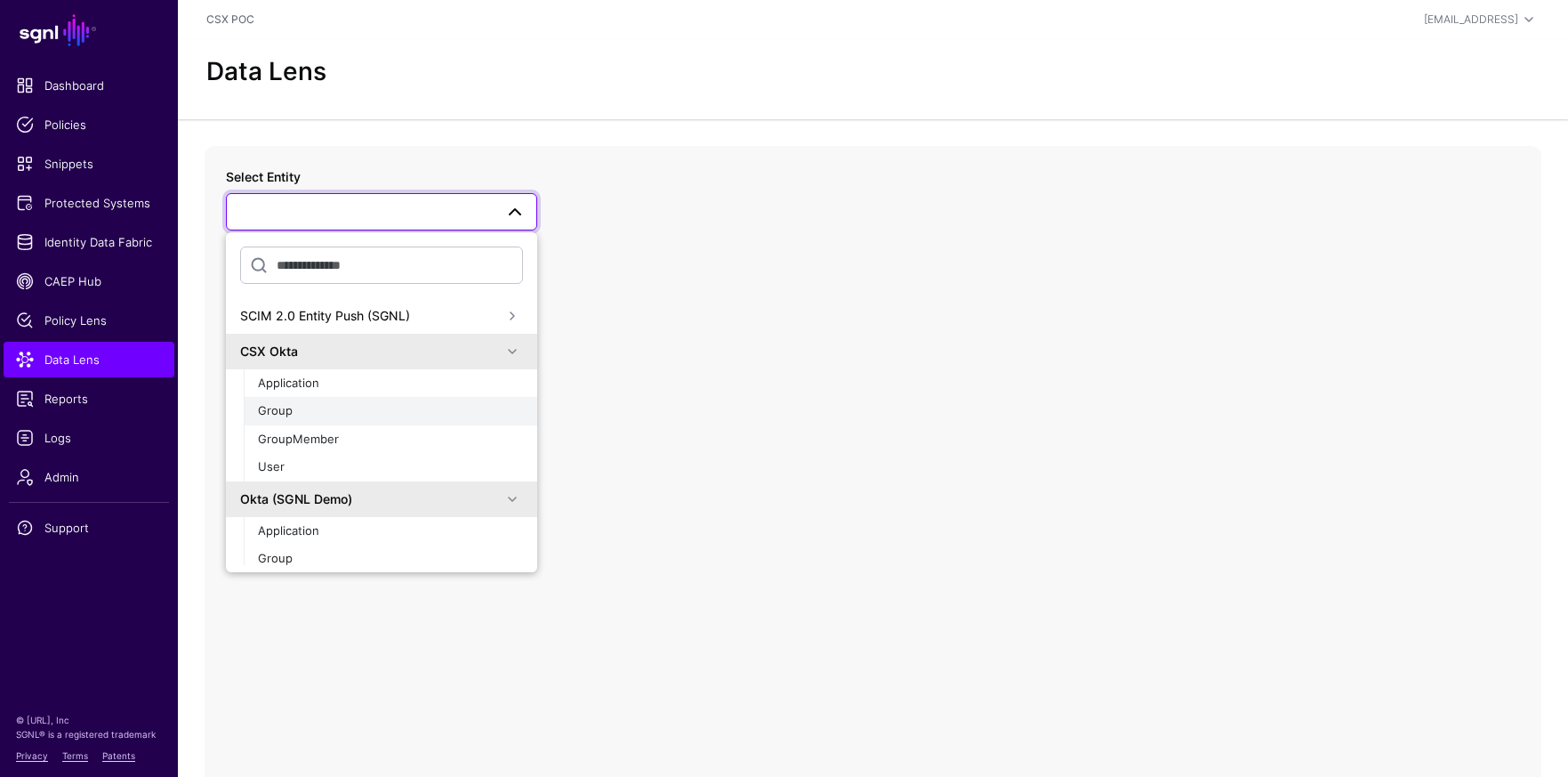
click at [360, 420] on div "Group" at bounding box center [390, 410] width 265 height 18
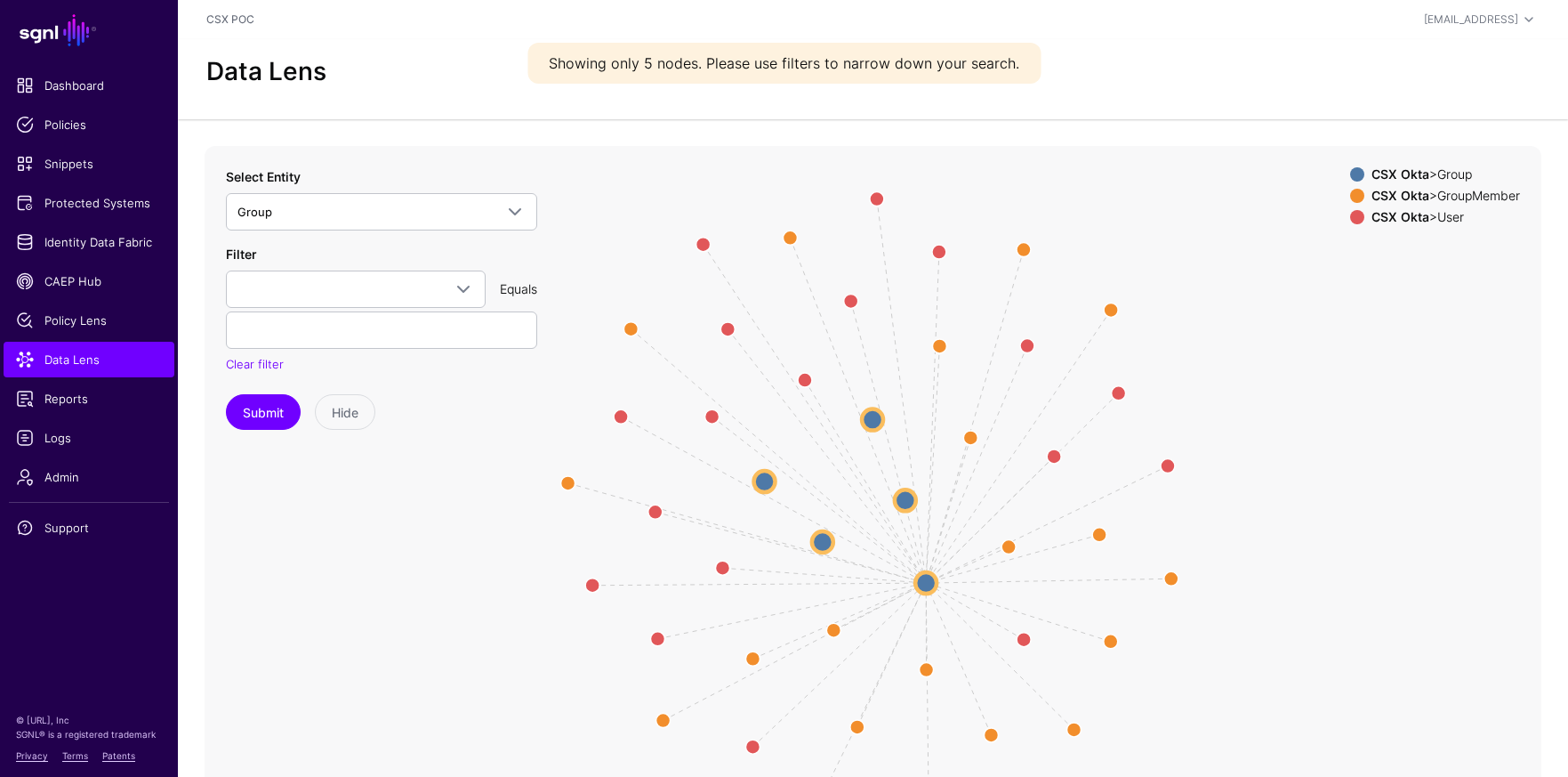
click at [913, 503] on circle at bounding box center [905, 500] width 21 height 21
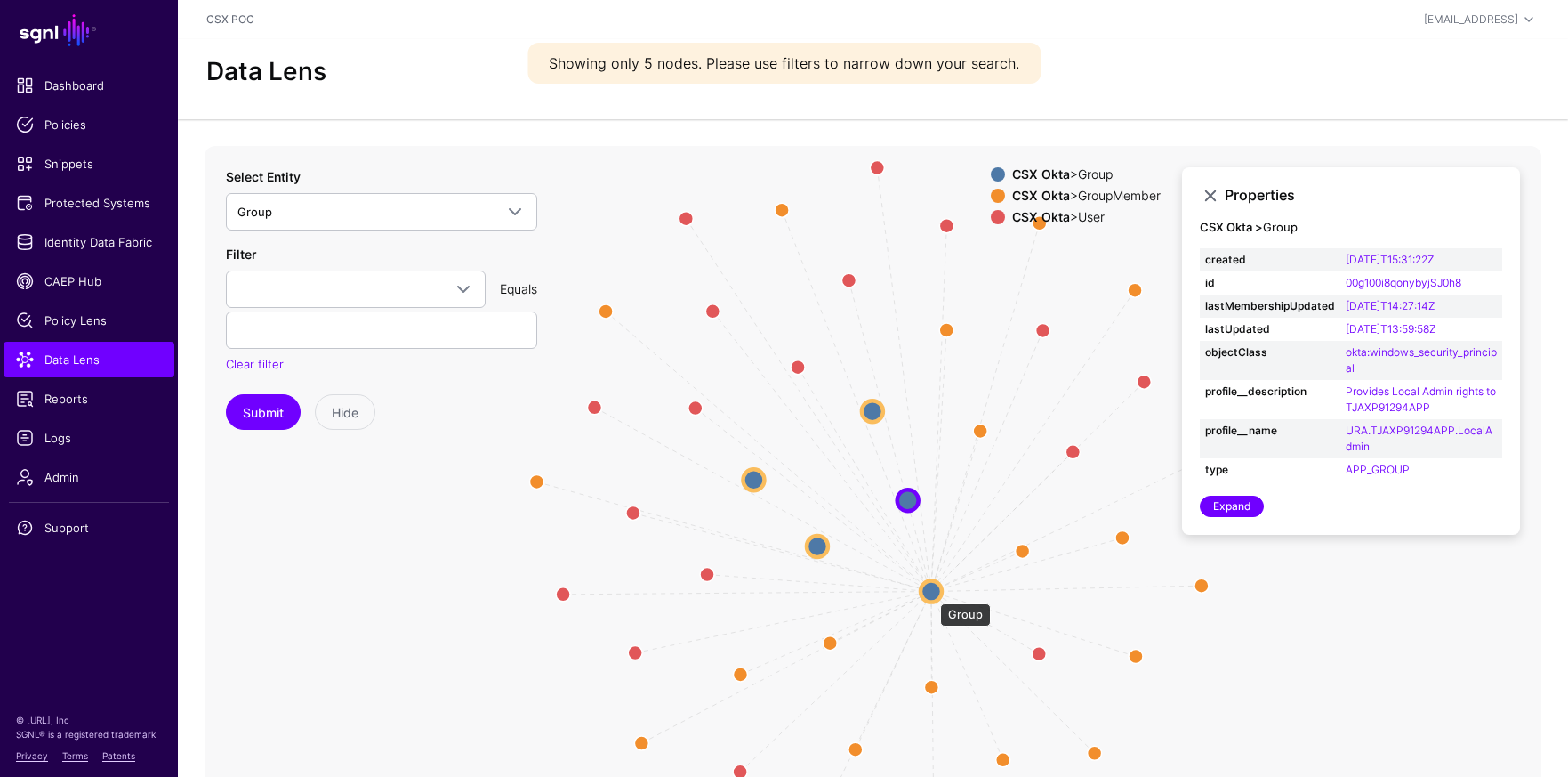
click at [932, 595] on circle at bounding box center [931, 591] width 21 height 21
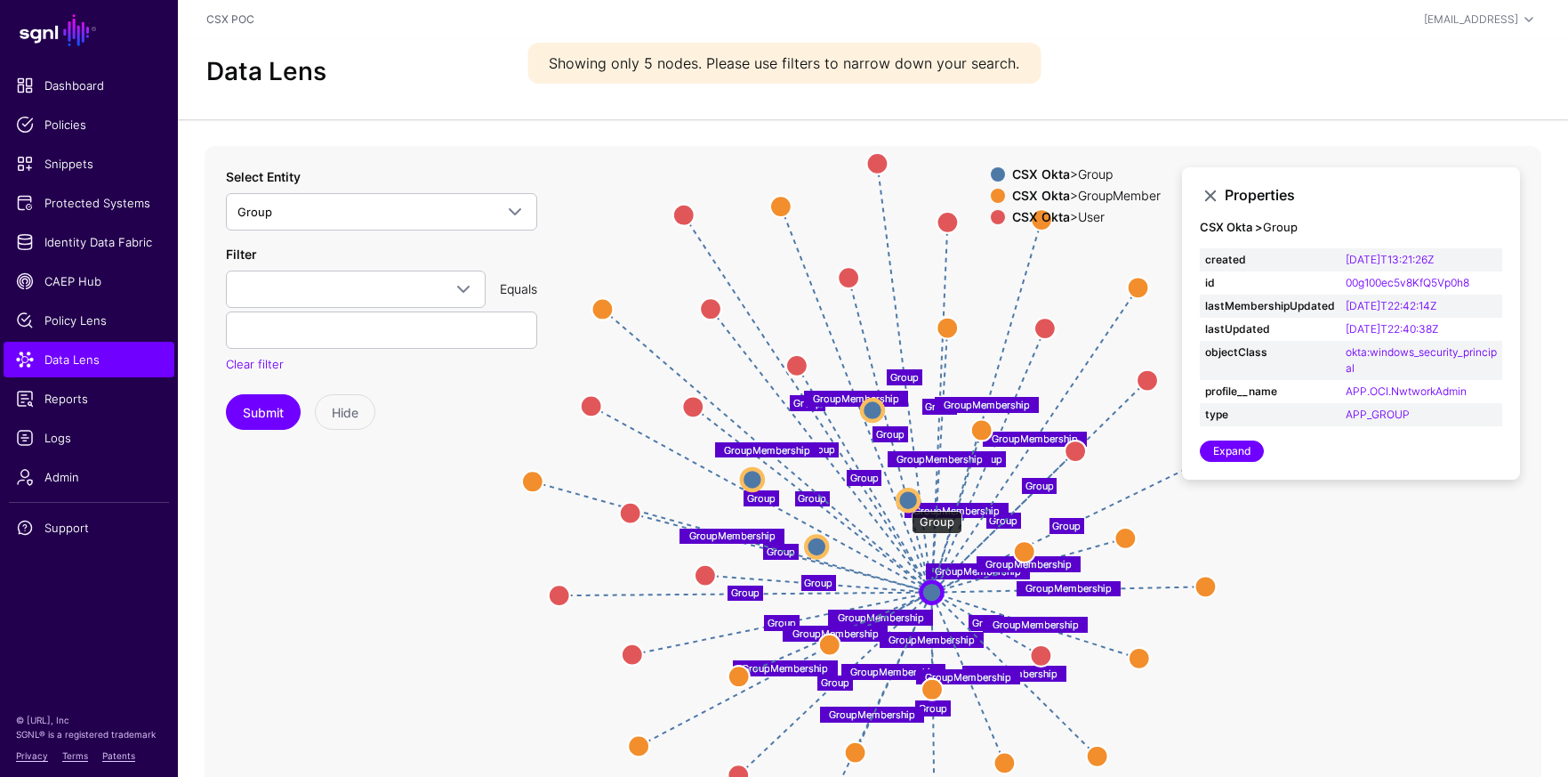
click at [903, 502] on circle at bounding box center [908, 500] width 21 height 21
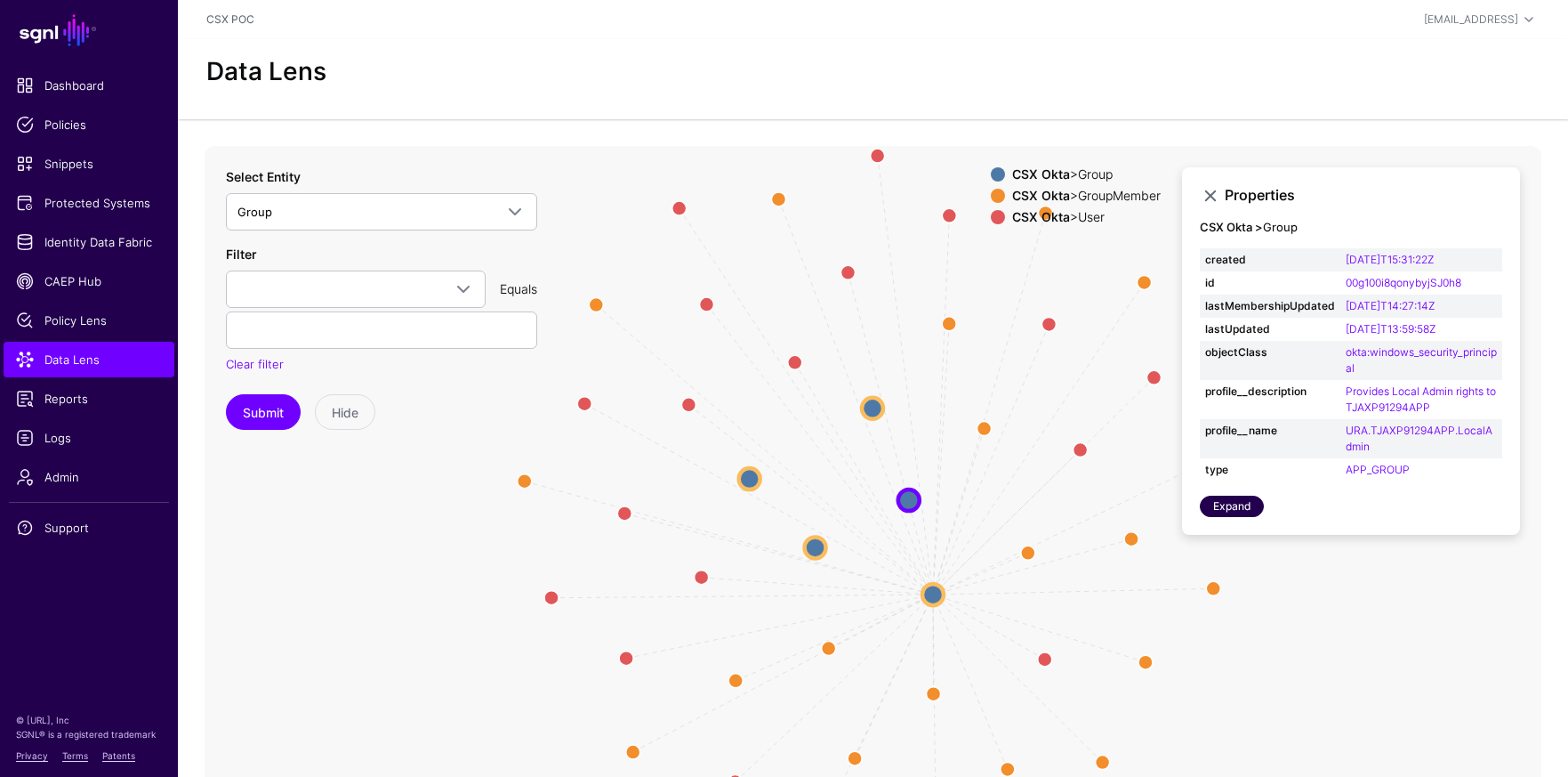
click at [1249, 504] on link "Expand" at bounding box center [1231, 506] width 64 height 21
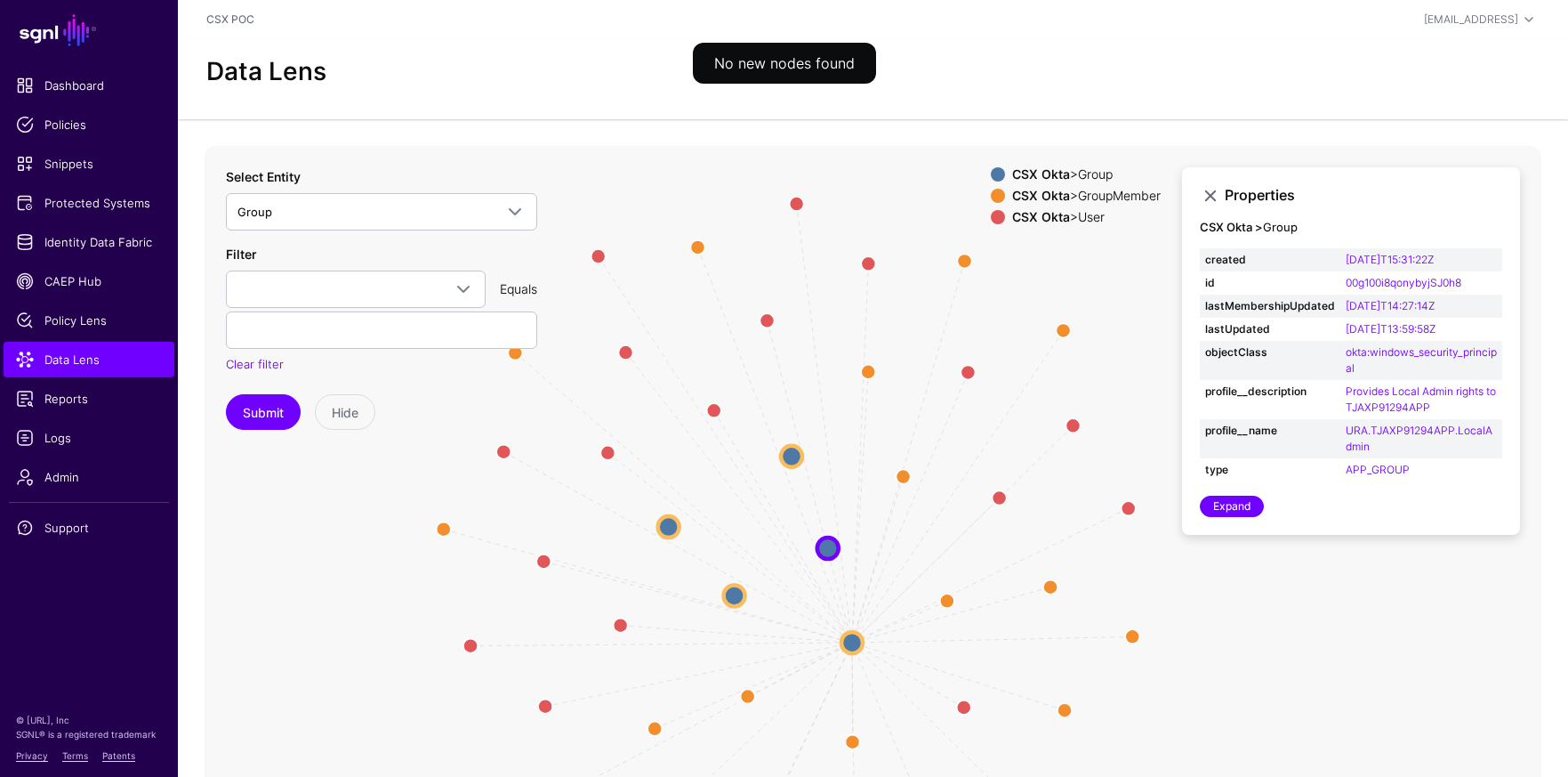
drag, startPoint x: 955, startPoint y: 409, endPoint x: 883, endPoint y: 458, distance: 87.1
click at [874, 458] on icon "GroupMembership GroupMembership GroupMembership GroupMembership GroupMembership…" at bounding box center [873, 502] width 1337 height 712
click at [908, 479] on circle at bounding box center [904, 476] width 29 height 29
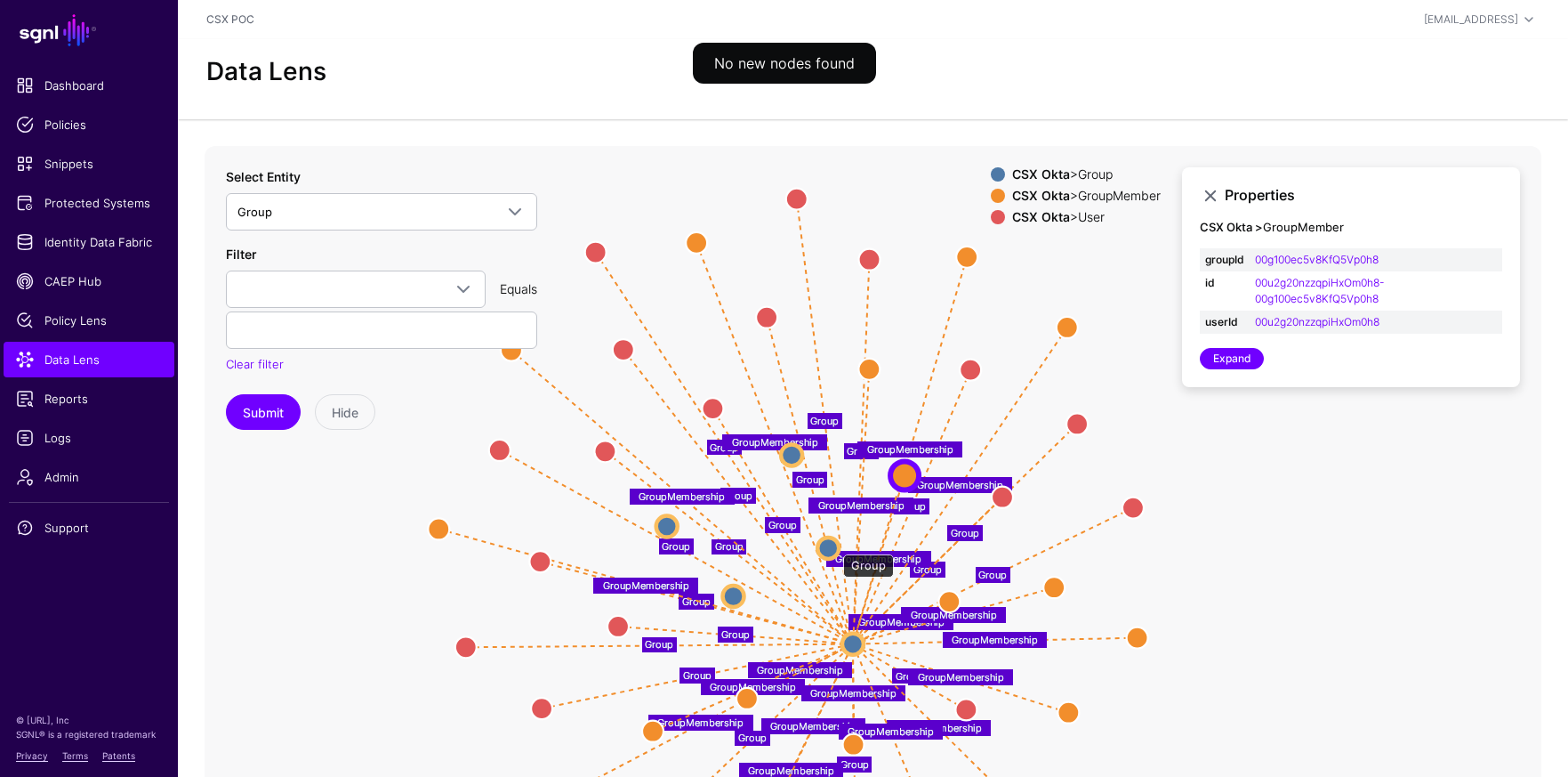
click at [834, 545] on circle at bounding box center [828, 548] width 21 height 21
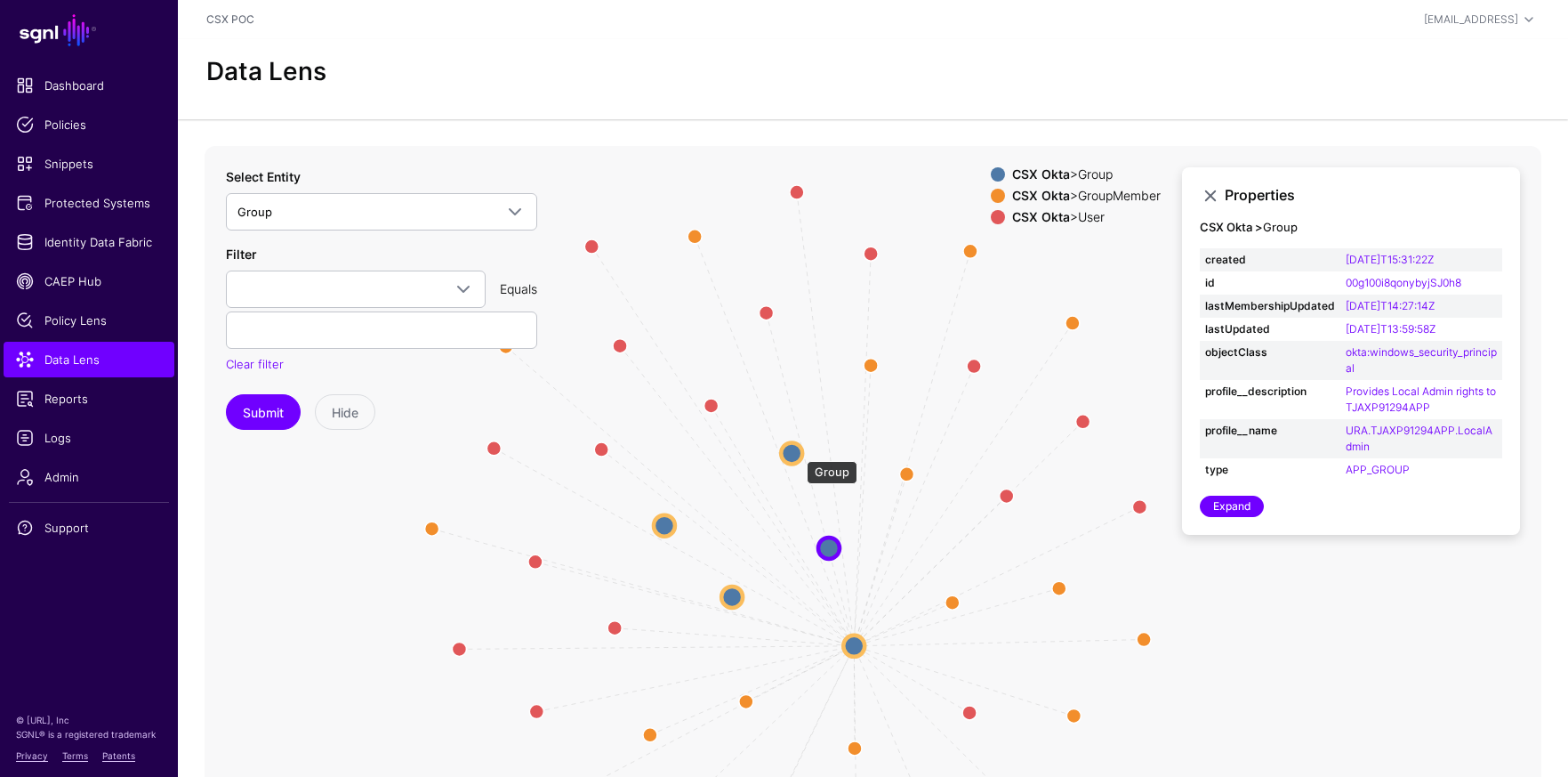
click at [798, 452] on circle at bounding box center [791, 452] width 21 height 21
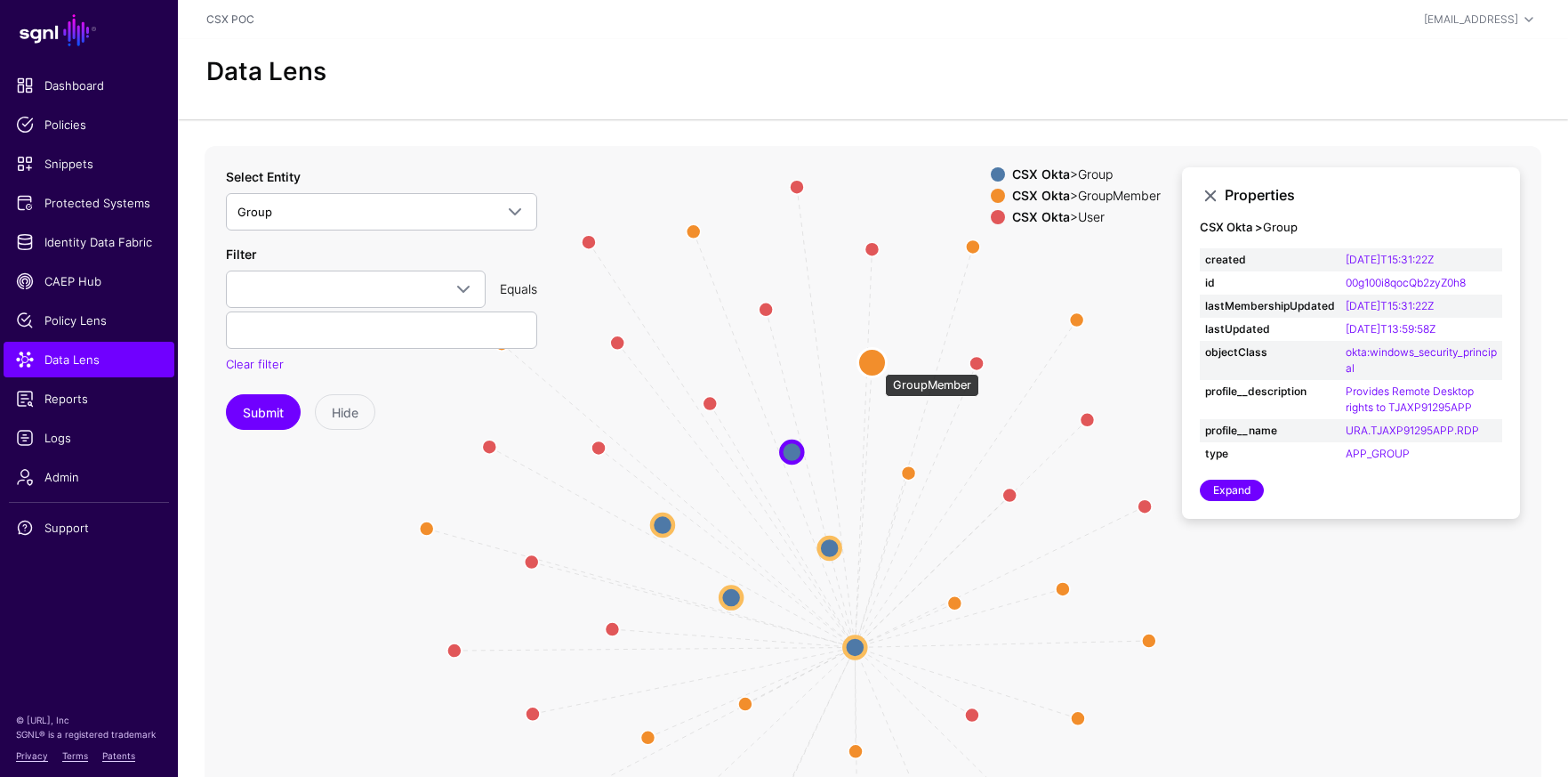
click at [876, 364] on circle at bounding box center [872, 362] width 29 height 29
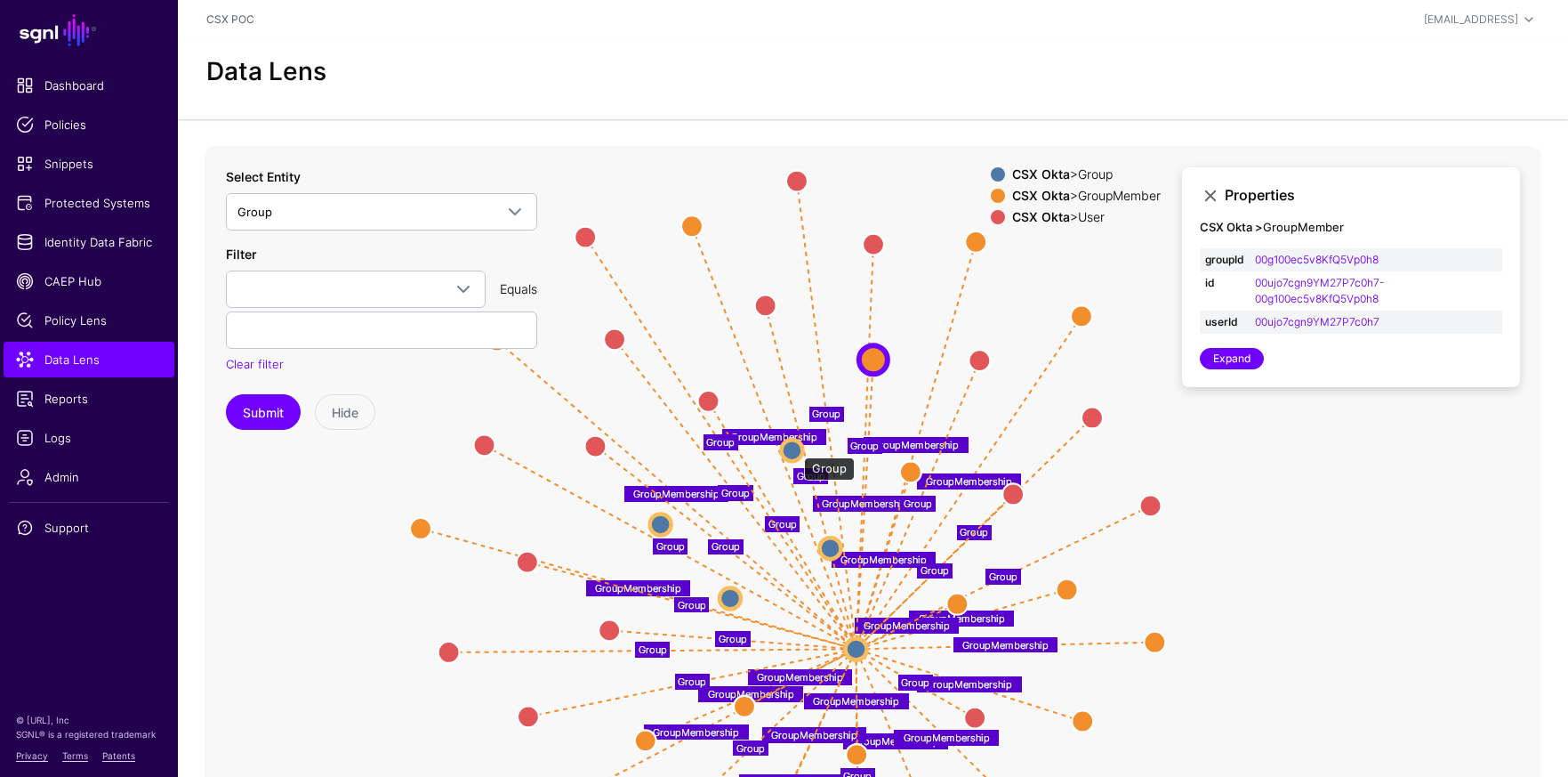
click at [794, 449] on circle at bounding box center [791, 450] width 21 height 21
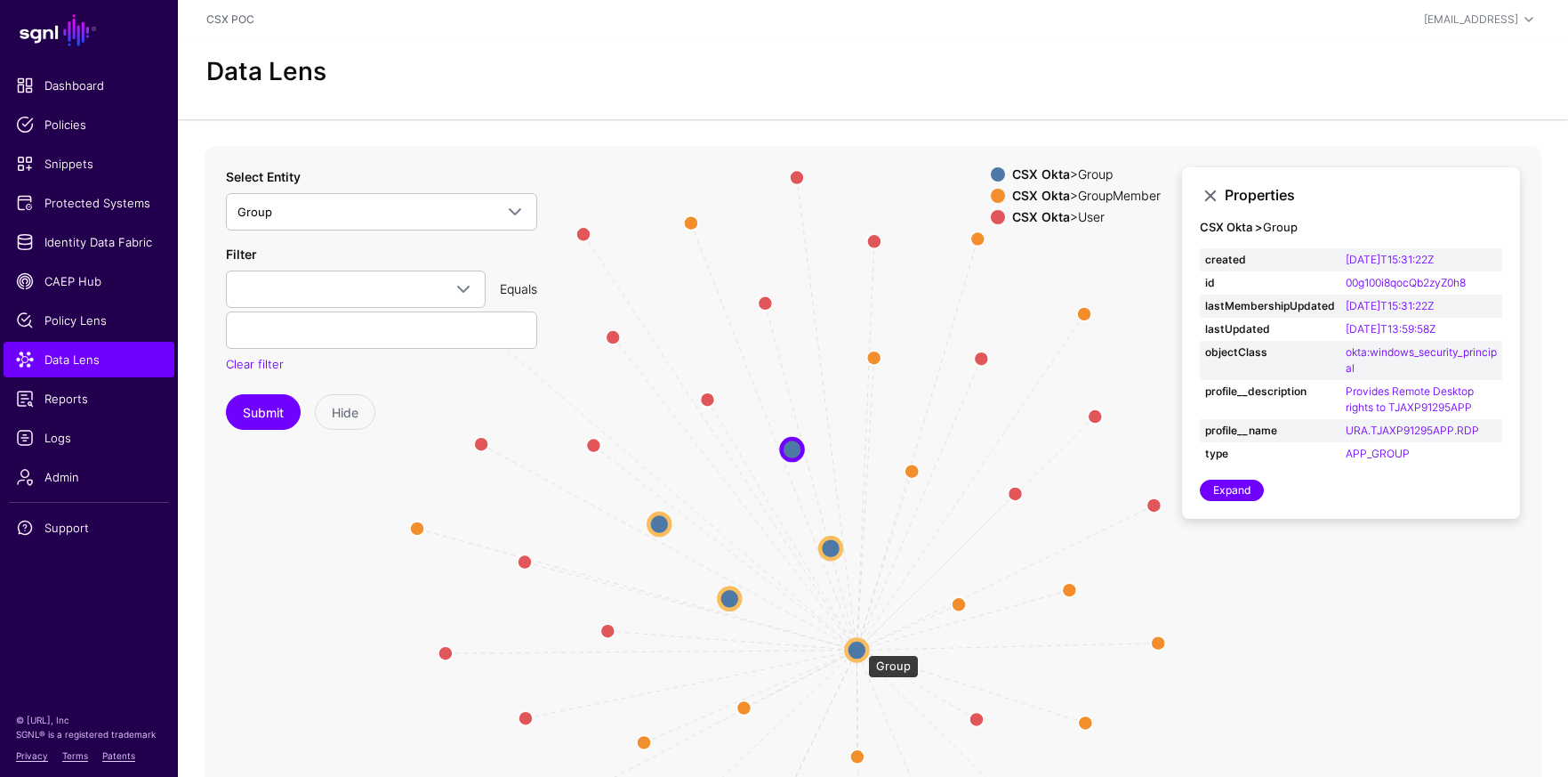
click at [859, 646] on circle at bounding box center [857, 650] width 21 height 21
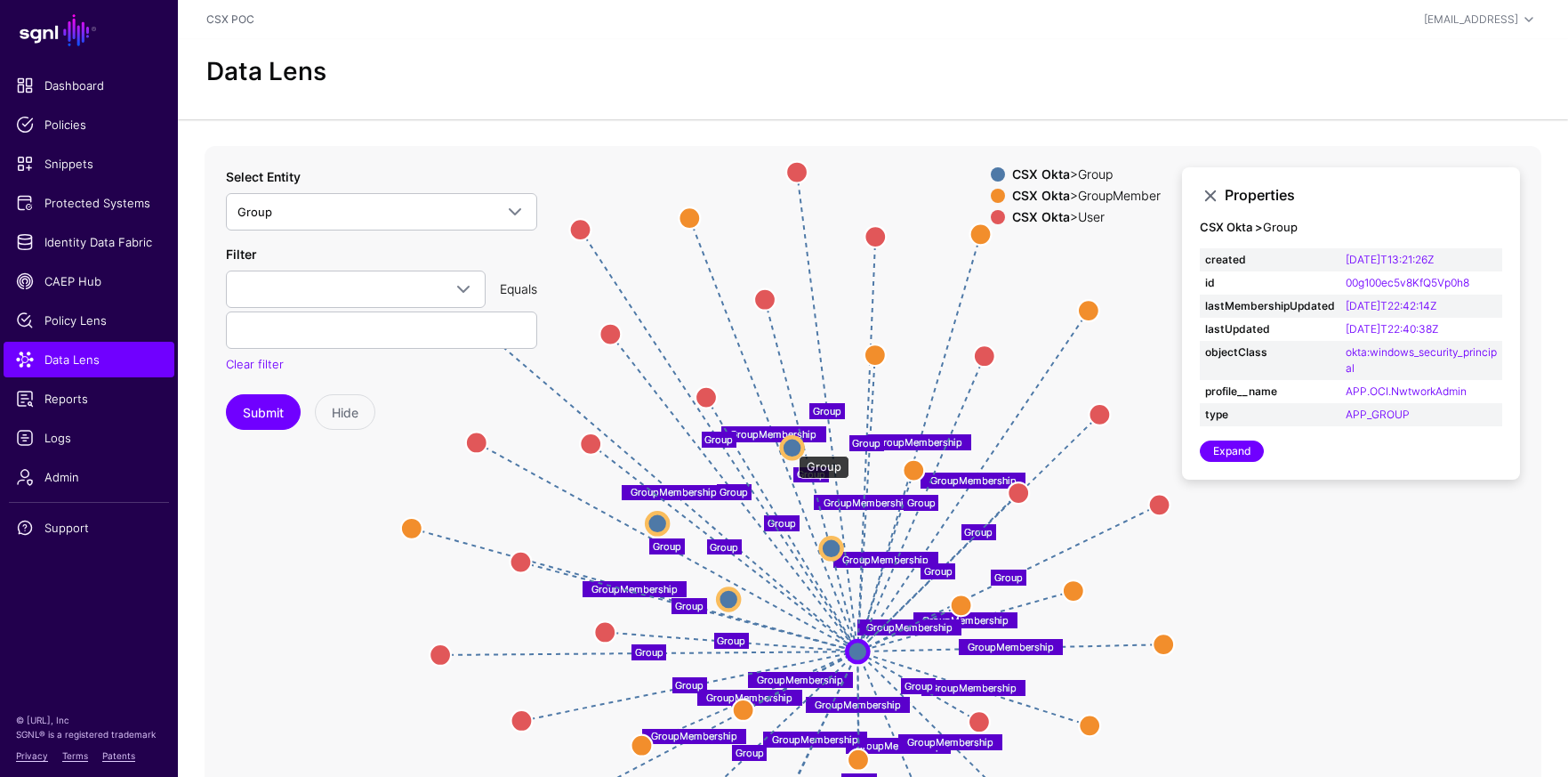
click at [790, 447] on circle at bounding box center [792, 448] width 21 height 21
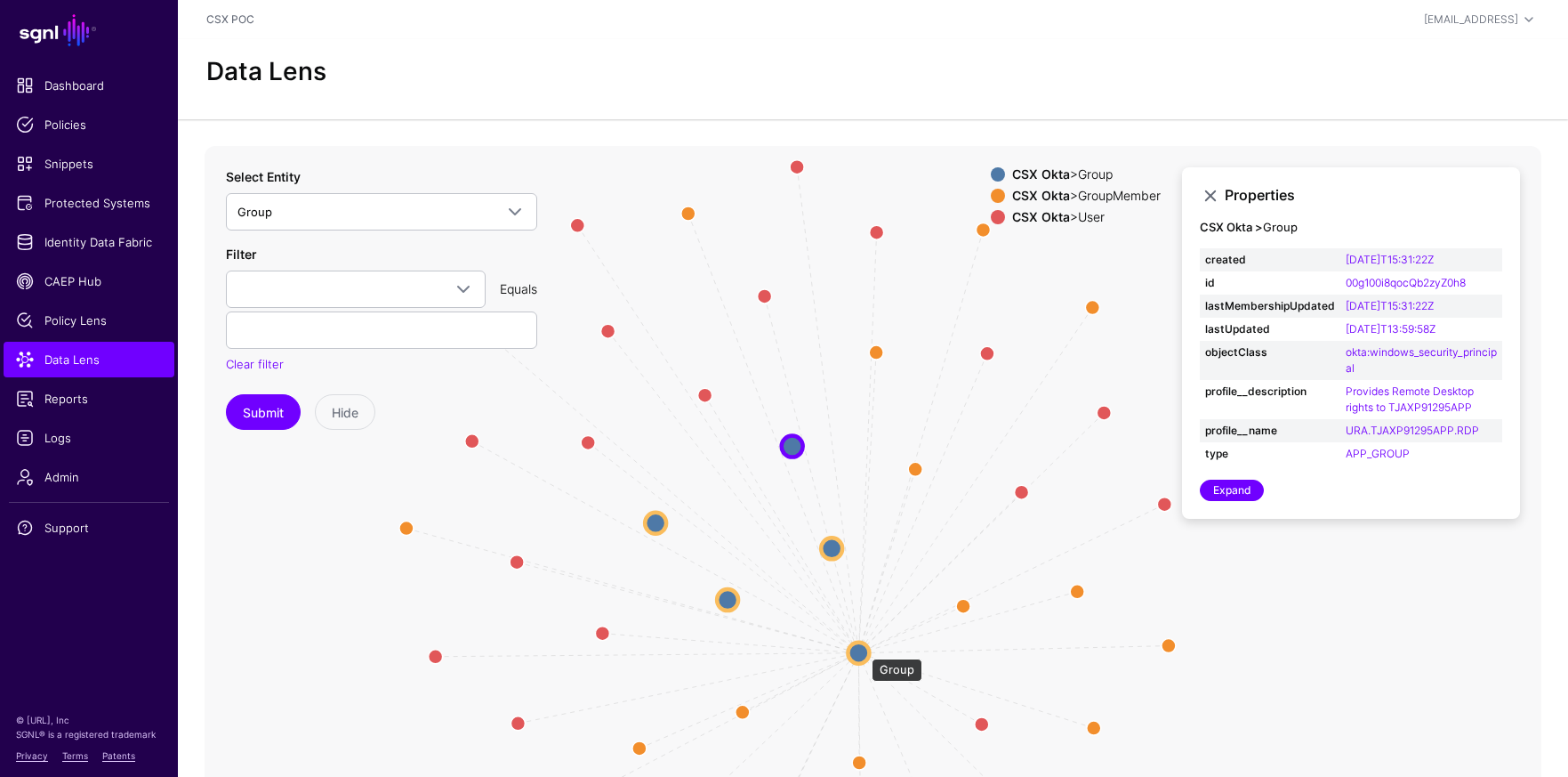
click at [864, 650] on circle at bounding box center [858, 652] width 21 height 21
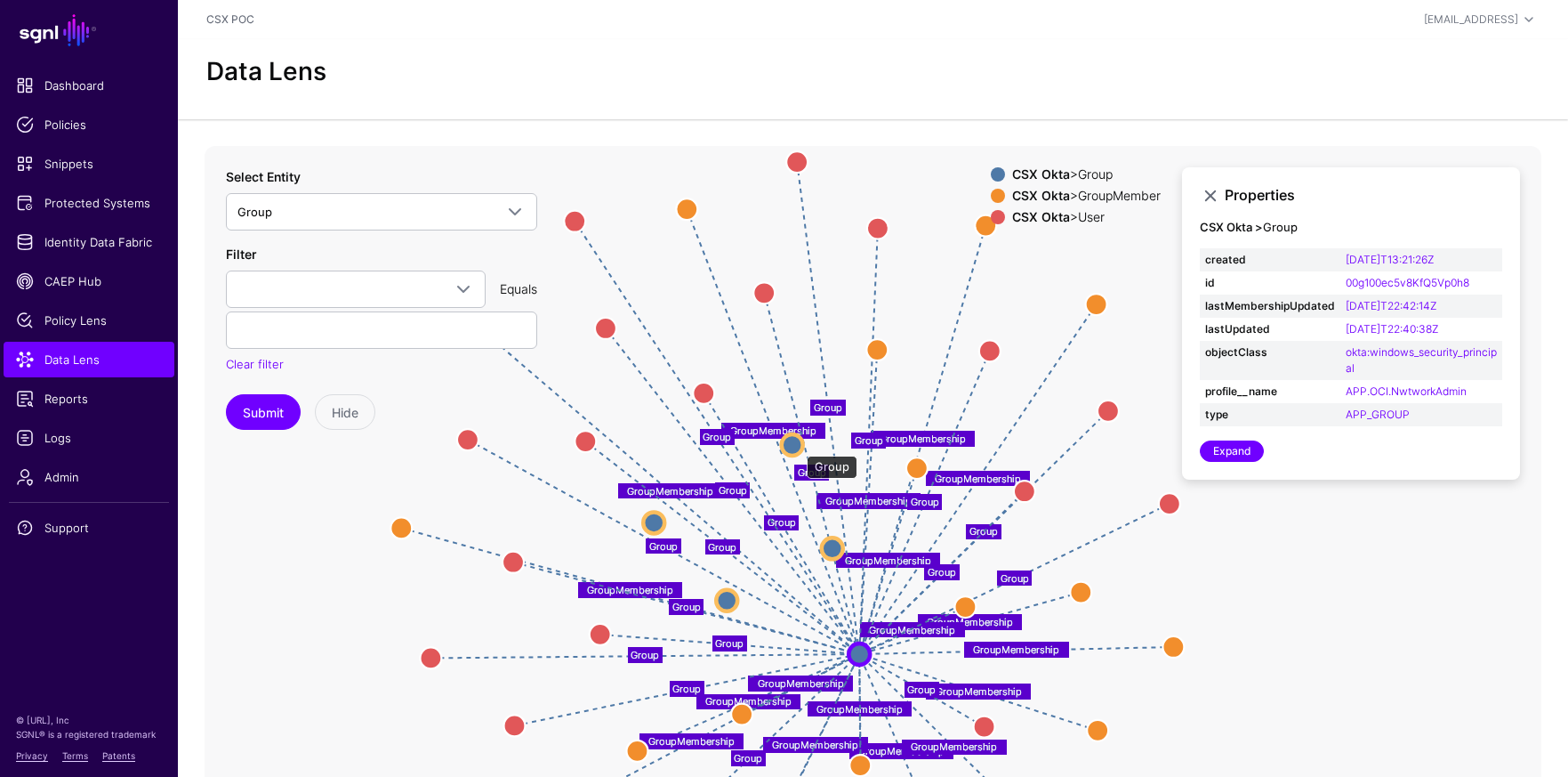
click at [797, 442] on circle at bounding box center [792, 445] width 21 height 21
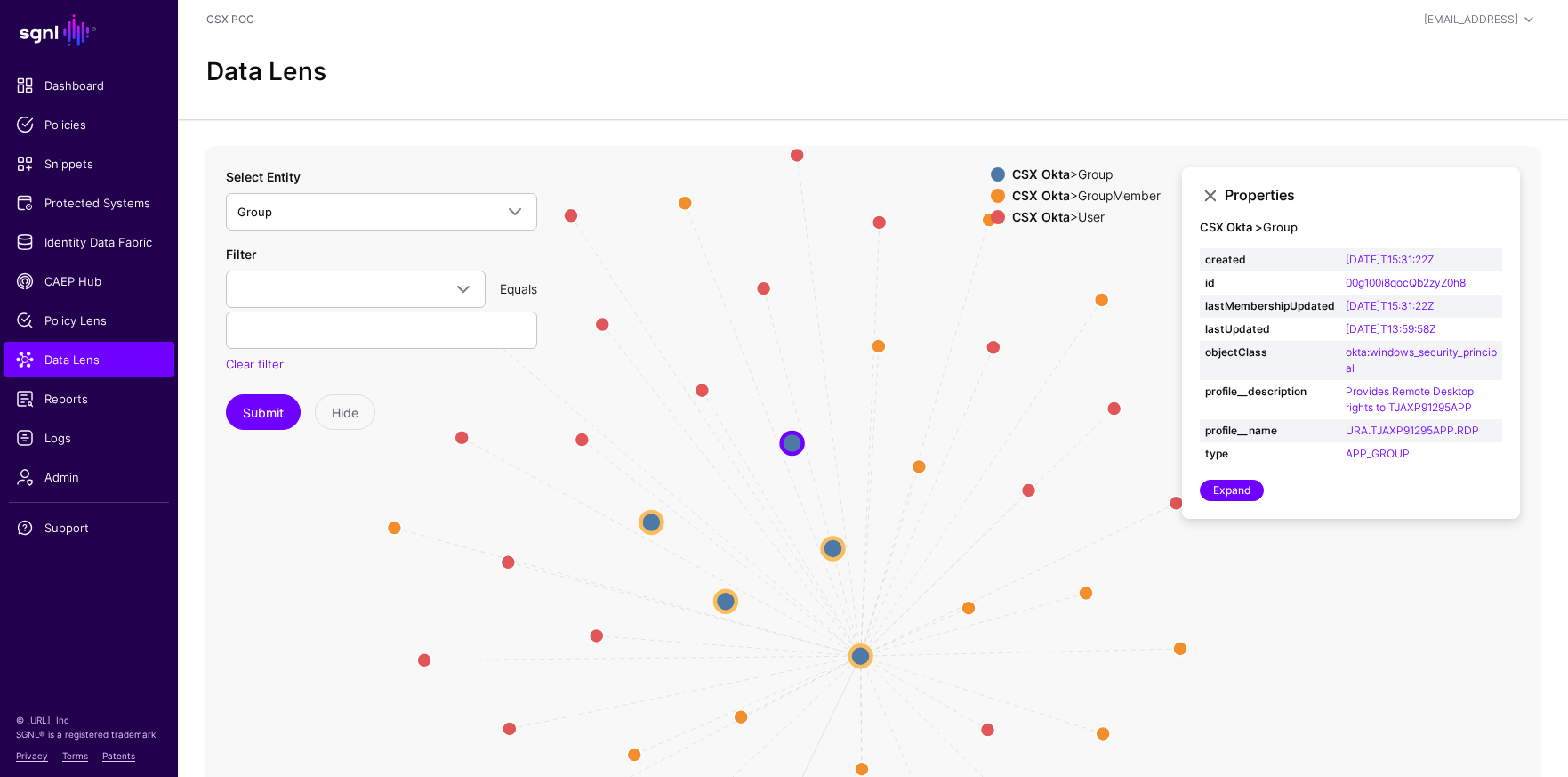
click at [874, 657] on icon "Group Group Group Group Group Group Group Group Group Group Group Group Group G…" at bounding box center [873, 502] width 1337 height 712
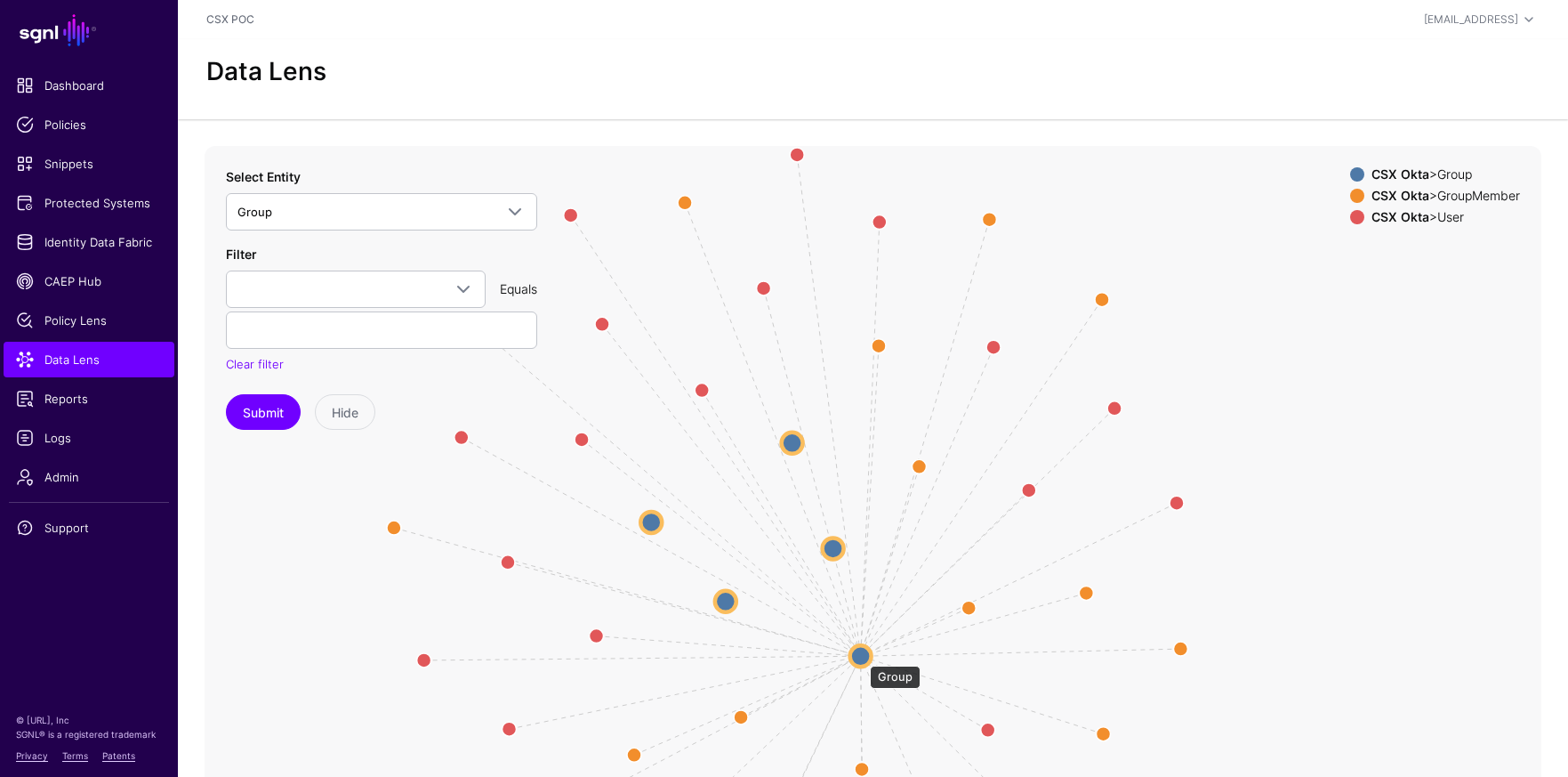
click at [861, 657] on circle at bounding box center [860, 656] width 21 height 21
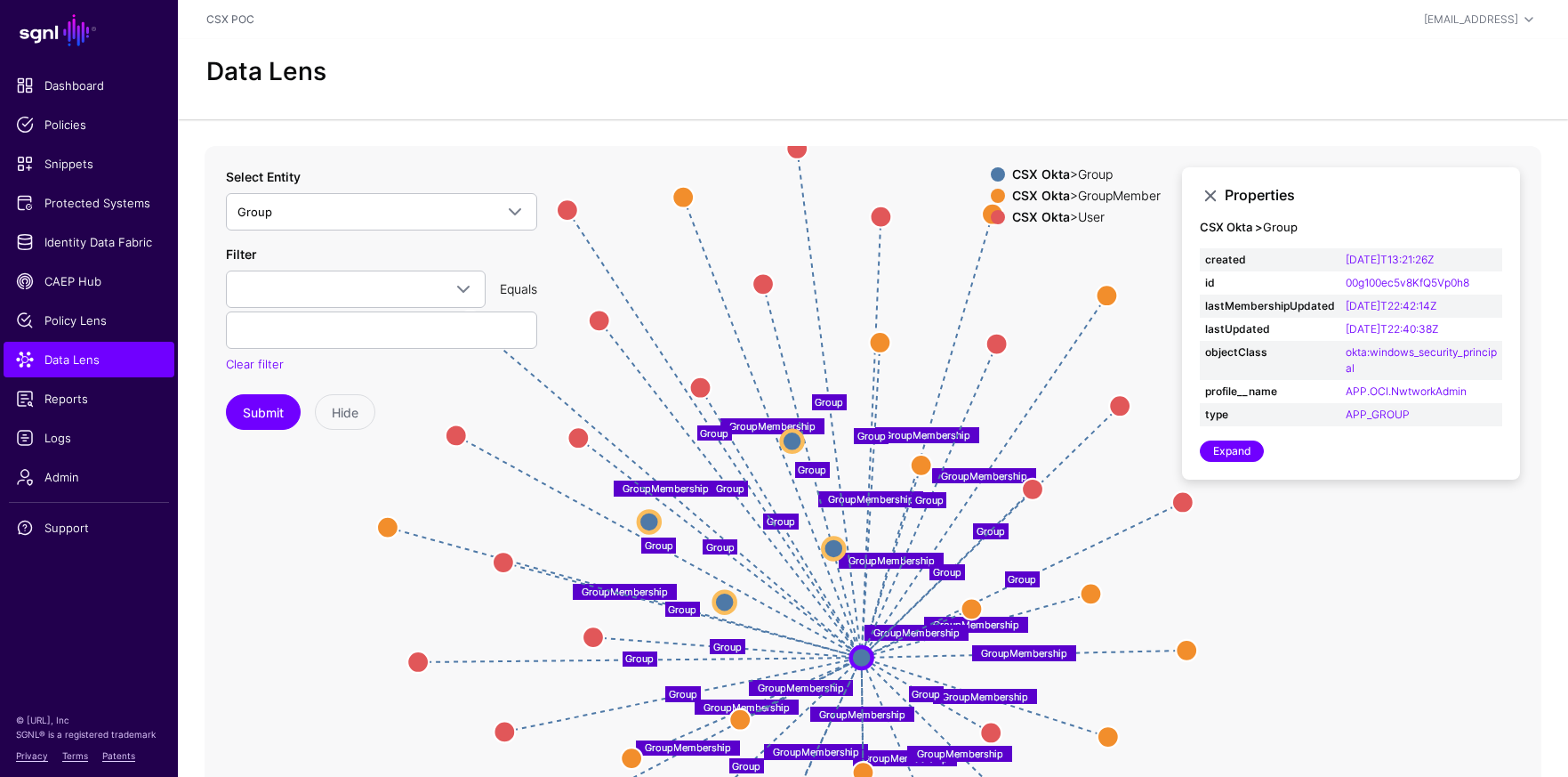
click at [782, 438] on circle at bounding box center [792, 440] width 21 height 21
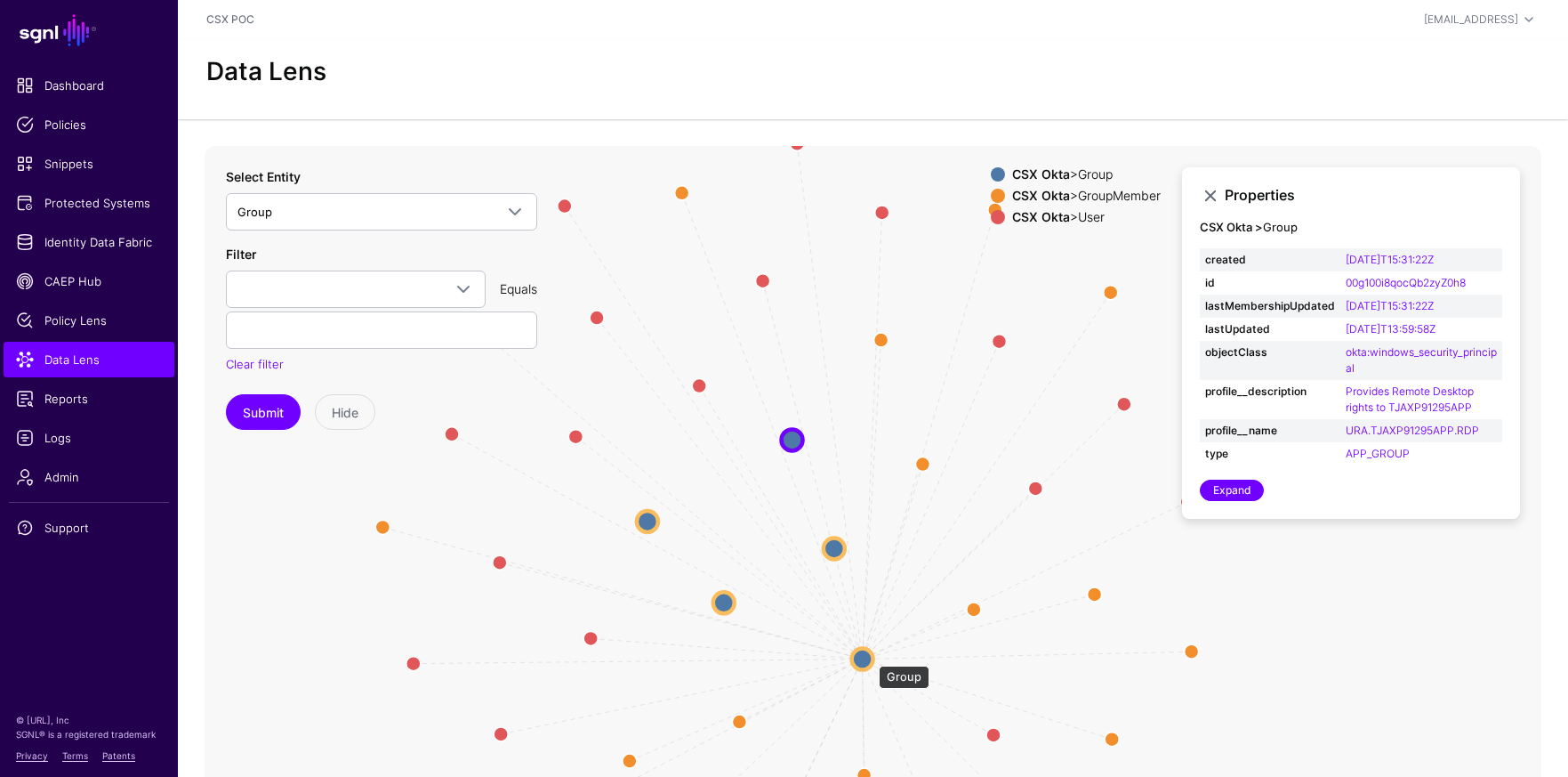
click at [870, 660] on circle at bounding box center [862, 658] width 21 height 21
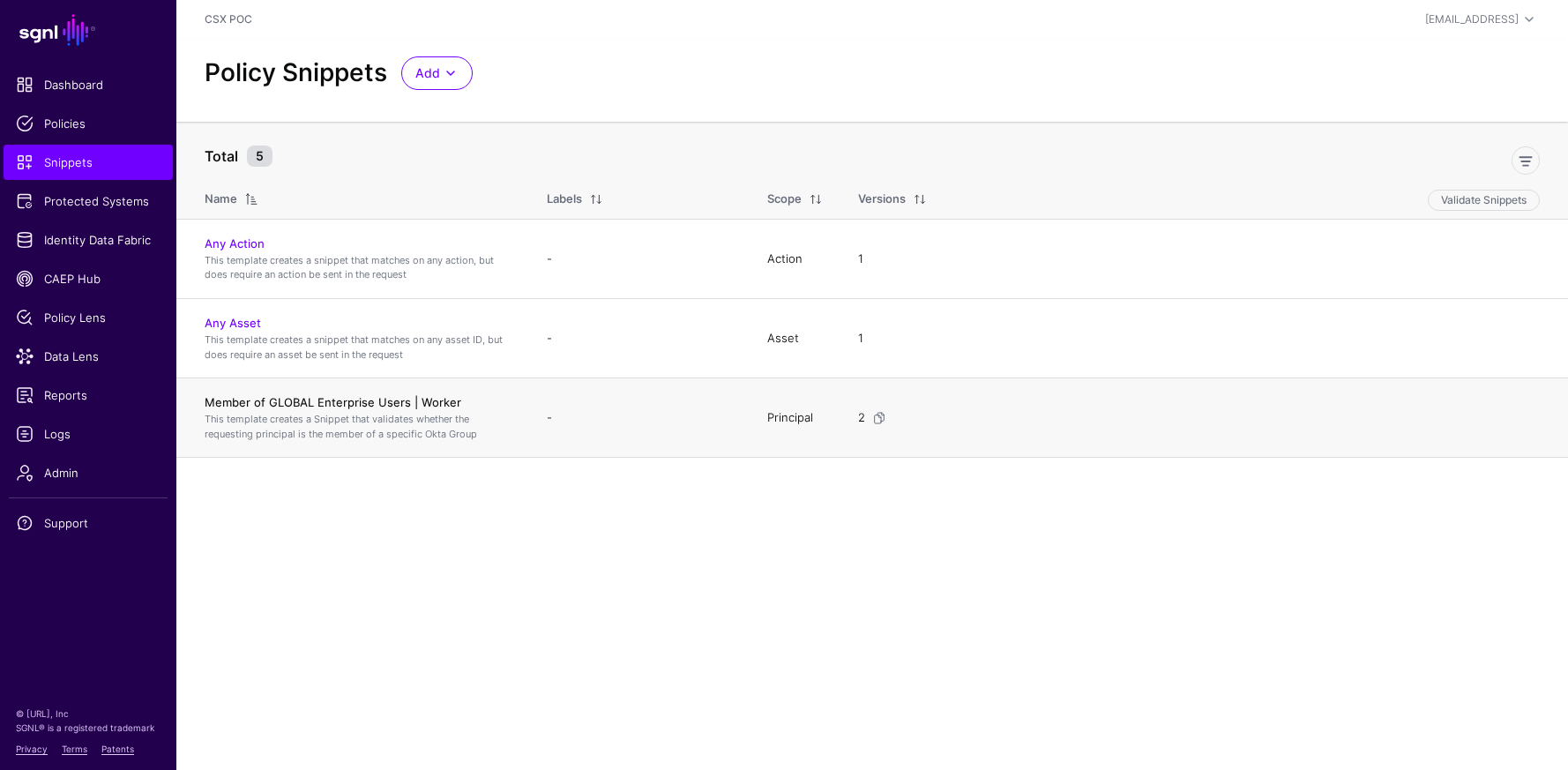
click at [304, 401] on link "Member of GLOBAL Enterprise Users | Worker" at bounding box center [333, 402] width 256 height 14
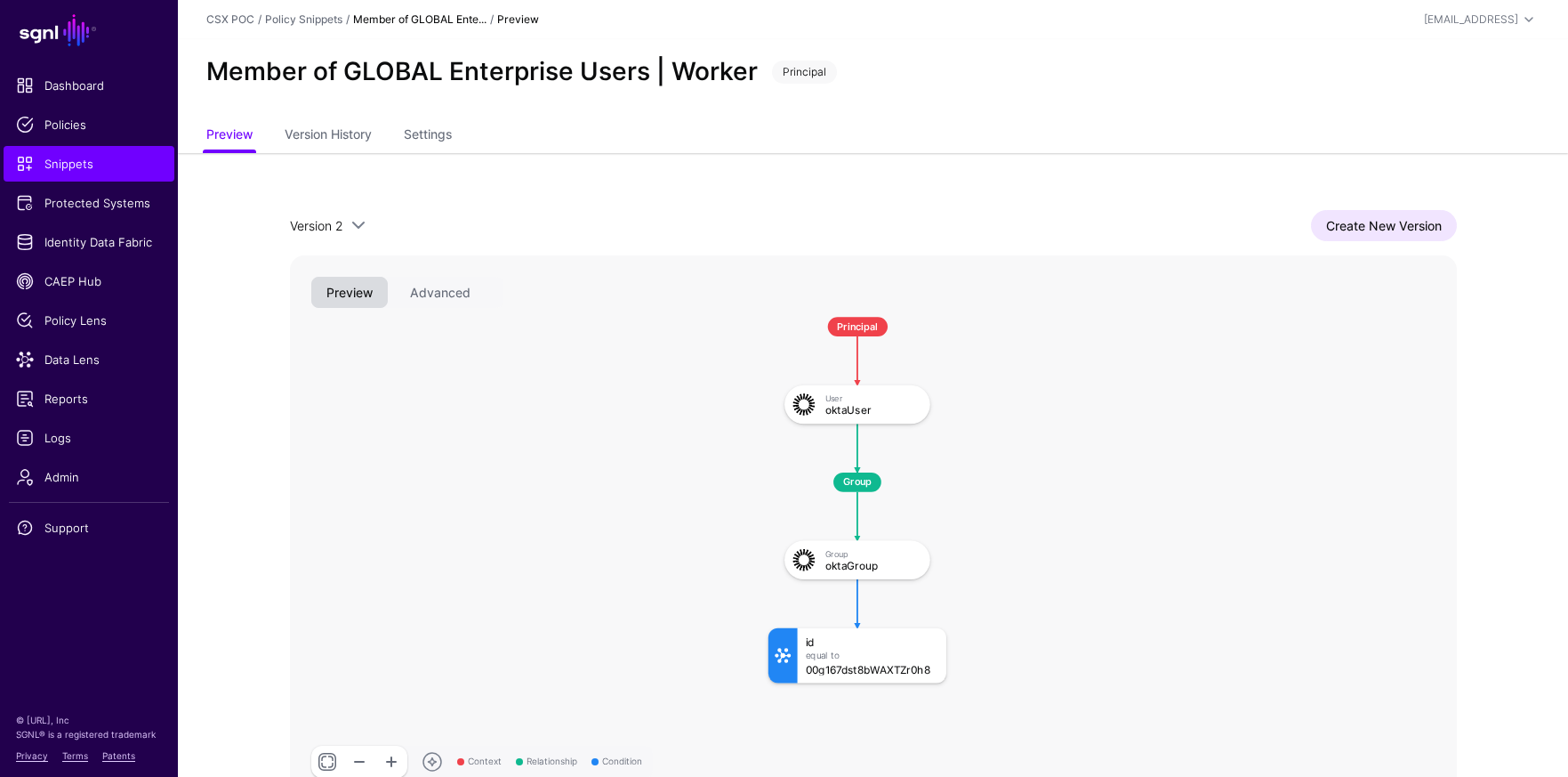
drag, startPoint x: 634, startPoint y: 413, endPoint x: 728, endPoint y: 447, distance: 100.0
click at [683, 461] on rect at bounding box center [751, 300] width 106212 height 49491
click at [866, 415] on div "oktaUser" at bounding box center [871, 409] width 94 height 11
click at [870, 324] on span "Principal" at bounding box center [857, 327] width 60 height 20
click at [872, 394] on div "User" at bounding box center [871, 397] width 94 height 10
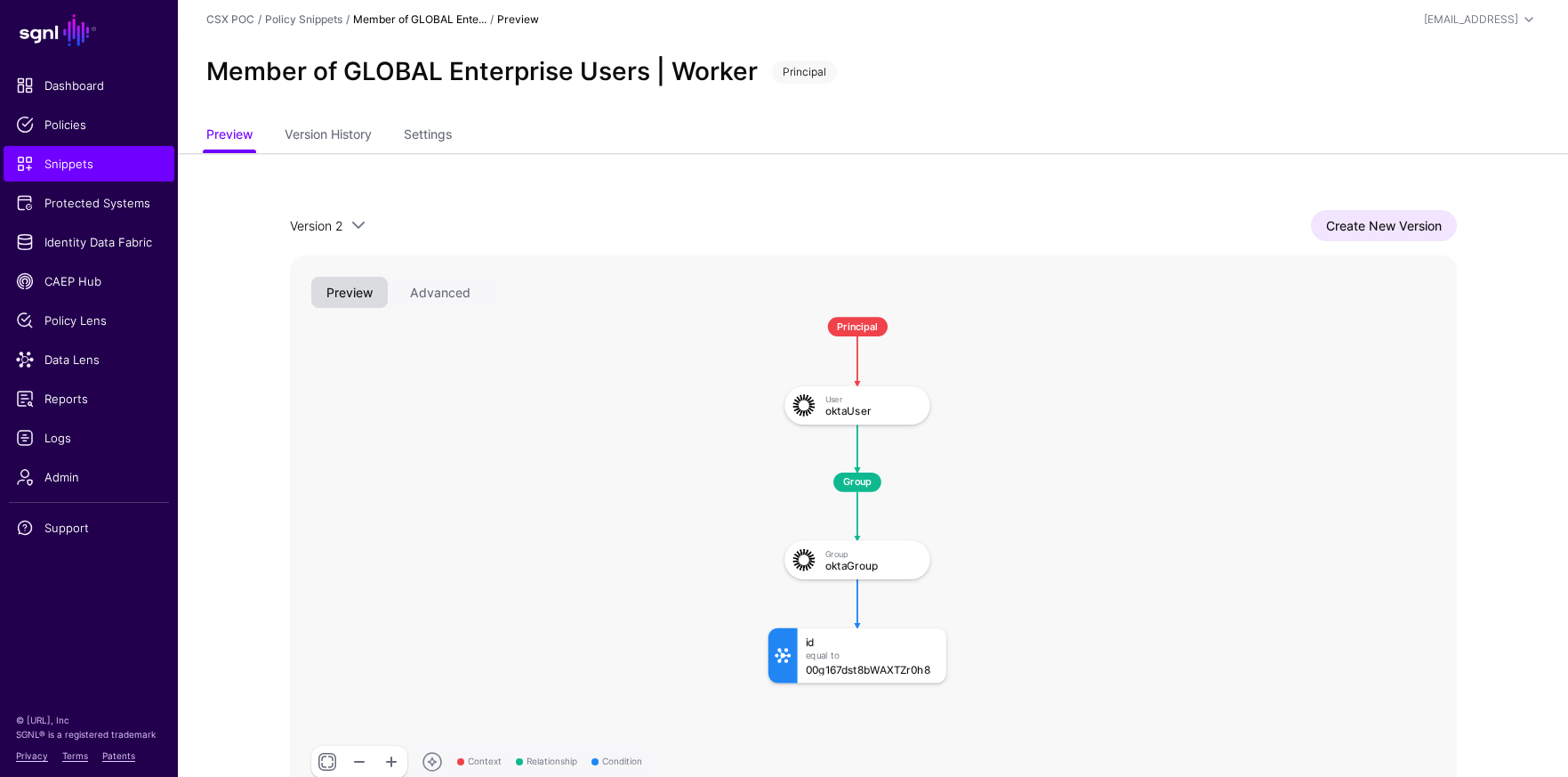
scroll to position [4, 0]
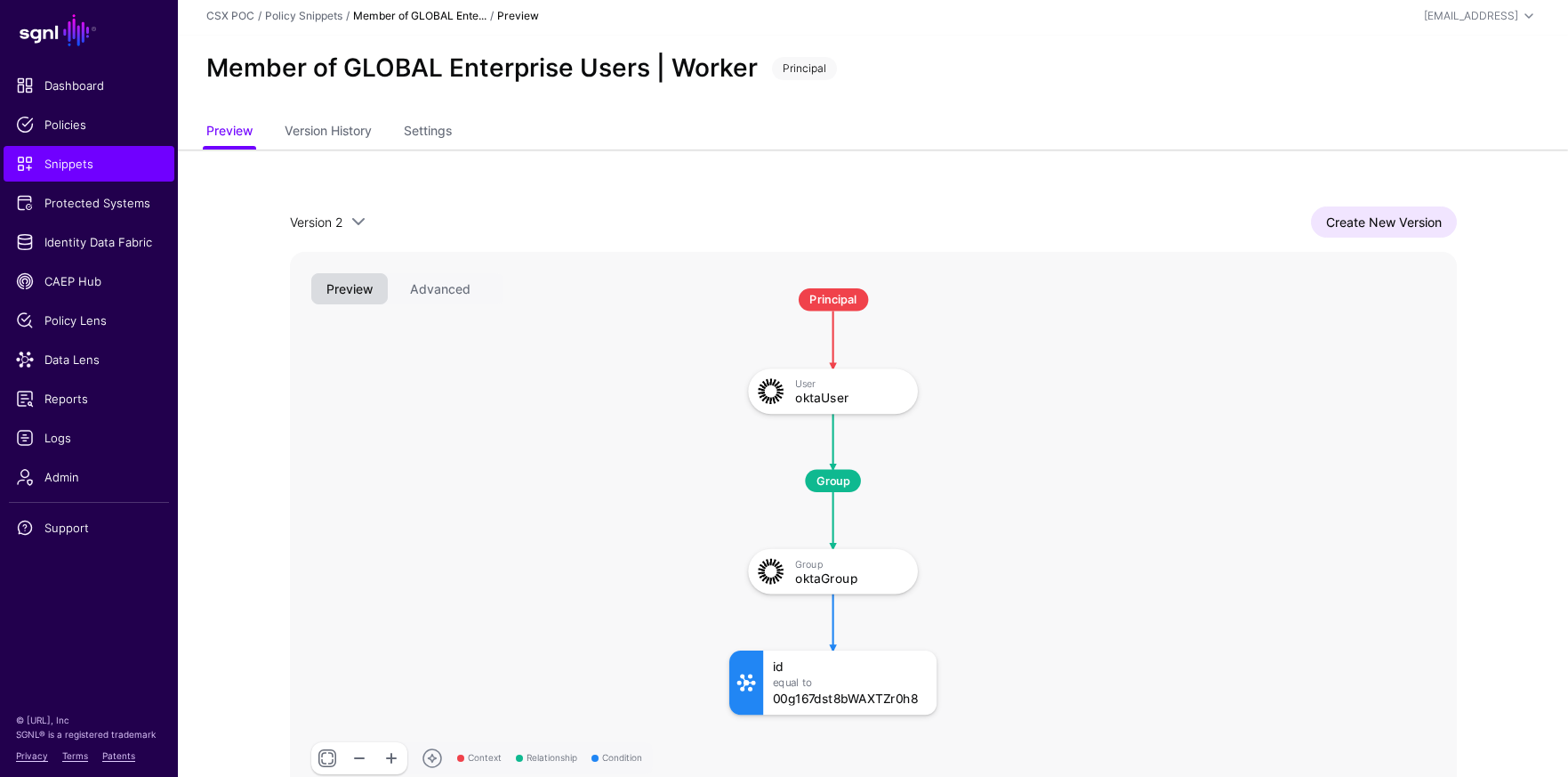
drag, startPoint x: 711, startPoint y: 400, endPoint x: 782, endPoint y: 479, distance: 106.2
click at [782, 479] on rect at bounding box center [710, 269] width 123719 height 57649
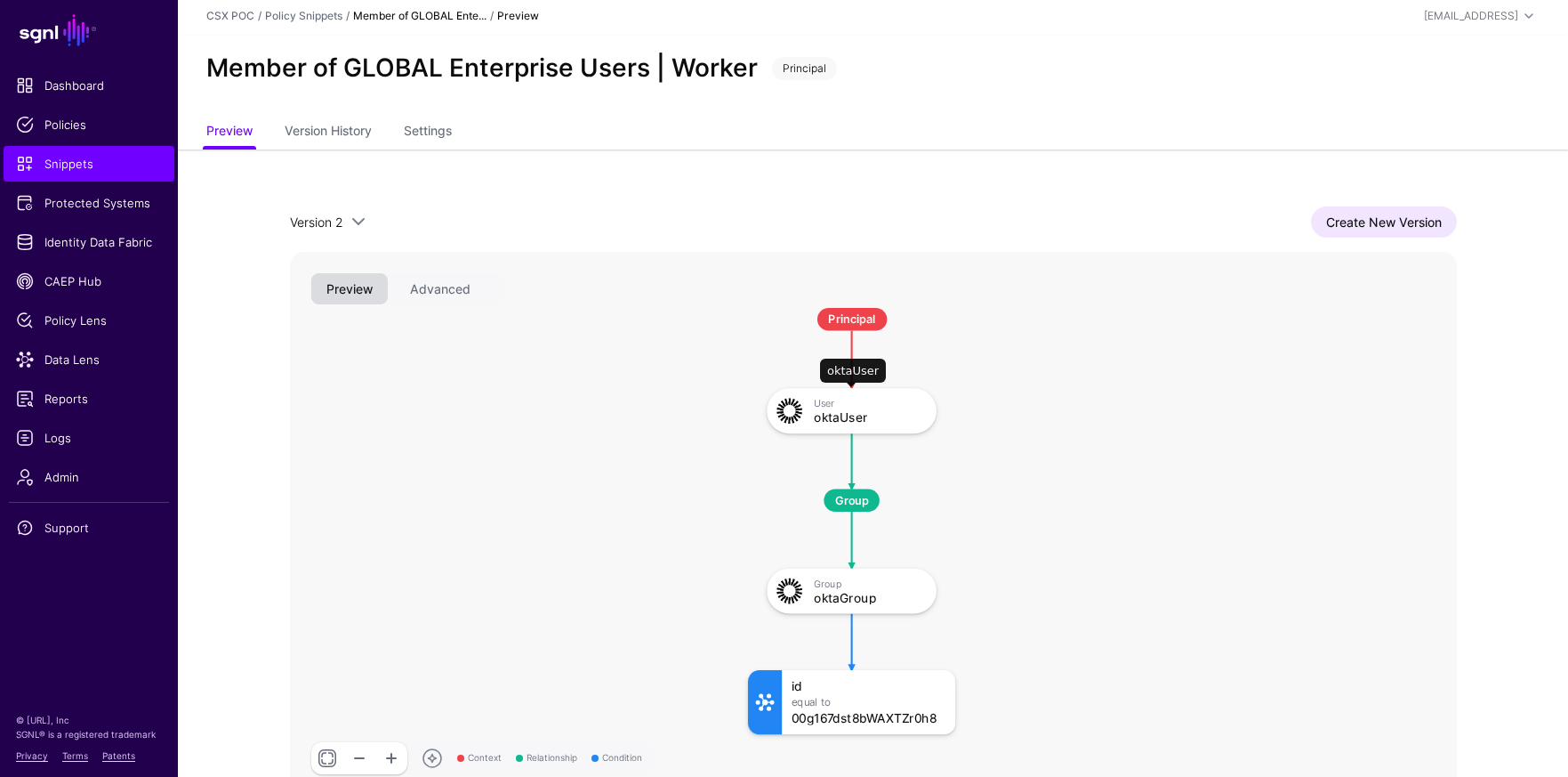
click at [840, 410] on div "oktaUser" at bounding box center [869, 417] width 110 height 13
click at [1444, 229] on link "Create New Version" at bounding box center [1384, 221] width 146 height 31
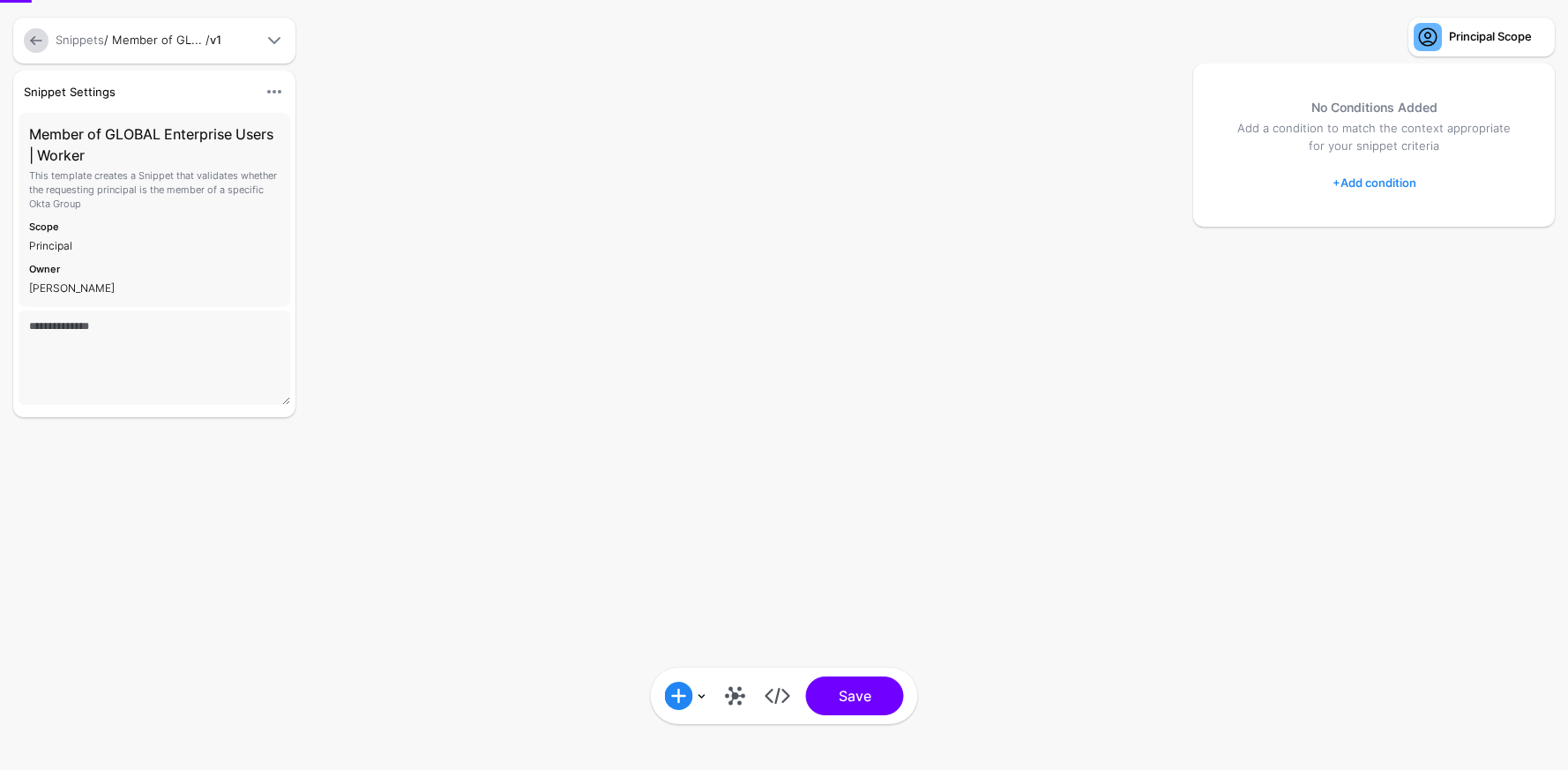
type textarea "**********"
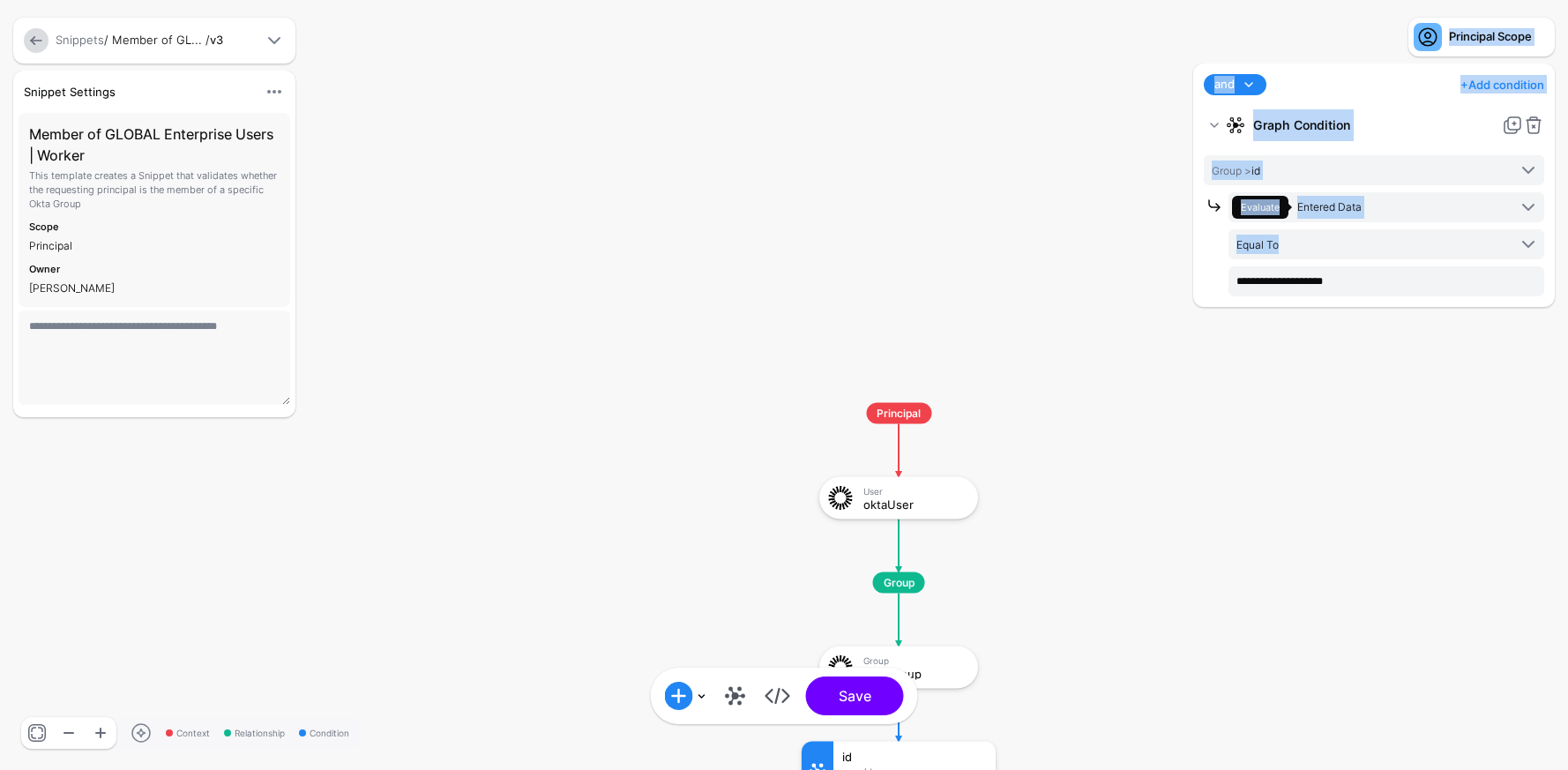
click at [1104, 355] on div "Context Relationship Condition Principal User oktaUser Group oktaGroup id Equal…" at bounding box center [784, 385] width 1568 height 770
drag, startPoint x: 1123, startPoint y: 375, endPoint x: 1150, endPoint y: 396, distance: 34.2
click at [1123, 375] on rect at bounding box center [784, 385] width 156778 height 77006
drag, startPoint x: 1101, startPoint y: 456, endPoint x: 1120, endPoint y: 432, distance: 30.6
click at [1096, 447] on rect at bounding box center [784, 382] width 156778 height 77006
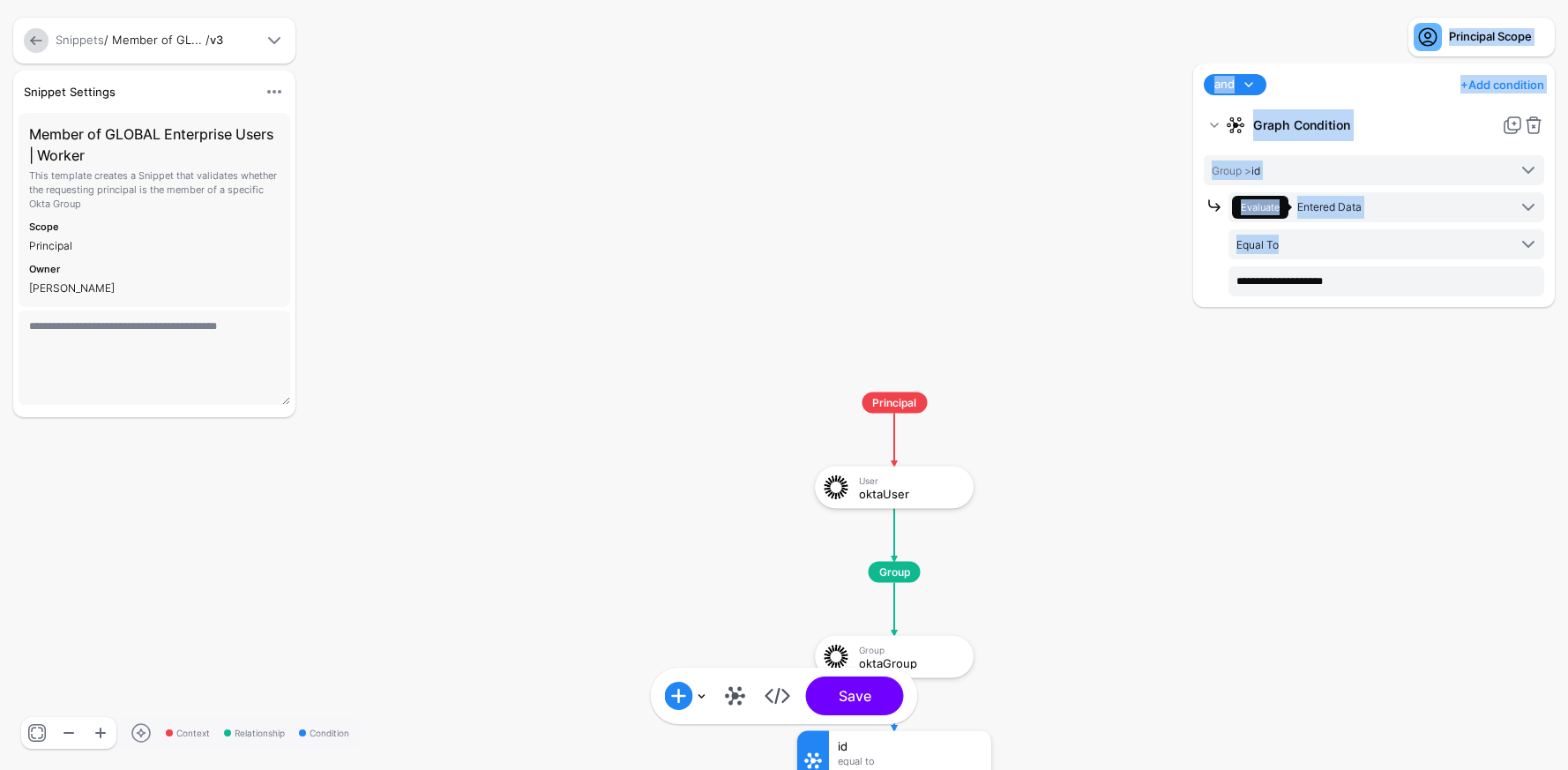
drag, startPoint x: 1248, startPoint y: 506, endPoint x: 960, endPoint y: 329, distance: 338.0
click at [957, 327] on div "Context Relationship Condition Principal User oktaUser Group oktaGroup id Equal…" at bounding box center [784, 385] width 1568 height 770
click at [946, 337] on rect at bounding box center [777, 373] width 156778 height 77006
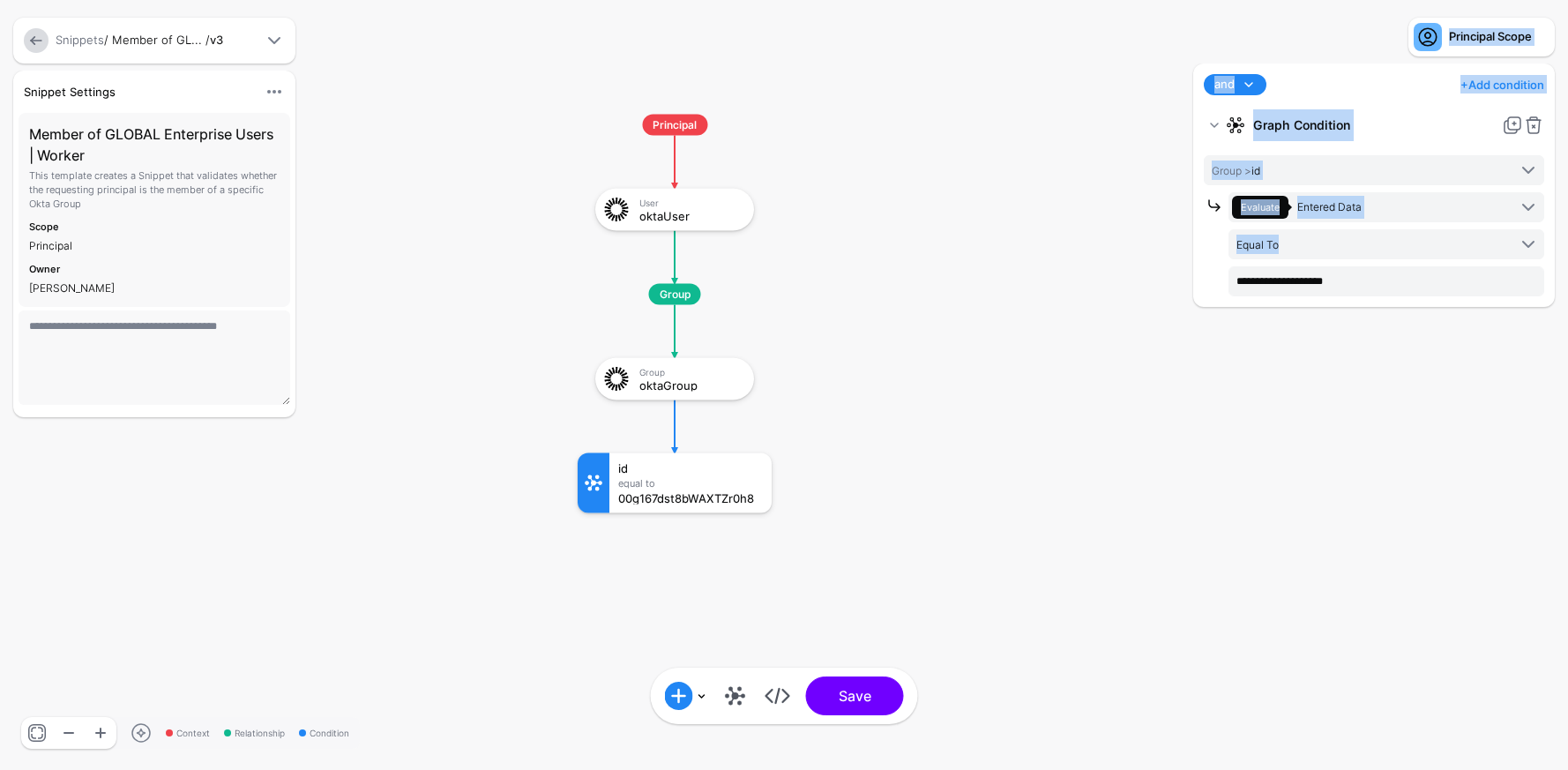
drag, startPoint x: 949, startPoint y: 349, endPoint x: 779, endPoint y: 106, distance: 296.6
click at [779, 106] on rect at bounding box center [560, 97] width 156778 height 77006
click at [1091, 213] on rect at bounding box center [562, 98] width 156778 height 77006
click at [808, 327] on rect at bounding box center [562, 98] width 156778 height 77006
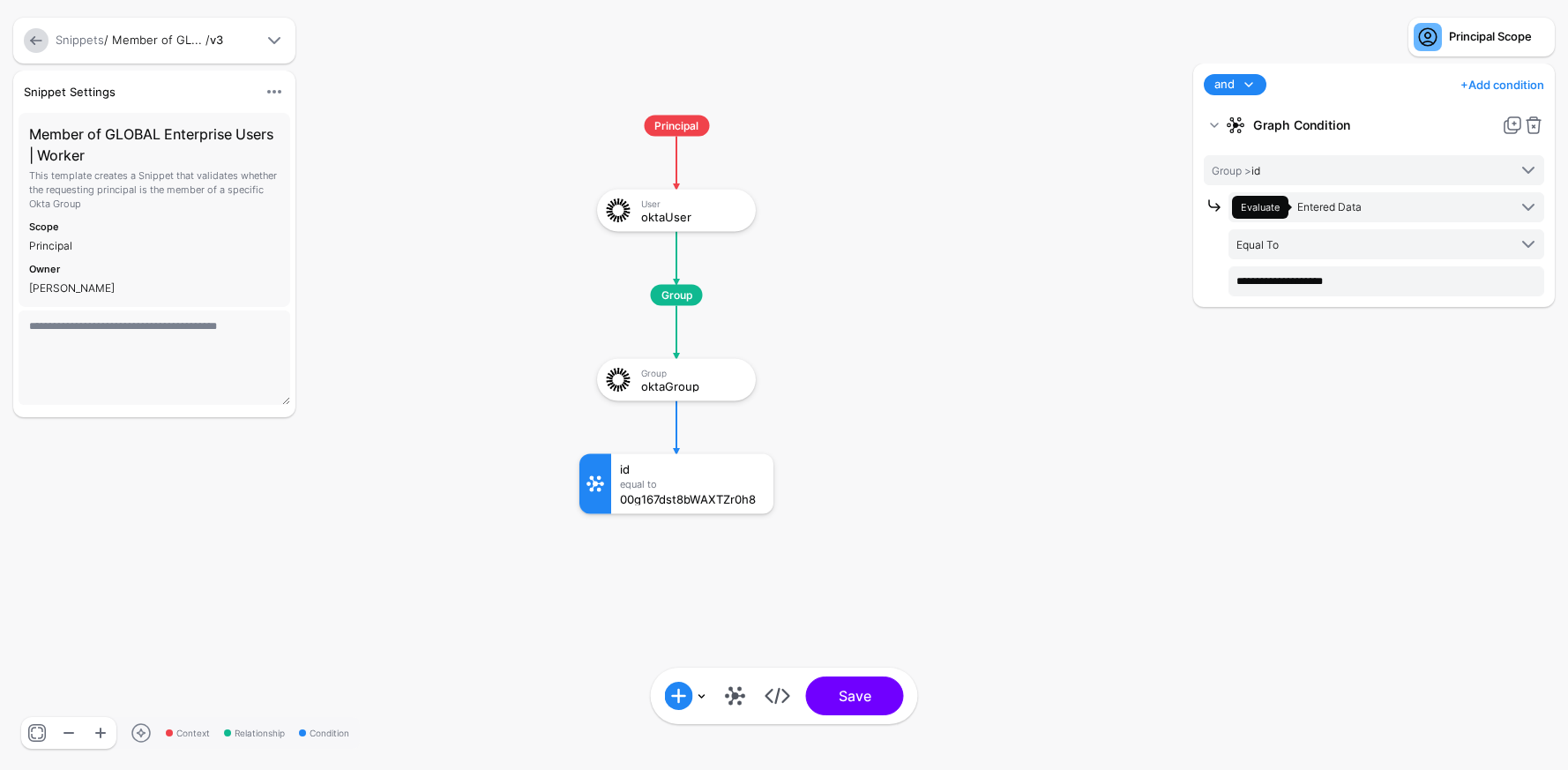
click at [1310, 74] on div "and and not or + Add condition Add Condition Graph Condition Time Condition Loc…" at bounding box center [1373, 84] width 348 height 21
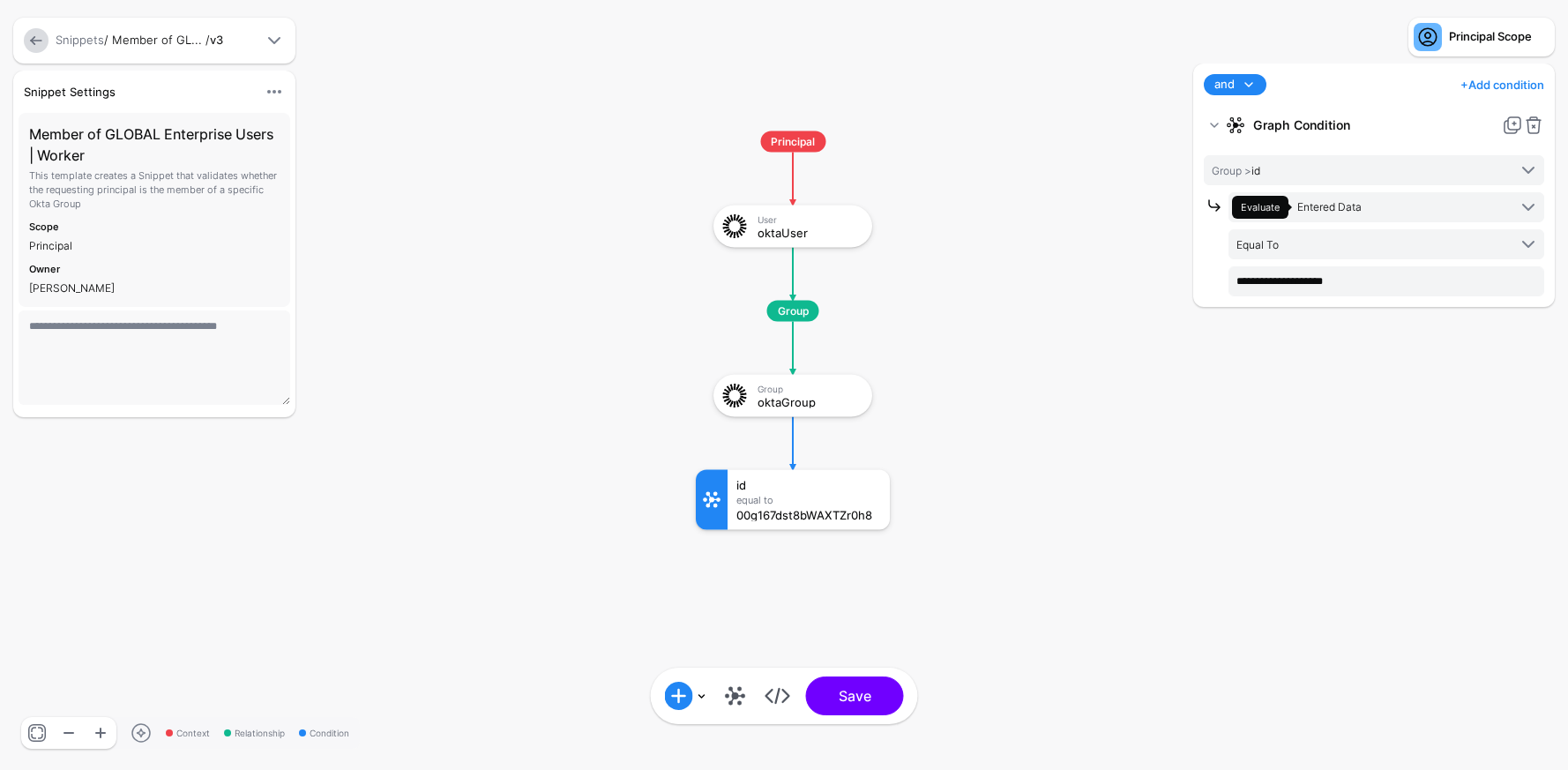
drag, startPoint x: 878, startPoint y: 389, endPoint x: 978, endPoint y: 400, distance: 100.6
click at [978, 400] on rect at bounding box center [678, 113] width 156778 height 77006
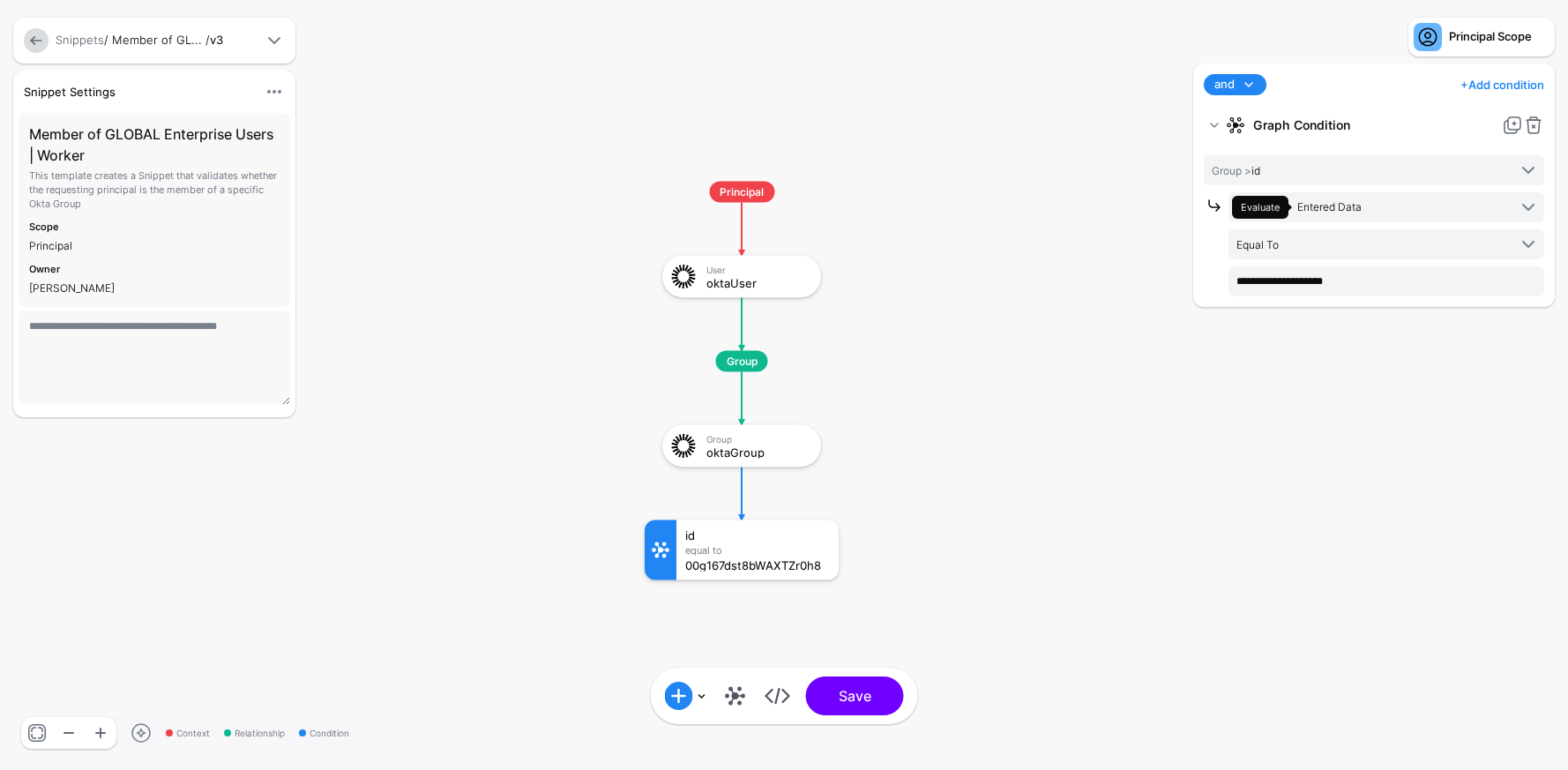
drag, startPoint x: 1138, startPoint y: 343, endPoint x: 1093, endPoint y: 392, distance: 66.5
click at [1093, 392] on rect at bounding box center [627, 163] width 156778 height 77006
click div "Equal To"
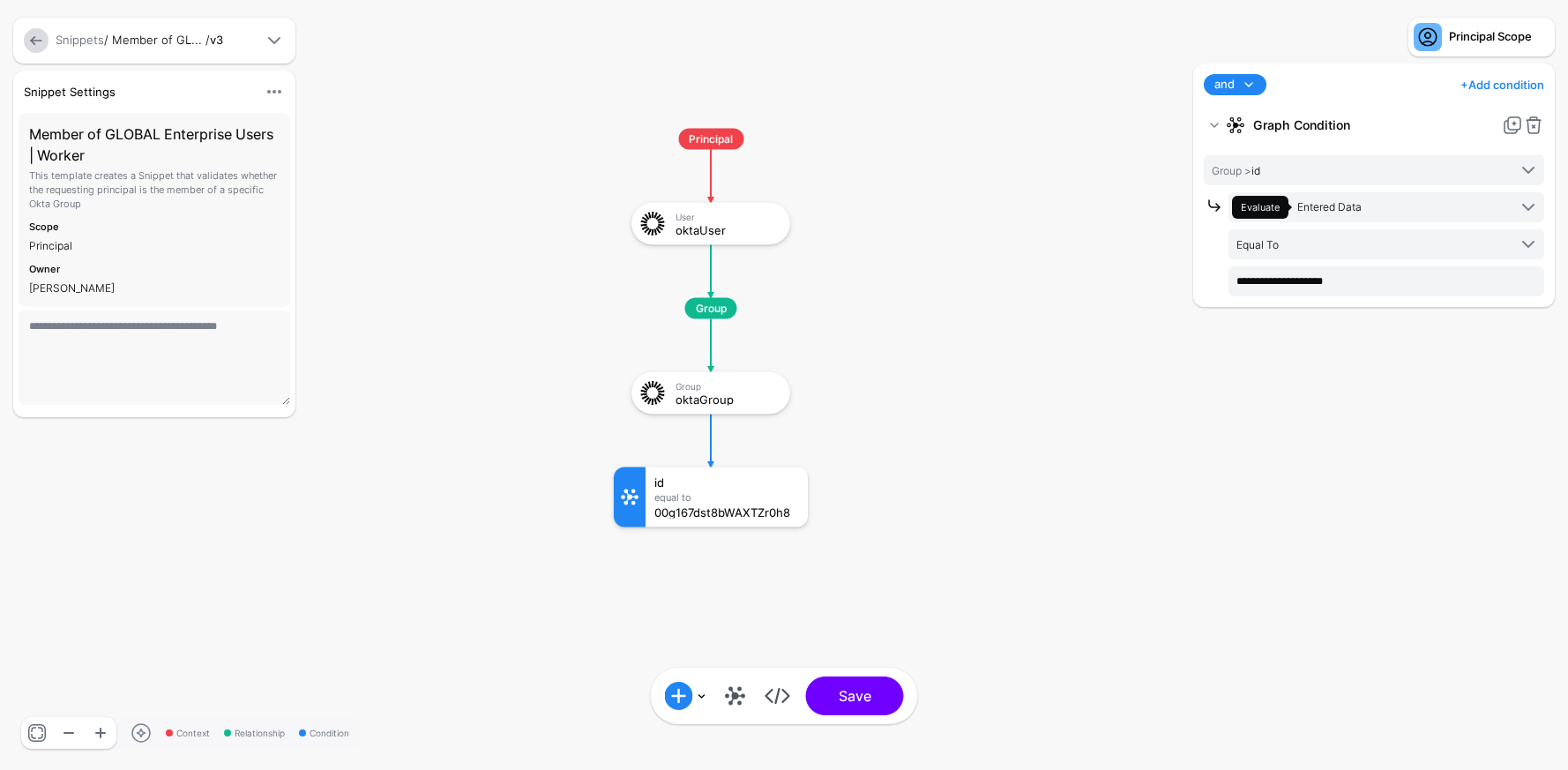
drag, startPoint x: 944, startPoint y: 497, endPoint x: 914, endPoint y: 444, distance: 60.9
click at [914, 444] on rect at bounding box center [596, 111] width 156778 height 77006
click div "id Equal To 00g167dst8bWAXTZr0h8"
click at [1526, 164] on span at bounding box center [1527, 170] width 21 height 21
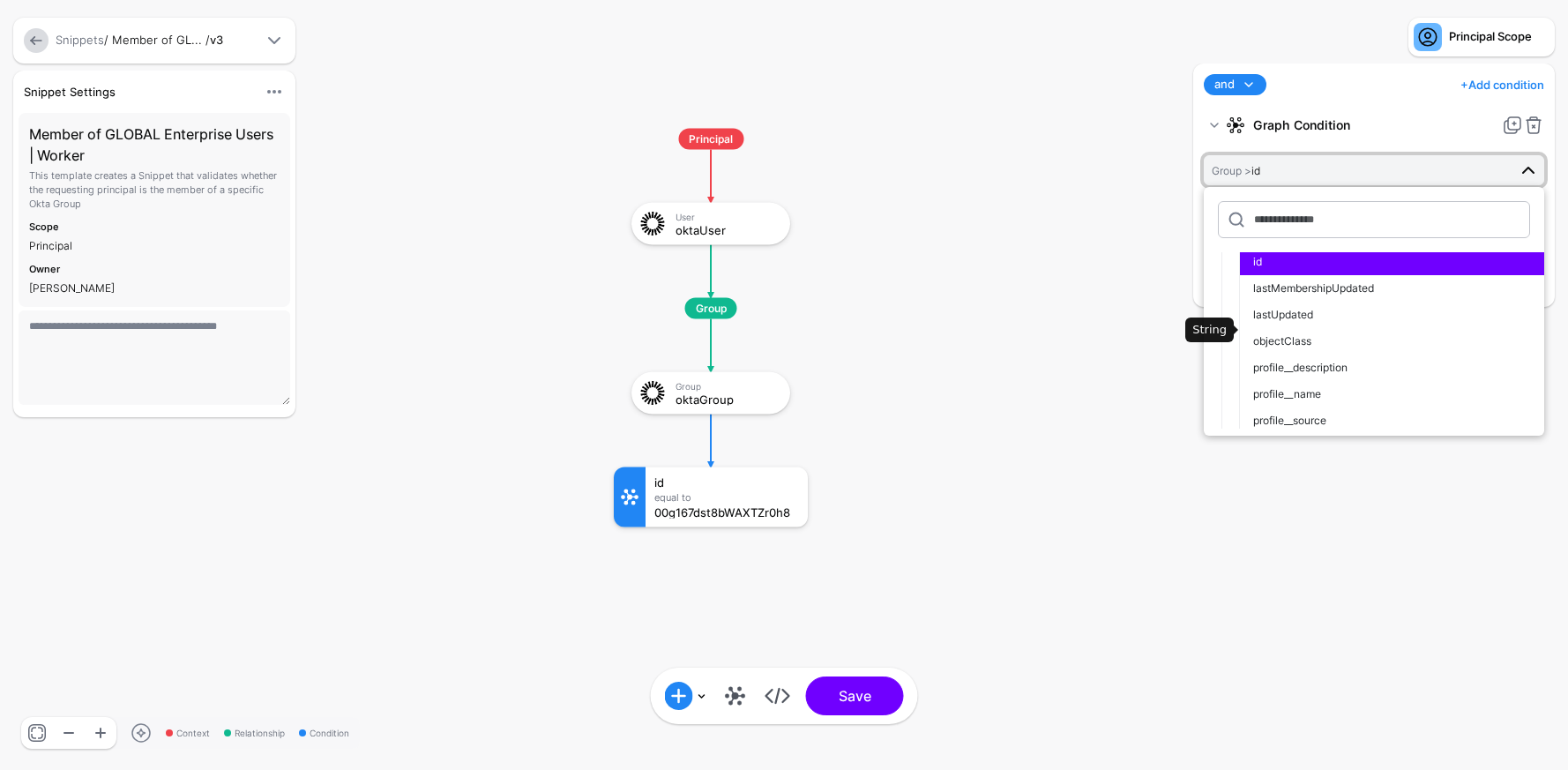
scroll to position [113, 0]
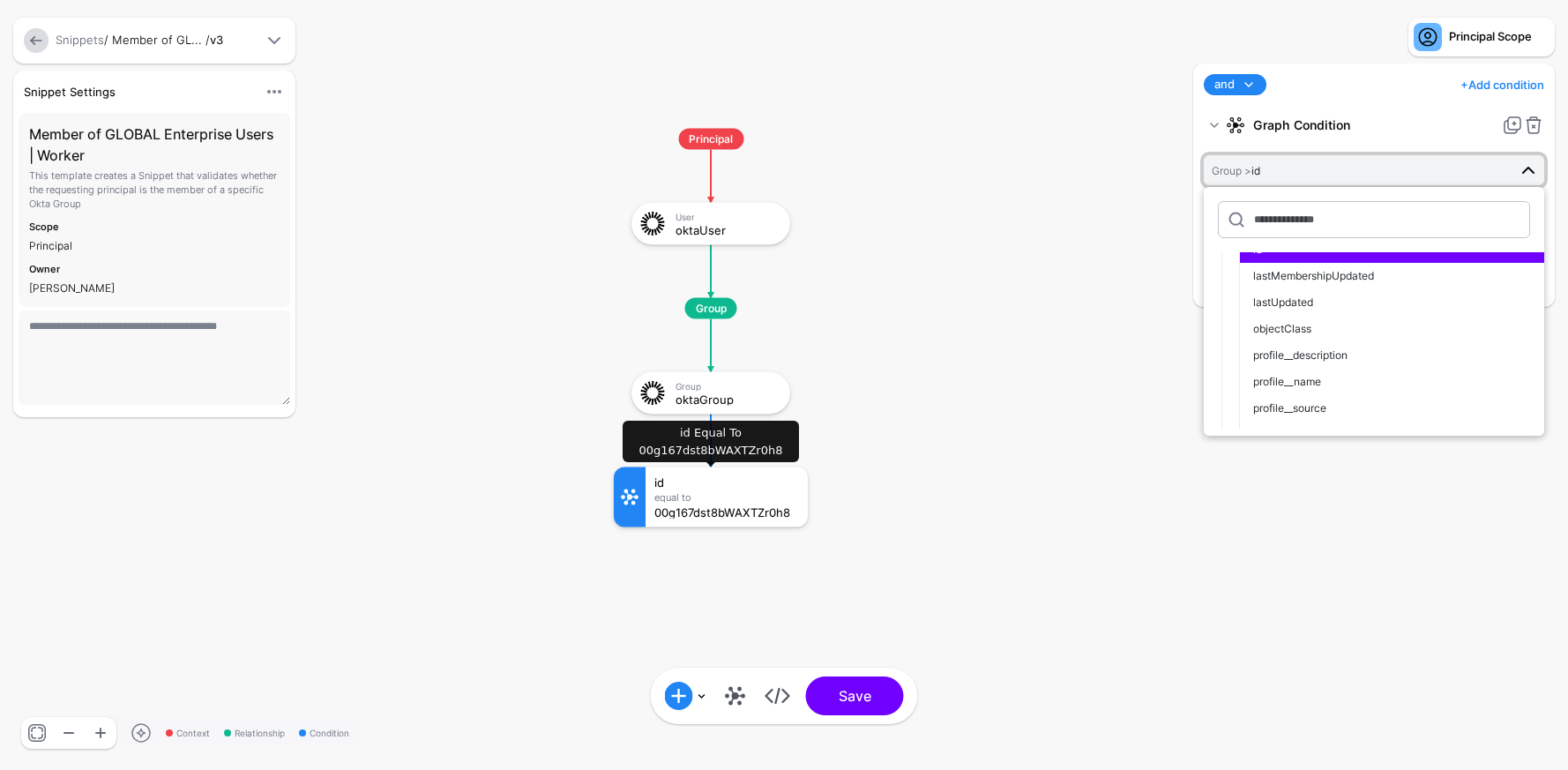
click div "00g167dst8bWAXTZr0h8"
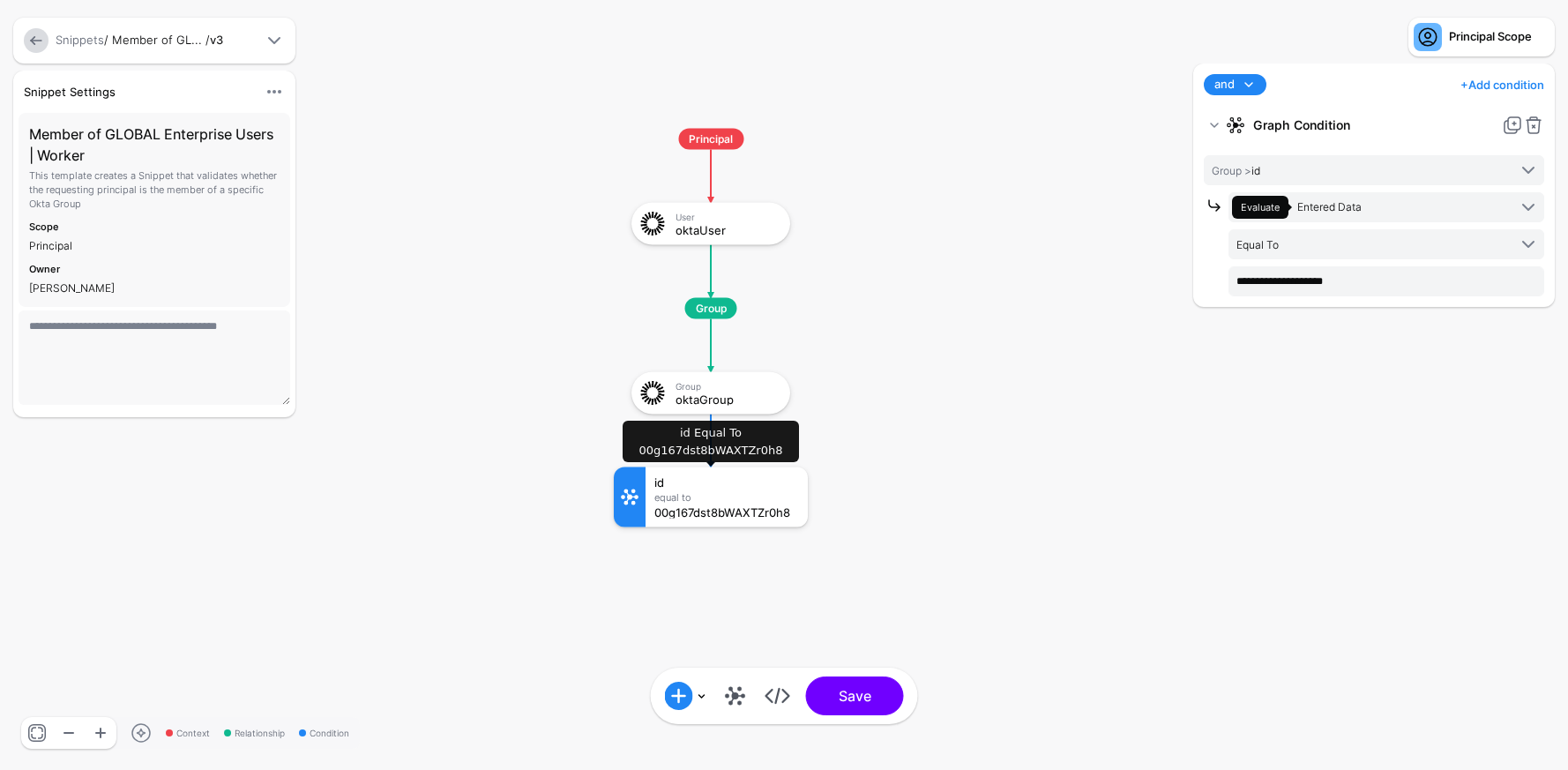
click div "00g167dst8bWAXTZr0h8"
drag, startPoint x: 657, startPoint y: 513, endPoint x: 667, endPoint y: 514, distance: 10.0
click div "00g167dst8bWAXTZr0h8"
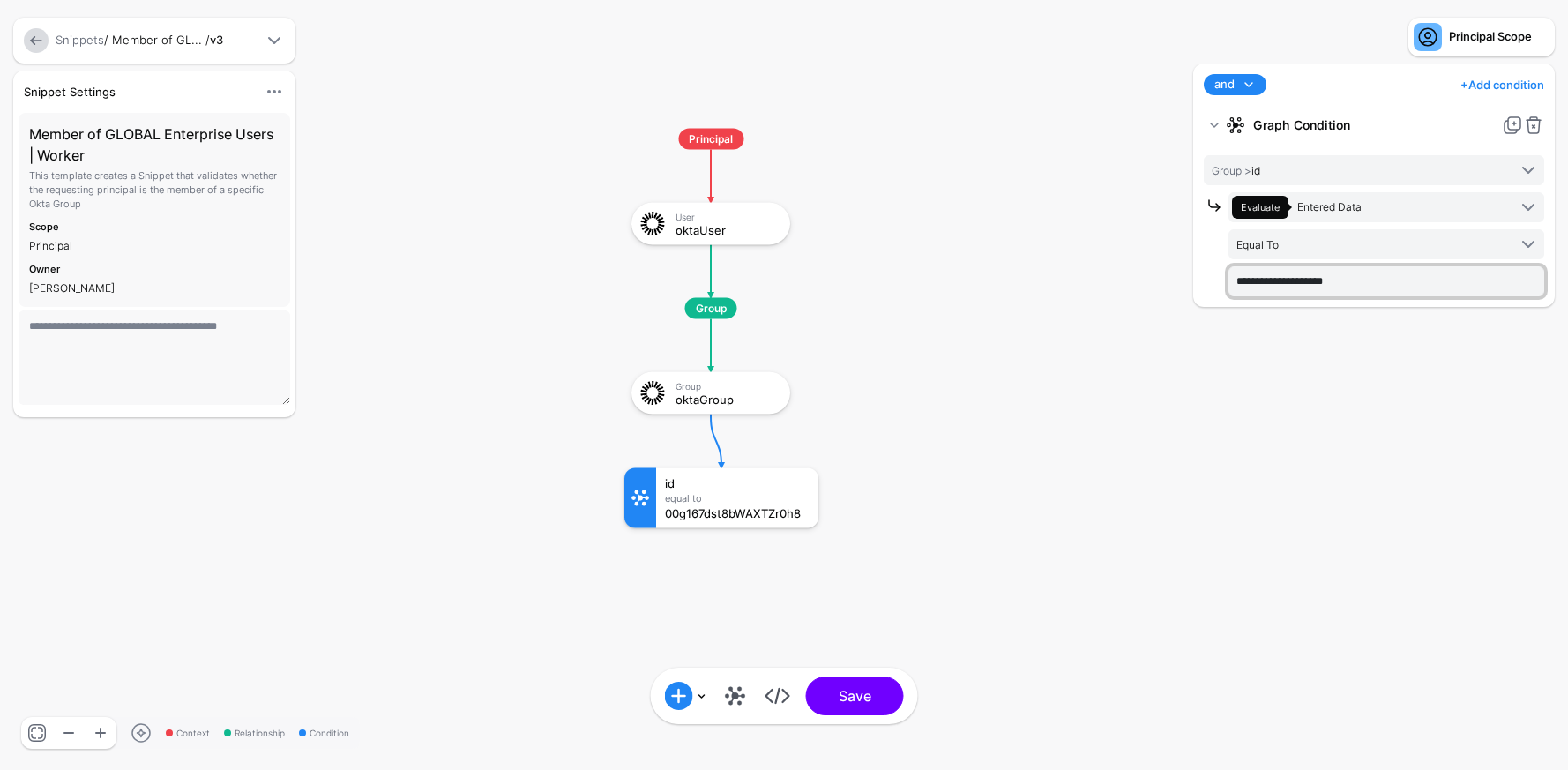
drag, startPoint x: 1426, startPoint y: 283, endPoint x: 1102, endPoint y: 289, distance: 324.1
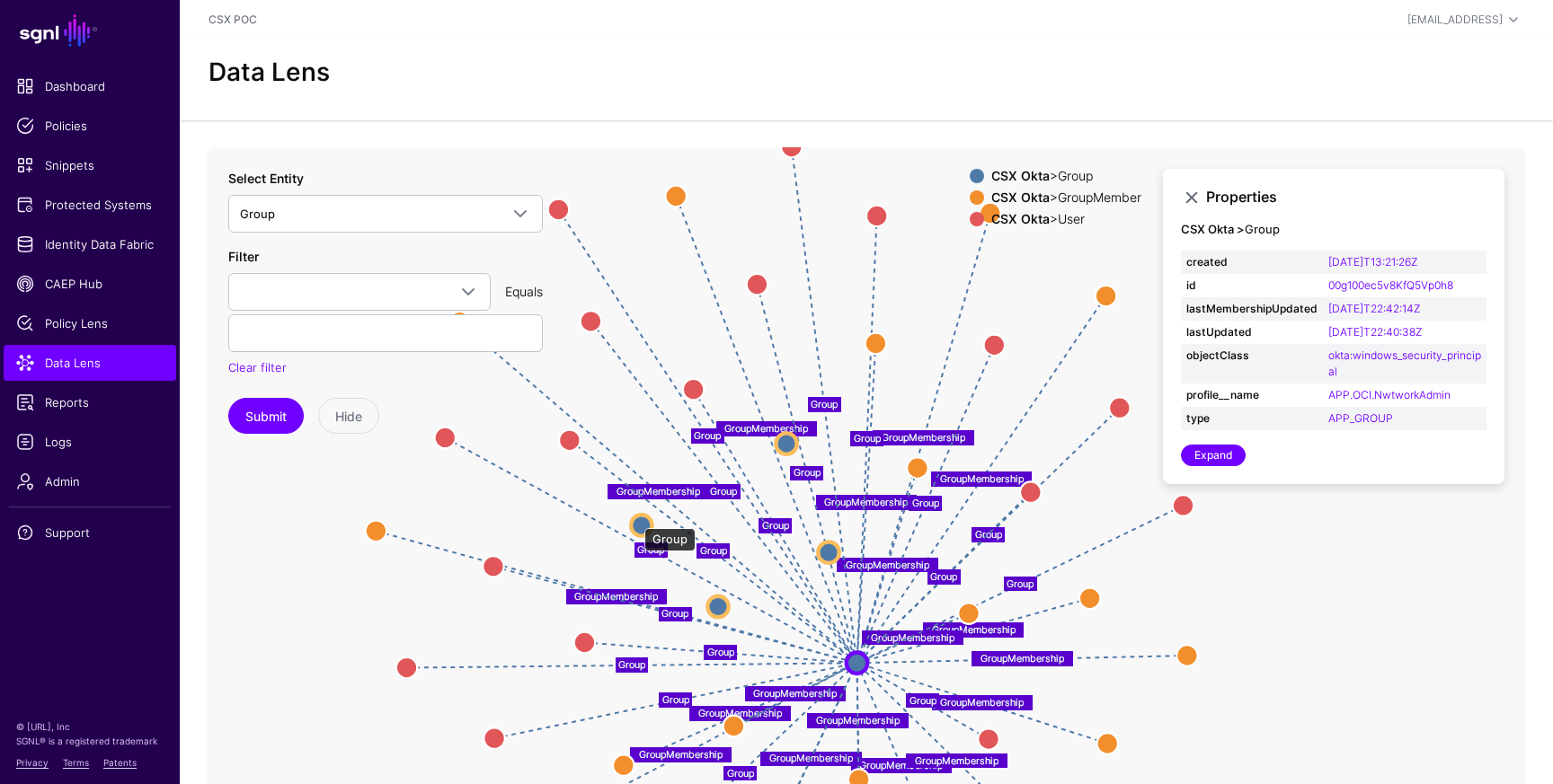
click at [635, 519] on circle at bounding box center [642, 525] width 21 height 21
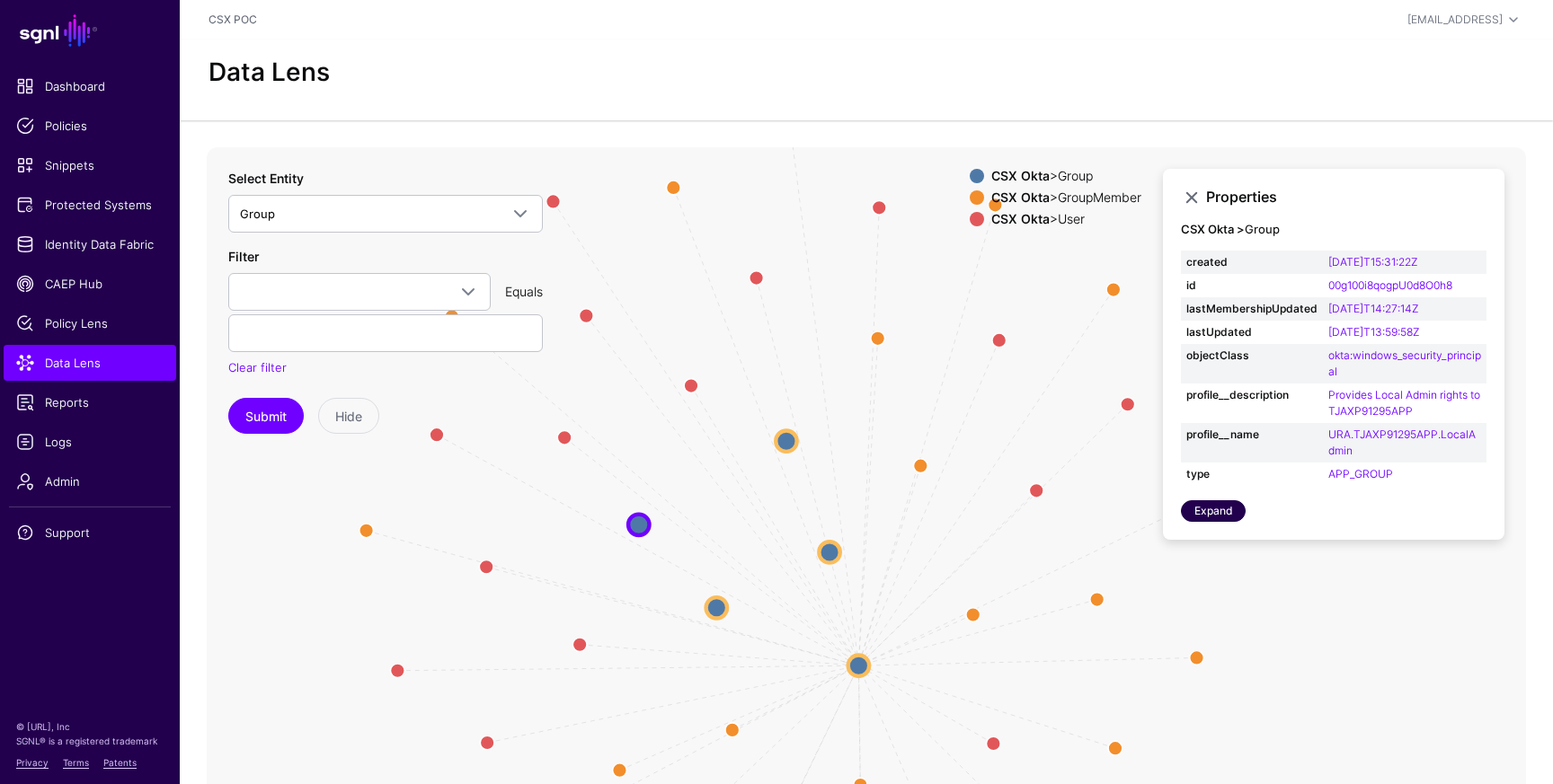
click at [1221, 515] on link "Expand" at bounding box center [1213, 511] width 65 height 22
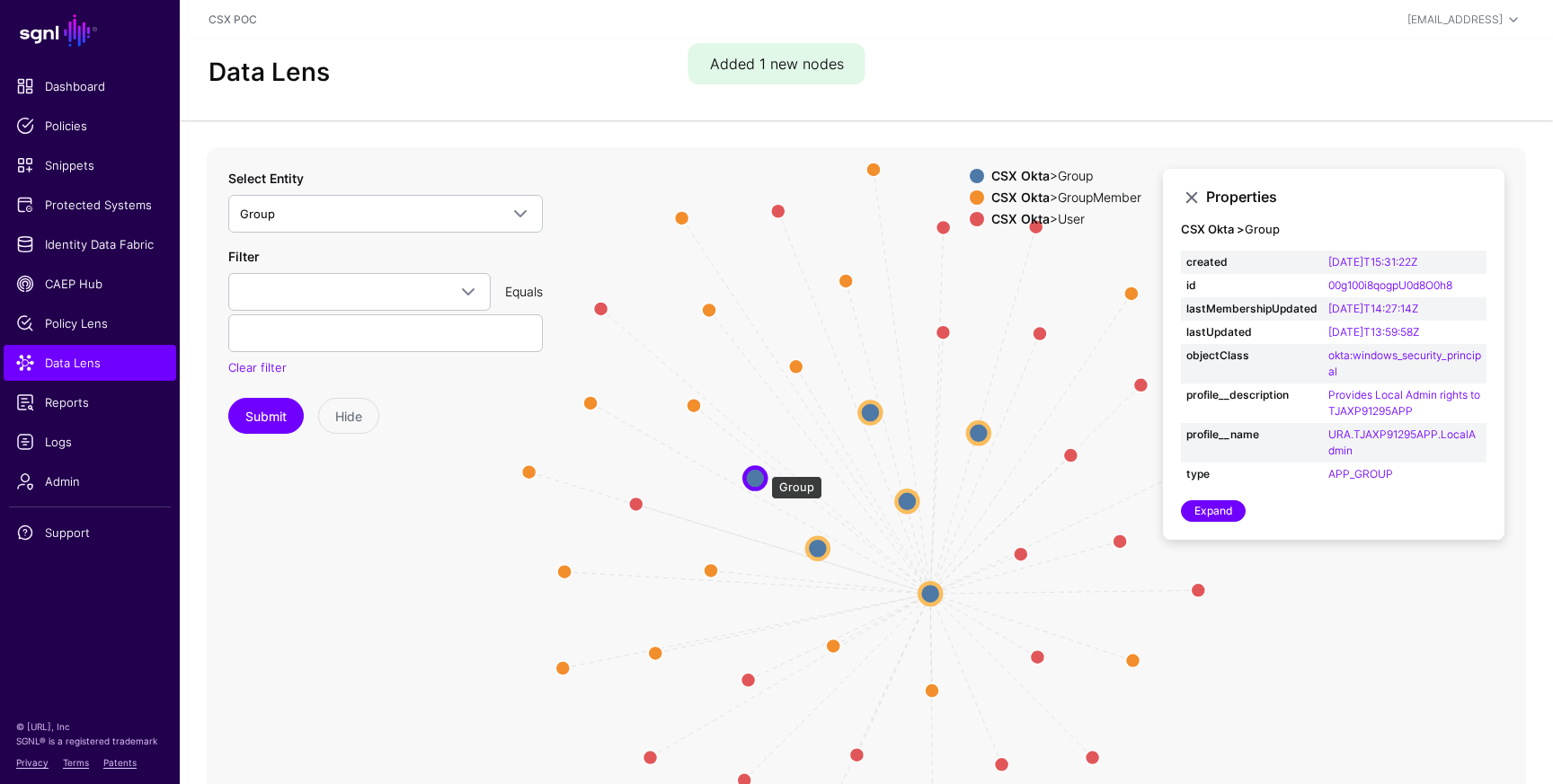
click at [762, 467] on circle at bounding box center [754, 477] width 22 height 22
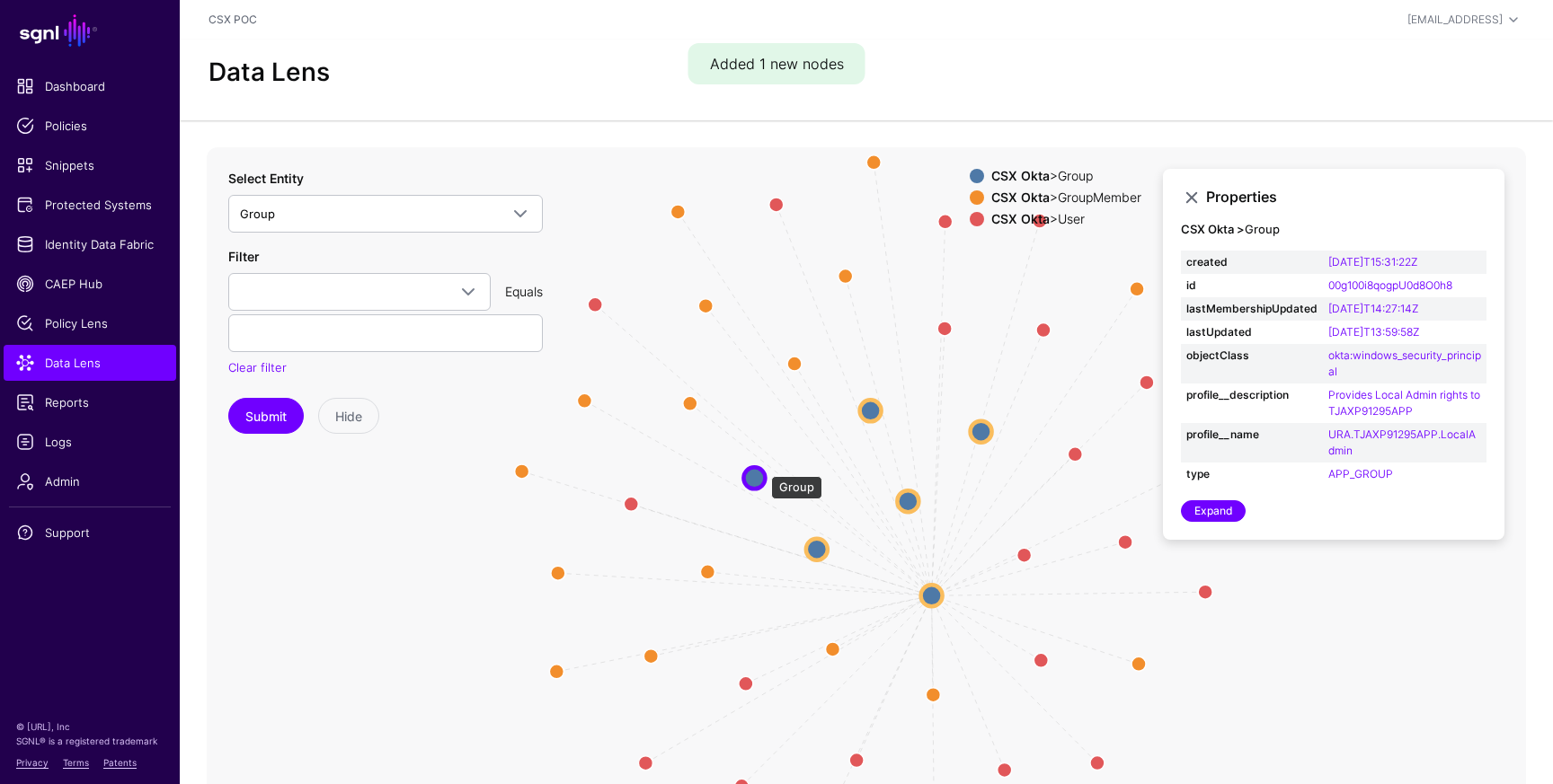
click at [762, 467] on circle at bounding box center [753, 477] width 22 height 22
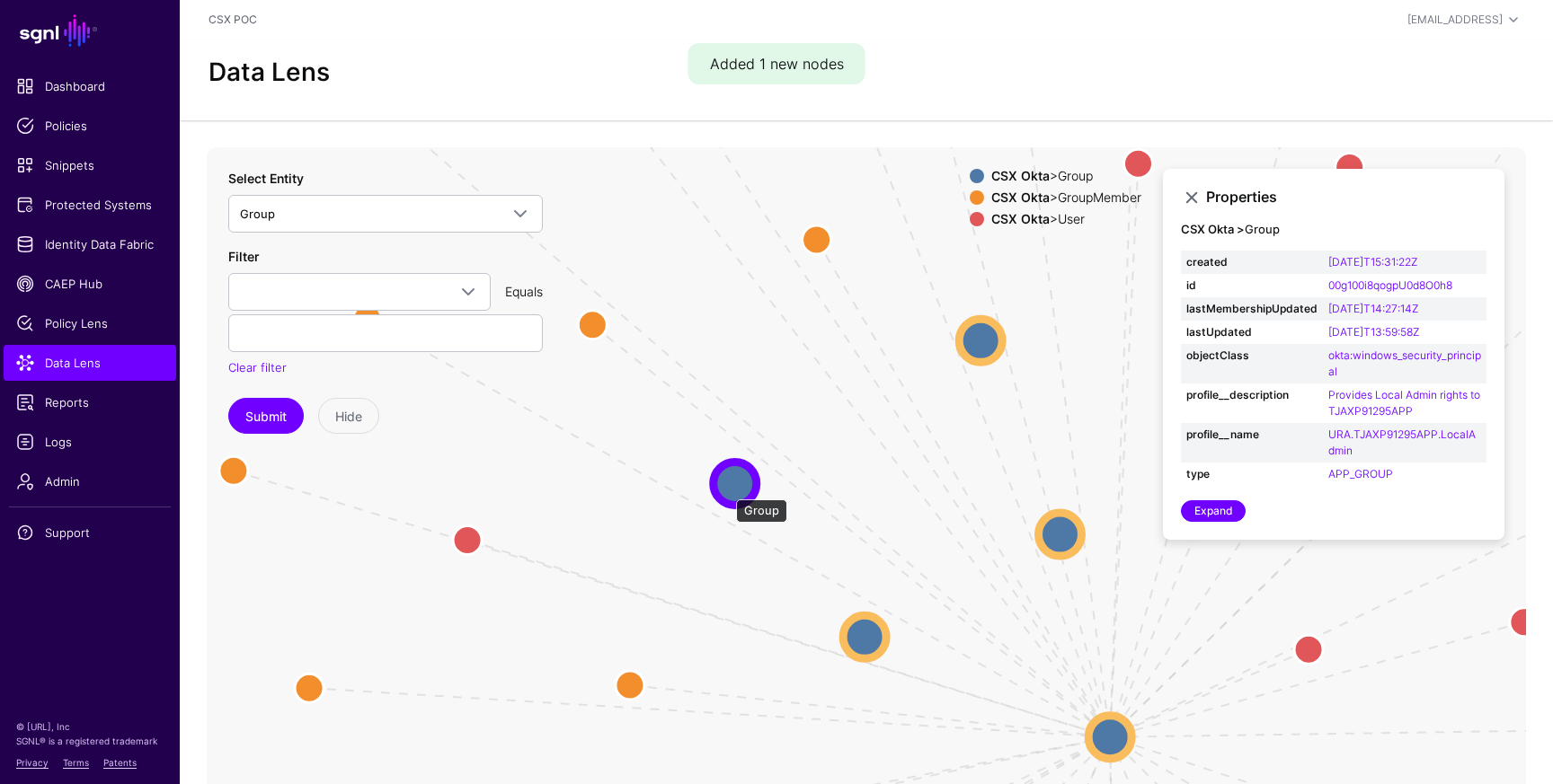
click at [728, 489] on circle at bounding box center [736, 484] width 43 height 43
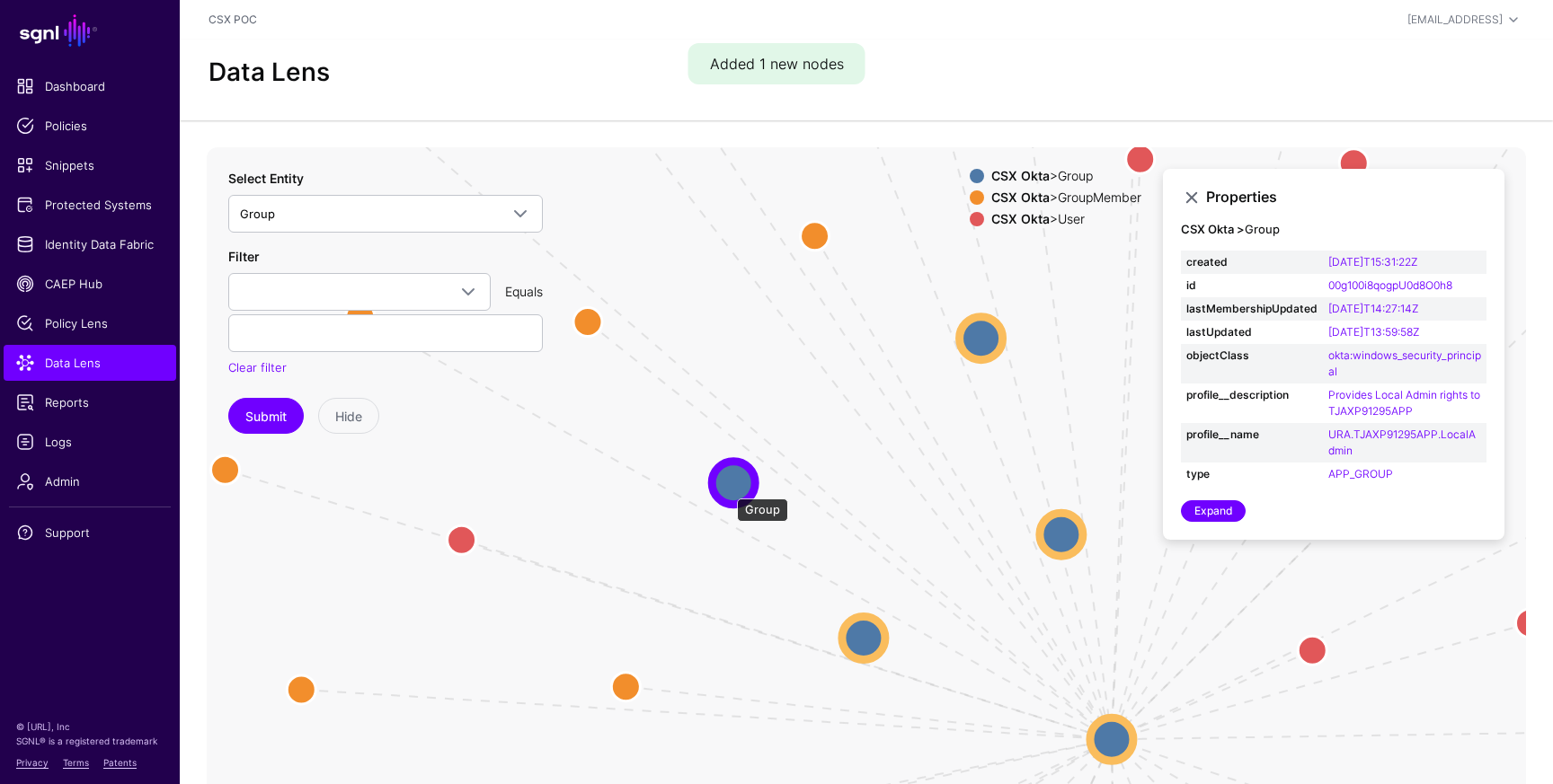
click at [728, 489] on circle at bounding box center [734, 483] width 43 height 43
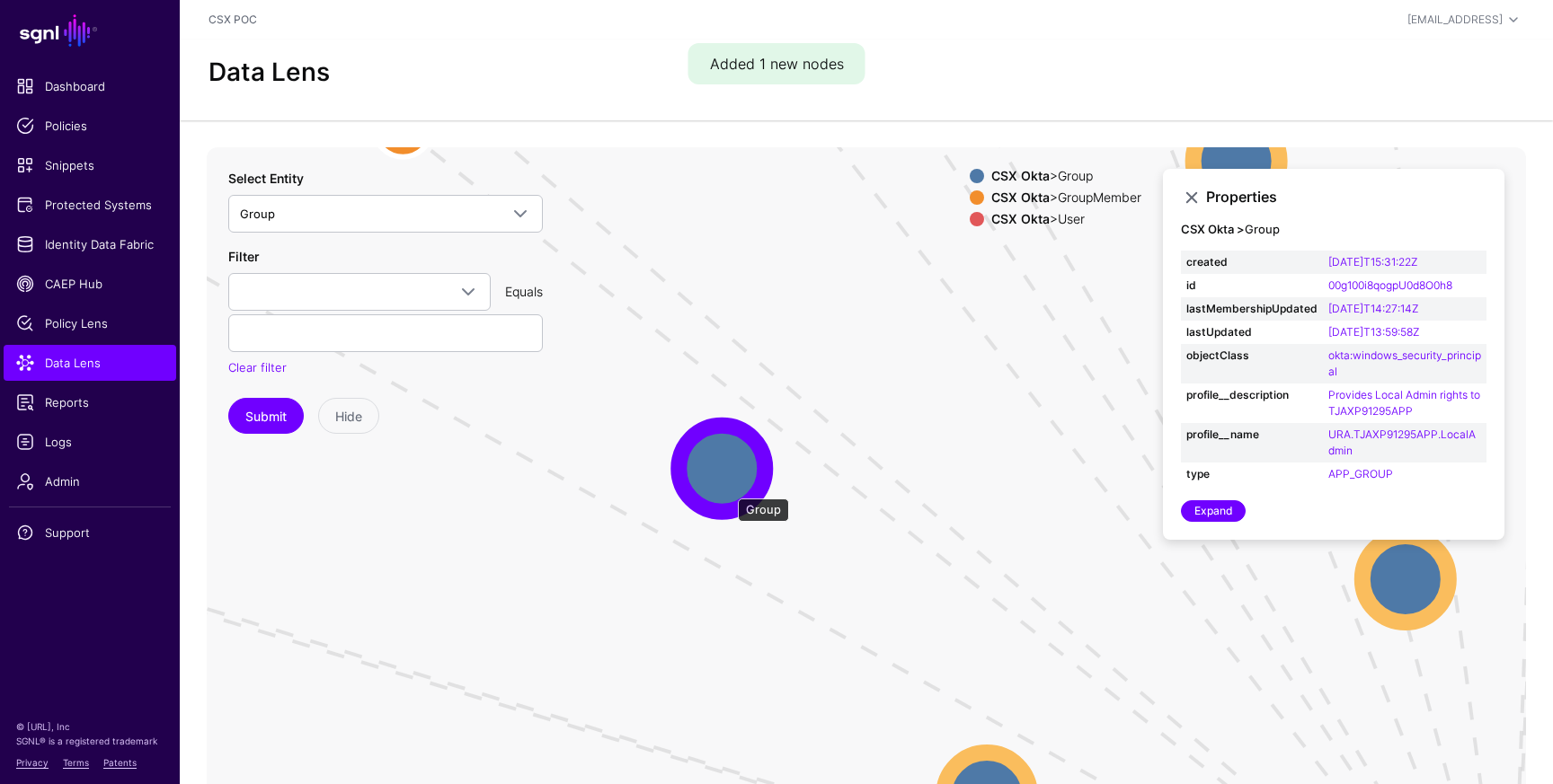
click at [729, 489] on circle at bounding box center [722, 468] width 86 height 86
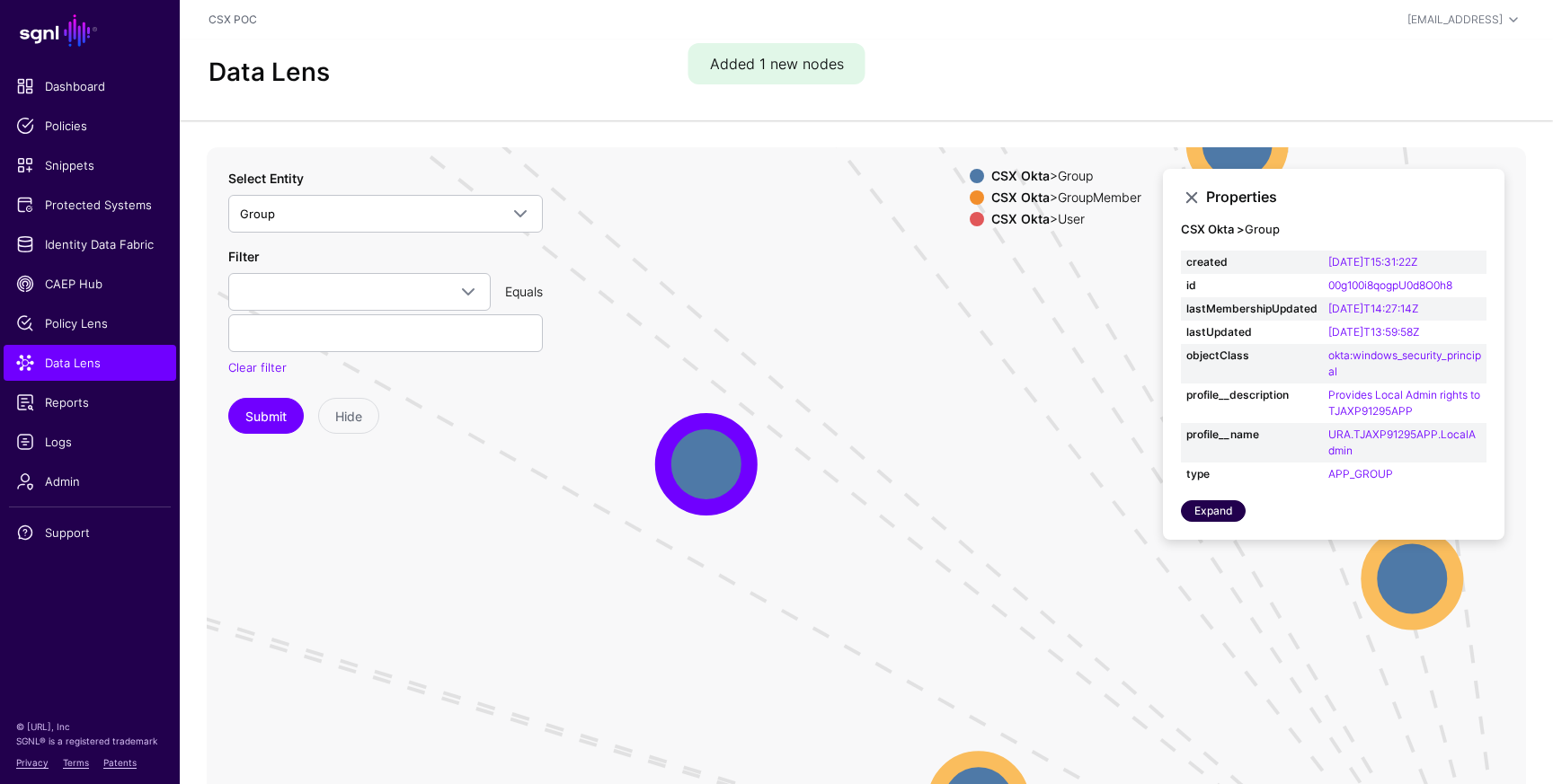
click at [1201, 518] on link "Expand" at bounding box center [1213, 511] width 65 height 22
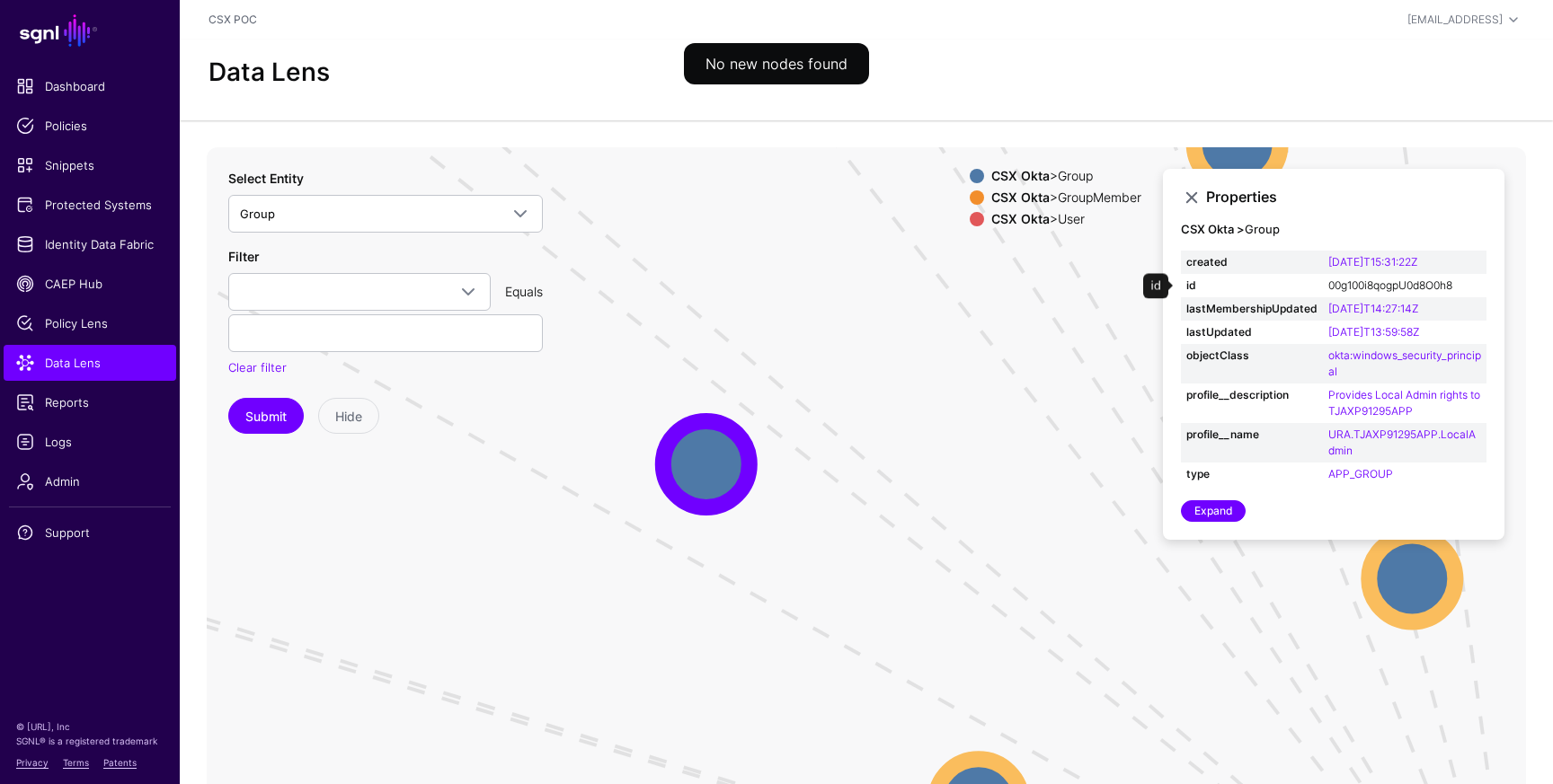
click at [1365, 291] on link "00g100i8qogpU0d8O0h8" at bounding box center [1390, 285] width 124 height 13
type input "**********"
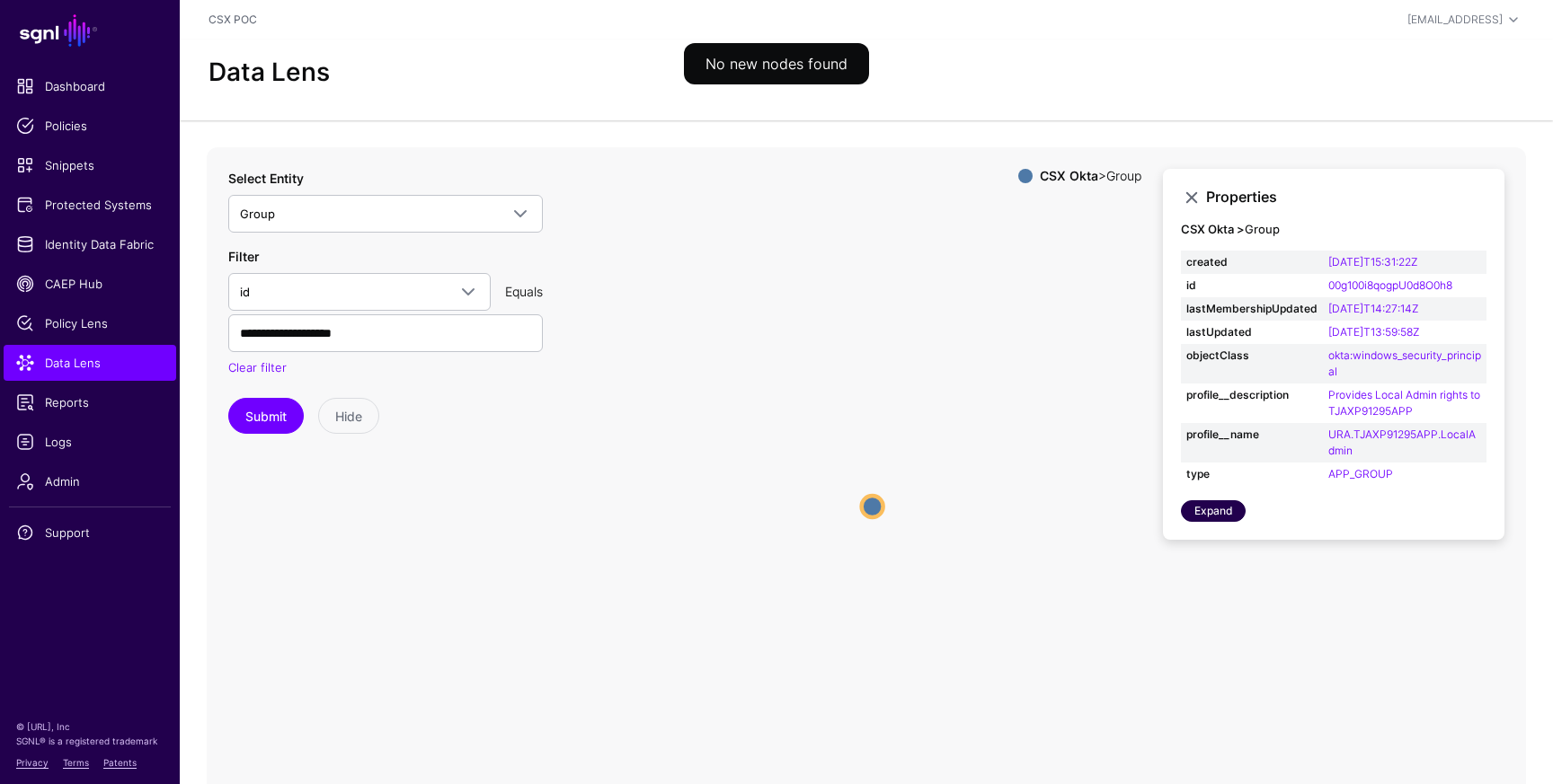
click at [1235, 506] on link "Expand" at bounding box center [1213, 511] width 65 height 22
